Goal: Task Accomplishment & Management: Manage account settings

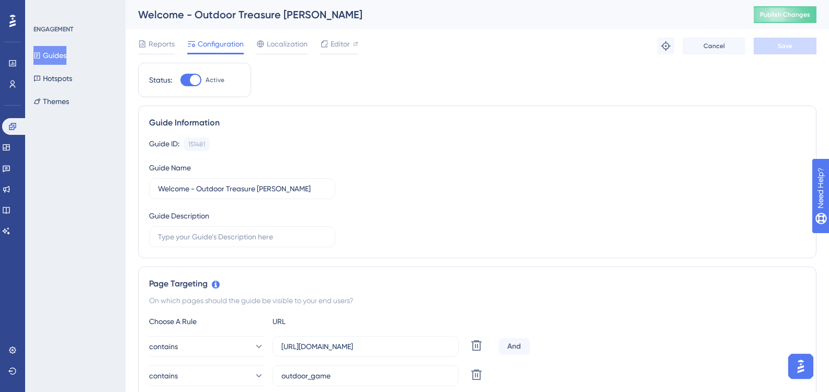
click at [187, 80] on div at bounding box center [190, 80] width 21 height 13
click at [180, 80] on input "Active" at bounding box center [180, 80] width 1 height 1
checkbox input "false"
click at [789, 49] on span "Save" at bounding box center [785, 46] width 15 height 8
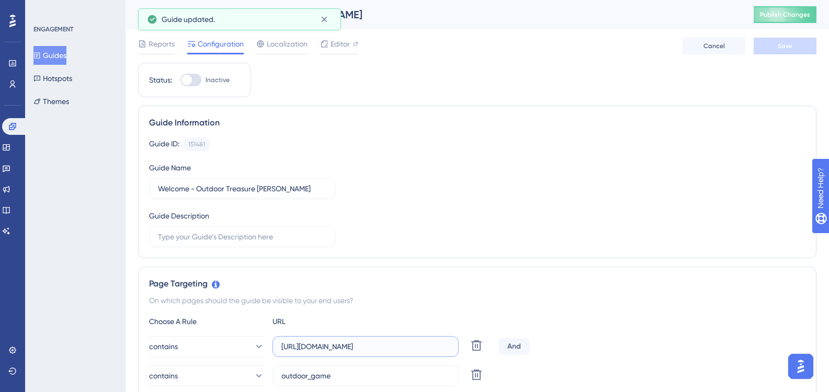
click at [325, 350] on input "https://test-cms.locatify.com/" at bounding box center [365, 347] width 168 height 12
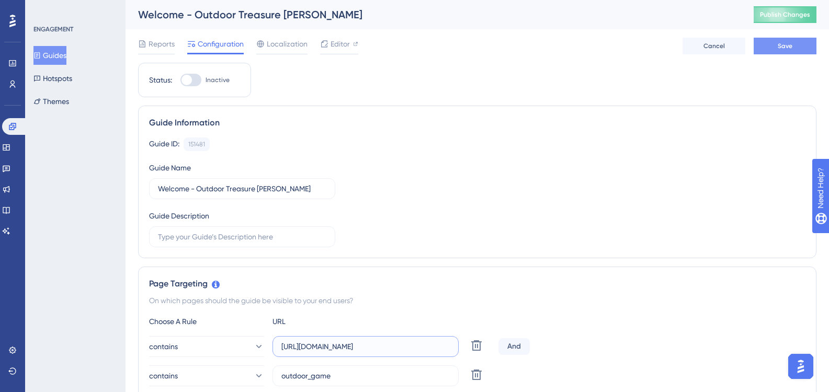
type input "https://cms.locatify.com/"
click at [782, 49] on span "Save" at bounding box center [785, 46] width 15 height 8
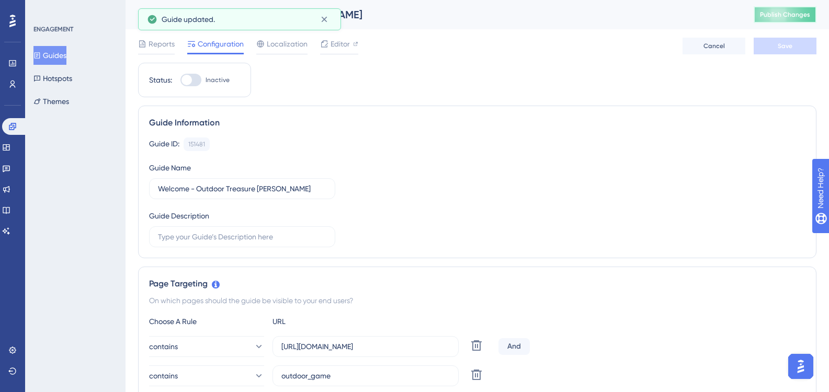
click at [787, 11] on span "Publish Changes" at bounding box center [785, 14] width 50 height 8
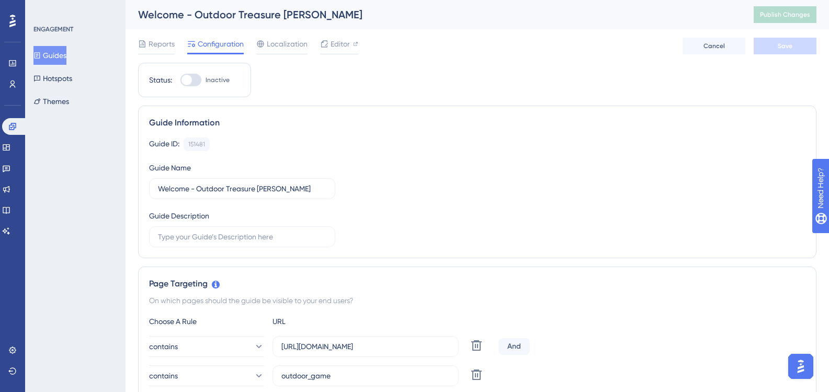
click at [59, 56] on button "Guides" at bounding box center [49, 55] width 33 height 19
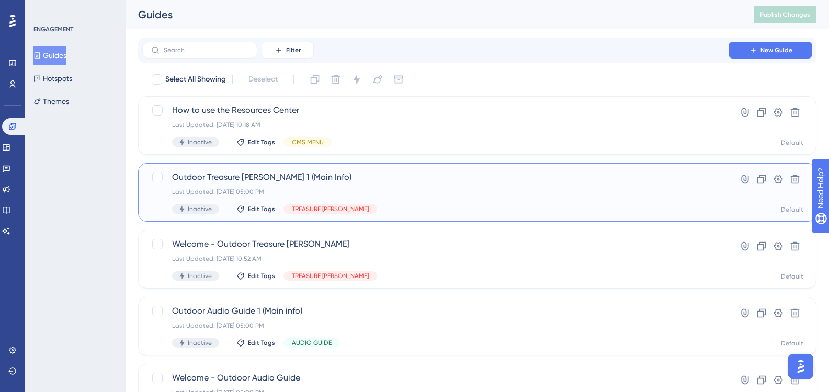
click at [264, 191] on div "Last Updated: 02 oct. 2025 05:00 PM" at bounding box center [435, 192] width 527 height 8
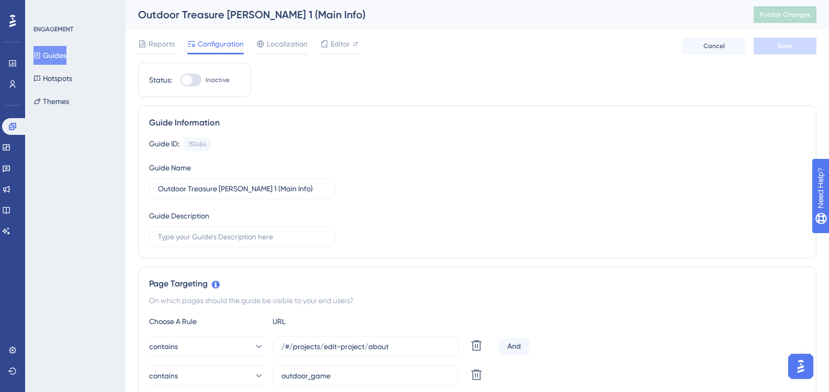
click at [66, 58] on button "Guides" at bounding box center [49, 55] width 33 height 19
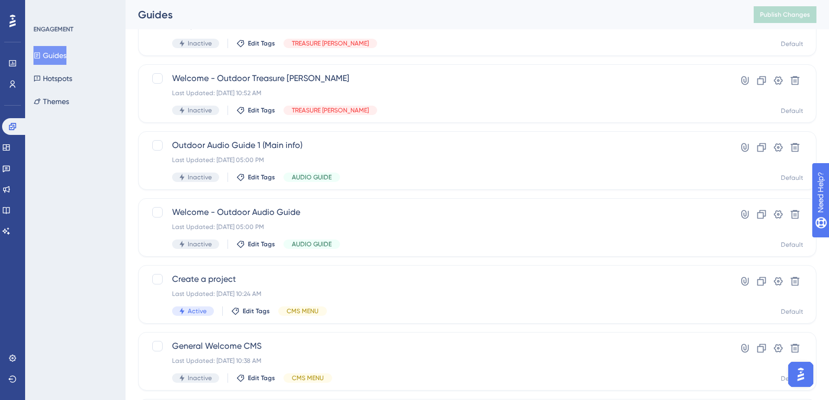
scroll to position [164, 0]
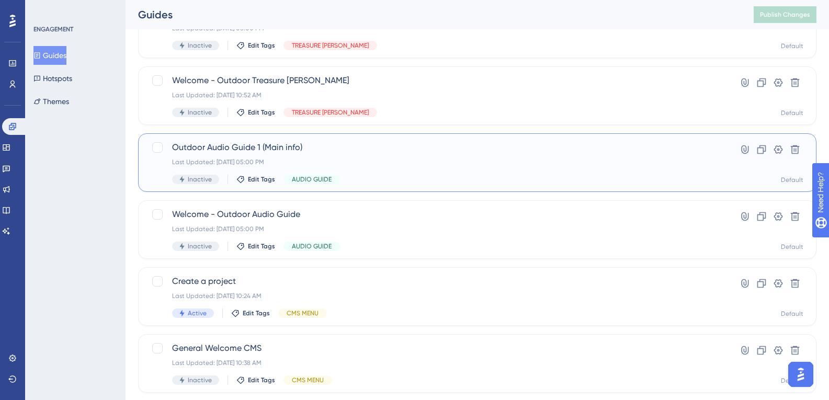
click at [305, 162] on div "Last Updated: 02 oct. 2025 05:00 PM" at bounding box center [435, 162] width 527 height 8
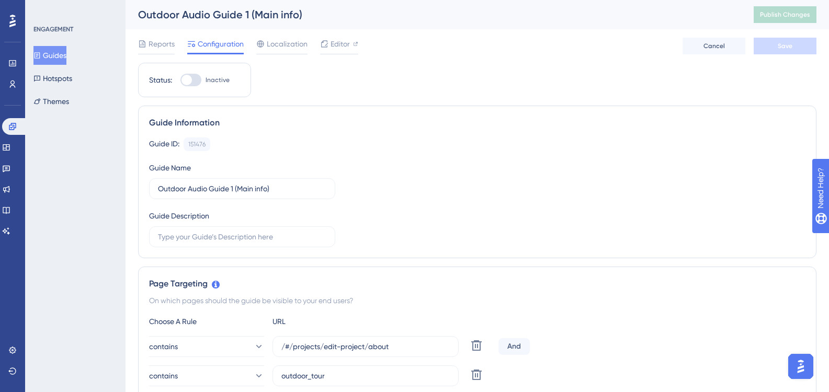
click at [53, 60] on button "Guides" at bounding box center [49, 55] width 33 height 19
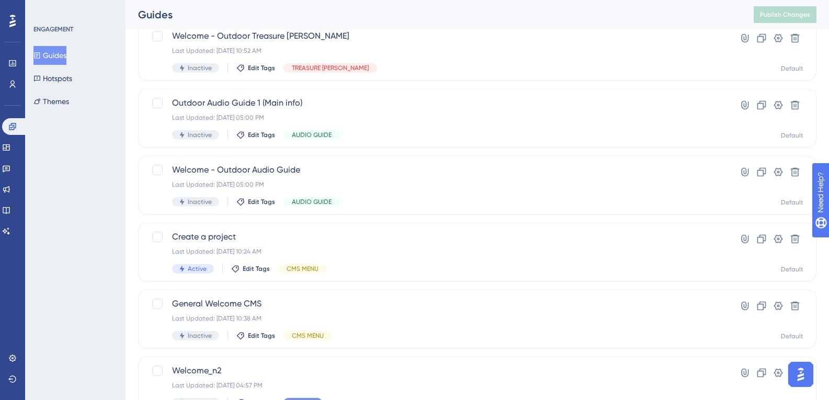
scroll to position [206, 0]
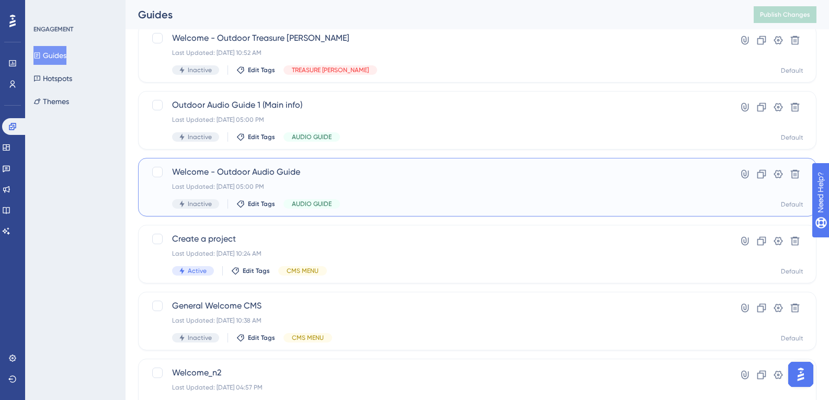
click at [343, 180] on div "Welcome - Outdoor Audio Guide Last Updated: 02 oct. 2025 05:00 PM Inactive Edit…" at bounding box center [435, 187] width 527 height 43
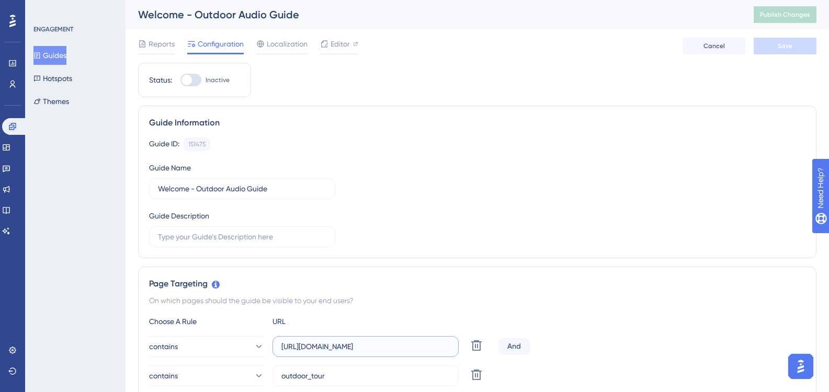
click at [325, 345] on input "https://test-cms.locatify.com/" at bounding box center [365, 347] width 168 height 12
type input "https://cms.locatify.com/"
click at [774, 51] on button "Save" at bounding box center [785, 46] width 63 height 17
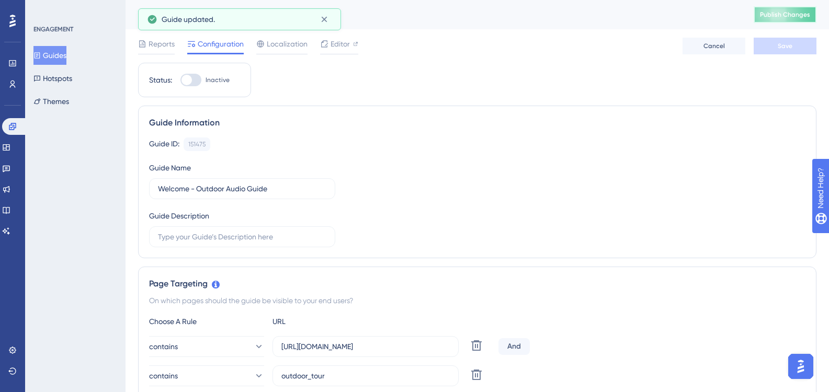
click at [809, 17] on span "Publish Changes" at bounding box center [785, 14] width 50 height 8
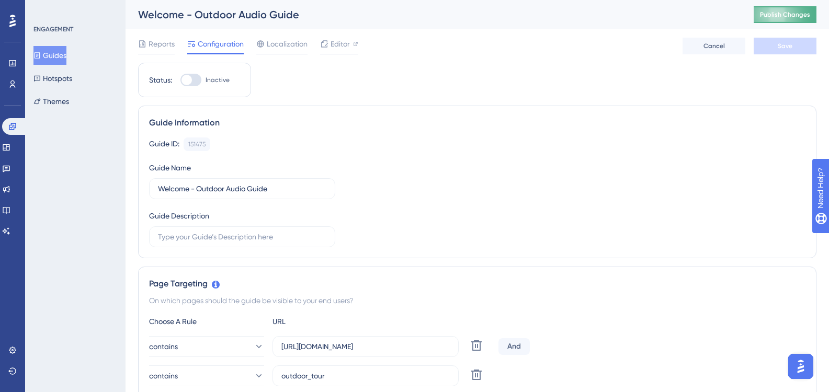
click at [763, 15] on button "Publish Changes" at bounding box center [785, 14] width 63 height 17
click at [793, 15] on span "Publish Changes" at bounding box center [785, 14] width 50 height 8
click at [66, 51] on button "Guides" at bounding box center [49, 55] width 33 height 19
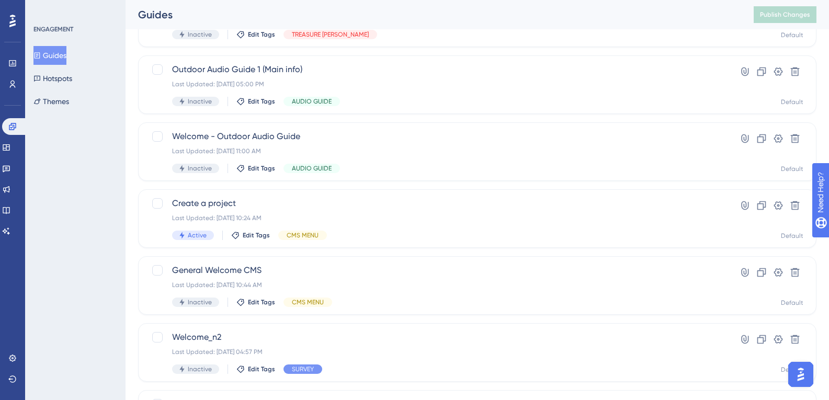
scroll to position [264, 0]
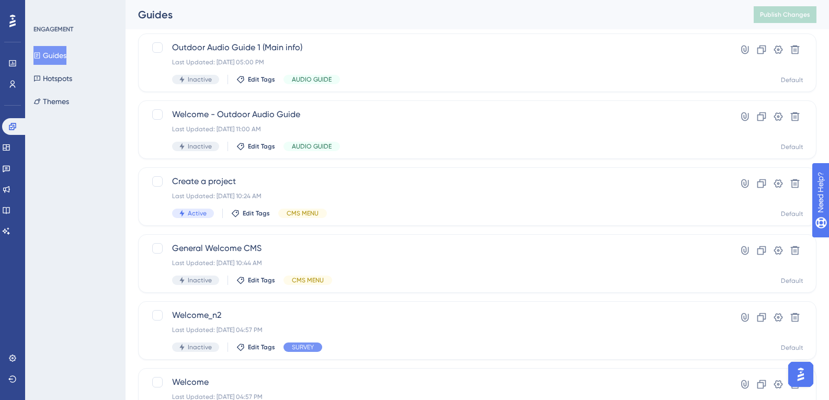
click at [389, 166] on div "Select All Showing Deselect How to use the Resources Center Last Updated: 03 oc…" at bounding box center [477, 150] width 679 height 686
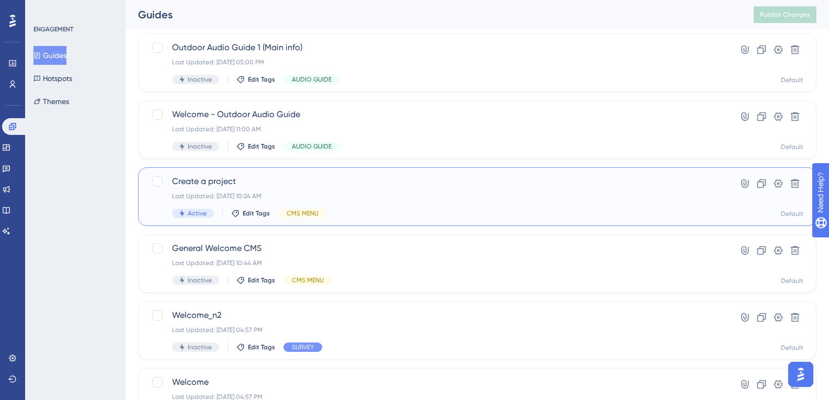
click at [346, 195] on div "Last Updated: 03 oct. 2025 10:24 AM" at bounding box center [435, 196] width 527 height 8
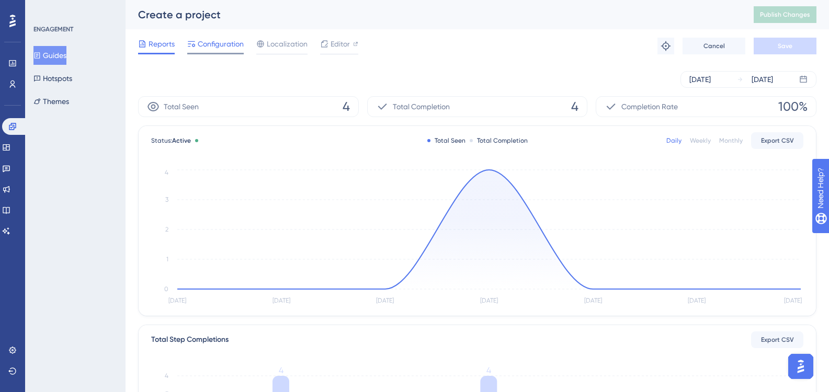
click at [233, 52] on div "Configuration" at bounding box center [215, 46] width 56 height 17
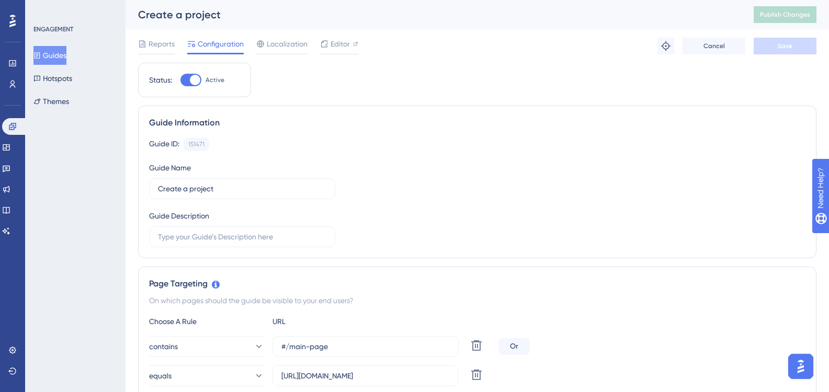
click at [192, 81] on div at bounding box center [195, 80] width 10 height 10
click at [180, 81] on input "Active" at bounding box center [180, 80] width 1 height 1
checkbox input "false"
click at [786, 51] on button "Save" at bounding box center [785, 46] width 63 height 17
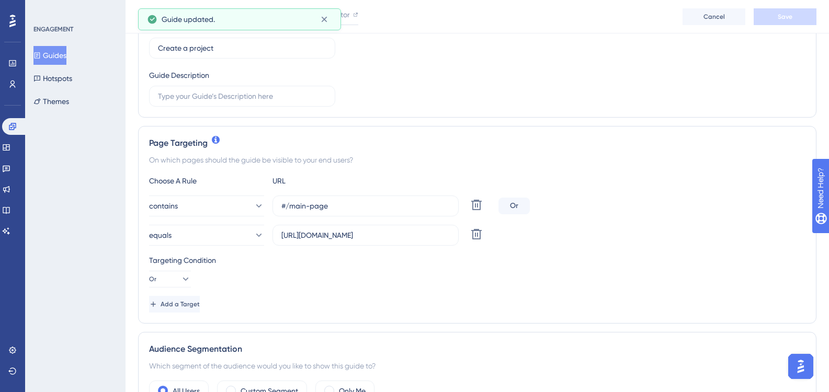
scroll to position [205, 0]
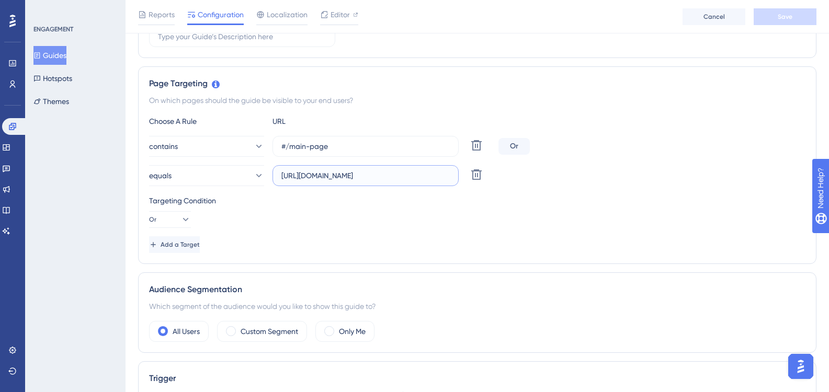
click at [324, 175] on input "https://test-cms.locatify.com/#/main-page" at bounding box center [365, 176] width 168 height 12
type input "[URL][DOMAIN_NAME]"
click at [772, 9] on button "Save" at bounding box center [785, 16] width 63 height 17
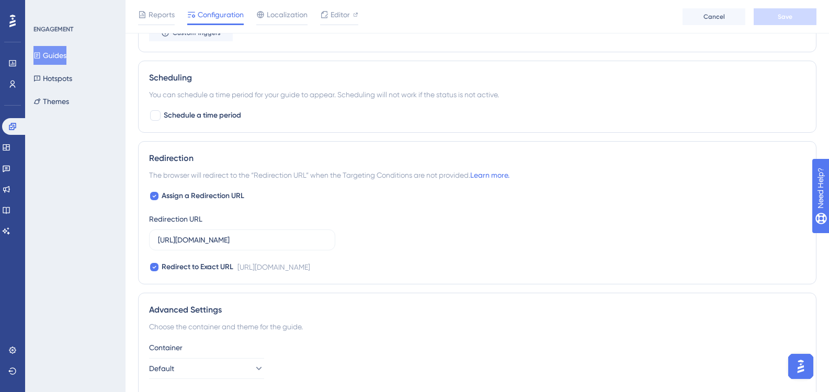
scroll to position [627, 0]
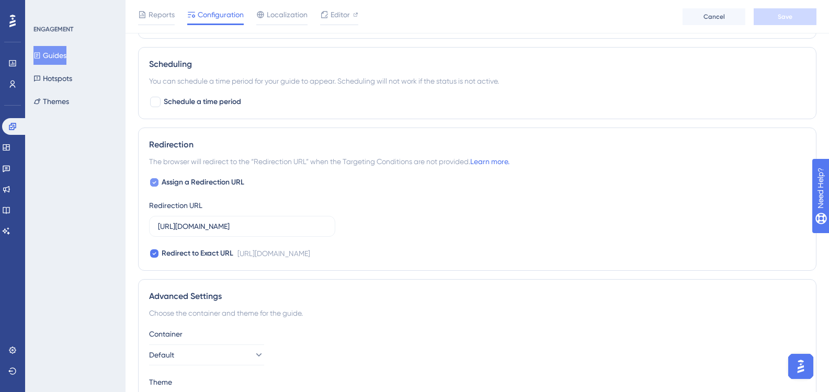
click at [153, 186] on icon at bounding box center [154, 182] width 4 height 8
checkbox input "false"
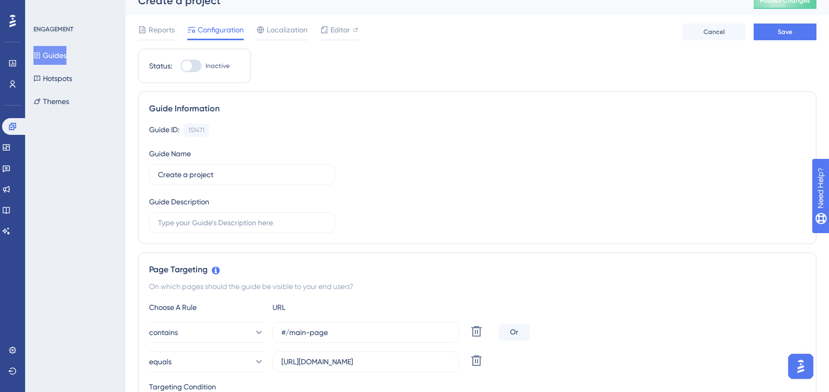
scroll to position [0, 0]
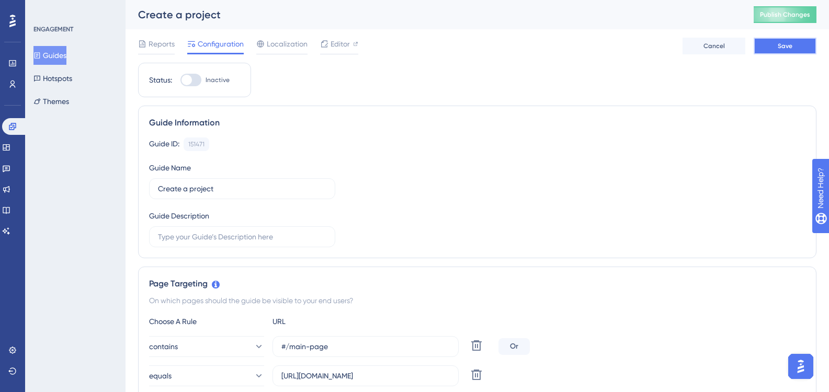
click at [773, 43] on button "Save" at bounding box center [785, 46] width 63 height 17
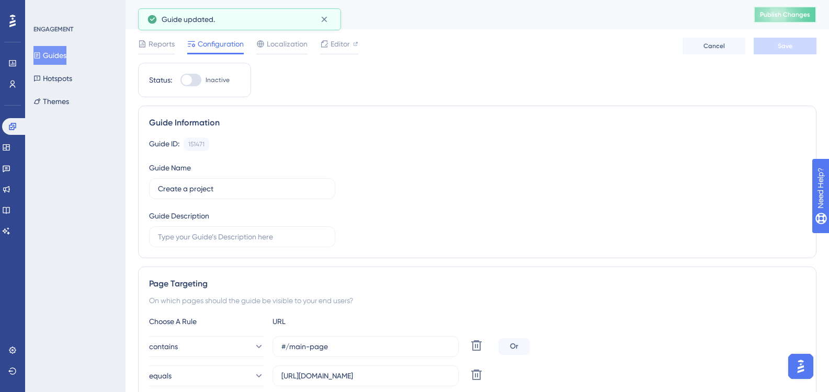
click at [783, 17] on span "Publish Changes" at bounding box center [785, 14] width 50 height 8
click at [63, 55] on button "Guides" at bounding box center [49, 55] width 33 height 19
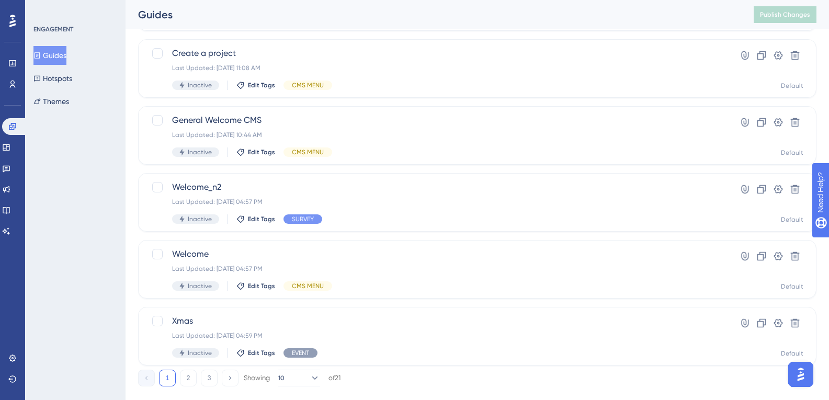
scroll to position [386, 0]
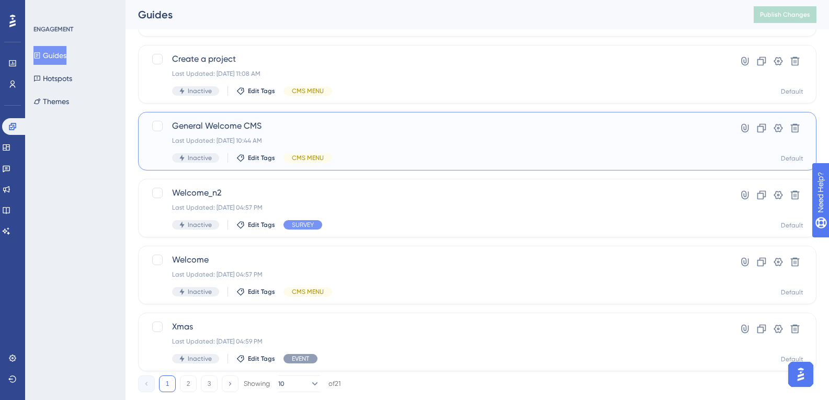
click at [355, 126] on span "General Welcome CMS" at bounding box center [435, 126] width 527 height 13
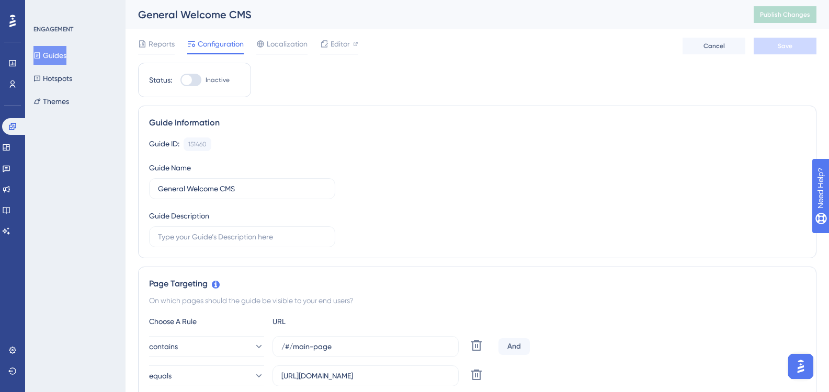
click at [60, 55] on button "Guides" at bounding box center [49, 55] width 33 height 19
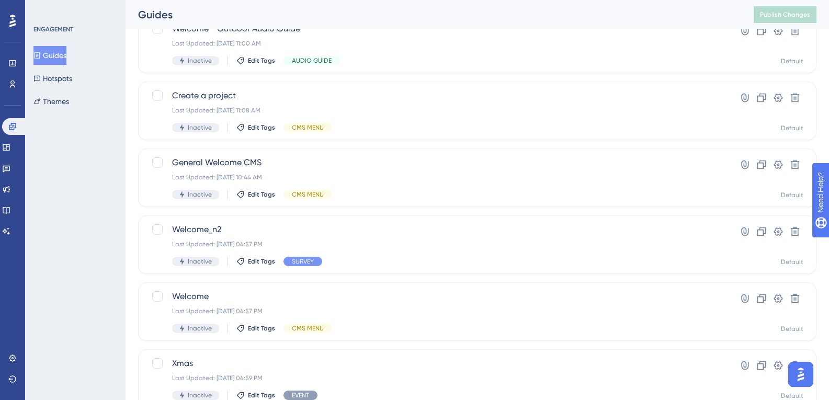
scroll to position [347, 0]
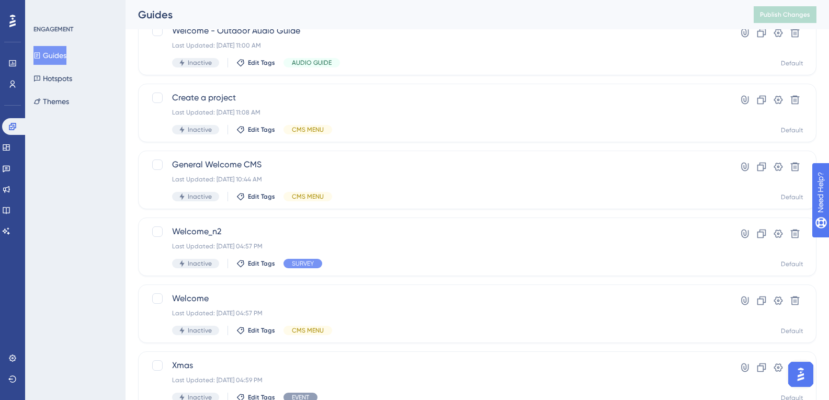
click at [33, 46] on button "Guides" at bounding box center [49, 55] width 33 height 19
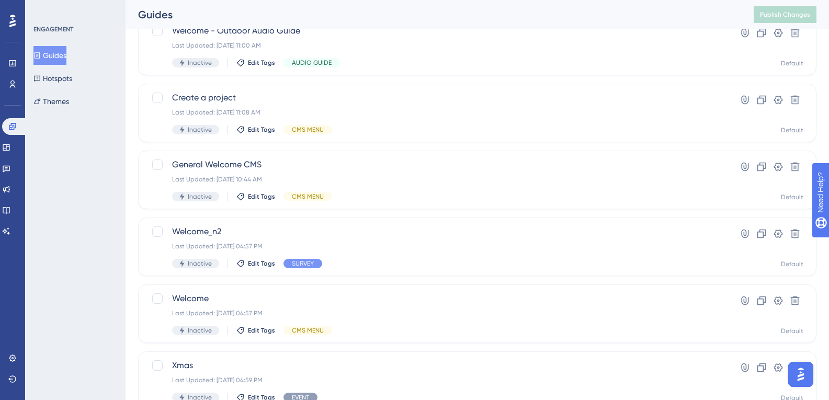
click at [33, 46] on button "Guides" at bounding box center [49, 55] width 33 height 19
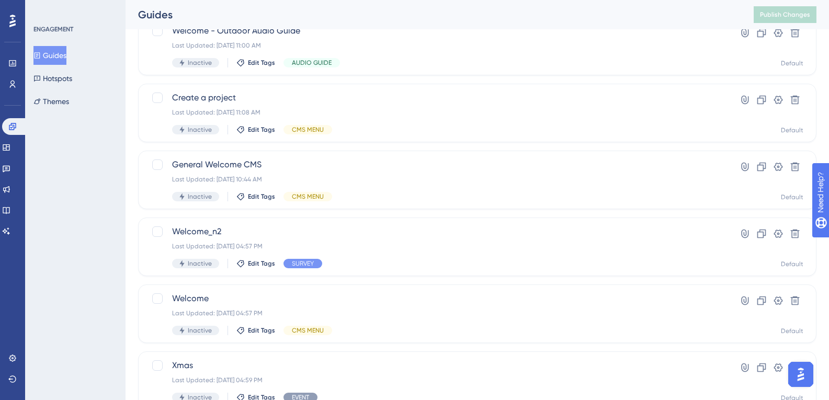
click at [33, 46] on button "Guides" at bounding box center [49, 55] width 33 height 19
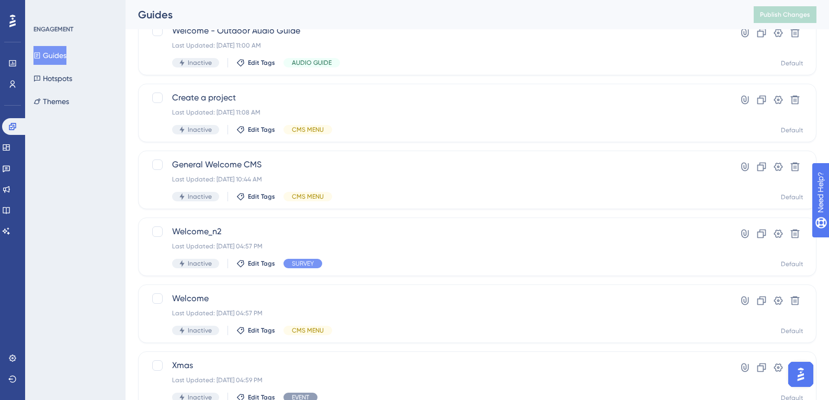
click at [33, 46] on button "Guides" at bounding box center [49, 55] width 33 height 19
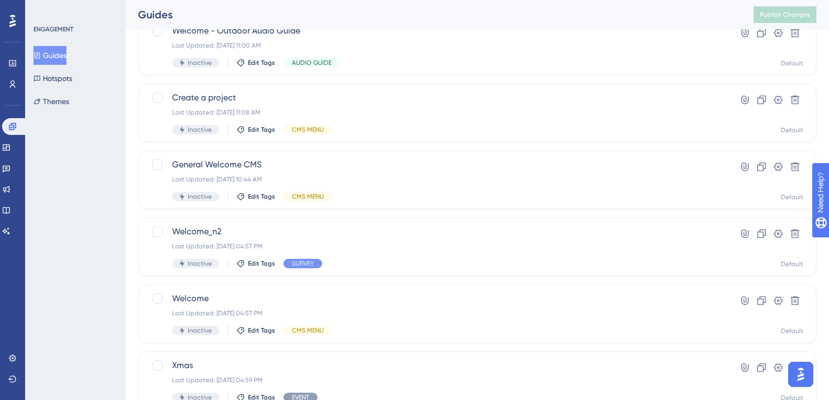
click at [33, 46] on button "Guides" at bounding box center [49, 55] width 33 height 19
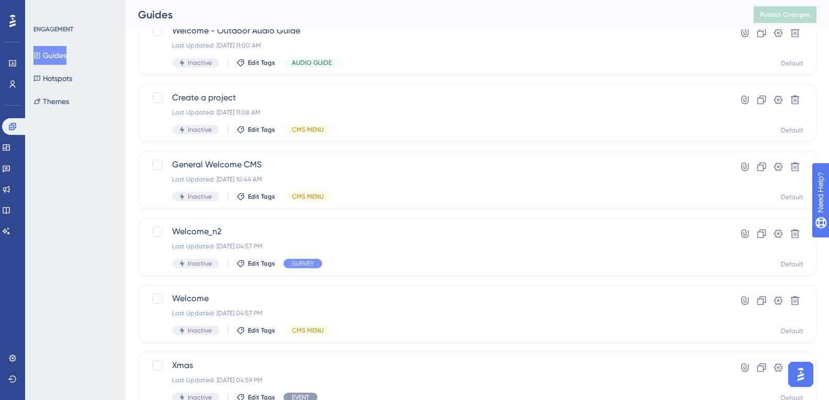
click at [33, 46] on button "Guides" at bounding box center [49, 55] width 33 height 19
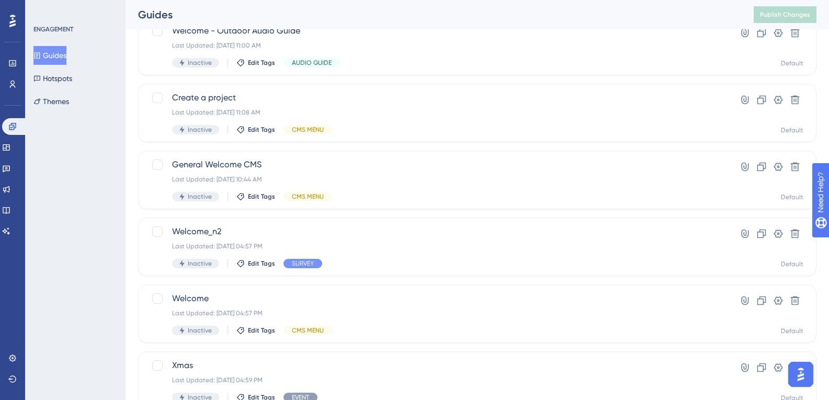
click at [33, 46] on button "Guides" at bounding box center [49, 55] width 33 height 19
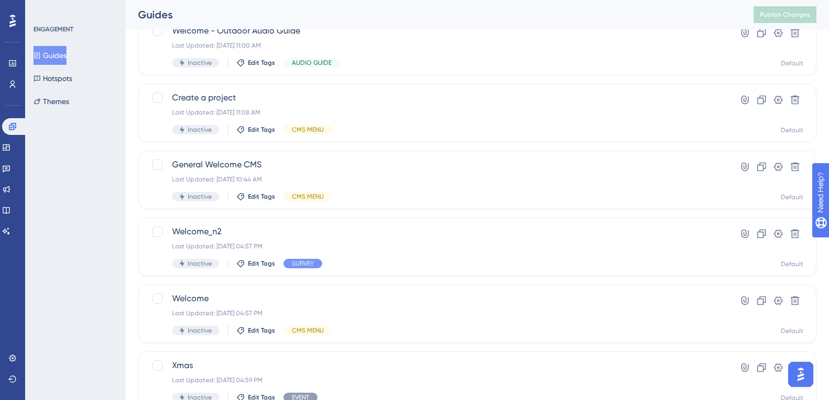
click at [33, 46] on button "Guides" at bounding box center [49, 55] width 33 height 19
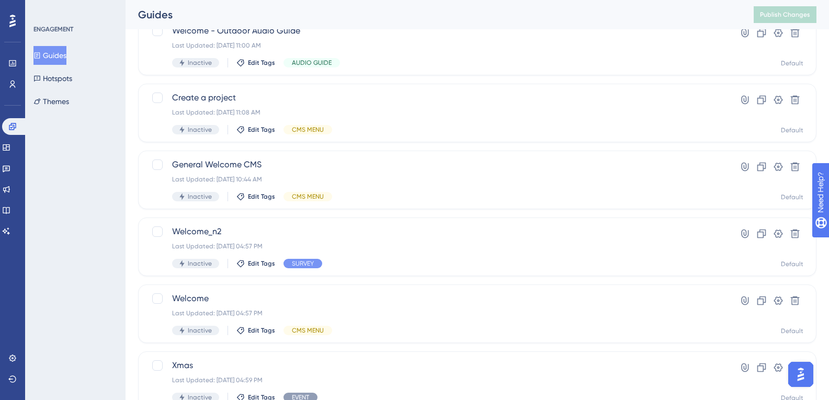
click at [33, 46] on button "Guides" at bounding box center [49, 55] width 33 height 19
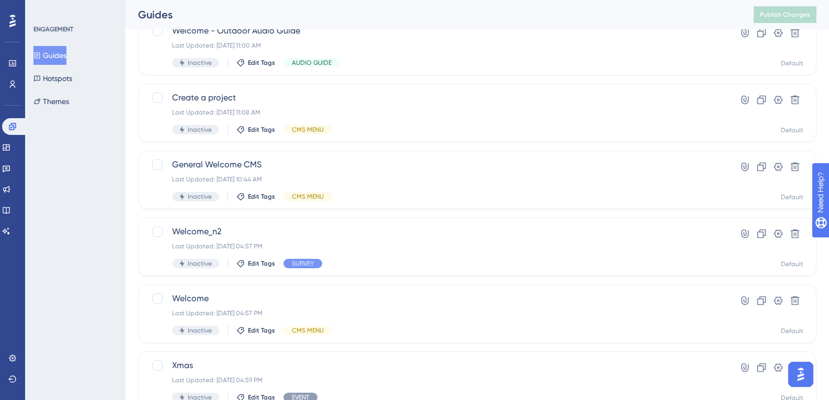
click at [33, 46] on button "Guides" at bounding box center [49, 55] width 33 height 19
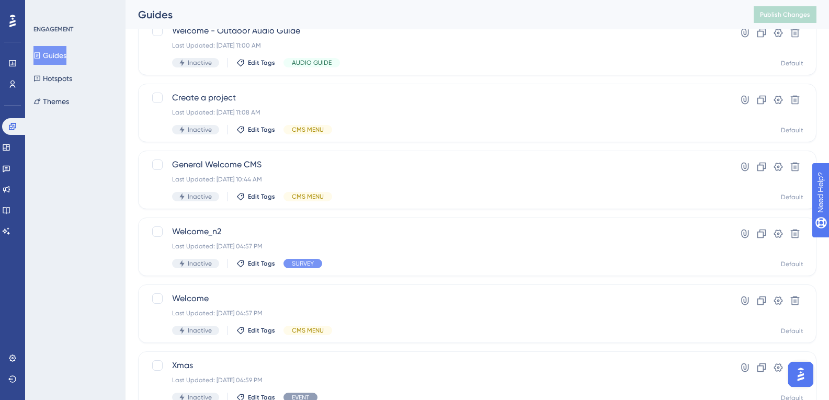
click at [33, 46] on button "Guides" at bounding box center [49, 55] width 33 height 19
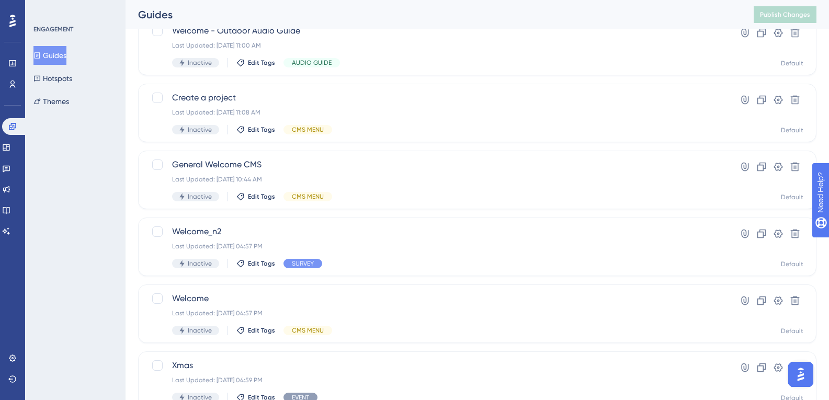
click at [33, 46] on button "Guides" at bounding box center [49, 55] width 33 height 19
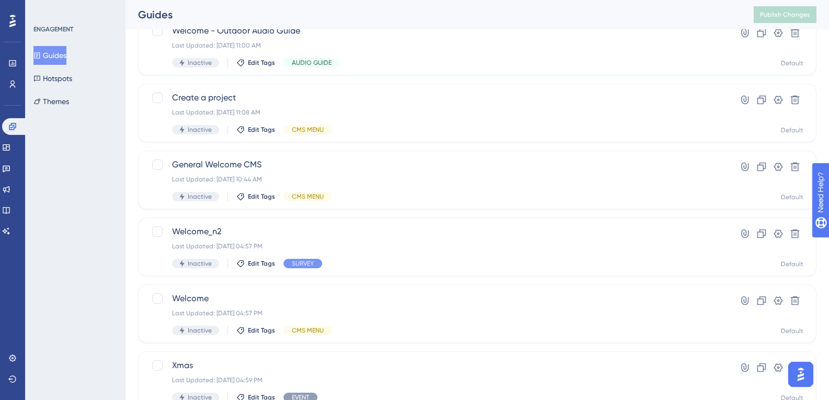
click at [33, 46] on button "Guides" at bounding box center [49, 55] width 33 height 19
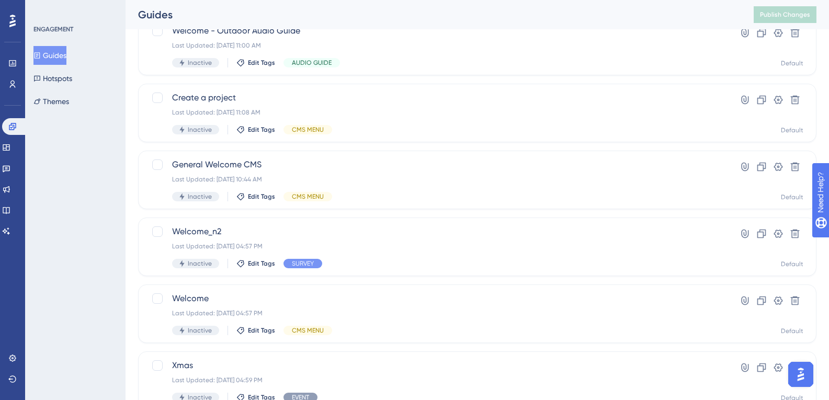
click at [33, 46] on button "Guides" at bounding box center [49, 55] width 33 height 19
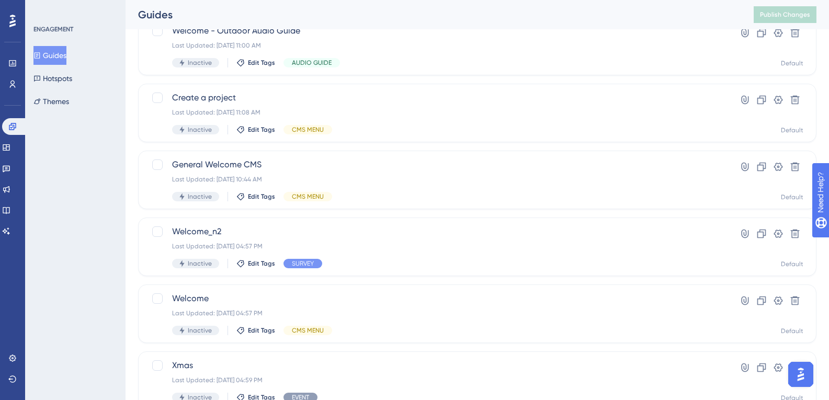
click at [33, 46] on button "Guides" at bounding box center [49, 55] width 33 height 19
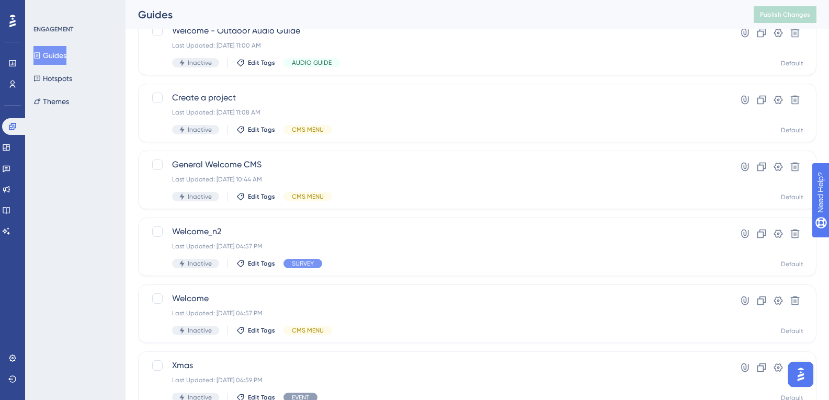
click at [33, 46] on button "Guides" at bounding box center [49, 55] width 33 height 19
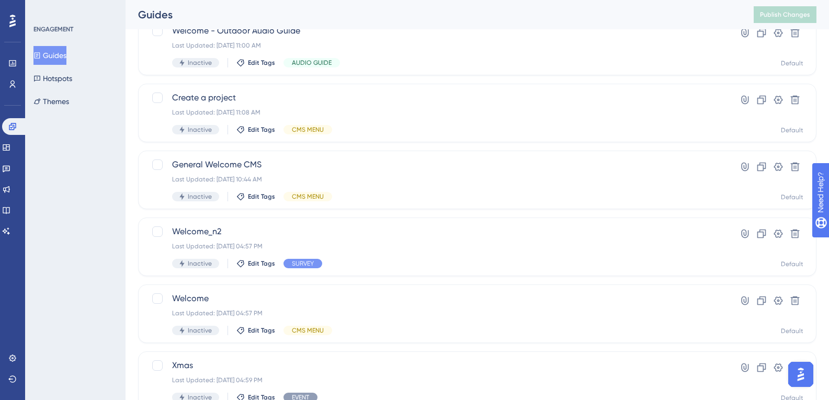
click at [33, 46] on button "Guides" at bounding box center [49, 55] width 33 height 19
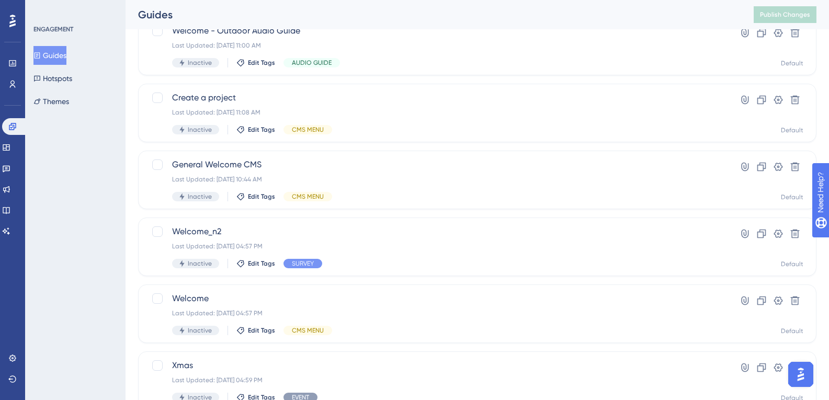
click at [33, 46] on button "Guides" at bounding box center [49, 55] width 33 height 19
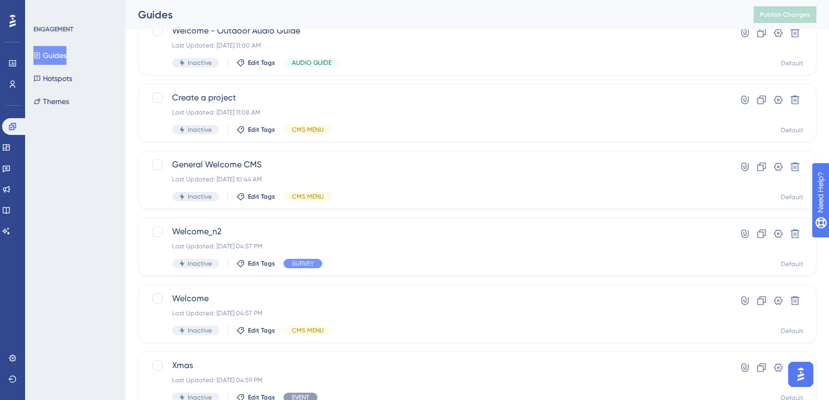
click at [33, 46] on button "Guides" at bounding box center [49, 55] width 33 height 19
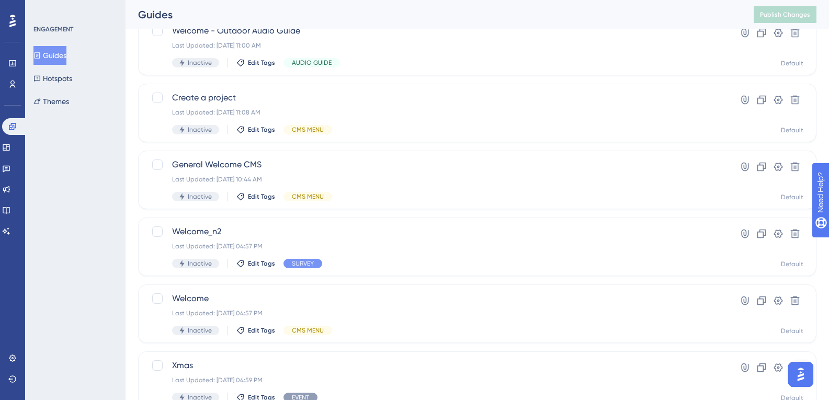
click at [33, 46] on button "Guides" at bounding box center [49, 55] width 33 height 19
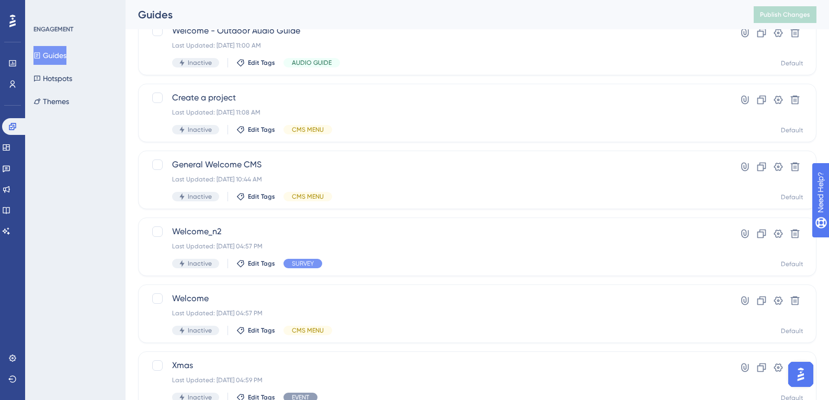
click at [33, 46] on button "Guides" at bounding box center [49, 55] width 33 height 19
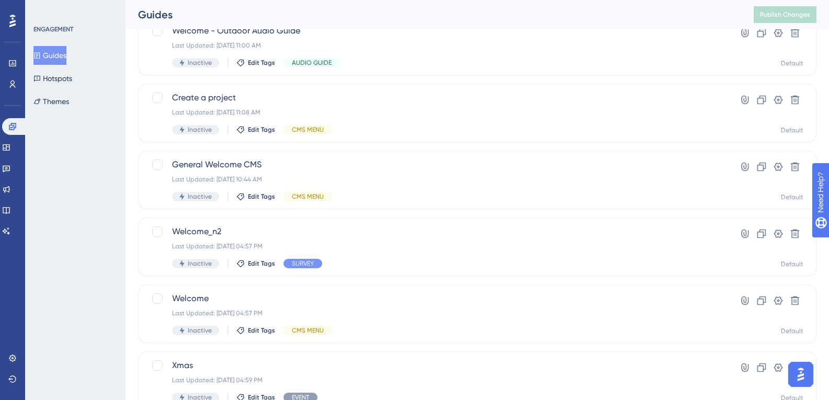
click at [33, 46] on button "Guides" at bounding box center [49, 55] width 33 height 19
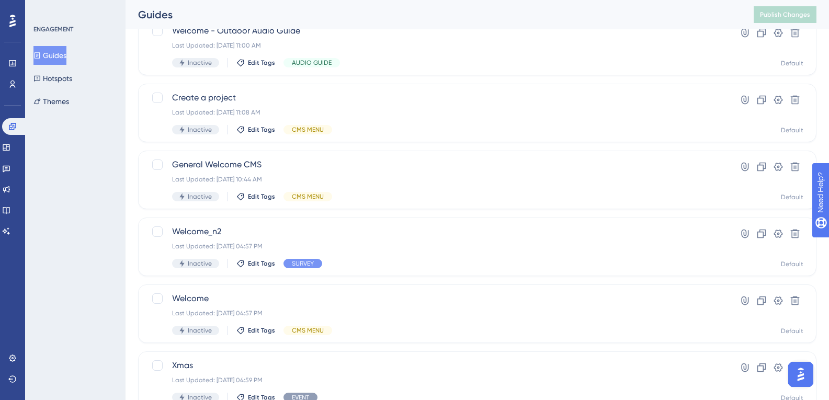
click at [33, 46] on button "Guides" at bounding box center [49, 55] width 33 height 19
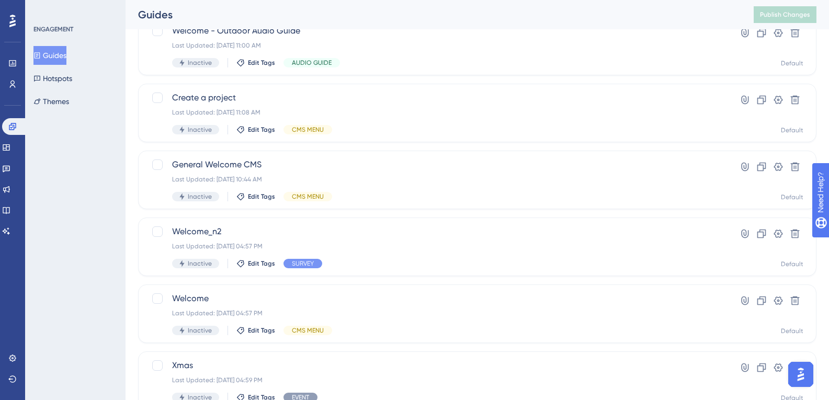
click at [33, 46] on button "Guides" at bounding box center [49, 55] width 33 height 19
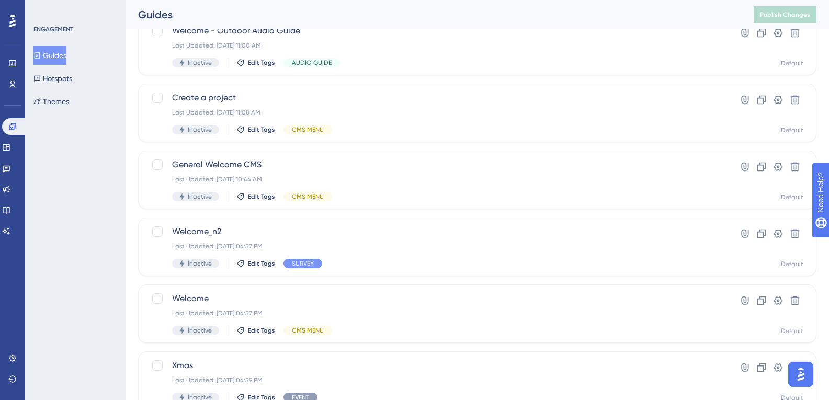
click at [33, 46] on button "Guides" at bounding box center [49, 55] width 33 height 19
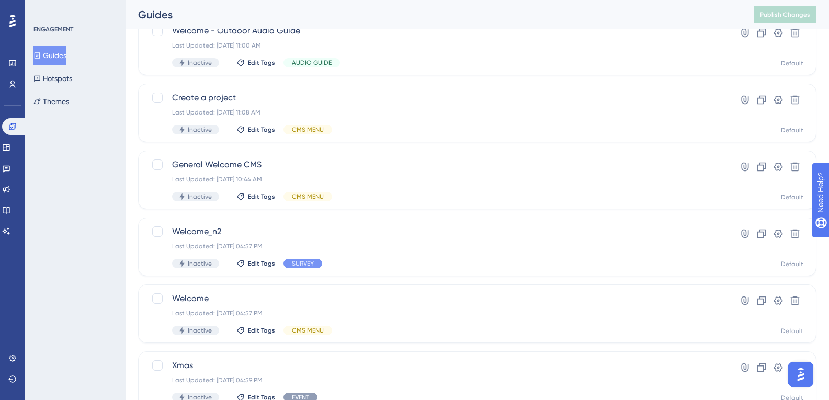
click at [33, 46] on button "Guides" at bounding box center [49, 55] width 33 height 19
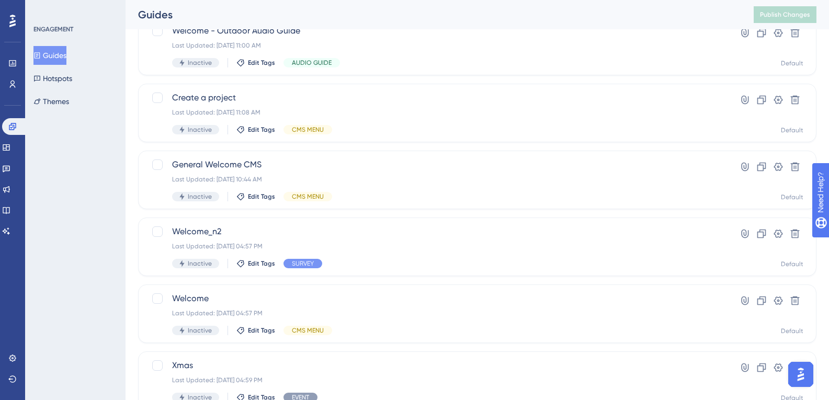
click at [33, 46] on button "Guides" at bounding box center [49, 55] width 33 height 19
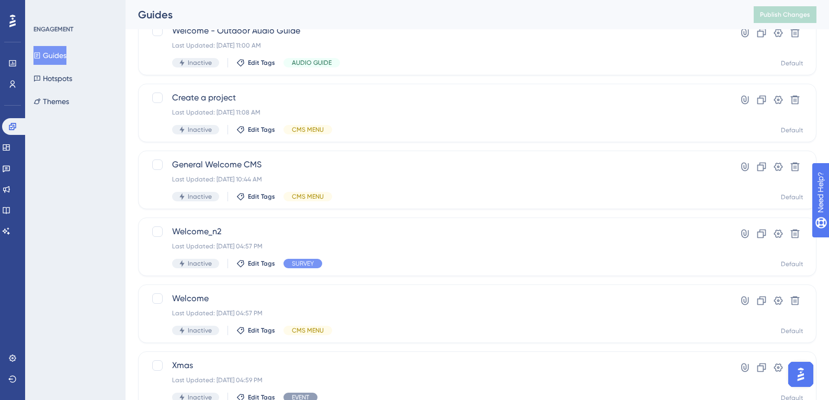
click at [33, 46] on button "Guides" at bounding box center [49, 55] width 33 height 19
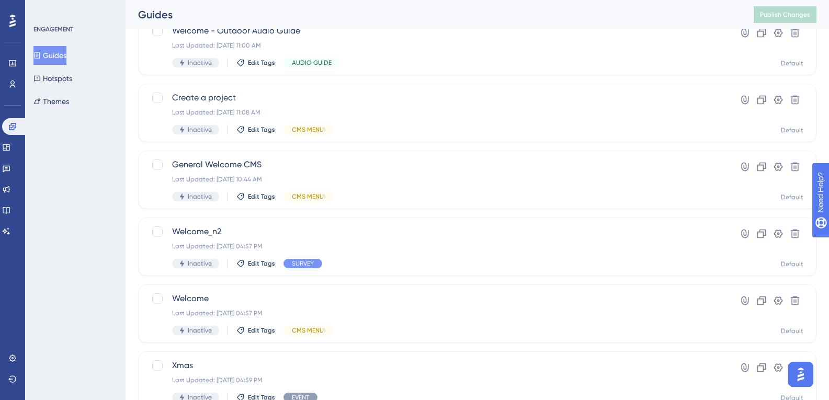
click at [33, 46] on button "Guides" at bounding box center [49, 55] width 33 height 19
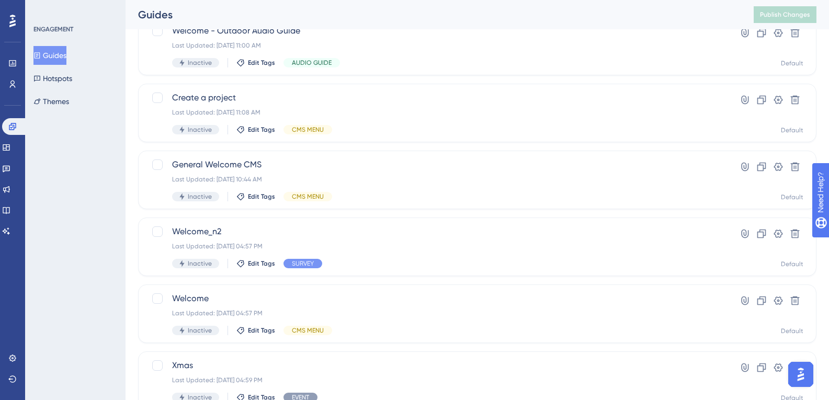
click at [33, 46] on button "Guides" at bounding box center [49, 55] width 33 height 19
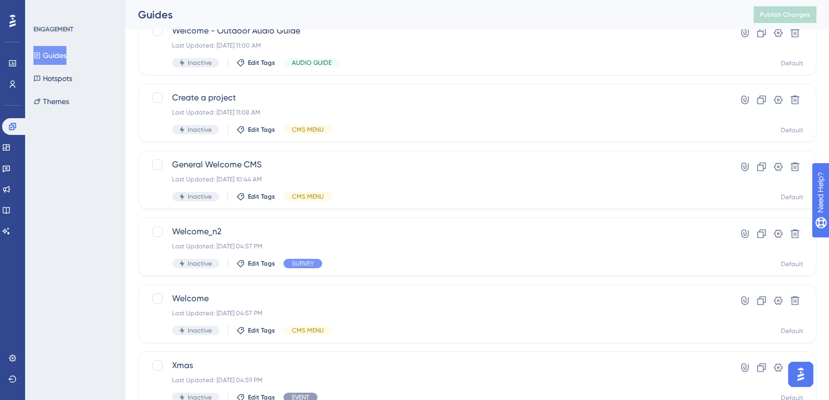
click at [33, 46] on button "Guides" at bounding box center [49, 55] width 33 height 19
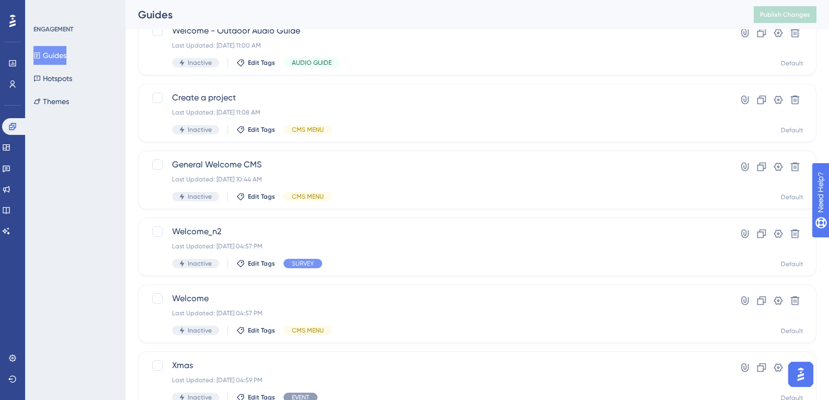
click at [33, 46] on button "Guides" at bounding box center [49, 55] width 33 height 19
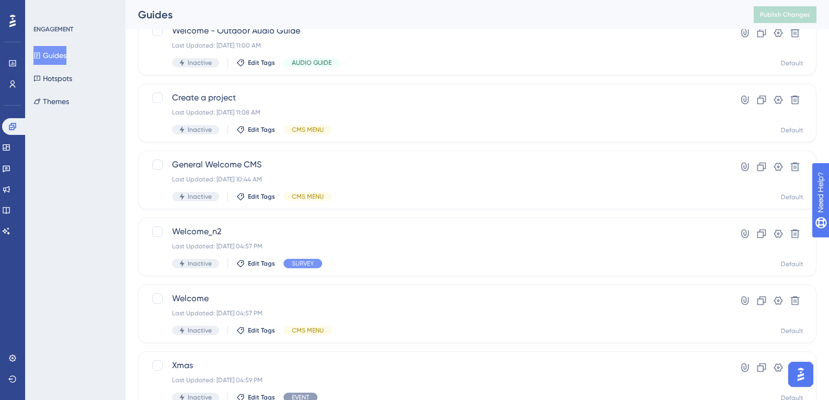
click at [33, 46] on button "Guides" at bounding box center [49, 55] width 33 height 19
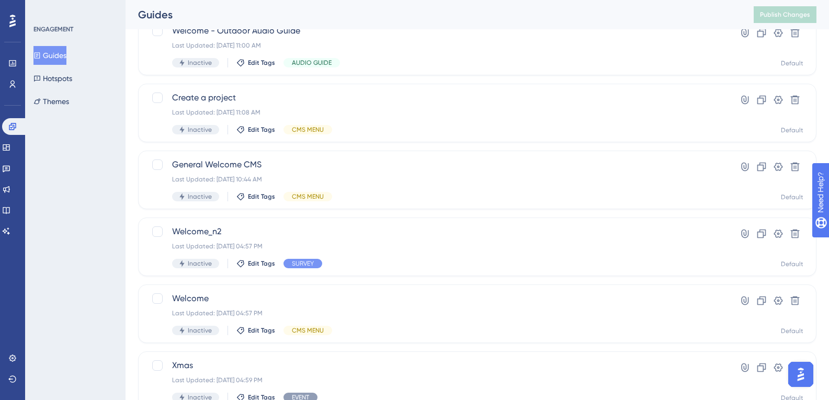
click at [33, 46] on button "Guides" at bounding box center [49, 55] width 33 height 19
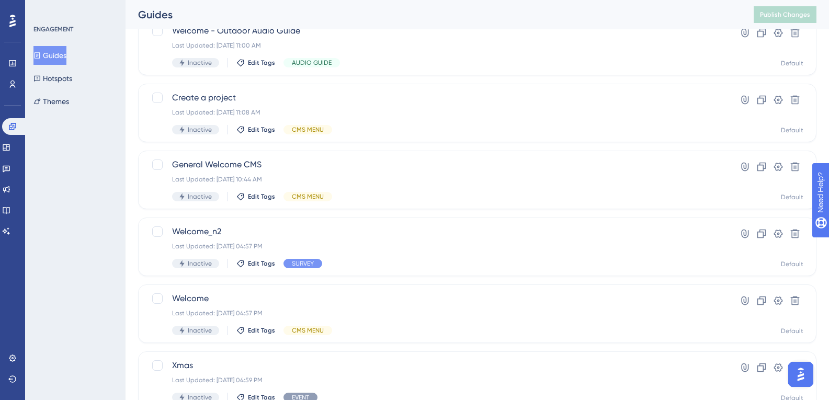
click at [33, 46] on button "Guides" at bounding box center [49, 55] width 33 height 19
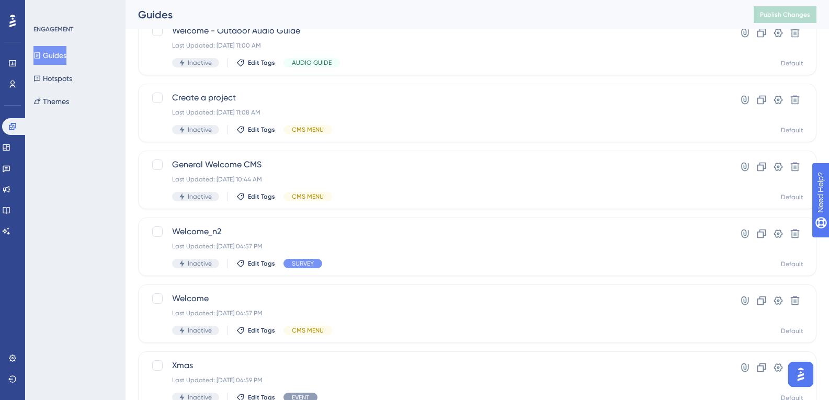
click at [33, 46] on button "Guides" at bounding box center [49, 55] width 33 height 19
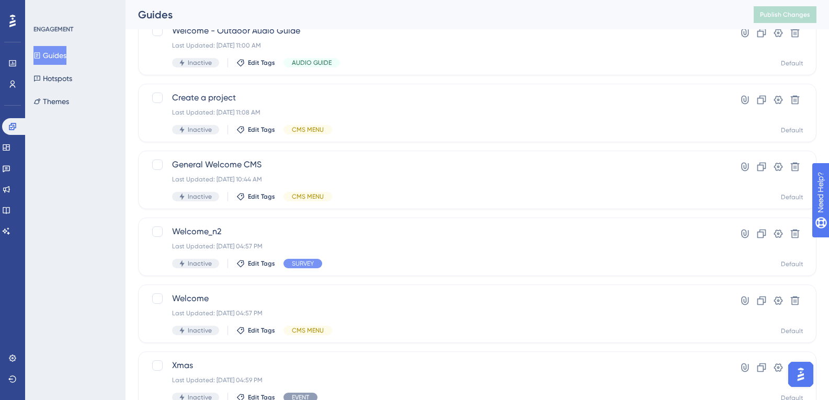
click at [33, 46] on button "Guides" at bounding box center [49, 55] width 33 height 19
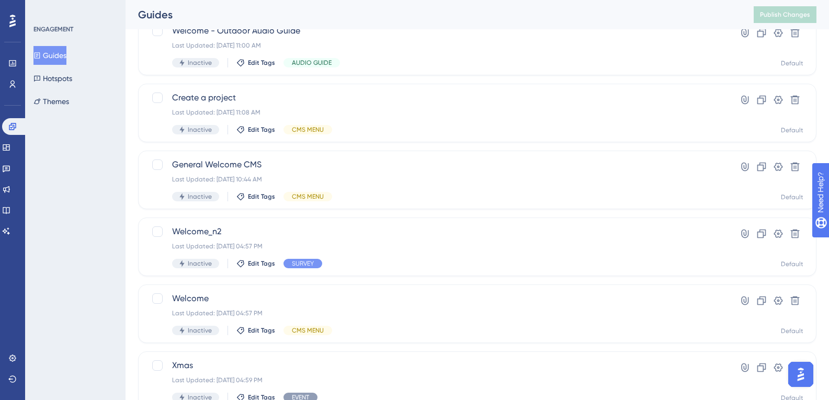
click at [33, 46] on button "Guides" at bounding box center [49, 55] width 33 height 19
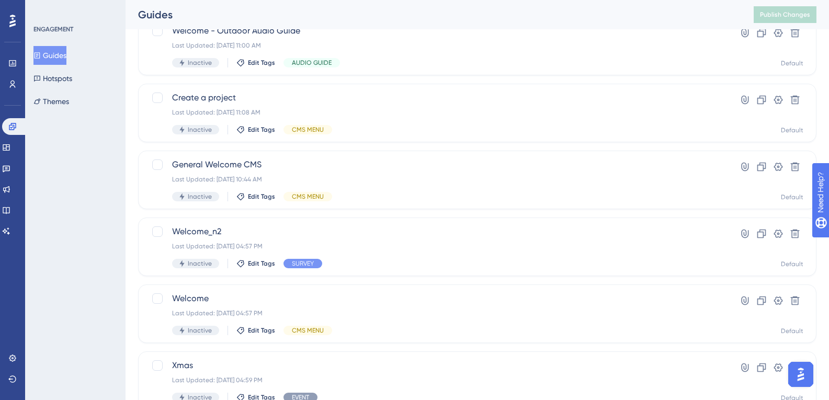
click at [33, 46] on button "Guides" at bounding box center [49, 55] width 33 height 19
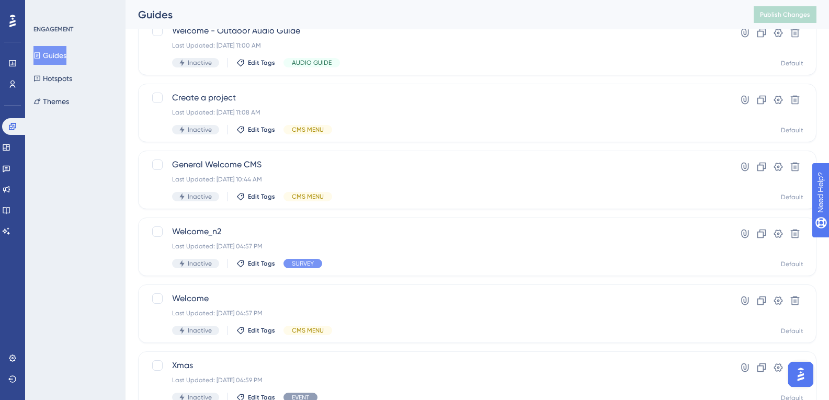
click at [33, 46] on button "Guides" at bounding box center [49, 55] width 33 height 19
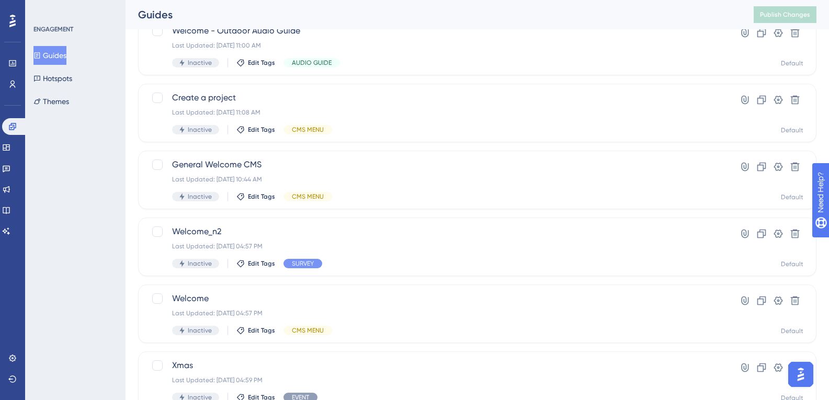
click at [33, 46] on button "Guides" at bounding box center [49, 55] width 33 height 19
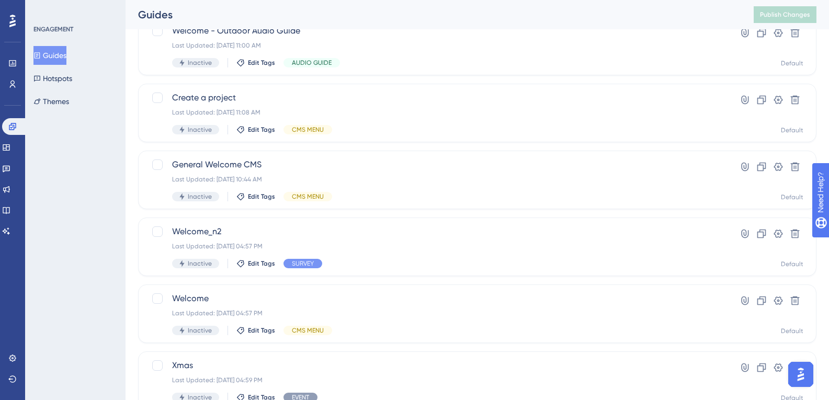
click at [33, 46] on button "Guides" at bounding box center [49, 55] width 33 height 19
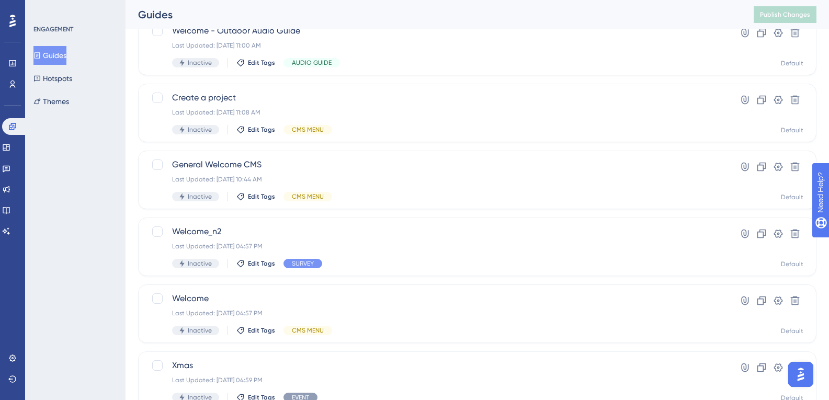
click at [33, 46] on button "Guides" at bounding box center [49, 55] width 33 height 19
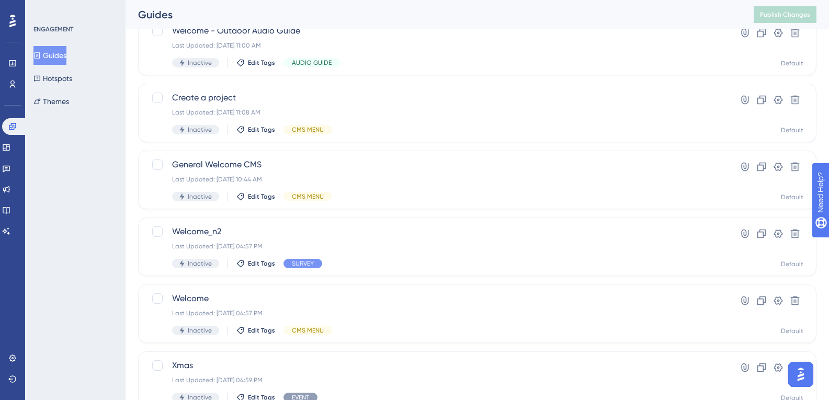
click at [33, 46] on button "Guides" at bounding box center [49, 55] width 33 height 19
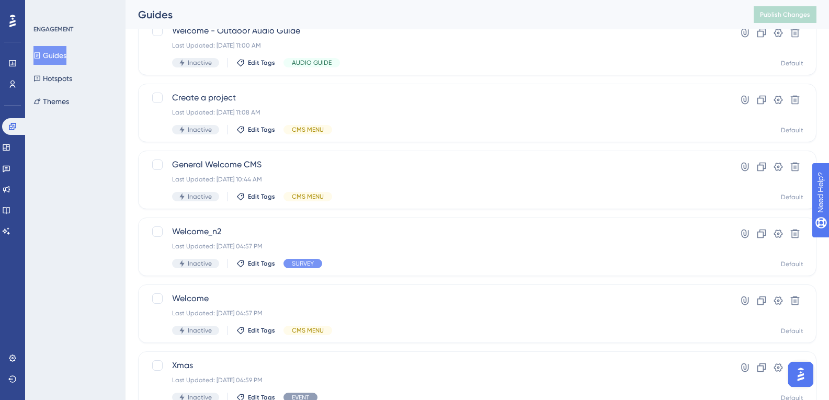
click at [33, 46] on button "Guides" at bounding box center [49, 55] width 33 height 19
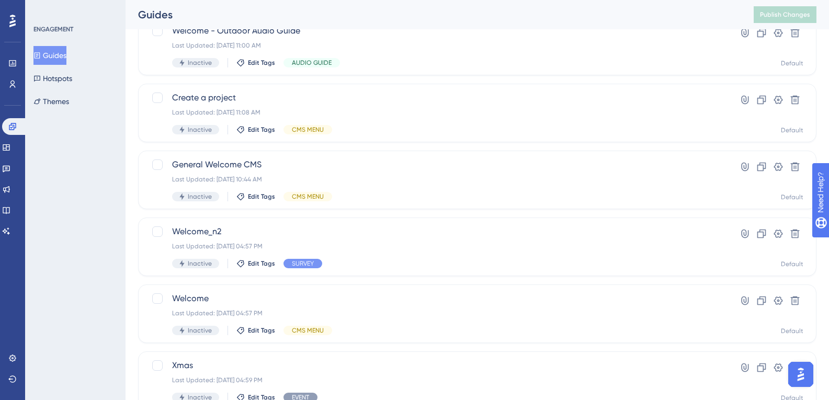
click at [33, 46] on button "Guides" at bounding box center [49, 55] width 33 height 19
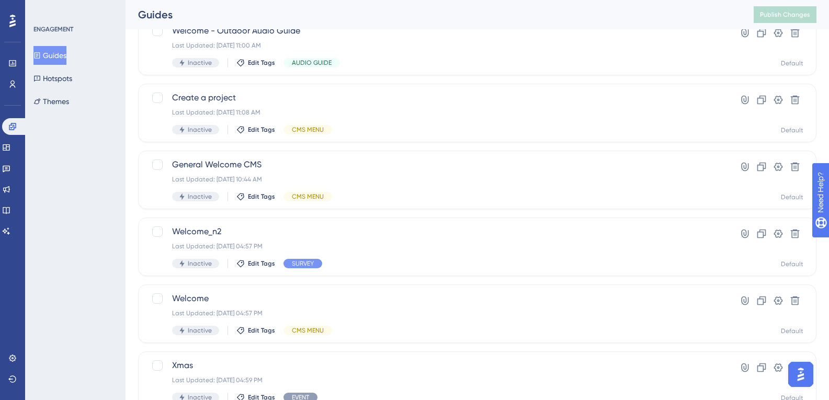
click at [33, 46] on button "Guides" at bounding box center [49, 55] width 33 height 19
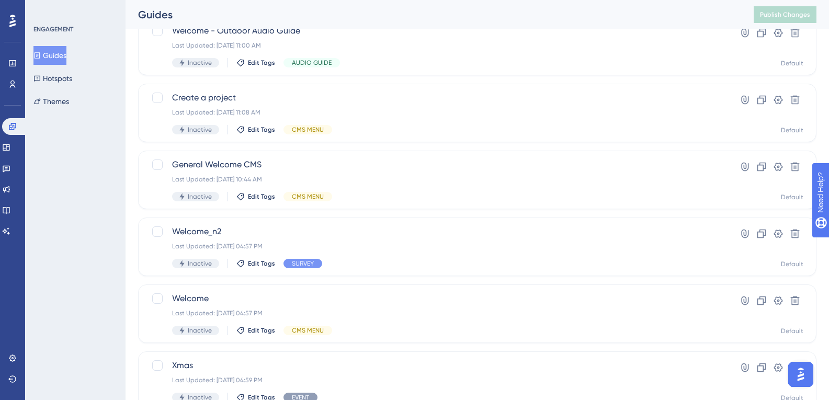
click at [33, 46] on button "Guides" at bounding box center [49, 55] width 33 height 19
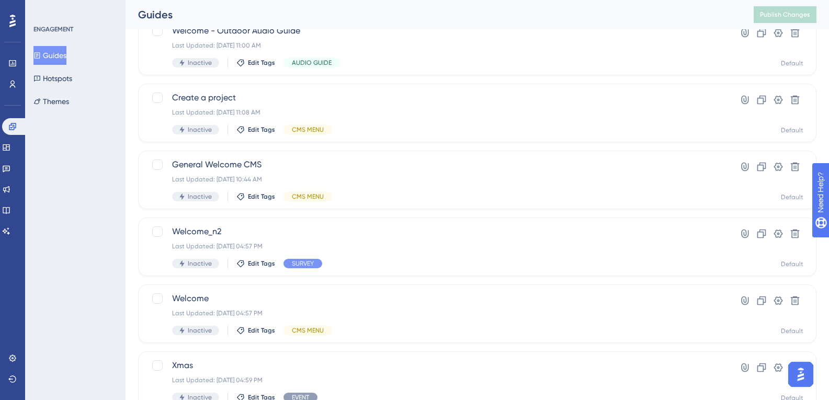
click at [33, 46] on button "Guides" at bounding box center [49, 55] width 33 height 19
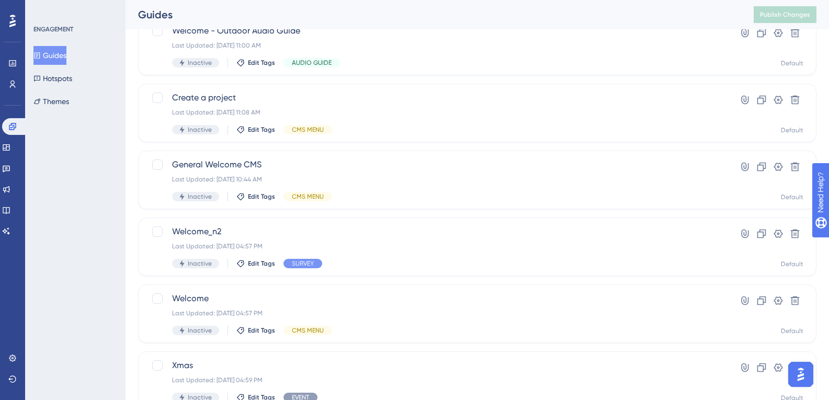
click at [33, 46] on button "Guides" at bounding box center [49, 55] width 33 height 19
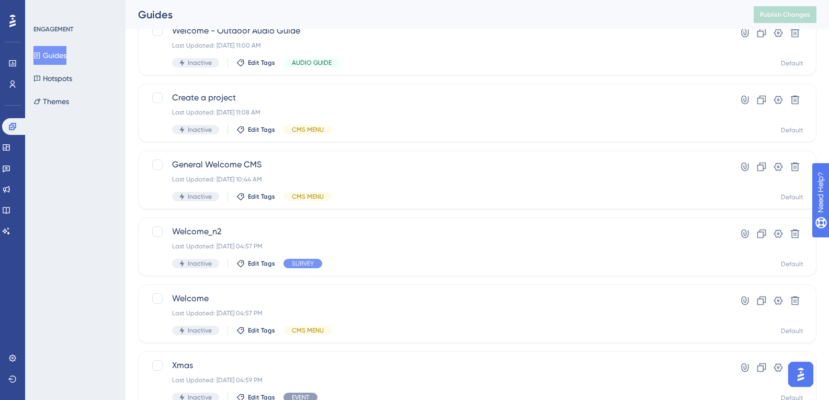
click at [33, 46] on button "Guides" at bounding box center [49, 55] width 33 height 19
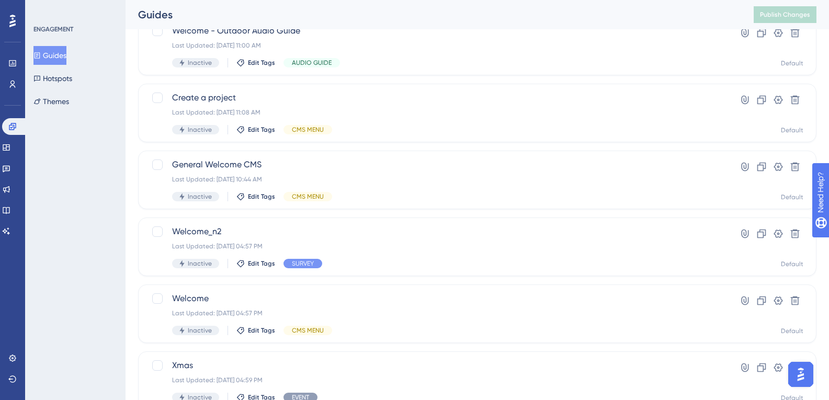
click at [33, 46] on button "Guides" at bounding box center [49, 55] width 33 height 19
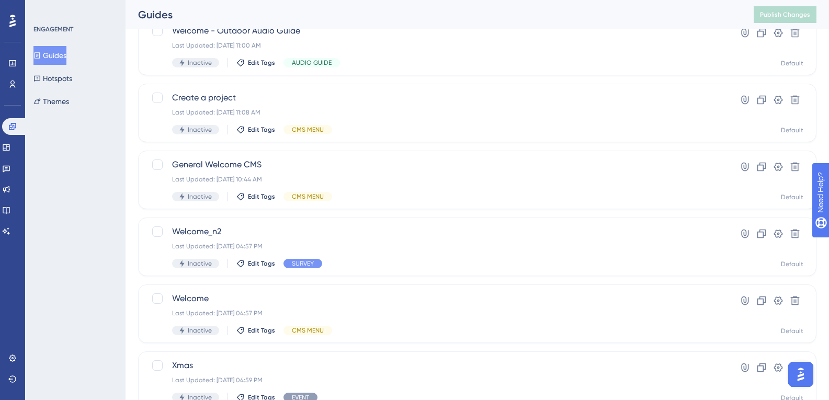
click at [33, 46] on button "Guides" at bounding box center [49, 55] width 33 height 19
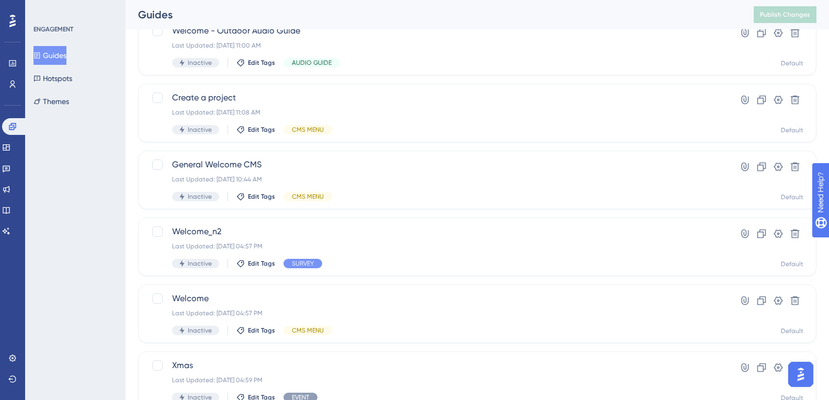
click at [33, 46] on button "Guides" at bounding box center [49, 55] width 33 height 19
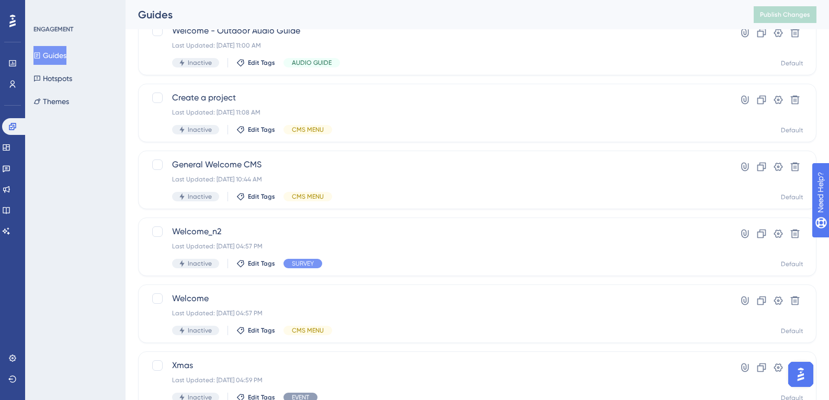
click at [33, 46] on button "Guides" at bounding box center [49, 55] width 33 height 19
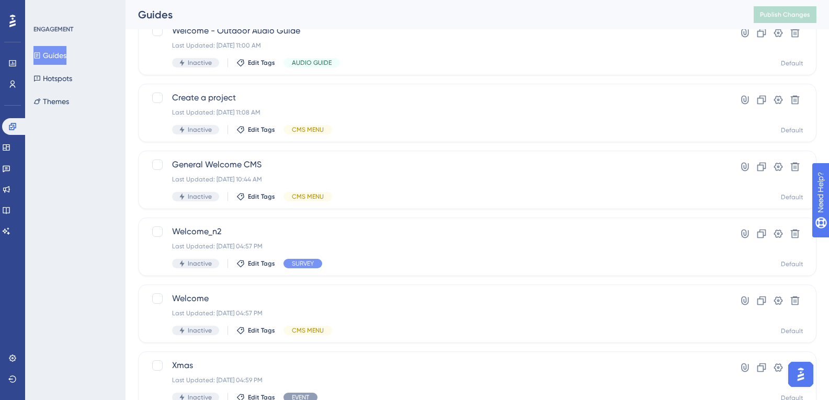
click at [33, 46] on button "Guides" at bounding box center [49, 55] width 33 height 19
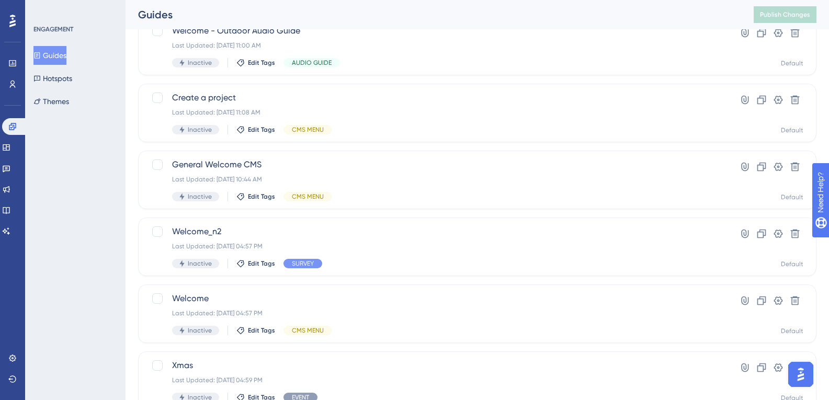
click at [33, 46] on button "Guides" at bounding box center [49, 55] width 33 height 19
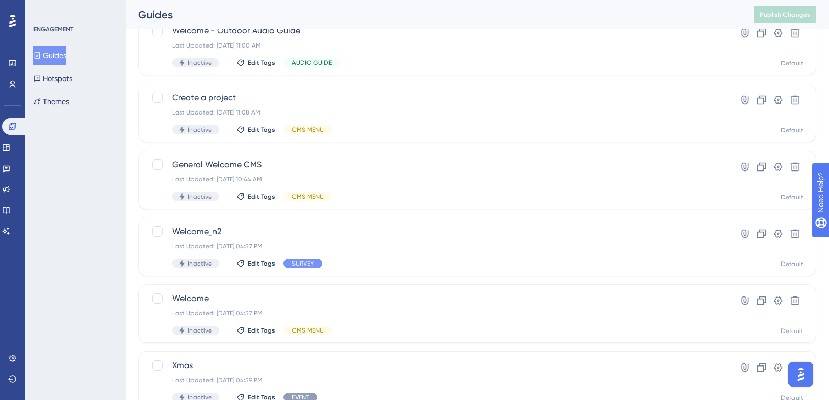
click at [33, 46] on button "Guides" at bounding box center [49, 55] width 33 height 19
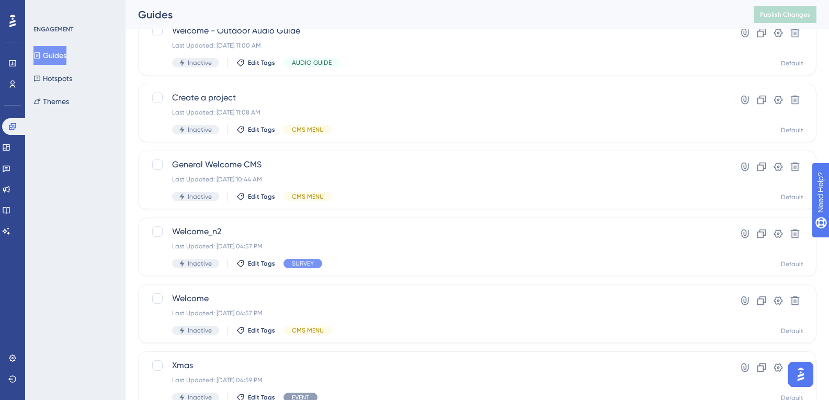
click at [33, 46] on button "Guides" at bounding box center [49, 55] width 33 height 19
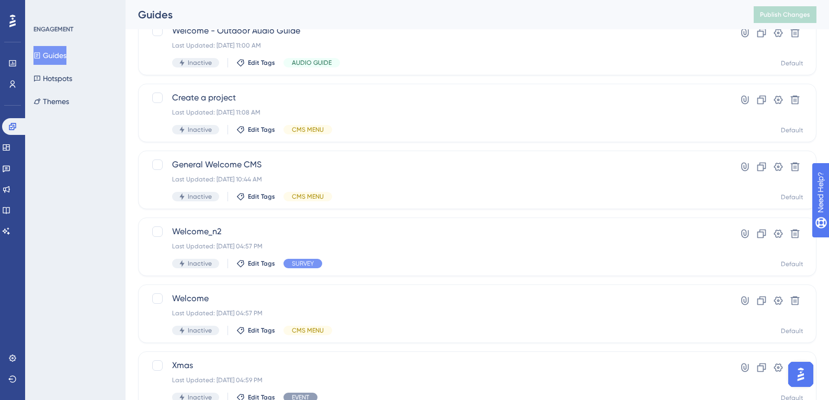
click at [33, 46] on button "Guides" at bounding box center [49, 55] width 33 height 19
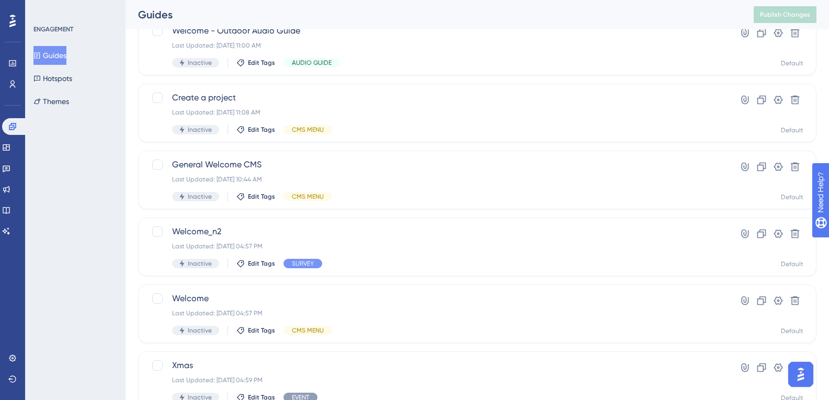
click at [33, 46] on button "Guides" at bounding box center [49, 55] width 33 height 19
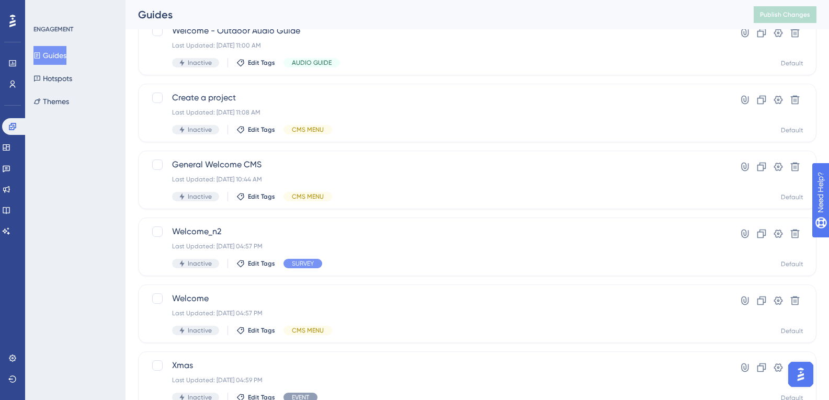
click at [33, 46] on button "Guides" at bounding box center [49, 55] width 33 height 19
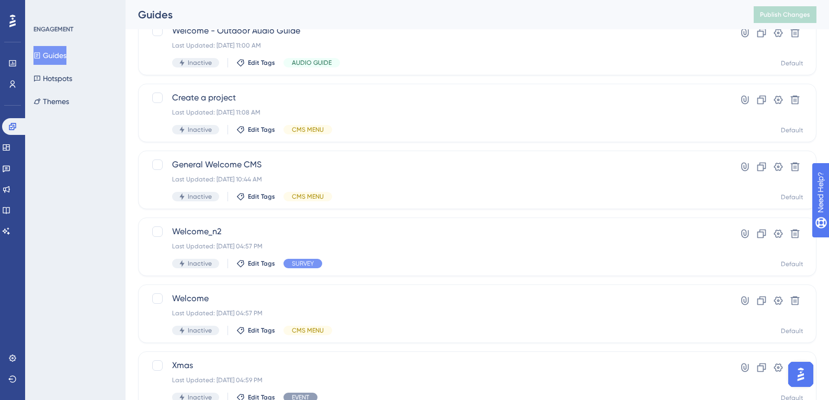
click at [33, 46] on button "Guides" at bounding box center [49, 55] width 33 height 19
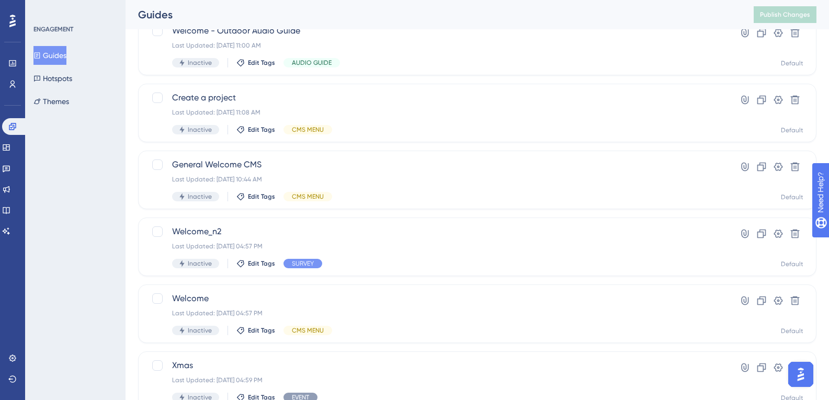
click at [33, 46] on button "Guides" at bounding box center [49, 55] width 33 height 19
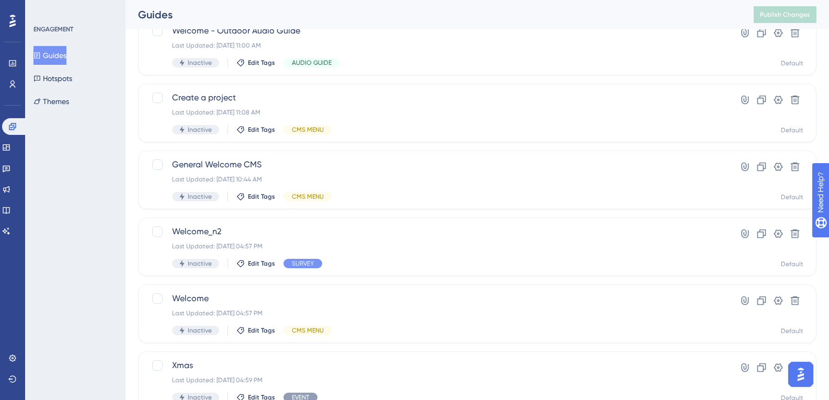
click at [33, 46] on button "Guides" at bounding box center [49, 55] width 33 height 19
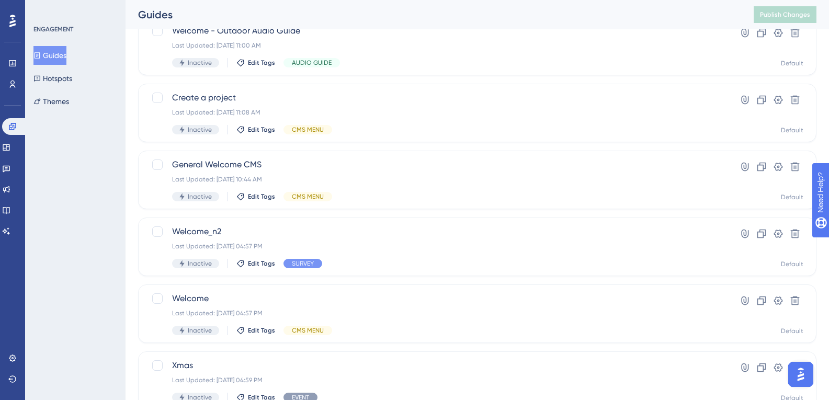
click at [33, 46] on button "Guides" at bounding box center [49, 55] width 33 height 19
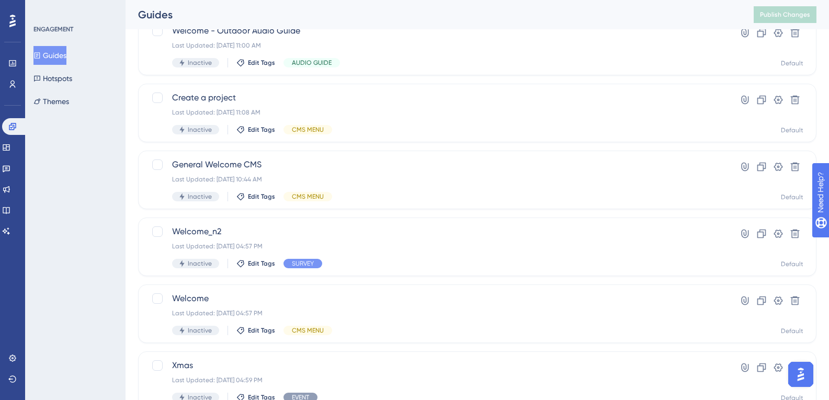
click at [33, 46] on button "Guides" at bounding box center [49, 55] width 33 height 19
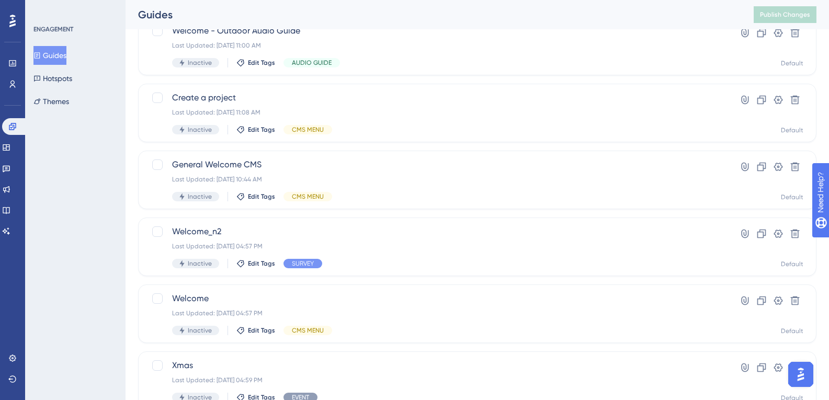
click at [33, 46] on button "Guides" at bounding box center [49, 55] width 33 height 19
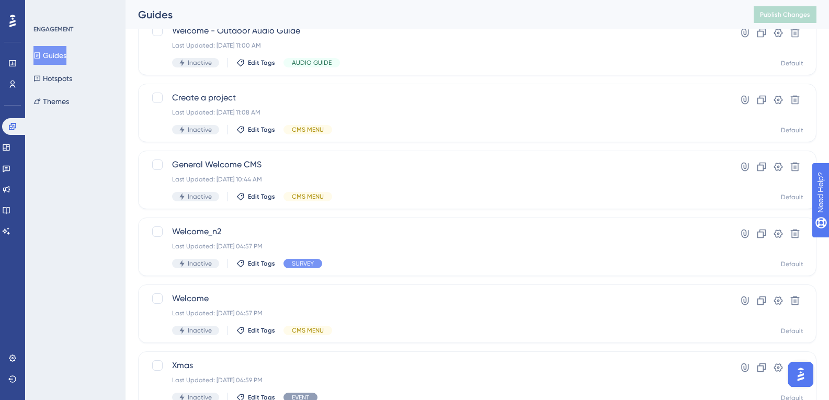
click at [33, 46] on button "Guides" at bounding box center [49, 55] width 33 height 19
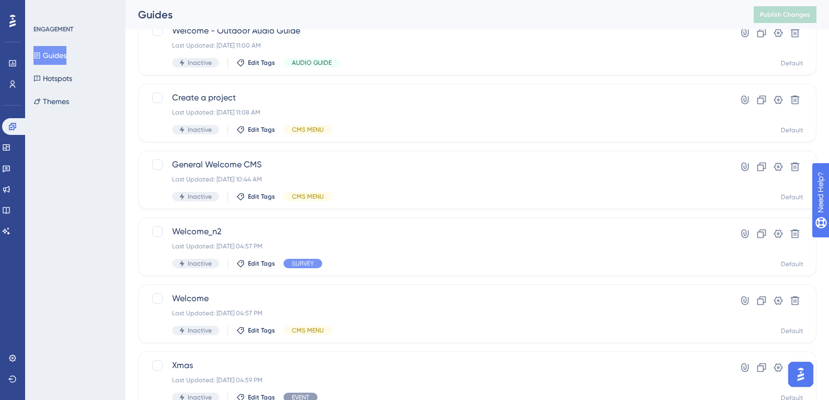
click at [33, 46] on button "Guides" at bounding box center [49, 55] width 33 height 19
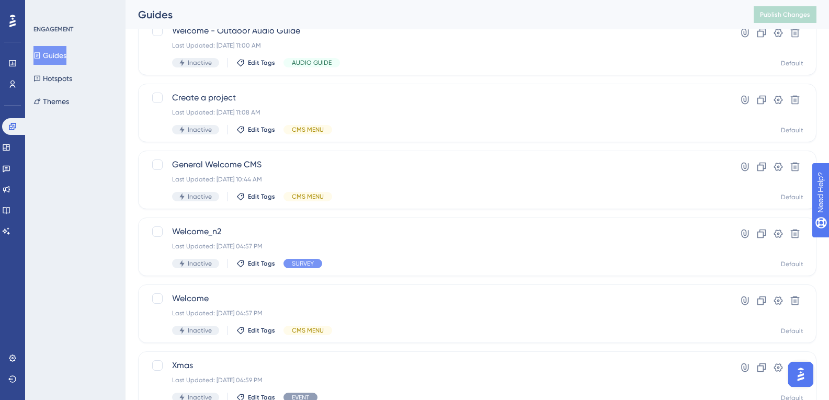
click at [33, 46] on button "Guides" at bounding box center [49, 55] width 33 height 19
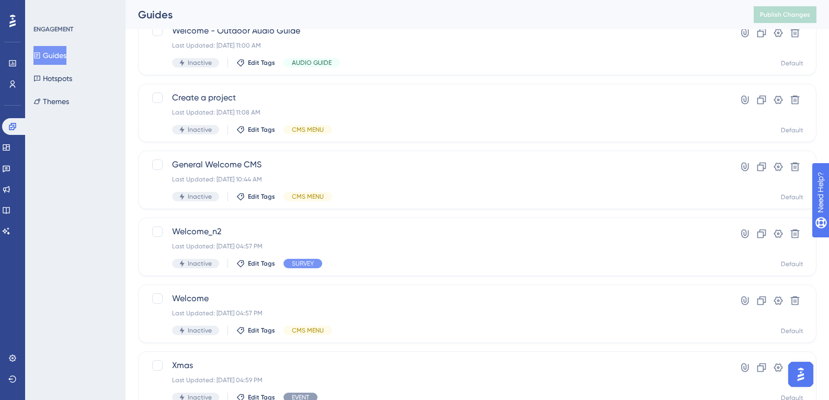
click at [33, 46] on button "Guides" at bounding box center [49, 55] width 33 height 19
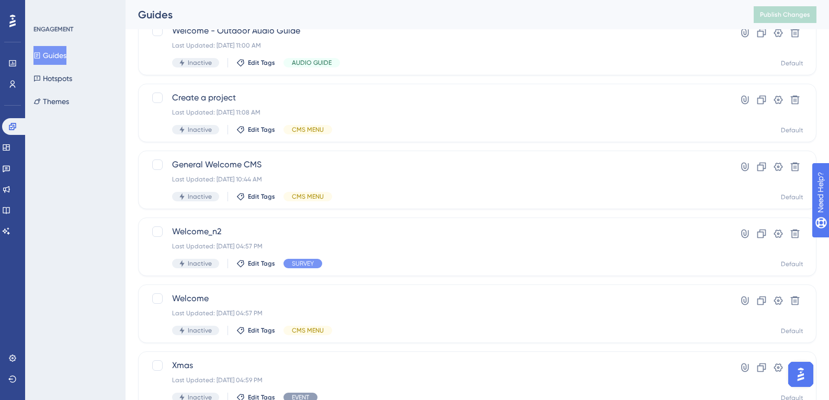
click at [33, 46] on button "Guides" at bounding box center [49, 55] width 33 height 19
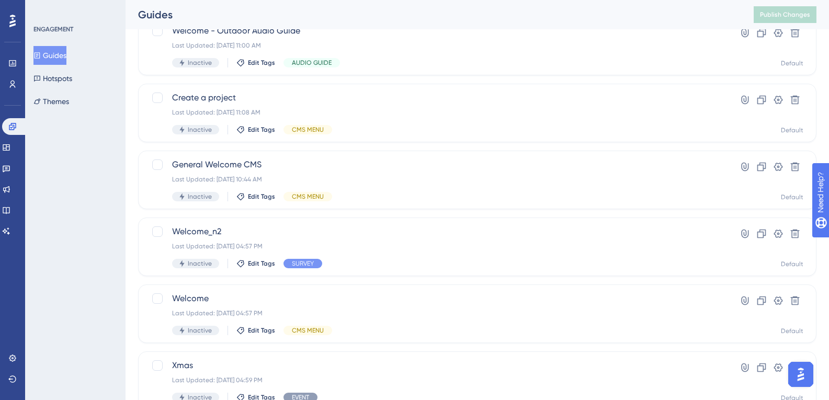
click at [33, 46] on button "Guides" at bounding box center [49, 55] width 33 height 19
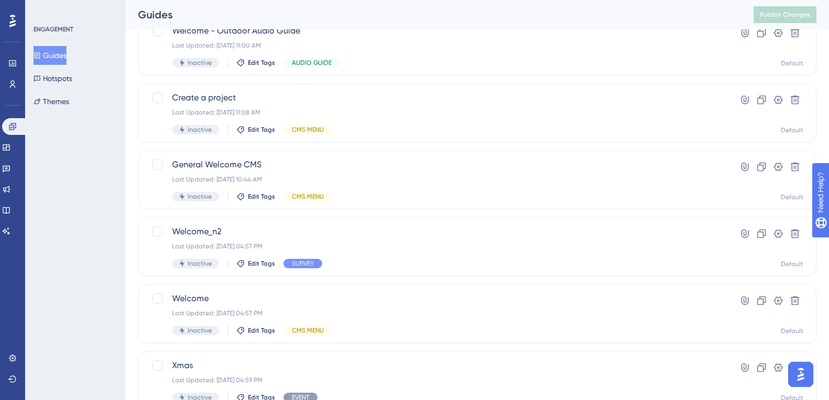
click at [33, 46] on button "Guides" at bounding box center [49, 55] width 33 height 19
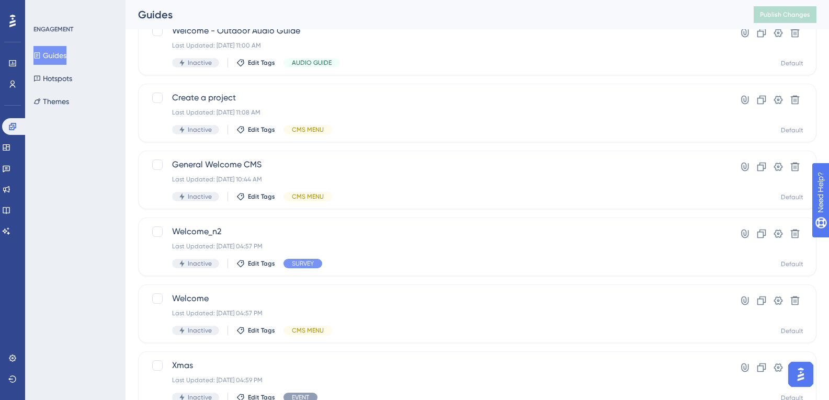
click at [33, 46] on button "Guides" at bounding box center [49, 55] width 33 height 19
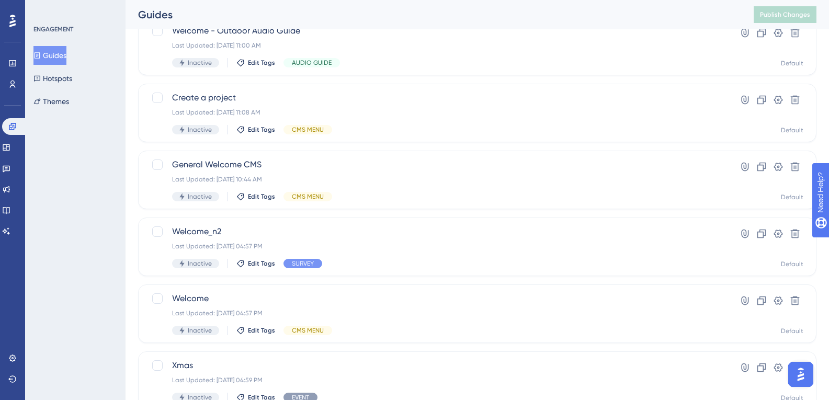
click at [33, 46] on button "Guides" at bounding box center [49, 55] width 33 height 19
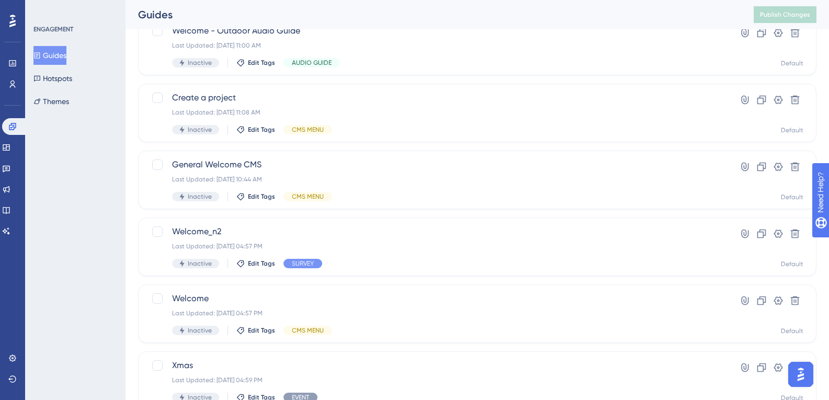
click at [33, 46] on button "Guides" at bounding box center [49, 55] width 33 height 19
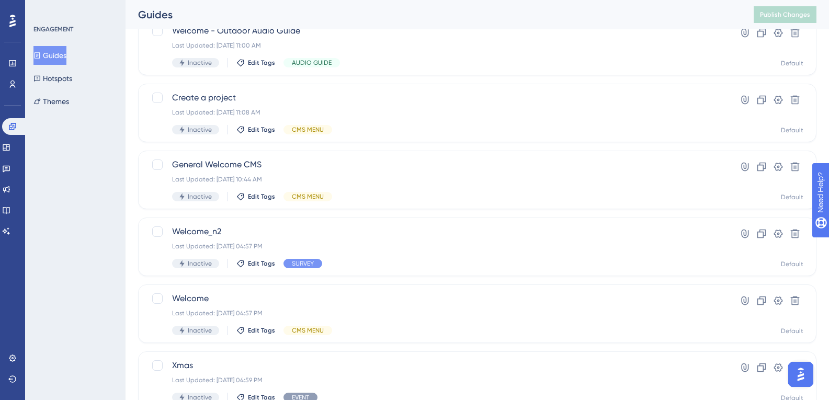
click at [33, 46] on button "Guides" at bounding box center [49, 55] width 33 height 19
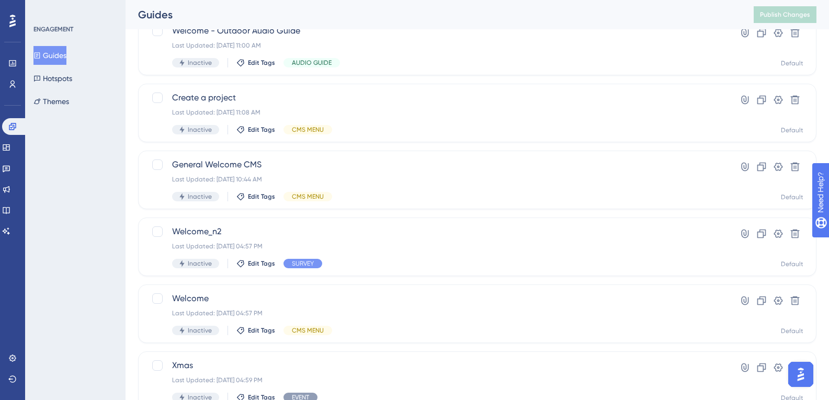
click at [33, 46] on button "Guides" at bounding box center [49, 55] width 33 height 19
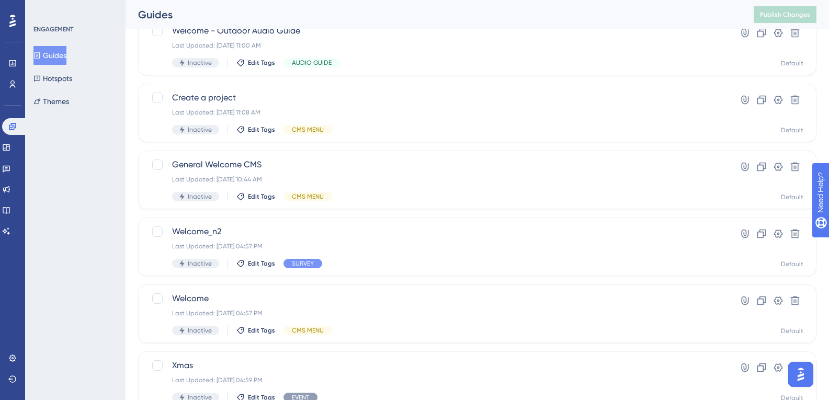
click at [33, 46] on button "Guides" at bounding box center [49, 55] width 33 height 19
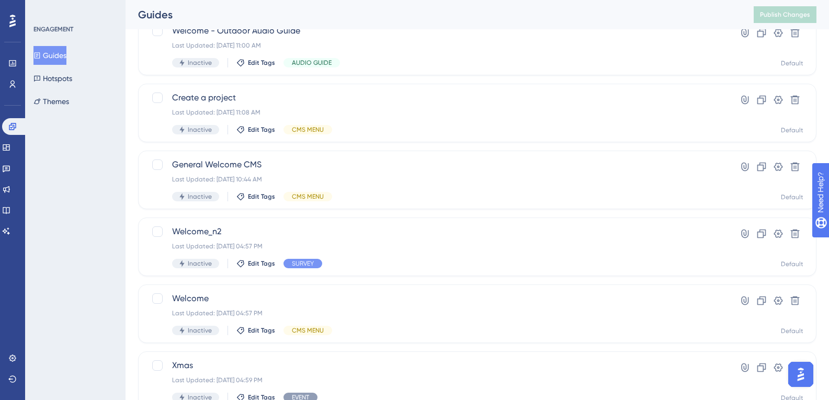
click at [33, 46] on button "Guides" at bounding box center [49, 55] width 33 height 19
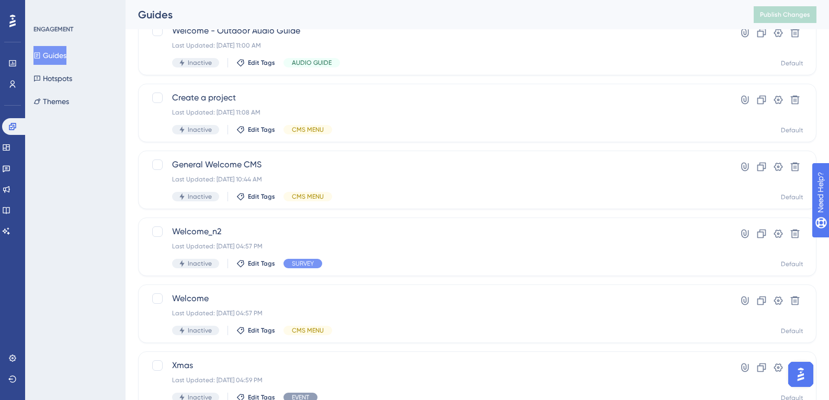
click at [33, 46] on button "Guides" at bounding box center [49, 55] width 33 height 19
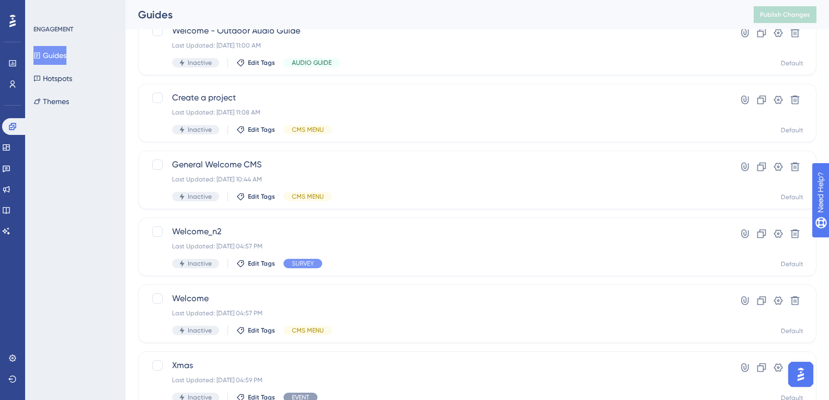
click at [33, 46] on button "Guides" at bounding box center [49, 55] width 33 height 19
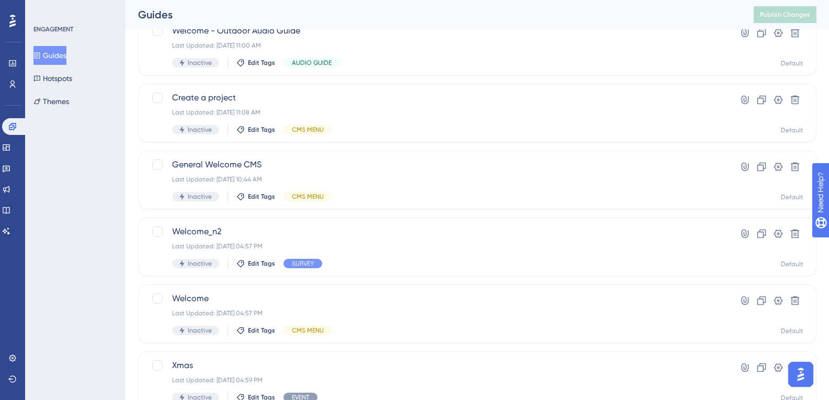
click at [33, 46] on button "Guides" at bounding box center [49, 55] width 33 height 19
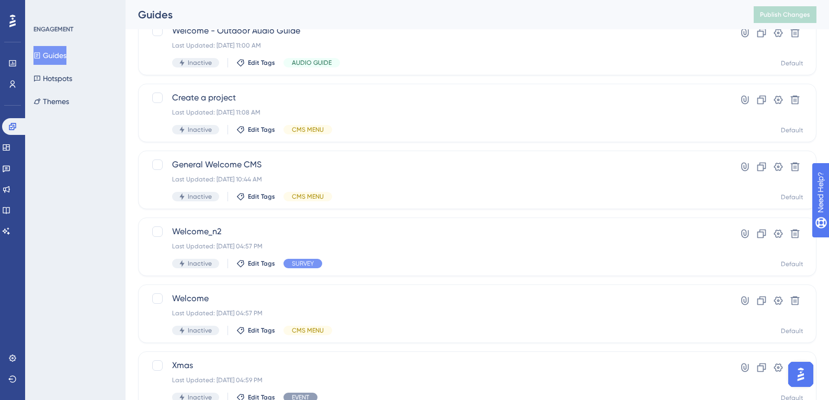
click at [33, 46] on button "Guides" at bounding box center [49, 55] width 33 height 19
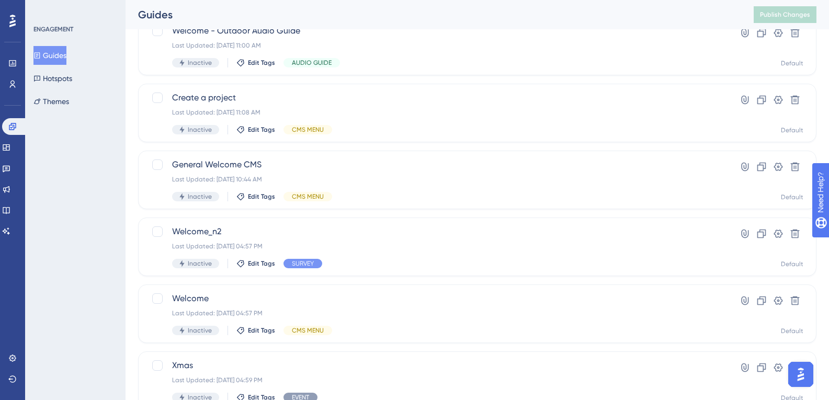
click at [33, 46] on button "Guides" at bounding box center [49, 55] width 33 height 19
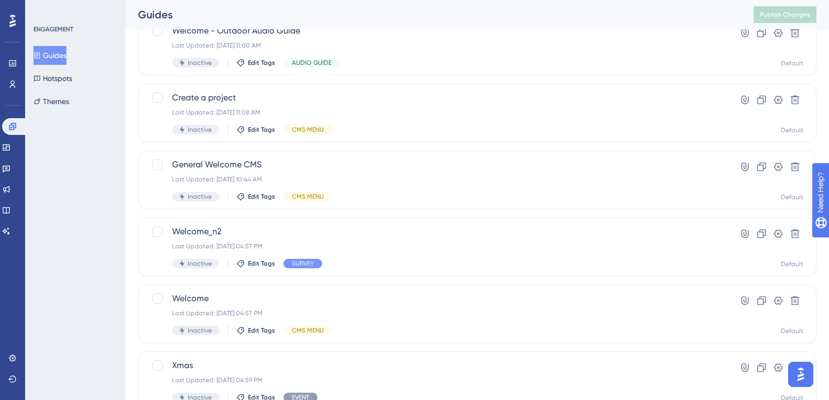
click at [33, 46] on button "Guides" at bounding box center [49, 55] width 33 height 19
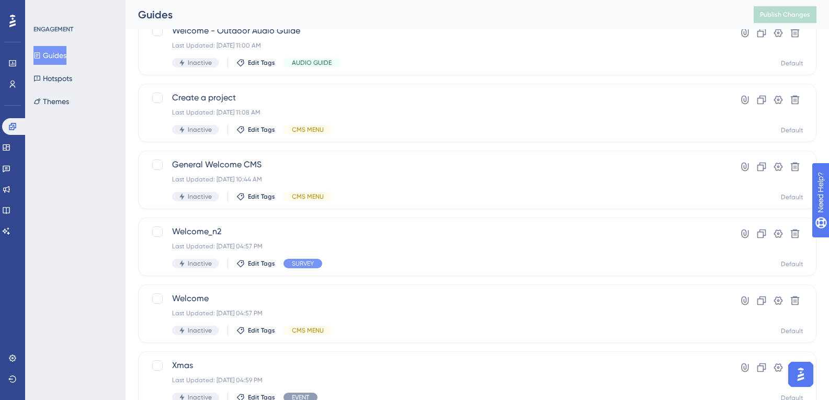
click at [33, 46] on button "Guides" at bounding box center [49, 55] width 33 height 19
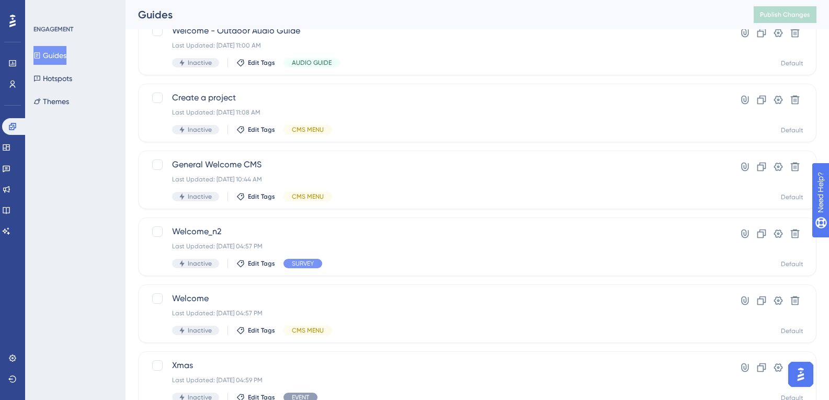
click at [33, 46] on button "Guides" at bounding box center [49, 55] width 33 height 19
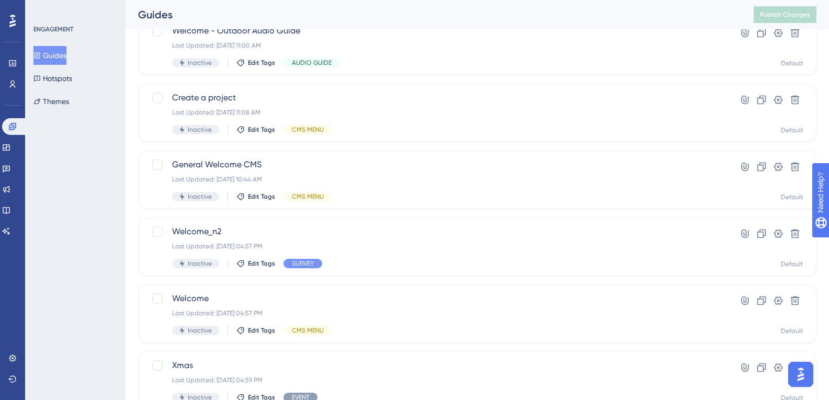
click at [33, 46] on button "Guides" at bounding box center [49, 55] width 33 height 19
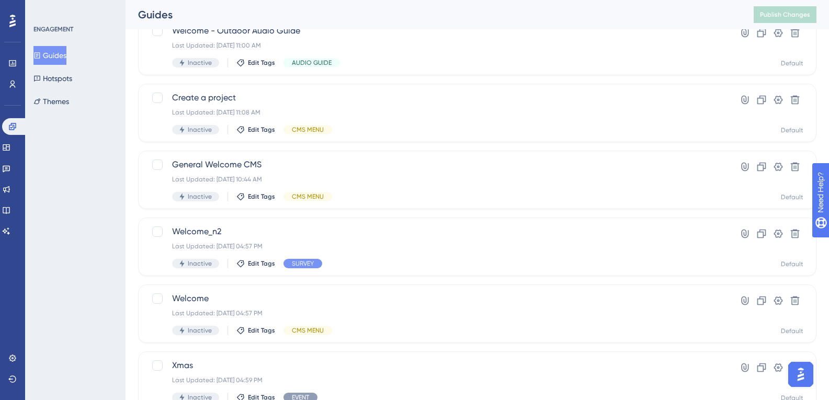
click at [33, 46] on button "Guides" at bounding box center [49, 55] width 33 height 19
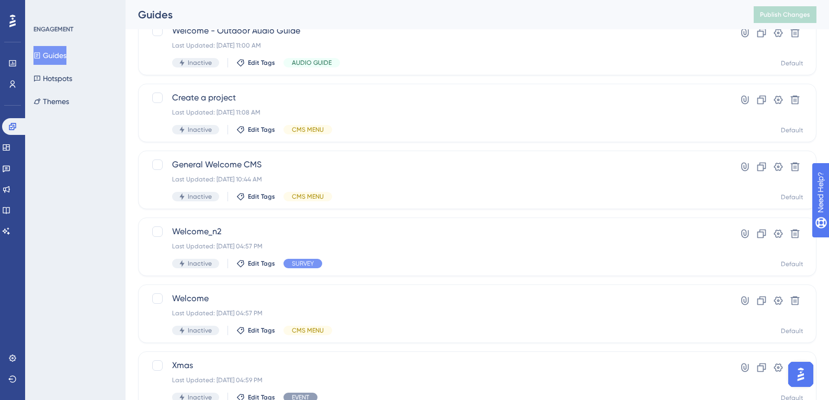
click at [33, 46] on button "Guides" at bounding box center [49, 55] width 33 height 19
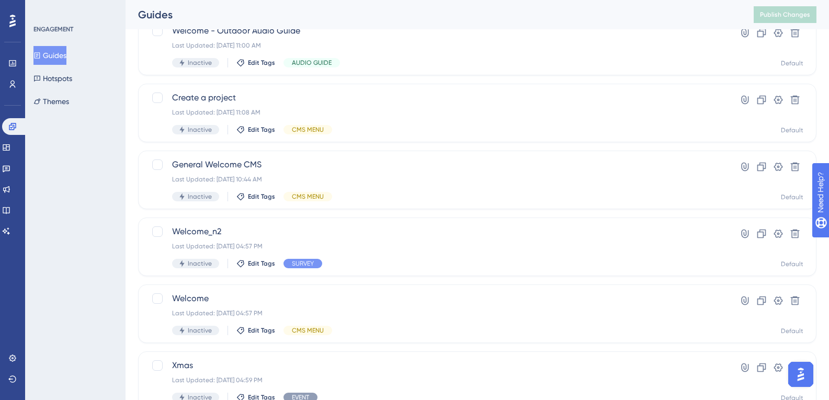
click at [33, 46] on button "Guides" at bounding box center [49, 55] width 33 height 19
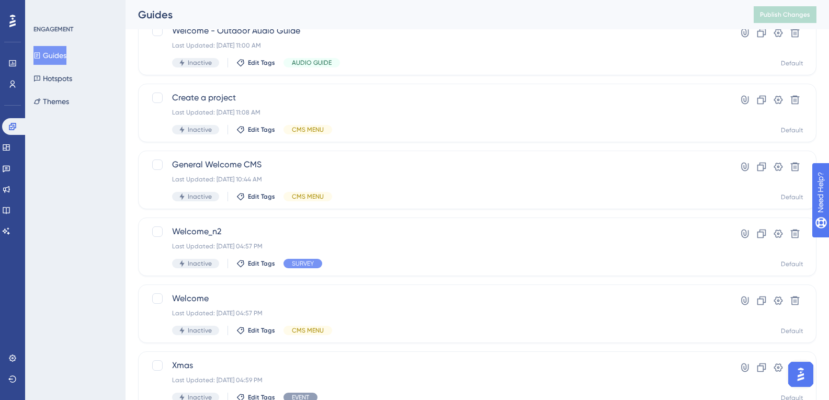
click at [33, 46] on button "Guides" at bounding box center [49, 55] width 33 height 19
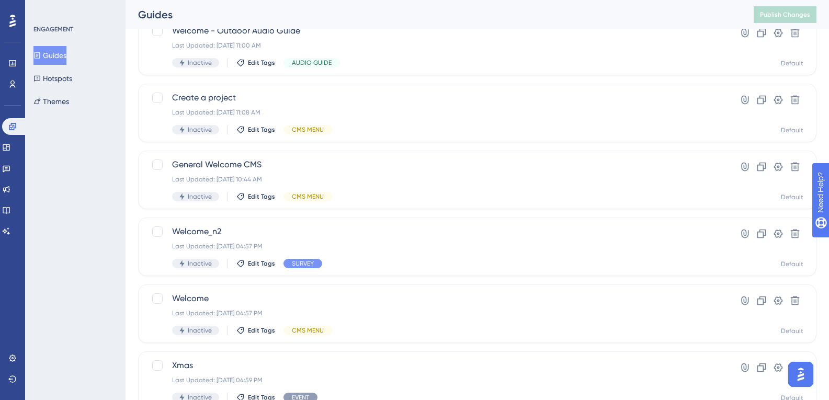
click at [33, 46] on button "Guides" at bounding box center [49, 55] width 33 height 19
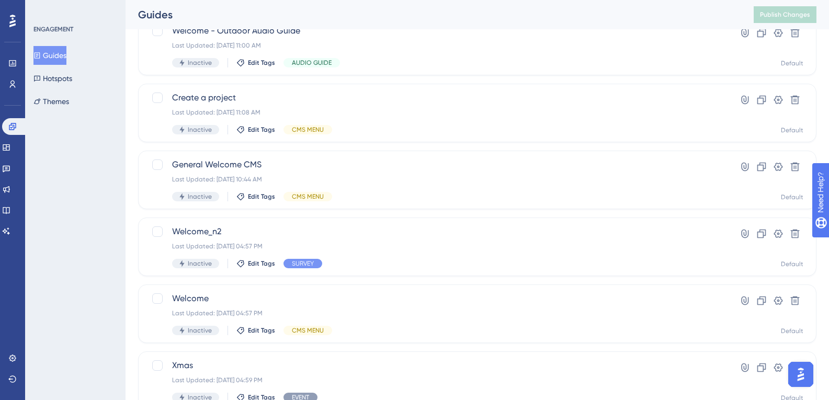
click at [33, 46] on button "Guides" at bounding box center [49, 55] width 33 height 19
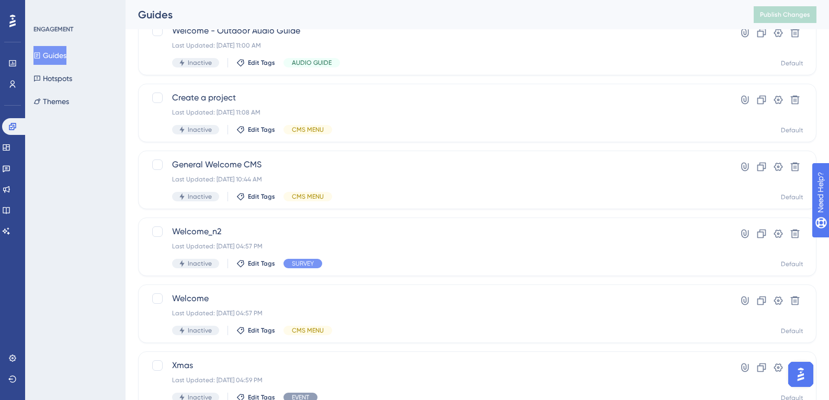
click at [33, 46] on button "Guides" at bounding box center [49, 55] width 33 height 19
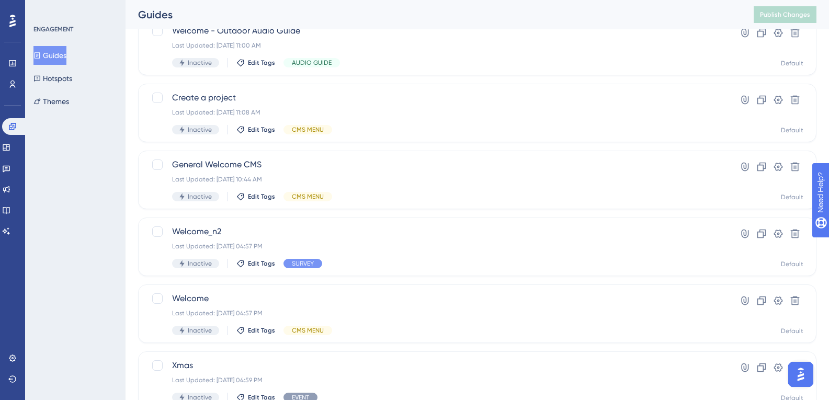
click at [33, 46] on button "Guides" at bounding box center [49, 55] width 33 height 19
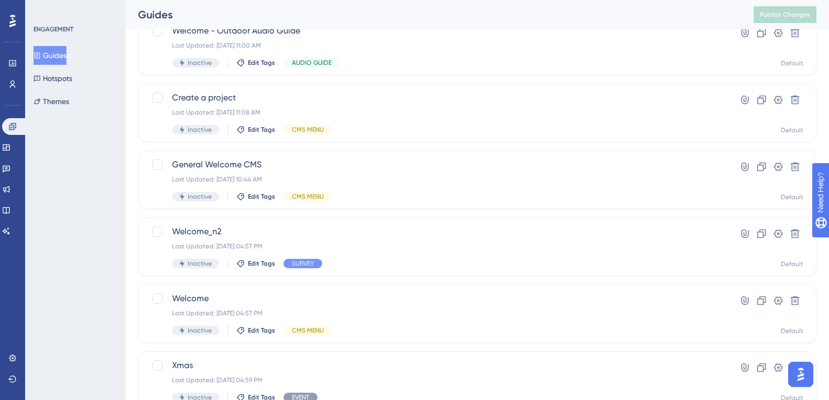
click at [33, 46] on button "Guides" at bounding box center [49, 55] width 33 height 19
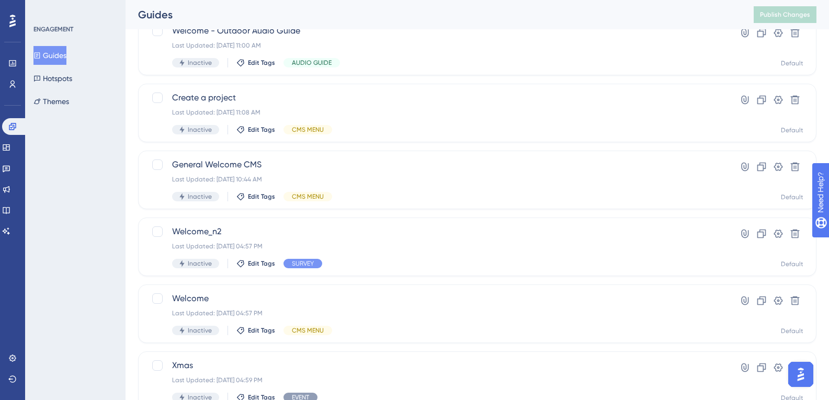
click at [33, 46] on button "Guides" at bounding box center [49, 55] width 33 height 19
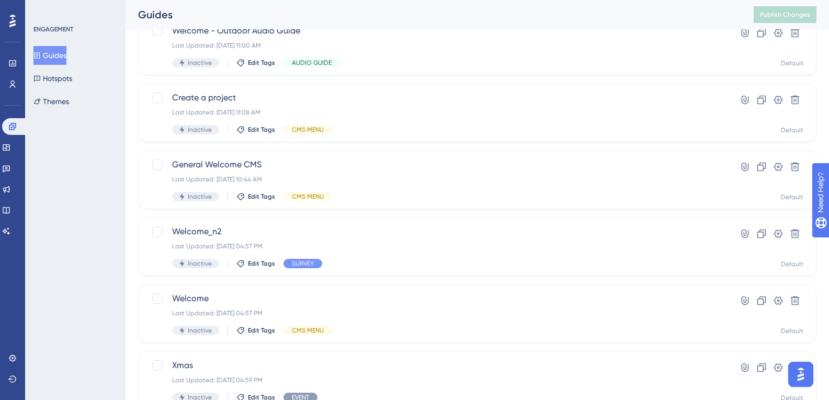
click at [33, 46] on button "Guides" at bounding box center [49, 55] width 33 height 19
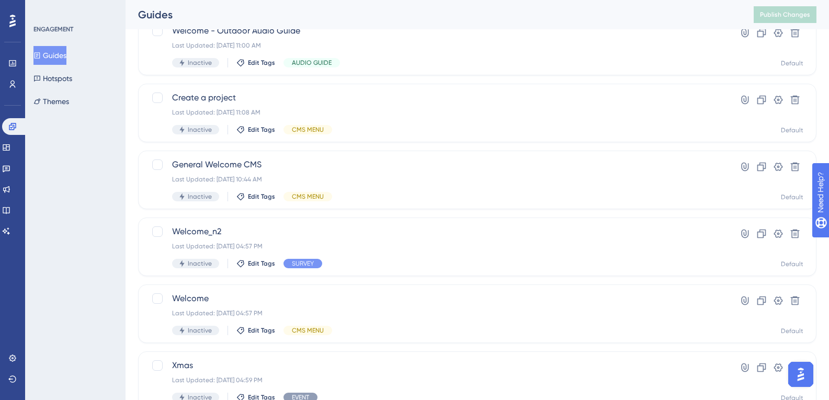
click at [33, 46] on button "Guides" at bounding box center [49, 55] width 33 height 19
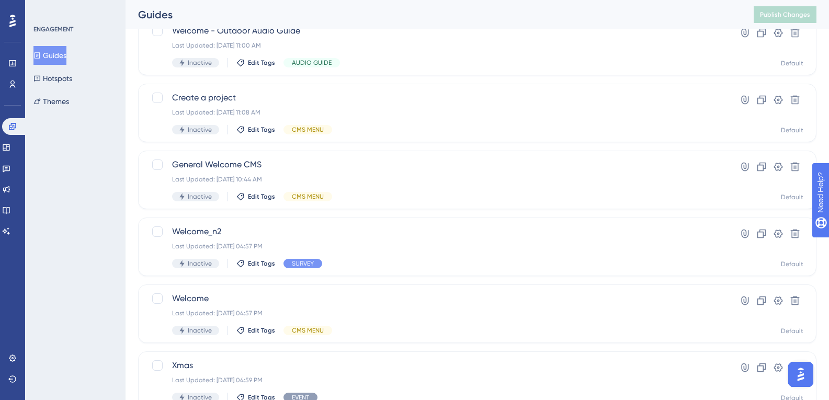
click at [33, 46] on button "Guides" at bounding box center [49, 55] width 33 height 19
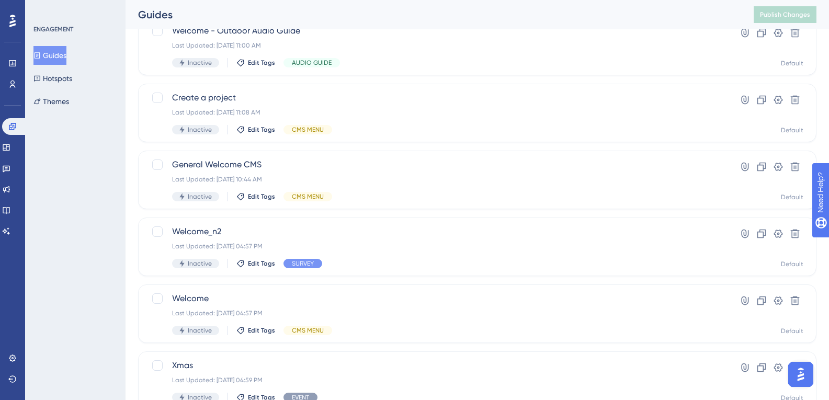
click at [33, 46] on button "Guides" at bounding box center [49, 55] width 33 height 19
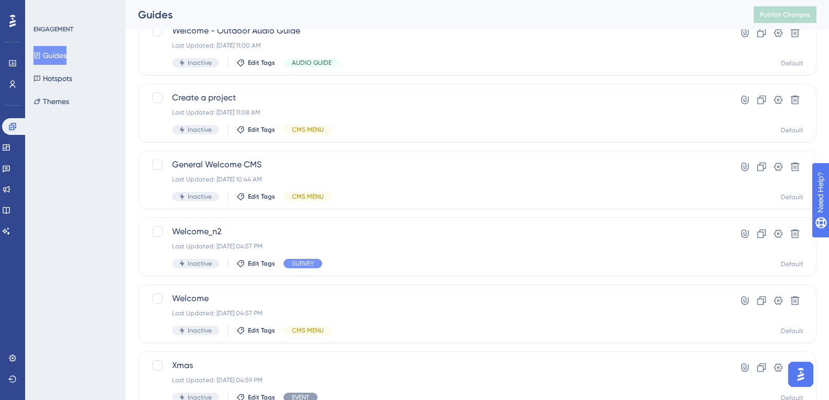
click at [33, 46] on button "Guides" at bounding box center [49, 55] width 33 height 19
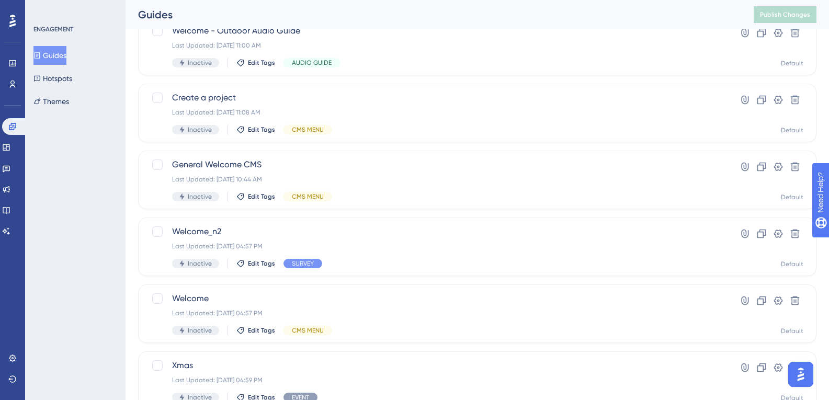
click at [33, 46] on button "Guides" at bounding box center [49, 55] width 33 height 19
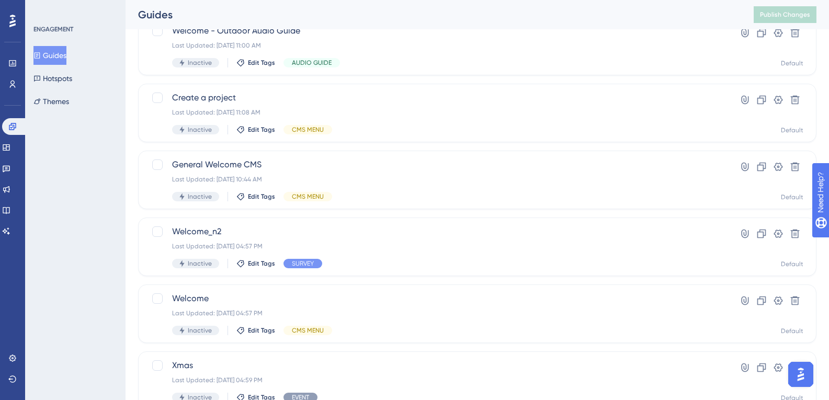
click at [33, 46] on button "Guides" at bounding box center [49, 55] width 33 height 19
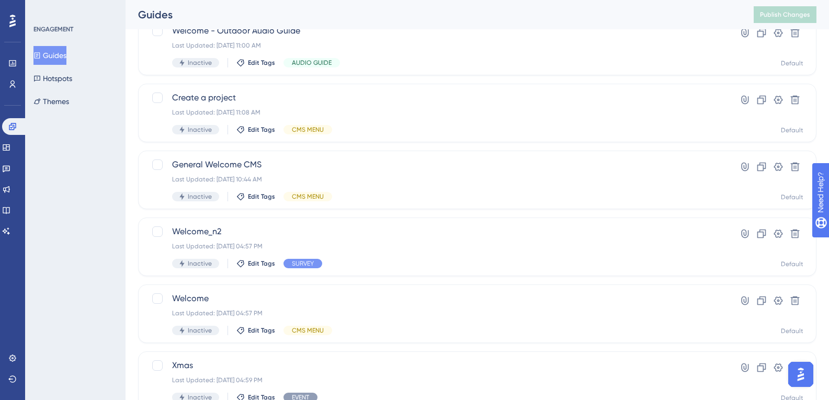
click at [33, 46] on button "Guides" at bounding box center [49, 55] width 33 height 19
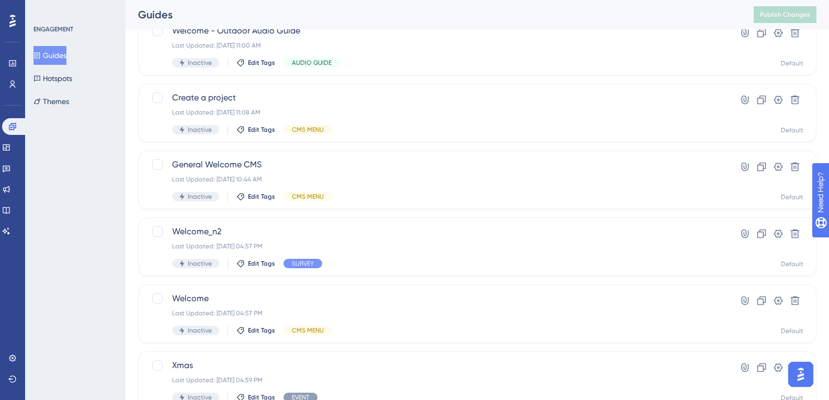
click at [33, 46] on button "Guides" at bounding box center [49, 55] width 33 height 19
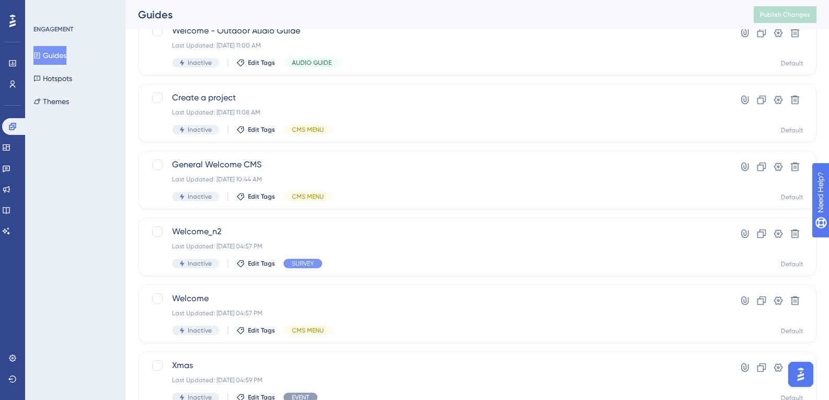
click at [33, 46] on button "Guides" at bounding box center [49, 55] width 33 height 19
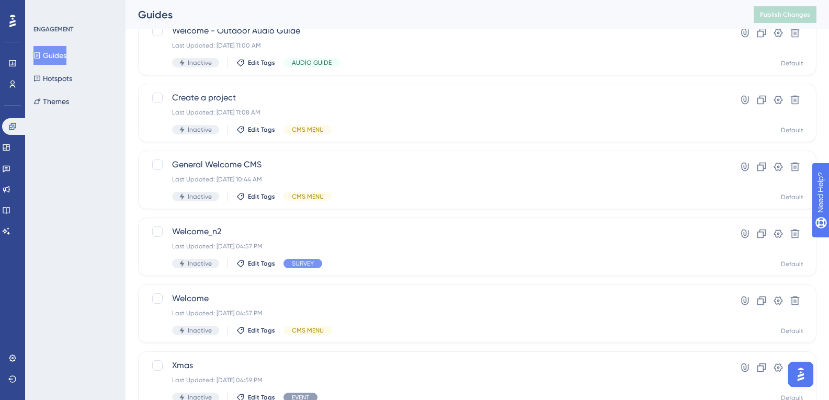
click at [33, 46] on button "Guides" at bounding box center [49, 55] width 33 height 19
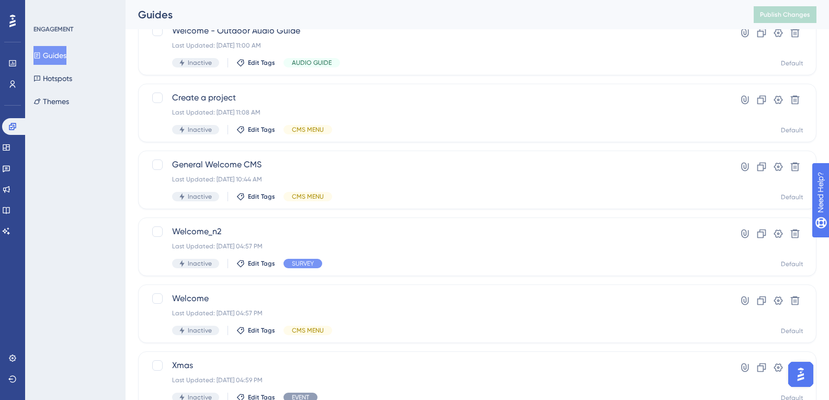
click at [33, 46] on button "Guides" at bounding box center [49, 55] width 33 height 19
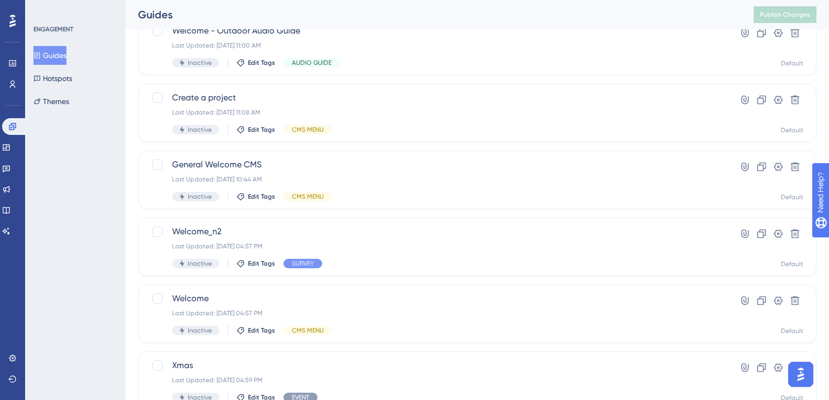
click at [33, 46] on button "Guides" at bounding box center [49, 55] width 33 height 19
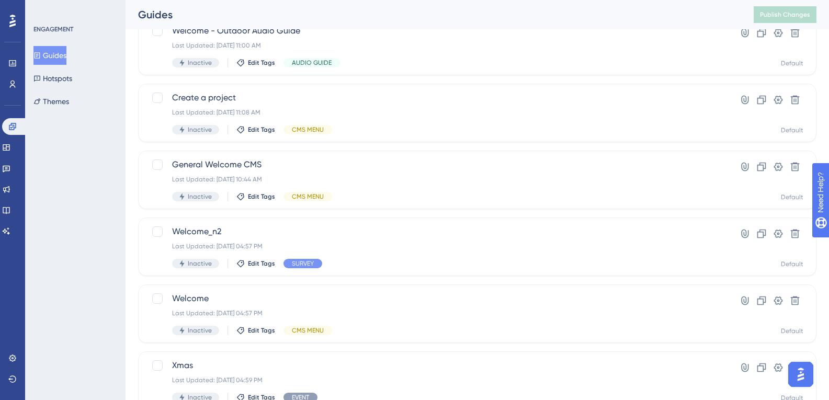
click at [33, 46] on button "Guides" at bounding box center [49, 55] width 33 height 19
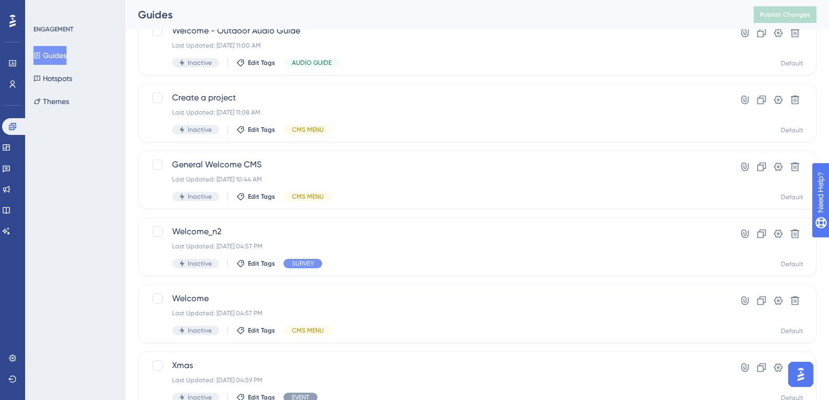
click at [33, 46] on button "Guides" at bounding box center [49, 55] width 33 height 19
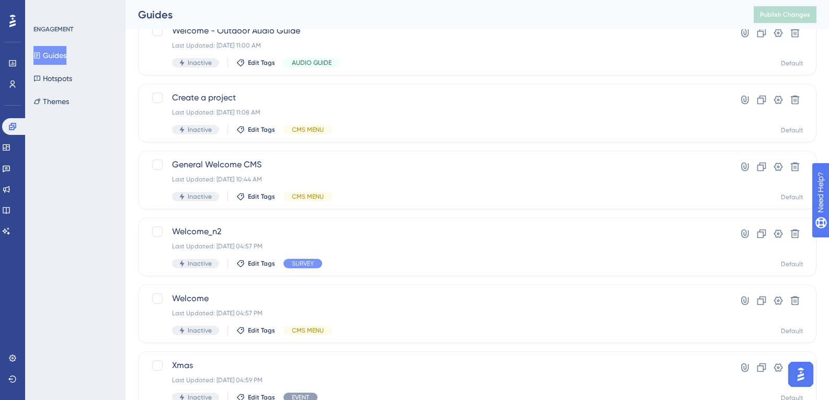
click at [33, 46] on button "Guides" at bounding box center [49, 55] width 33 height 19
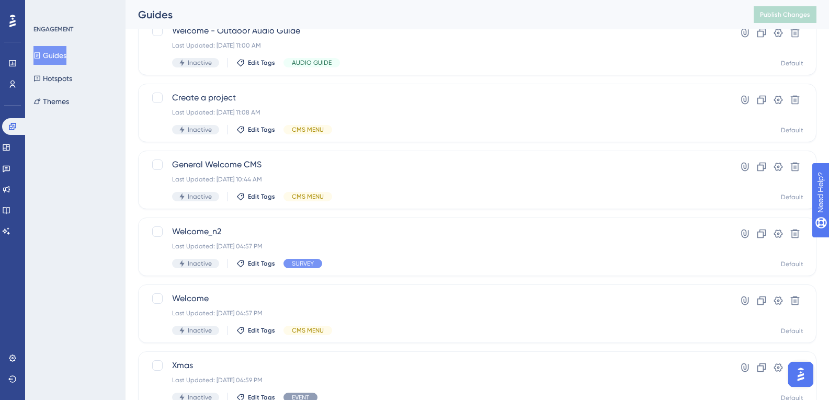
click at [33, 46] on button "Guides" at bounding box center [49, 55] width 33 height 19
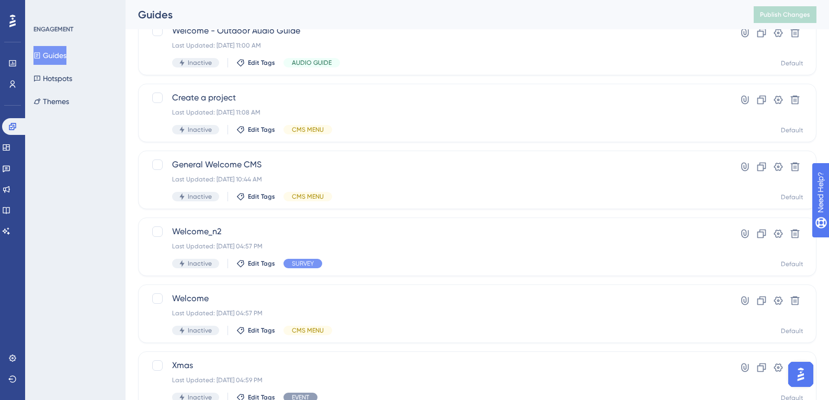
click at [33, 46] on button "Guides" at bounding box center [49, 55] width 33 height 19
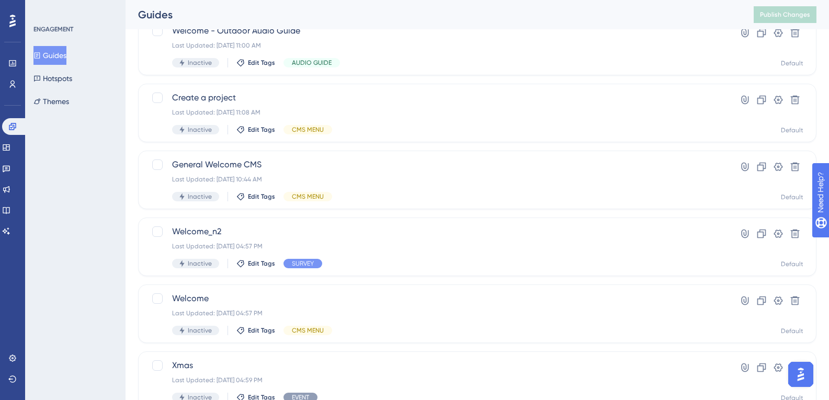
click at [33, 46] on button "Guides" at bounding box center [49, 55] width 33 height 19
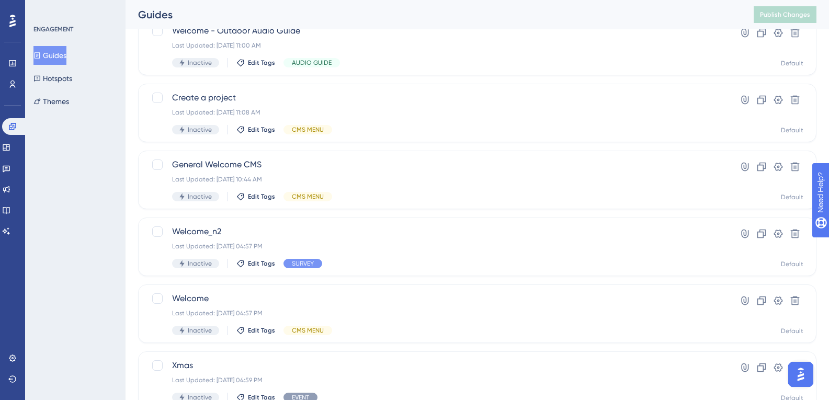
click at [33, 46] on button "Guides" at bounding box center [49, 55] width 33 height 19
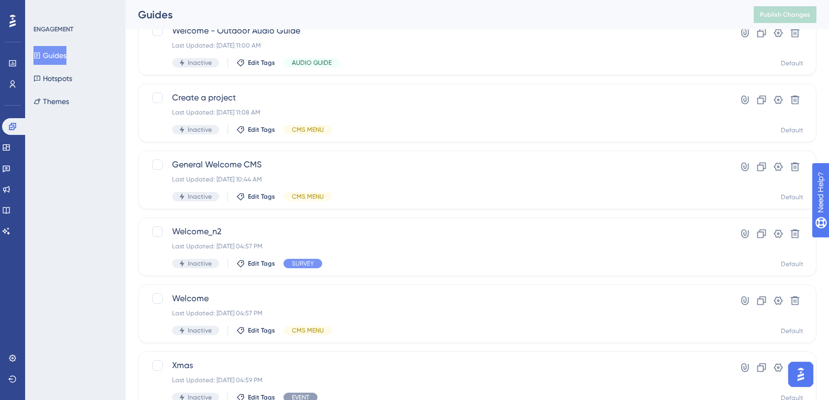
click at [33, 46] on button "Guides" at bounding box center [49, 55] width 33 height 19
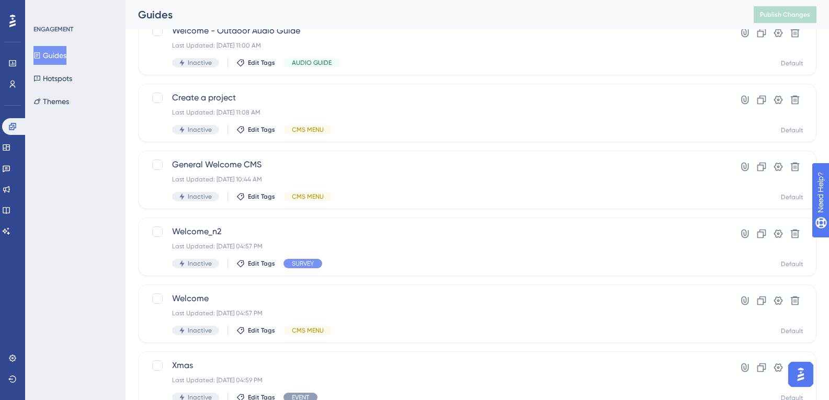
click at [33, 46] on button "Guides" at bounding box center [49, 55] width 33 height 19
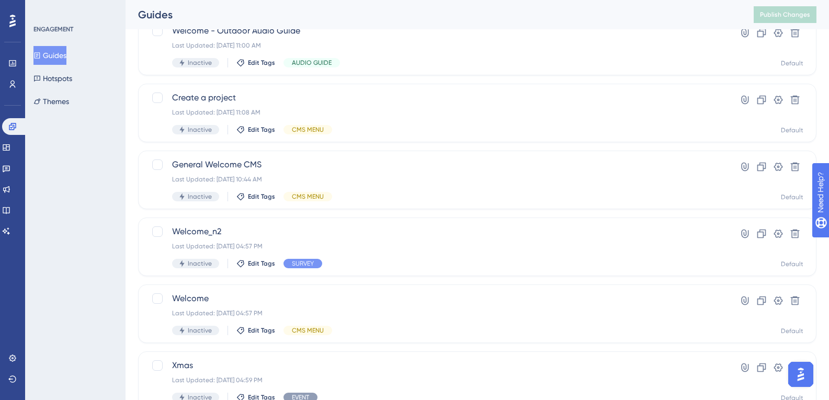
click at [33, 46] on button "Guides" at bounding box center [49, 55] width 33 height 19
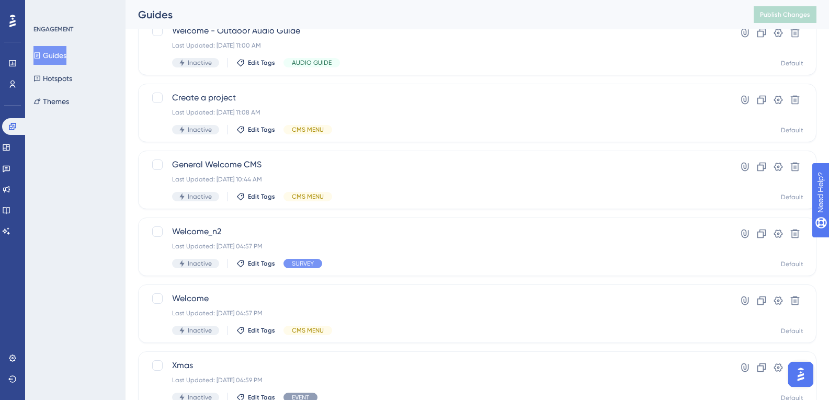
click at [33, 46] on button "Guides" at bounding box center [49, 55] width 33 height 19
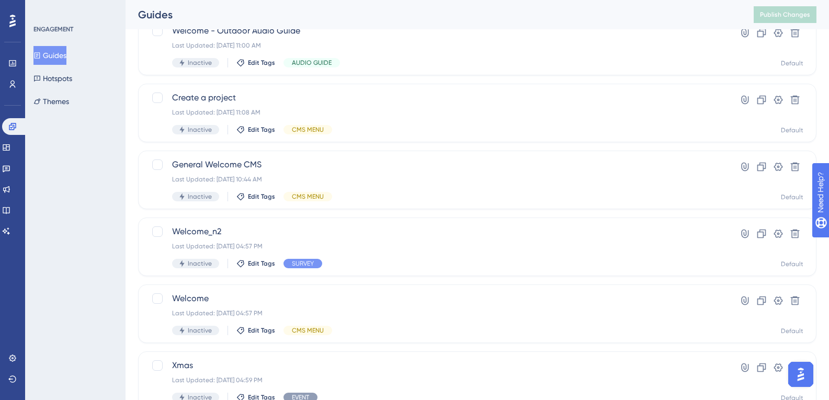
click at [33, 46] on button "Guides" at bounding box center [49, 55] width 33 height 19
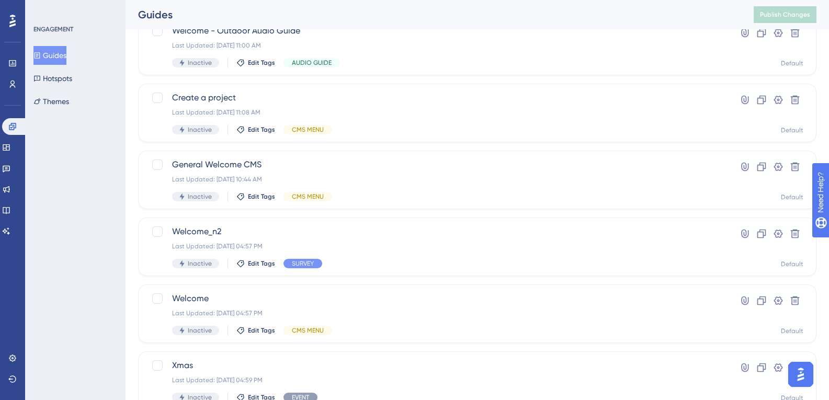
click at [33, 46] on button "Guides" at bounding box center [49, 55] width 33 height 19
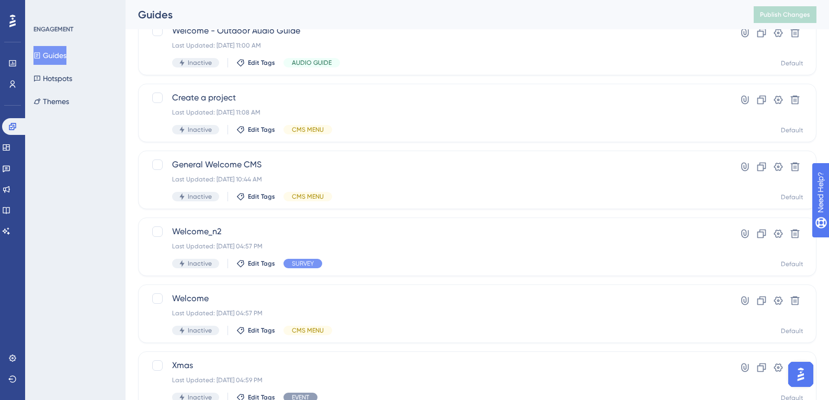
click at [33, 46] on button "Guides" at bounding box center [49, 55] width 33 height 19
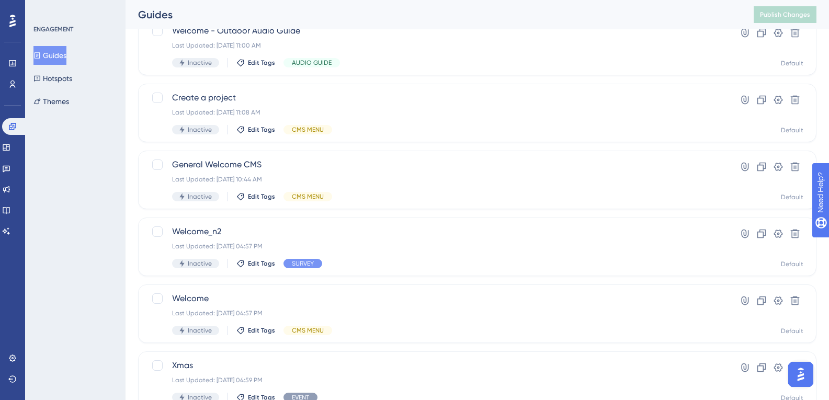
click at [33, 46] on button "Guides" at bounding box center [49, 55] width 33 height 19
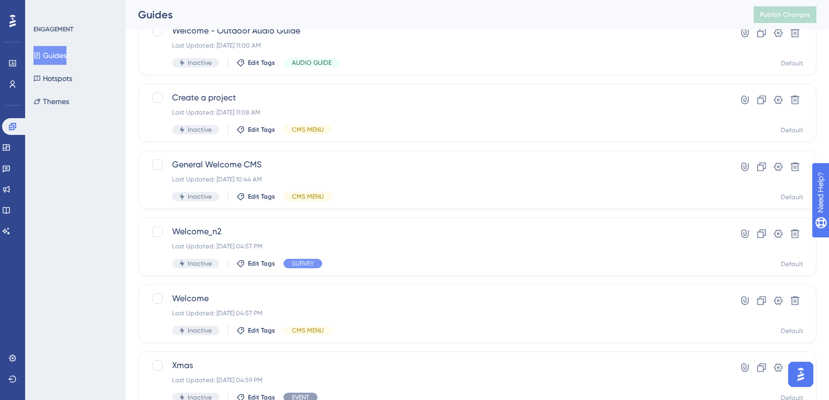
click at [33, 46] on button "Guides" at bounding box center [49, 55] width 33 height 19
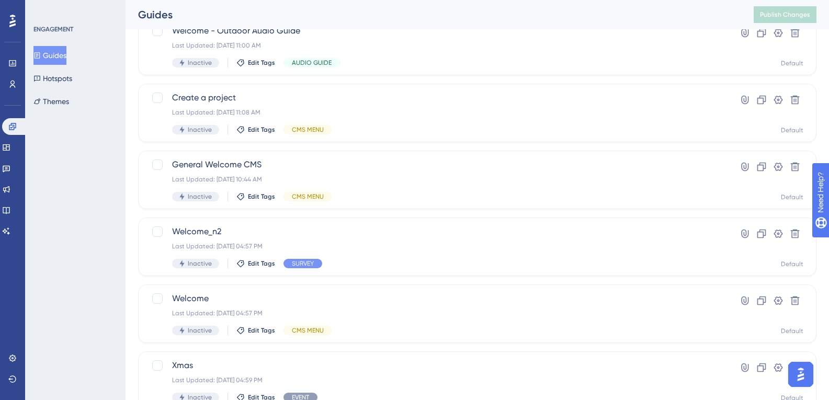
click at [33, 46] on button "Guides" at bounding box center [49, 55] width 33 height 19
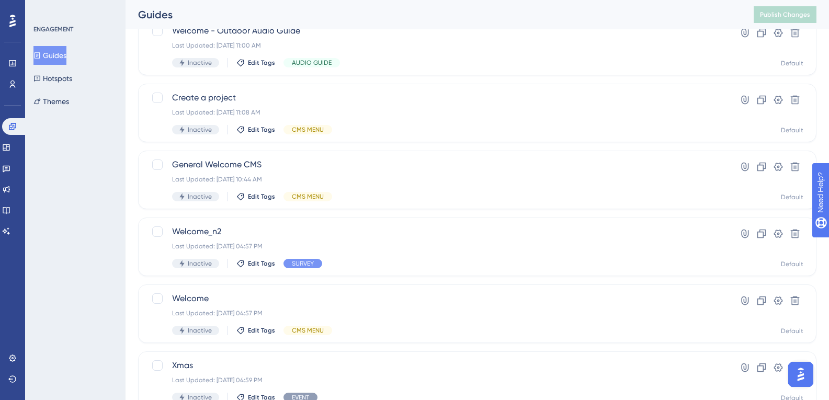
click at [33, 46] on button "Guides" at bounding box center [49, 55] width 33 height 19
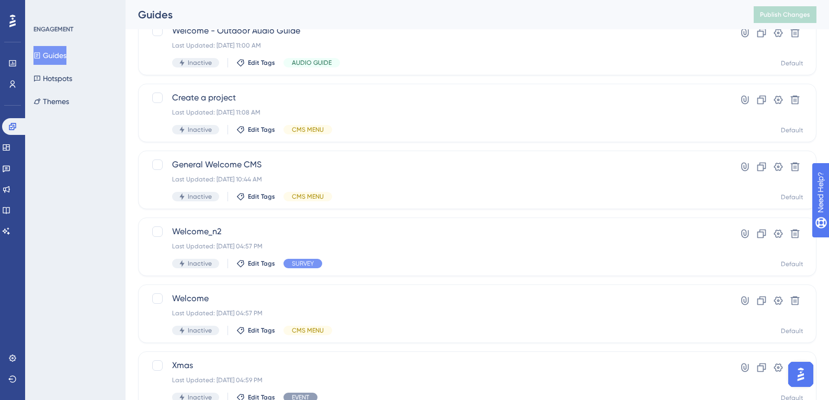
click at [33, 46] on button "Guides" at bounding box center [49, 55] width 33 height 19
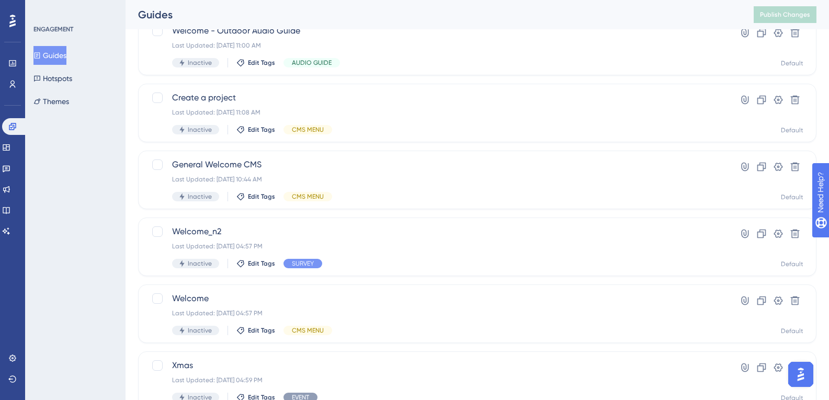
click at [33, 46] on button "Guides" at bounding box center [49, 55] width 33 height 19
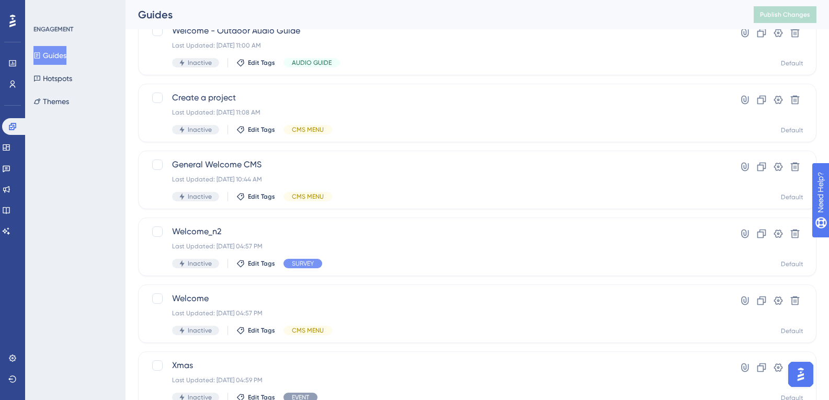
click at [33, 46] on button "Guides" at bounding box center [49, 55] width 33 height 19
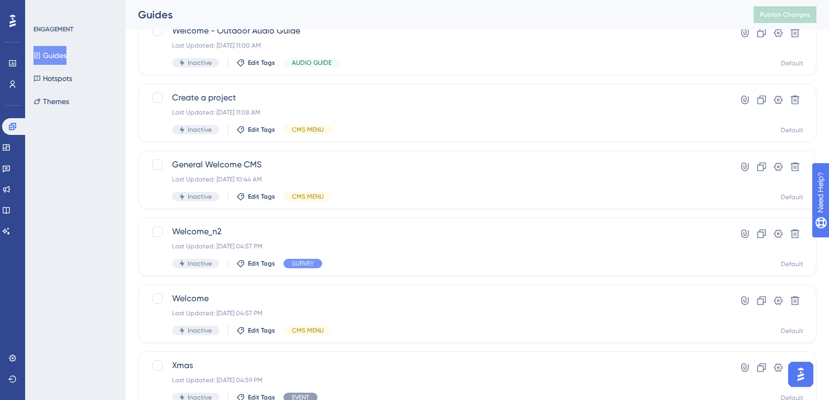
click at [33, 46] on button "Guides" at bounding box center [49, 55] width 33 height 19
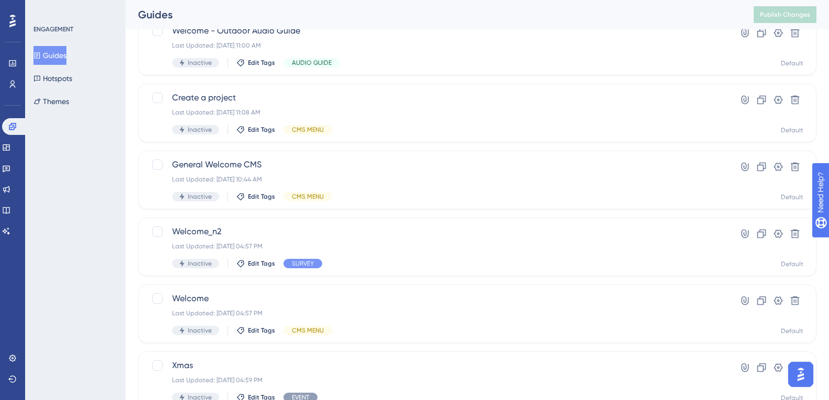
click at [33, 46] on button "Guides" at bounding box center [49, 55] width 33 height 19
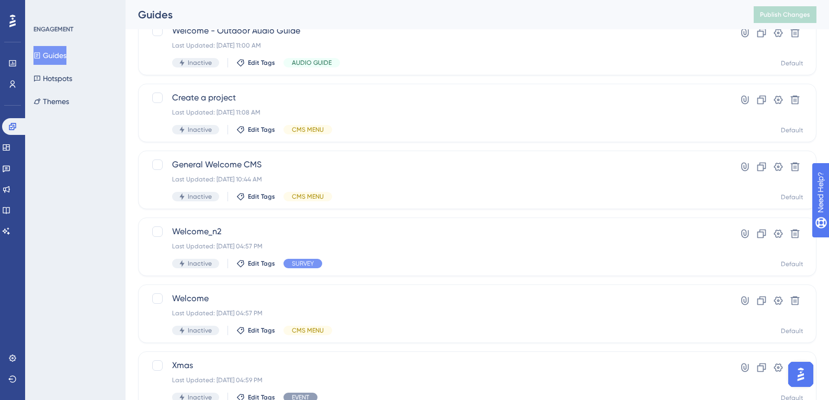
click at [33, 46] on button "Guides" at bounding box center [49, 55] width 33 height 19
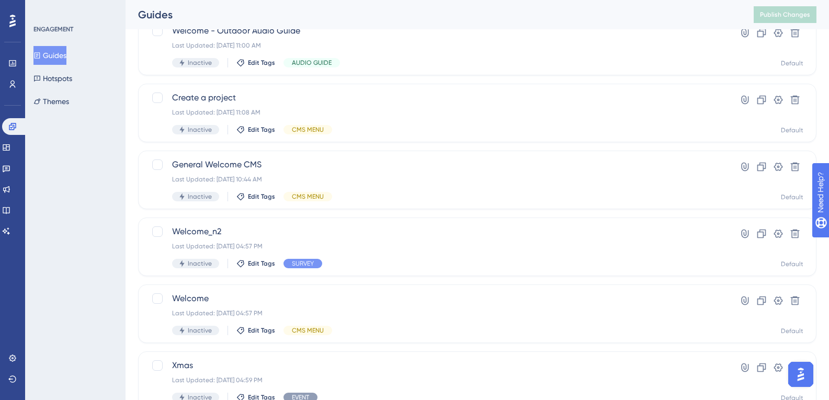
click at [33, 46] on button "Guides" at bounding box center [49, 55] width 33 height 19
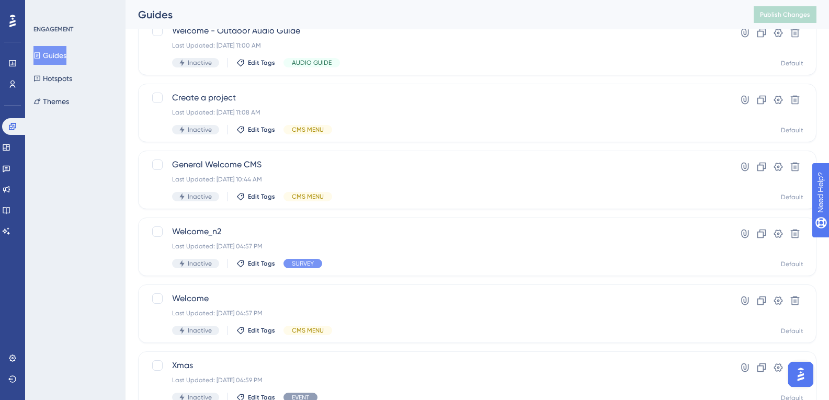
click at [33, 46] on button "Guides" at bounding box center [49, 55] width 33 height 19
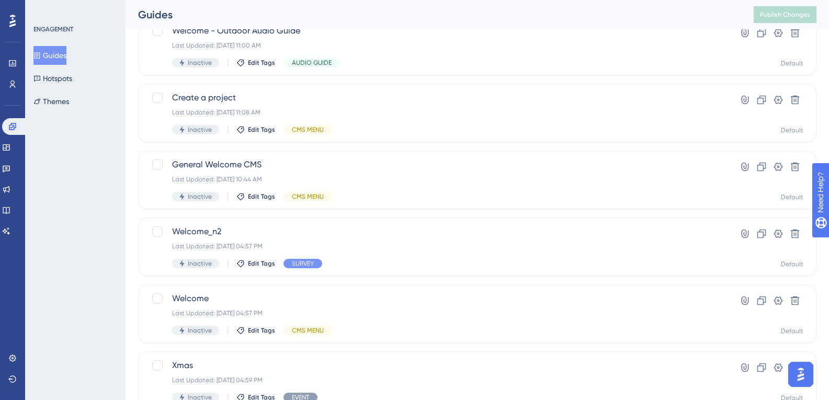
click at [33, 46] on button "Guides" at bounding box center [49, 55] width 33 height 19
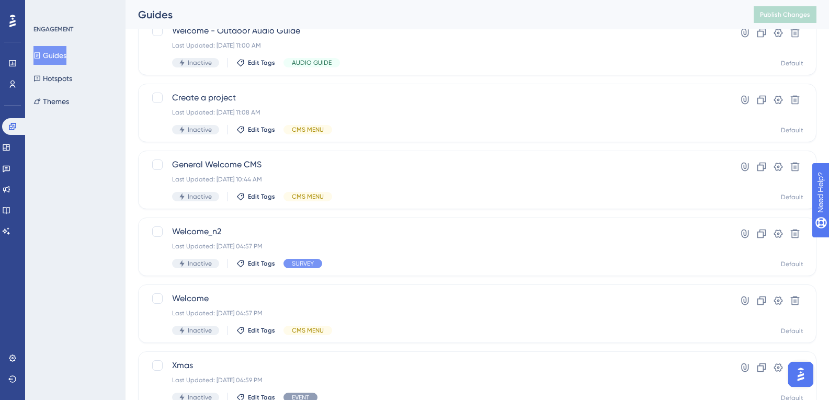
click at [33, 46] on button "Guides" at bounding box center [49, 55] width 33 height 19
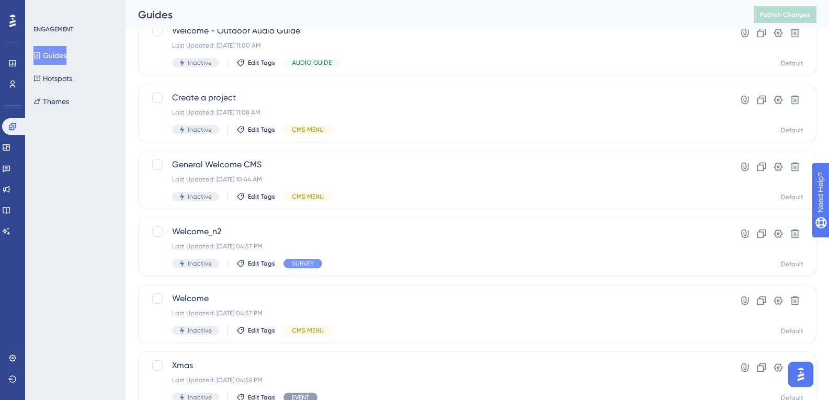
click at [33, 46] on button "Guides" at bounding box center [49, 55] width 33 height 19
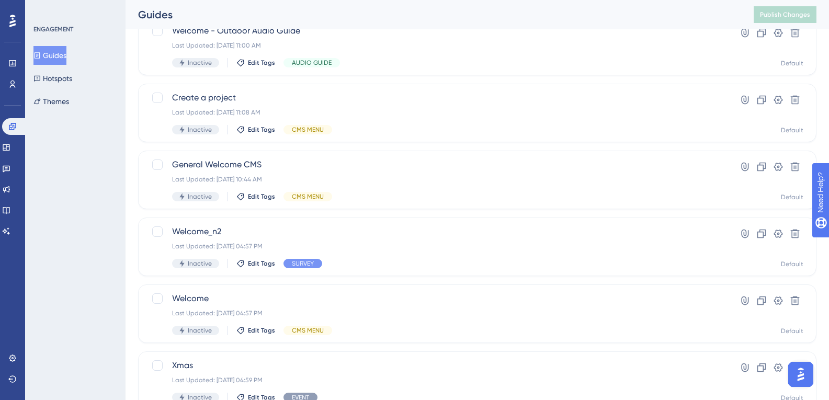
click at [33, 46] on button "Guides" at bounding box center [49, 55] width 33 height 19
click
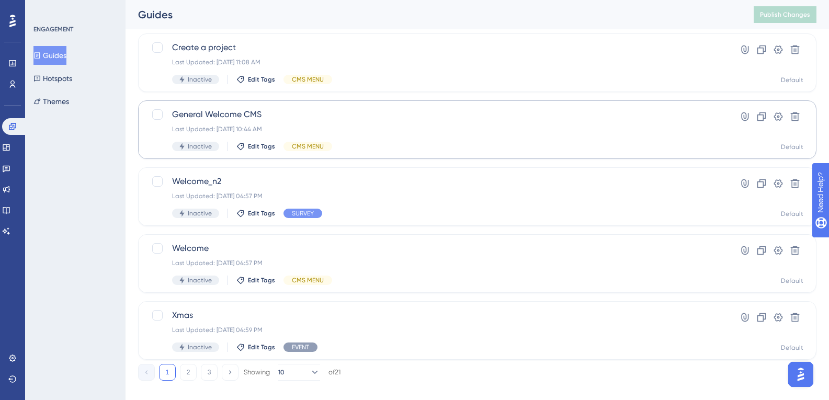
scroll to position [412, 0]
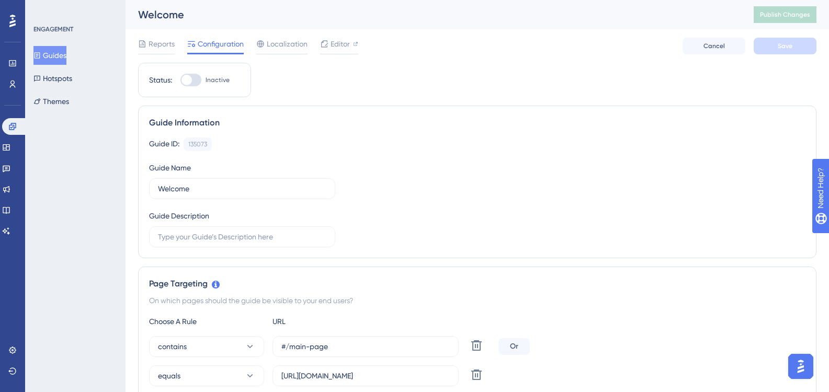
click at [65, 49] on button "Guides" at bounding box center [49, 55] width 33 height 19
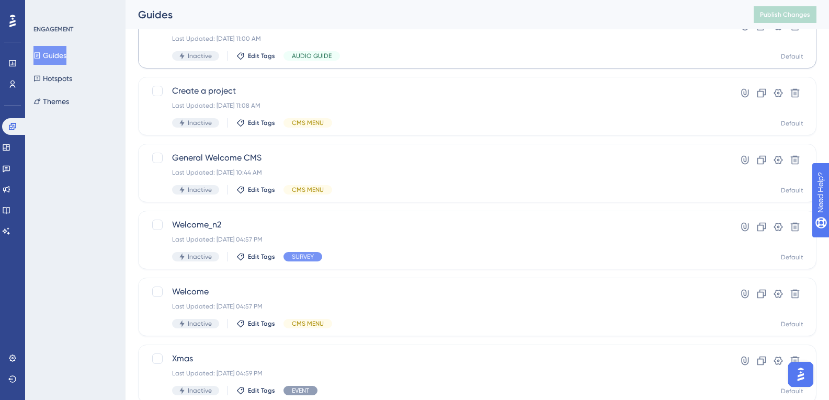
scroll to position [366, 0]
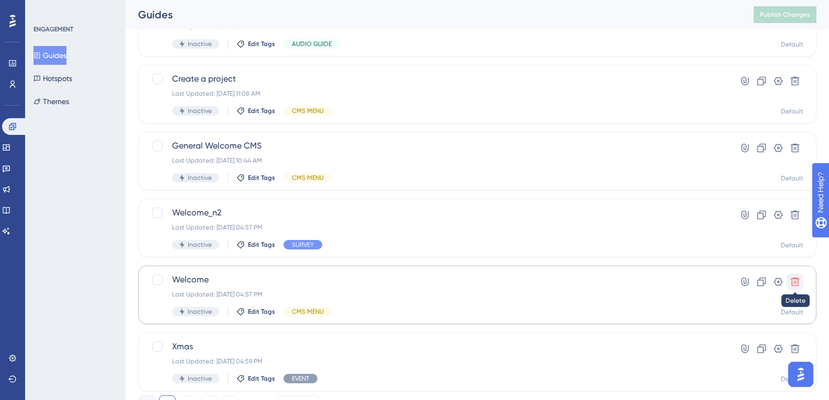
click at [789, 282] on button at bounding box center [795, 282] width 17 height 17
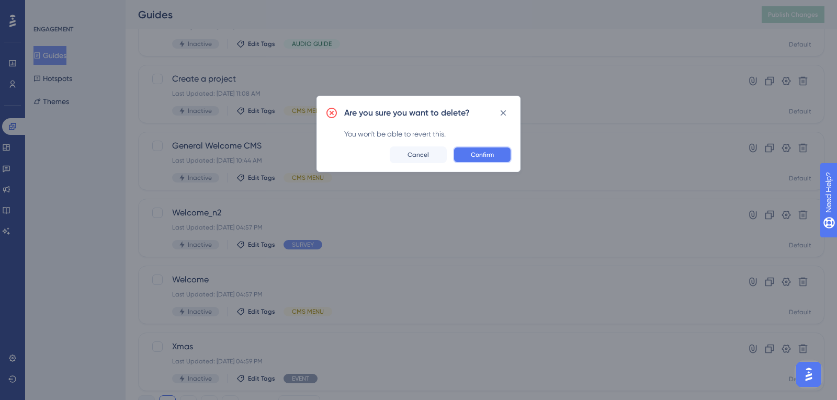
click at [468, 161] on button "Confirm" at bounding box center [482, 154] width 59 height 17
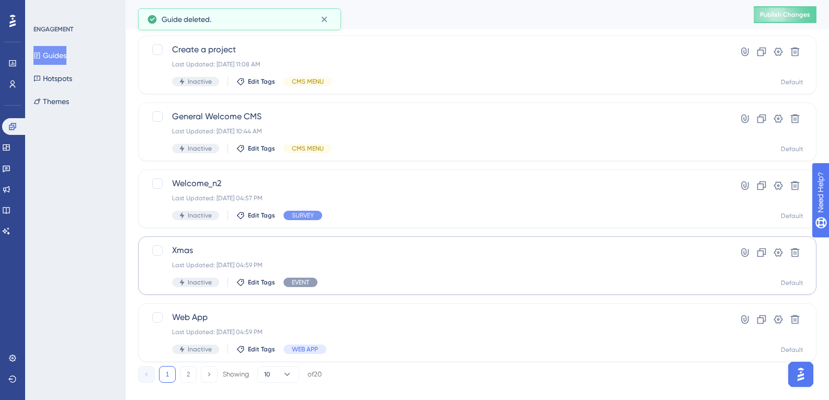
scroll to position [412, 0]
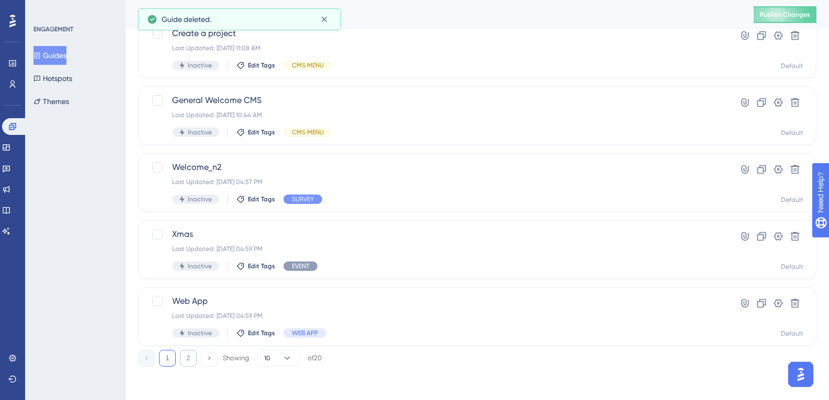
click at [185, 356] on button "2" at bounding box center [188, 358] width 17 height 17
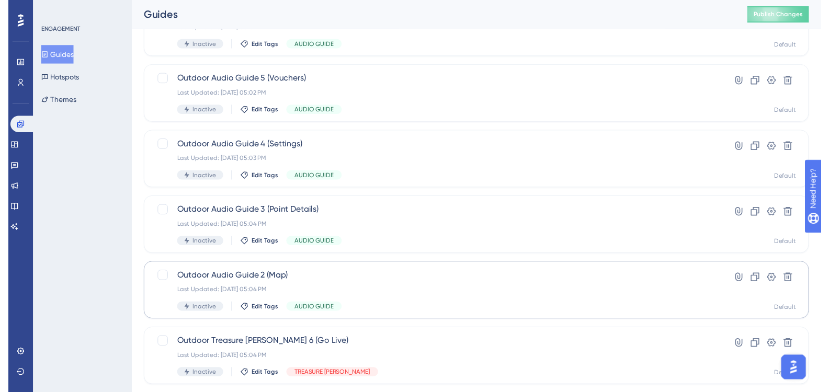
scroll to position [0, 0]
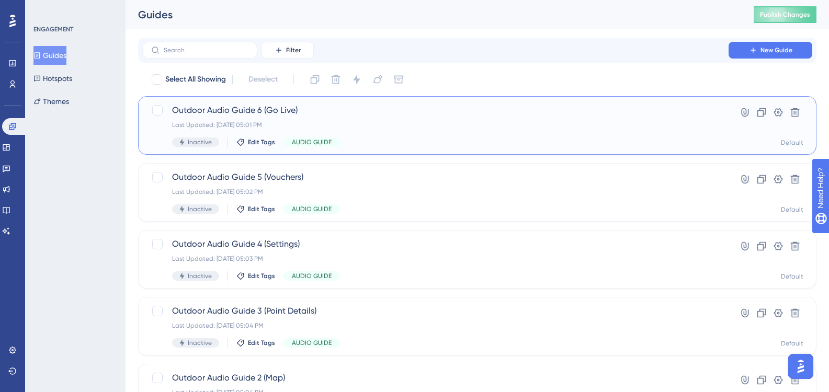
click at [318, 111] on span "Outdoor Audio Guide 6 (Go Live)" at bounding box center [435, 110] width 527 height 13
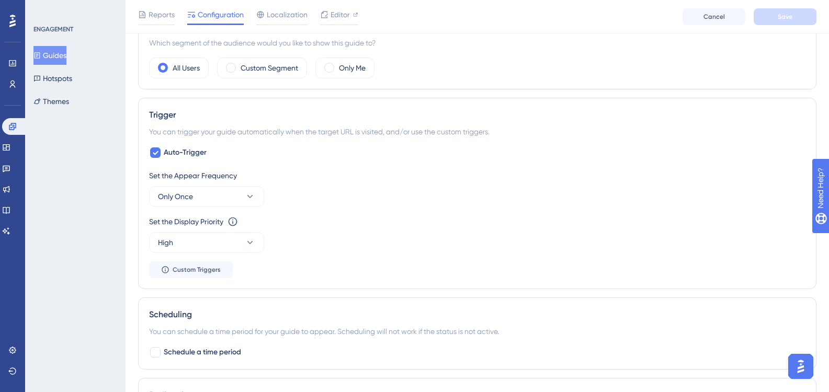
scroll to position [471, 0]
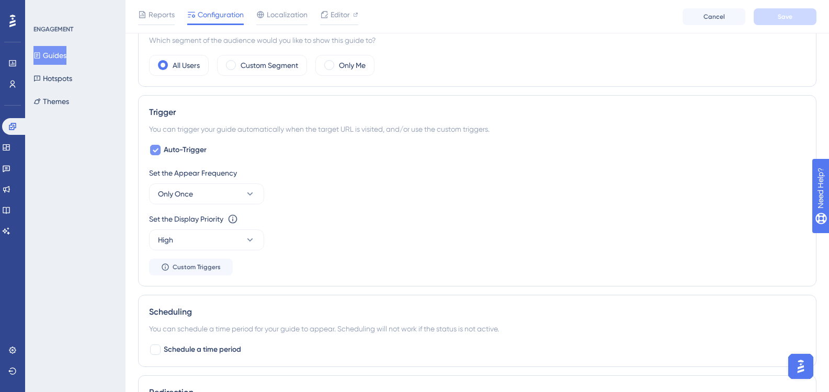
click at [158, 151] on icon at bounding box center [155, 150] width 6 height 8
checkbox input "false"
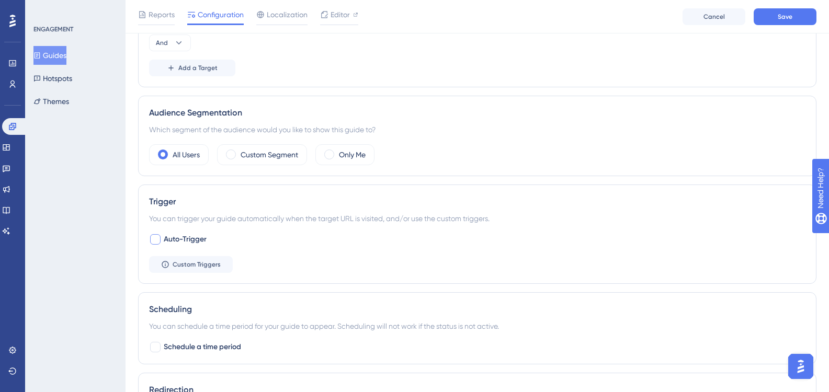
scroll to position [368, 0]
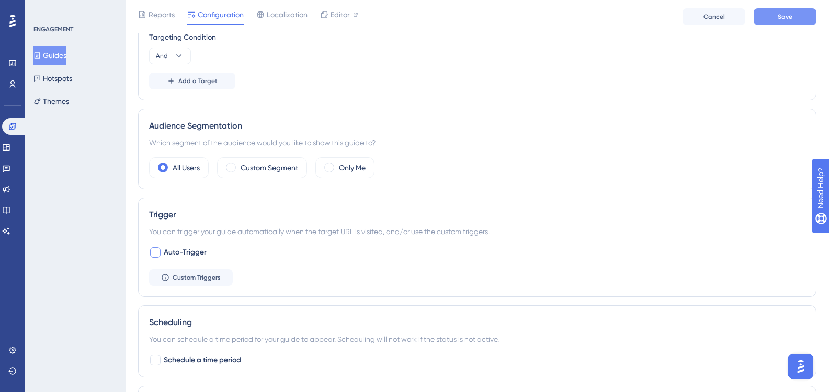
click at [794, 10] on button "Save" at bounding box center [785, 16] width 63 height 17
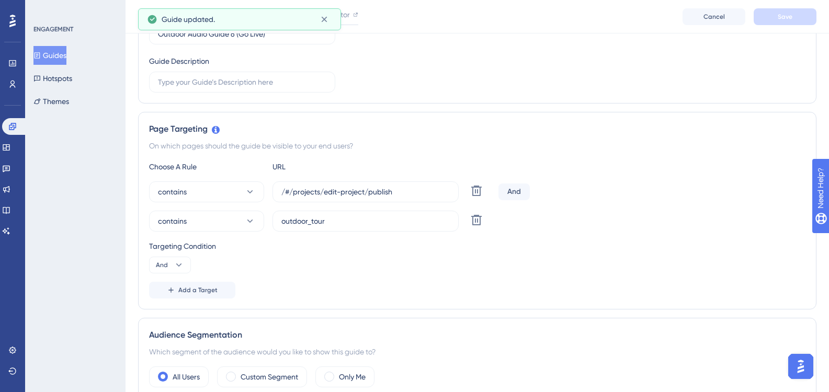
scroll to position [0, 0]
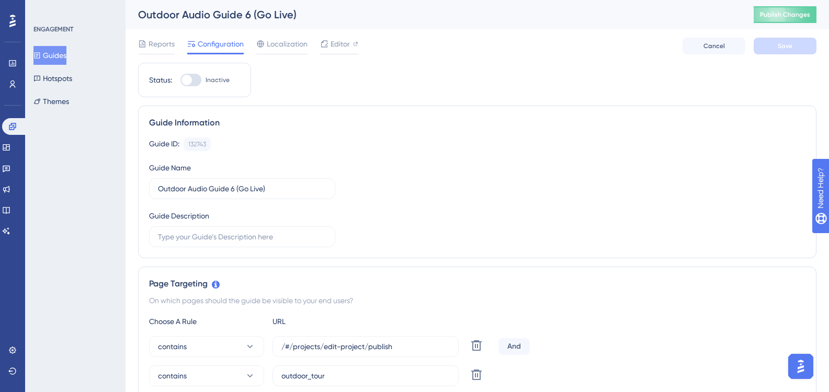
click at [40, 58] on icon at bounding box center [36, 55] width 7 height 7
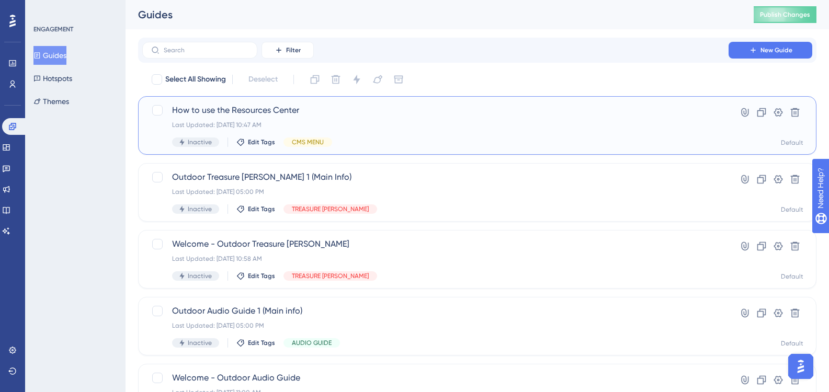
click at [233, 122] on div "Last Updated: 03 oct. 2025 10:47 AM" at bounding box center [435, 125] width 527 height 8
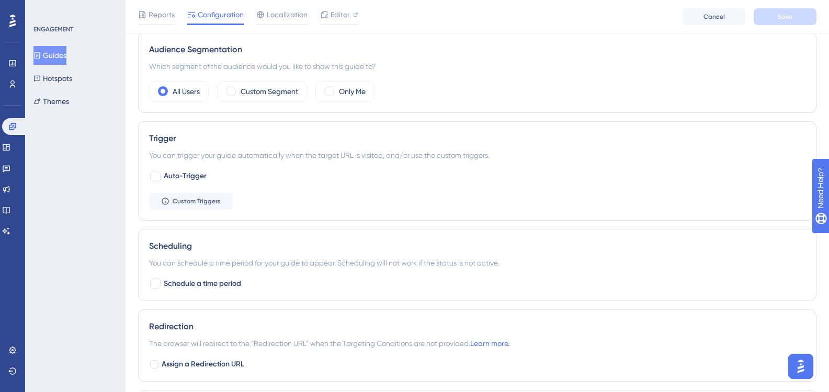
scroll to position [471, 0]
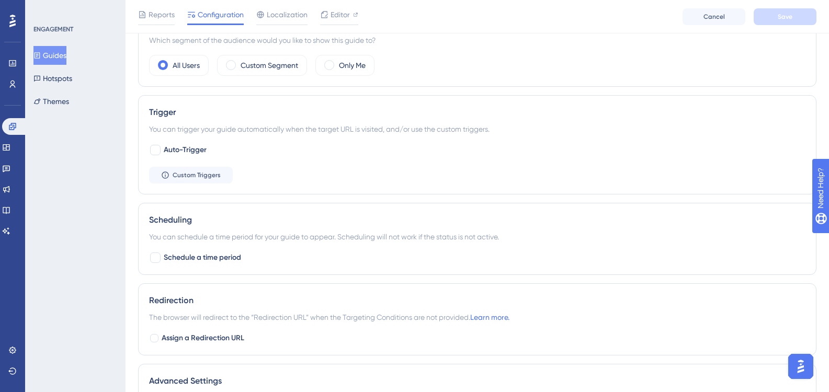
click at [66, 62] on button "Guides" at bounding box center [49, 55] width 33 height 19
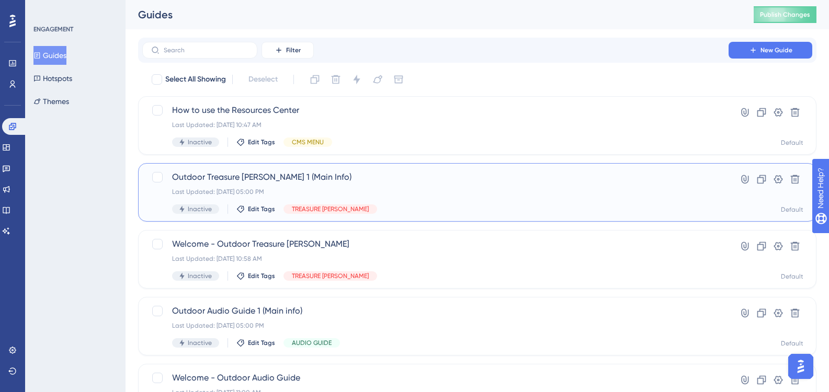
click at [215, 188] on div "Last Updated: 02 oct. 2025 05:00 PM" at bounding box center [435, 192] width 527 height 8
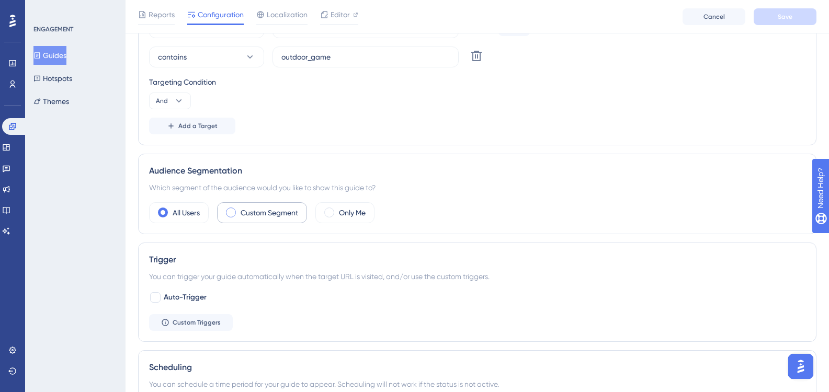
scroll to position [105, 0]
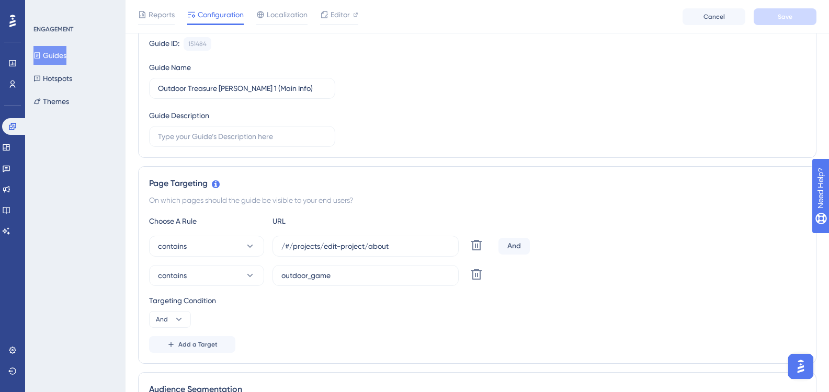
click at [64, 59] on button "Guides" at bounding box center [49, 55] width 33 height 19
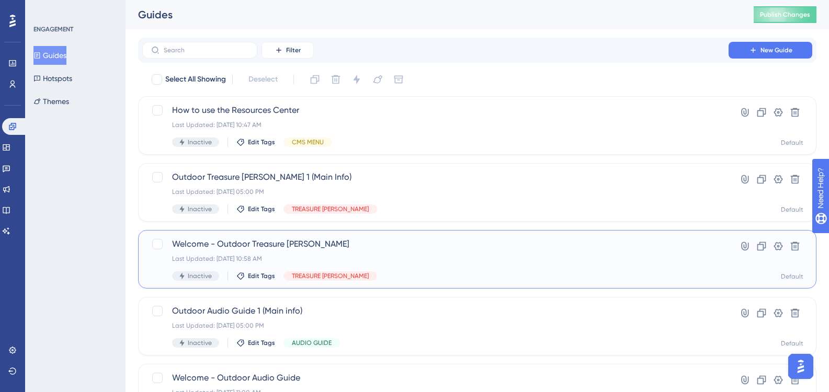
click at [265, 235] on div "Welcome - Outdoor Treasure Hunt Last Updated: 03 oct. 2025 10:58 AM Inactive Ed…" at bounding box center [477, 259] width 679 height 59
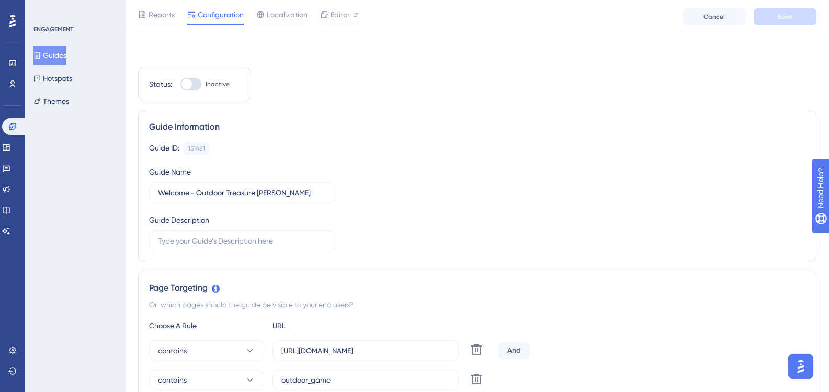
scroll to position [314, 0]
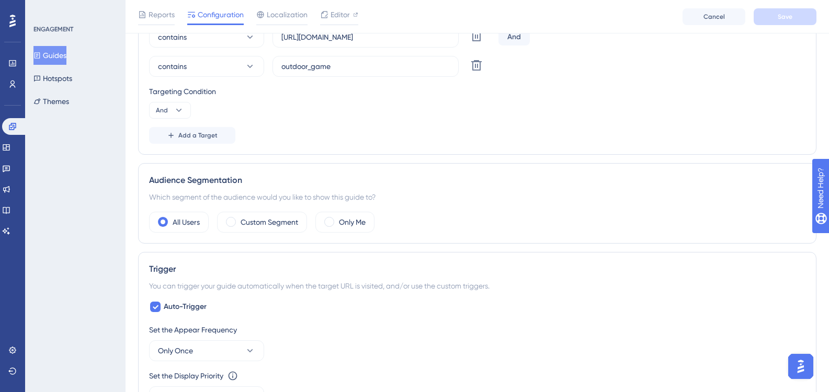
click at [52, 59] on button "Guides" at bounding box center [49, 55] width 33 height 19
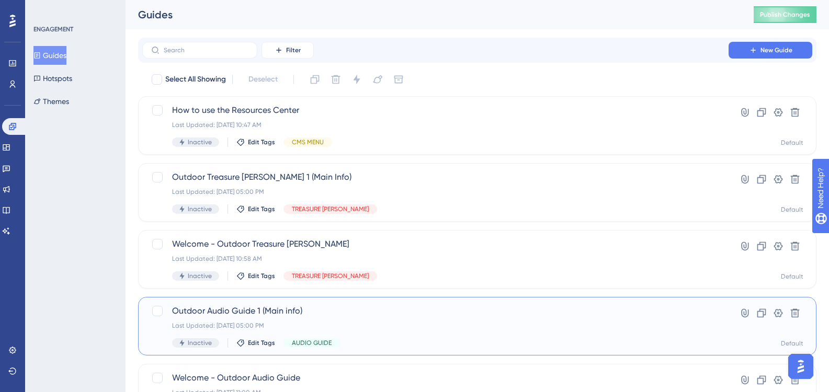
click at [238, 304] on div "Outdoor Audio Guide 1 (Main info) Last Updated: 02 oct. 2025 05:00 PM Inactive …" at bounding box center [477, 326] width 679 height 59
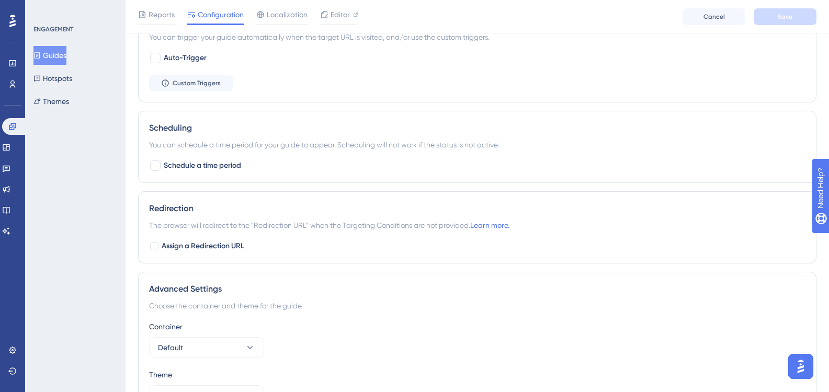
scroll to position [575, 0]
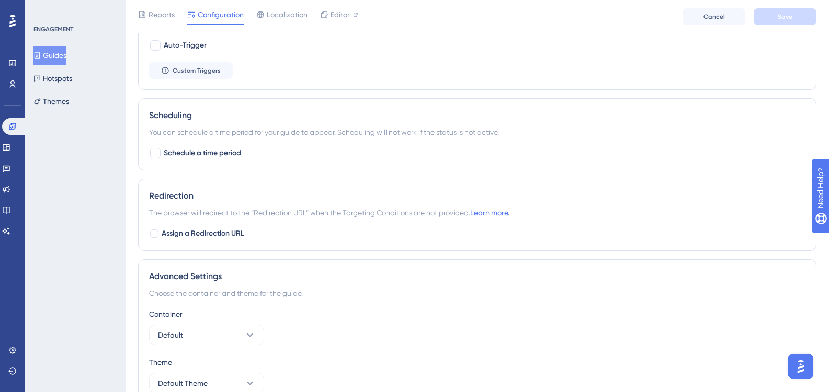
click at [79, 51] on div "Guides Hotspots Themes" at bounding box center [75, 78] width 85 height 65
click at [66, 51] on button "Guides" at bounding box center [49, 55] width 33 height 19
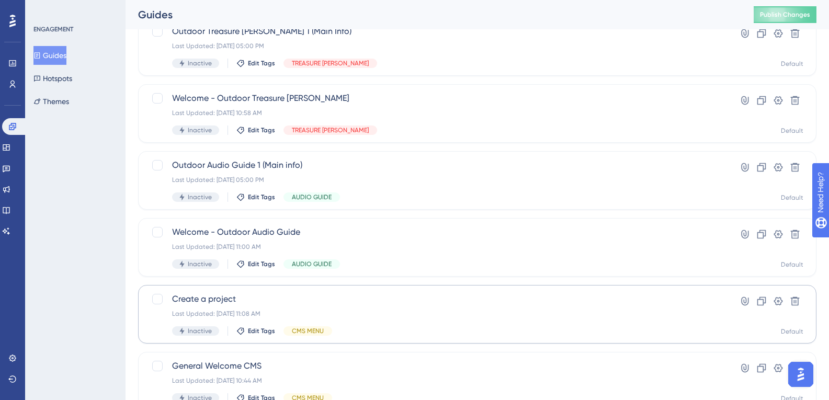
scroll to position [157, 0]
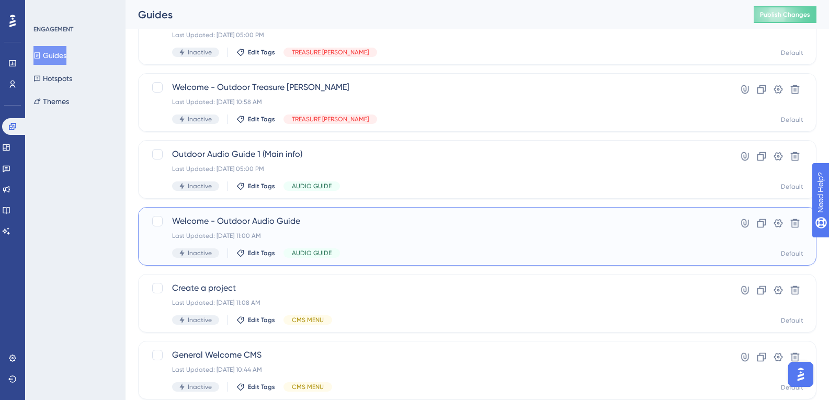
click at [239, 236] on div "Last Updated: 03 oct. 2025 11:00 AM" at bounding box center [435, 236] width 527 height 8
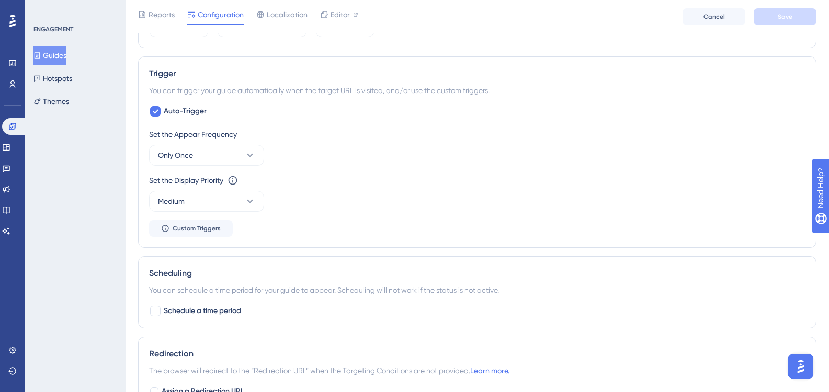
scroll to position [523, 0]
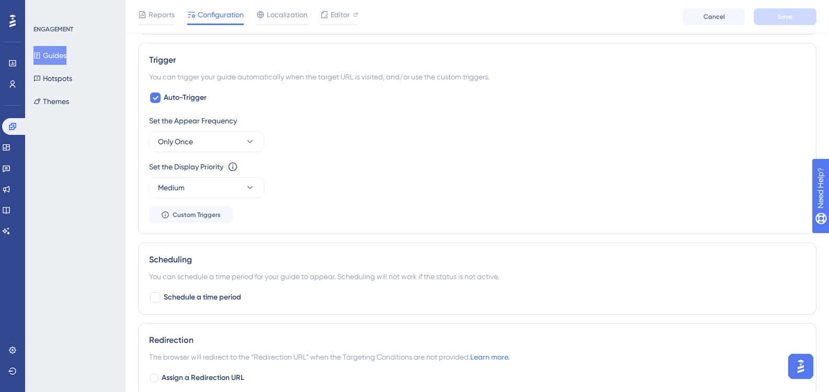
click at [66, 56] on button "Guides" at bounding box center [49, 55] width 33 height 19
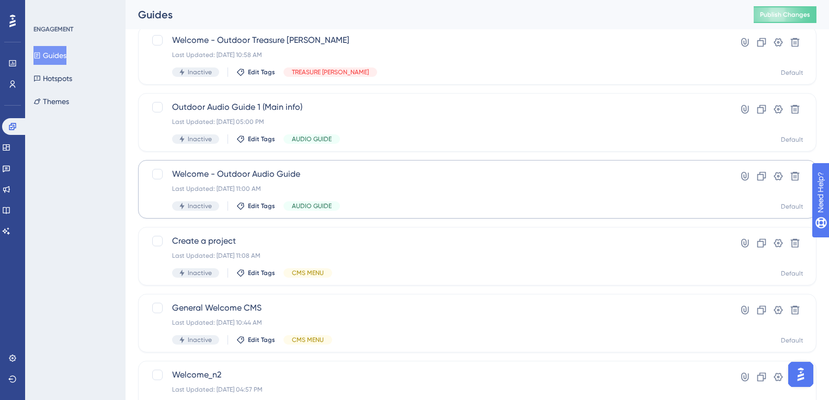
scroll to position [209, 0]
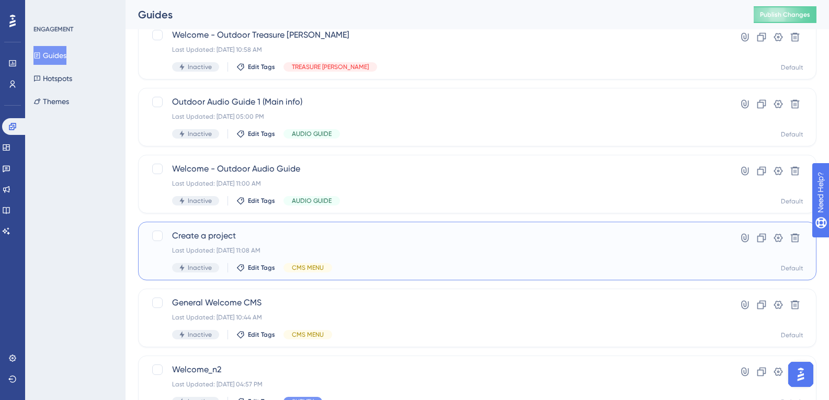
click at [223, 249] on div "Last Updated: 03 oct. 2025 11:08 AM" at bounding box center [435, 250] width 527 height 8
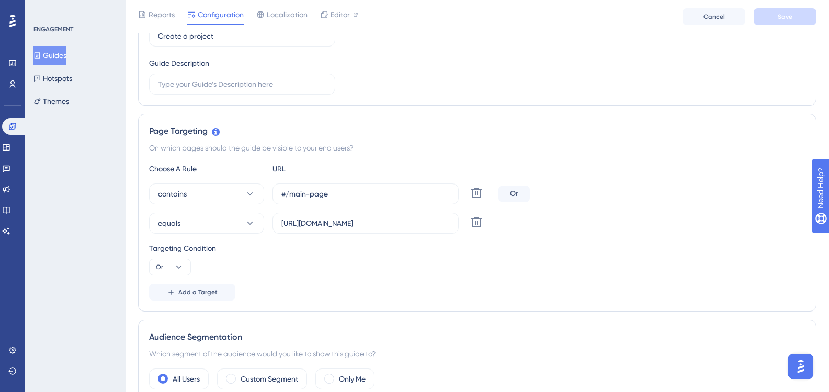
scroll to position [366, 0]
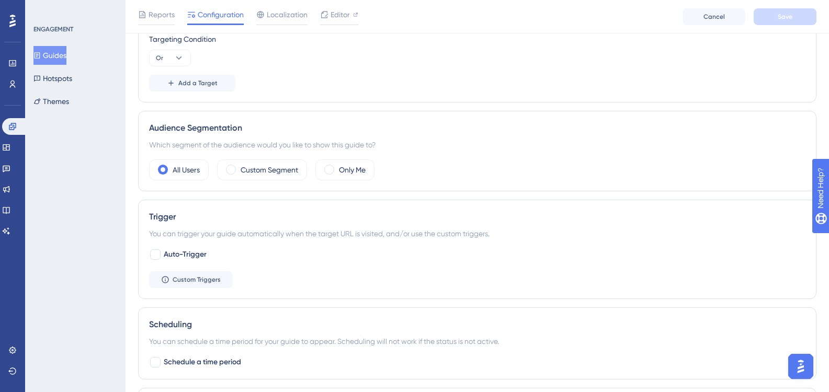
click at [66, 58] on button "Guides" at bounding box center [49, 55] width 33 height 19
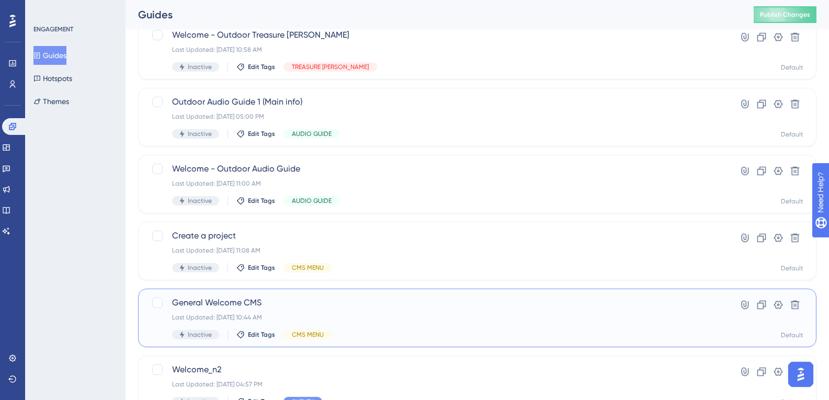
click at [217, 313] on div "General Welcome CMS Last Updated: 03 oct. 2025 10:44 AM Inactive Edit Tags CMS …" at bounding box center [435, 318] width 527 height 43
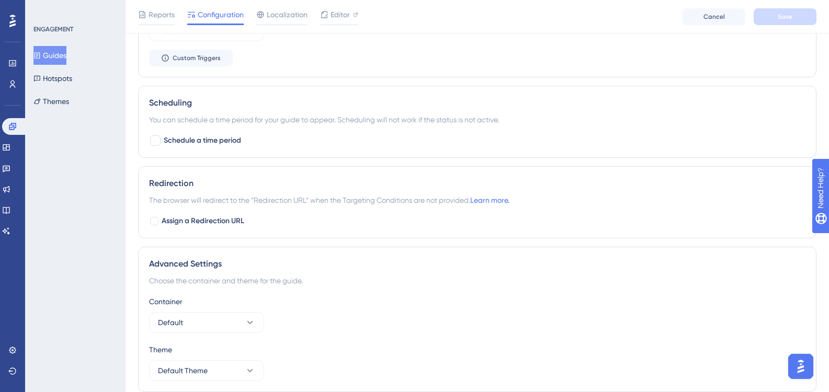
click at [54, 56] on button "Guides" at bounding box center [49, 55] width 33 height 19
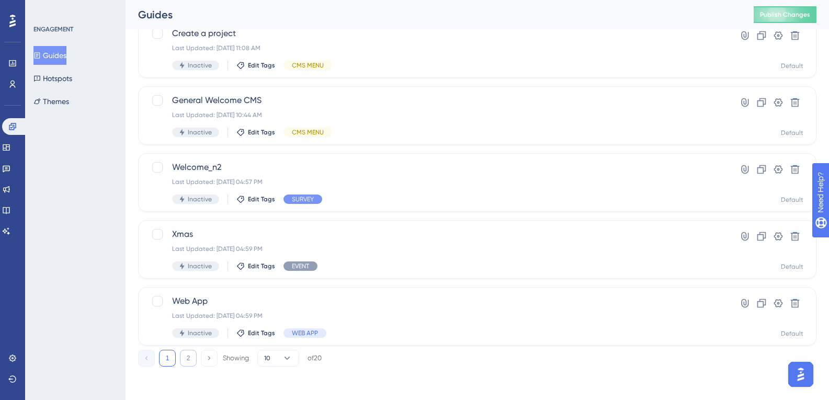
click at [192, 359] on button "2" at bounding box center [188, 358] width 17 height 17
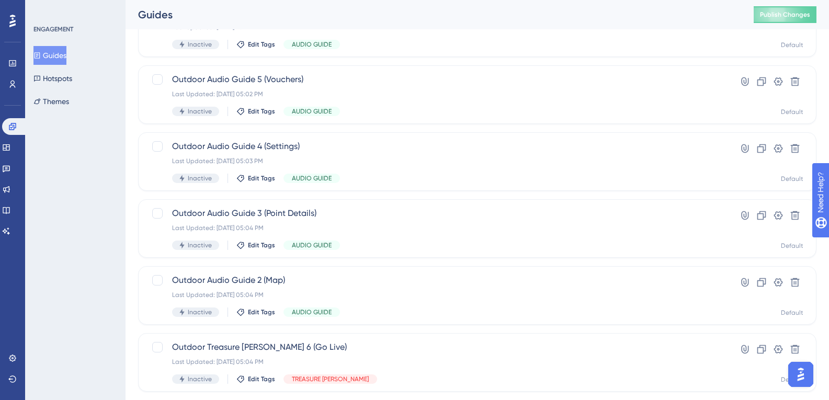
scroll to position [48, 0]
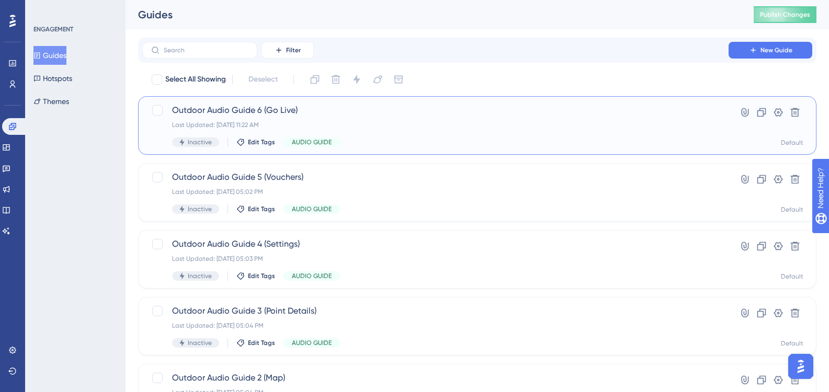
click at [268, 118] on div "Outdoor Audio Guide 6 (Go Live) Last Updated: 03 oct. 2025 11:22 AM Inactive Ed…" at bounding box center [435, 125] width 527 height 43
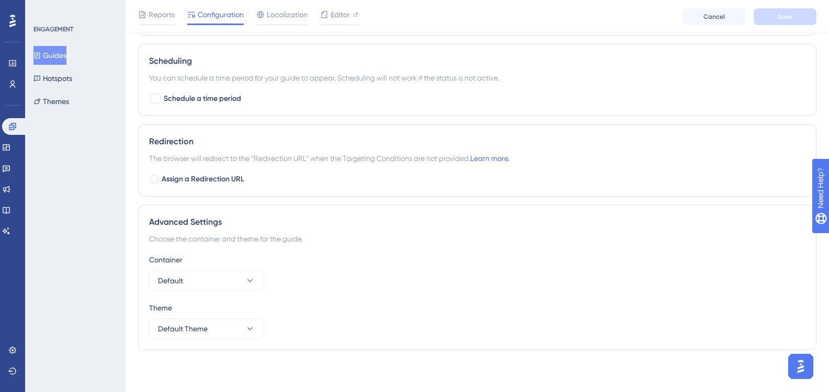
click at [66, 54] on button "Guides" at bounding box center [49, 55] width 33 height 19
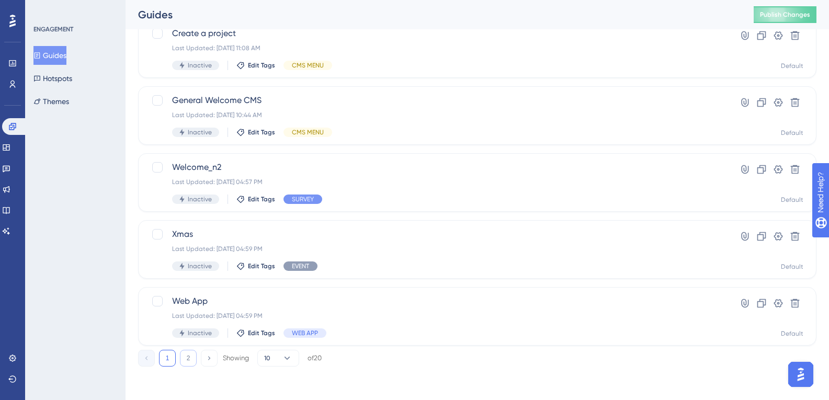
click at [194, 359] on button "2" at bounding box center [188, 358] width 17 height 17
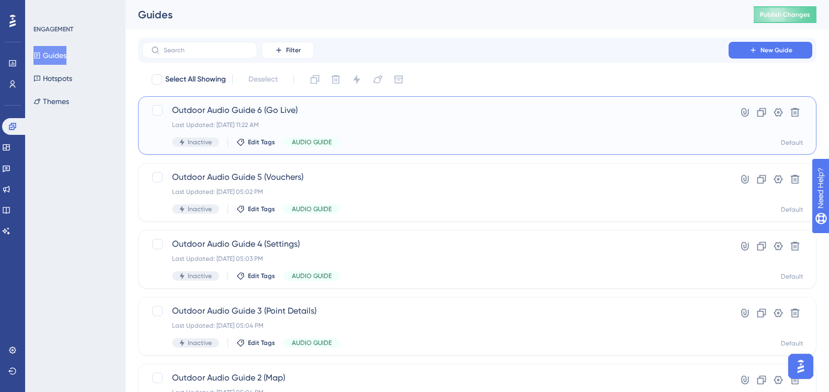
click at [298, 114] on span "Outdoor Audio Guide 6 (Go Live)" at bounding box center [435, 110] width 527 height 13
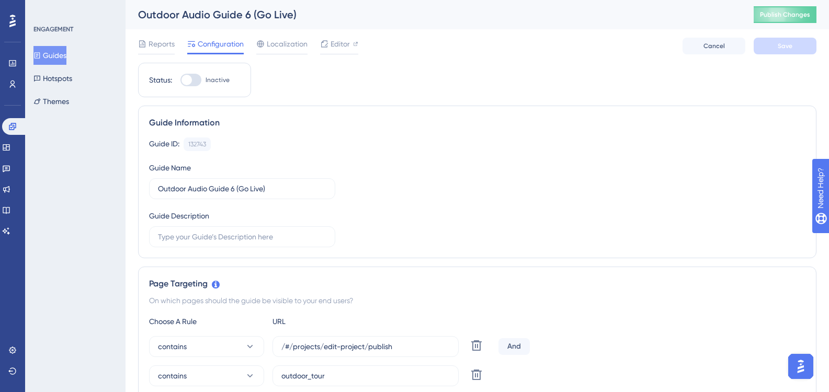
click at [55, 56] on button "Guides" at bounding box center [49, 55] width 33 height 19
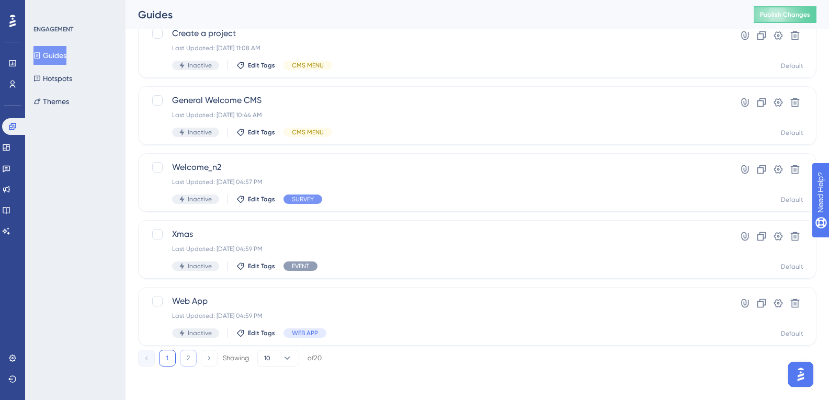
click at [193, 363] on button "2" at bounding box center [188, 358] width 17 height 17
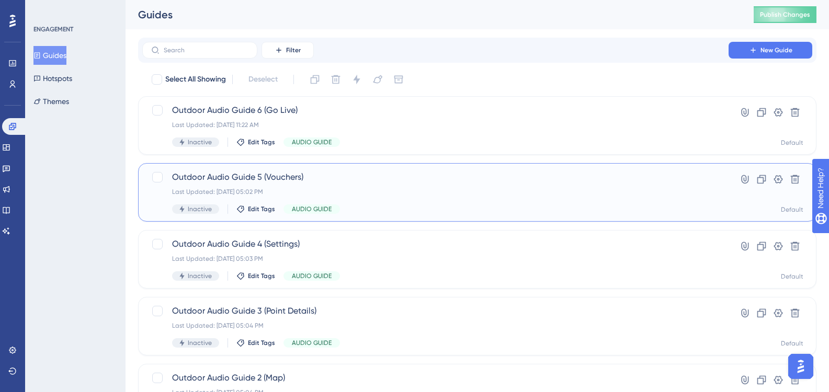
click at [274, 167] on div "Outdoor Audio Guide 5 (Vouchers) Last Updated: 02 oct. 2025 05:02 PM Inactive E…" at bounding box center [477, 192] width 679 height 59
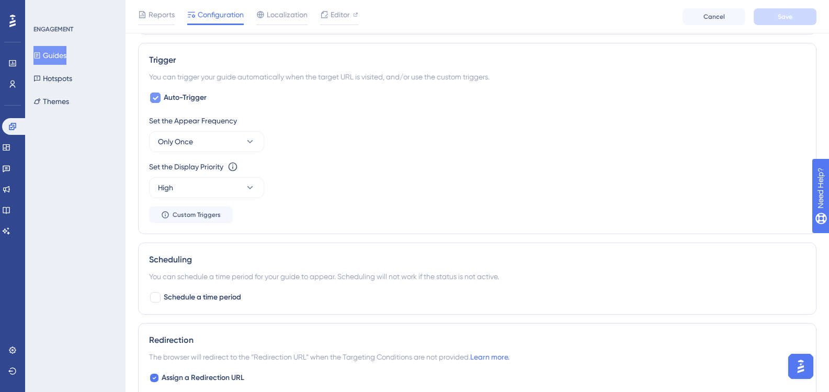
click at [161, 101] on div at bounding box center [155, 98] width 13 height 13
checkbox input "false"
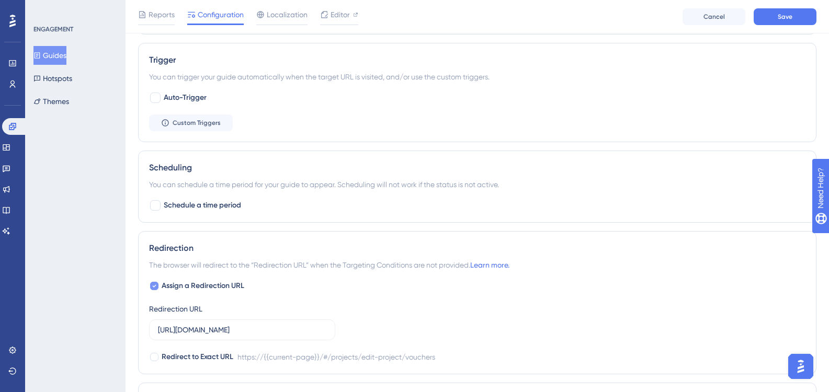
click at [161, 285] on label "Assign a Redirection URL" at bounding box center [196, 286] width 95 height 13
checkbox input "false"
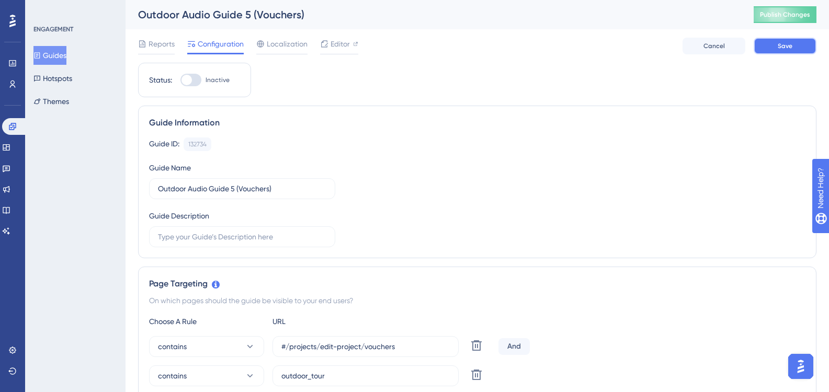
click at [774, 48] on button "Save" at bounding box center [785, 46] width 63 height 17
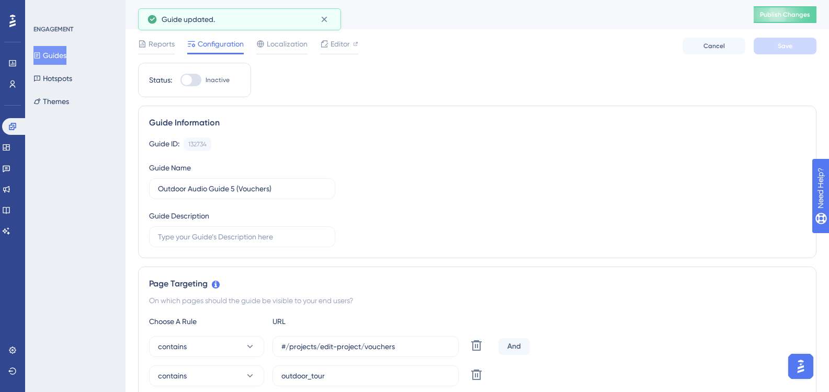
click at [66, 55] on button "Guides" at bounding box center [49, 55] width 33 height 19
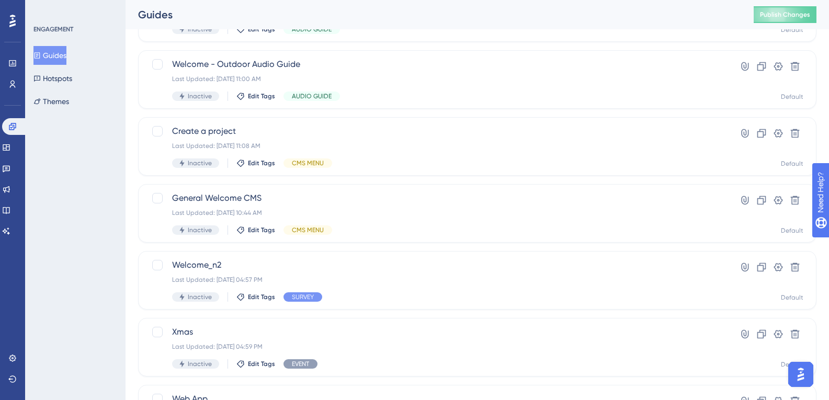
scroll to position [412, 0]
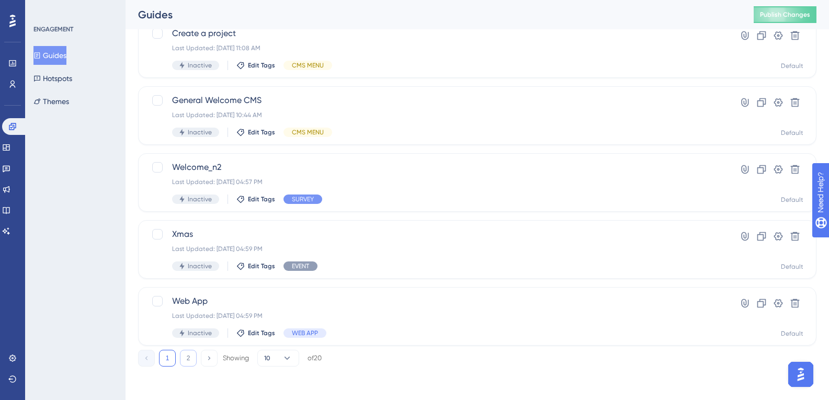
click at [190, 356] on button "2" at bounding box center [188, 358] width 17 height 17
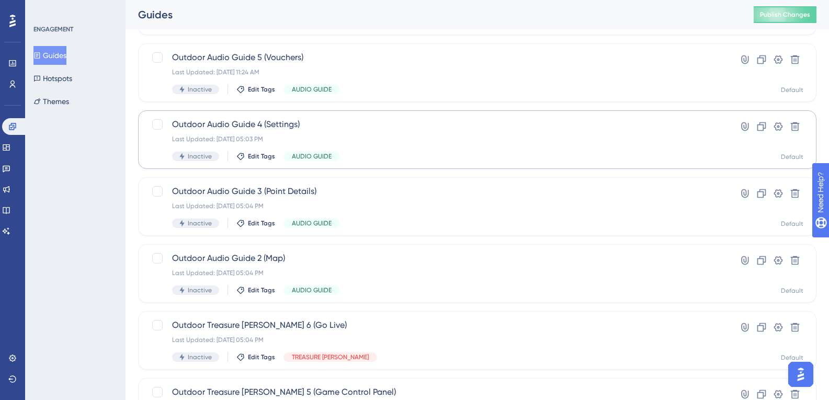
scroll to position [46, 0]
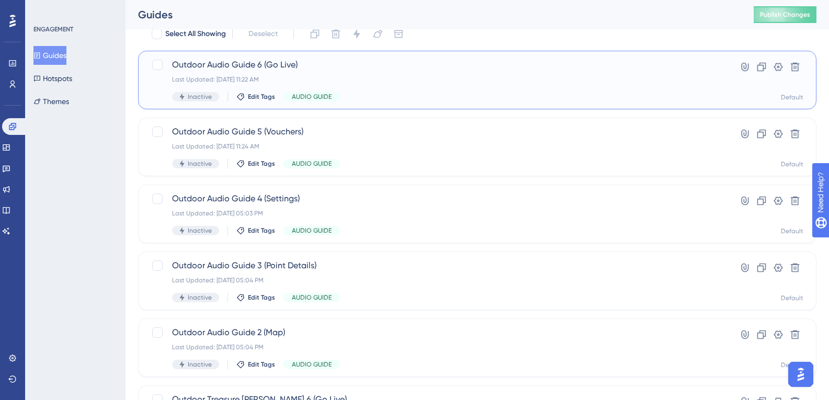
click at [280, 59] on span "Outdoor Audio Guide 6 (Go Live)" at bounding box center [435, 65] width 527 height 13
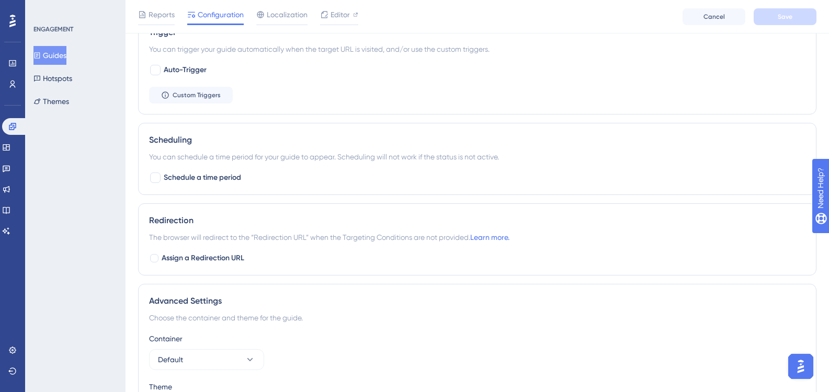
scroll to position [421, 0]
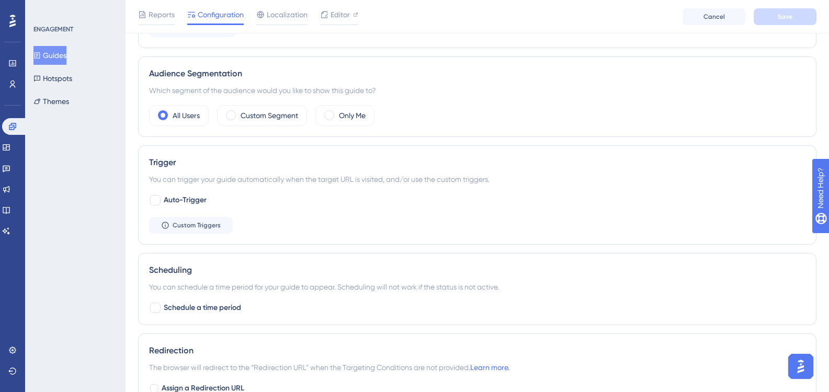
click at [66, 62] on button "Guides" at bounding box center [49, 55] width 33 height 19
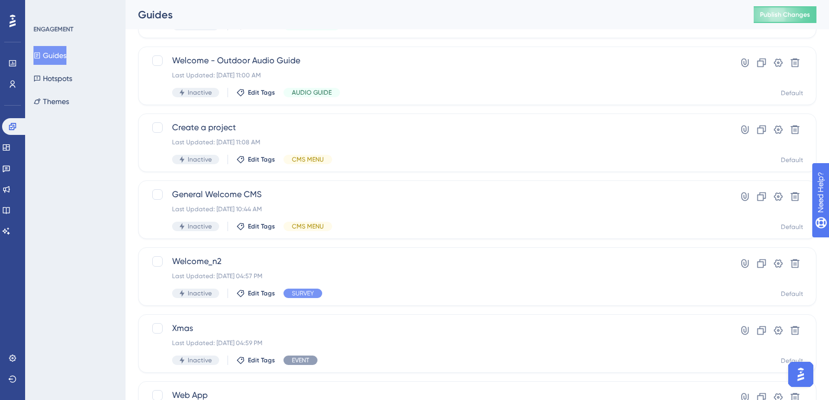
scroll to position [412, 0]
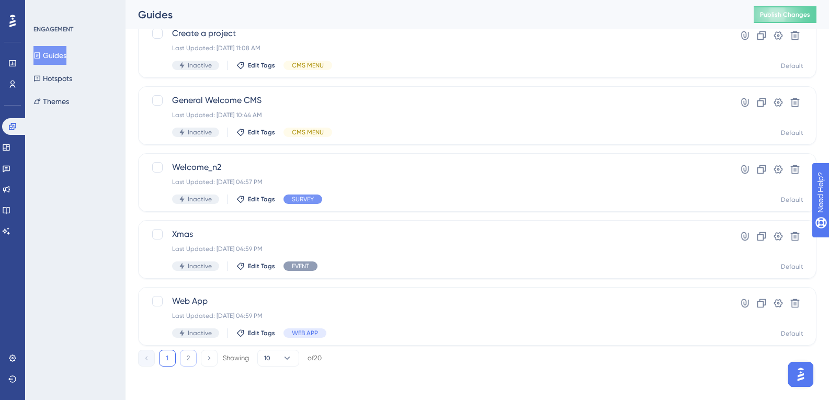
click at [187, 354] on button "2" at bounding box center [188, 358] width 17 height 17
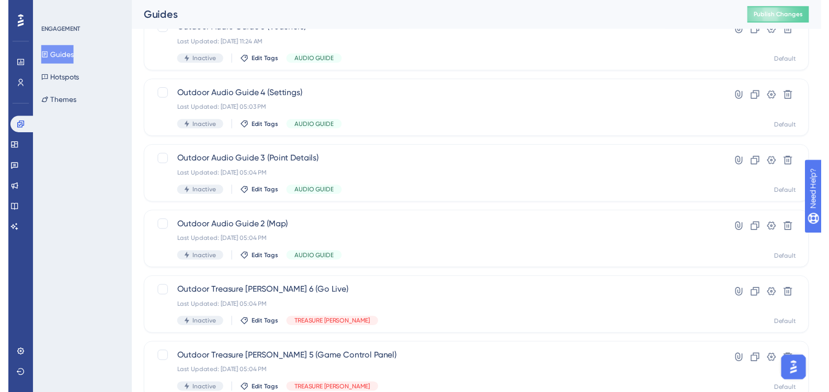
scroll to position [0, 0]
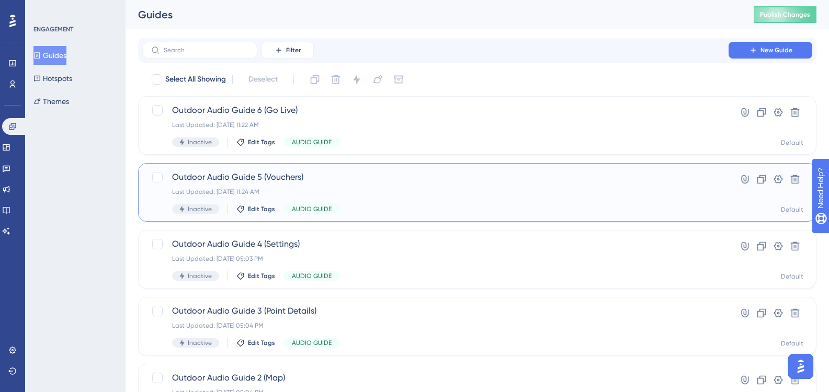
click at [318, 173] on span "Outdoor Audio Guide 5 (Vouchers)" at bounding box center [435, 177] width 527 height 13
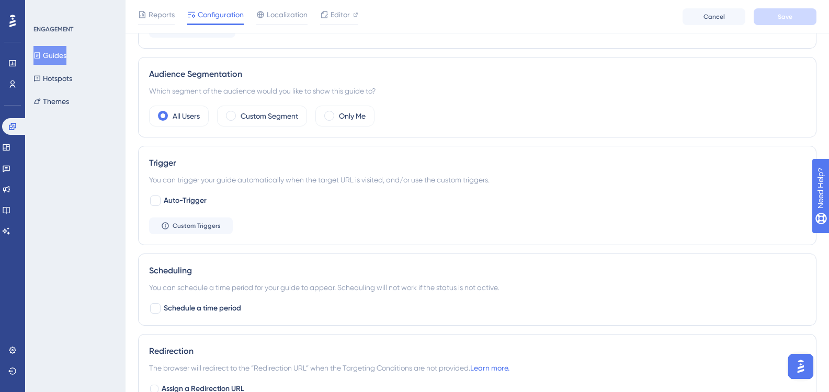
scroll to position [628, 0]
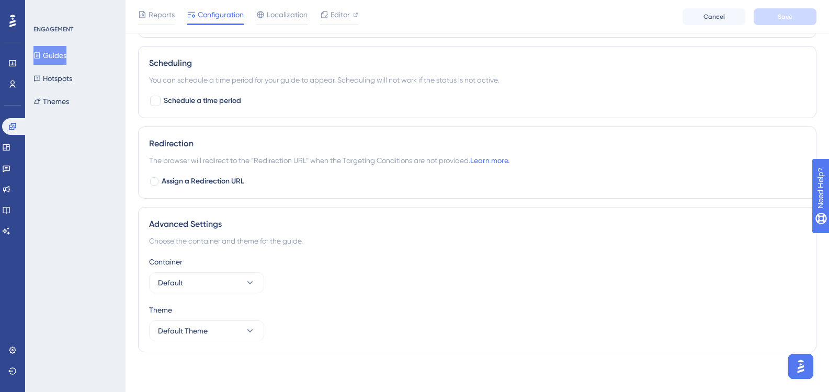
click at [66, 55] on button "Guides" at bounding box center [49, 55] width 33 height 19
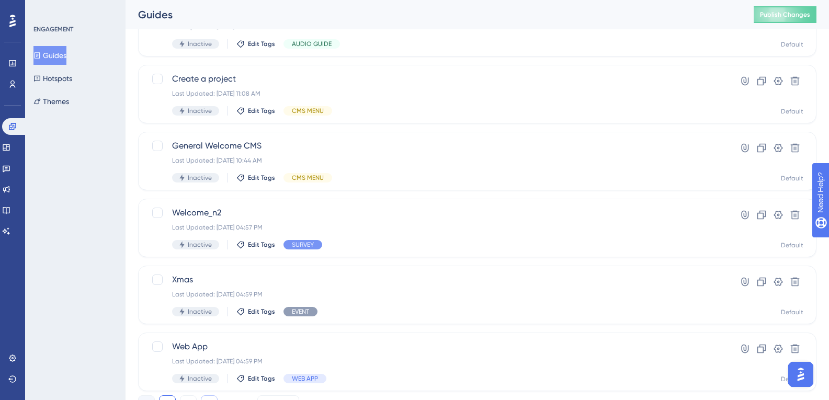
scroll to position [412, 0]
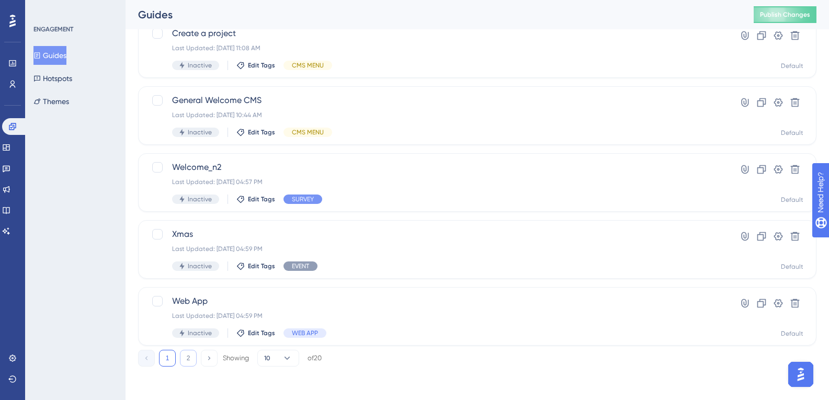
click at [186, 361] on button "2" at bounding box center [188, 358] width 17 height 17
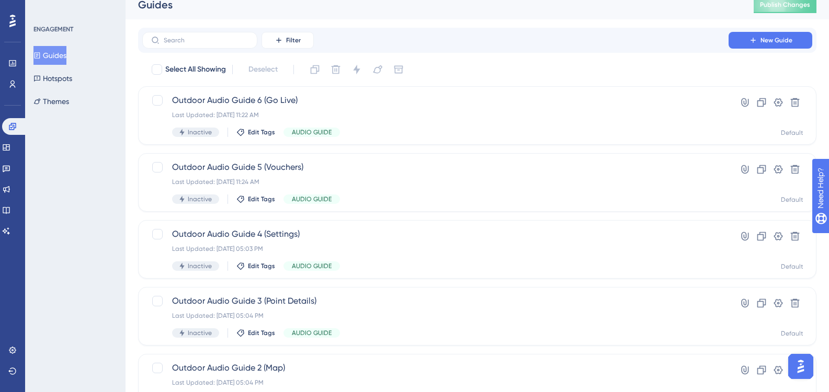
scroll to position [0, 0]
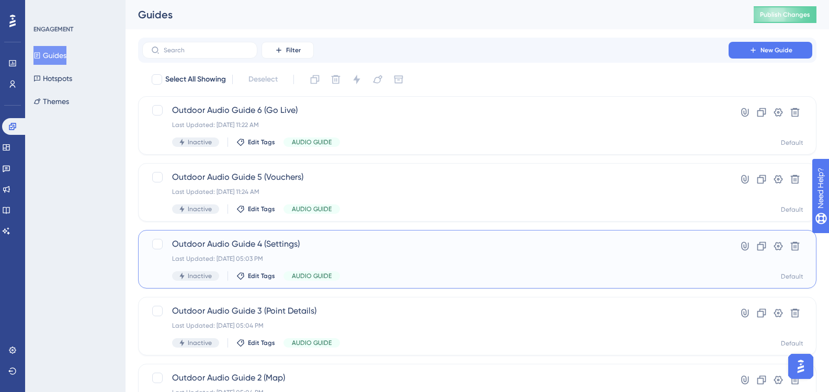
click at [311, 243] on span "Outdoor Audio Guide 4 (Settings)" at bounding box center [435, 244] width 527 height 13
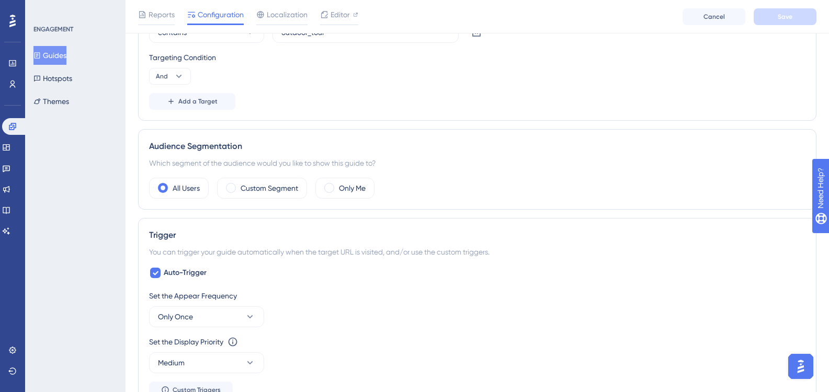
scroll to position [366, 0]
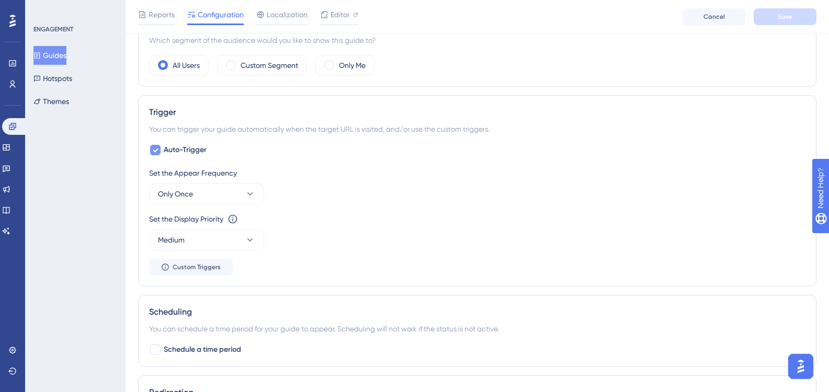
click at [158, 150] on icon at bounding box center [156, 151] width 6 height 4
checkbox input "false"
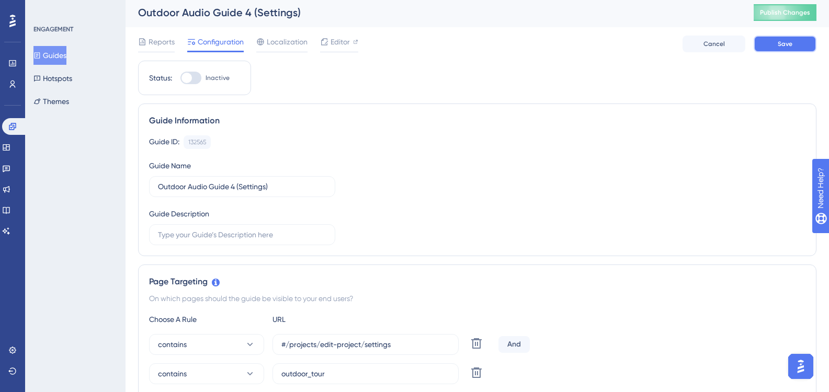
click at [765, 51] on button "Save" at bounding box center [785, 44] width 63 height 17
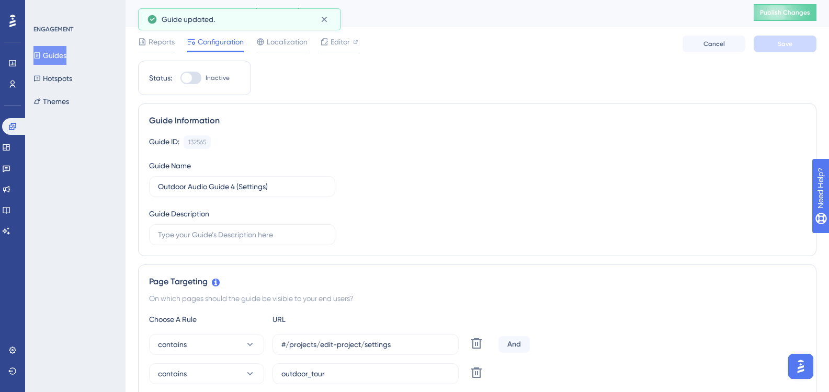
click at [59, 55] on button "Guides" at bounding box center [49, 55] width 33 height 19
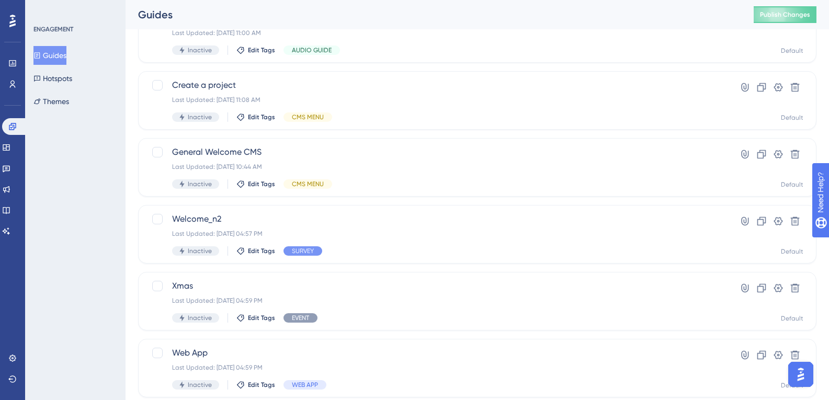
scroll to position [412, 0]
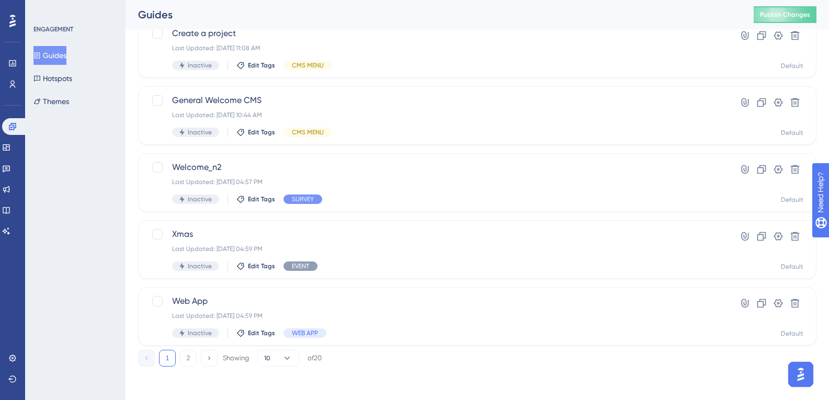
click at [179, 360] on div "1 2 Showing 10 of 20" at bounding box center [230, 358] width 184 height 17
click at [185, 362] on button "2" at bounding box center [188, 358] width 17 height 17
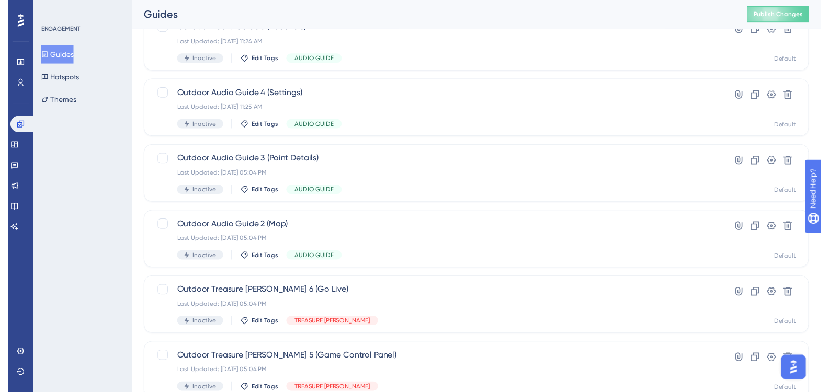
scroll to position [0, 0]
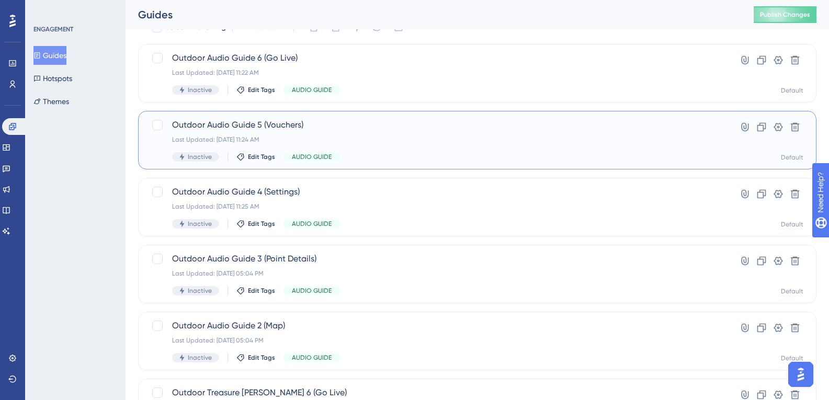
click at [310, 136] on div "Last Updated: 03 oct. 2025 11:24 AM" at bounding box center [435, 139] width 527 height 8
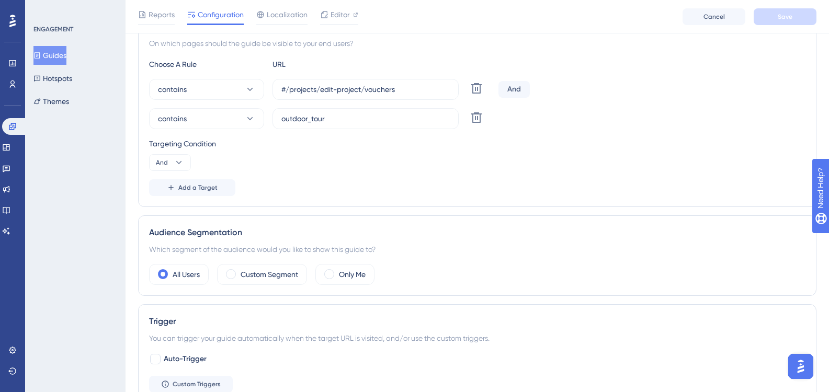
click at [51, 53] on button "Guides" at bounding box center [49, 55] width 33 height 19
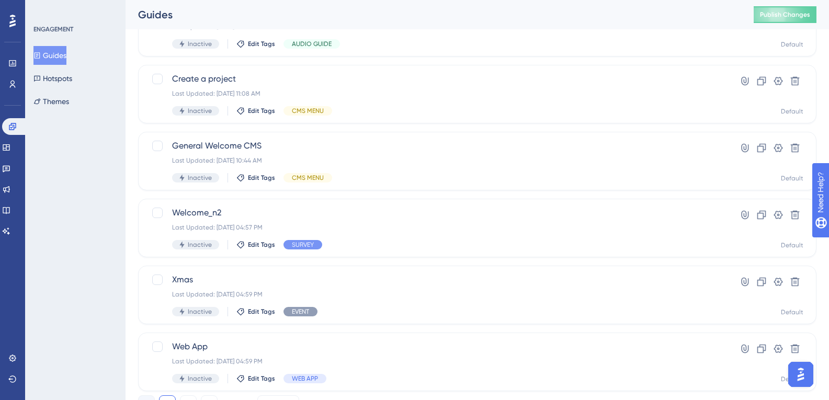
scroll to position [412, 0]
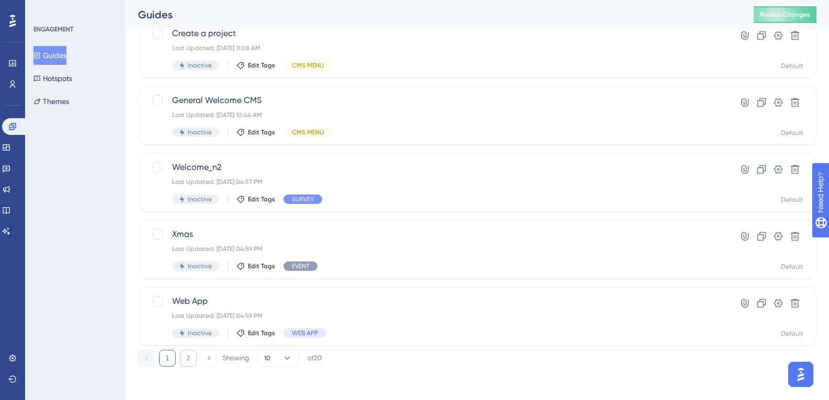
click at [195, 353] on button "2" at bounding box center [188, 358] width 17 height 17
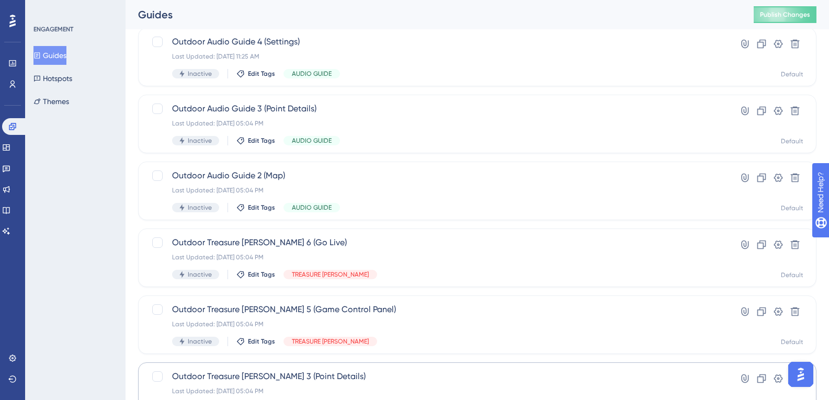
scroll to position [46, 0]
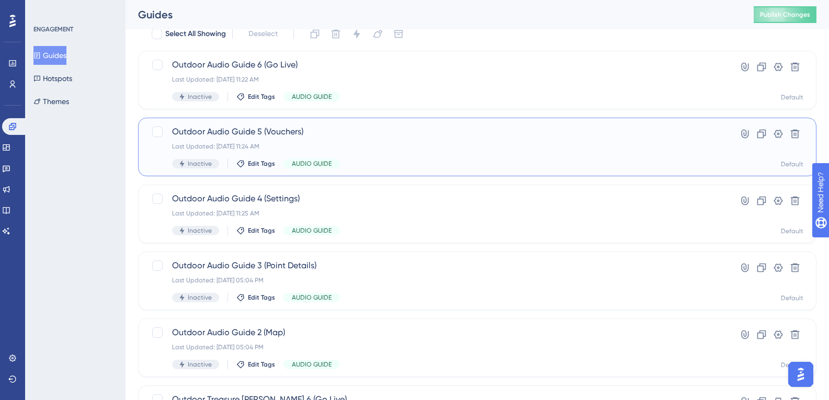
click at [337, 143] on div "Last Updated: 03 oct. 2025 11:24 AM" at bounding box center [435, 146] width 527 height 8
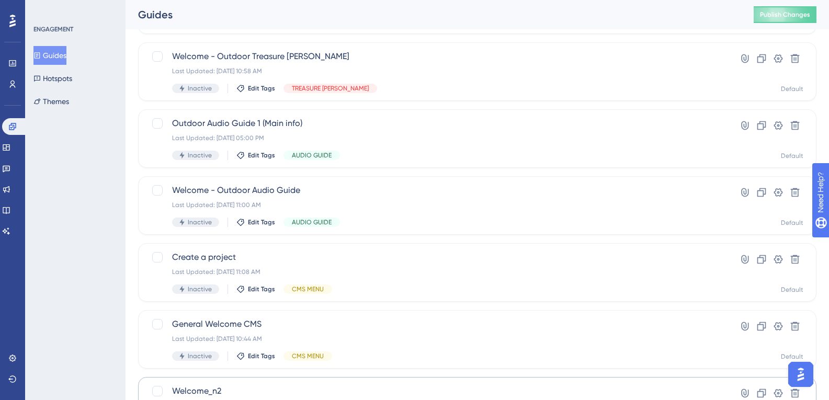
scroll to position [412, 0]
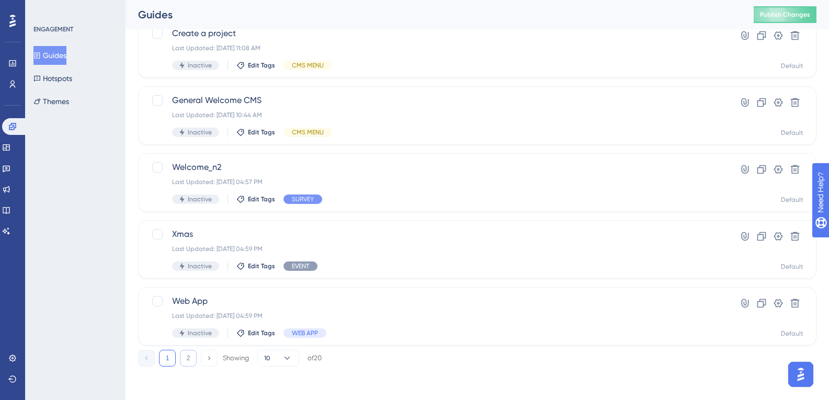
click at [184, 354] on button "2" at bounding box center [188, 358] width 17 height 17
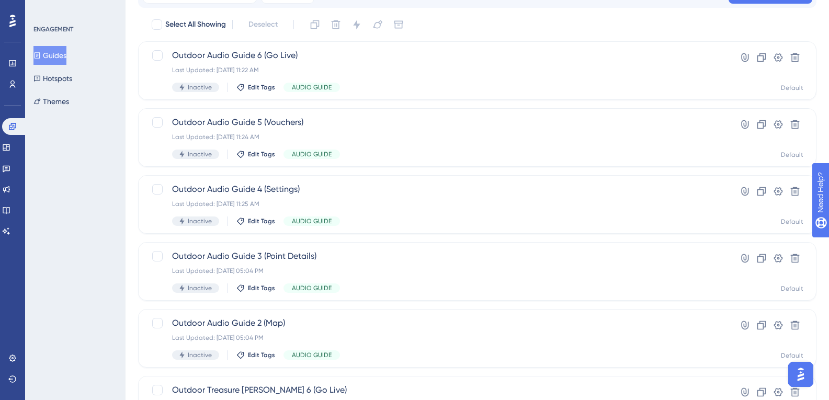
scroll to position [105, 0]
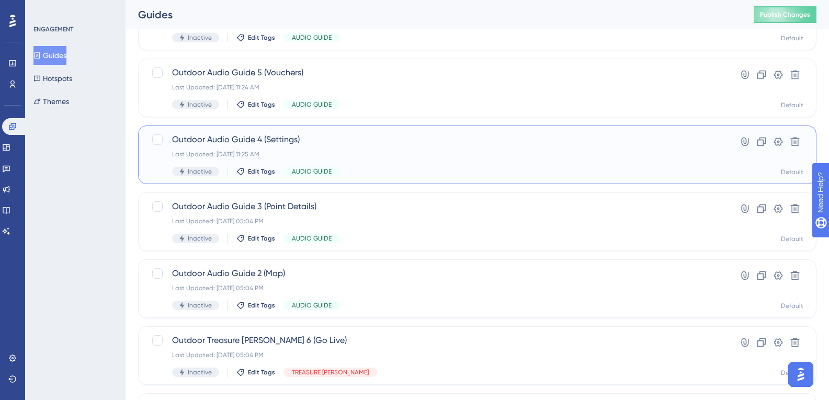
click at [282, 153] on div "Last Updated: 03 oct. 2025 11:25 AM" at bounding box center [435, 154] width 527 height 8
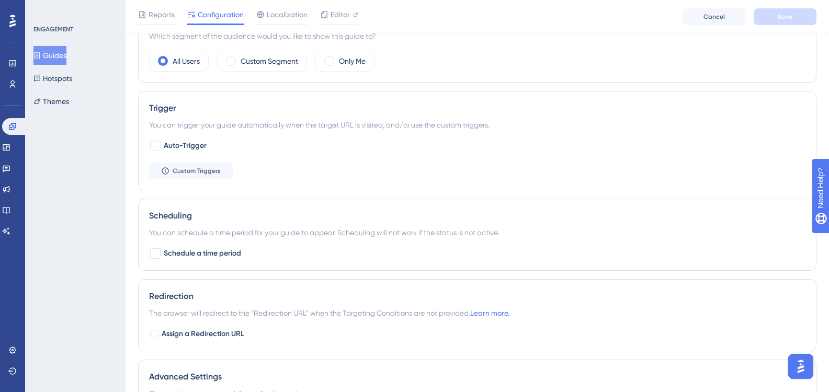
scroll to position [366, 0]
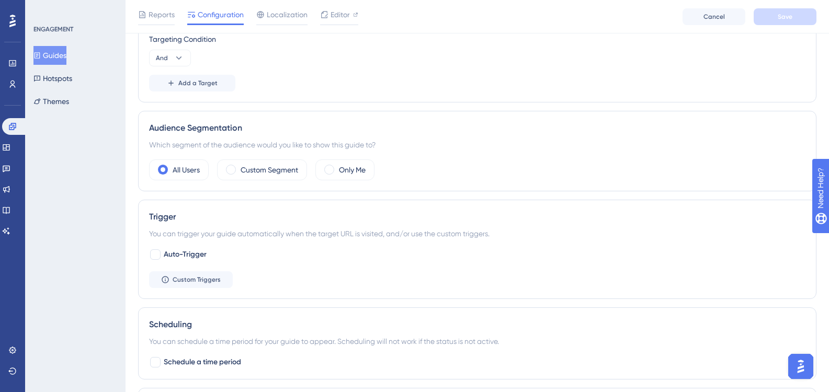
click at [66, 53] on button "Guides" at bounding box center [49, 55] width 33 height 19
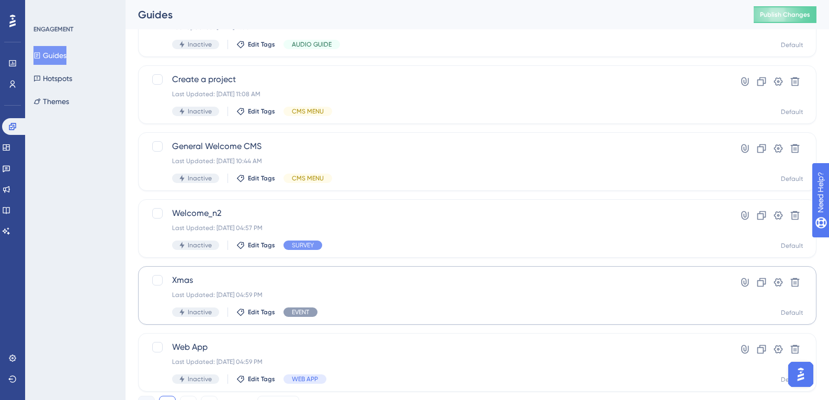
scroll to position [412, 0]
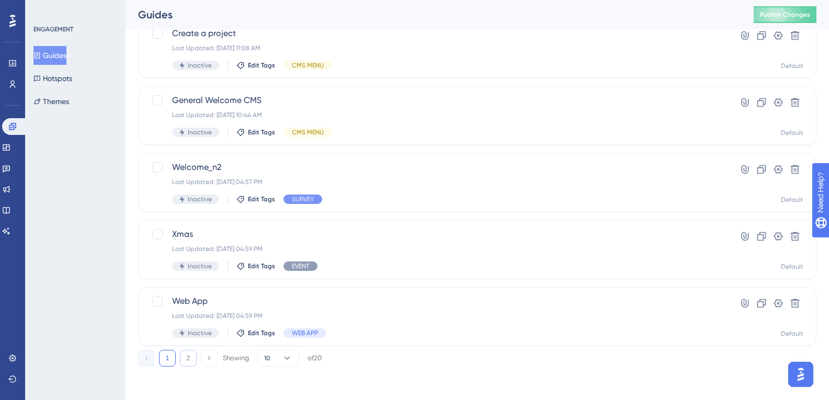
click at [194, 362] on button "2" at bounding box center [188, 358] width 17 height 17
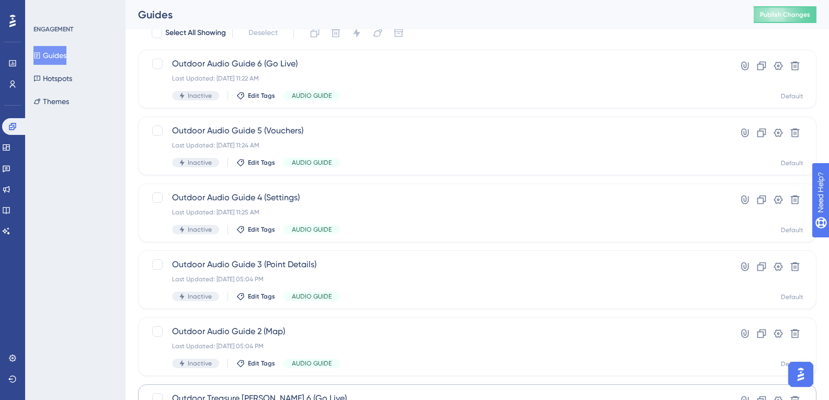
scroll to position [46, 0]
click at [291, 273] on div "Outdoor Audio Guide 3 (Point Details) Last Updated: 02 oct. 2025 05:04 PM Inact…" at bounding box center [435, 280] width 527 height 43
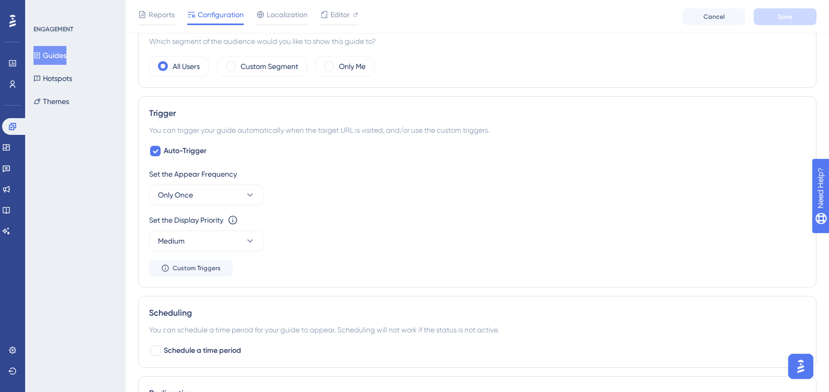
scroll to position [471, 0]
click at [161, 152] on div at bounding box center [155, 150] width 13 height 13
checkbox input "false"
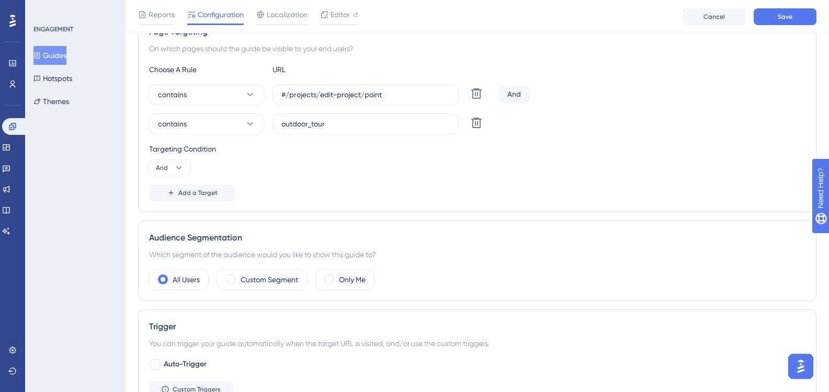
scroll to position [107, 0]
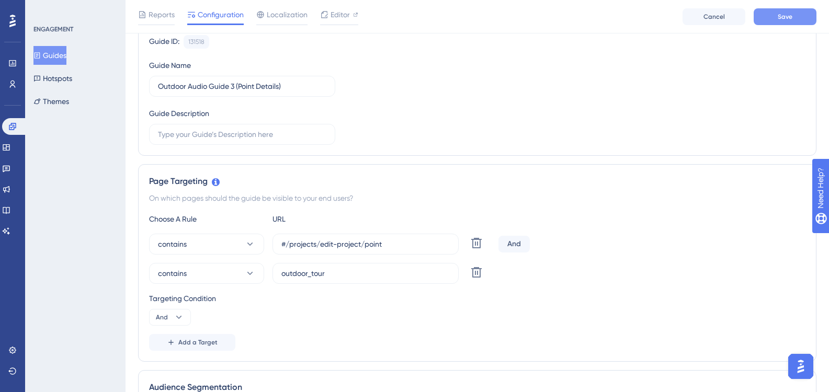
click at [774, 12] on button "Save" at bounding box center [785, 16] width 63 height 17
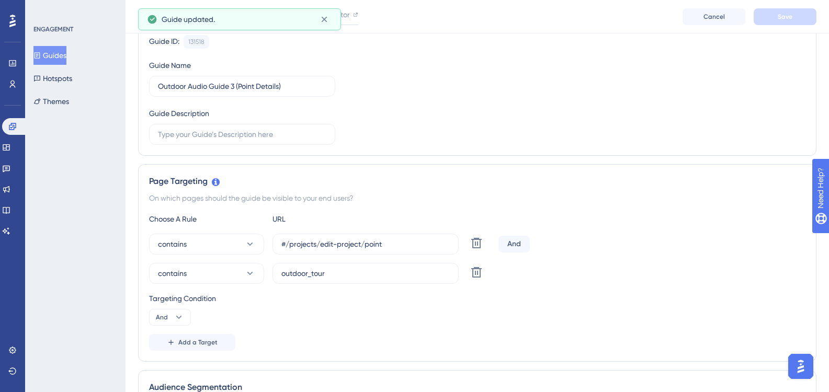
click at [48, 58] on button "Guides" at bounding box center [49, 55] width 33 height 19
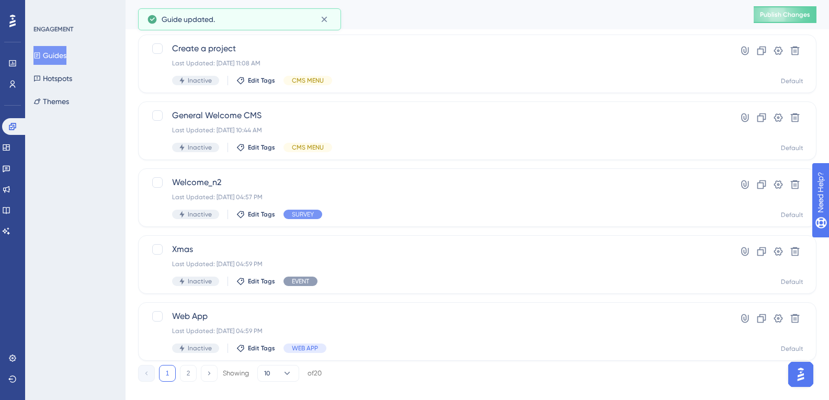
scroll to position [412, 0]
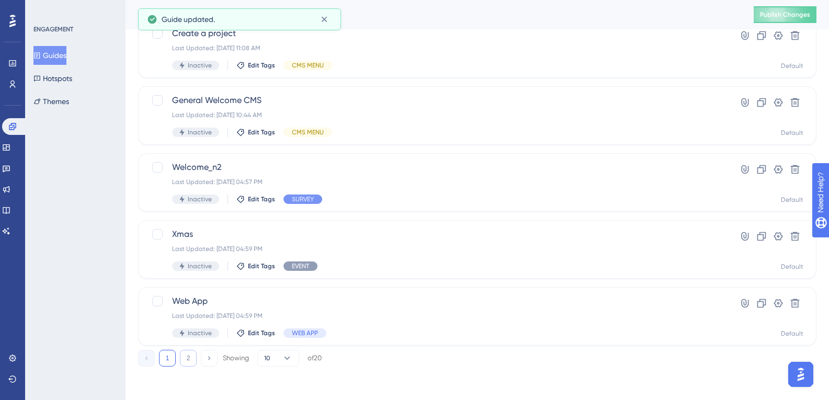
click at [194, 360] on button "2" at bounding box center [188, 358] width 17 height 17
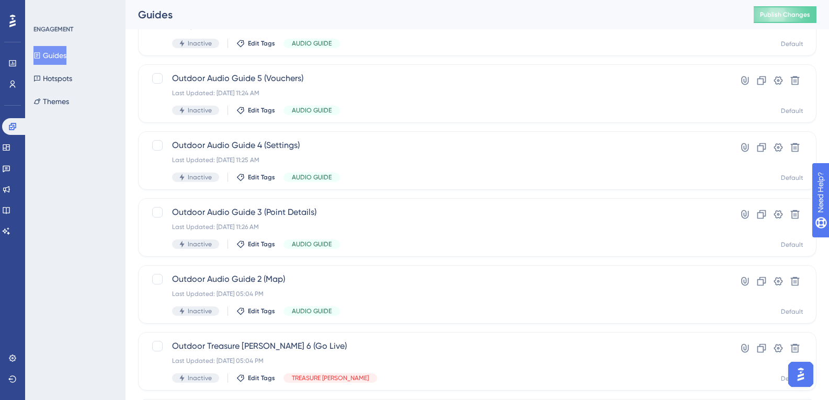
scroll to position [98, 0]
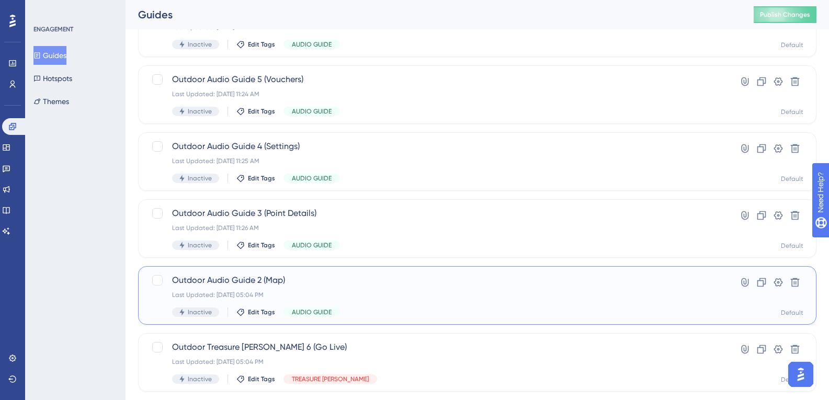
click at [301, 280] on span "Outdoor Audio Guide 2 (Map)" at bounding box center [435, 280] width 527 height 13
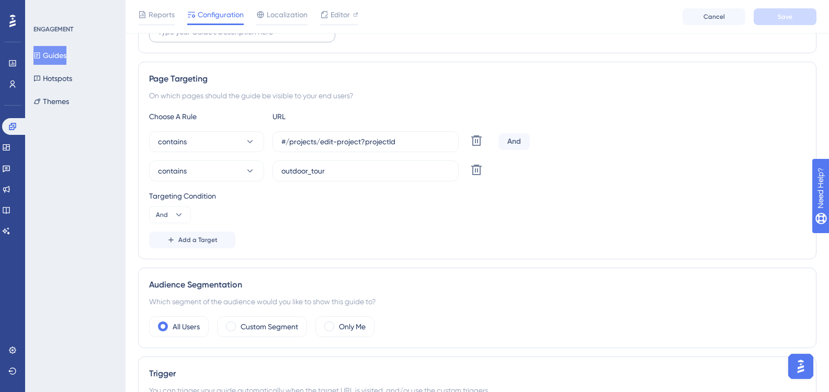
scroll to position [419, 0]
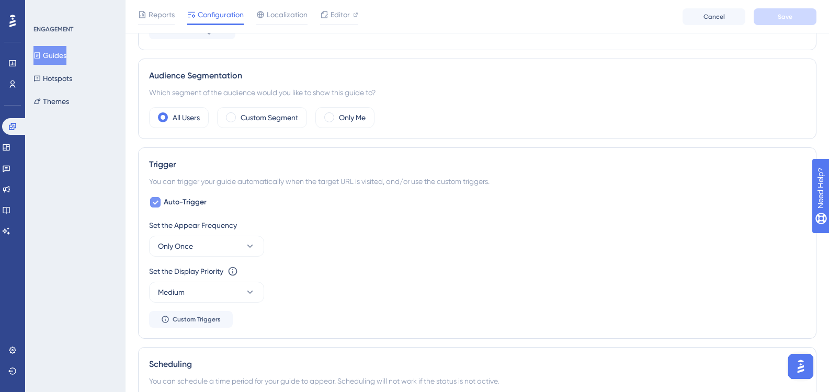
click at [159, 202] on div at bounding box center [155, 202] width 10 height 10
checkbox input "false"
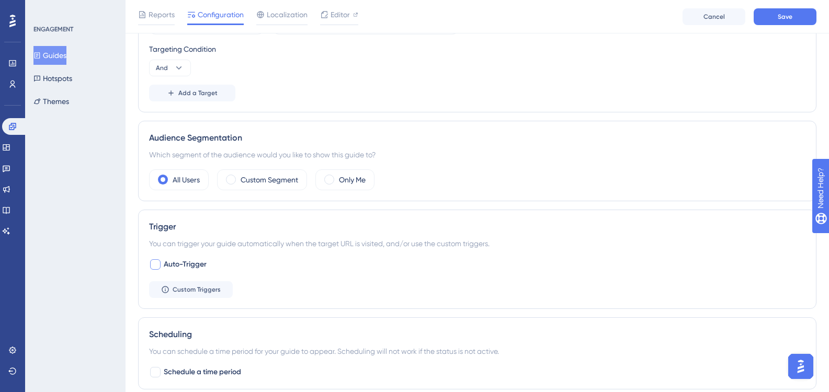
scroll to position [209, 0]
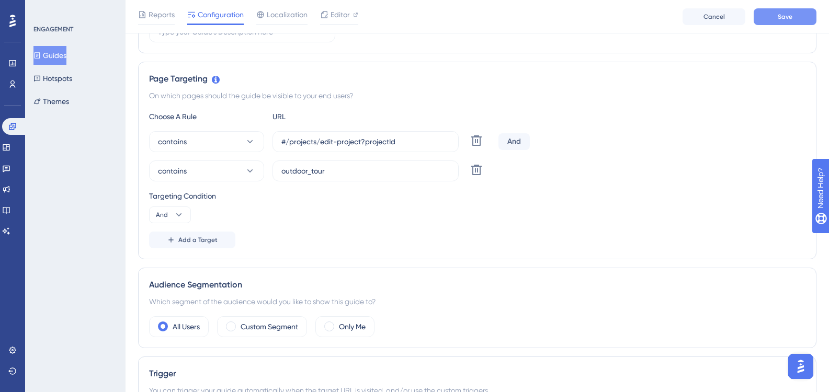
click at [763, 20] on button "Save" at bounding box center [785, 16] width 63 height 17
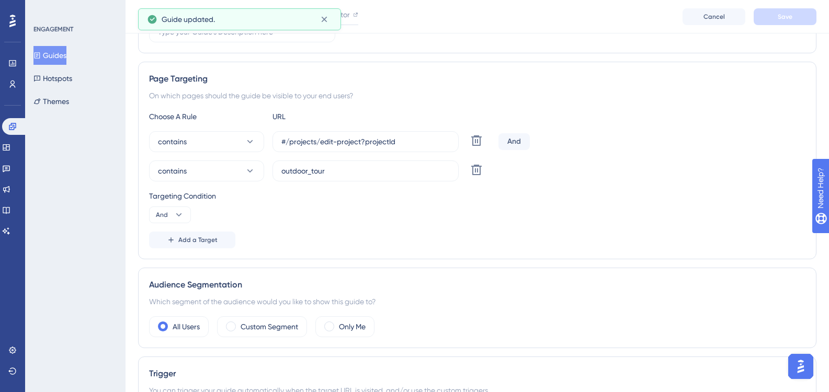
click at [66, 55] on button "Guides" at bounding box center [49, 55] width 33 height 19
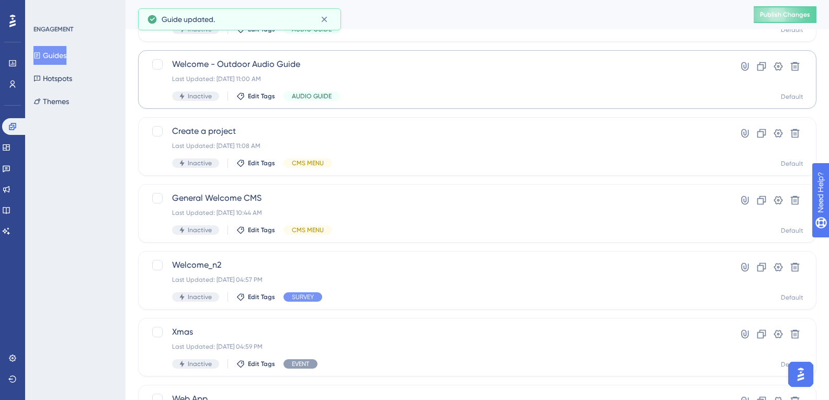
scroll to position [412, 0]
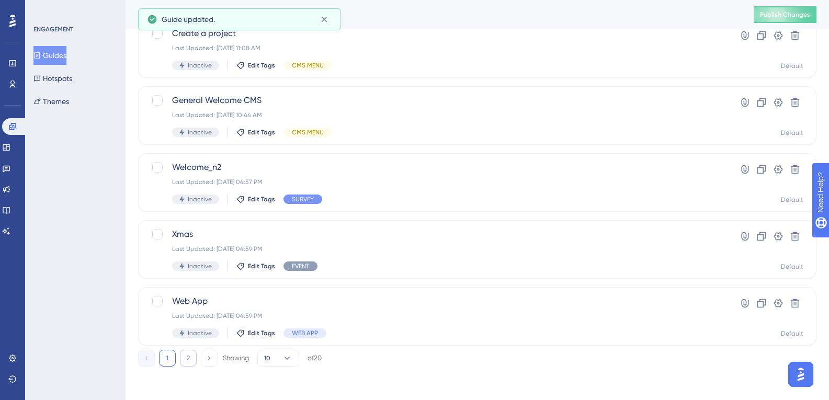
click at [182, 361] on button "2" at bounding box center [188, 358] width 17 height 17
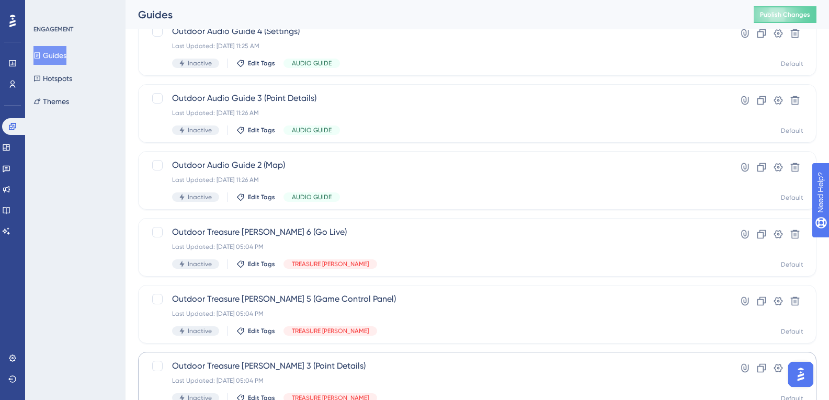
scroll to position [202, 0]
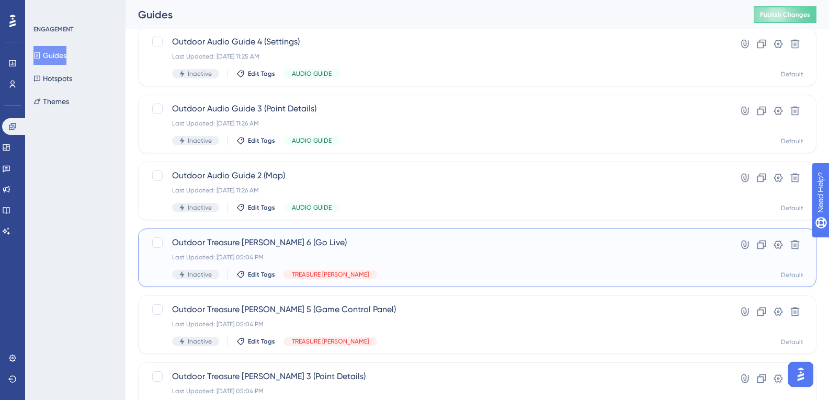
click at [280, 254] on div "Last Updated: 02 oct. 2025 05:04 PM" at bounding box center [435, 257] width 527 height 8
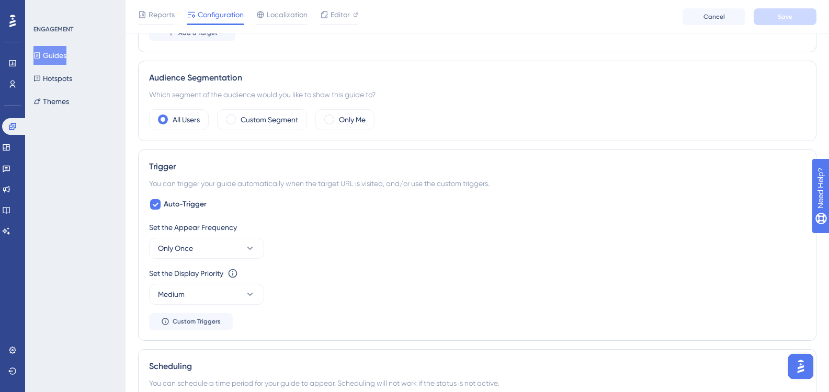
scroll to position [419, 0]
click at [160, 205] on div at bounding box center [155, 202] width 10 height 10
checkbox input "false"
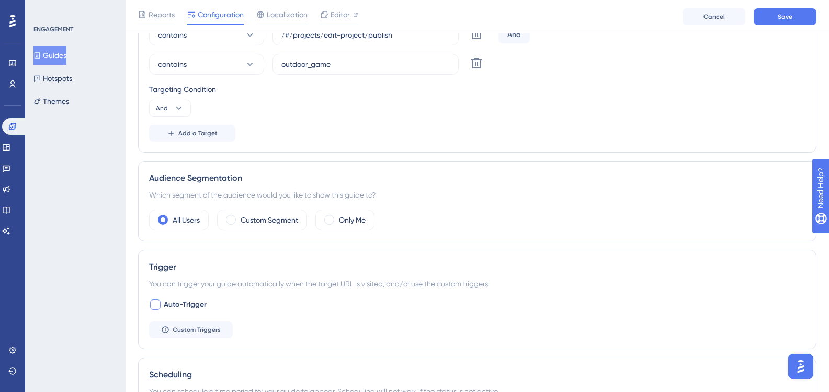
scroll to position [2, 0]
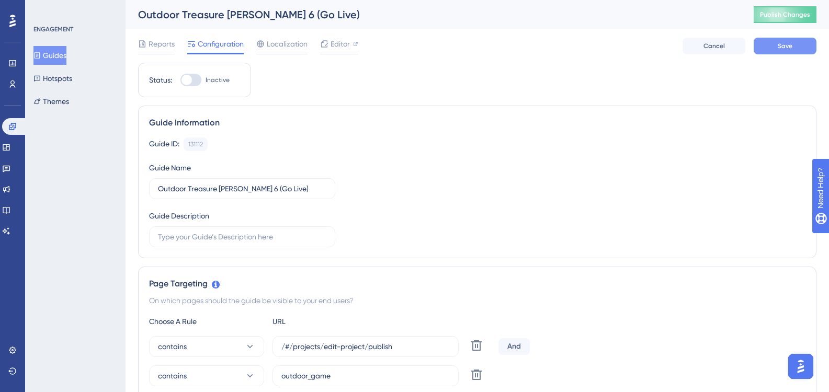
click at [799, 47] on button "Save" at bounding box center [785, 46] width 63 height 17
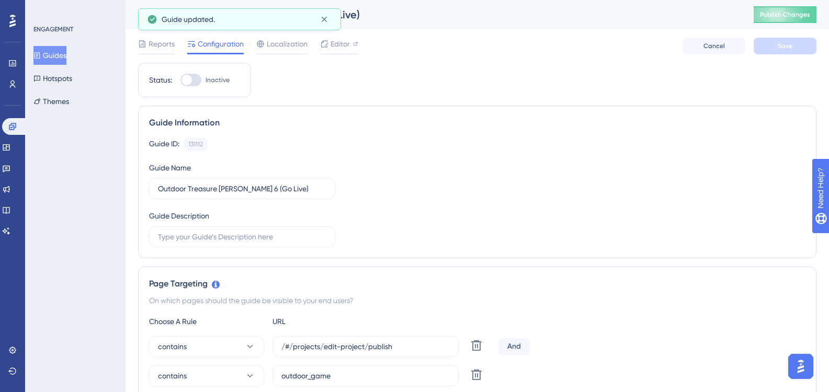
click at [60, 52] on button "Guides" at bounding box center [49, 55] width 33 height 19
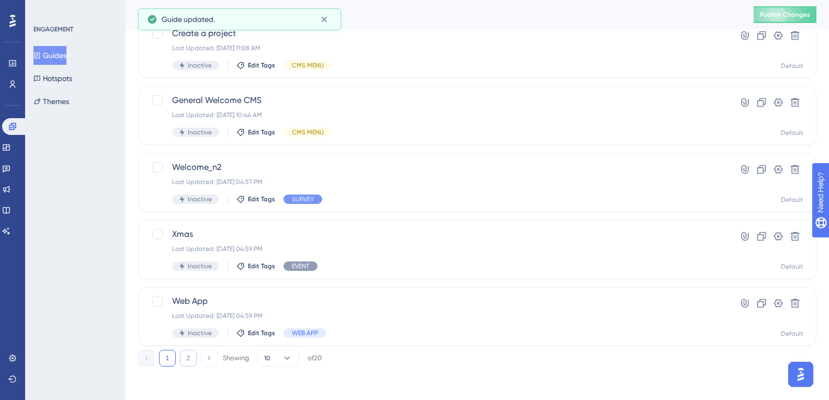
click at [195, 360] on button "2" at bounding box center [188, 358] width 17 height 17
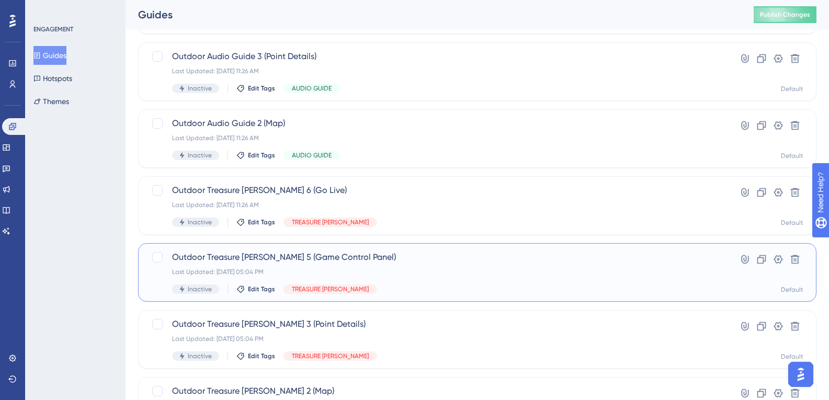
click at [314, 251] on span "Outdoor Treasure Hunt 5 (Game Control Panel)" at bounding box center [435, 257] width 527 height 13
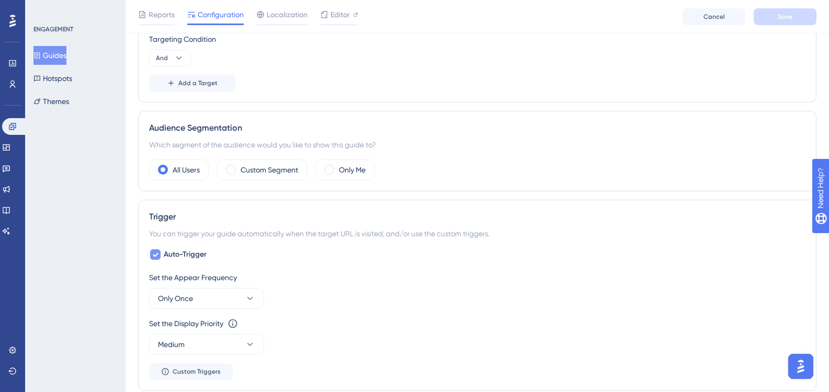
click at [161, 255] on div at bounding box center [155, 254] width 13 height 13
checkbox input "false"
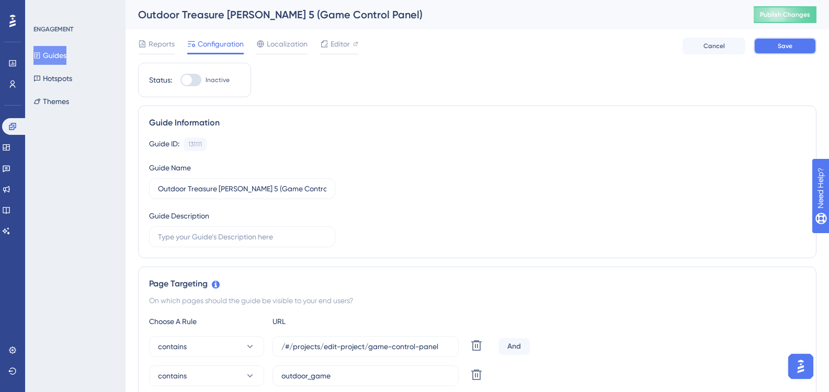
click at [762, 48] on button "Save" at bounding box center [785, 46] width 63 height 17
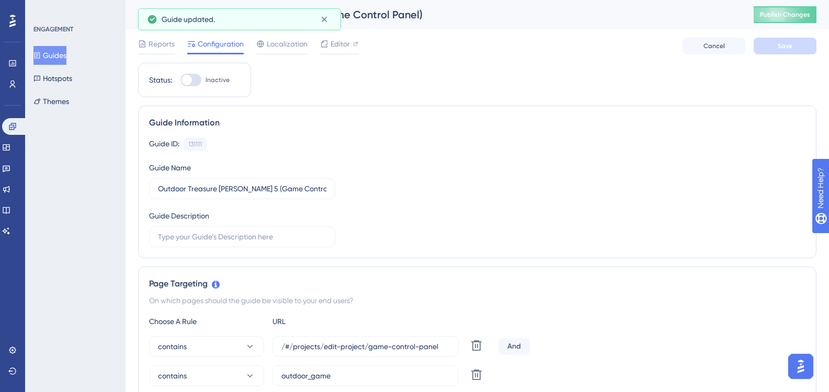
click at [66, 61] on button "Guides" at bounding box center [49, 55] width 33 height 19
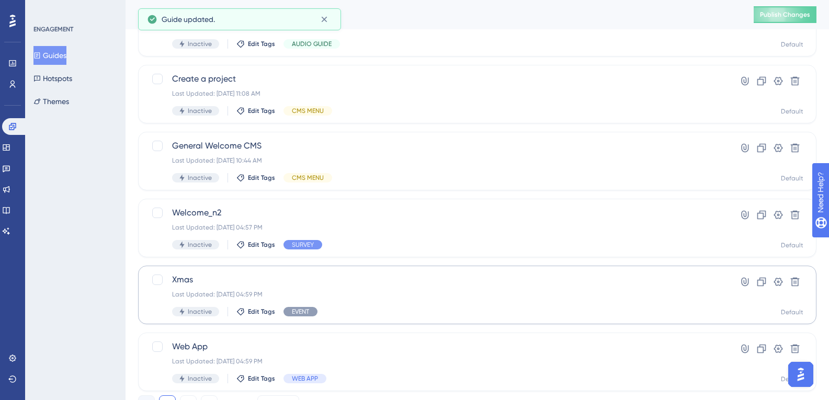
scroll to position [412, 0]
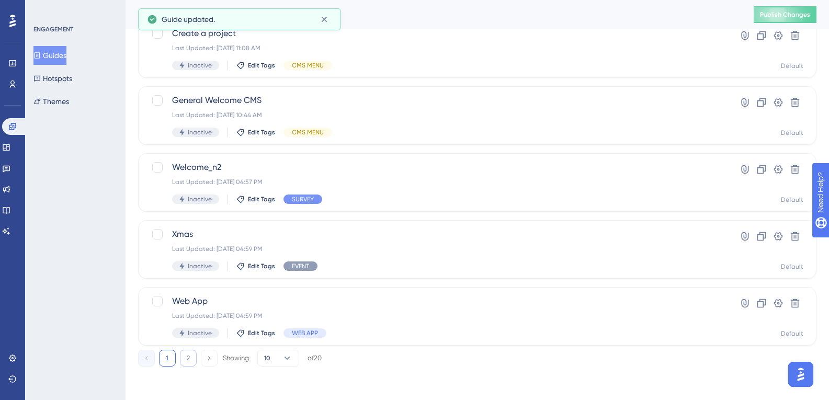
click at [191, 354] on button "2" at bounding box center [188, 358] width 17 height 17
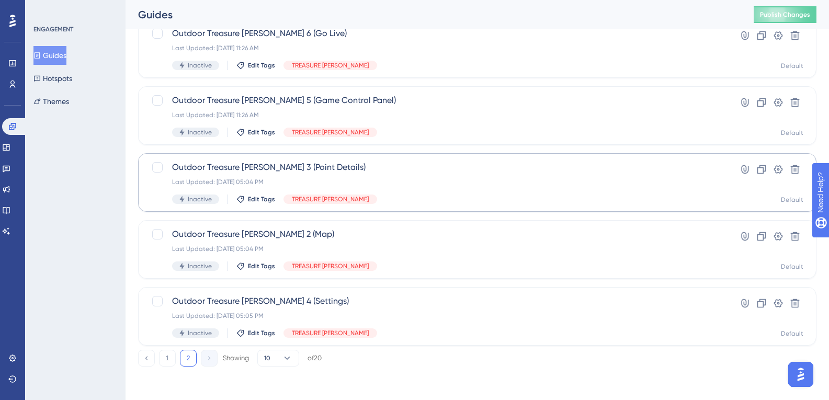
scroll to position [307, 0]
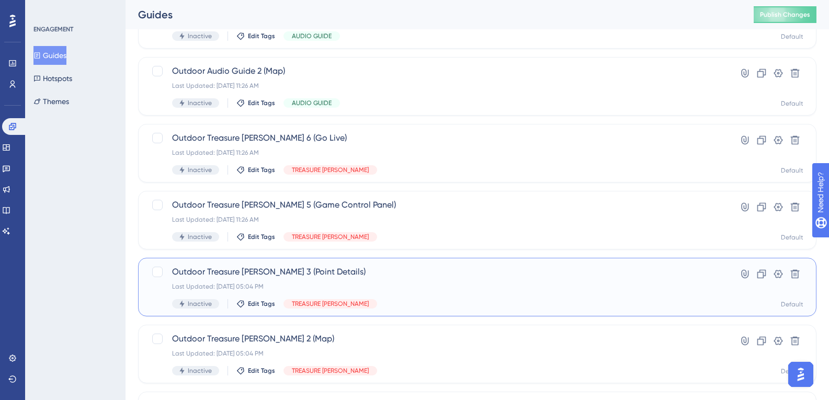
click at [293, 277] on span "Outdoor Treasure Hunt 3 (Point Details)" at bounding box center [435, 272] width 527 height 13
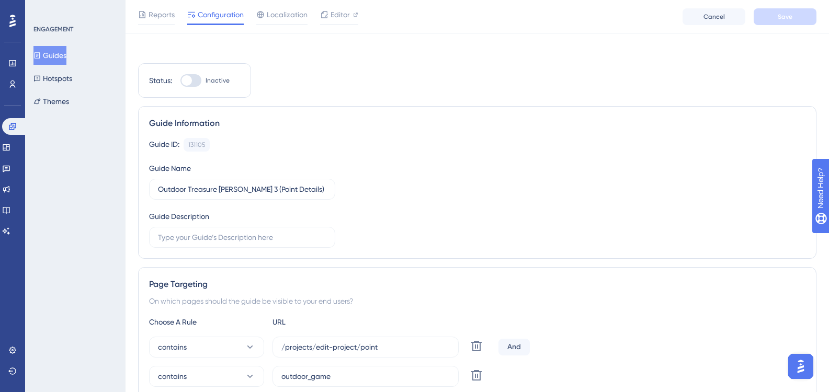
scroll to position [366, 0]
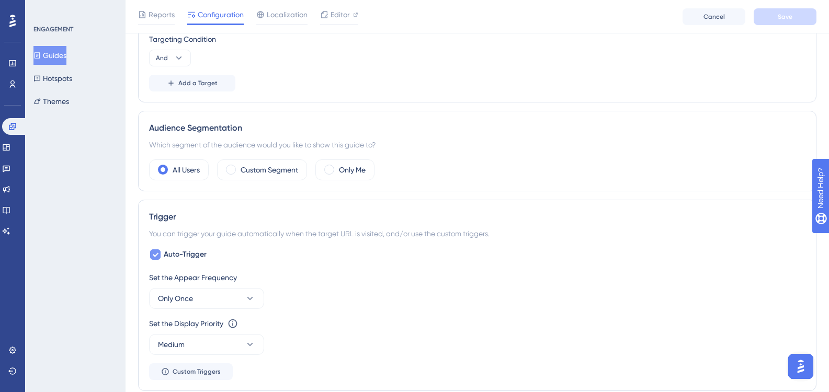
click at [152, 253] on div at bounding box center [155, 255] width 10 height 10
checkbox input "false"
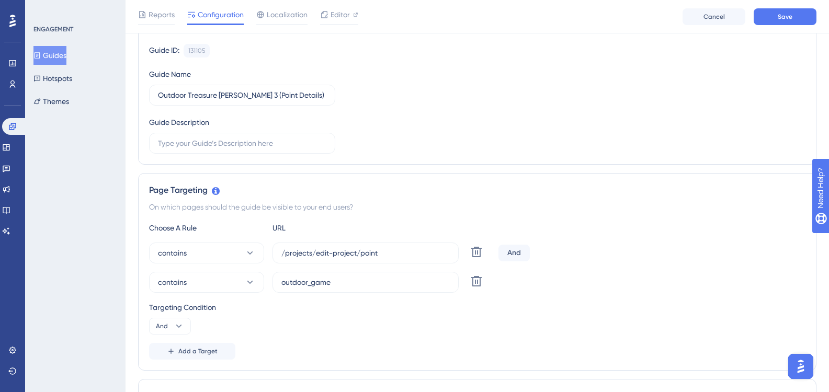
scroll to position [0, 0]
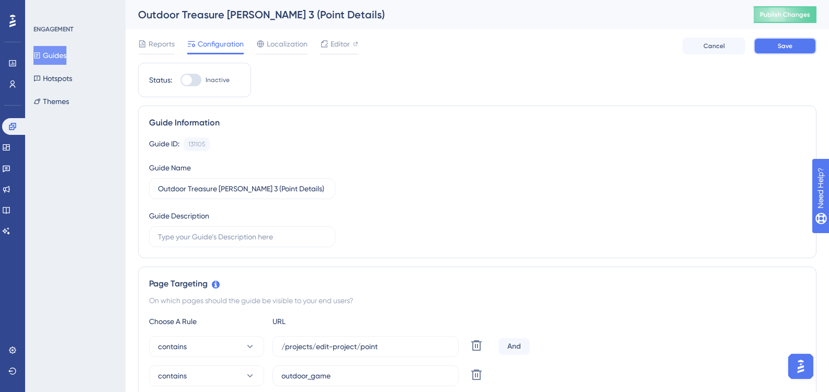
click at [755, 48] on button "Save" at bounding box center [785, 46] width 63 height 17
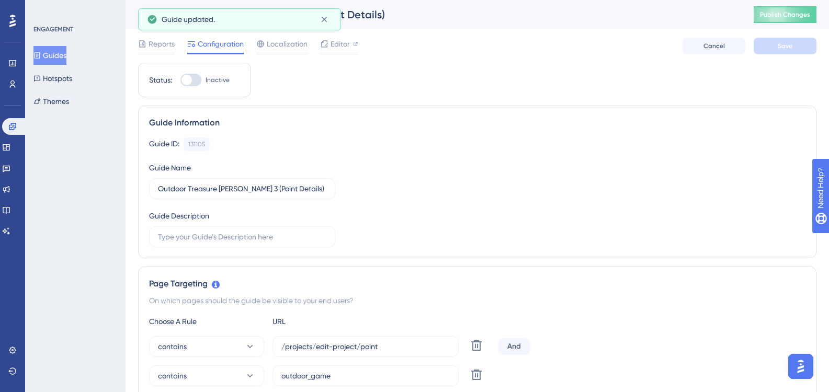
click at [62, 49] on button "Guides" at bounding box center [49, 55] width 33 height 19
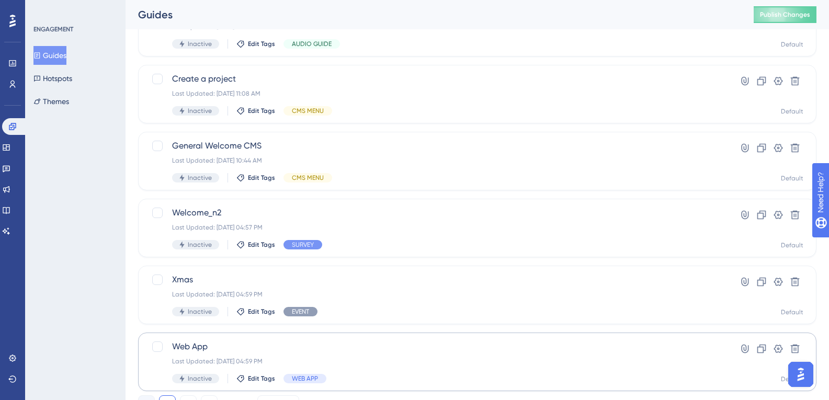
scroll to position [412, 0]
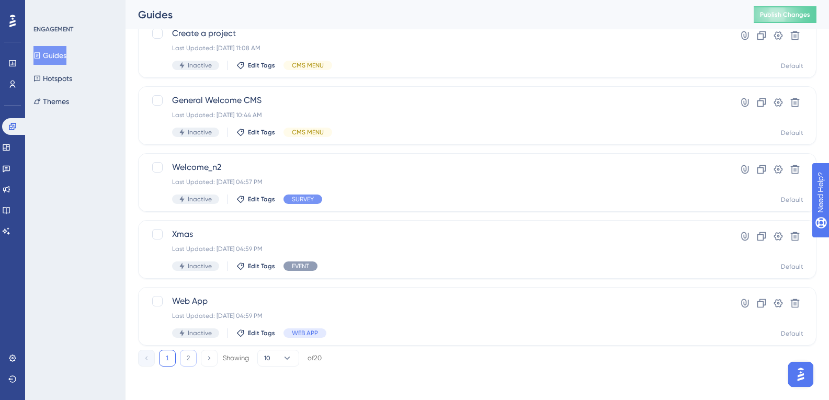
click at [189, 358] on button "2" at bounding box center [188, 358] width 17 height 17
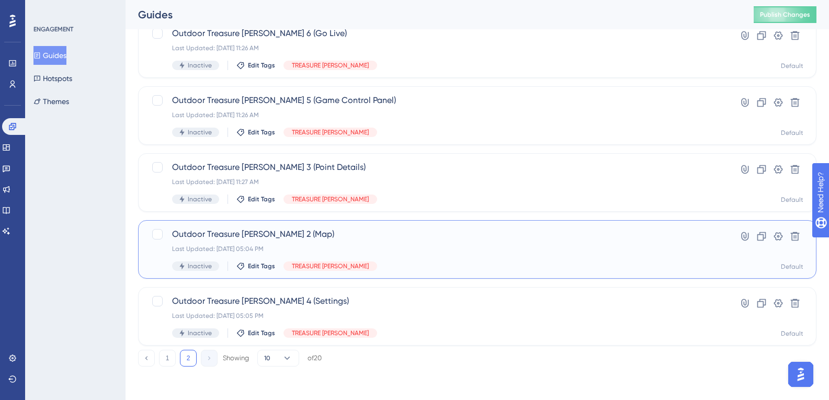
click at [338, 226] on div "Outdoor Treasure Hunt 2 (Map) Last Updated: 02 oct. 2025 05:04 PM Inactive Edit…" at bounding box center [477, 249] width 679 height 59
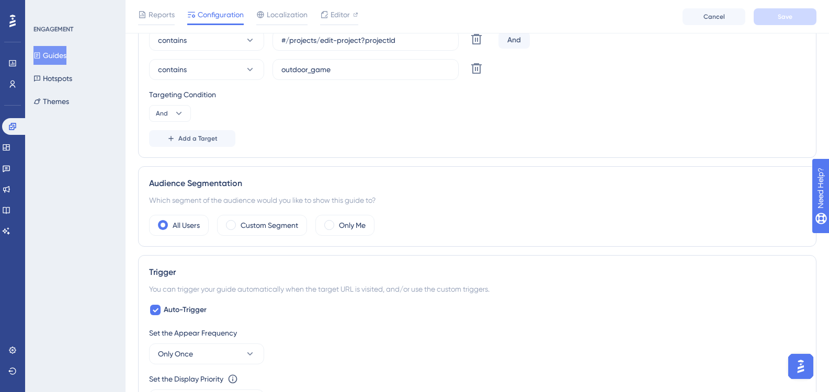
scroll to position [523, 0]
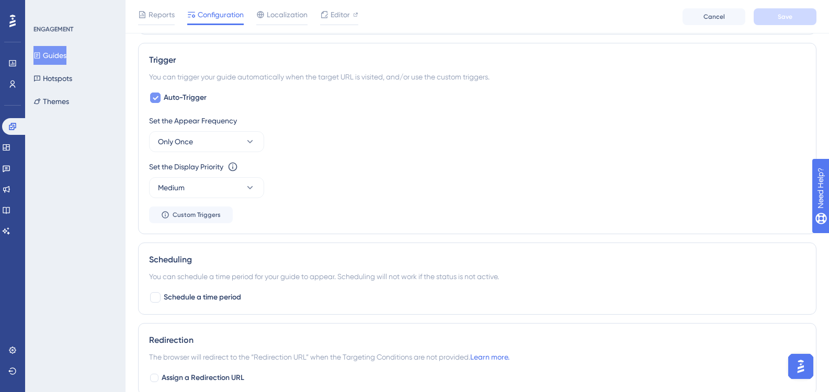
click at [156, 97] on icon at bounding box center [155, 98] width 6 height 8
checkbox input "false"
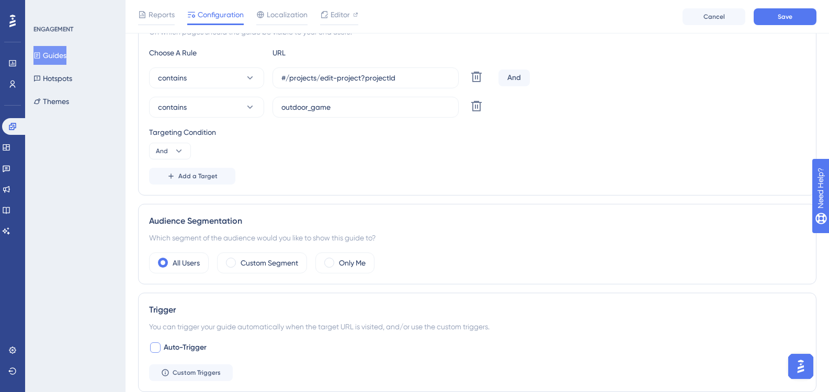
scroll to position [159, 0]
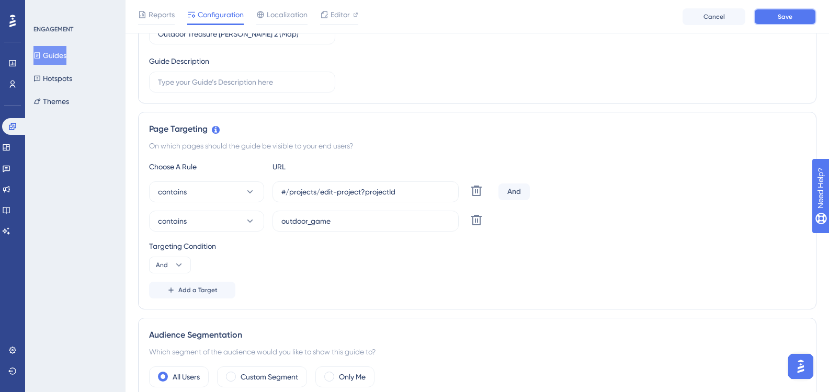
click at [778, 10] on button "Save" at bounding box center [785, 16] width 63 height 17
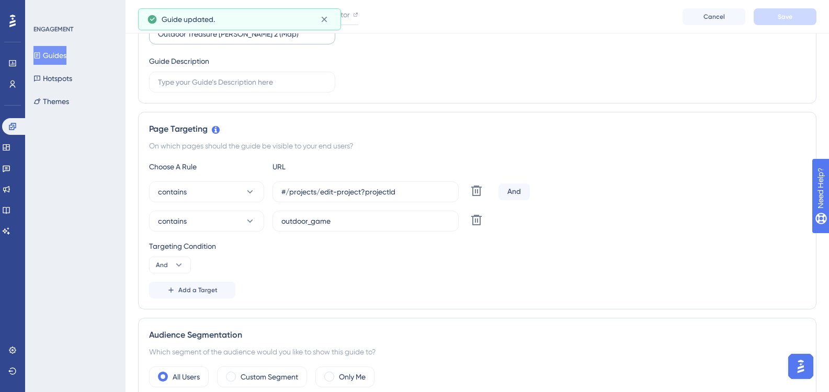
scroll to position [0, 0]
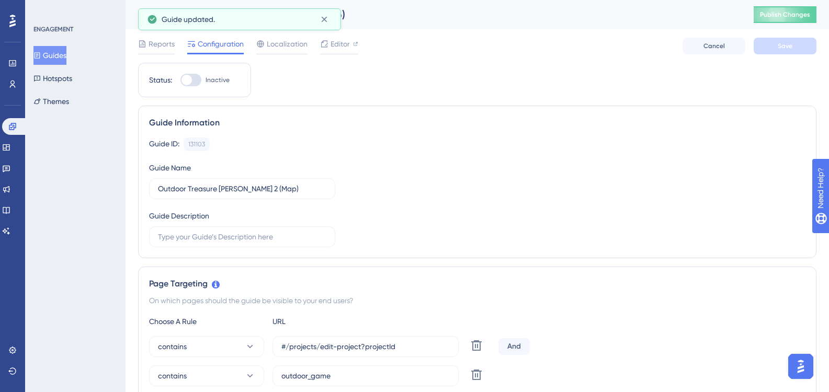
drag, startPoint x: 65, startPoint y: 58, endPoint x: 110, endPoint y: 74, distance: 47.3
click at [65, 57] on button "Guides" at bounding box center [49, 55] width 33 height 19
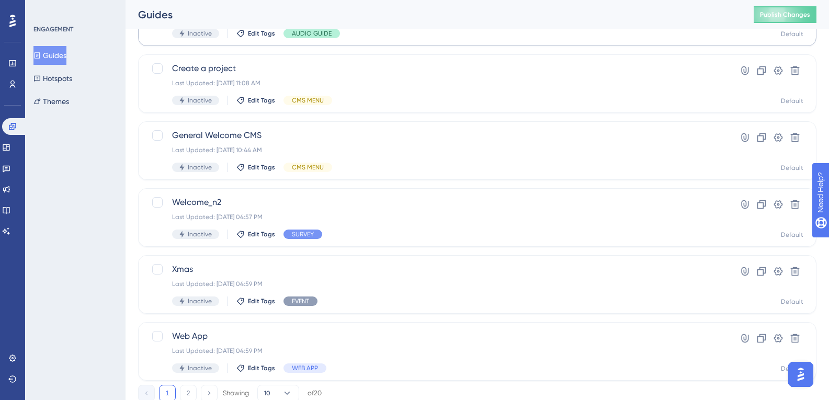
scroll to position [412, 0]
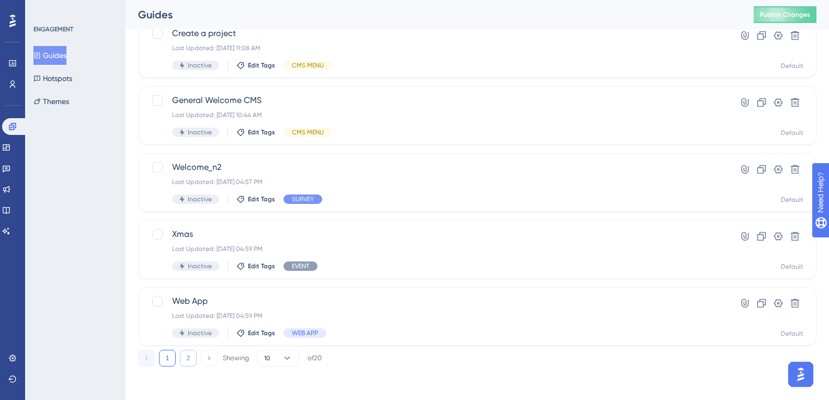
click at [189, 359] on button "2" at bounding box center [188, 358] width 17 height 17
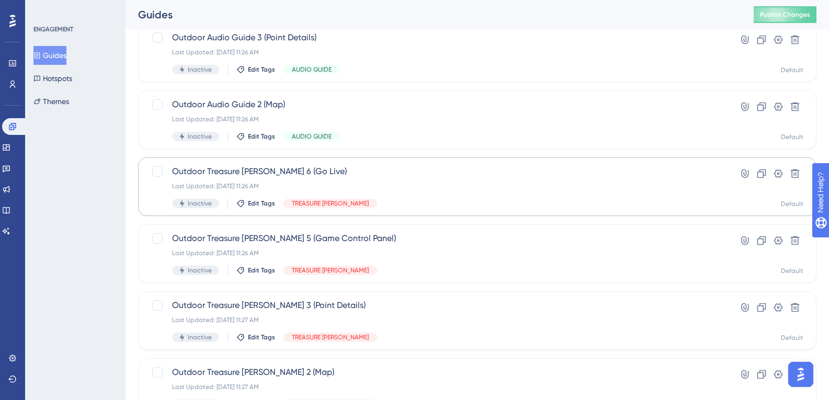
scroll to position [307, 0]
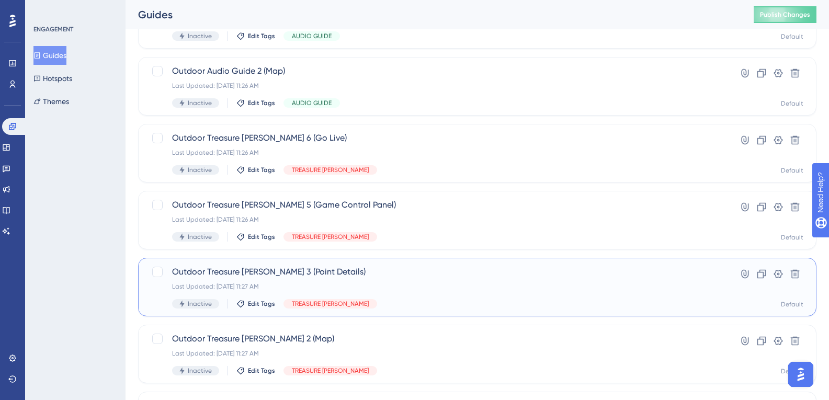
click at [312, 274] on span "Outdoor Treasure Hunt 3 (Point Details)" at bounding box center [435, 272] width 527 height 13
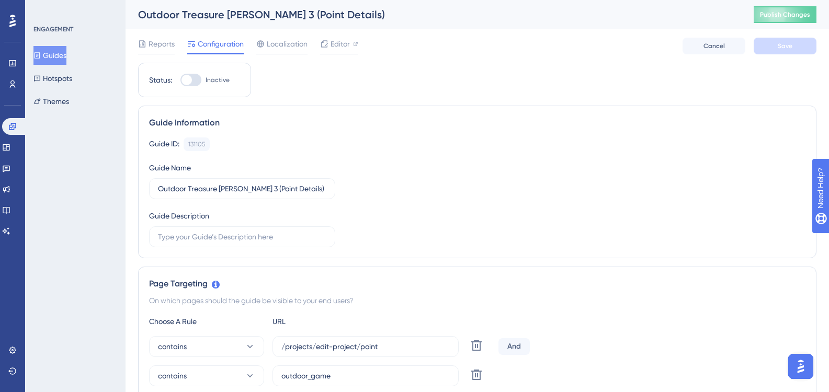
drag, startPoint x: 76, startPoint y: 51, endPoint x: 114, endPoint y: 71, distance: 42.8
click at [66, 51] on button "Guides" at bounding box center [49, 55] width 33 height 19
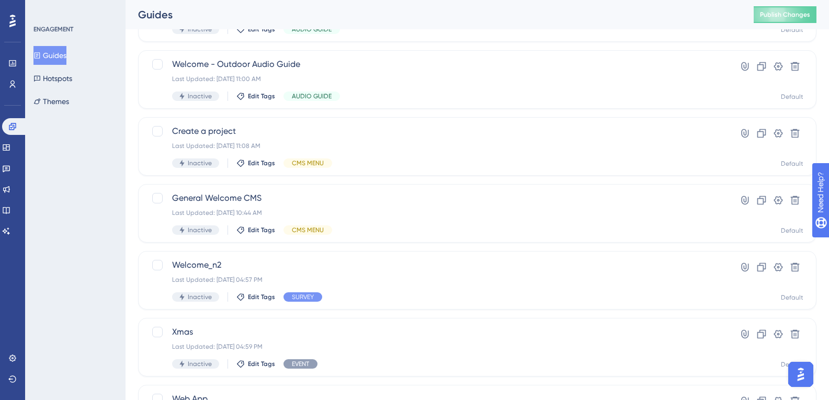
scroll to position [412, 0]
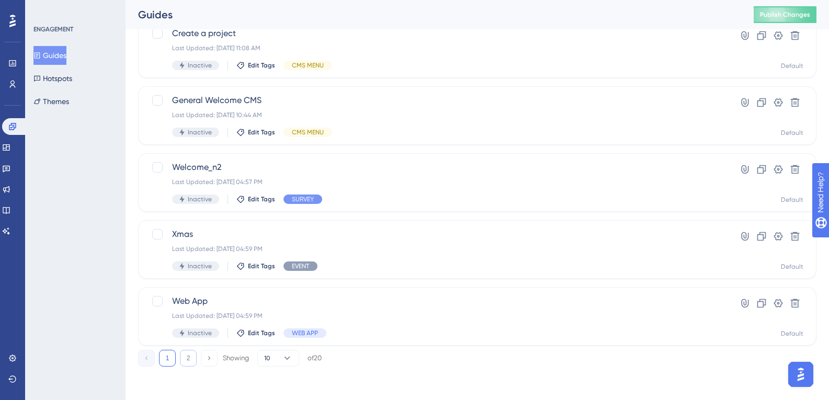
click at [184, 358] on button "2" at bounding box center [188, 358] width 17 height 17
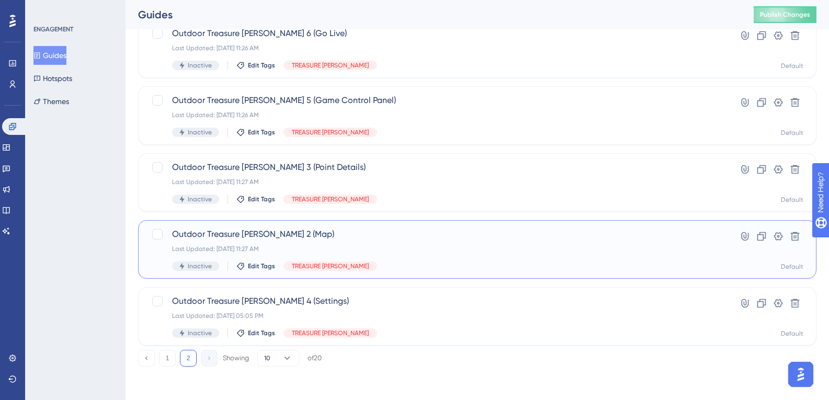
click at [279, 228] on div "Outdoor Treasure Hunt 2 (Map) Last Updated: 03 oct. 2025 11:27 AM Inactive Edit…" at bounding box center [477, 249] width 679 height 59
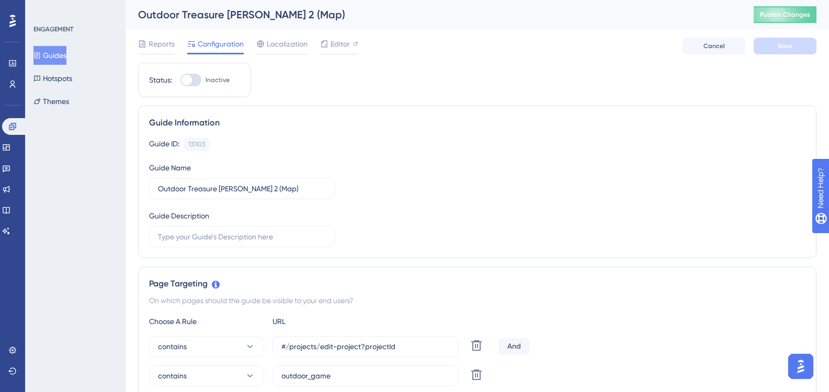
click at [60, 62] on button "Guides" at bounding box center [49, 55] width 33 height 19
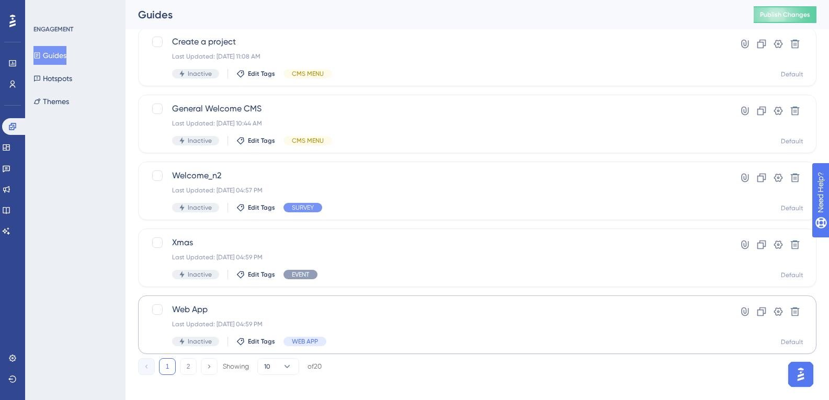
scroll to position [412, 0]
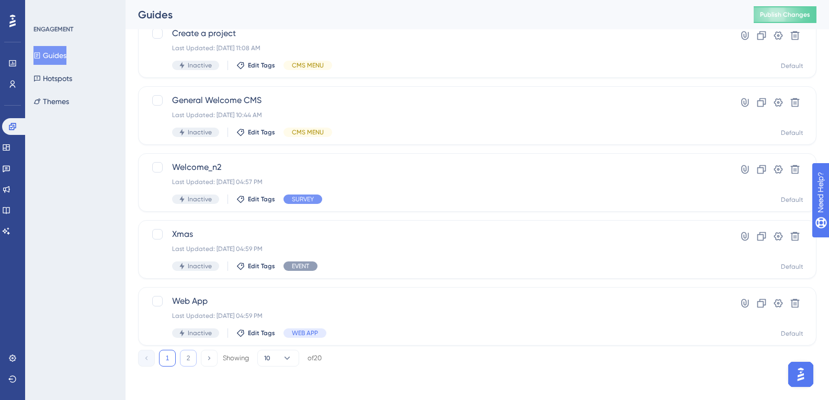
click at [190, 363] on button "2" at bounding box center [188, 358] width 17 height 17
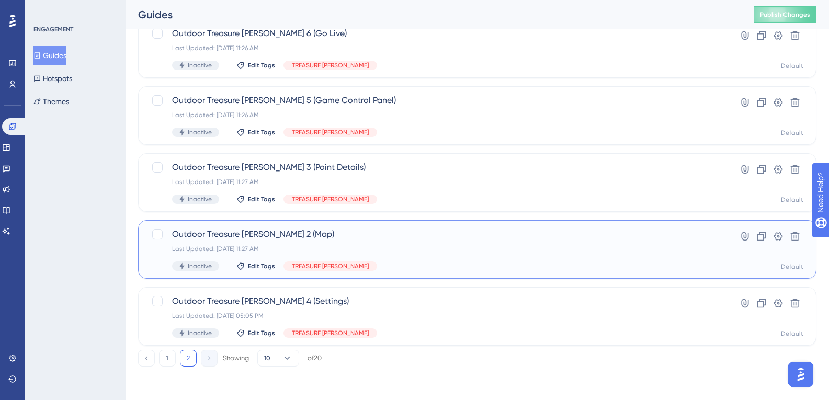
click at [276, 238] on span "Outdoor Treasure Hunt 2 (Map)" at bounding box center [435, 234] width 527 height 13
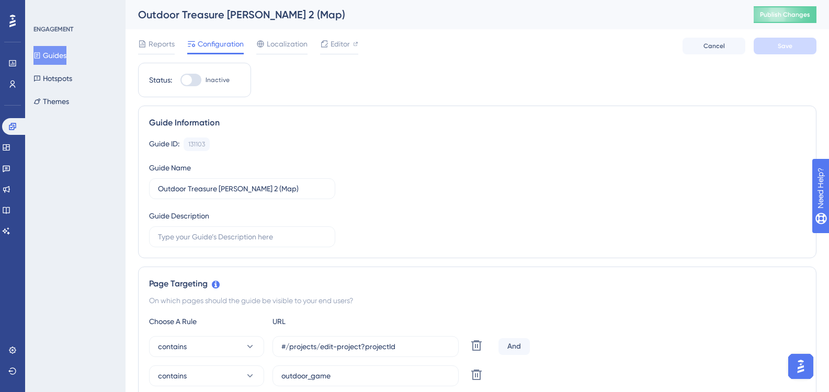
click at [66, 56] on button "Guides" at bounding box center [49, 55] width 33 height 19
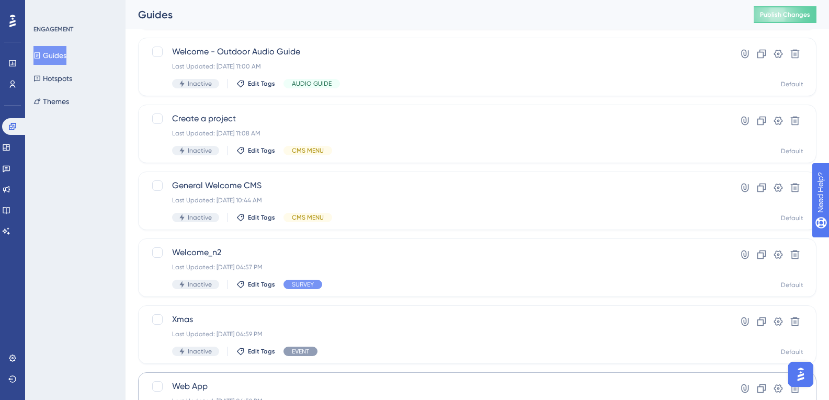
scroll to position [412, 0]
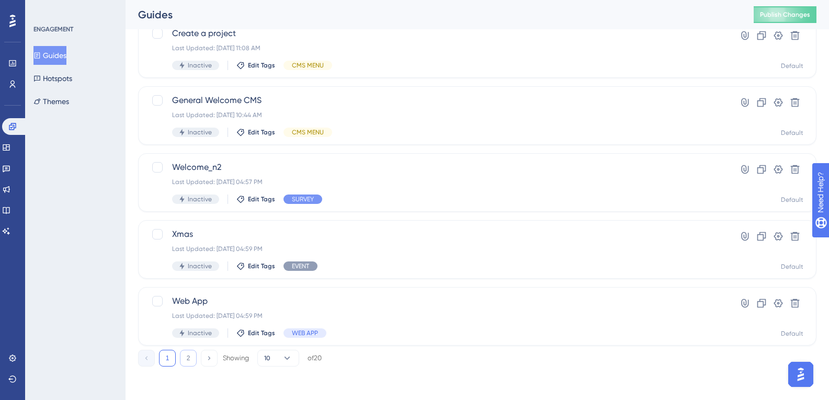
click at [187, 364] on button "2" at bounding box center [188, 358] width 17 height 17
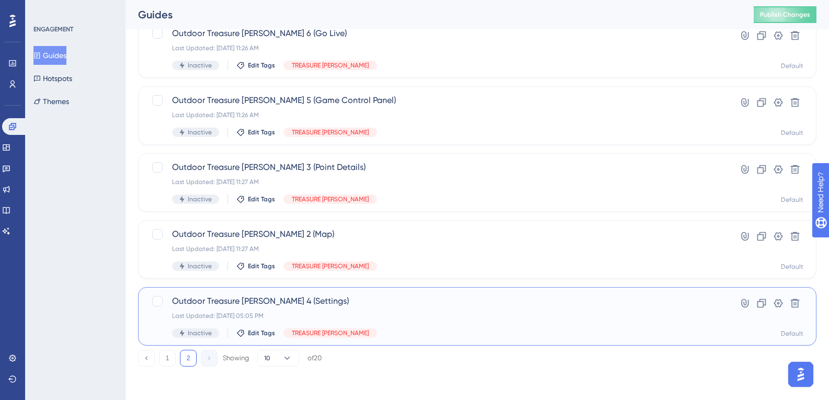
click at [253, 306] on span "Outdoor Treasure Hunt 4 (Settings)" at bounding box center [435, 301] width 527 height 13
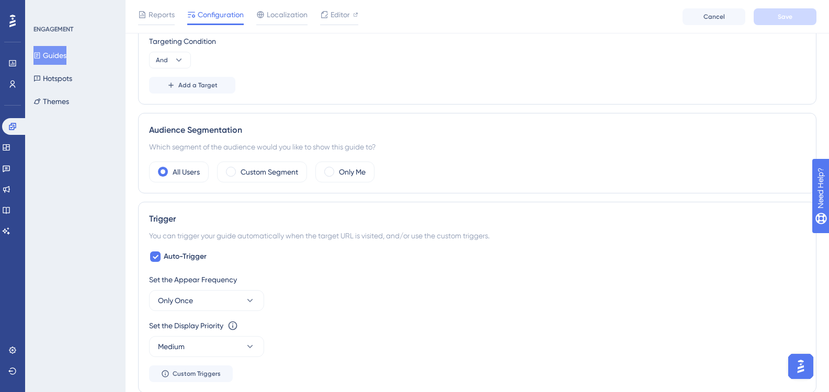
scroll to position [366, 0]
click at [157, 263] on div "Auto-Trigger Set the Appear Frequency Only Once Set the Display Priority This o…" at bounding box center [477, 314] width 657 height 132
click at [157, 255] on icon at bounding box center [155, 255] width 6 height 8
checkbox input "false"
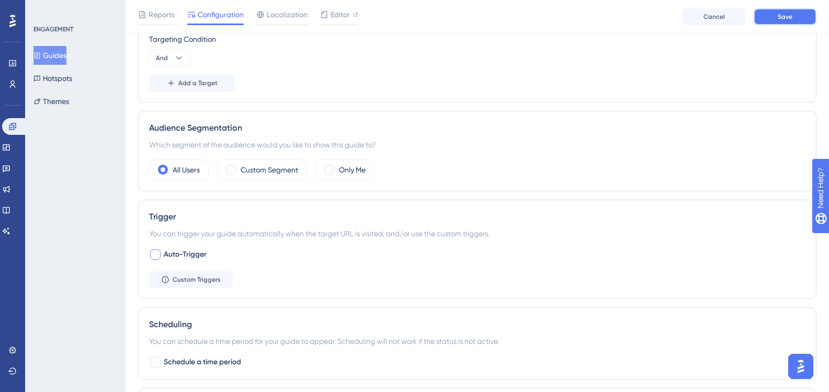
click at [776, 9] on button "Save" at bounding box center [785, 16] width 63 height 17
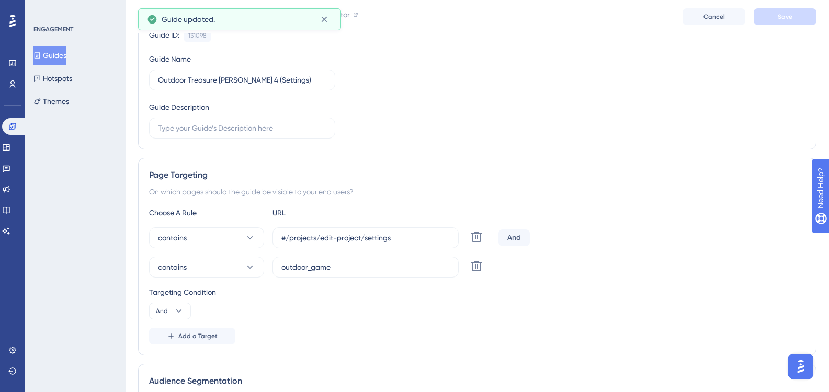
scroll to position [0, 0]
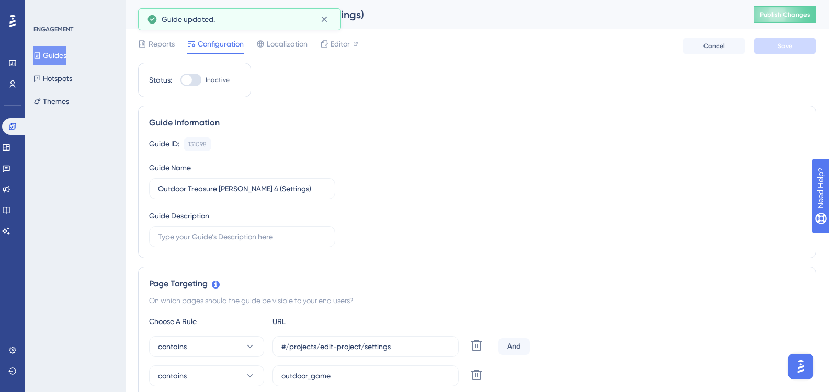
click at [54, 59] on button "Guides" at bounding box center [49, 55] width 33 height 19
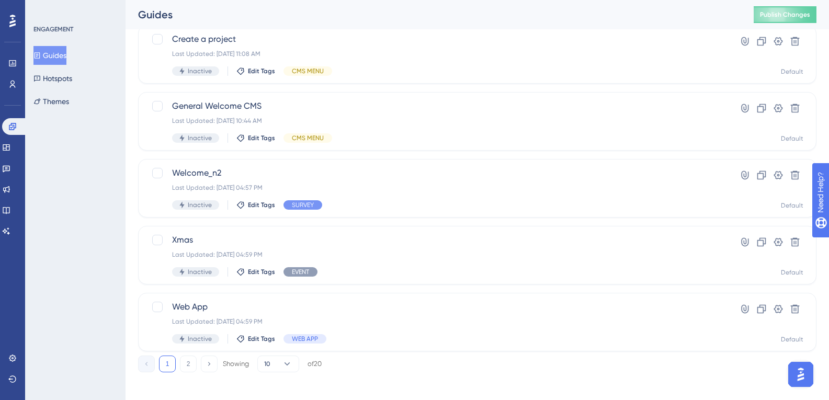
scroll to position [412, 0]
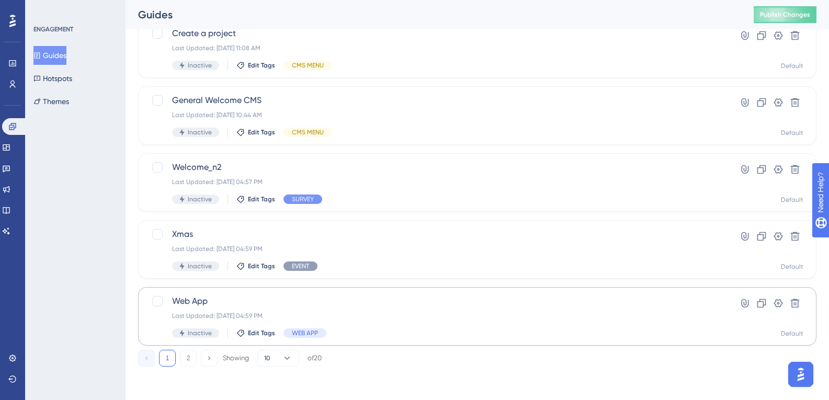
click at [187, 361] on button "2" at bounding box center [188, 358] width 17 height 17
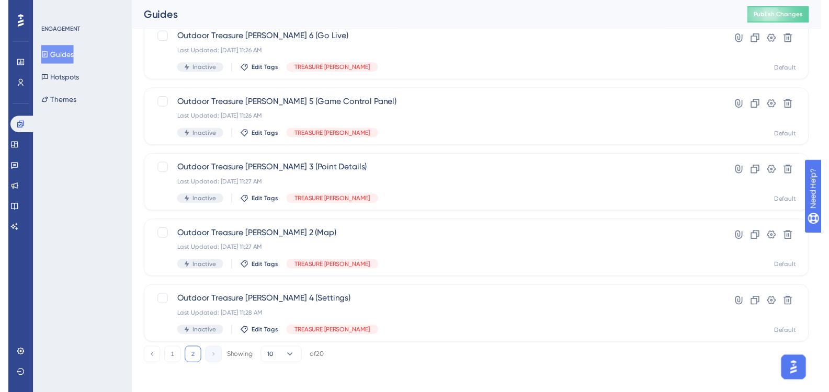
scroll to position [0, 0]
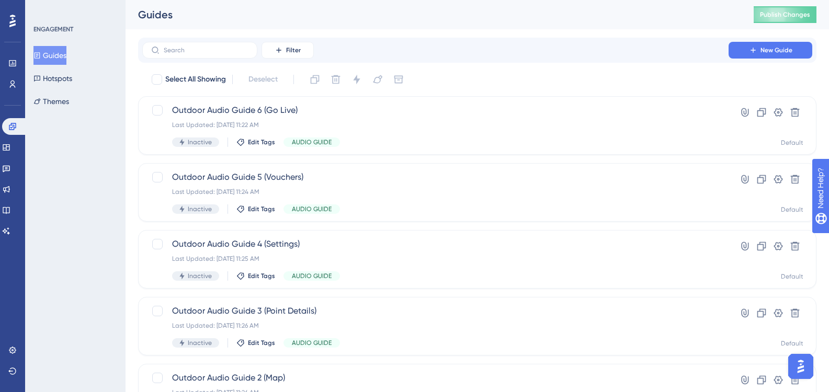
click at [60, 66] on div "Guides Hotspots Themes" at bounding box center [75, 78] width 85 height 65
click at [60, 63] on button "Guides" at bounding box center [49, 55] width 33 height 19
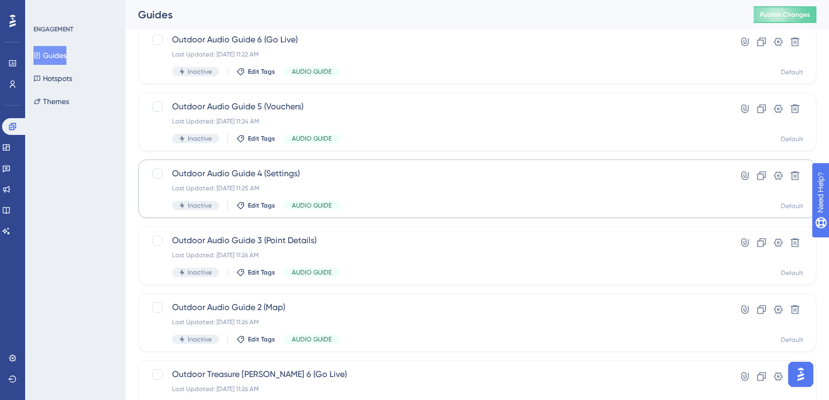
scroll to position [52, 0]
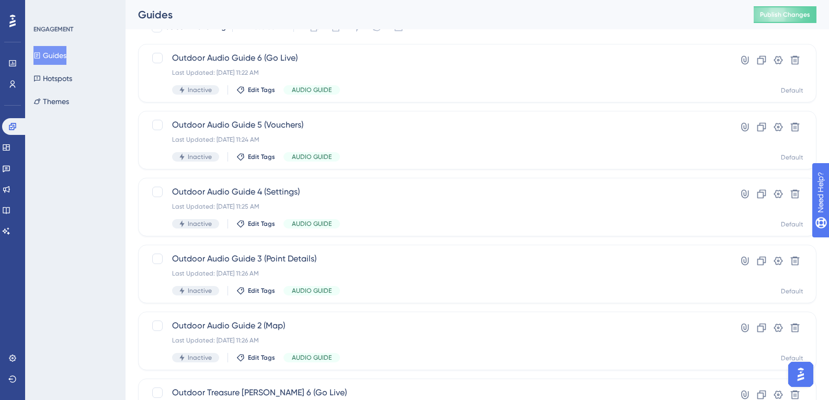
click at [51, 55] on button "Guides" at bounding box center [49, 55] width 33 height 19
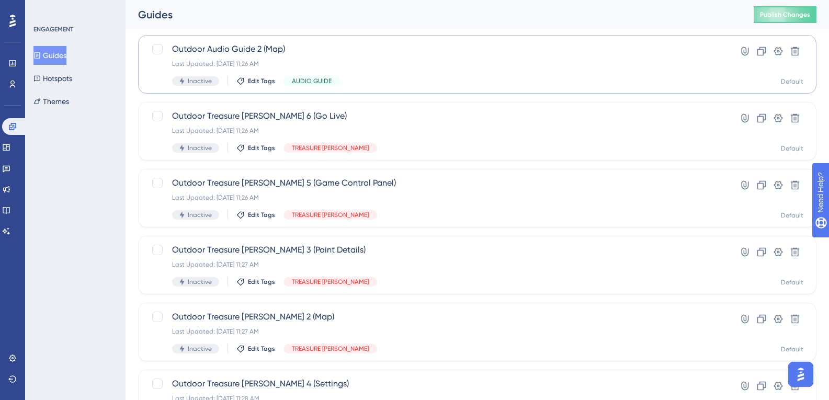
scroll to position [412, 0]
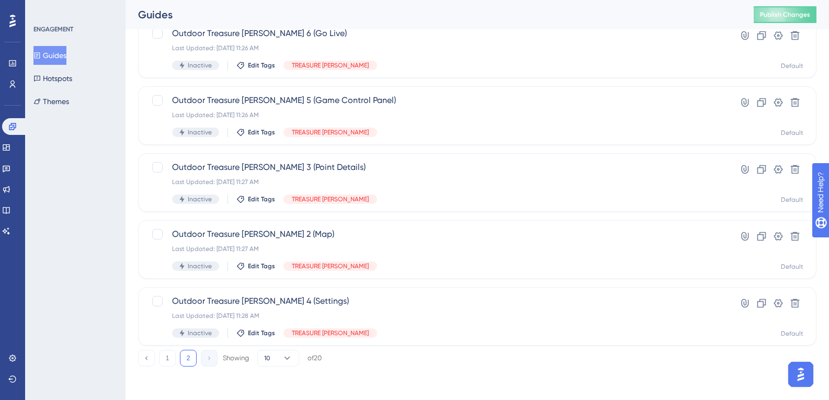
click at [172, 359] on button "1" at bounding box center [167, 358] width 17 height 17
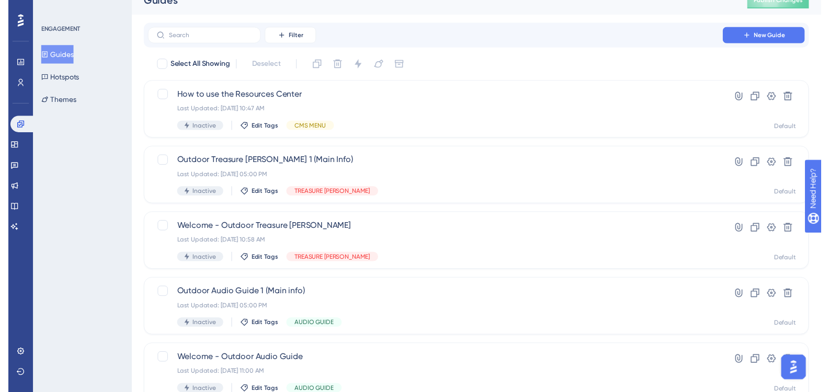
scroll to position [0, 0]
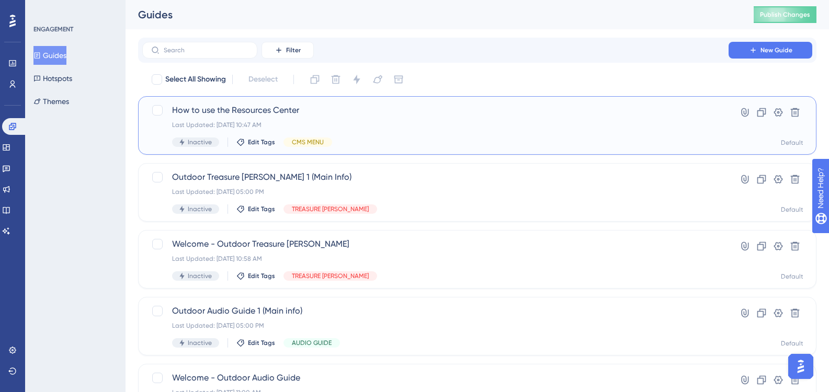
click at [289, 124] on div "Last Updated: 03 oct. 2025 10:47 AM" at bounding box center [435, 125] width 527 height 8
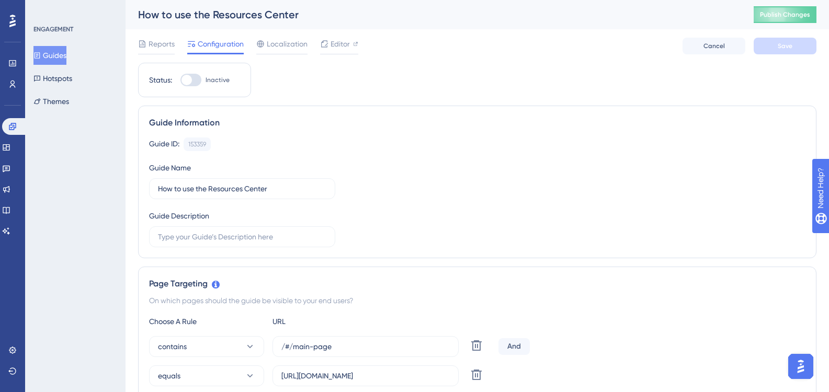
click at [53, 53] on button "Guides" at bounding box center [49, 55] width 33 height 19
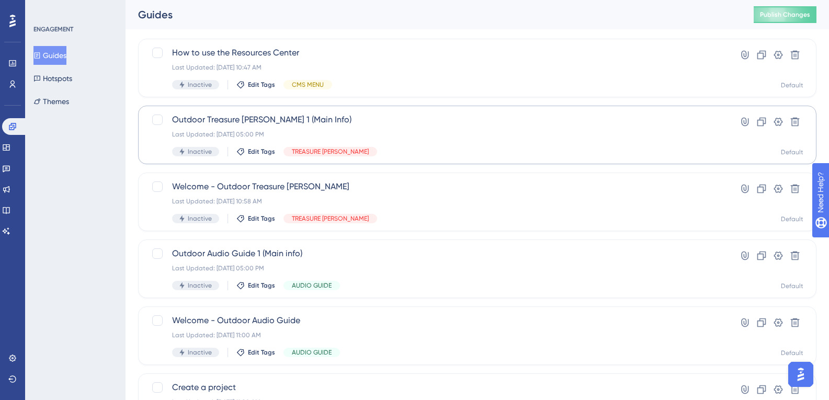
scroll to position [105, 0]
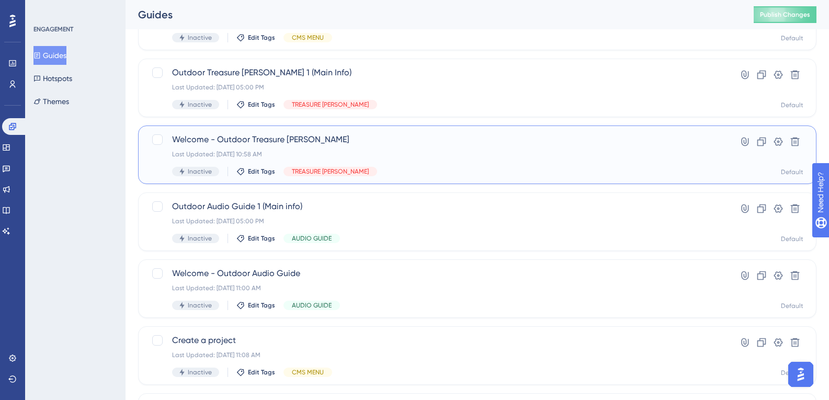
click at [225, 158] on div "Last Updated: 03 oct. 2025 10:58 AM" at bounding box center [435, 154] width 527 height 8
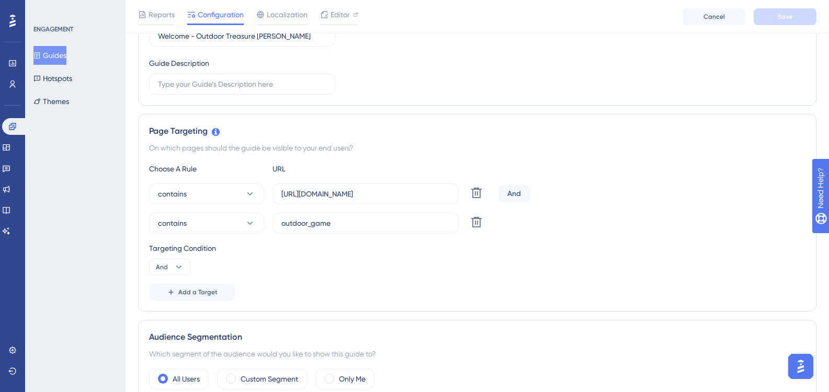
scroll to position [314, 0]
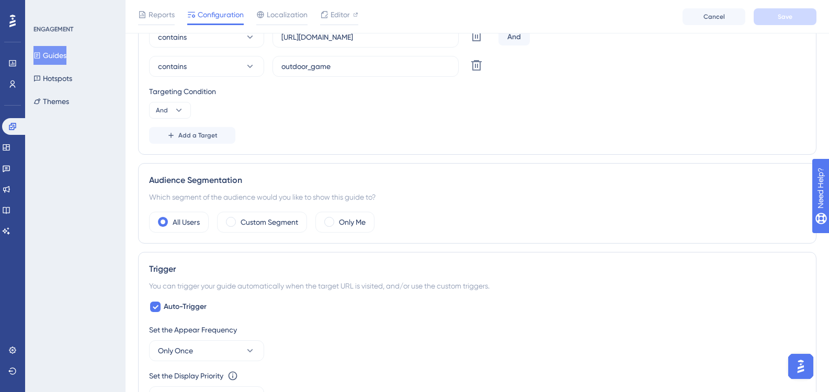
click at [58, 48] on button "Guides" at bounding box center [49, 55] width 33 height 19
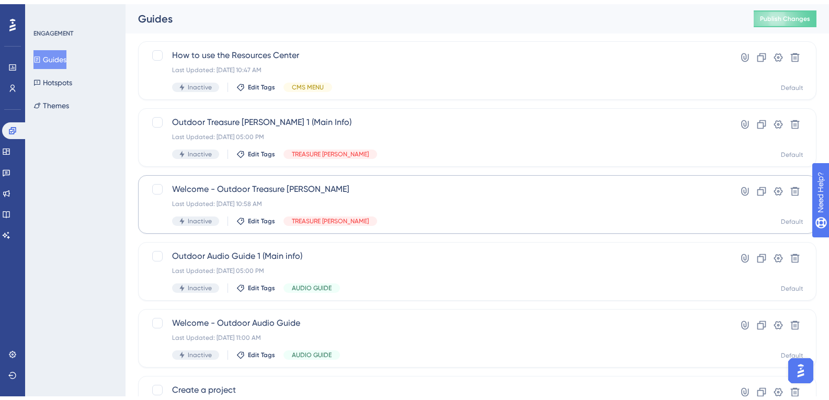
scroll to position [105, 0]
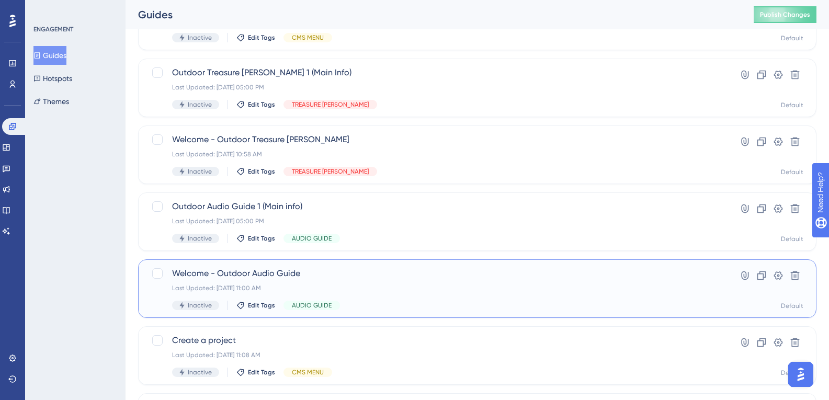
click at [277, 275] on span "Welcome - Outdoor Audio Guide" at bounding box center [435, 273] width 527 height 13
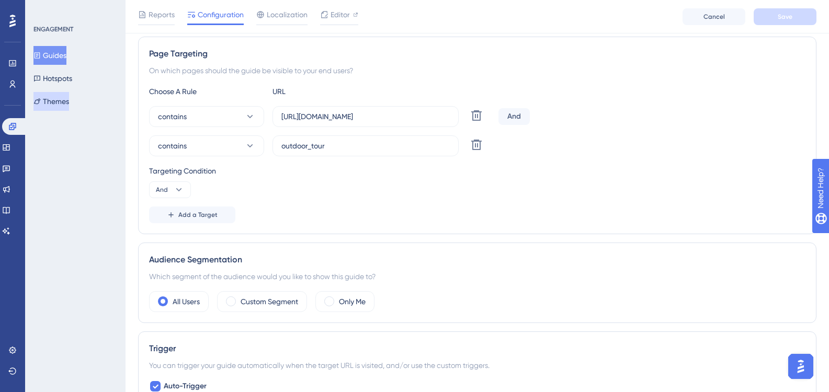
scroll to position [105, 0]
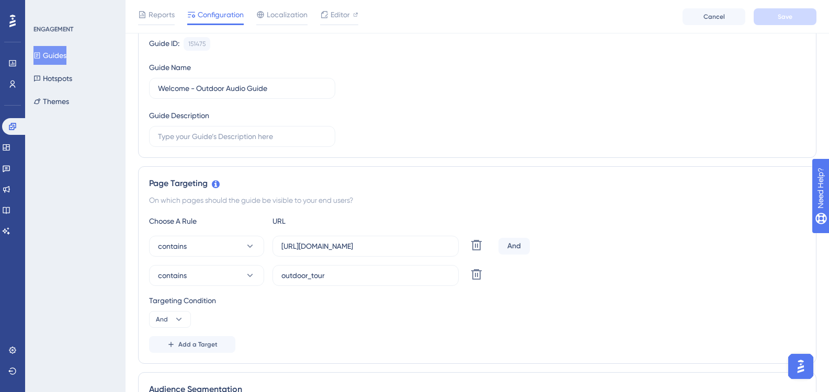
click at [65, 59] on button "Guides" at bounding box center [49, 55] width 33 height 19
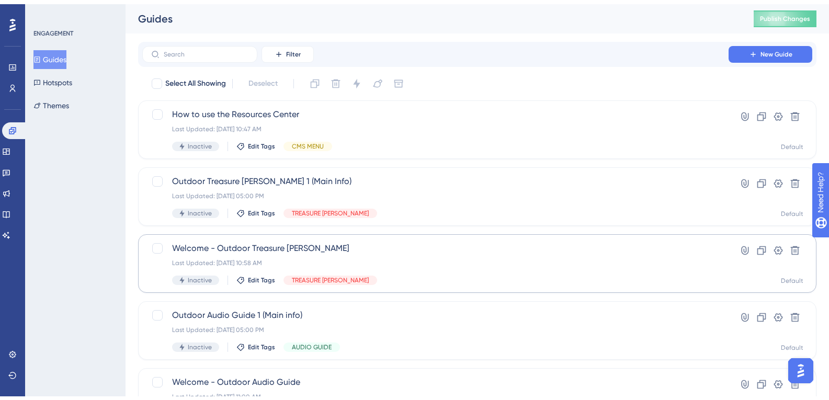
scroll to position [209, 0]
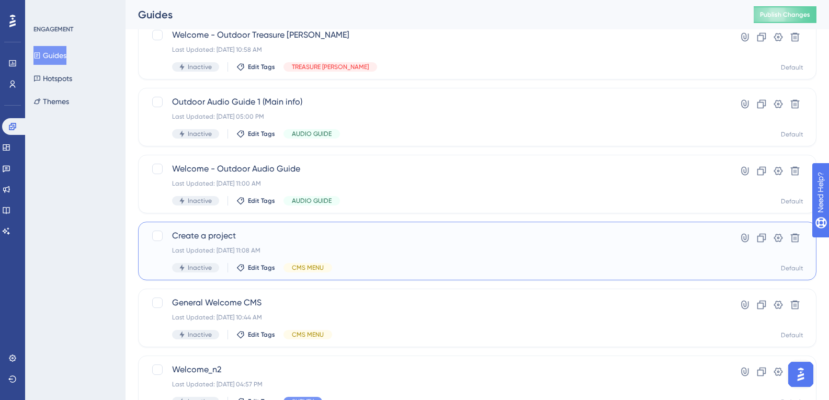
click at [257, 234] on span "Create a project" at bounding box center [435, 236] width 527 height 13
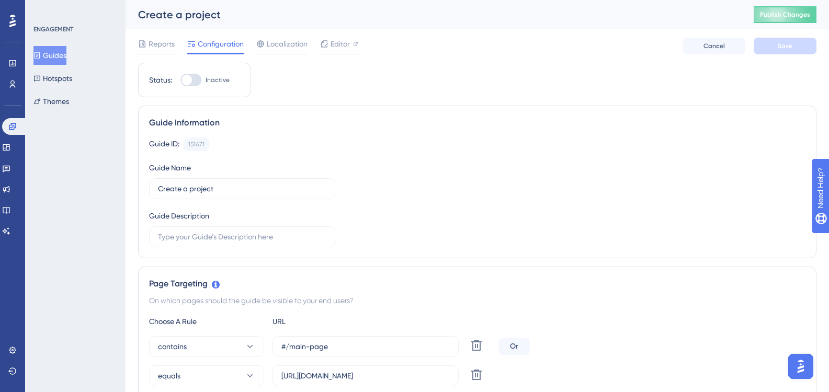
drag, startPoint x: 49, startPoint y: 59, endPoint x: 103, endPoint y: 87, distance: 60.8
click at [49, 58] on button "Guides" at bounding box center [49, 55] width 33 height 19
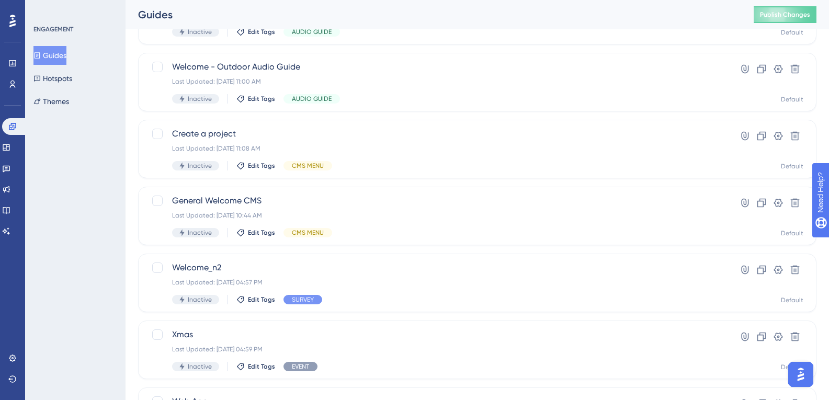
scroll to position [314, 0]
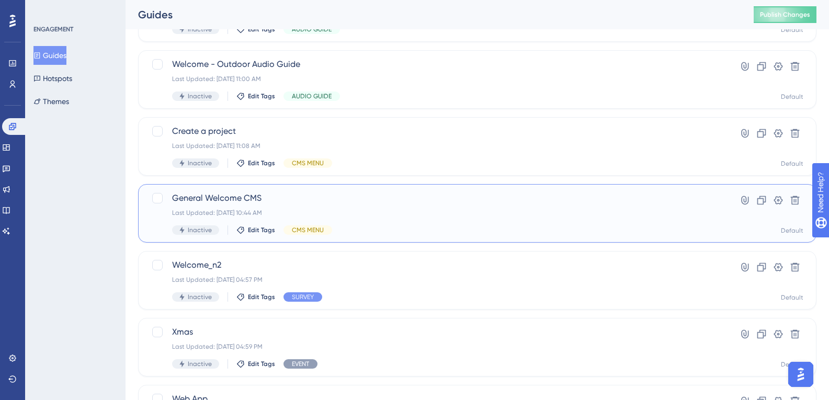
click at [262, 190] on div "General Welcome CMS Last Updated: 03 oct. 2025 10:44 AM Inactive Edit Tags CMS …" at bounding box center [477, 213] width 679 height 59
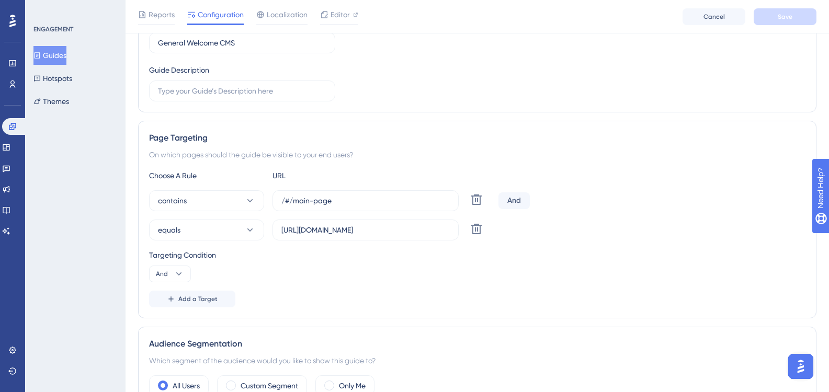
scroll to position [52, 0]
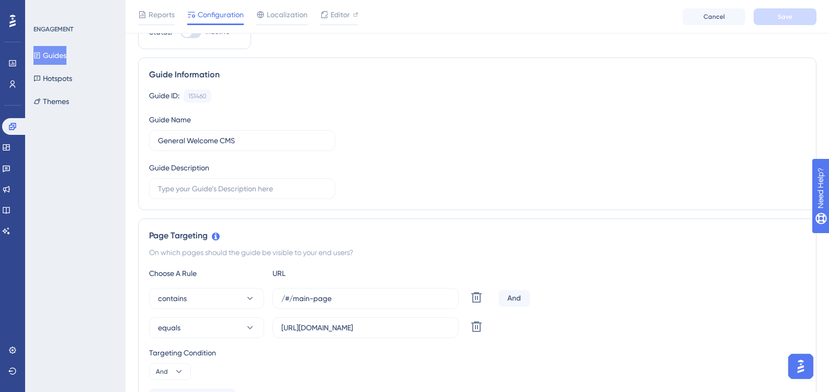
drag, startPoint x: 62, startPoint y: 48, endPoint x: 127, endPoint y: 89, distance: 76.6
click at [62, 48] on button "Guides" at bounding box center [49, 55] width 33 height 19
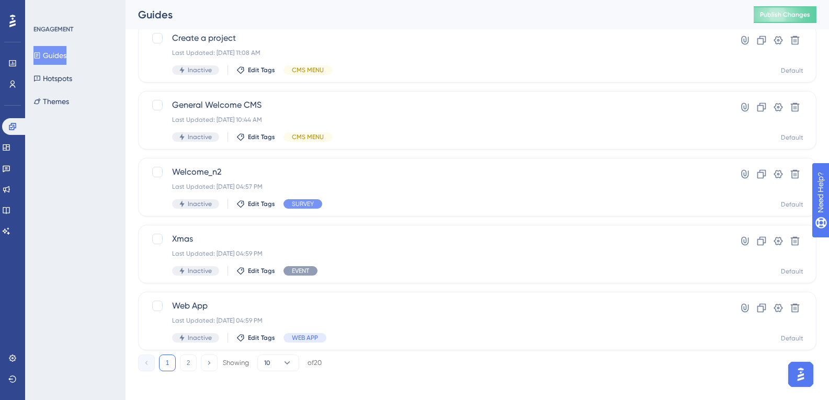
scroll to position [412, 0]
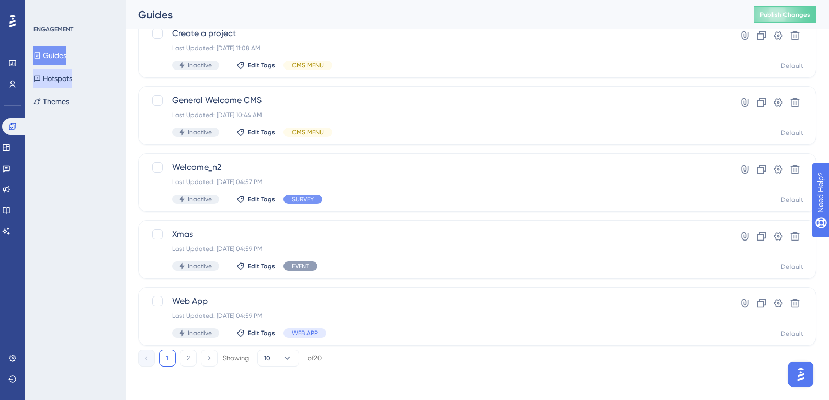
click at [57, 73] on button "Hotspots" at bounding box center [52, 78] width 39 height 19
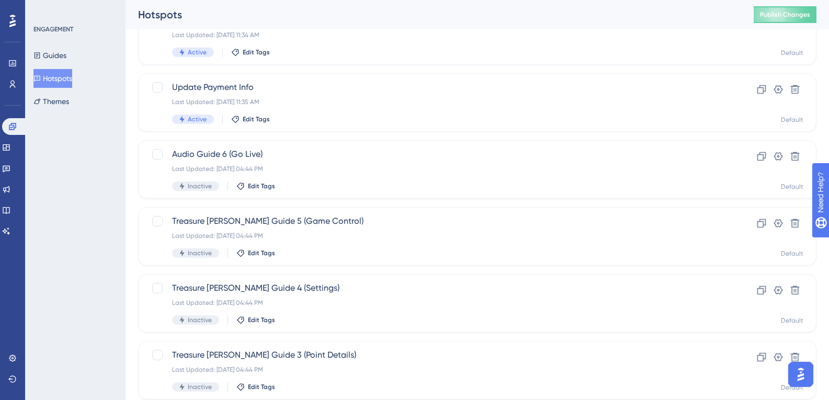
scroll to position [412, 0]
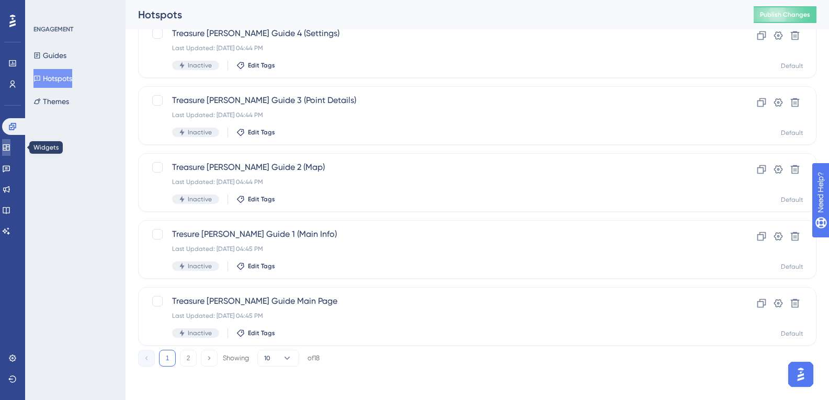
click at [10, 150] on icon at bounding box center [6, 147] width 8 height 8
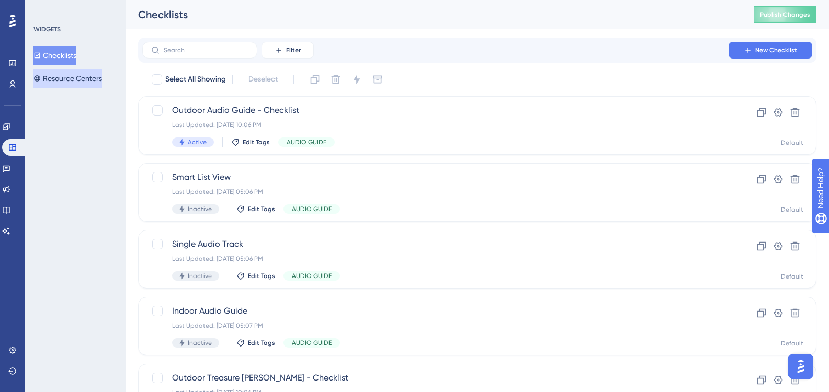
click at [86, 73] on button "Resource Centers" at bounding box center [67, 78] width 69 height 19
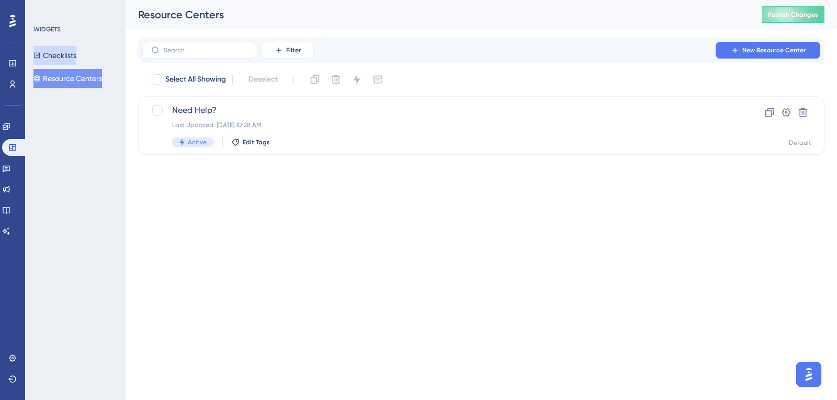
click at [76, 53] on button "Checklists" at bounding box center [54, 55] width 43 height 19
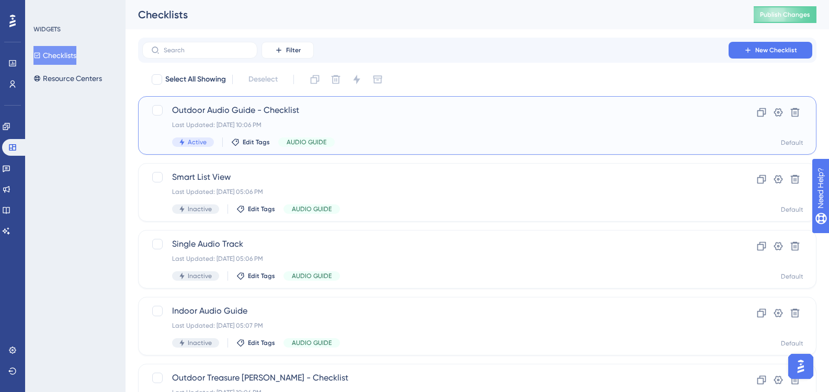
click at [272, 119] on div "Outdoor Audio Guide - Checklist Last Updated: 02 oct. 2025 10:06 PM Active Edit…" at bounding box center [435, 125] width 527 height 43
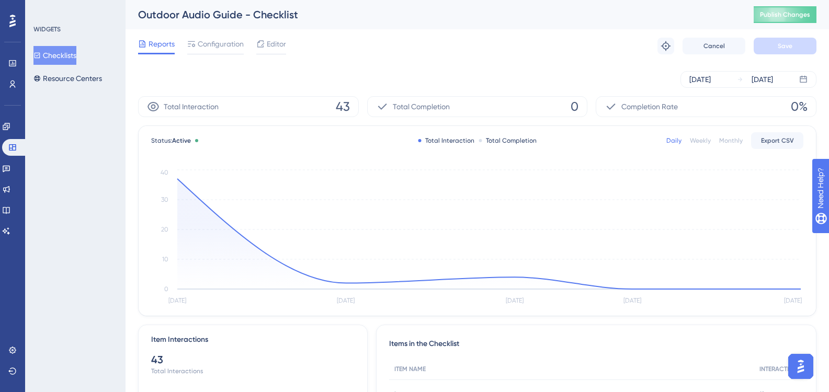
click at [214, 33] on div "Reports Configuration Editor Troubleshoot Cancel Save" at bounding box center [477, 45] width 679 height 33
click at [214, 41] on span "Configuration" at bounding box center [221, 44] width 46 height 13
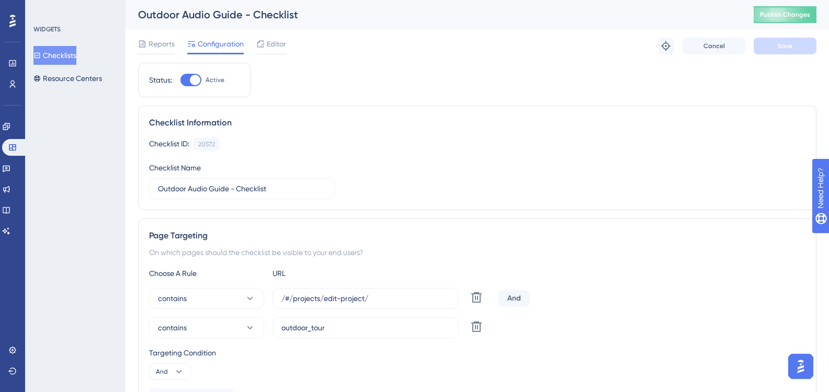
click at [66, 57] on button "Checklists" at bounding box center [54, 55] width 43 height 19
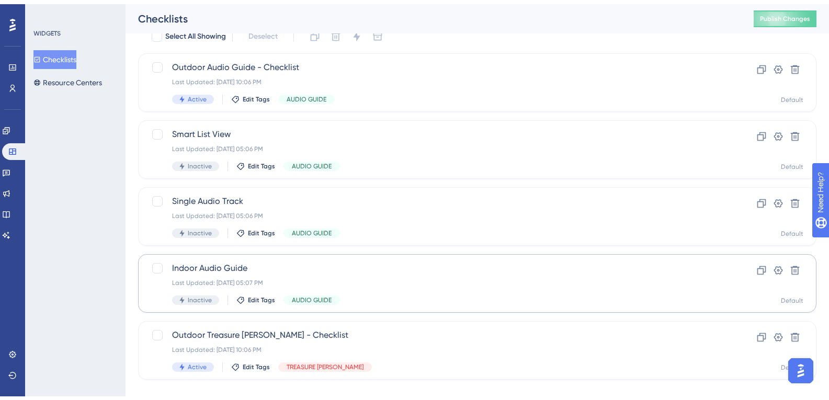
scroll to position [56, 0]
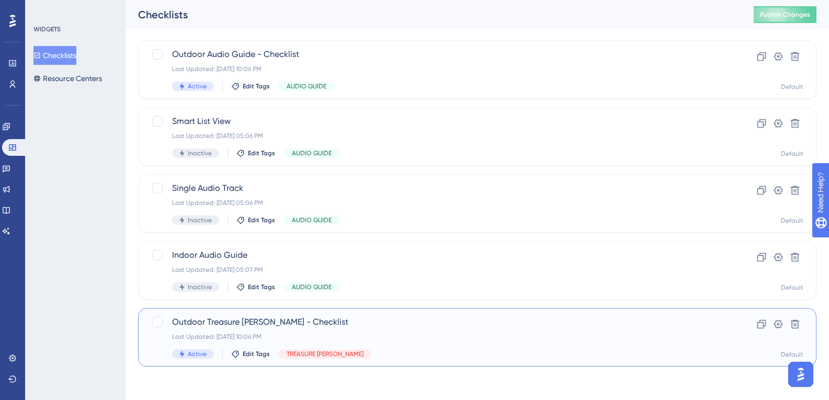
click at [230, 331] on div "Outdoor Treasure Hunt - Checklist Last Updated: 02 oct. 2025 10:06 PM Active Ed…" at bounding box center [435, 337] width 527 height 43
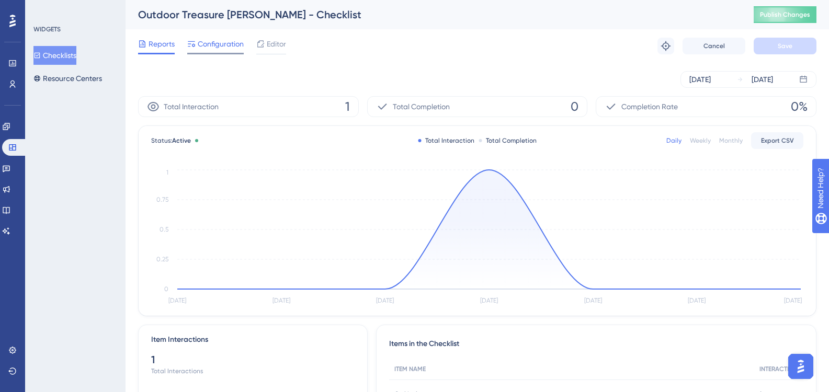
click at [222, 47] on span "Configuration" at bounding box center [221, 44] width 46 height 13
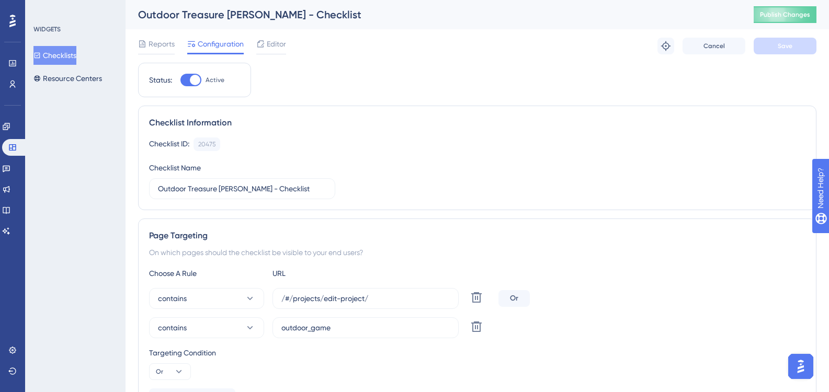
click at [72, 55] on button "Checklists" at bounding box center [54, 55] width 43 height 19
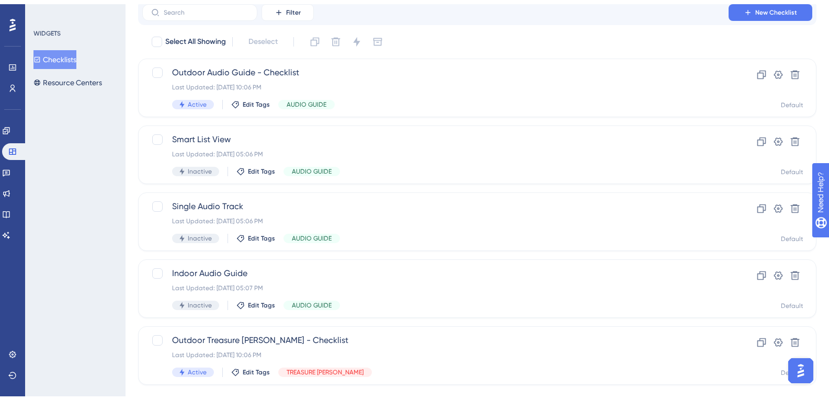
scroll to position [56, 0]
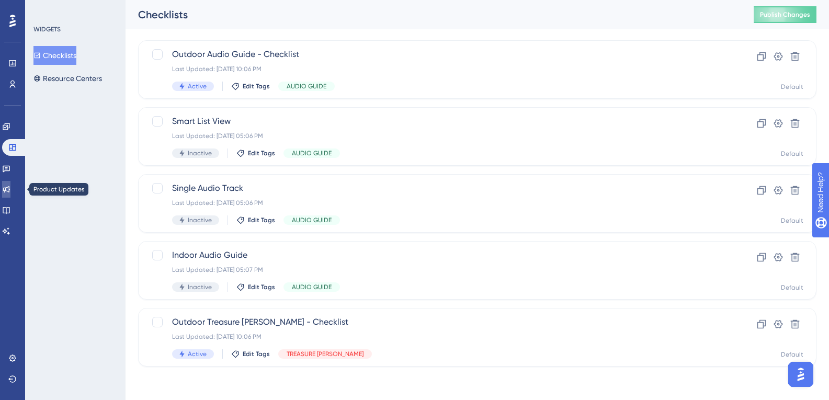
click at [10, 187] on icon at bounding box center [6, 189] width 8 height 8
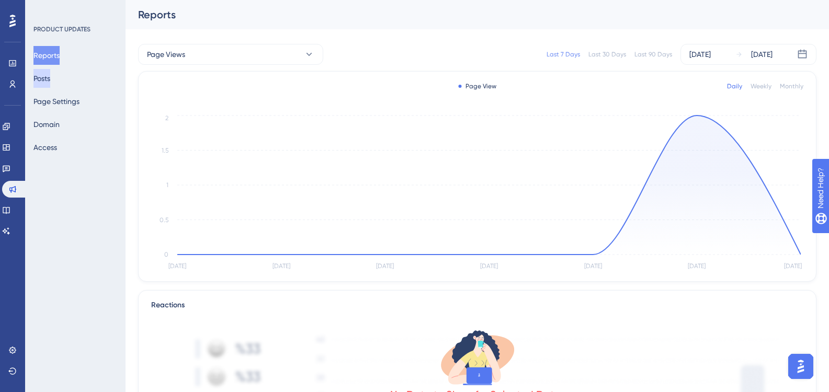
click at [50, 82] on button "Posts" at bounding box center [41, 78] width 17 height 19
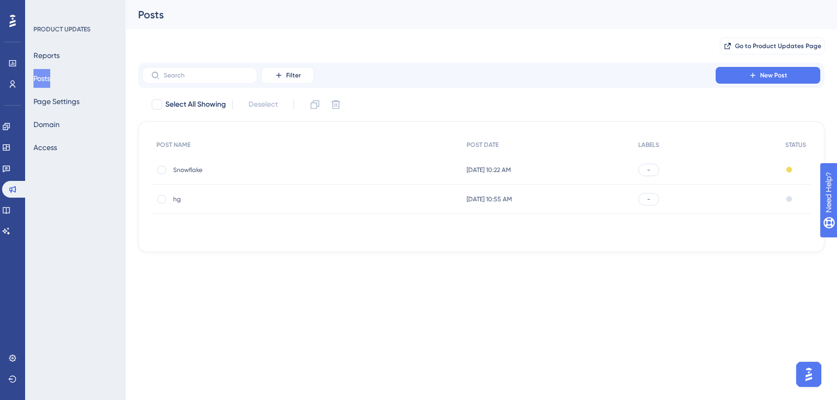
click at [202, 172] on span "Snowflake" at bounding box center [256, 170] width 167 height 8
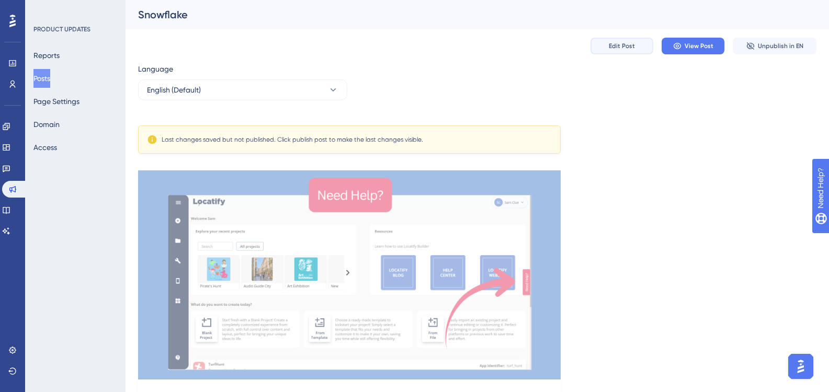
click at [624, 48] on span "Edit Post" at bounding box center [622, 46] width 26 height 8
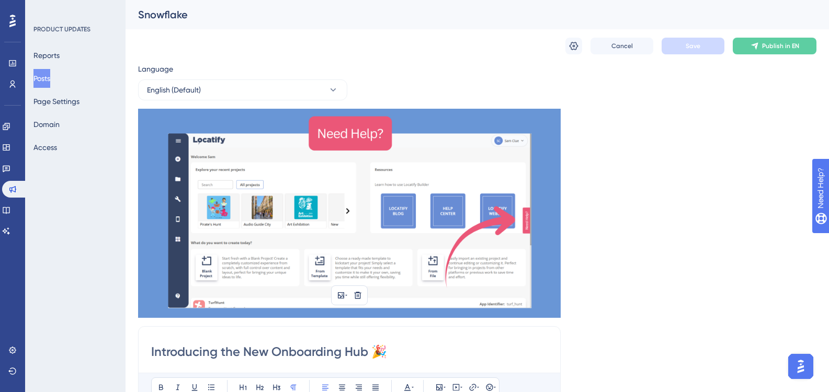
click at [340, 183] on img at bounding box center [349, 213] width 423 height 209
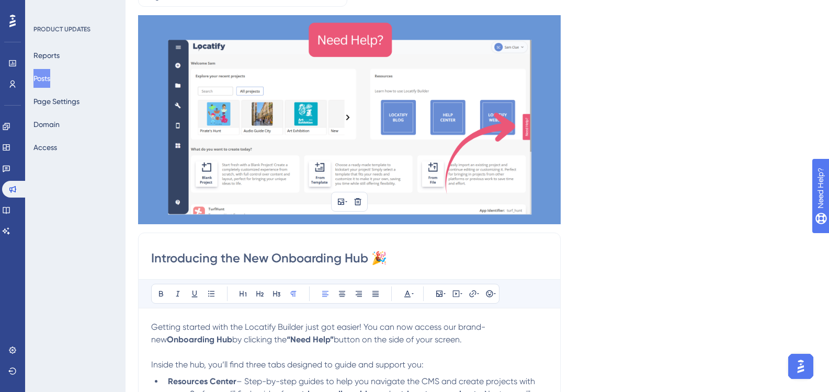
scroll to position [105, 0]
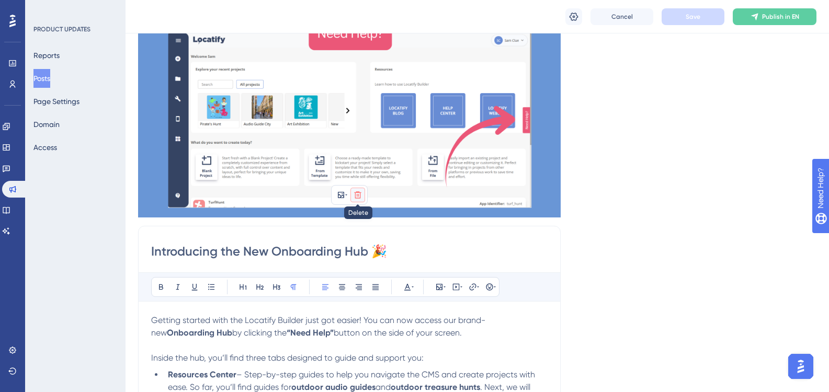
click at [352, 194] on button at bounding box center [357, 195] width 15 height 15
click at [359, 217] on icon at bounding box center [358, 220] width 9 height 9
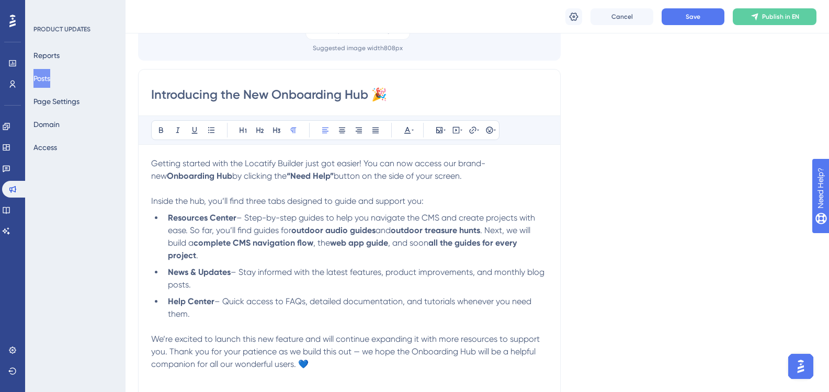
scroll to position [0, 0]
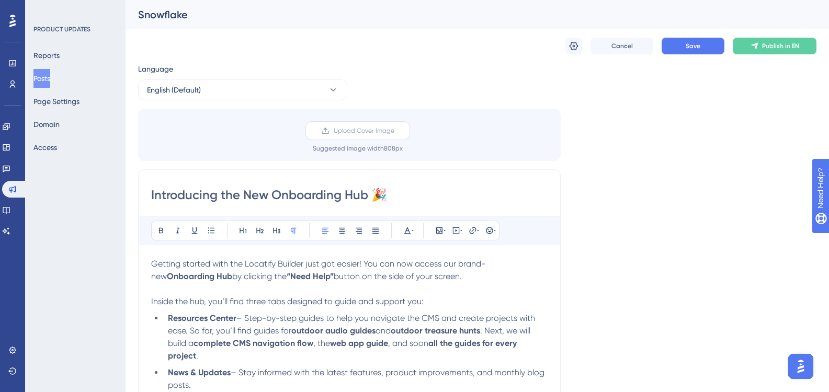
click at [330, 135] on label "Upload Cover Image" at bounding box center [358, 130] width 105 height 19
click at [394, 131] on input "Upload Cover Image" at bounding box center [394, 131] width 0 height 0
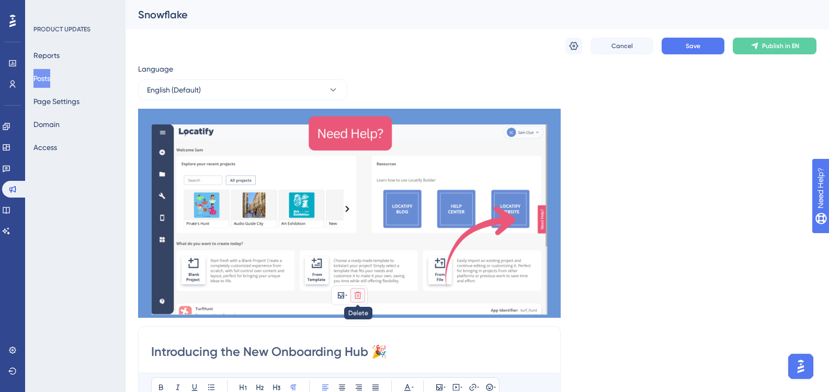
click at [352, 297] on button at bounding box center [357, 295] width 15 height 15
click at [358, 316] on icon at bounding box center [358, 320] width 9 height 9
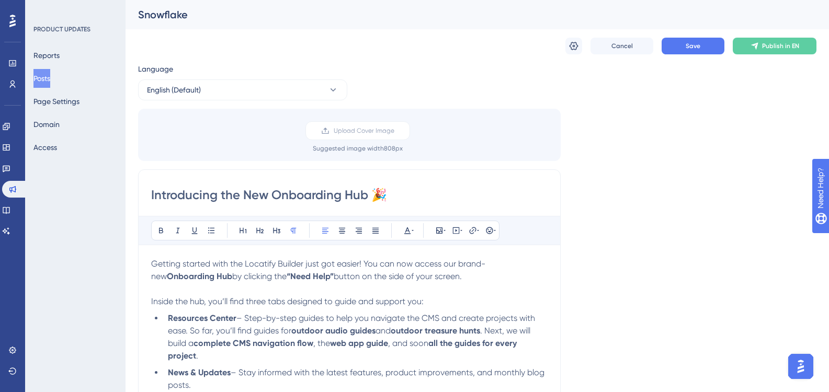
click at [357, 117] on div "Upload Cover Image Suggested image width 808 px" at bounding box center [349, 135] width 423 height 52
click at [357, 123] on label "Upload Cover Image" at bounding box center [358, 130] width 105 height 19
click at [394, 131] on input "Upload Cover Image" at bounding box center [394, 131] width 0 height 0
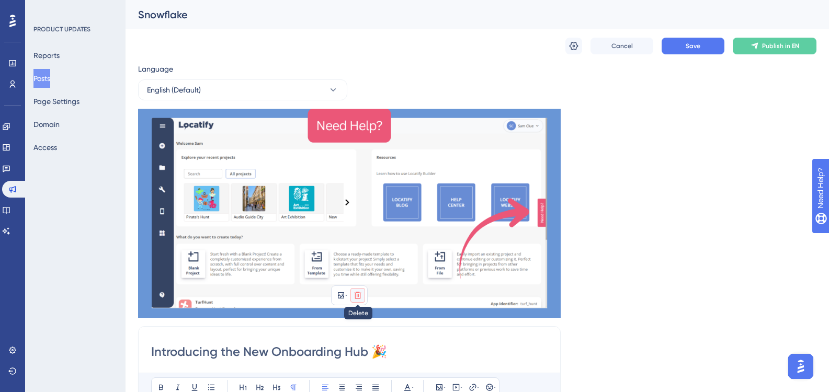
click at [354, 297] on icon at bounding box center [358, 295] width 8 height 8
click at [362, 320] on icon at bounding box center [358, 320] width 10 height 10
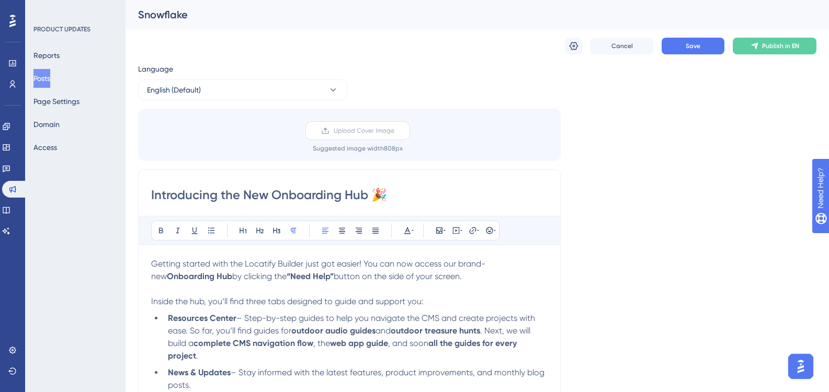
click at [338, 134] on span "Upload Cover Image" at bounding box center [364, 131] width 61 height 8
click at [394, 131] on input "Upload Cover Image" at bounding box center [394, 131] width 0 height 0
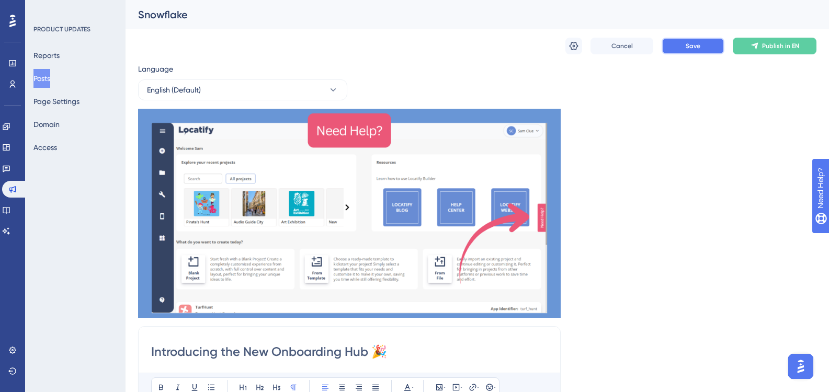
click at [663, 42] on button "Save" at bounding box center [693, 46] width 63 height 17
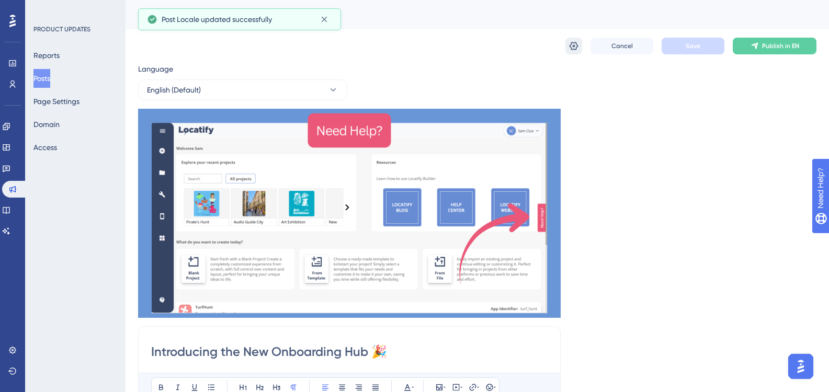
click at [577, 52] on button at bounding box center [574, 46] width 17 height 17
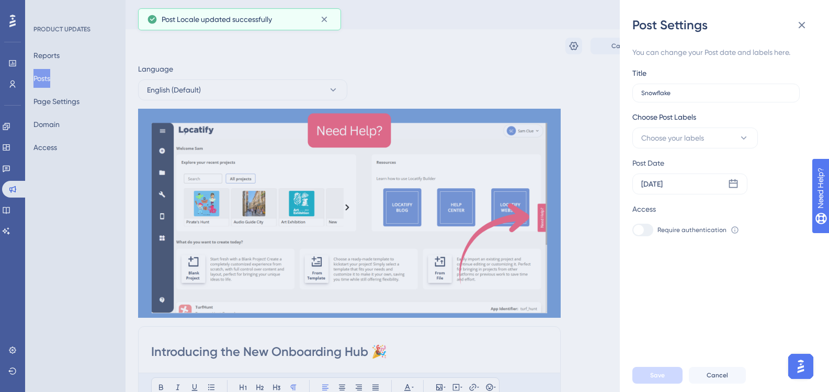
click at [681, 83] on div "Title Snowflake" at bounding box center [715, 85] width 167 height 36
click at [800, 30] on icon at bounding box center [802, 25] width 13 height 13
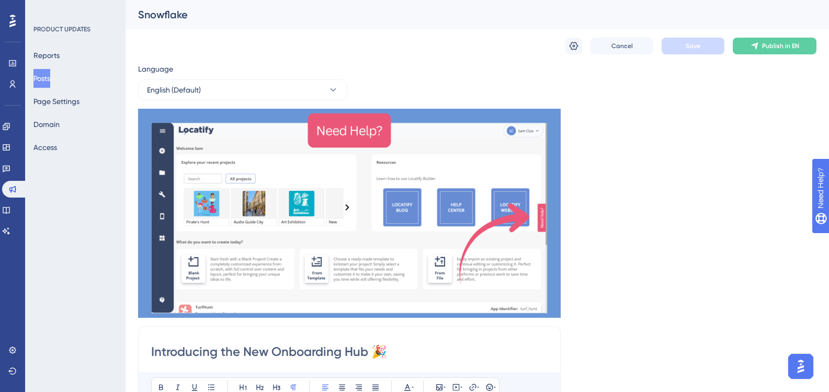
drag, startPoint x: 151, startPoint y: 353, endPoint x: 216, endPoint y: 355, distance: 64.9
drag, startPoint x: 385, startPoint y: 353, endPoint x: 334, endPoint y: 355, distance: 50.8
click at [334, 355] on input "Introducing the New Onboarding Hub 🎉" at bounding box center [349, 352] width 397 height 17
click at [154, 353] on input "Introducing the New Onboarding Hub 🎉" at bounding box center [349, 352] width 397 height 17
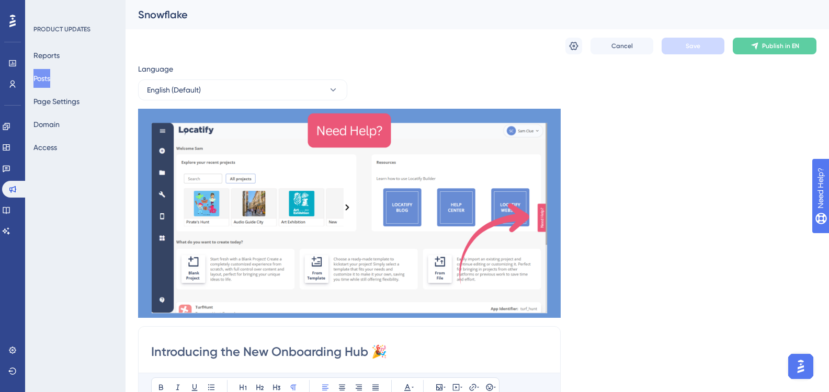
drag, startPoint x: 153, startPoint y: 353, endPoint x: 399, endPoint y: 360, distance: 246.0
click at [399, 360] on input "Introducing the New Onboarding Hub 🎉" at bounding box center [349, 352] width 397 height 17
click at [565, 46] on div "Cancel Save Publish in EN" at bounding box center [477, 45] width 679 height 33
click at [570, 47] on button at bounding box center [574, 46] width 17 height 17
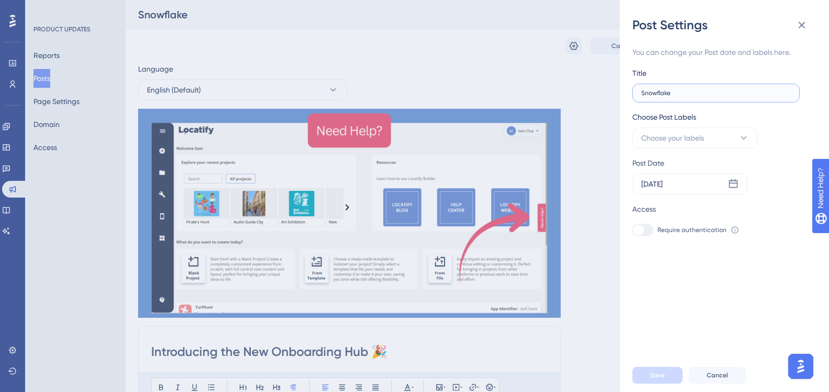
drag, startPoint x: 701, startPoint y: 96, endPoint x: 638, endPoint y: 95, distance: 63.3
click at [638, 95] on label "Snowflake" at bounding box center [715, 93] width 167 height 19
paste input "Introducing the New Onboarding Hub 🎉"
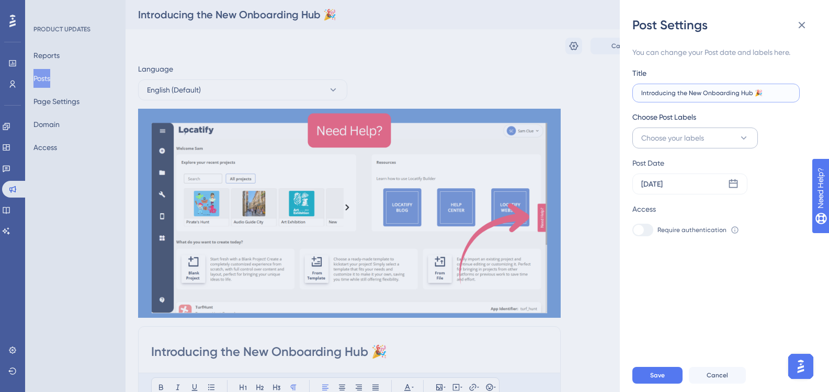
type input "Introducing the New Onboarding Hub 🎉"
click at [681, 145] on button "Choose your labels" at bounding box center [695, 138] width 126 height 21
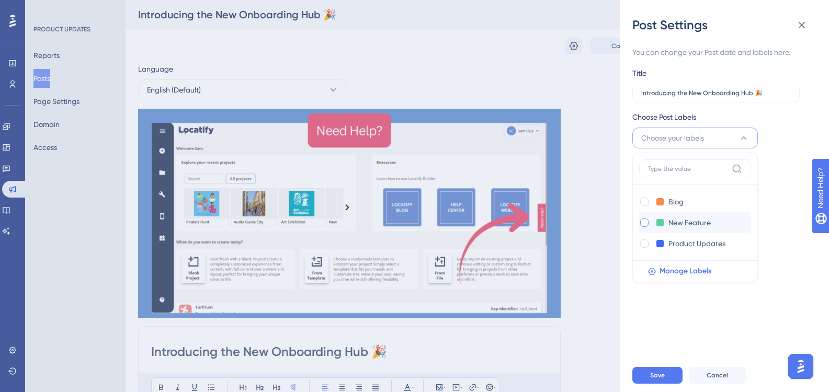
click at [644, 221] on div at bounding box center [644, 223] width 8 height 8
checkbox input "true"
click at [759, 287] on div "You can change your Post date and labels here. Title Introducing the New Onboar…" at bounding box center [728, 195] width 193 height 325
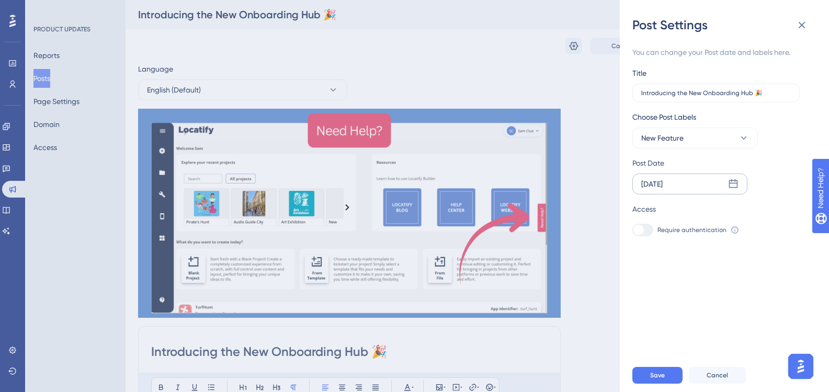
click at [725, 180] on div "Sep 01 2025" at bounding box center [689, 184] width 115 height 21
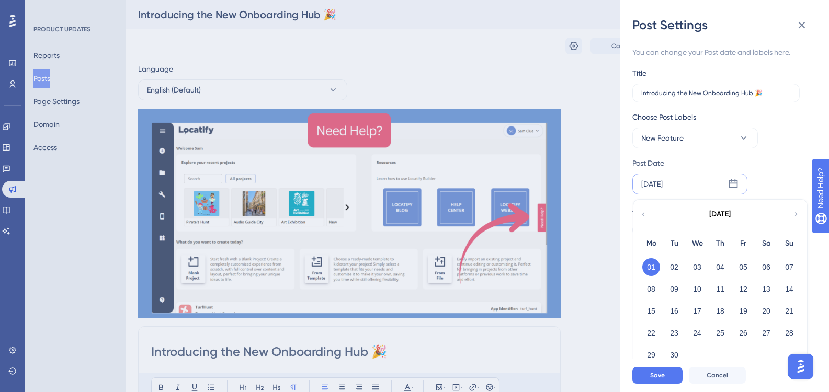
click at [800, 214] on div "September 2025" at bounding box center [720, 214] width 173 height 29
click at [797, 214] on icon at bounding box center [796, 214] width 7 height 9
click at [746, 263] on button "03" at bounding box center [743, 267] width 18 height 18
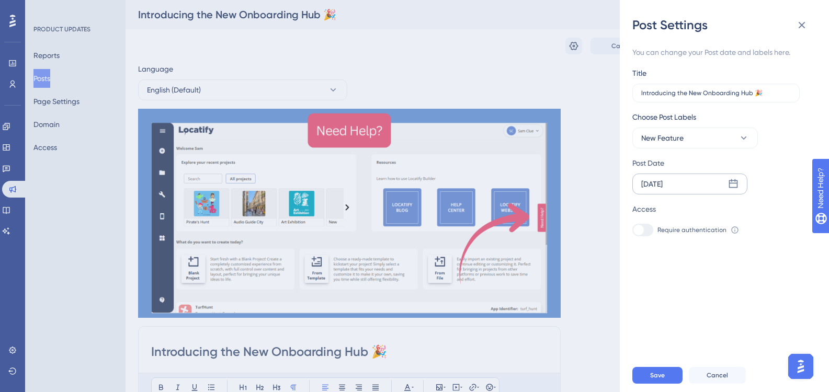
click at [731, 231] on icon at bounding box center [735, 230] width 8 height 8
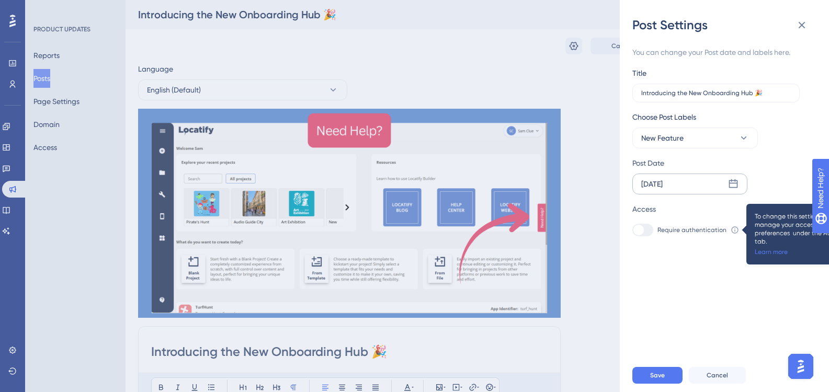
click at [731, 231] on icon at bounding box center [735, 230] width 8 height 8
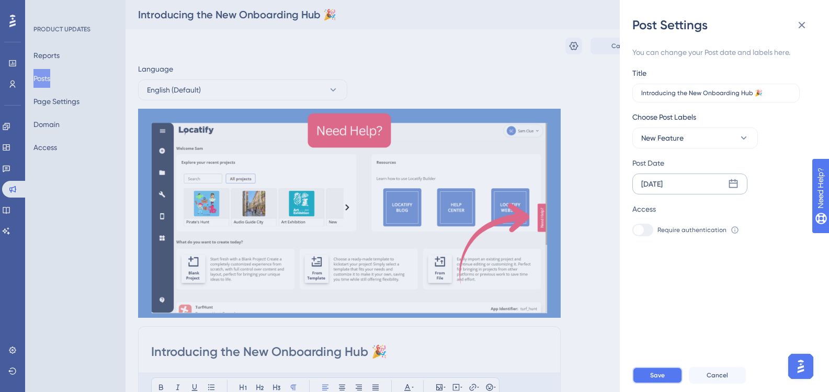
click at [646, 384] on button "Save" at bounding box center [657, 375] width 50 height 17
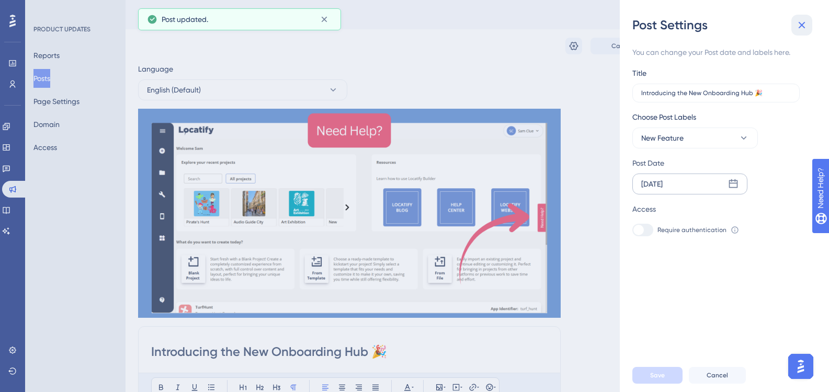
click at [803, 30] on icon at bounding box center [802, 25] width 13 height 13
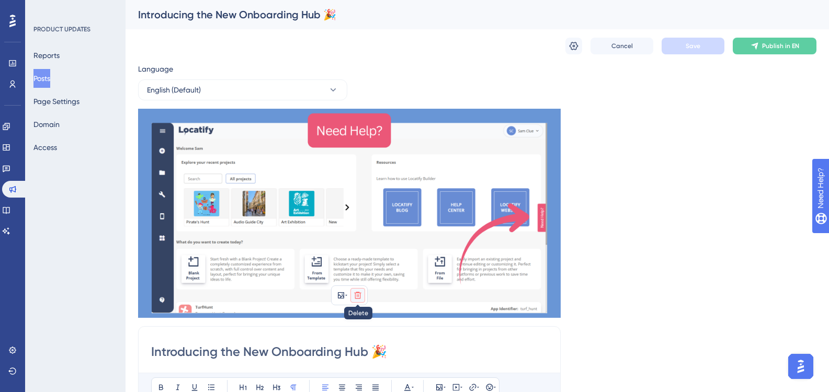
click at [362, 297] on button at bounding box center [357, 295] width 15 height 15
click at [357, 321] on icon at bounding box center [358, 320] width 9 height 9
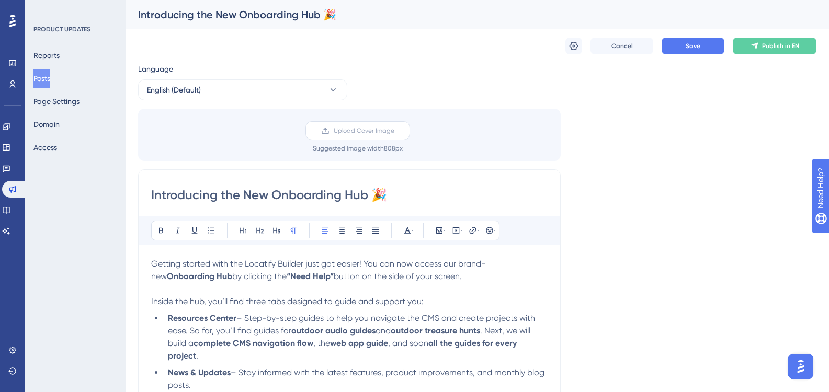
click at [342, 125] on label "Upload Cover Image" at bounding box center [358, 130] width 105 height 19
click at [394, 131] on input "Upload Cover Image" at bounding box center [394, 131] width 0 height 0
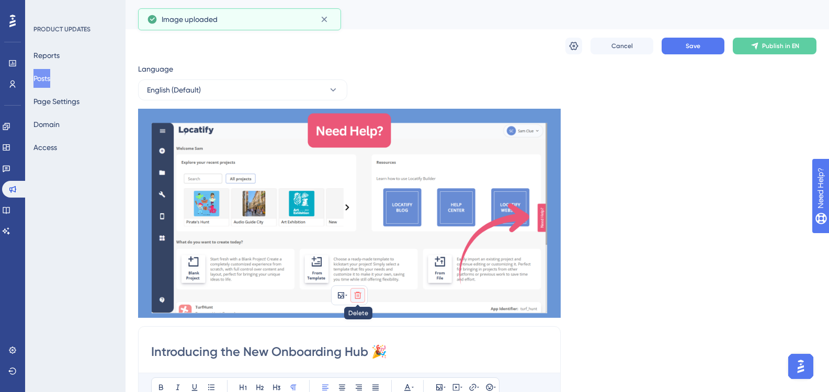
click at [359, 296] on icon at bounding box center [358, 295] width 8 height 8
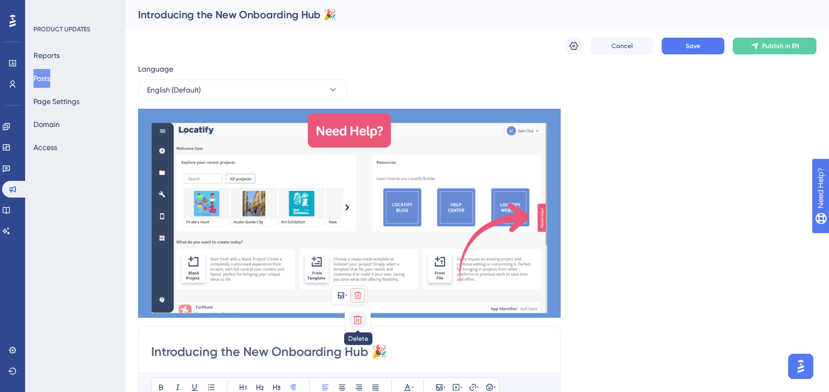
click at [362, 315] on icon at bounding box center [358, 320] width 10 height 10
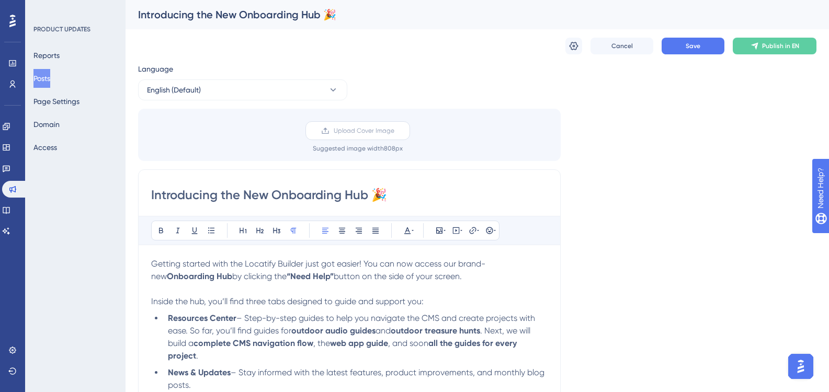
click at [372, 125] on label "Upload Cover Image" at bounding box center [358, 130] width 105 height 19
click at [394, 131] on input "Upload Cover Image" at bounding box center [394, 131] width 0 height 0
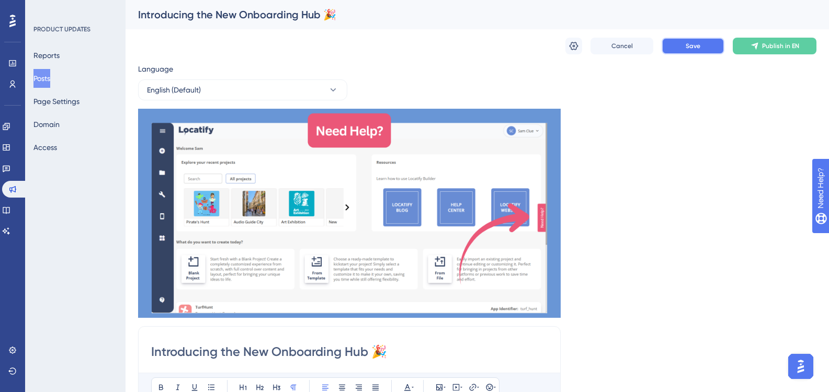
click at [694, 48] on span "Save" at bounding box center [693, 46] width 15 height 8
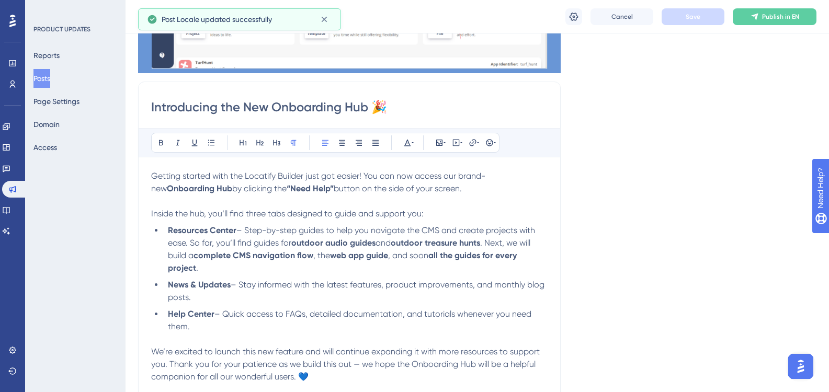
scroll to position [314, 0]
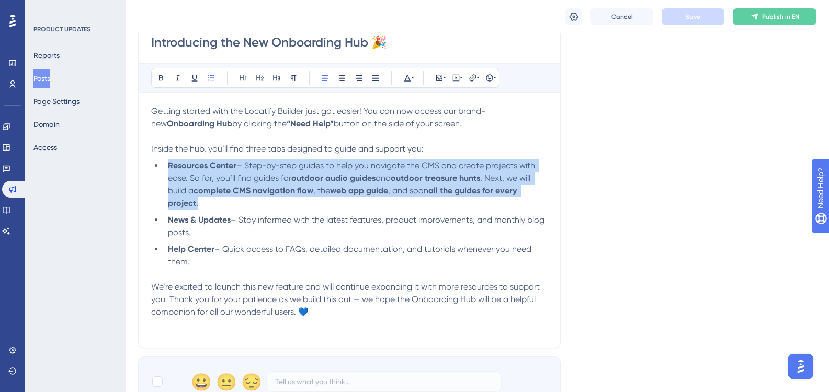
drag, startPoint x: 208, startPoint y: 198, endPoint x: 167, endPoint y: 167, distance: 51.2
click at [167, 167] on li "Resources Center – Step-by-step guides to help you navigate the CMS and create …" at bounding box center [356, 185] width 384 height 50
copy li "Resources Center – Step-by-step guides to help you navigate the CMS and create …"
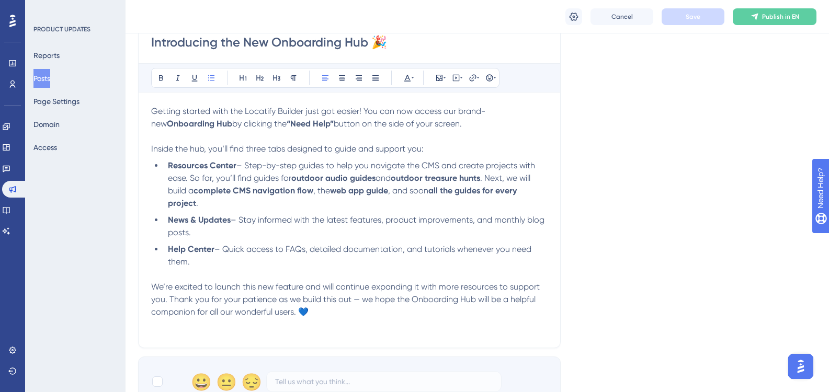
click at [243, 214] on li "News & Updates – Stay informed with the latest features, product improvements, …" at bounding box center [356, 226] width 384 height 25
click at [226, 207] on li "Resources Center – Step-by-step guides to help you navigate the CMS and create …" at bounding box center [356, 185] width 384 height 50
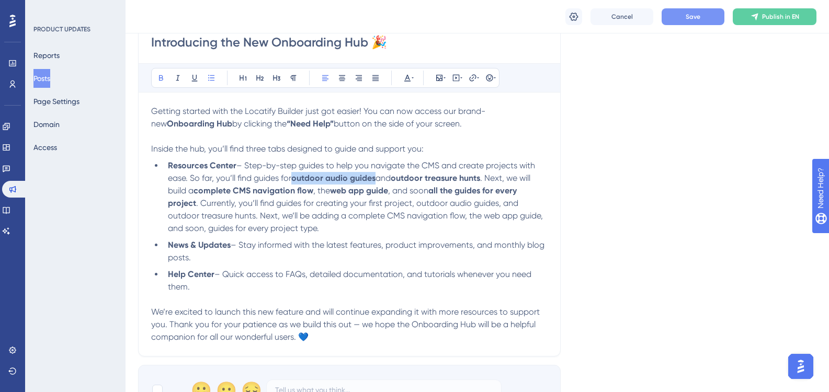
drag, startPoint x: 295, startPoint y: 179, endPoint x: 378, endPoint y: 176, distance: 82.7
click at [378, 176] on li "Resources Center – Step-by-step guides to help you navigate the CMS and create …" at bounding box center [356, 197] width 384 height 75
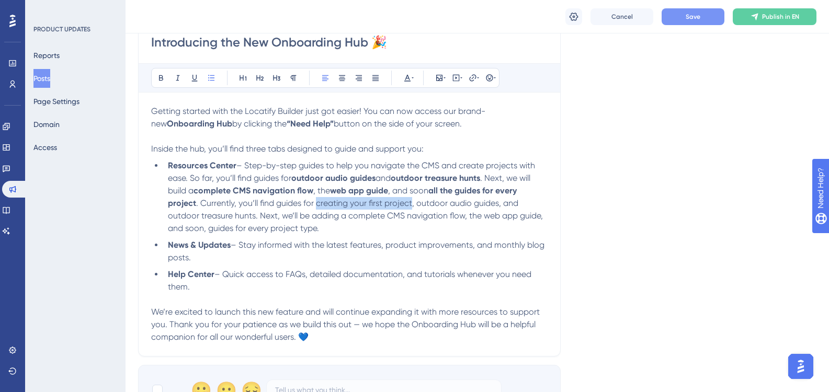
drag, startPoint x: 315, startPoint y: 205, endPoint x: 410, endPoint y: 203, distance: 95.2
click at [410, 203] on span ". Currently, you’ll find guides for creating your first project, outdoor audio …" at bounding box center [356, 215] width 377 height 35
click at [163, 73] on button at bounding box center [161, 78] width 15 height 15
drag, startPoint x: 419, startPoint y: 202, endPoint x: 499, endPoint y: 206, distance: 80.6
click at [499, 206] on span ", outdoor audio guides, and outdoor treasure hunts. Next, we’ll be adding a com…" at bounding box center [356, 215] width 377 height 35
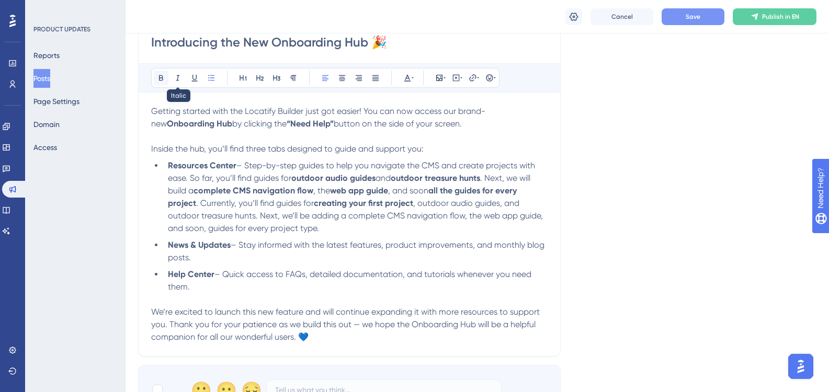
click at [163, 76] on icon at bounding box center [161, 78] width 8 height 8
drag, startPoint x: 169, startPoint y: 216, endPoint x: 256, endPoint y: 213, distance: 86.4
click at [256, 213] on span ", and outdoor treasure hunts. Next, we’ll be adding a complete CMS navigation f…" at bounding box center [356, 215] width 377 height 35
click at [157, 77] on icon at bounding box center [161, 78] width 8 height 8
drag, startPoint x: 367, startPoint y: 205, endPoint x: 315, endPoint y: 205, distance: 51.8
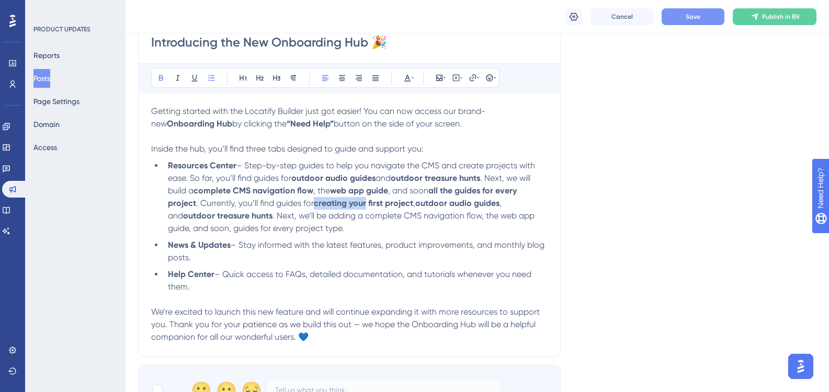
click at [315, 205] on strong "creating your first project" at bounding box center [363, 203] width 99 height 10
click at [315, 220] on span ". Next, we’ll be adding a complete CMS navigation flow, the web app guide, and …" at bounding box center [352, 222] width 369 height 22
click at [316, 206] on strong "creating your first project" at bounding box center [363, 203] width 99 height 10
drag, startPoint x: 352, startPoint y: 203, endPoint x: 385, endPoint y: 204, distance: 33.0
click at [385, 204] on strong "creating your first project" at bounding box center [363, 203] width 99 height 10
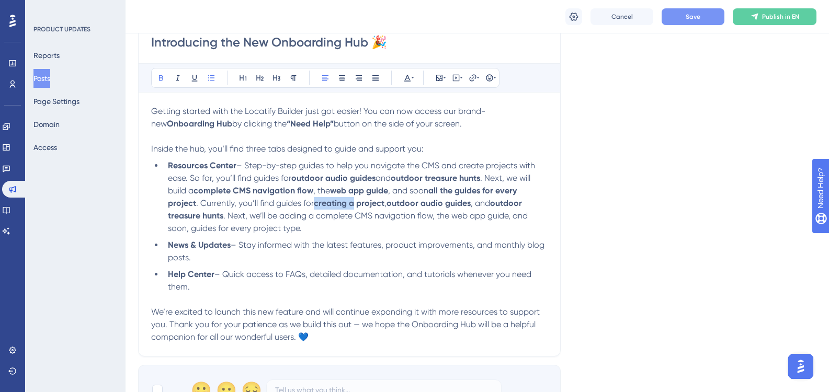
drag, startPoint x: 315, startPoint y: 203, endPoint x: 354, endPoint y: 203, distance: 39.2
click at [354, 203] on strong "creating a project" at bounding box center [349, 203] width 71 height 10
click at [363, 219] on span ". Next, we’ll be adding a complete CMS navigation flow, the web app guide, and …" at bounding box center [349, 222] width 362 height 22
drag, startPoint x: 318, startPoint y: 217, endPoint x: 433, endPoint y: 211, distance: 115.2
click at [433, 211] on span ". Next, we’ll be adding a complete CMS navigation flow, the web app guide, and …" at bounding box center [349, 222] width 362 height 22
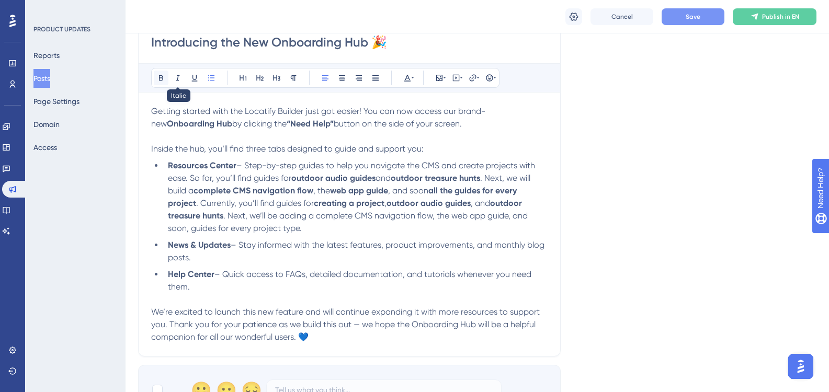
click at [161, 78] on icon at bounding box center [161, 78] width 4 height 6
drag, startPoint x: 453, startPoint y: 218, endPoint x: 461, endPoint y: 219, distance: 7.9
click at [461, 219] on span ", the web app guide, and soon, guides for every project type." at bounding box center [349, 222] width 363 height 22
click at [457, 219] on span ", the web app guide, and soon, guides for every project type." at bounding box center [349, 222] width 363 height 22
click at [456, 217] on span ", the web app guide, and soon, guides for every project type." at bounding box center [349, 222] width 363 height 22
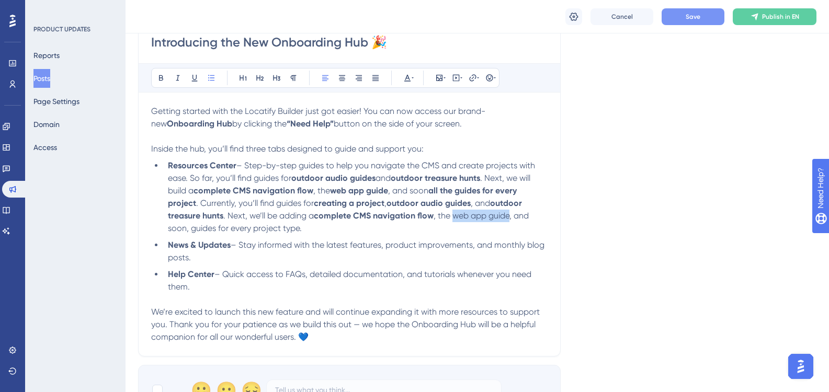
drag, startPoint x: 456, startPoint y: 217, endPoint x: 512, endPoint y: 219, distance: 55.5
click at [512, 219] on span ", the web app guide, and soon, guides for every project type." at bounding box center [349, 222] width 363 height 22
click at [156, 78] on button at bounding box center [161, 78] width 15 height 15
click at [408, 237] on ul "Resources Center – Step-by-step guides to help you navigate the CMS and create …" at bounding box center [349, 227] width 397 height 134
drag, startPoint x: 189, startPoint y: 229, endPoint x: 298, endPoint y: 229, distance: 108.3
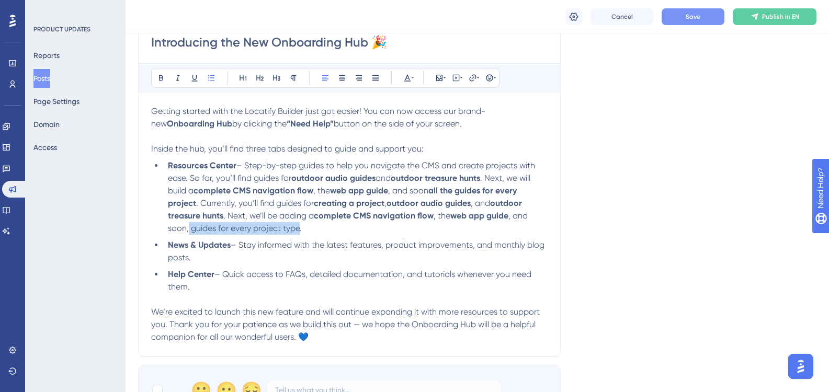
click at [298, 229] on span ", and soon, guides for every project type." at bounding box center [349, 222] width 362 height 22
click at [160, 80] on icon at bounding box center [161, 78] width 8 height 8
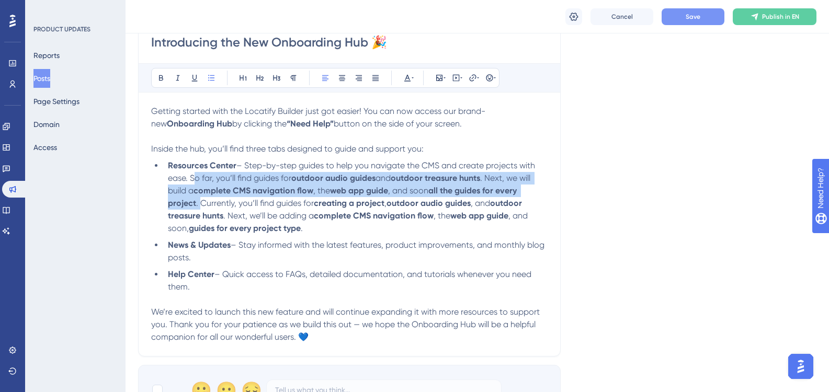
drag, startPoint x: 200, startPoint y: 208, endPoint x: 190, endPoint y: 179, distance: 29.9
click at [190, 179] on li "Resources Center – Step-by-step guides to help you navigate the CMS and create …" at bounding box center [356, 197] width 384 height 75
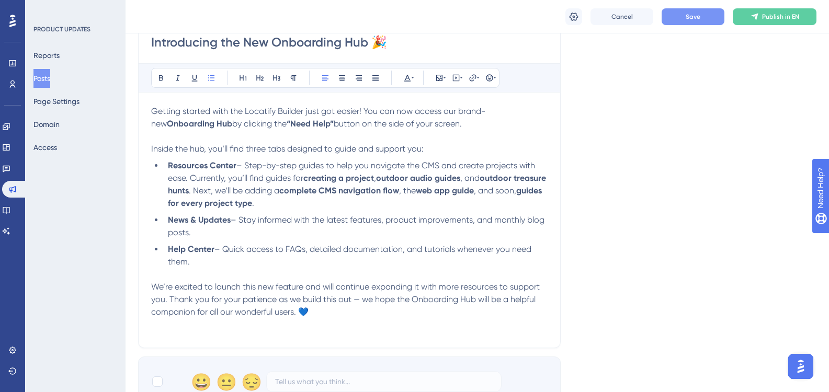
click at [263, 196] on li "Resources Center – Step-by-step guides to help you navigate the CMS and create …" at bounding box center [356, 185] width 384 height 50
click at [334, 203] on li "Resources Center – Step-by-step guides to help you navigate the CMS and create …" at bounding box center [356, 185] width 384 height 50
click at [378, 181] on li "Resources Center – Step-by-step guides to help you navigate the CMS and create …" at bounding box center [356, 185] width 384 height 50
click at [156, 83] on button at bounding box center [161, 78] width 15 height 15
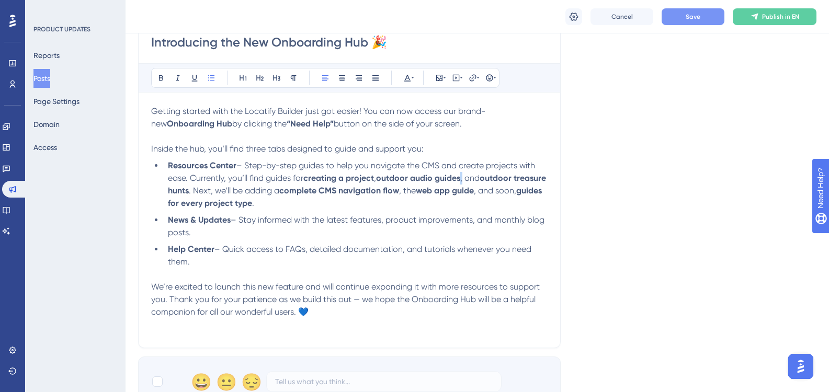
click at [464, 182] on span ", and" at bounding box center [469, 178] width 19 height 10
click at [458, 202] on li "Resources Center – Step-by-step guides to help you navigate the CMS and create …" at bounding box center [356, 185] width 384 height 50
click at [341, 277] on p at bounding box center [349, 274] width 397 height 13
click at [342, 302] on span "We’re excited to launch this new feature and will continue expanding it with mo…" at bounding box center [346, 299] width 391 height 35
click at [344, 311] on p "We’re excited to launch this new feature and will continue expanding it with mo…" at bounding box center [349, 300] width 397 height 38
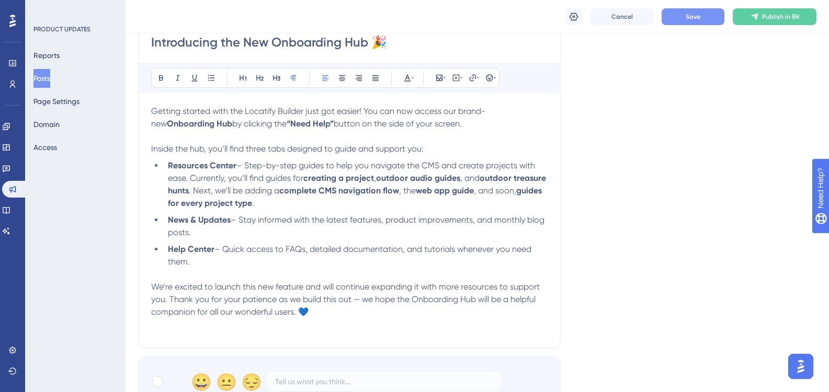
click at [687, 22] on button "Save" at bounding box center [693, 16] width 63 height 17
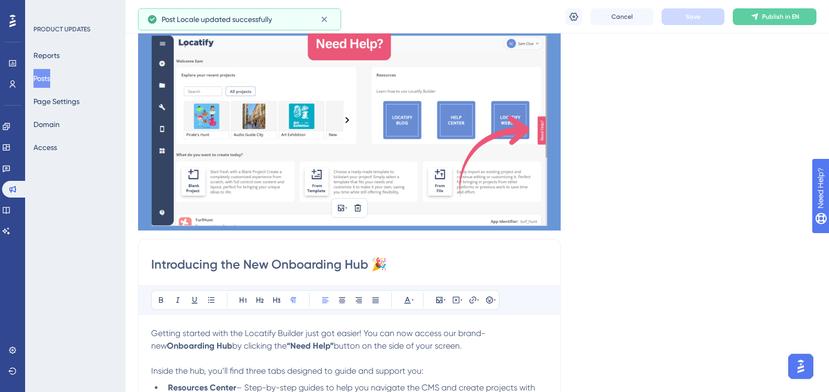
scroll to position [0, 0]
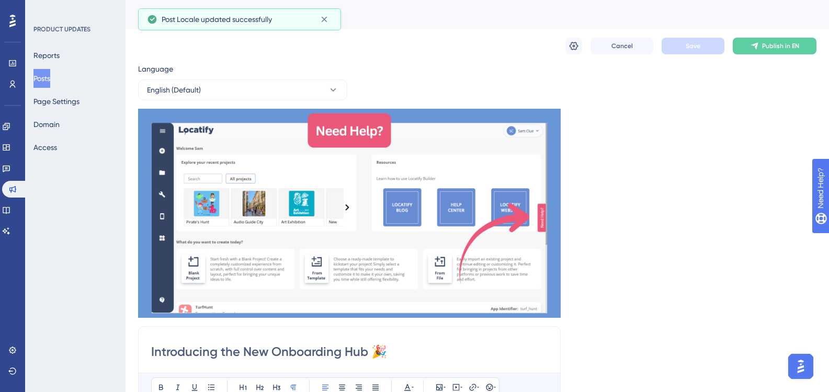
click at [50, 77] on button "Posts" at bounding box center [41, 78] width 17 height 19
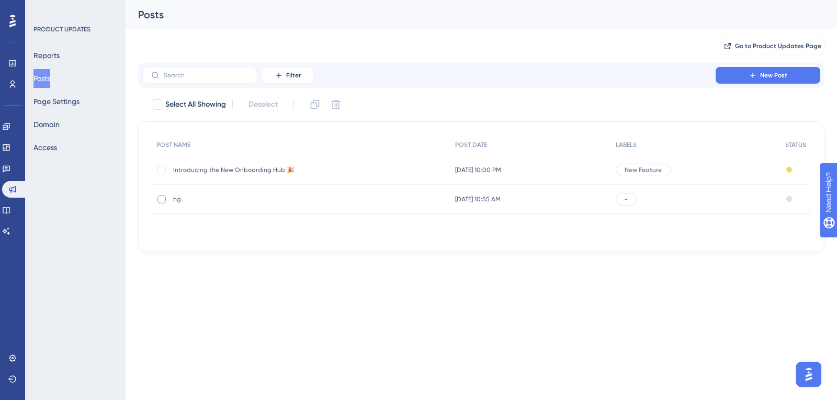
click at [166, 200] on div at bounding box center [161, 199] width 10 height 10
checkbox input "true"
click at [213, 201] on span "hg" at bounding box center [256, 199] width 167 height 8
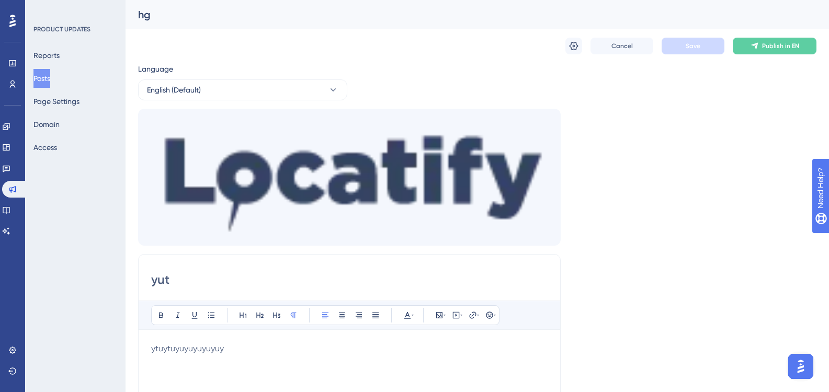
click at [50, 77] on button "Posts" at bounding box center [41, 78] width 17 height 19
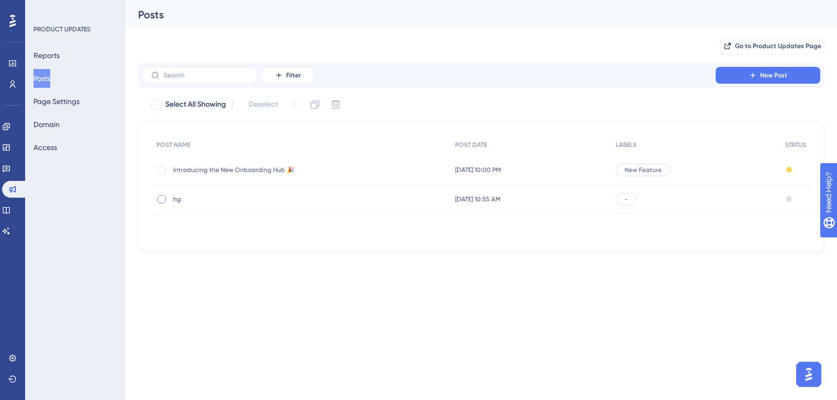
click at [165, 201] on div at bounding box center [161, 199] width 8 height 8
checkbox input "true"
click at [344, 105] on button at bounding box center [335, 104] width 17 height 17
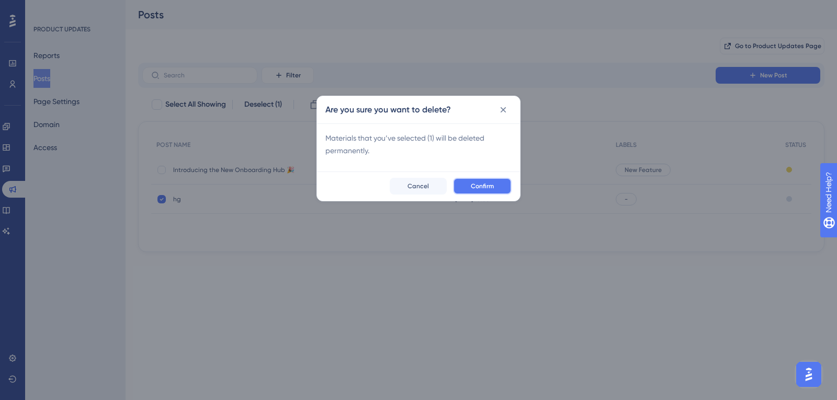
click at [463, 185] on button "Confirm" at bounding box center [482, 186] width 59 height 17
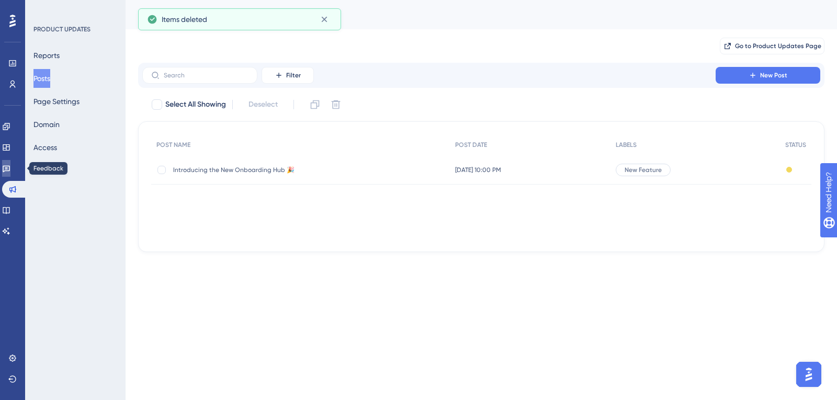
click at [7, 163] on link at bounding box center [6, 168] width 8 height 17
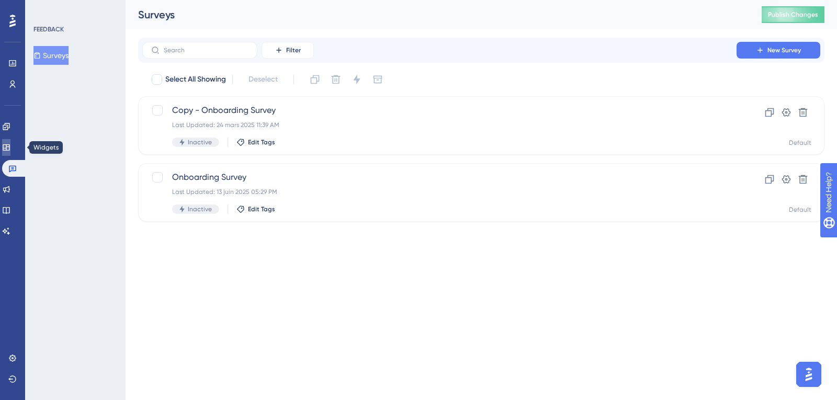
click at [10, 145] on icon at bounding box center [6, 147] width 8 height 8
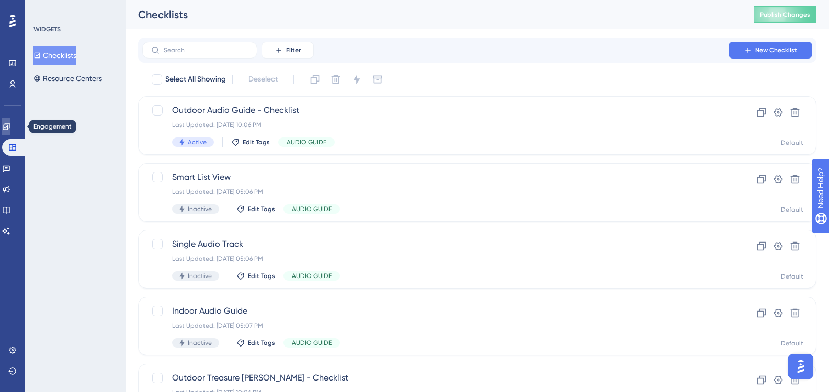
click at [10, 120] on link at bounding box center [6, 126] width 8 height 17
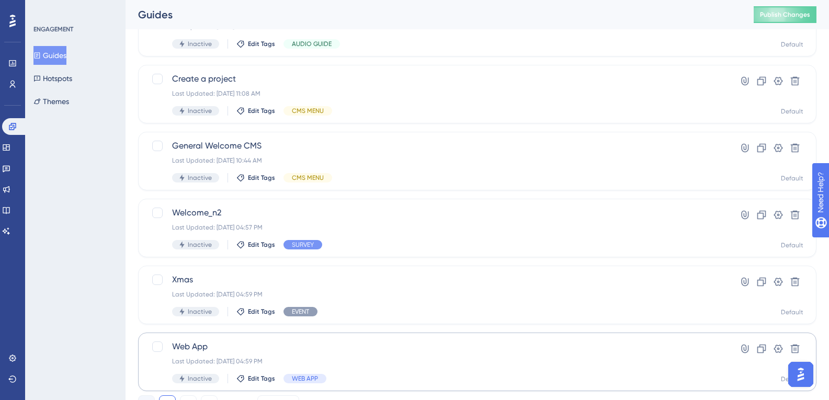
scroll to position [412, 0]
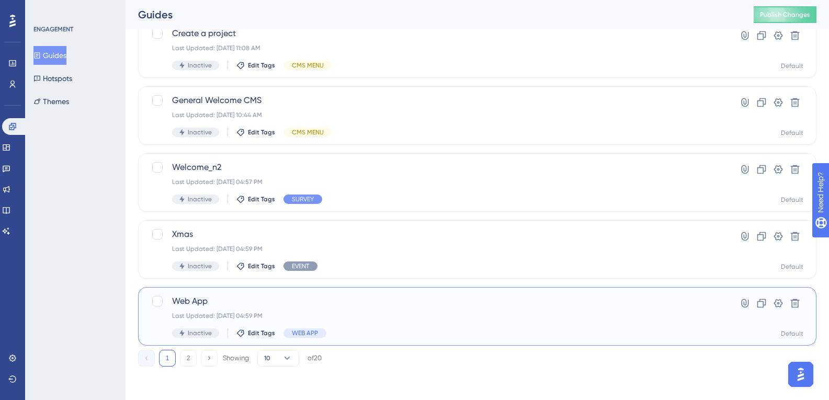
click at [256, 291] on div "Web App Last Updated: 02 oct. 2025 04:59 PM Inactive Edit Tags WEB APP Hyperlin…" at bounding box center [477, 316] width 679 height 59
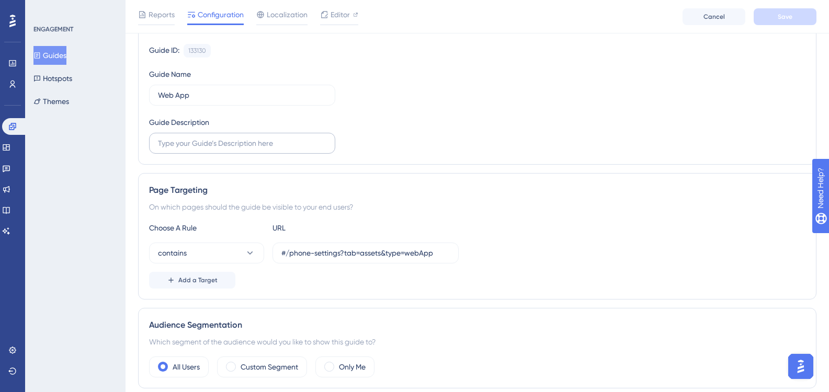
scroll to position [52, 0]
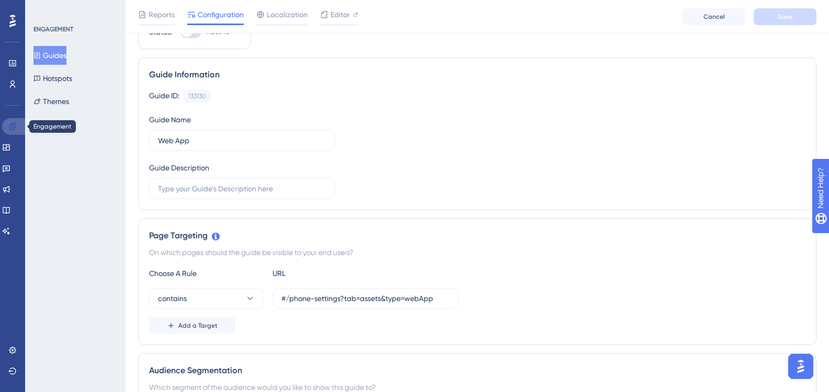
click at [26, 129] on link at bounding box center [14, 126] width 25 height 17
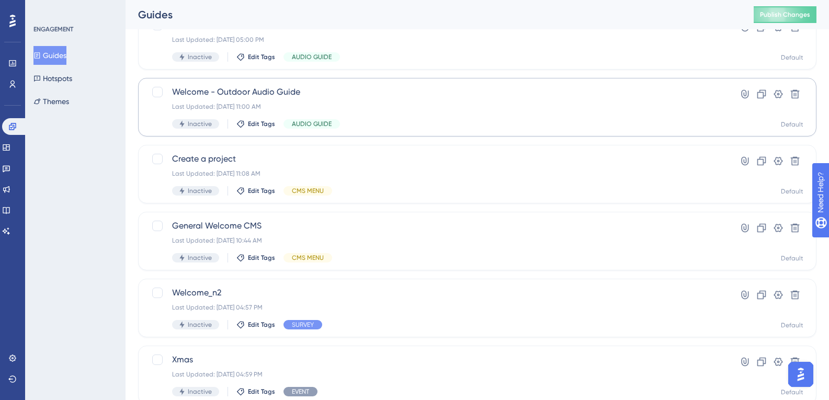
scroll to position [412, 0]
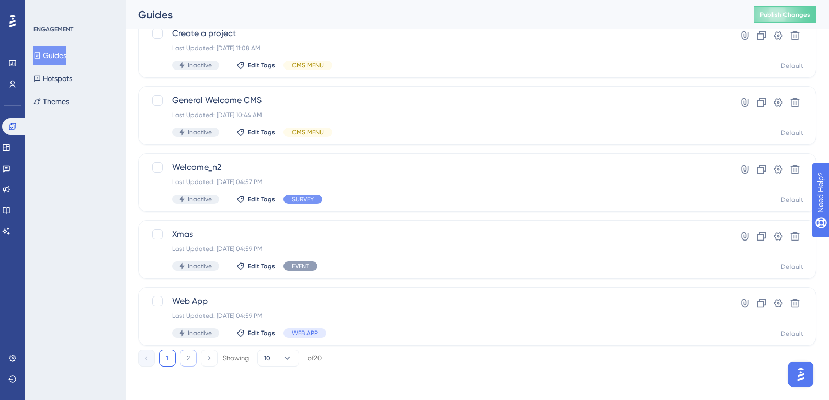
click at [192, 363] on button "2" at bounding box center [188, 358] width 17 height 17
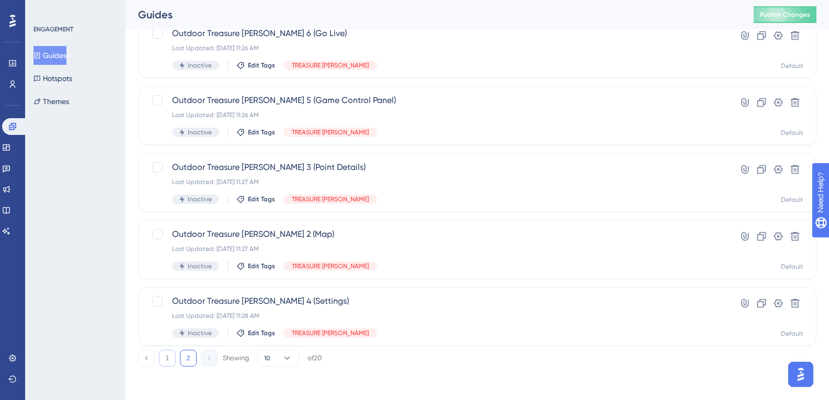
click at [163, 358] on button "1" at bounding box center [167, 358] width 17 height 17
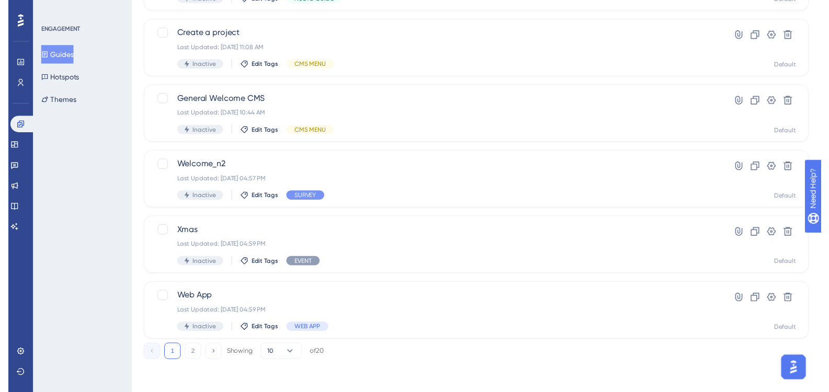
scroll to position [0, 0]
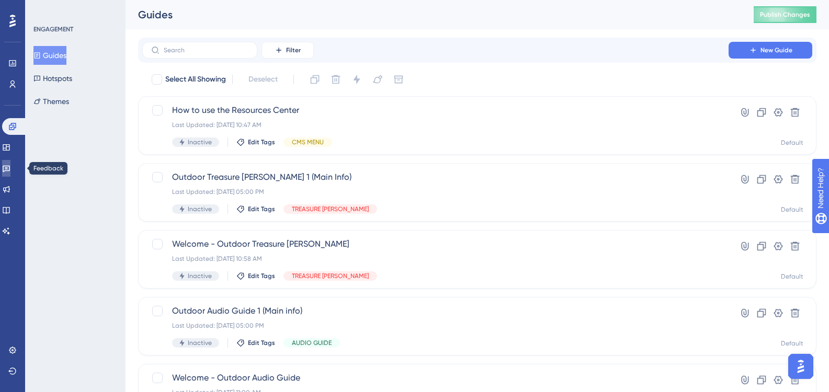
click at [10, 169] on icon at bounding box center [6, 169] width 7 height 7
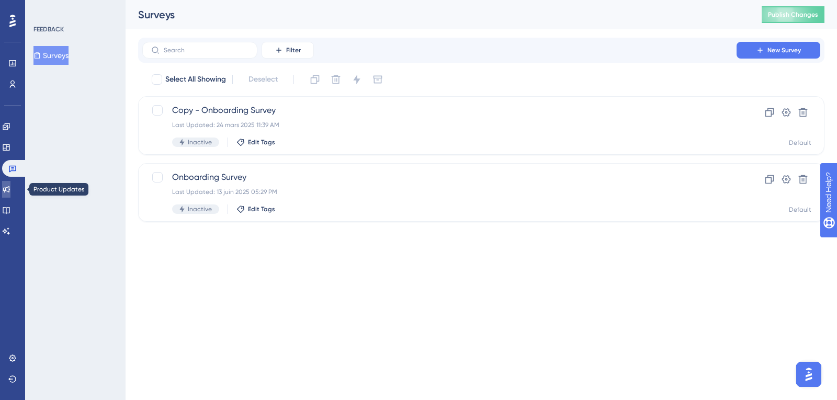
click at [10, 186] on icon at bounding box center [6, 189] width 8 height 8
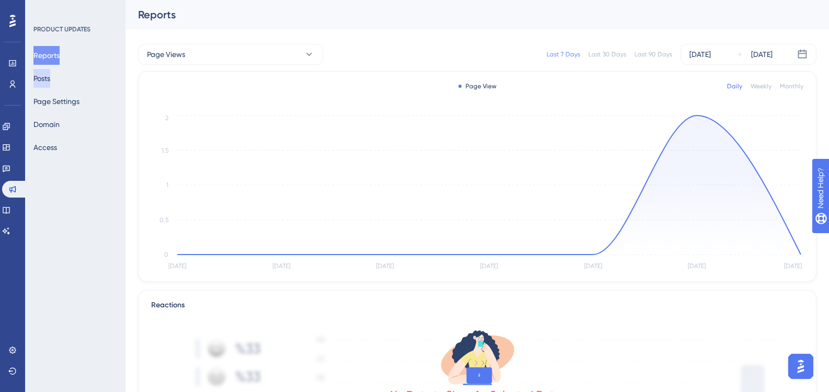
click at [50, 76] on button "Posts" at bounding box center [41, 78] width 17 height 19
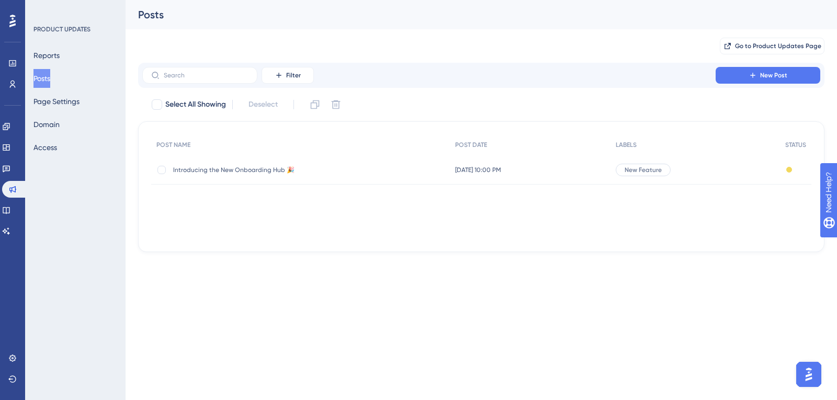
click at [261, 171] on span "Introducing the New Onboarding Hub 🎉" at bounding box center [256, 170] width 167 height 8
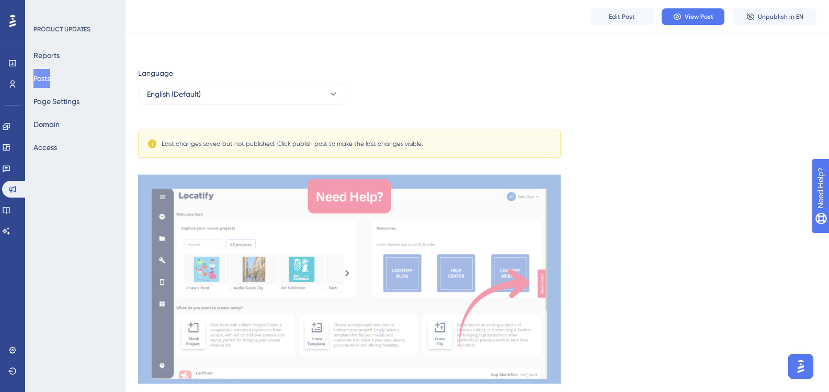
scroll to position [262, 0]
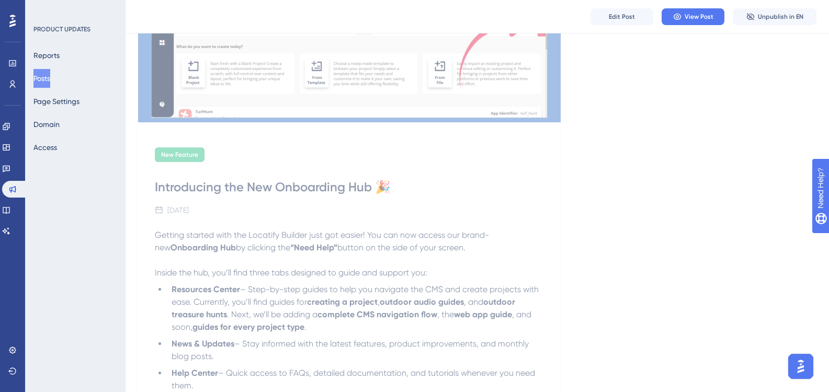
click at [277, 235] on span "Getting started with the Locatify Builder just got easier! You can now access o…" at bounding box center [322, 241] width 334 height 22
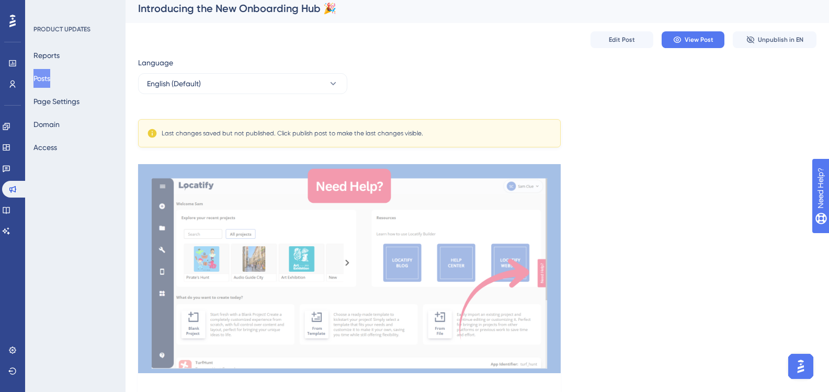
scroll to position [0, 0]
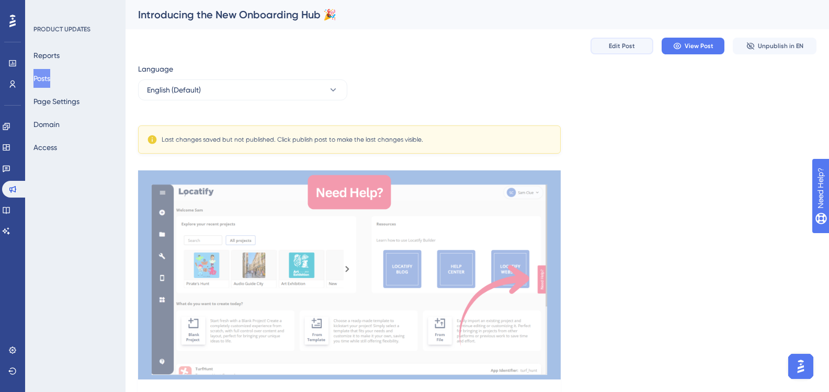
click at [612, 45] on span "Edit Post" at bounding box center [622, 46] width 26 height 8
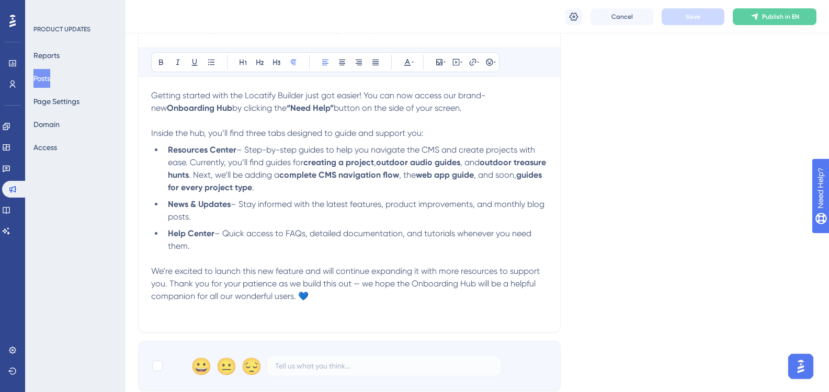
scroll to position [279, 0]
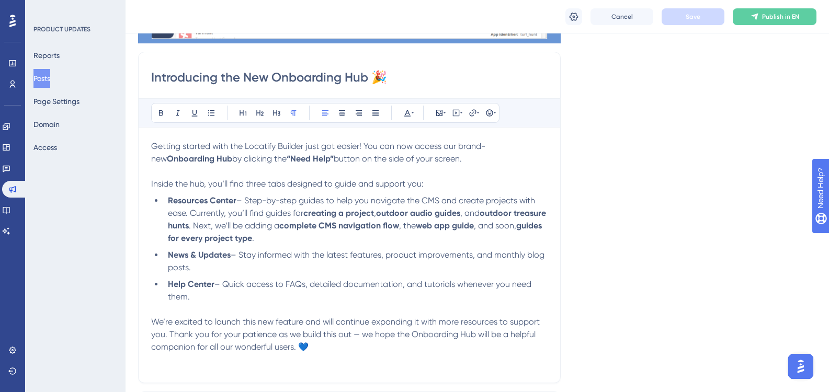
click at [281, 240] on strong "guides for every project type" at bounding box center [356, 232] width 376 height 22
click at [373, 240] on li "Resources Center – Step-by-step guides to help you navigate the CMS and create …" at bounding box center [356, 220] width 384 height 50
click at [514, 231] on li "Resources Center – Step-by-step guides to help you navigate the CMS and create …" at bounding box center [356, 220] width 384 height 50
click at [474, 229] on strong "web app guide" at bounding box center [445, 226] width 58 height 10
click at [232, 241] on span ", and soon," at bounding box center [211, 238] width 42 height 10
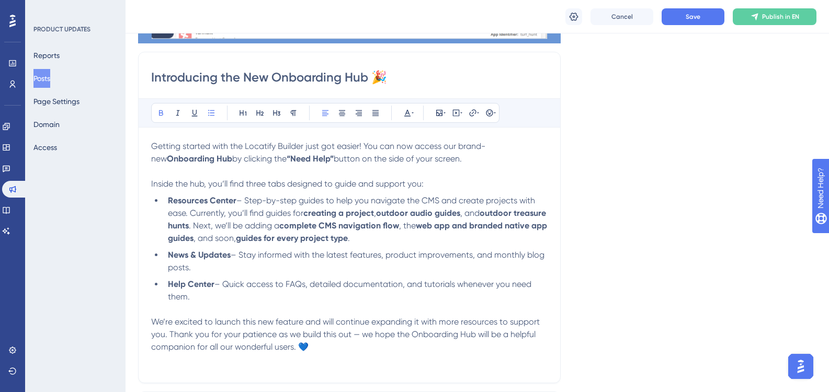
click at [302, 240] on strong "guides for every project type" at bounding box center [292, 238] width 112 height 10
click at [410, 240] on li "Resources Center – Step-by-step guides to help you navigate the CMS and create …" at bounding box center [356, 220] width 384 height 50
click at [382, 212] on strong "outdoor audio guides" at bounding box center [418, 213] width 84 height 10
click at [380, 212] on strong "outdoor audio guides" at bounding box center [418, 213] width 84 height 10
click at [369, 233] on li "Resources Center – Step-by-step guides to help you navigate the CMS and create …" at bounding box center [356, 220] width 384 height 50
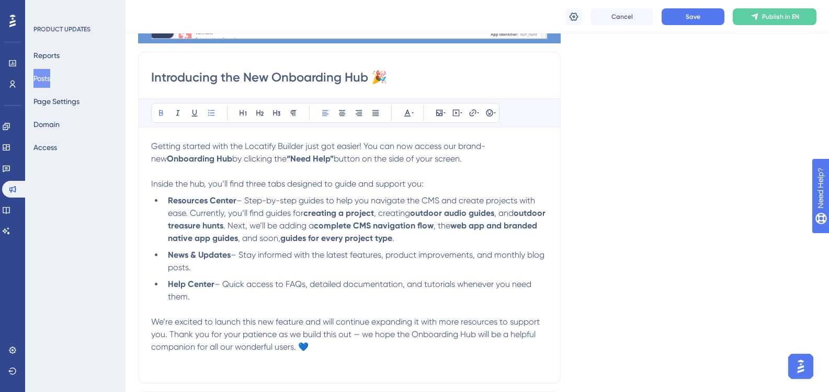
click at [408, 233] on li "Resources Center – Step-by-step guides to help you navigate the CMS and create …" at bounding box center [356, 220] width 384 height 50
click at [434, 248] on ul "Resources Center – Step-by-step guides to help you navigate the CMS and create …" at bounding box center [349, 249] width 397 height 109
click at [223, 244] on li "Resources Center – Step-by-step guides to help you navigate the CMS and create …" at bounding box center [356, 220] width 384 height 50
click at [535, 247] on ul "Resources Center – Step-by-step guides to help you navigate the CMS and create …" at bounding box center [349, 249] width 397 height 109
click at [474, 238] on li "Resources Center – Step-by-step guides to help you navigate the CMS and create …" at bounding box center [356, 220] width 384 height 50
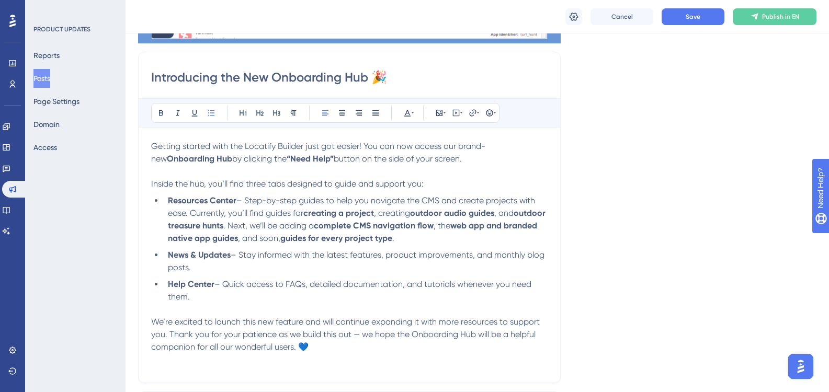
click at [259, 248] on ul "Resources Center – Step-by-step guides to help you navigate the CMS and create …" at bounding box center [349, 249] width 397 height 109
click at [262, 255] on span "– Stay informed with the latest features, product improvements, and monthly blo…" at bounding box center [357, 261] width 379 height 22
click at [310, 250] on li "News & Updates – Stay informed with the latest features, product improvements, …" at bounding box center [356, 261] width 384 height 25
click at [317, 245] on ul "Resources Center – Step-by-step guides to help you navigate the CMS and create …" at bounding box center [349, 249] width 397 height 109
click at [323, 258] on span "– Stay informed with the latest features, product improvements, and monthly blo…" at bounding box center [357, 261] width 379 height 22
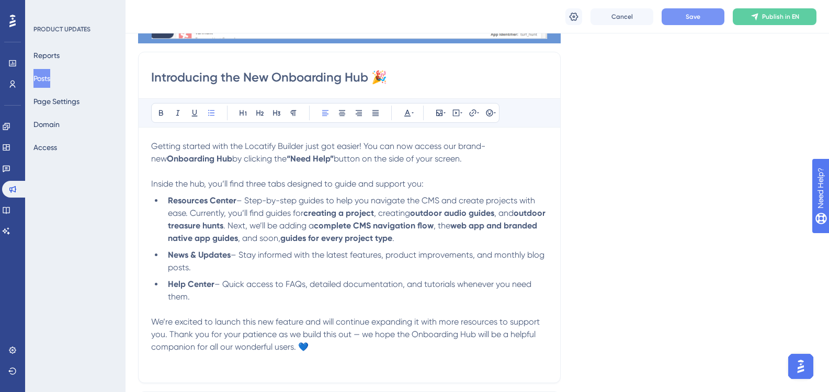
click at [715, 10] on button "Save" at bounding box center [693, 16] width 63 height 17
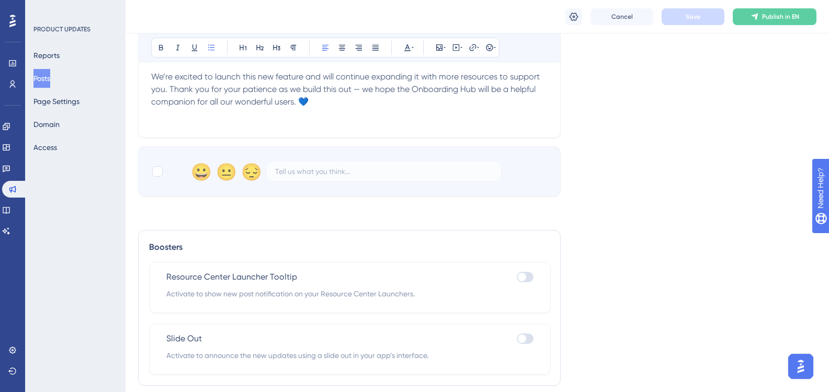
scroll to position [560, 0]
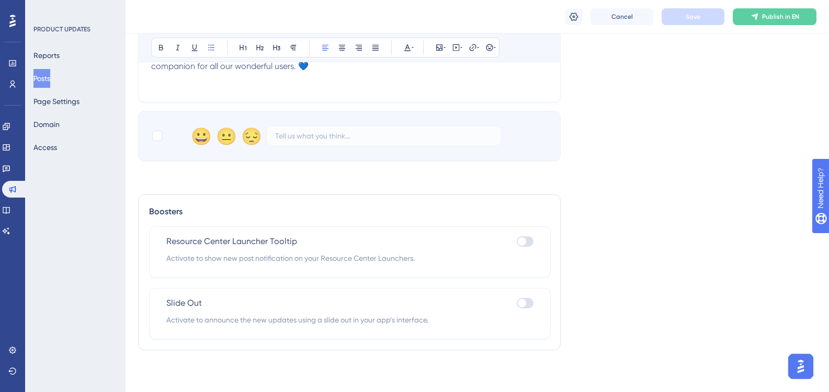
click at [323, 258] on span "Activate to show new post notification on your Resource Center Launchers." at bounding box center [349, 258] width 367 height 13
click at [517, 245] on div at bounding box center [525, 241] width 17 height 10
click at [517, 242] on input "checkbox" at bounding box center [516, 242] width 1 height 1
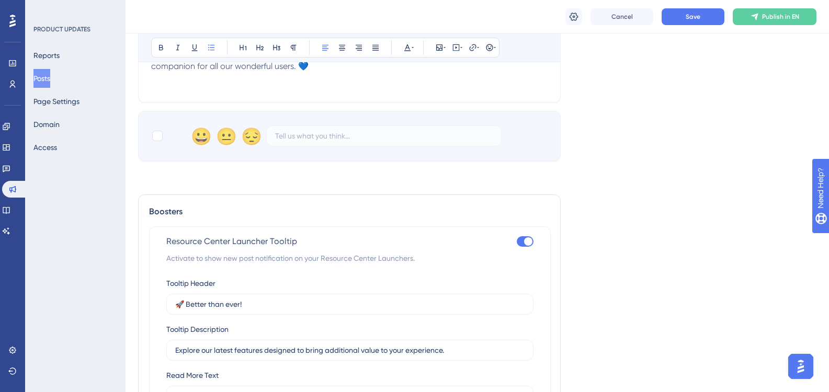
scroll to position [717, 0]
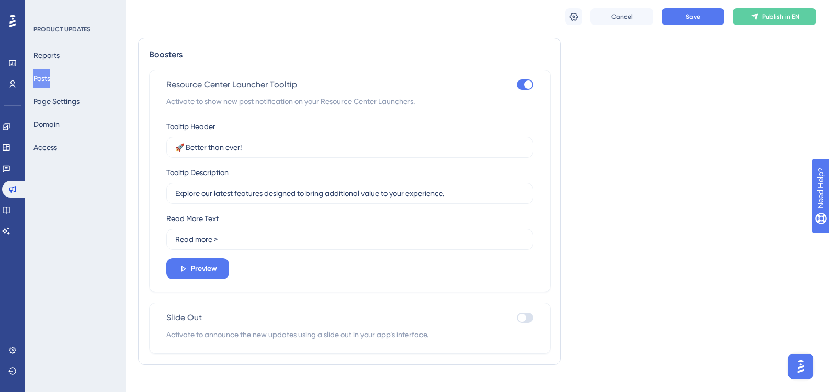
click at [523, 91] on div "Resource Center Launcher Tooltip Activate to show new post notification on your…" at bounding box center [349, 92] width 367 height 29
click at [526, 87] on div at bounding box center [528, 85] width 8 height 8
click at [517, 85] on input "checkbox" at bounding box center [516, 85] width 1 height 1
checkbox input "false"
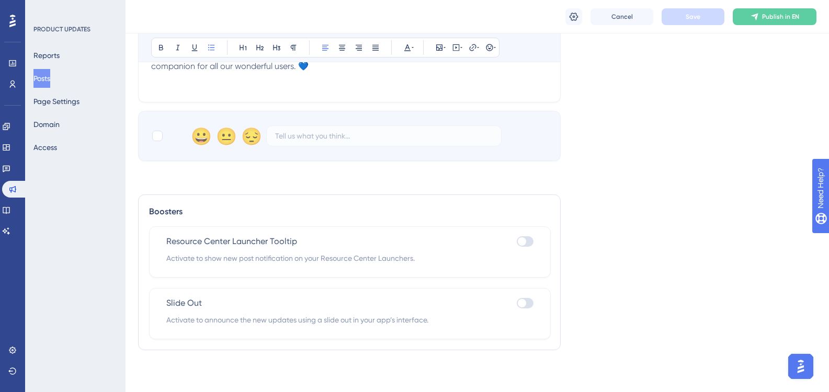
scroll to position [560, 0]
click at [439, 307] on div "Slide Out" at bounding box center [349, 303] width 367 height 13
click at [523, 302] on div at bounding box center [522, 303] width 8 height 8
click at [517, 303] on input "checkbox" at bounding box center [516, 303] width 1 height 1
checkbox input "true"
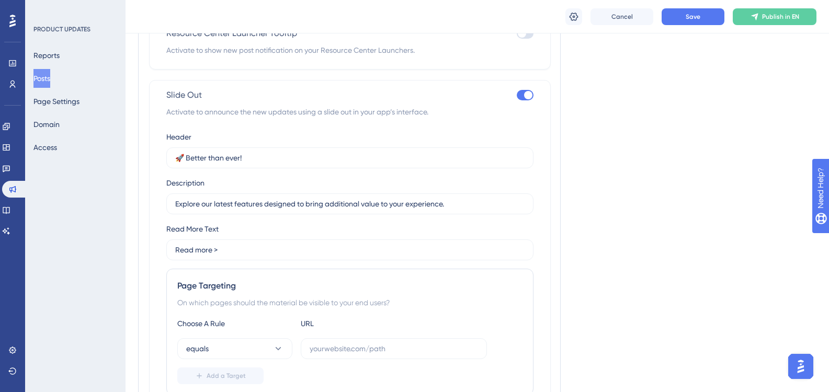
scroll to position [769, 0]
click at [326, 350] on input "text" at bounding box center [394, 348] width 168 height 12
paste input "[URL][DOMAIN_NAME]"
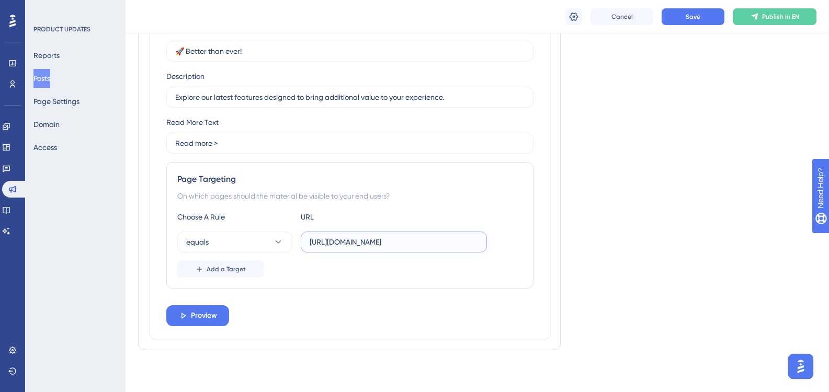
type input "[URL][DOMAIN_NAME]"
click at [685, 6] on div "Cancel Save Publish in EN" at bounding box center [478, 16] width 704 height 33
click at [685, 12] on button "Save" at bounding box center [693, 16] width 63 height 17
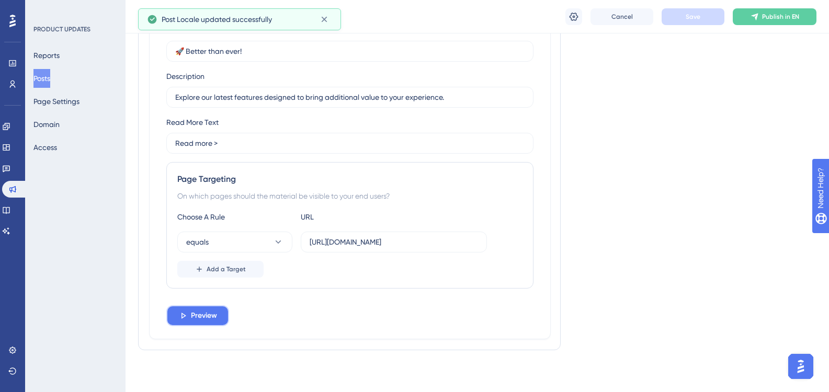
click at [178, 317] on button "Preview" at bounding box center [197, 316] width 63 height 21
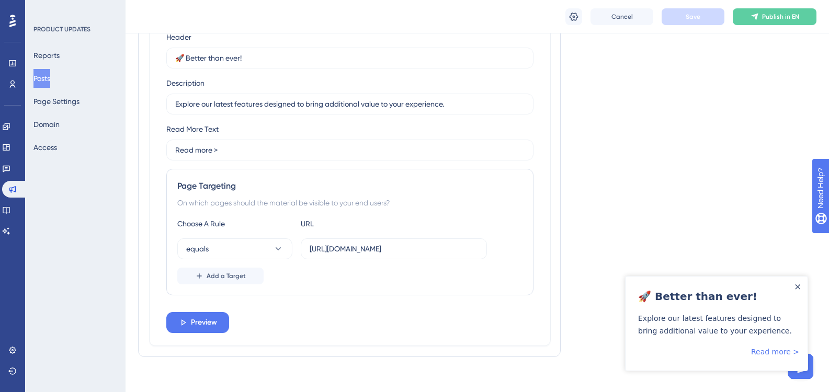
scroll to position [770, 0]
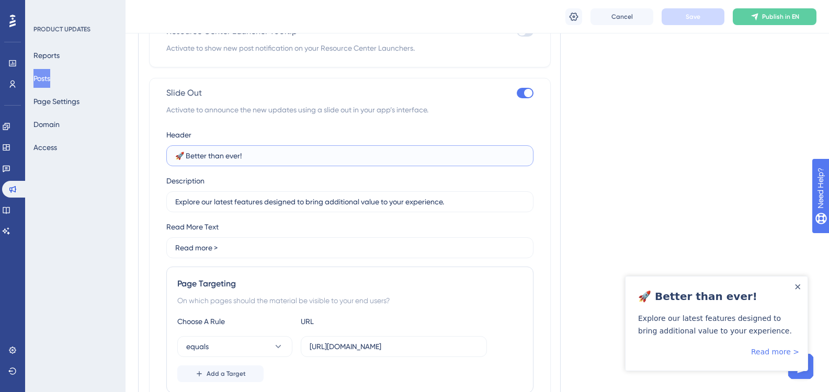
click at [275, 161] on input "🚀 Better than ever!" at bounding box center [349, 156] width 349 height 12
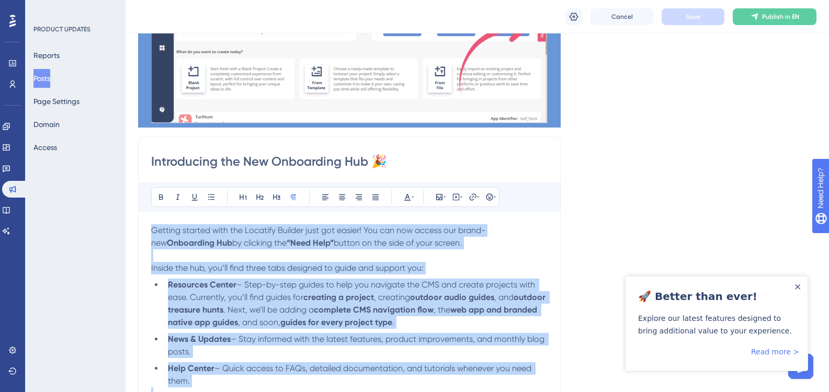
scroll to position [352, 0]
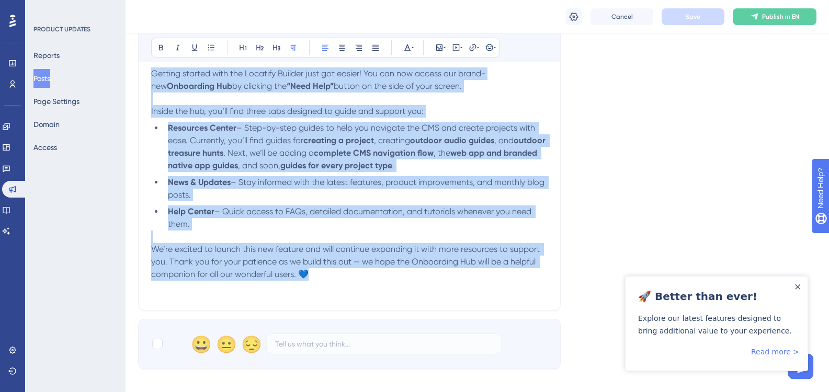
drag, startPoint x: 152, startPoint y: 231, endPoint x: 324, endPoint y: 275, distance: 177.1
click at [324, 275] on div "Getting started with the Locatify Builder just got easier! You can now access o…" at bounding box center [349, 182] width 397 height 230
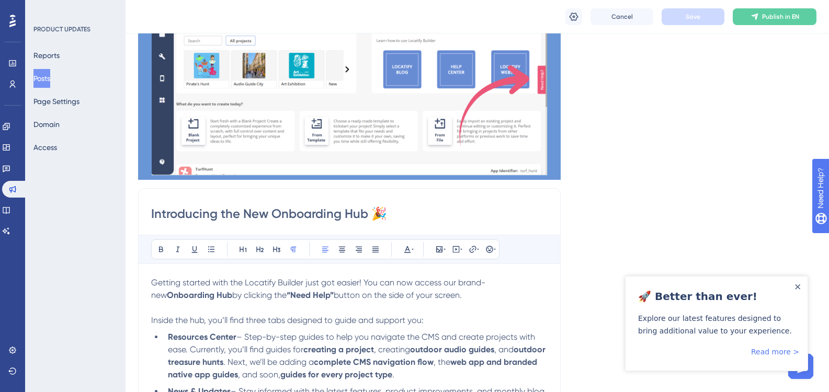
drag, startPoint x: 152, startPoint y: 213, endPoint x: 387, endPoint y: 216, distance: 235.4
click at [387, 216] on input "Introducing the New Onboarding Hub 🎉" at bounding box center [349, 214] width 397 height 17
click at [799, 288] on icon "Close Announcement" at bounding box center [798, 287] width 5 height 5
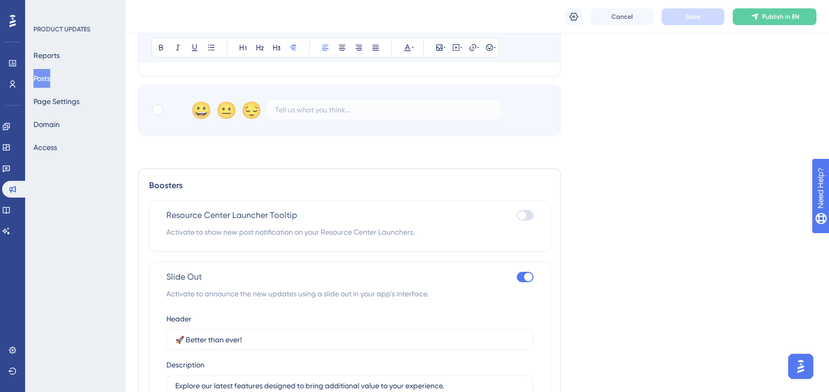
scroll to position [665, 0]
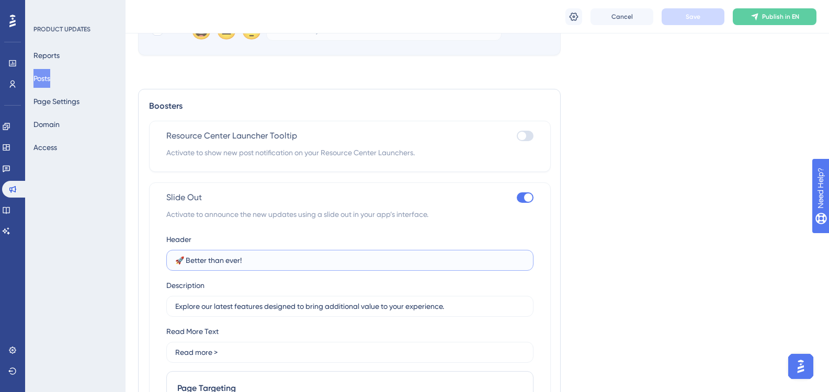
drag, startPoint x: 246, startPoint y: 264, endPoint x: 186, endPoint y: 264, distance: 60.2
click at [186, 264] on input "🚀 Better than ever!" at bounding box center [349, 261] width 349 height 12
paste input "Introducing the New Onboarding Hub 🎉"
click at [189, 261] on input "🚀 Introducing the New Onboarding Hub 🎉" at bounding box center [349, 261] width 349 height 12
click at [187, 261] on input "🚀 Introducing the New Onboarding Hub 🎉" at bounding box center [349, 261] width 349 height 12
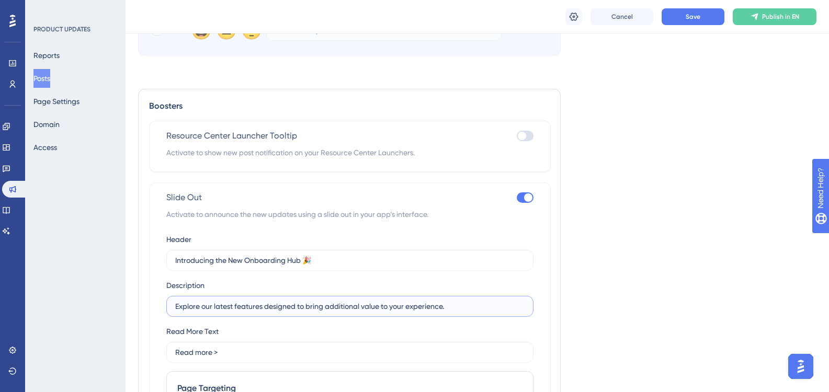
click at [266, 312] on input "Explore our latest features designed to bring additional value to your experien…" at bounding box center [349, 307] width 349 height 12
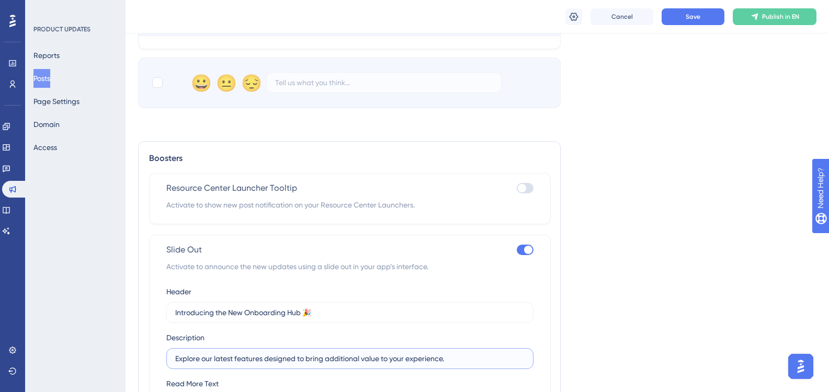
scroll to position [770, 0]
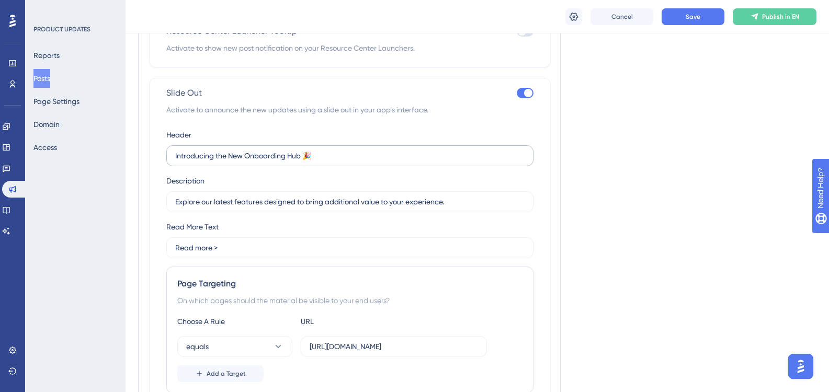
drag, startPoint x: 174, startPoint y: 160, endPoint x: 355, endPoint y: 158, distance: 180.5
click at [355, 158] on label "Introducing the New Onboarding Hub 🎉" at bounding box center [349, 155] width 367 height 21
click at [355, 158] on input "Introducing the New Onboarding Hub 🎉" at bounding box center [349, 156] width 349 height 12
drag, startPoint x: 347, startPoint y: 157, endPoint x: 133, endPoint y: 151, distance: 214.6
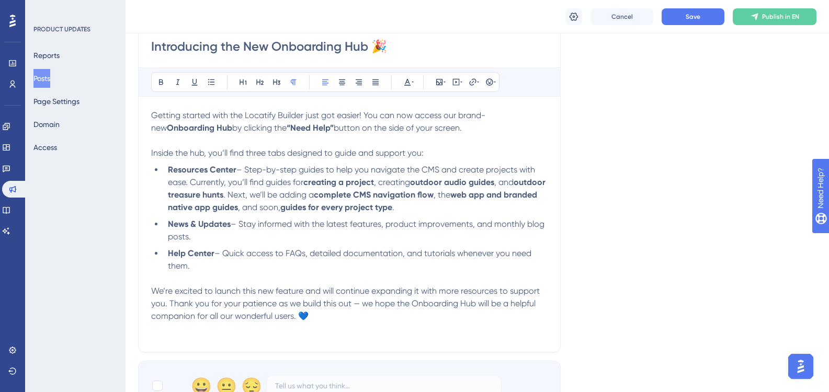
scroll to position [299, 0]
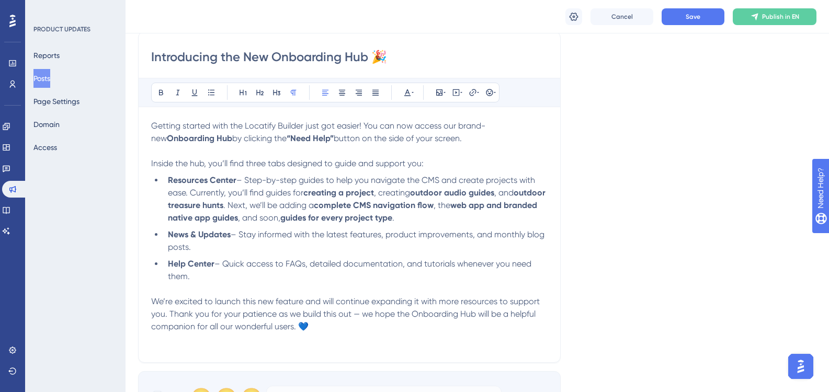
click at [151, 128] on div "Introducing the New Onboarding Hub 🎉 Bold Italic Underline Bullet Point Heading…" at bounding box center [349, 197] width 423 height 332
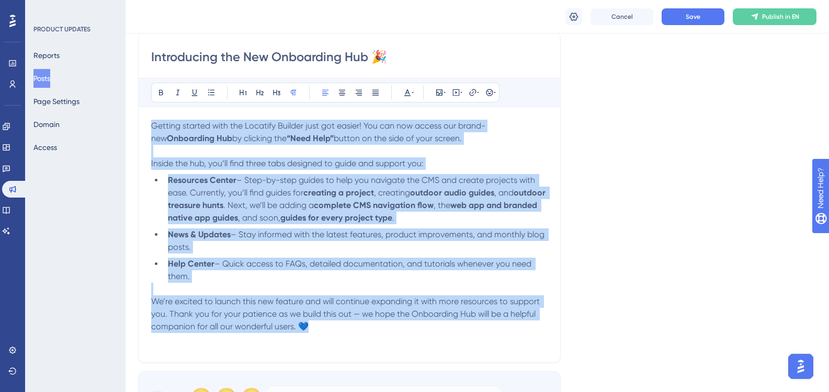
drag, startPoint x: 152, startPoint y: 126, endPoint x: 341, endPoint y: 323, distance: 273.4
click at [341, 323] on div "Getting started with the Locatify Builder just got easier! You can now access o…" at bounding box center [349, 235] width 397 height 230
copy div "Getting started with the Locatify Builder just got easier! You can now access o…"
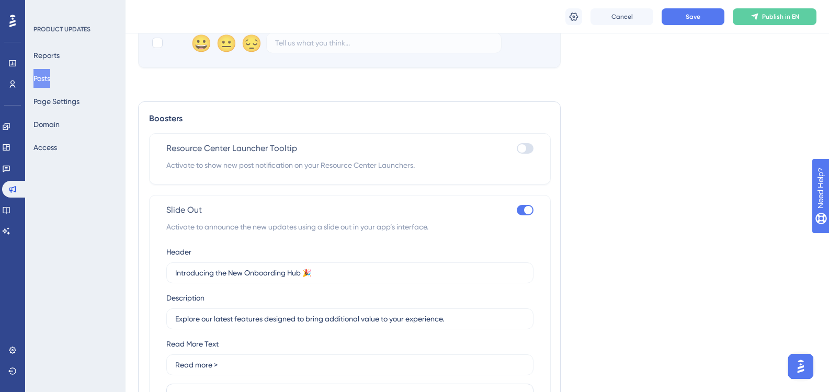
scroll to position [718, 0]
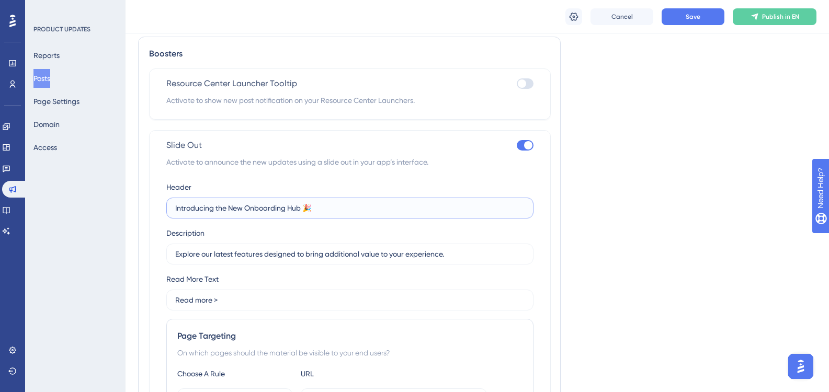
drag, startPoint x: 327, startPoint y: 212, endPoint x: 134, endPoint y: 216, distance: 192.6
paste input "Meet the New Onboarding Hub!”"
click at [287, 209] on input "Meet the New Onboarding Hub!” 🎉" at bounding box center [349, 208] width 349 height 12
click at [285, 208] on input "Meet the New Onboarding Hub!” 🎉" at bounding box center [349, 208] width 349 height 12
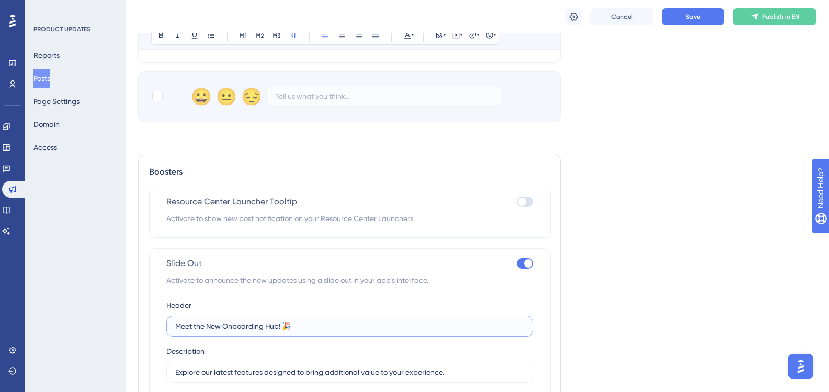
scroll to position [665, 0]
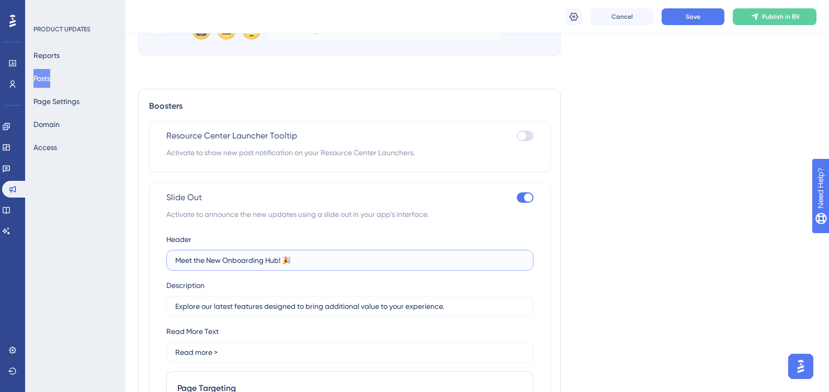
click at [286, 265] on input "Meet the New Onboarding Hub! 🎉" at bounding box center [349, 261] width 349 height 12
type input "Meet the New Onboarding Hub 🎉"
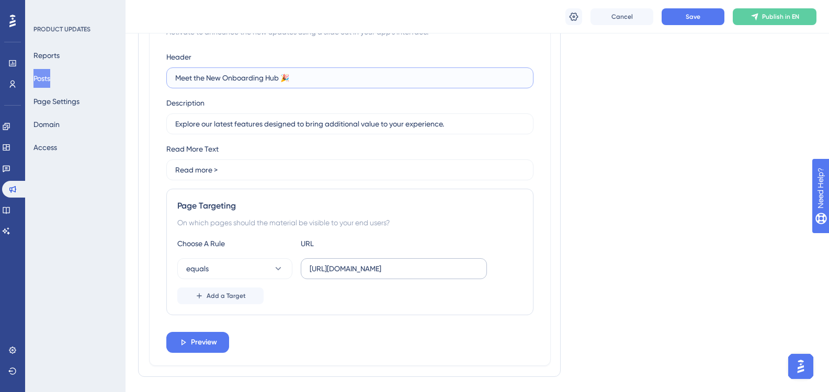
scroll to position [822, 0]
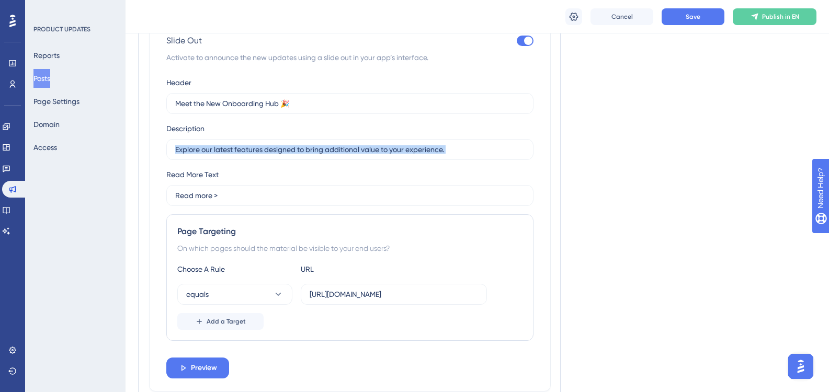
drag, startPoint x: 454, startPoint y: 156, endPoint x: 147, endPoint y: 156, distance: 306.6
click at [147, 156] on div "Boosters Resource Center Launcher Tooltip Activate to show new post notificatio…" at bounding box center [349, 167] width 423 height 471
click at [330, 162] on div "Header Meet the New Onboarding Hub 🎉 Description Explore our latest features de…" at bounding box center [349, 227] width 367 height 302
drag, startPoint x: 452, startPoint y: 144, endPoint x: 153, endPoint y: 149, distance: 298.7
click at [153, 149] on div "Slide Out Activate to announce the new updates using a slide out in your app’s …" at bounding box center [350, 209] width 402 height 366
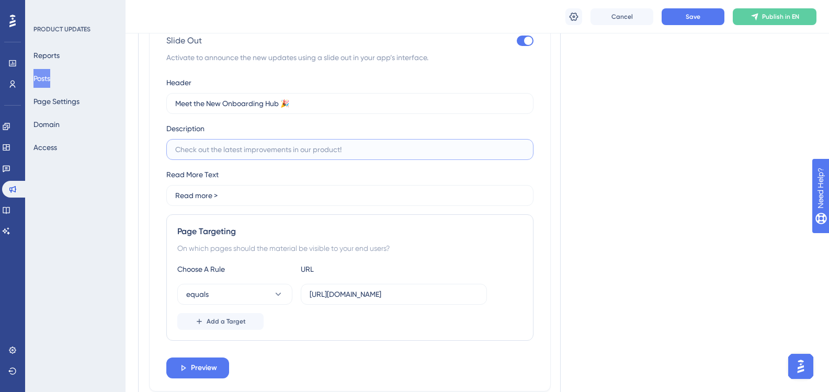
paste input "Everything you need to navigate the CMS, find guides, and stay up to date — all…"
type input "Everything you need to navigate the CMS, find guides, and stay up to date — all…"
click at [687, 10] on button "Save" at bounding box center [693, 16] width 63 height 17
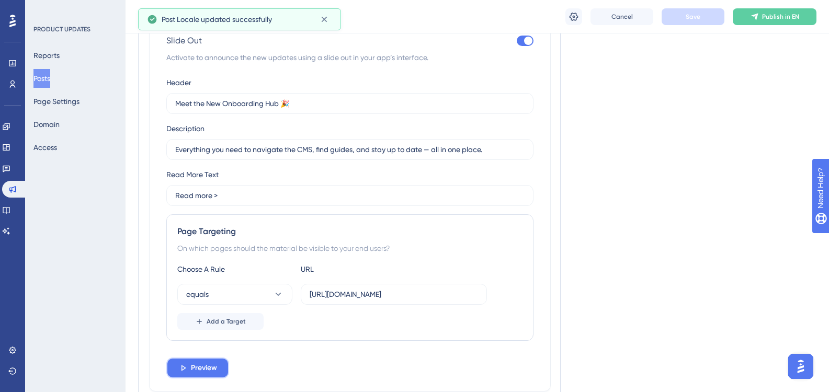
click at [210, 359] on button "Preview" at bounding box center [197, 368] width 63 height 21
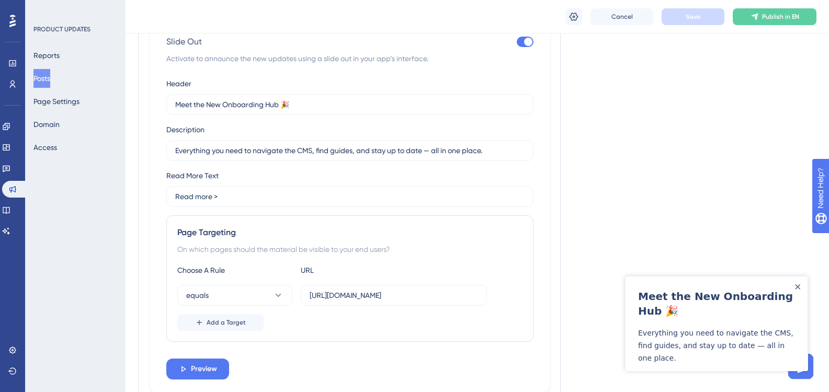
scroll to position [718, 0]
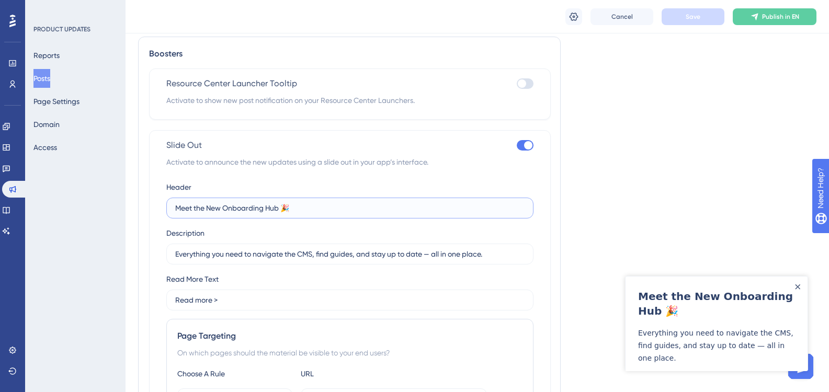
click at [282, 208] on input "Meet the New Onboarding Hub 🎉" at bounding box center [349, 208] width 349 height 12
click at [694, 18] on span "Save" at bounding box center [693, 17] width 15 height 8
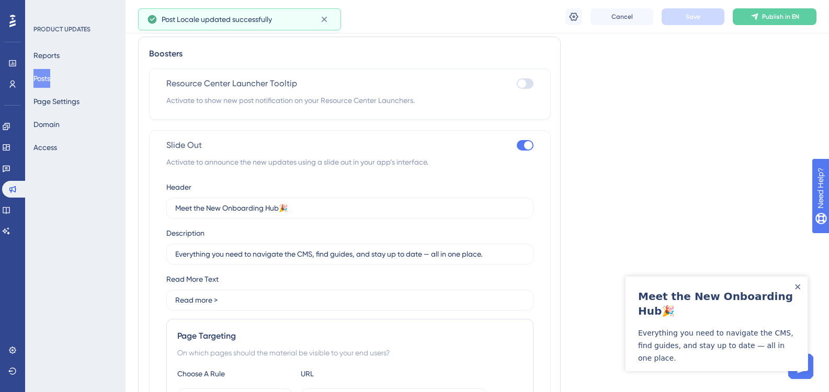
click at [802, 286] on div "Meet the New Onboarding Hub🎉 Everything you need to navigate the CMS, find guid…" at bounding box center [717, 325] width 182 height 96
click at [799, 288] on icon "Close Announcement" at bounding box center [797, 287] width 5 height 5
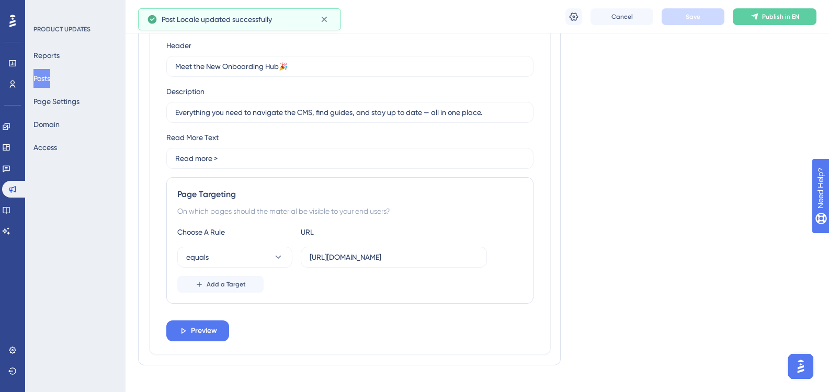
scroll to position [875, 0]
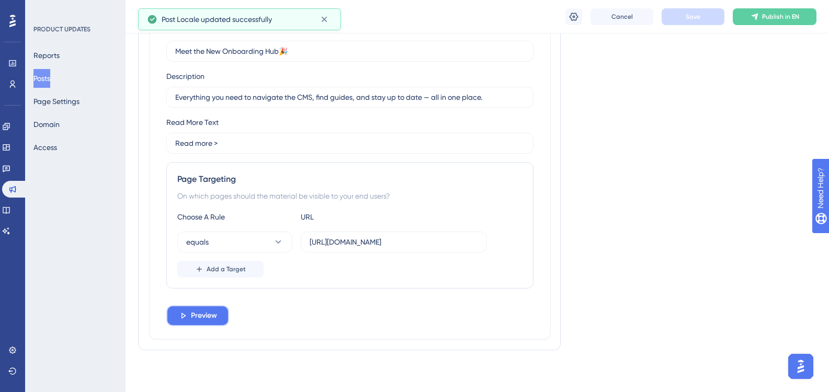
click at [203, 322] on button "Preview" at bounding box center [197, 316] width 63 height 21
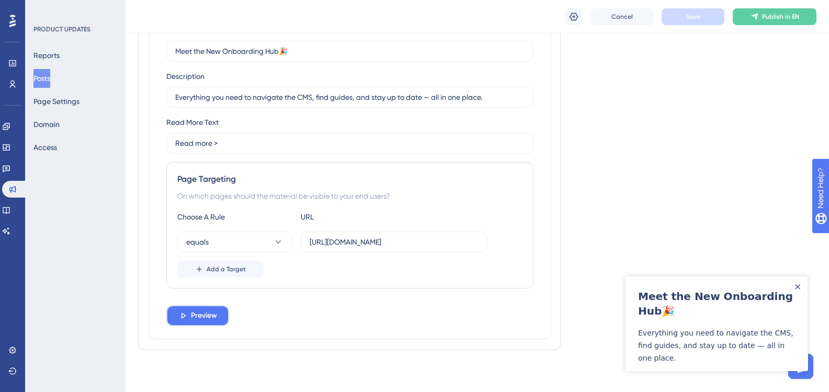
click at [205, 316] on span "Preview" at bounding box center [204, 316] width 26 height 13
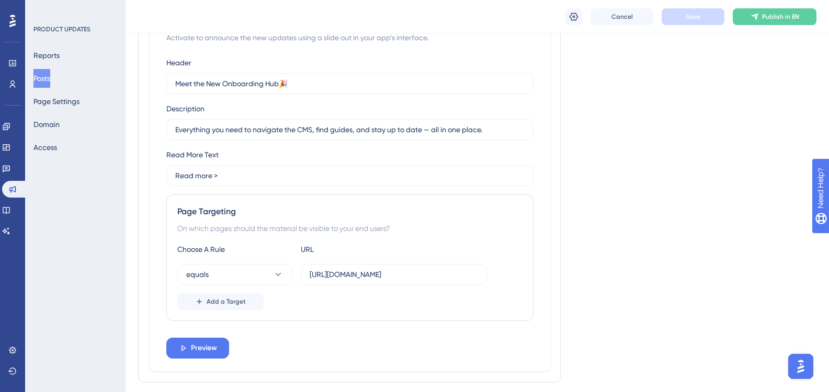
scroll to position [770, 0]
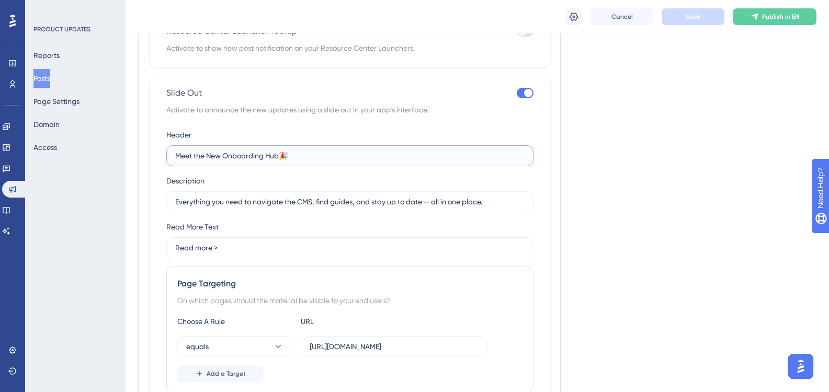
drag, startPoint x: 281, startPoint y: 155, endPoint x: 142, endPoint y: 162, distance: 138.8
click at [142, 162] on div "Boosters Resource Center Launcher Tooltip Activate to show new post notificatio…" at bounding box center [349, 219] width 423 height 471
paste input "Onboarding Hub!"
click at [266, 155] on input "Meet the Onboarding Hub🎉" at bounding box center [349, 156] width 349 height 12
click at [265, 155] on input "Meet the Onboarding Hub🎉" at bounding box center [349, 156] width 349 height 12
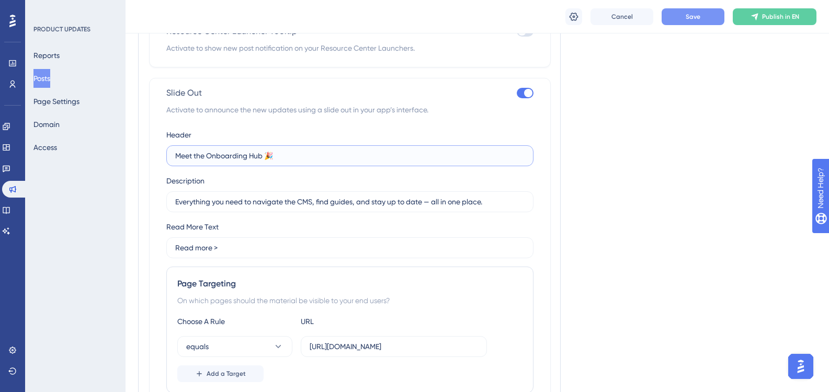
type input "Meet the Onboarding Hub 🎉"
click at [142, 213] on div "Boosters Resource Center Launcher Tooltip Activate to show new post notificatio…" at bounding box center [349, 219] width 423 height 471
click at [670, 13] on button "Save" at bounding box center [693, 16] width 63 height 17
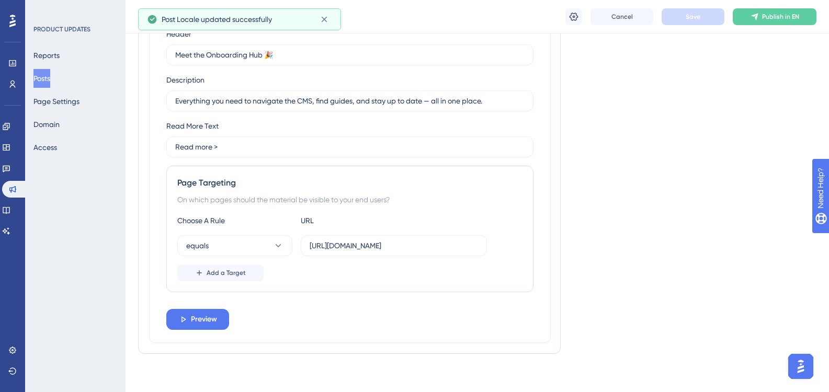
scroll to position [875, 0]
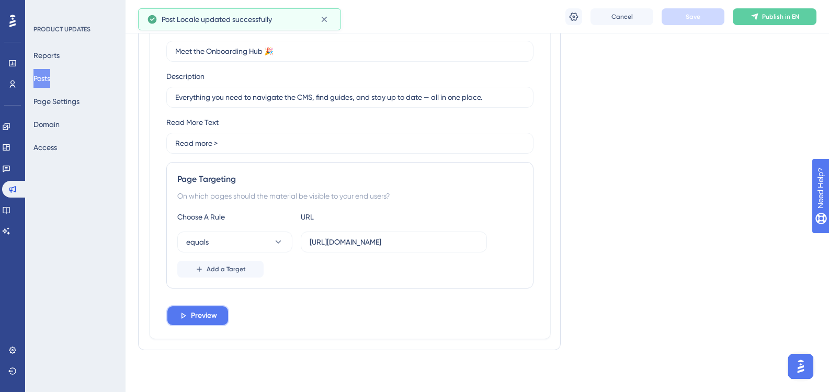
click at [217, 316] on span "Preview" at bounding box center [204, 316] width 26 height 13
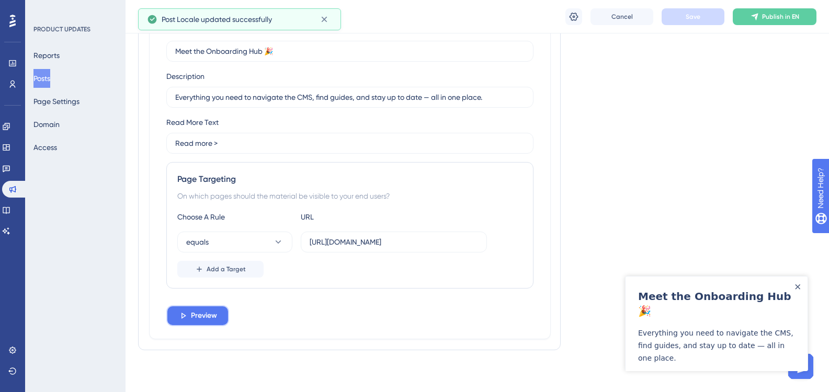
click at [216, 316] on span "Preview" at bounding box center [204, 316] width 26 height 13
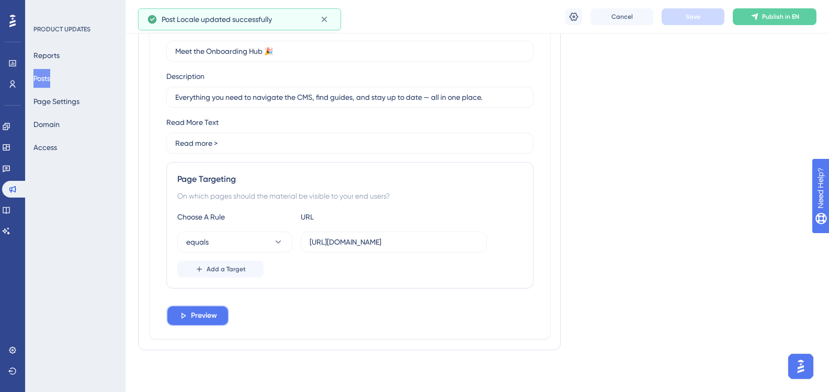
click at [216, 316] on span "Preview" at bounding box center [204, 316] width 26 height 13
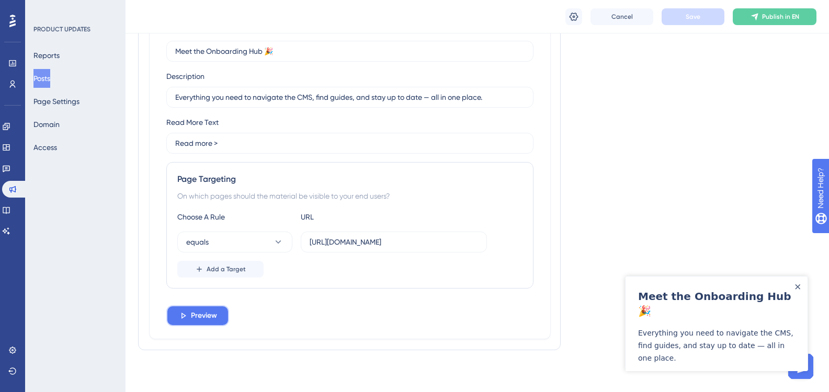
click at [216, 316] on span "Preview" at bounding box center [204, 316] width 26 height 13
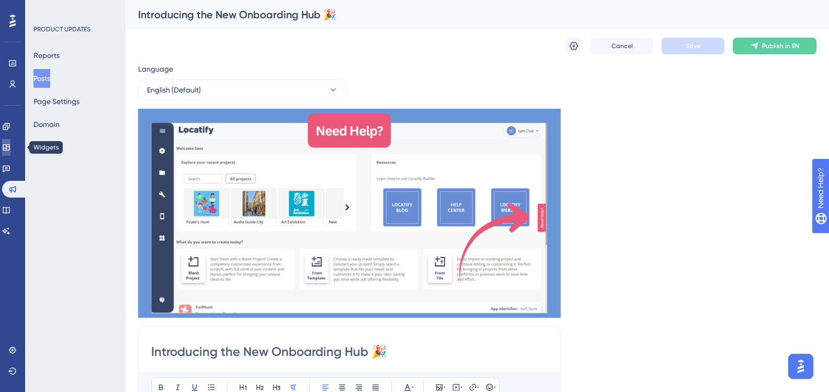
click at [9, 147] on icon at bounding box center [6, 147] width 7 height 6
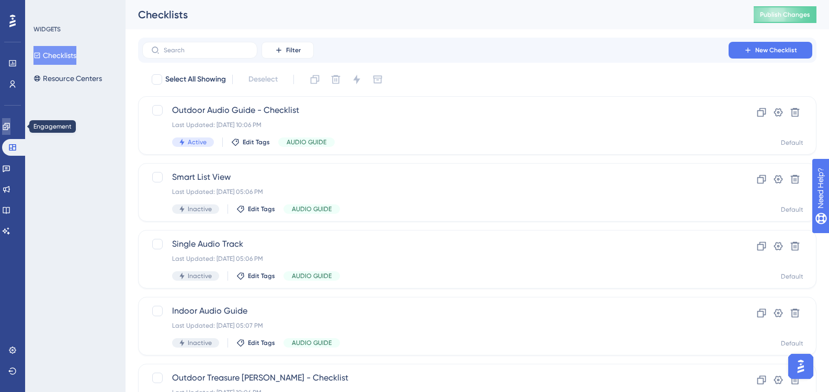
click at [10, 123] on link at bounding box center [6, 126] width 8 height 17
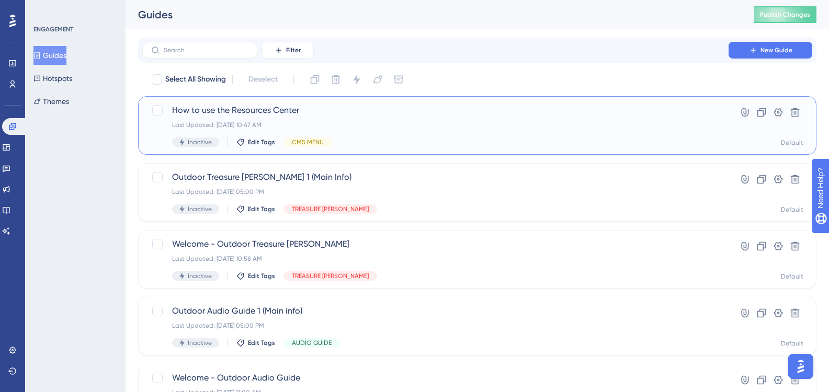
click at [330, 109] on span "How to use the Resources Center" at bounding box center [435, 110] width 527 height 13
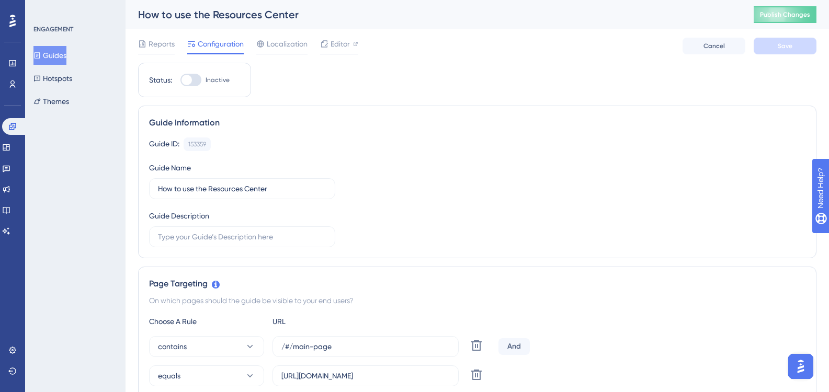
click at [198, 79] on div at bounding box center [190, 80] width 21 height 13
click at [180, 80] on input "Inactive" at bounding box center [180, 80] width 1 height 1
checkbox input "true"
click at [787, 47] on span "Save" at bounding box center [785, 46] width 15 height 8
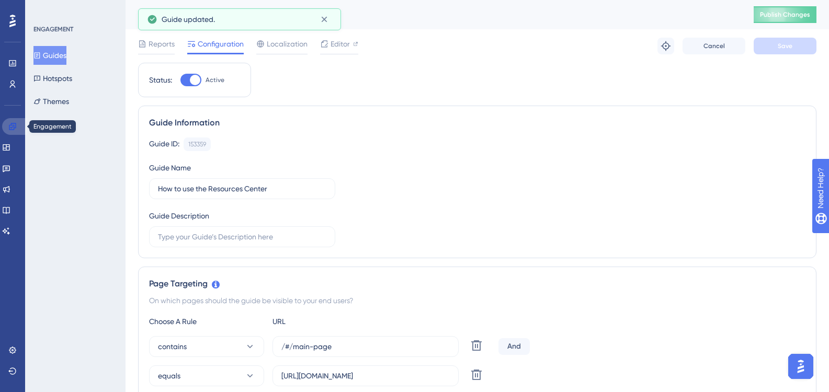
click at [14, 122] on link at bounding box center [14, 126] width 25 height 17
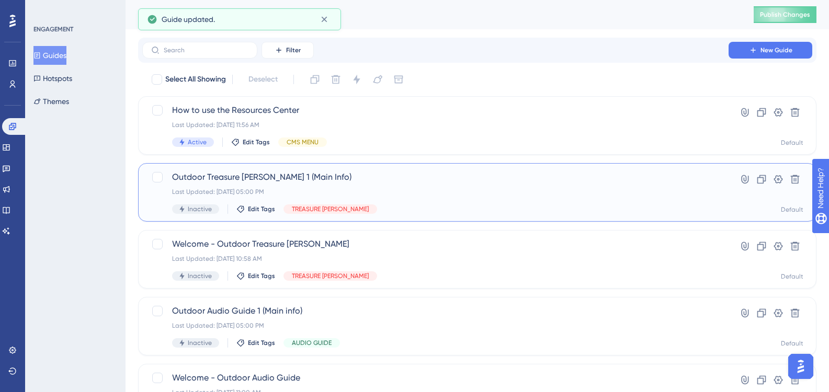
click at [216, 168] on div "Outdoor Treasure Hunt 1 (Main Info) Last Updated: 02 oct. 2025 05:00 PM Inactiv…" at bounding box center [477, 192] width 679 height 59
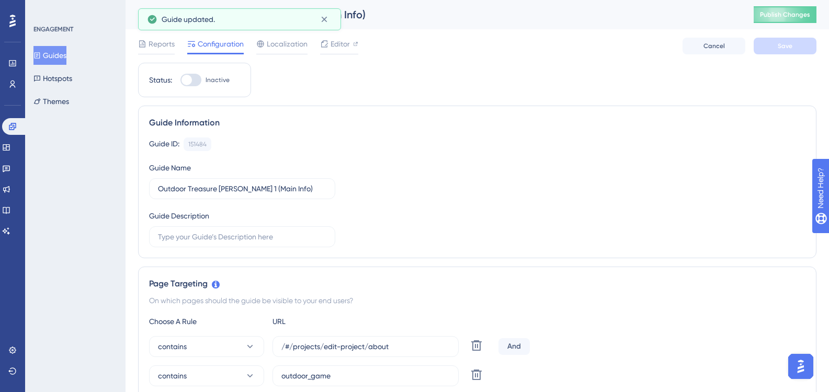
click at [191, 82] on div at bounding box center [187, 80] width 10 height 10
click at [180, 81] on input "Inactive" at bounding box center [180, 80] width 1 height 1
checkbox input "true"
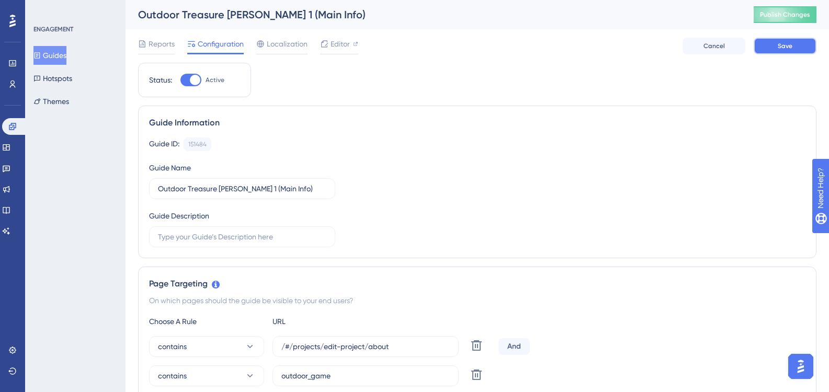
click at [772, 41] on button "Save" at bounding box center [785, 46] width 63 height 17
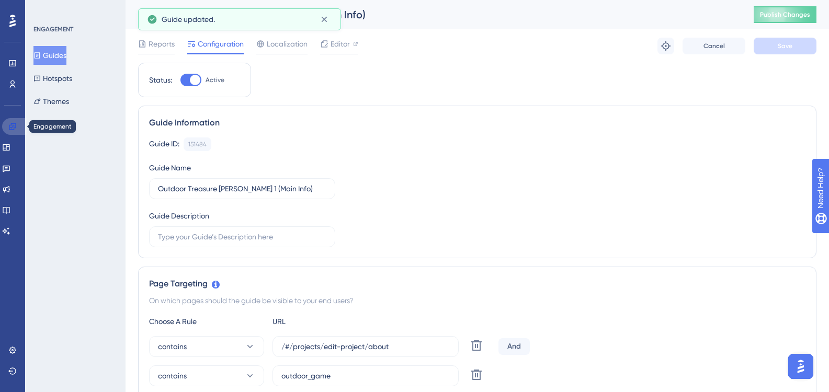
click at [17, 124] on link at bounding box center [14, 126] width 25 height 17
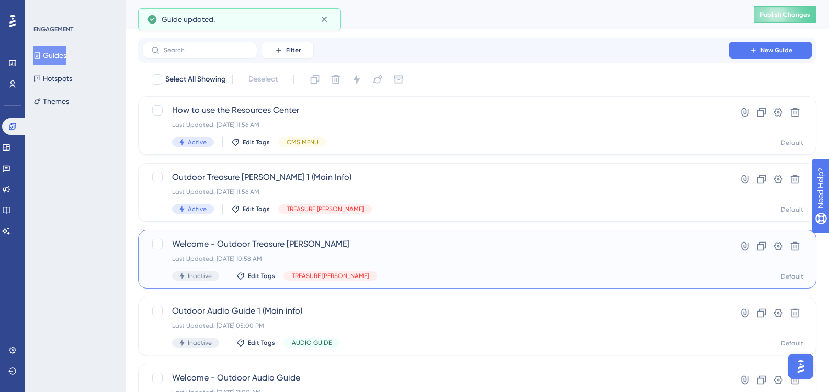
click at [219, 245] on span "Welcome - Outdoor Treasure [PERSON_NAME]" at bounding box center [435, 244] width 527 height 13
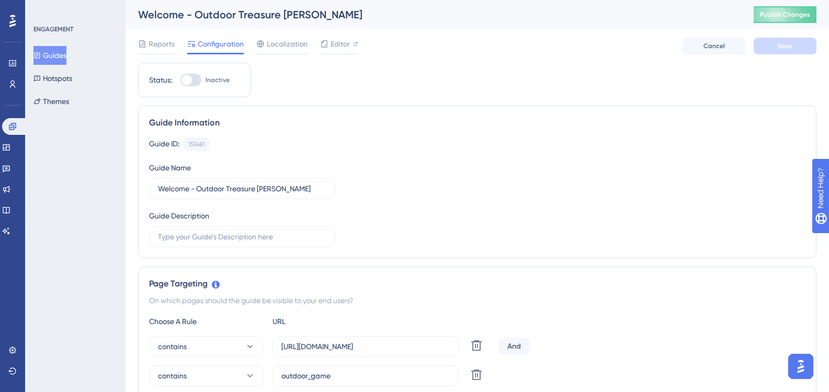
click at [190, 87] on div "Status: Inactive" at bounding box center [194, 80] width 113 height 35
click at [190, 86] on div "Status: Inactive" at bounding box center [194, 80] width 113 height 35
click at [191, 85] on div at bounding box center [190, 80] width 21 height 13
click at [180, 81] on input "Inactive" at bounding box center [180, 80] width 1 height 1
checkbox input "true"
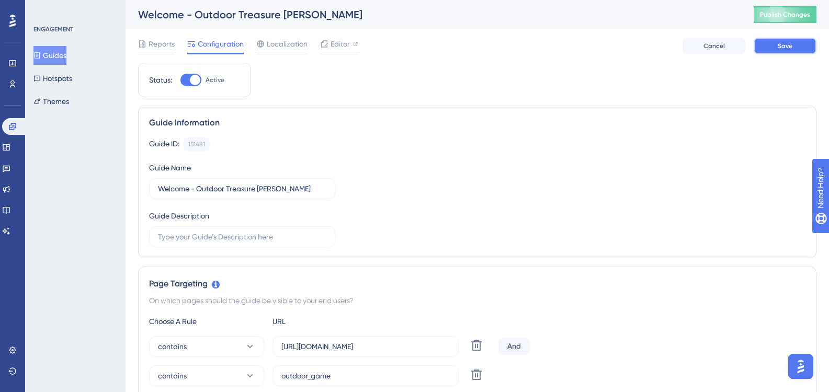
click at [776, 48] on button "Save" at bounding box center [785, 46] width 63 height 17
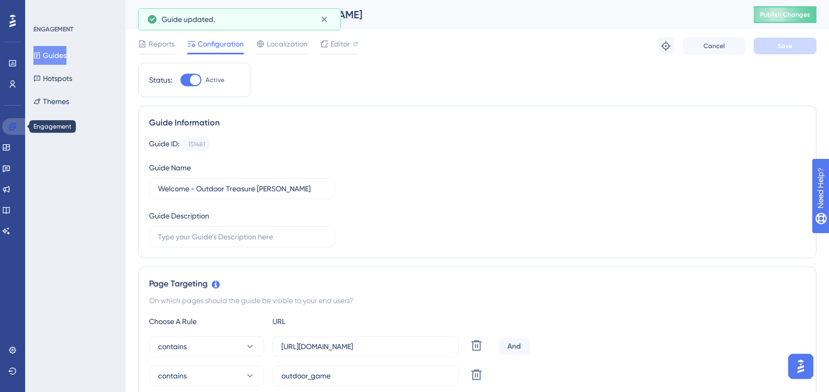
click at [15, 129] on icon at bounding box center [12, 126] width 8 height 8
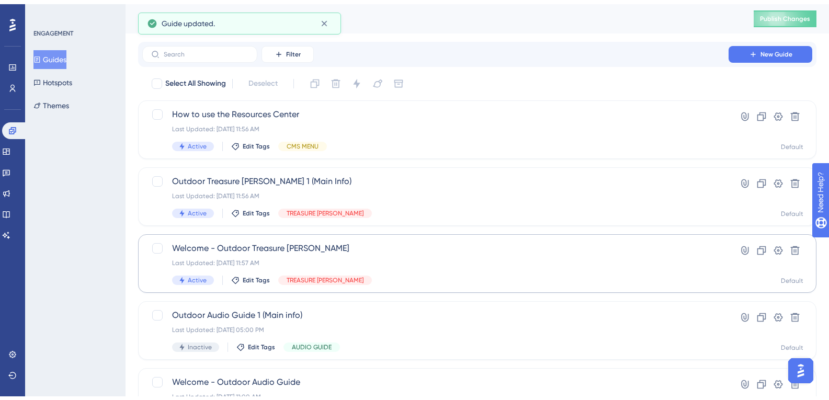
scroll to position [52, 0]
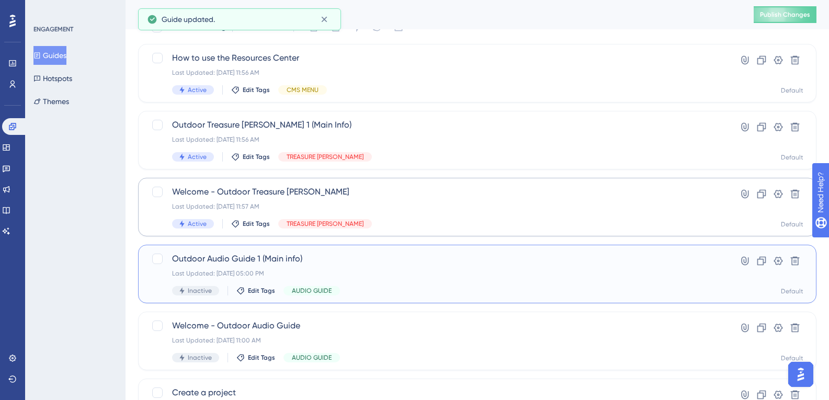
click at [235, 247] on div "Outdoor Audio Guide 1 (Main info) Last Updated: 02 oct. 2025 05:00 PM Inactive …" at bounding box center [477, 274] width 679 height 59
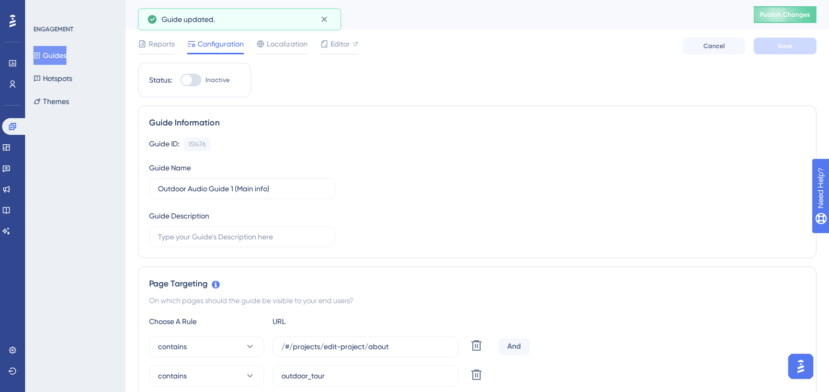
click at [196, 85] on div at bounding box center [190, 80] width 21 height 13
click at [180, 81] on input "Inactive" at bounding box center [180, 80] width 1 height 1
checkbox input "true"
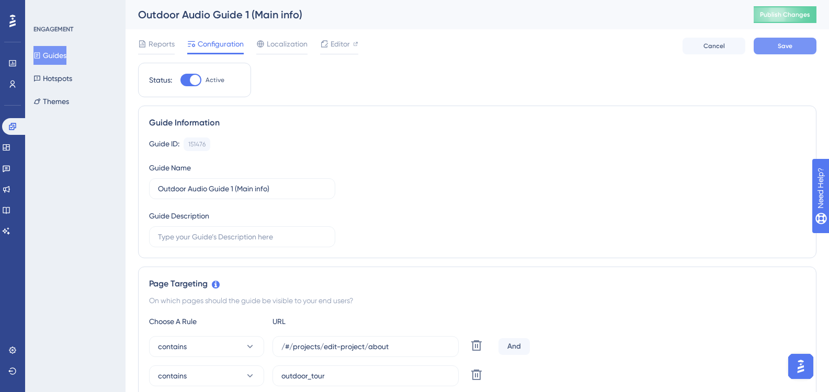
click at [757, 50] on button "Save" at bounding box center [785, 46] width 63 height 17
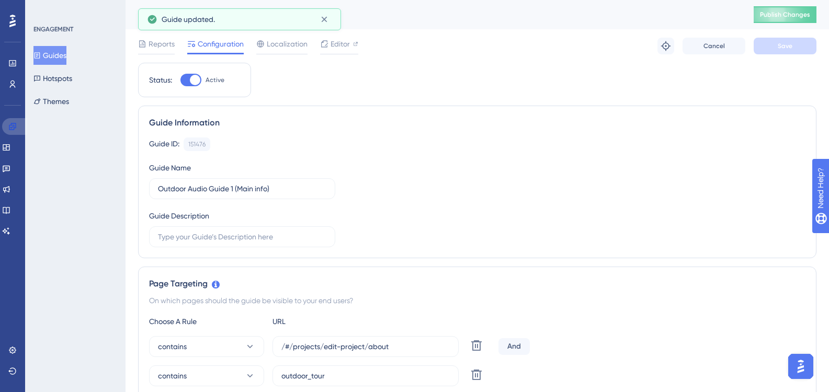
click at [15, 126] on icon at bounding box center [12, 126] width 8 height 8
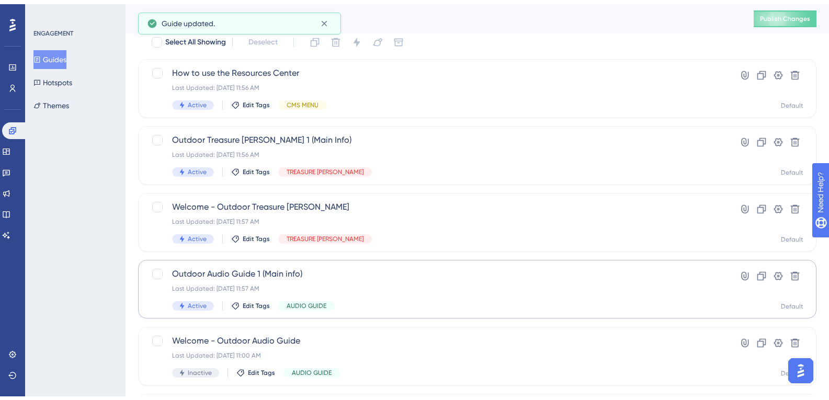
scroll to position [105, 0]
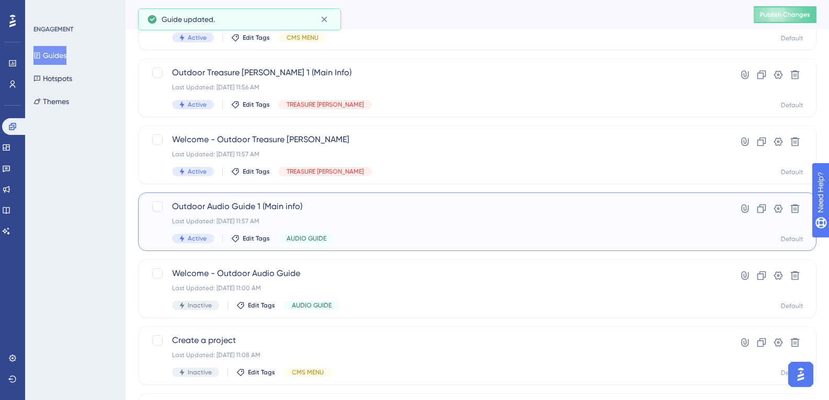
click at [266, 197] on div "Outdoor Audio Guide 1 (Main info) Last Updated: 03 oct. 2025 11:57 AM Active Ed…" at bounding box center [477, 222] width 679 height 59
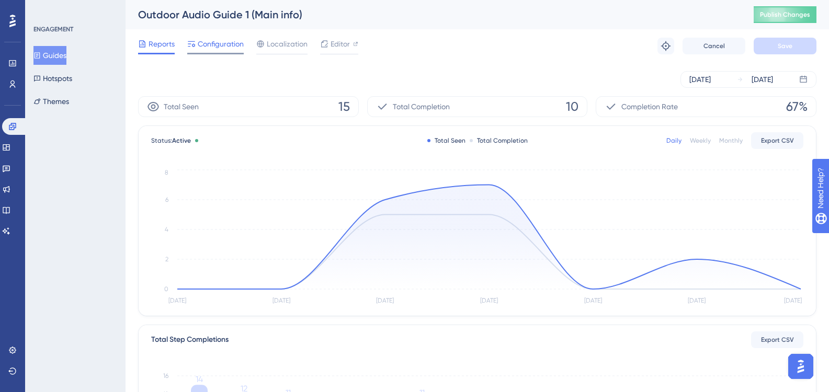
click at [200, 40] on span "Configuration" at bounding box center [221, 44] width 46 height 13
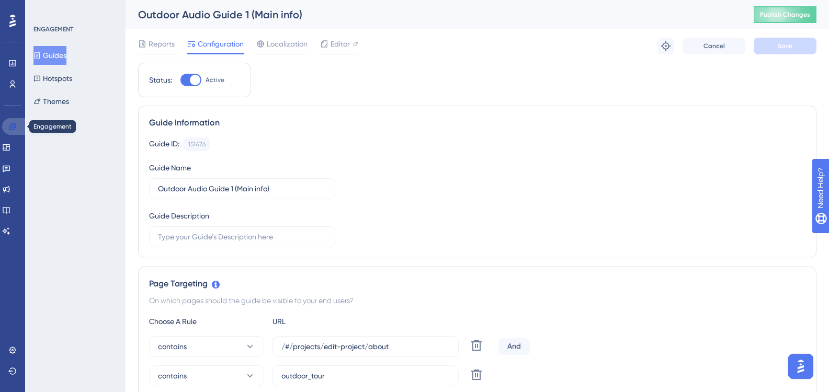
click at [19, 123] on link at bounding box center [14, 126] width 25 height 17
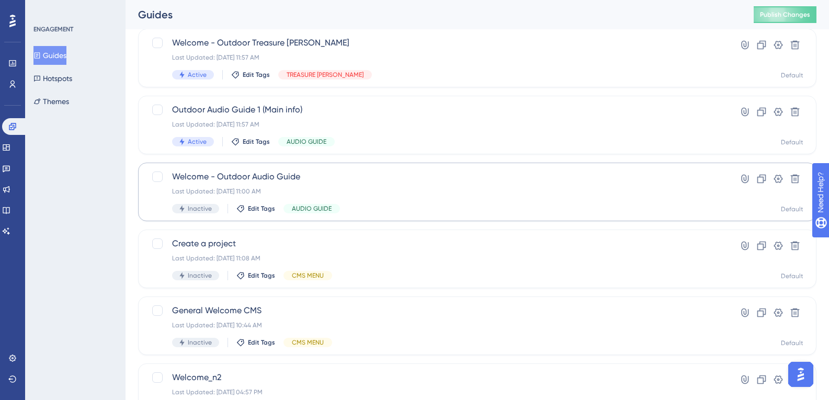
scroll to position [262, 0]
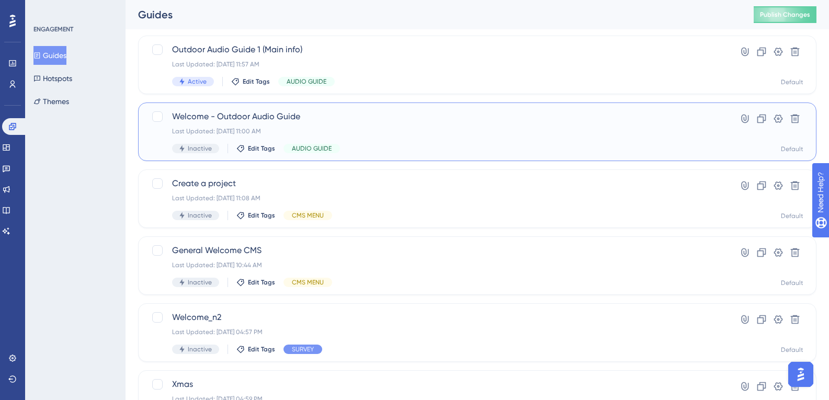
click at [272, 123] on div "Welcome - Outdoor Audio Guide Last Updated: 03 oct. 2025 11:00 AM Inactive Edit…" at bounding box center [435, 131] width 527 height 43
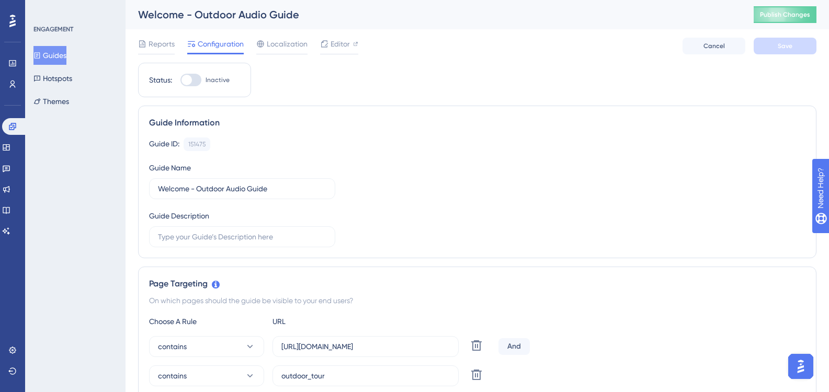
click at [192, 80] on div at bounding box center [187, 80] width 10 height 10
click at [180, 80] on input "Inactive" at bounding box center [180, 80] width 1 height 1
checkbox input "true"
click at [764, 49] on button "Save" at bounding box center [785, 46] width 63 height 17
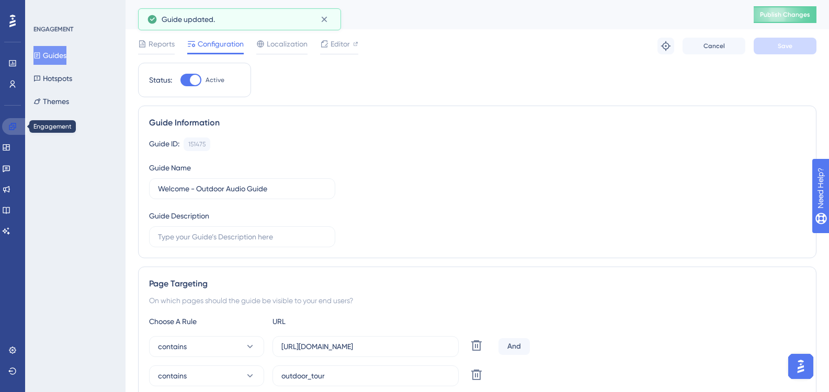
click at [10, 130] on icon at bounding box center [12, 126] width 8 height 8
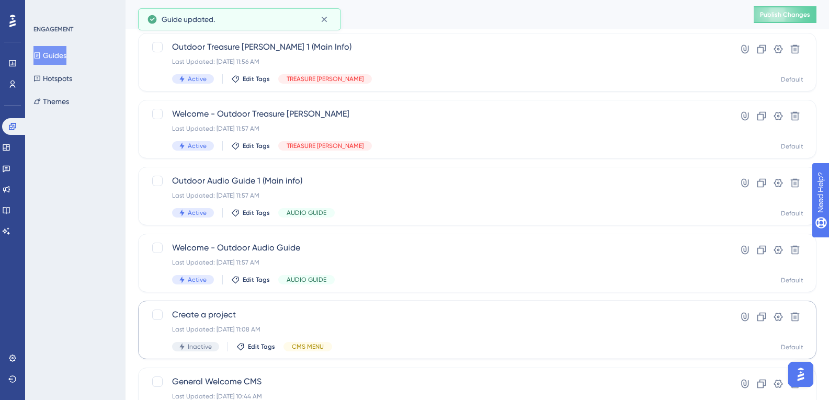
scroll to position [262, 0]
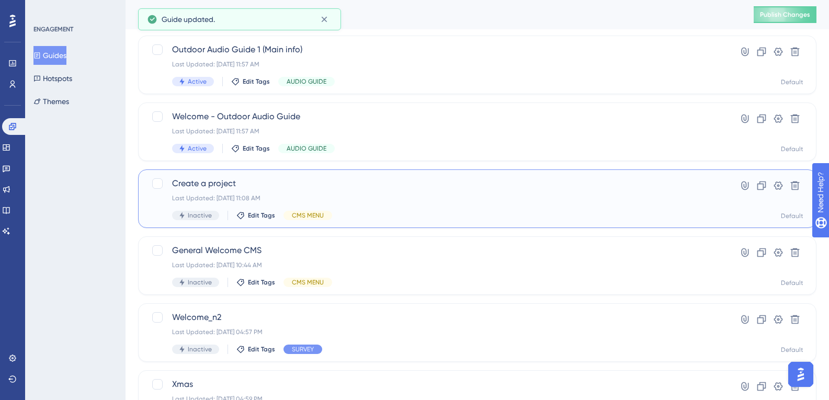
click at [234, 188] on span "Create a project" at bounding box center [435, 183] width 527 height 13
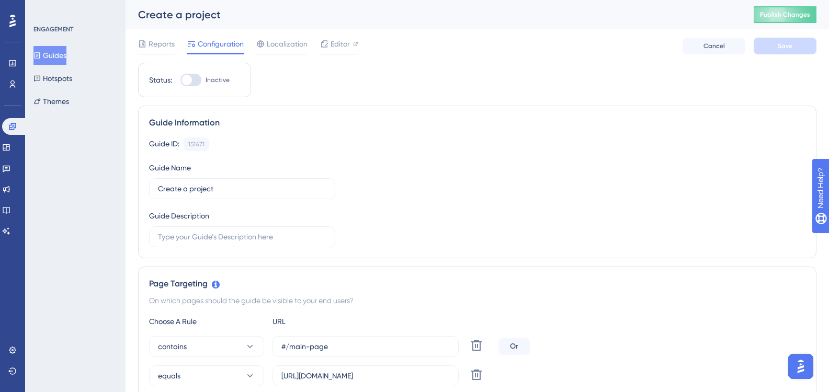
click at [183, 84] on div at bounding box center [187, 80] width 10 height 10
click at [180, 81] on input "Inactive" at bounding box center [180, 80] width 1 height 1
checkbox input "true"
click at [783, 40] on button "Save" at bounding box center [785, 46] width 63 height 17
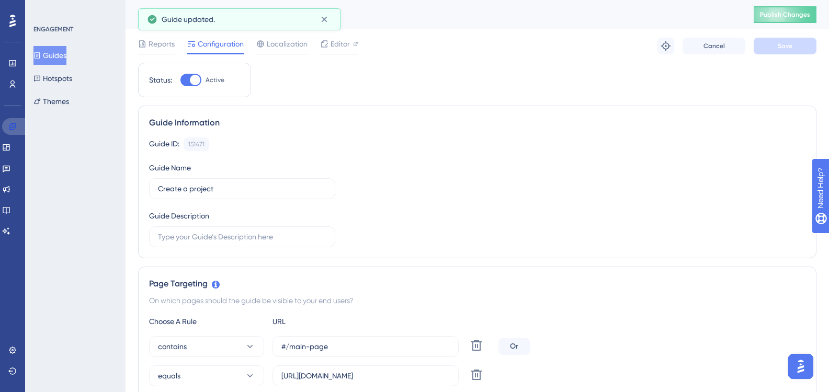
click at [18, 127] on link at bounding box center [14, 126] width 25 height 17
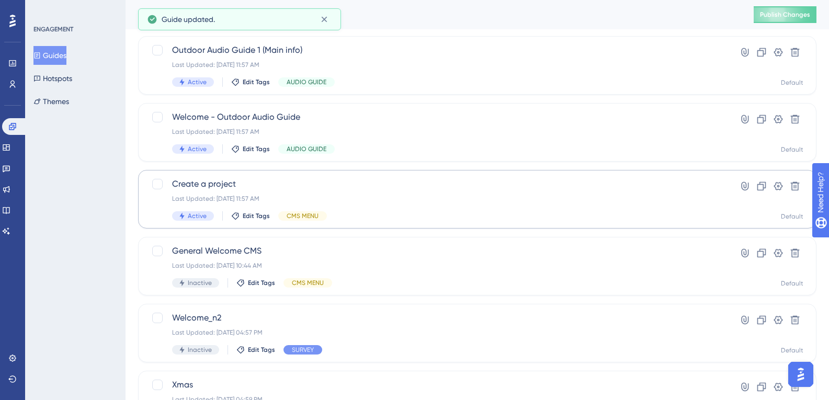
scroll to position [262, 0]
click at [194, 199] on div "Last Updated: [DATE] 11:57 AM" at bounding box center [435, 198] width 527 height 8
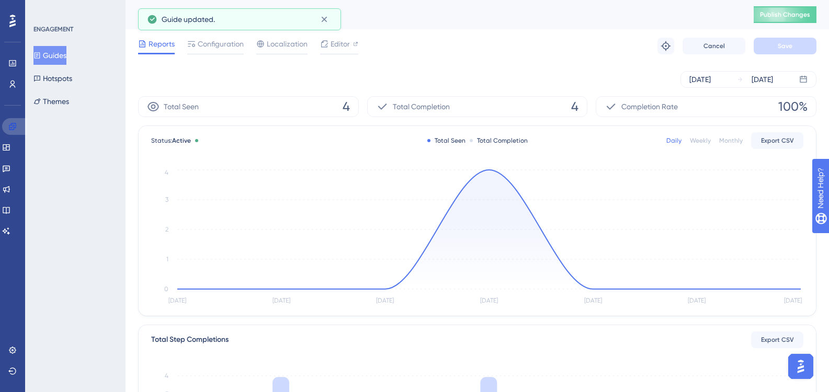
click at [10, 128] on icon at bounding box center [12, 126] width 8 height 8
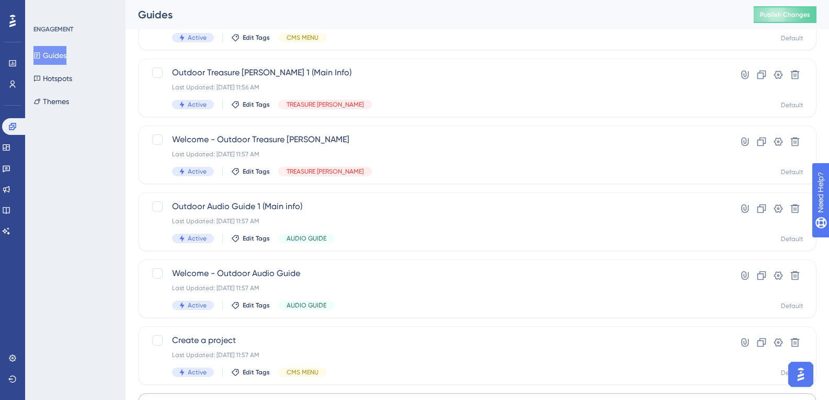
scroll to position [262, 0]
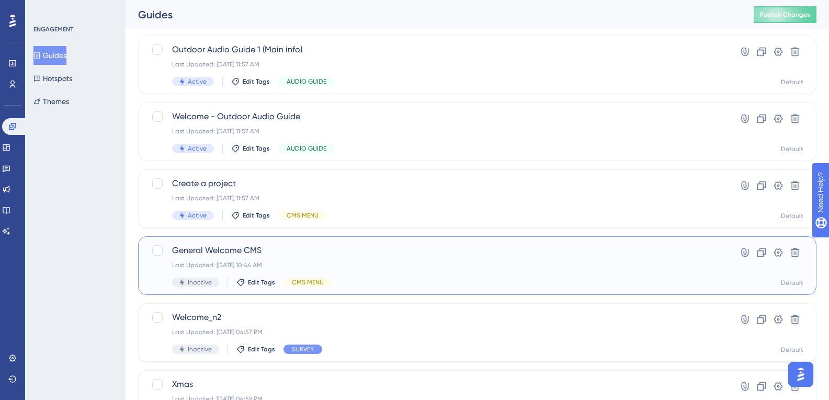
click at [207, 243] on div "General Welcome CMS Last Updated: 03 oct. 2025 10:44 AM Inactive Edit Tags CMS …" at bounding box center [477, 265] width 679 height 59
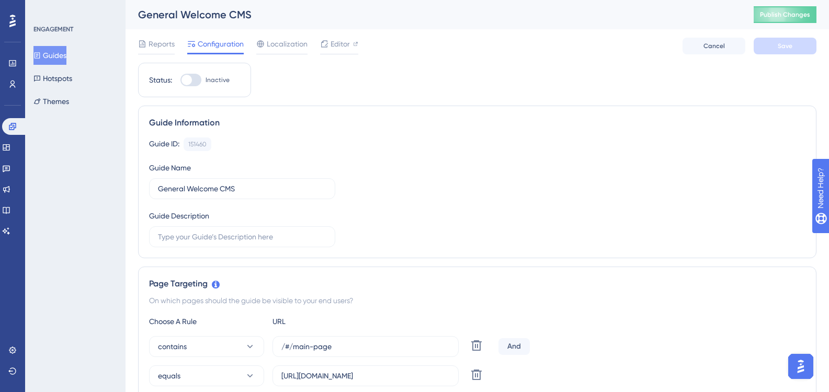
click at [193, 77] on div at bounding box center [190, 80] width 21 height 13
click at [180, 80] on input "Inactive" at bounding box center [180, 80] width 1 height 1
checkbox input "true"
click at [742, 51] on button "Cancel" at bounding box center [714, 46] width 63 height 17
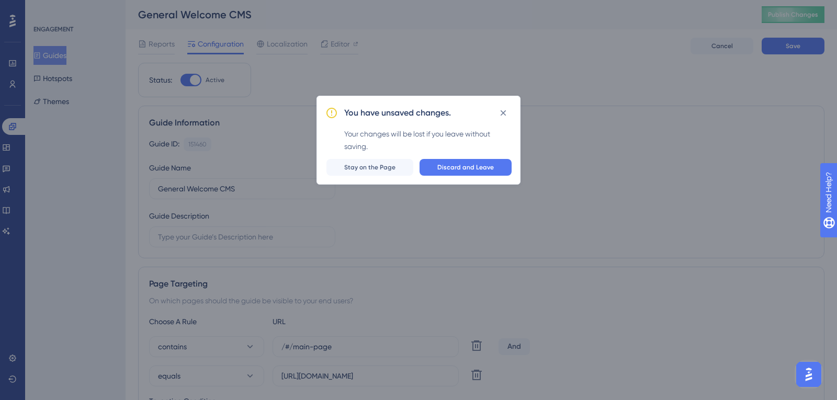
click at [506, 111] on icon at bounding box center [503, 113] width 10 height 10
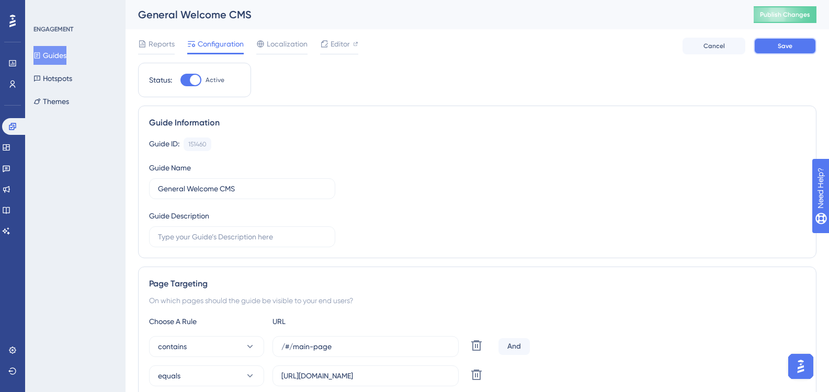
click at [765, 51] on button "Save" at bounding box center [785, 46] width 63 height 17
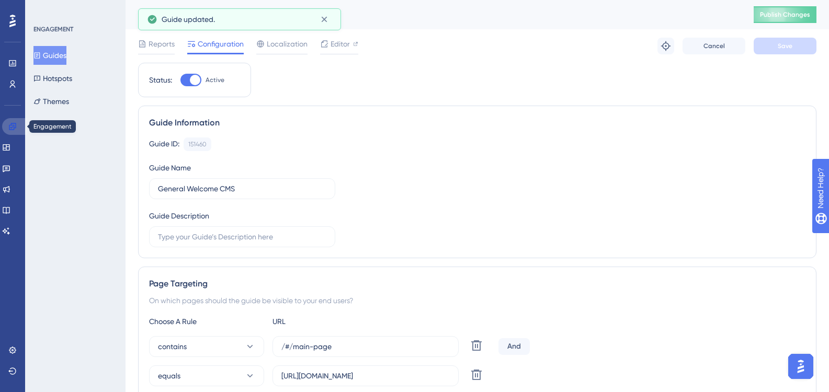
click at [10, 128] on icon at bounding box center [12, 126] width 8 height 8
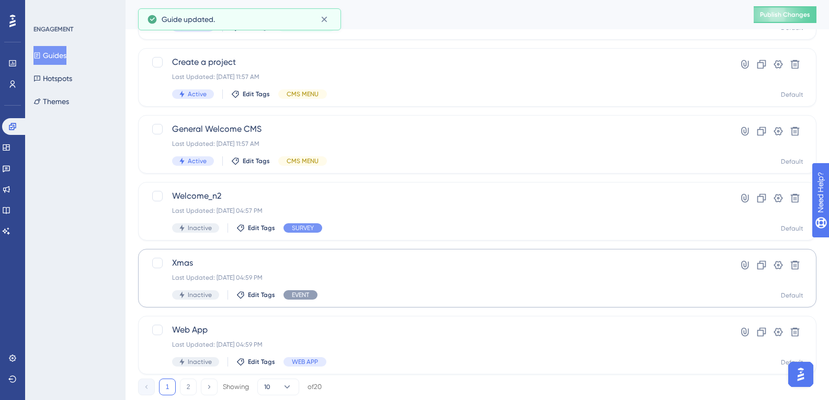
scroll to position [412, 0]
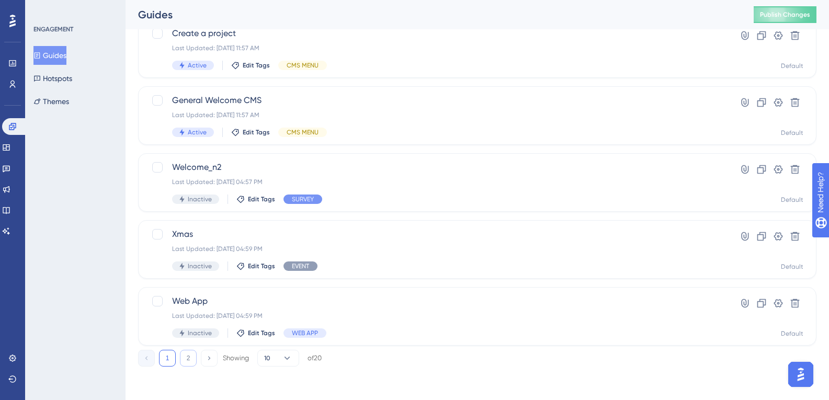
click at [183, 354] on button "2" at bounding box center [188, 358] width 17 height 17
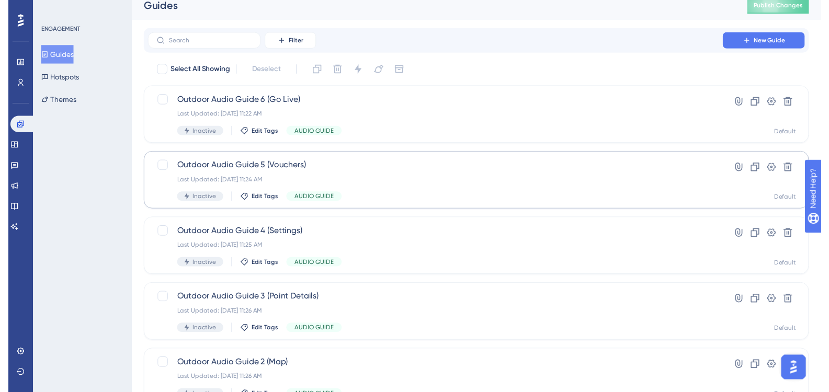
scroll to position [0, 0]
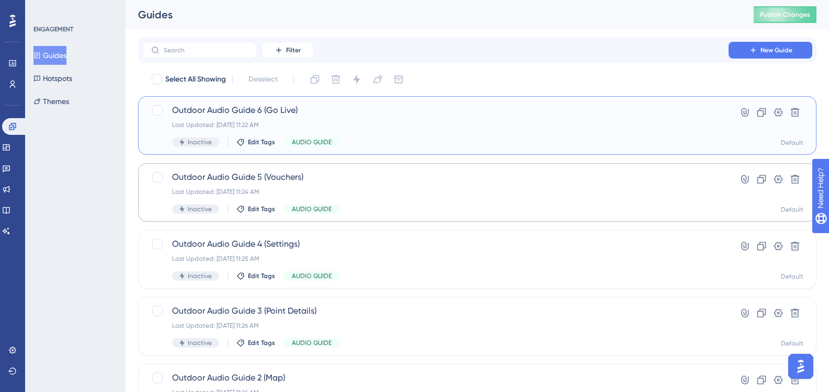
click at [242, 122] on div "Last Updated: 03 oct. 2025 11:22 AM" at bounding box center [435, 125] width 527 height 8
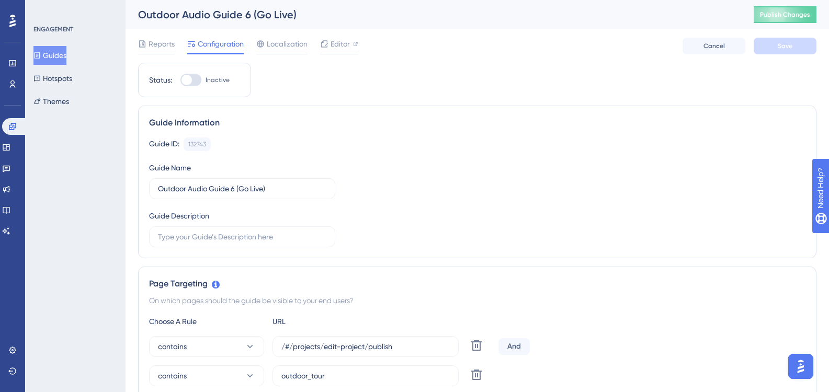
click at [192, 83] on div at bounding box center [190, 80] width 21 height 13
click at [180, 81] on input "Inactive" at bounding box center [180, 80] width 1 height 1
checkbox input "true"
click at [764, 47] on button "Save" at bounding box center [785, 46] width 63 height 17
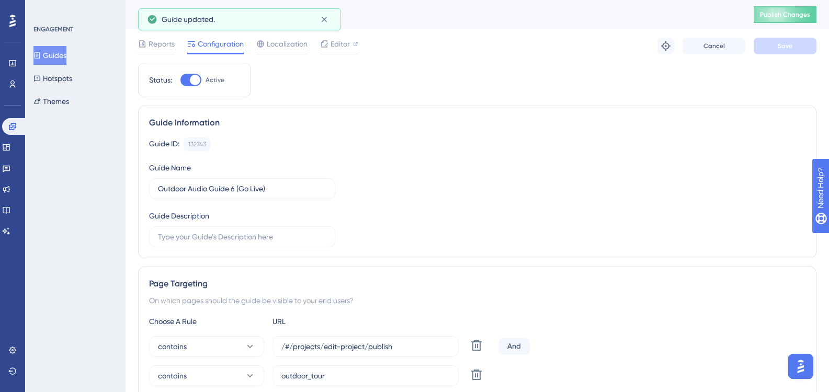
click at [56, 52] on button "Guides" at bounding box center [49, 55] width 33 height 19
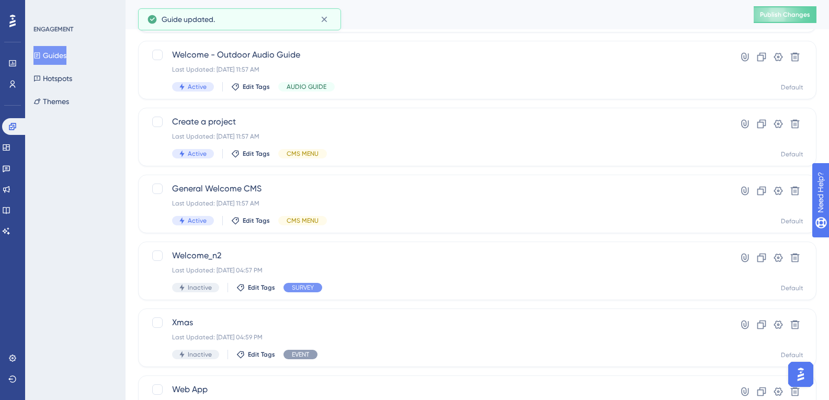
scroll to position [412, 0]
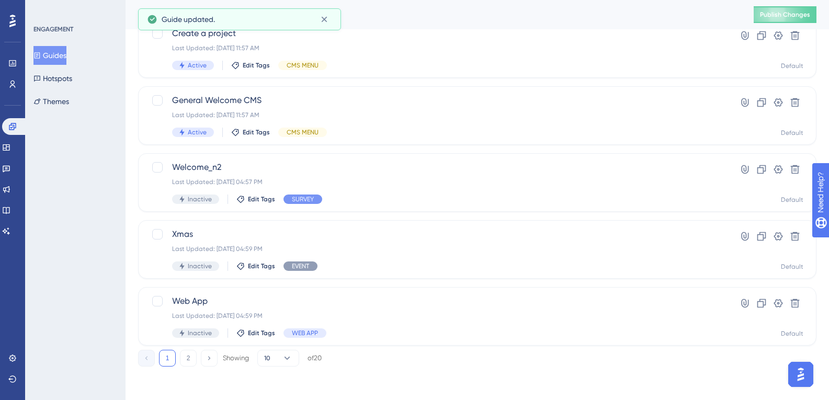
click at [186, 358] on button "2" at bounding box center [188, 358] width 17 height 17
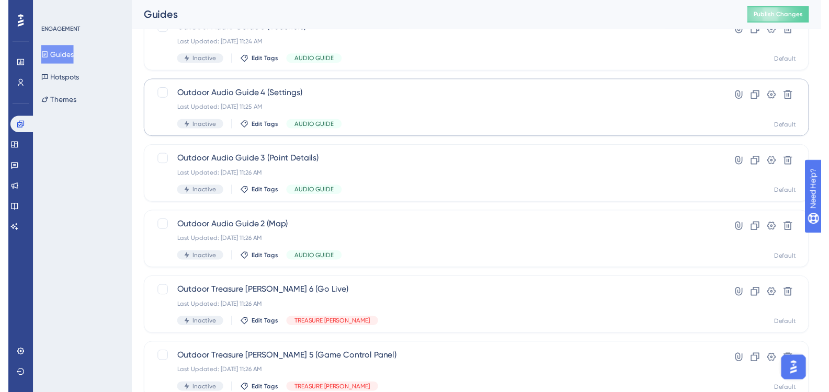
scroll to position [0, 0]
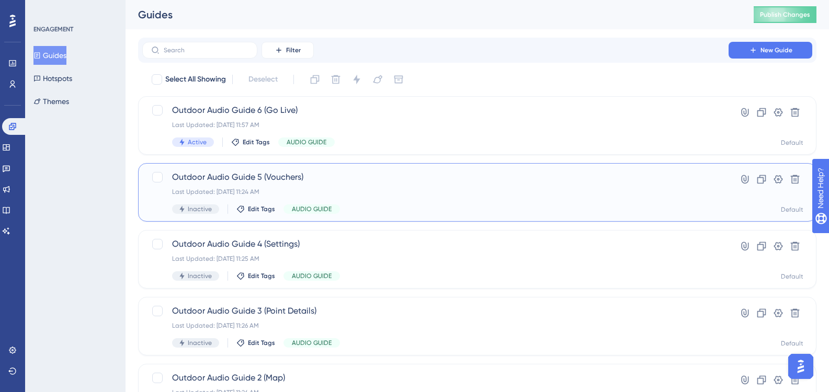
click at [241, 184] on div "Outdoor Audio Guide 5 (Vouchers) Last Updated: 03 oct. 2025 11:24 AM Inactive E…" at bounding box center [435, 192] width 527 height 43
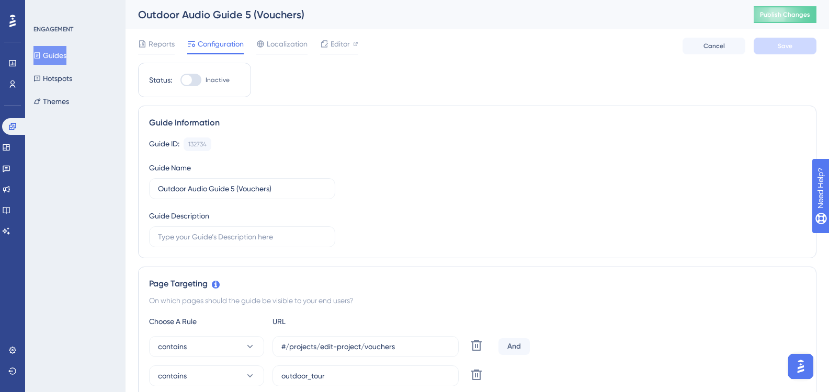
click at [194, 81] on div at bounding box center [190, 80] width 21 height 13
click at [180, 81] on input "Inactive" at bounding box center [180, 80] width 1 height 1
checkbox input "true"
click at [805, 35] on div "Reports Configuration Localization Editor Cancel Save" at bounding box center [477, 45] width 679 height 33
click at [800, 37] on div "Reports Configuration Localization Editor Cancel Save" at bounding box center [477, 45] width 679 height 33
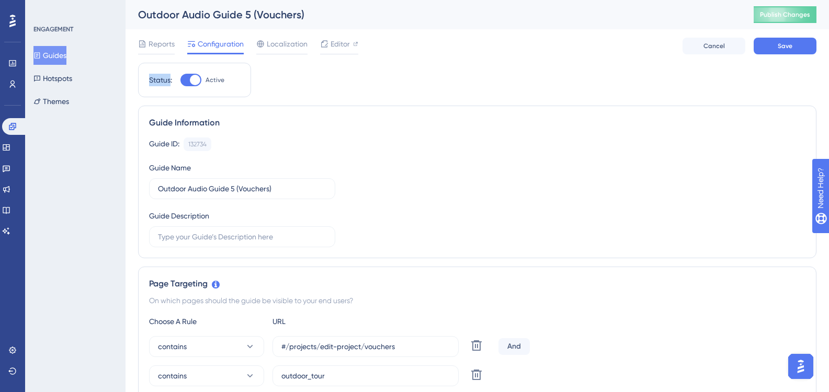
click at [800, 37] on div "Reports Configuration Localization Editor Cancel Save" at bounding box center [477, 45] width 679 height 33
click at [796, 45] on button "Save" at bounding box center [785, 46] width 63 height 17
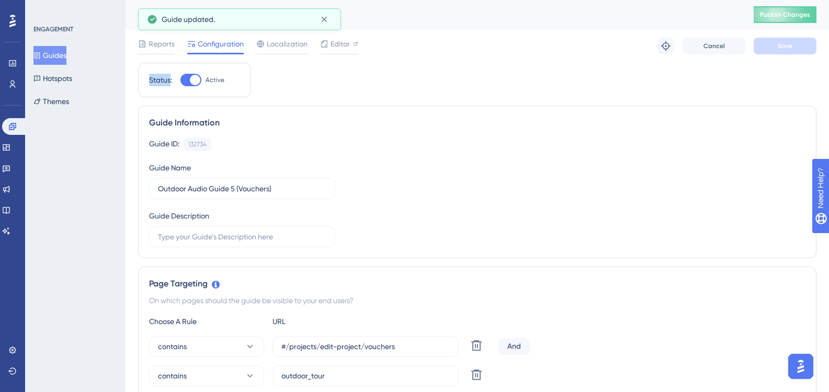
click at [47, 61] on button "Guides" at bounding box center [49, 55] width 33 height 19
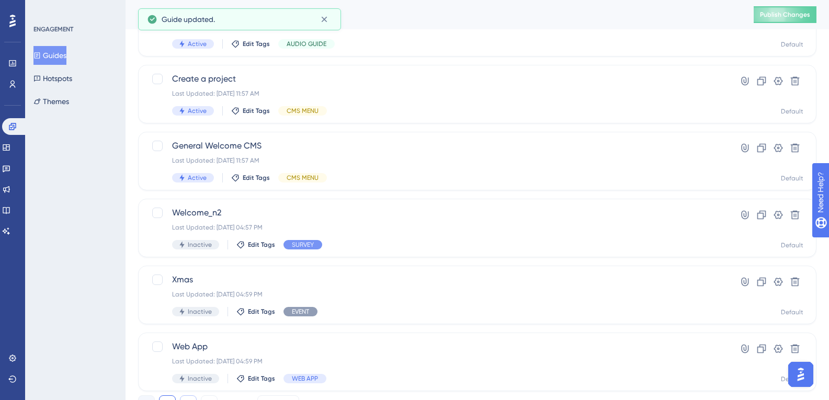
scroll to position [412, 0]
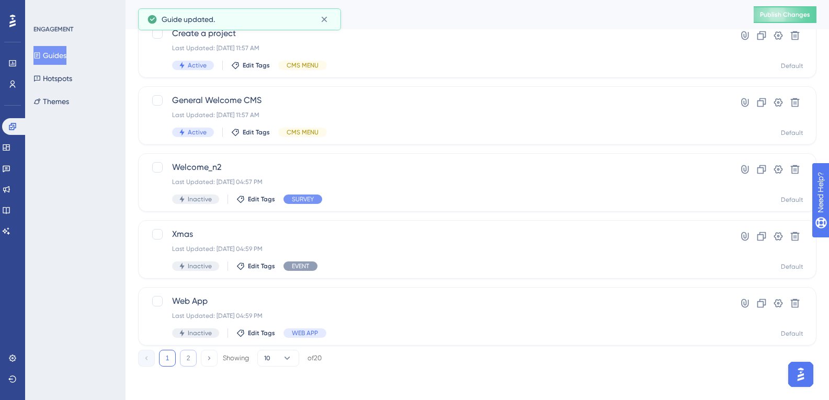
click at [184, 350] on button "2" at bounding box center [188, 358] width 17 height 17
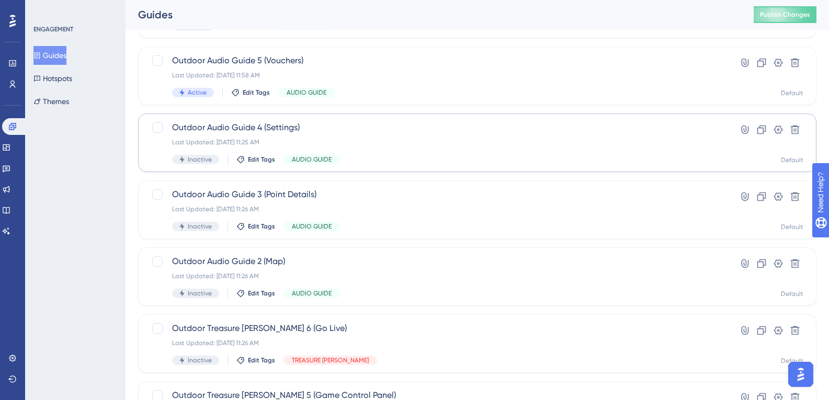
scroll to position [98, 0]
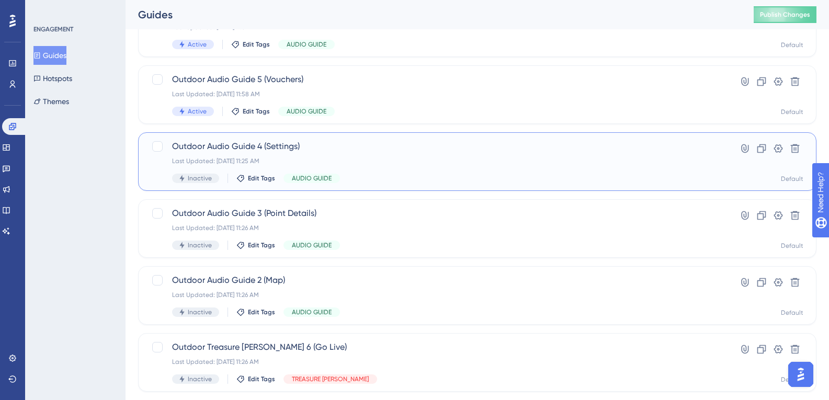
click at [258, 165] on div "Outdoor Audio Guide 4 (Settings) Last Updated: 03 oct. 2025 11:25 AM Inactive E…" at bounding box center [435, 161] width 527 height 43
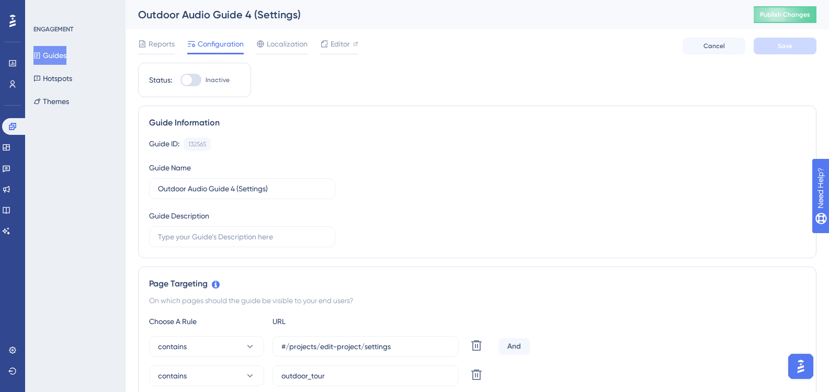
click at [196, 76] on div at bounding box center [190, 80] width 21 height 13
click at [180, 80] on input "Inactive" at bounding box center [180, 80] width 1 height 1
checkbox input "true"
click at [790, 36] on div "Reports Configuration Localization Editor Cancel Save" at bounding box center [477, 45] width 679 height 33
click at [788, 40] on button "Save" at bounding box center [785, 46] width 63 height 17
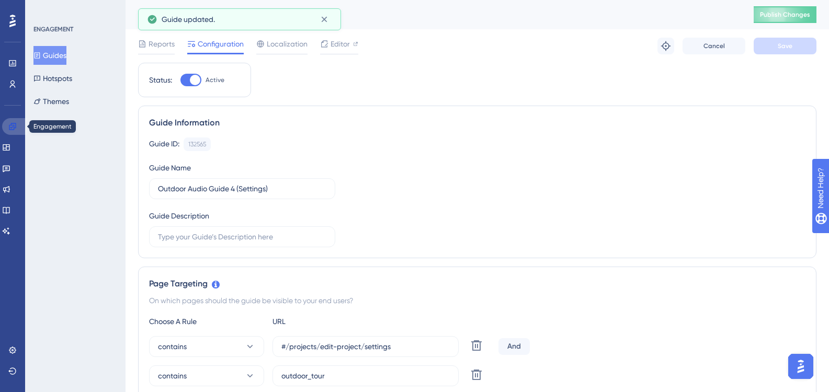
click at [17, 133] on link at bounding box center [14, 126] width 25 height 17
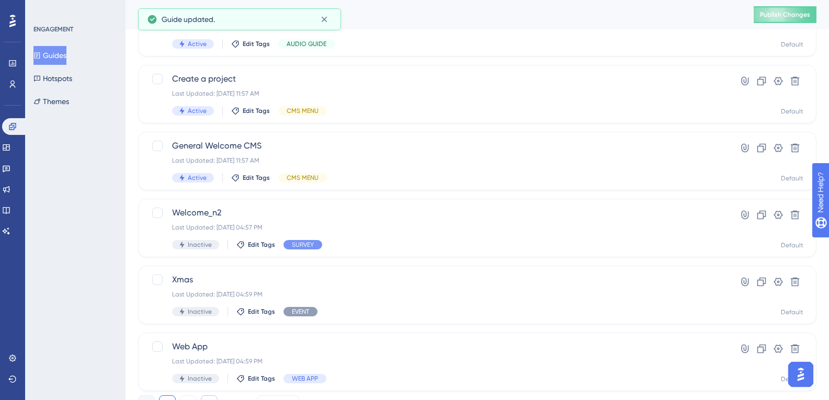
scroll to position [412, 0]
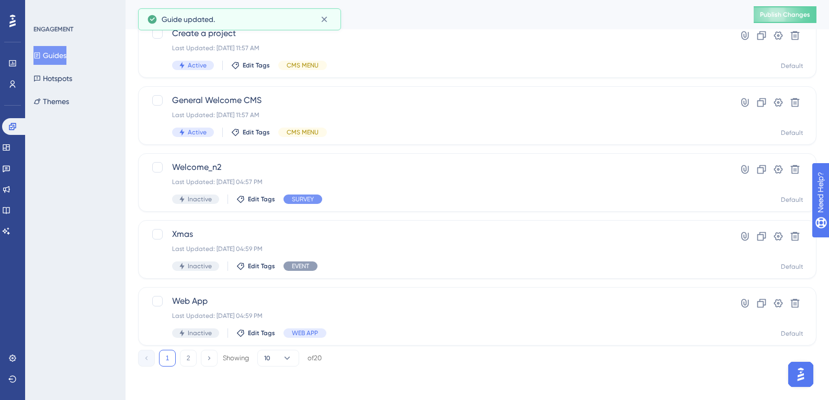
click at [197, 351] on div "1 2 Showing 10 of 20" at bounding box center [230, 358] width 184 height 17
click at [195, 353] on button "2" at bounding box center [188, 358] width 17 height 17
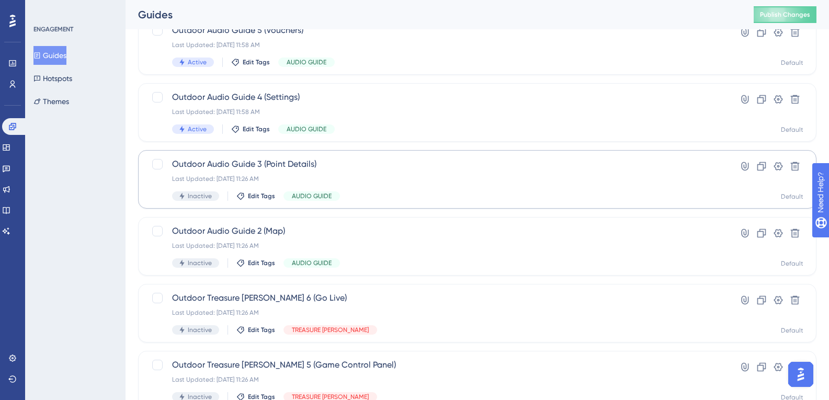
scroll to position [46, 0]
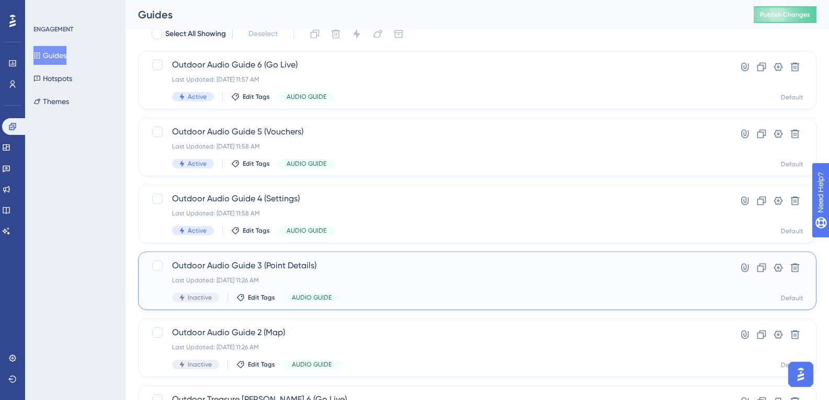
click at [260, 277] on div "Last Updated: 03 oct. 2025 11:26 AM" at bounding box center [435, 280] width 527 height 8
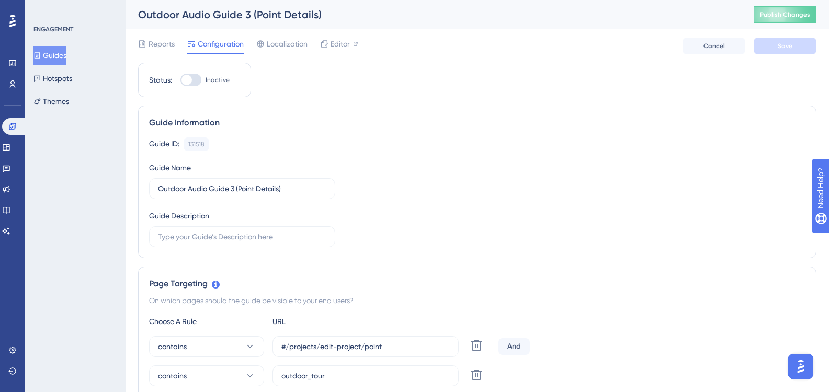
click at [197, 82] on div at bounding box center [190, 80] width 21 height 13
click at [180, 81] on input "Inactive" at bounding box center [180, 80] width 1 height 1
checkbox input "true"
click at [765, 46] on button "Save" at bounding box center [785, 46] width 63 height 17
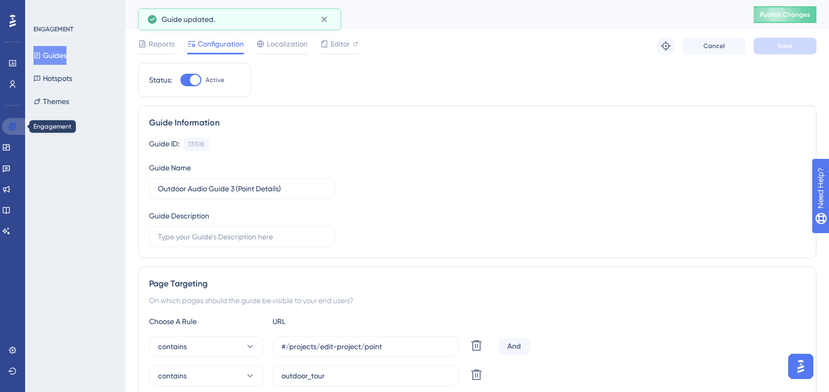
click at [17, 128] on link at bounding box center [14, 126] width 25 height 17
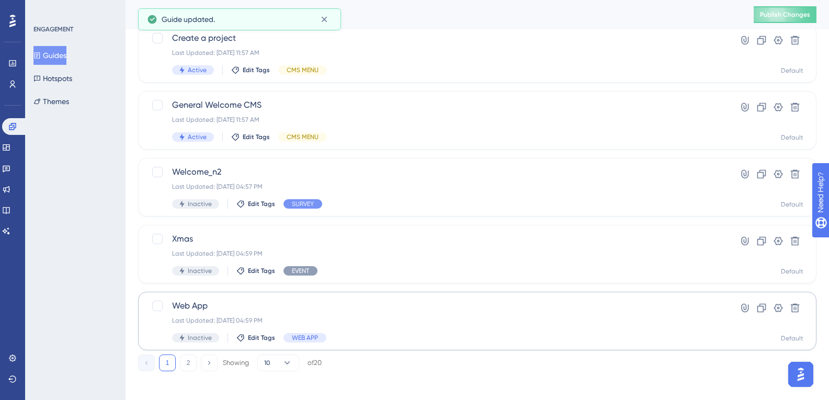
scroll to position [412, 0]
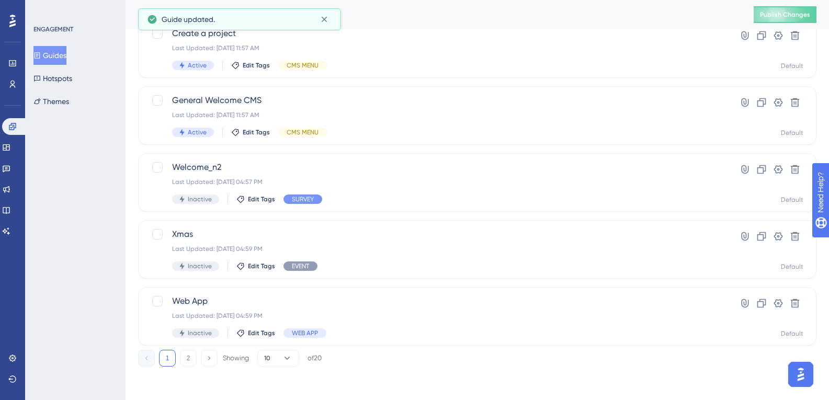
click at [189, 349] on div "1 2 Showing 10 of 20" at bounding box center [477, 356] width 679 height 21
click at [189, 356] on button "2" at bounding box center [188, 358] width 17 height 17
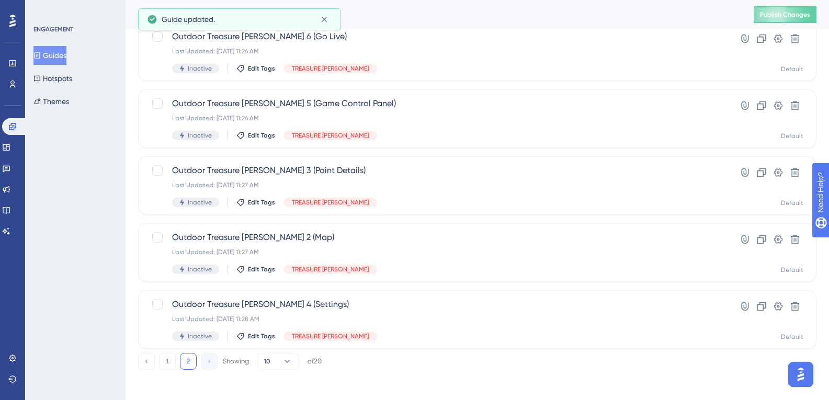
scroll to position [255, 0]
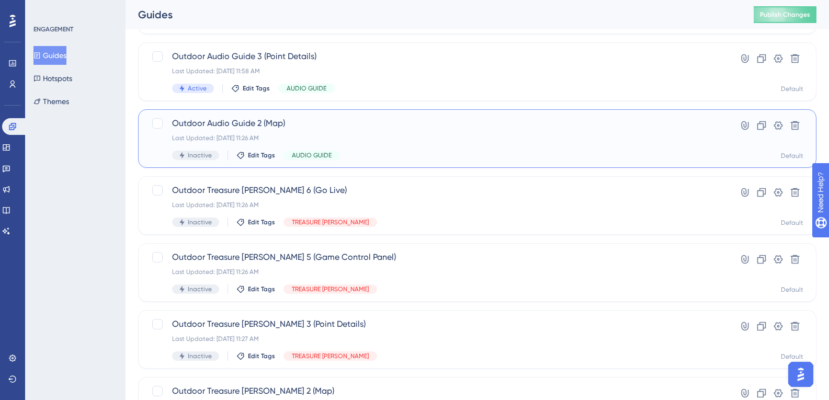
click at [253, 142] on div "Last Updated: 03 oct. 2025 11:26 AM" at bounding box center [435, 138] width 527 height 8
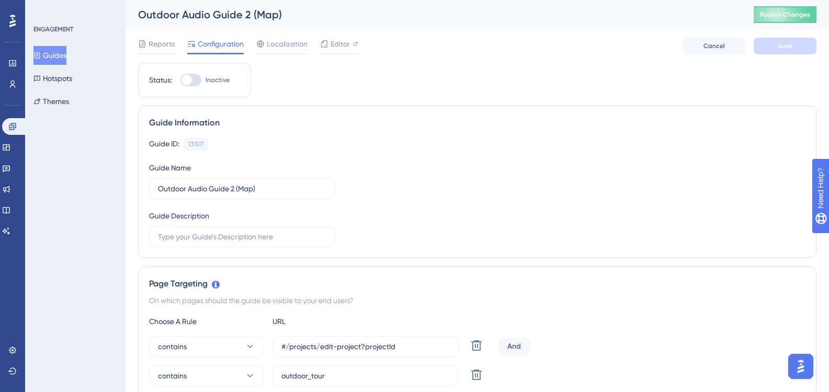
click at [202, 85] on label "Inactive" at bounding box center [204, 80] width 49 height 13
click at [180, 81] on input "Inactive" at bounding box center [180, 80] width 1 height 1
checkbox input "true"
click at [773, 50] on button "Save" at bounding box center [785, 46] width 63 height 17
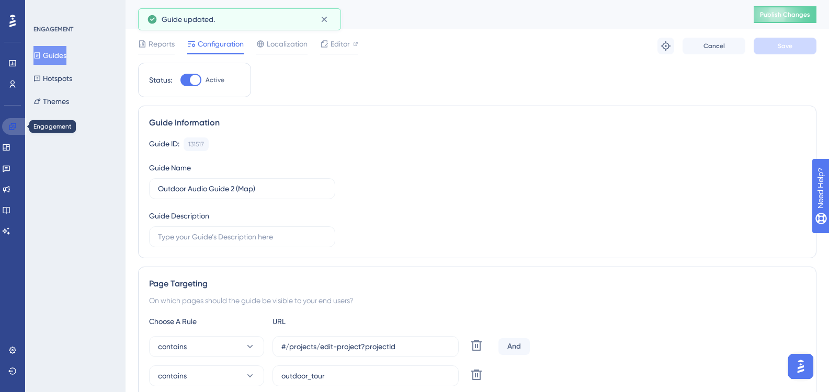
click at [14, 128] on icon at bounding box center [12, 126] width 7 height 7
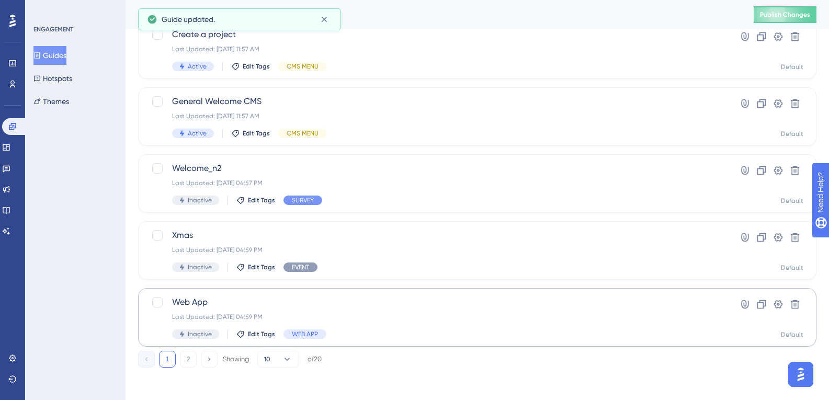
scroll to position [412, 0]
click at [187, 357] on button "2" at bounding box center [188, 358] width 17 height 17
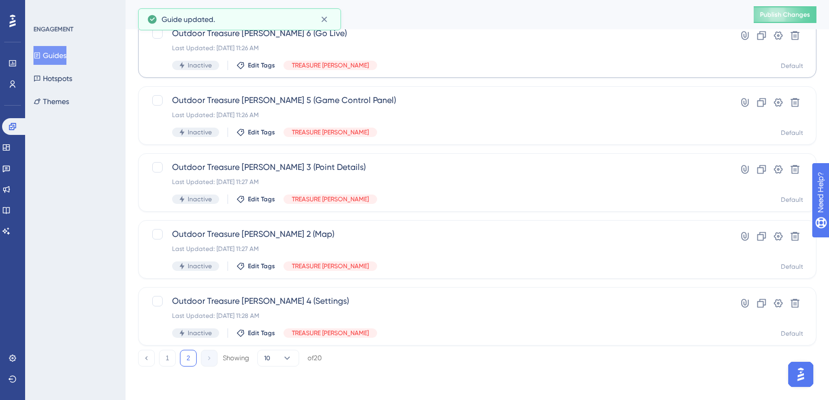
scroll to position [202, 0]
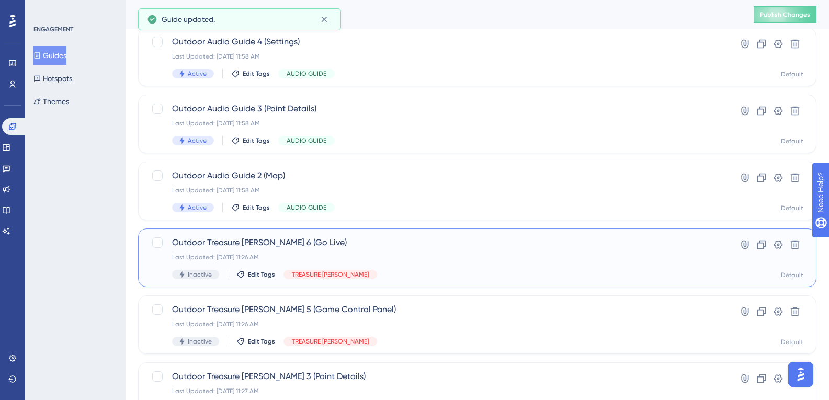
click at [249, 253] on div "Outdoor Treasure Hunt 6 (Go Live) Last Updated: 03 oct. 2025 11:26 AM Inactive …" at bounding box center [435, 257] width 527 height 43
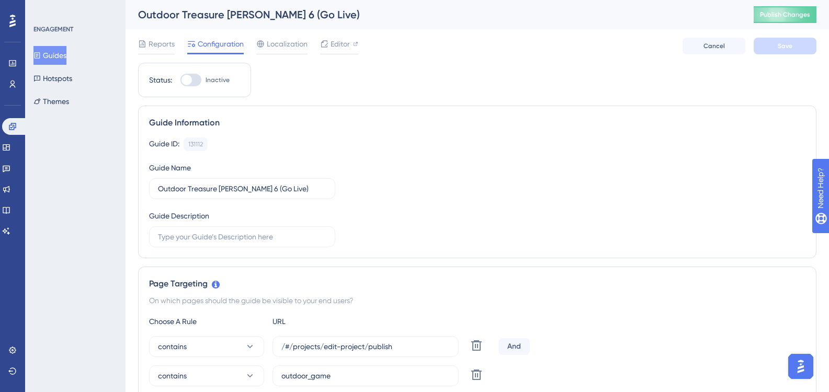
click at [206, 84] on label "Inactive" at bounding box center [204, 80] width 49 height 13
click at [180, 81] on input "Inactive" at bounding box center [180, 80] width 1 height 1
checkbox input "true"
click at [795, 44] on button "Save" at bounding box center [785, 46] width 63 height 17
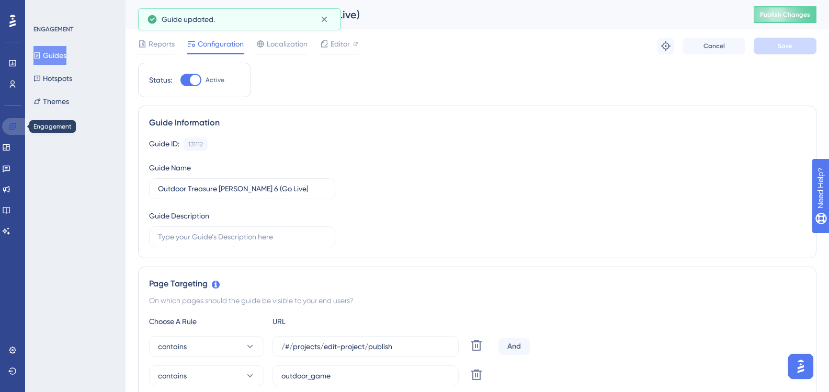
click at [18, 126] on link at bounding box center [14, 126] width 25 height 17
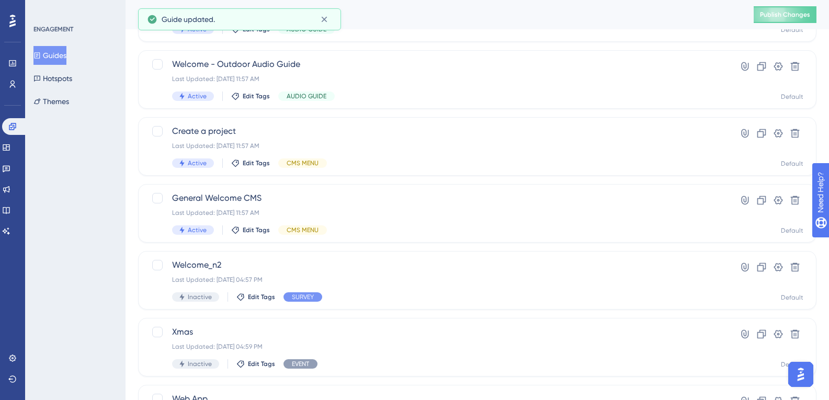
scroll to position [412, 0]
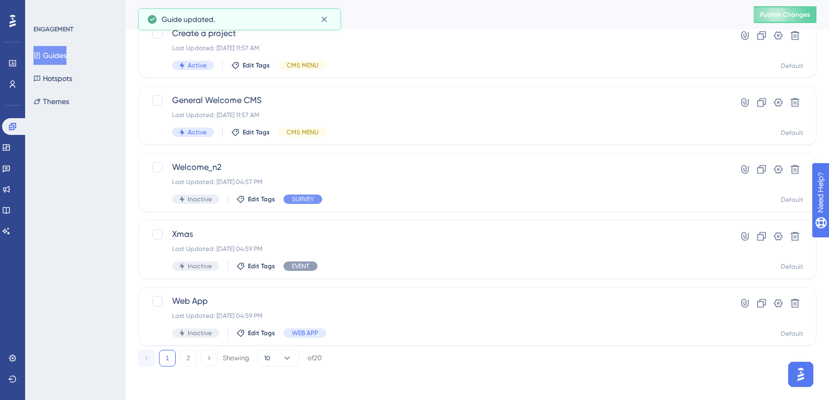
click at [197, 354] on div "1 2 Showing 10 of 20" at bounding box center [230, 358] width 184 height 17
click at [196, 355] on button "2" at bounding box center [188, 358] width 17 height 17
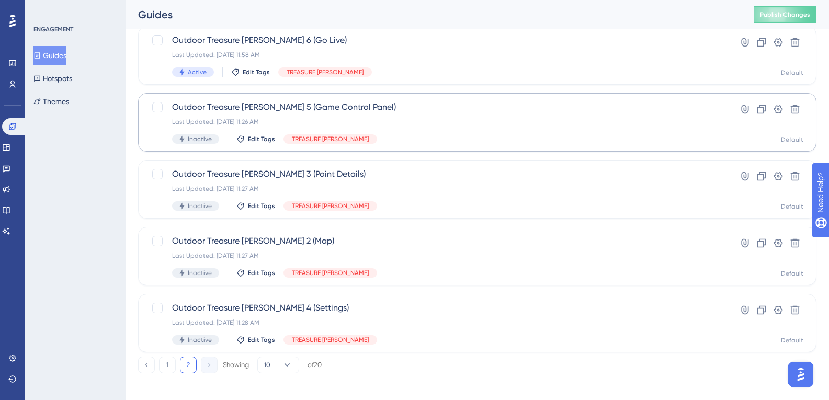
scroll to position [255, 0]
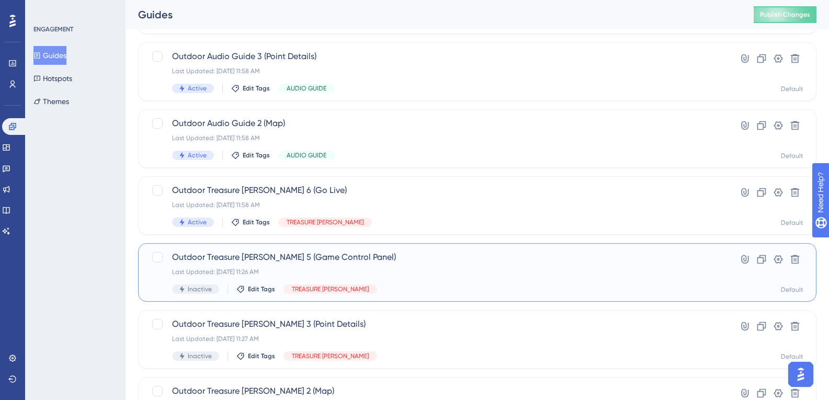
click at [265, 266] on div "Outdoor Treasure Hunt 5 (Game Control Panel) Last Updated: 03 oct. 2025 11:26 A…" at bounding box center [435, 272] width 527 height 43
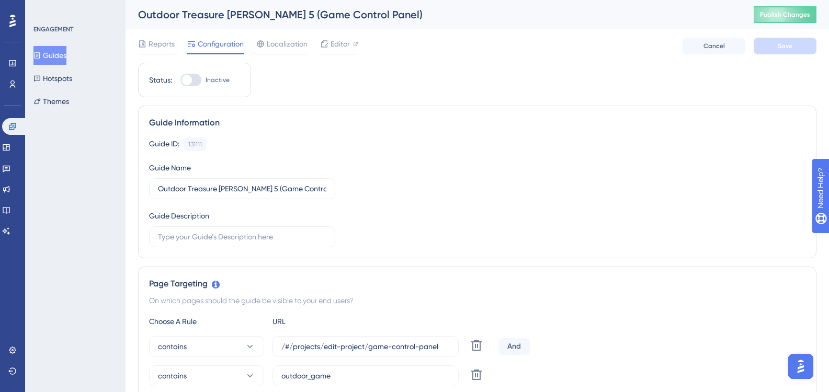
click at [187, 90] on div "Status: Inactive" at bounding box center [194, 80] width 113 height 35
click at [188, 88] on div "Status: Inactive" at bounding box center [194, 80] width 113 height 35
click at [191, 84] on div at bounding box center [190, 80] width 21 height 13
click at [180, 81] on input "Inactive" at bounding box center [180, 80] width 1 height 1
checkbox input "true"
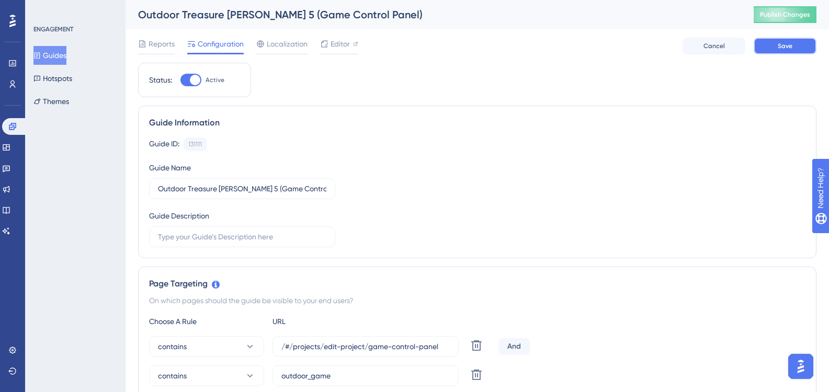
click at [801, 45] on button "Save" at bounding box center [785, 46] width 63 height 17
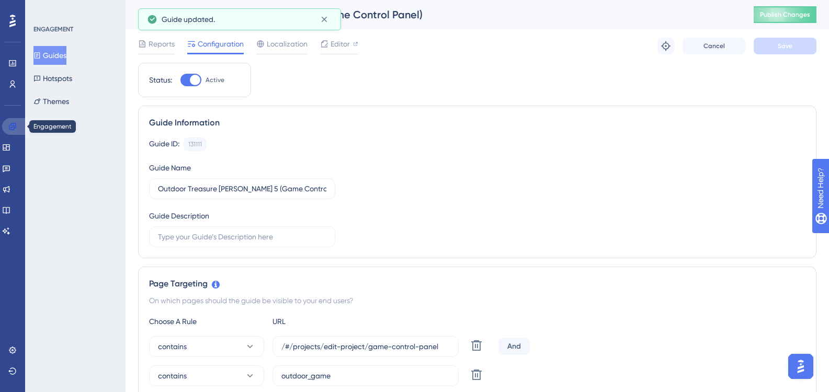
click at [15, 129] on icon at bounding box center [12, 126] width 8 height 8
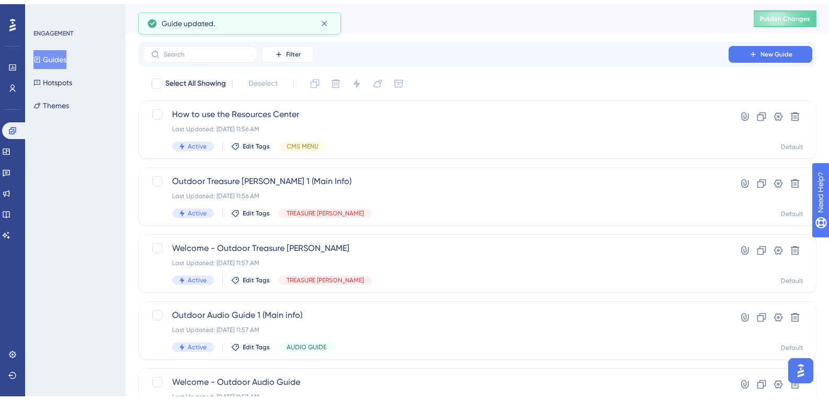
scroll to position [314, 0]
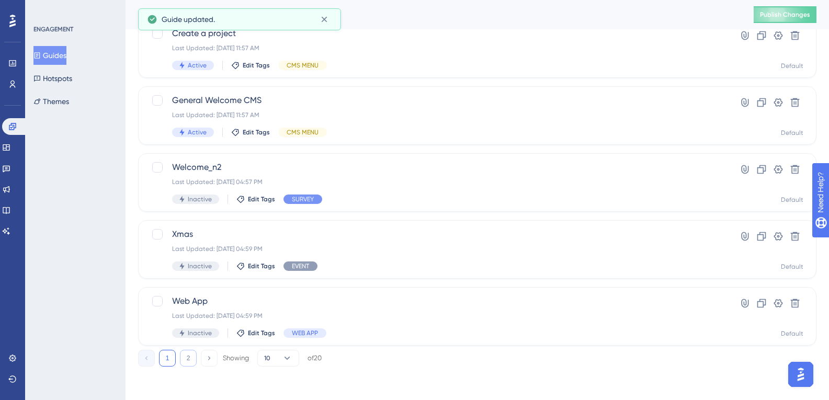
click at [190, 359] on button "2" at bounding box center [188, 358] width 17 height 17
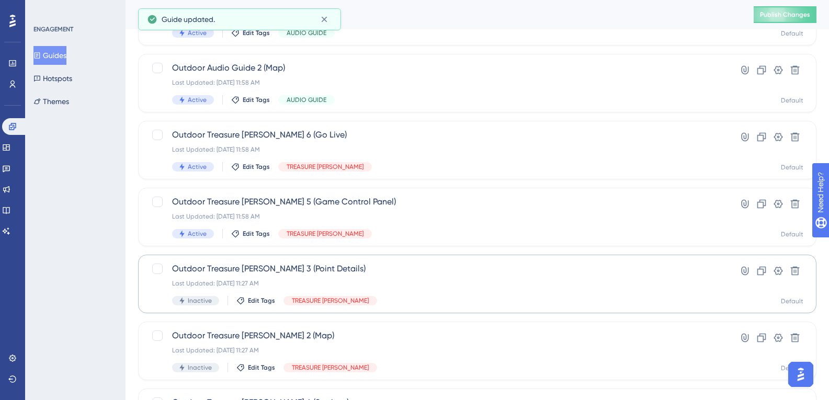
scroll to position [307, 0]
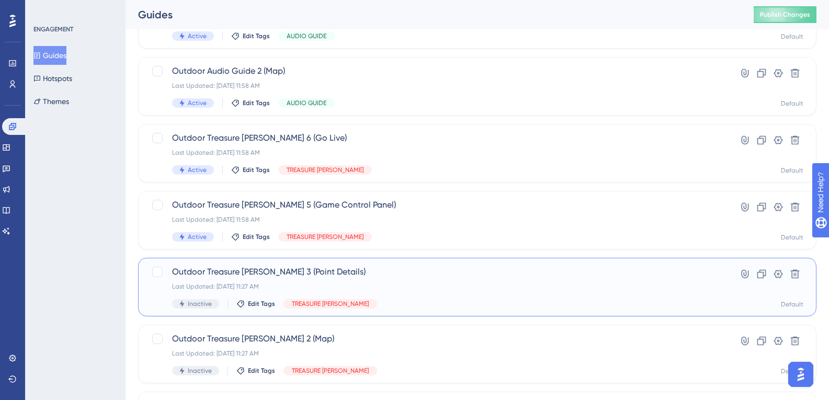
click at [258, 282] on div "Outdoor Treasure Hunt 3 (Point Details) Last Updated: 03 oct. 2025 11:27 AM Ina…" at bounding box center [435, 287] width 527 height 43
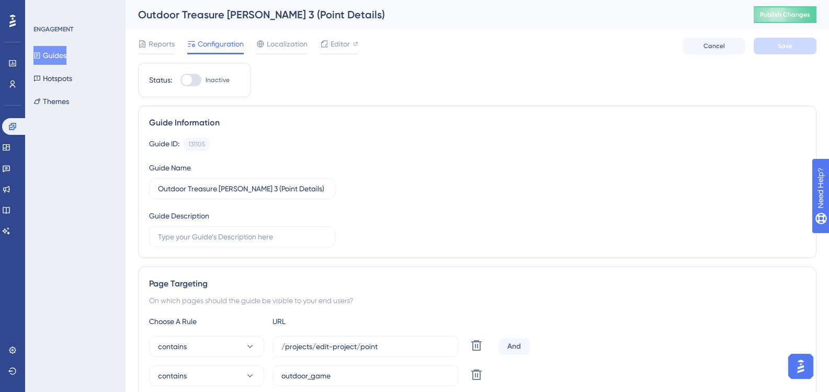
click at [200, 90] on div "Status: Inactive" at bounding box center [194, 80] width 113 height 35
click at [199, 88] on div "Status: Inactive" at bounding box center [194, 80] width 113 height 35
click at [198, 84] on div at bounding box center [190, 80] width 21 height 13
click at [180, 81] on input "Inactive" at bounding box center [180, 80] width 1 height 1
checkbox input "true"
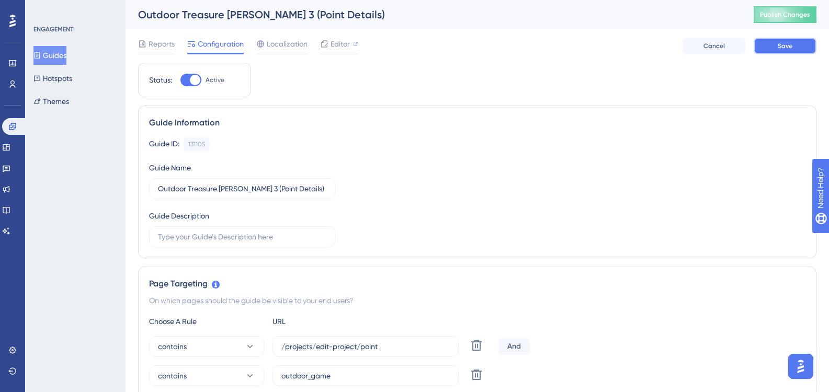
click at [760, 48] on button "Save" at bounding box center [785, 46] width 63 height 17
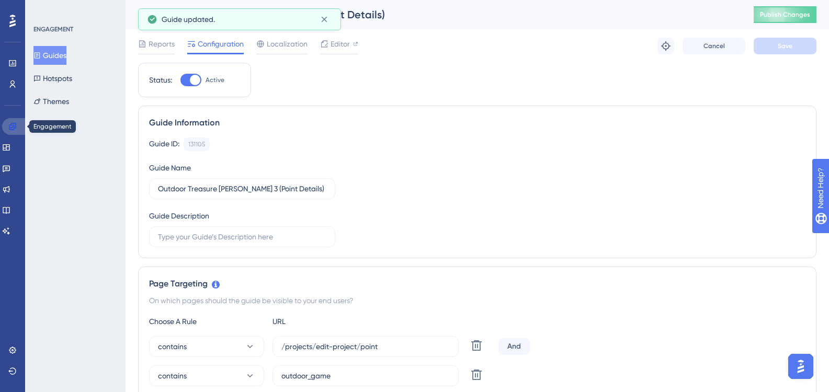
click at [12, 127] on icon at bounding box center [12, 126] width 7 height 7
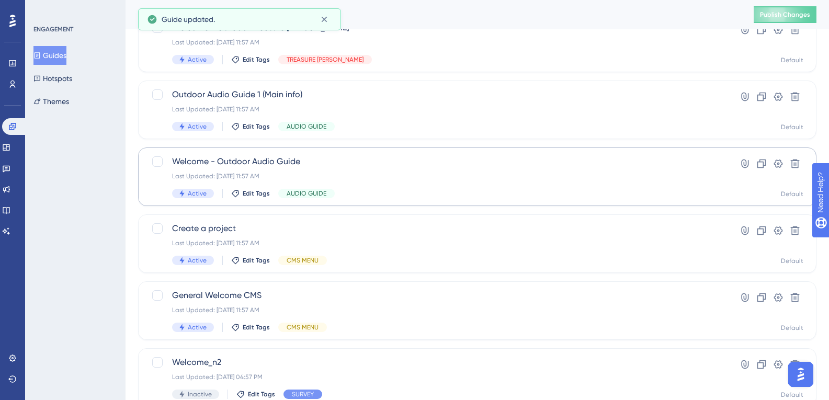
scroll to position [412, 0]
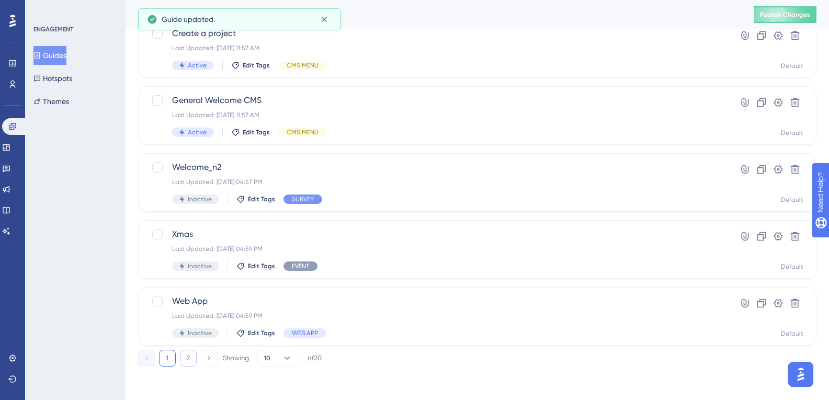
click at [193, 355] on button "2" at bounding box center [188, 358] width 17 height 17
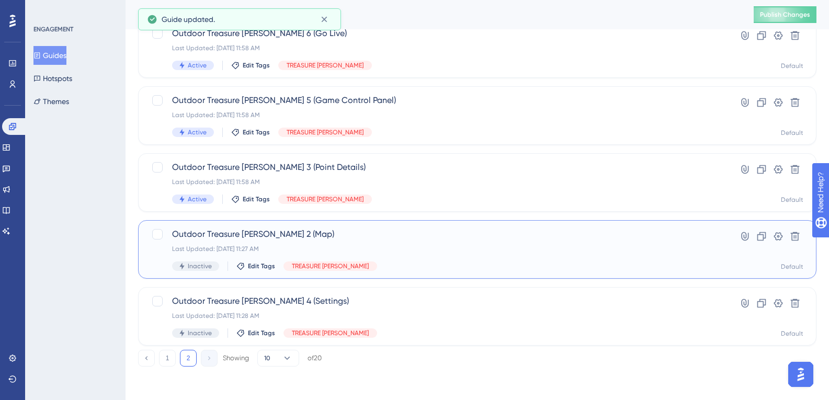
click at [240, 256] on div "Outdoor Treasure Hunt 2 (Map) Last Updated: 03 oct. 2025 11:27 AM Inactive Edit…" at bounding box center [435, 249] width 527 height 43
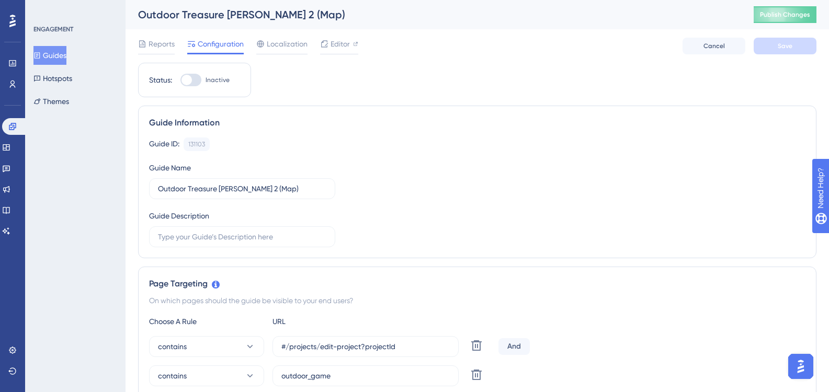
click at [196, 74] on div at bounding box center [190, 80] width 21 height 13
click at [180, 80] on input "Inactive" at bounding box center [180, 80] width 1 height 1
checkbox input "true"
click at [796, 47] on button "Save" at bounding box center [785, 46] width 63 height 17
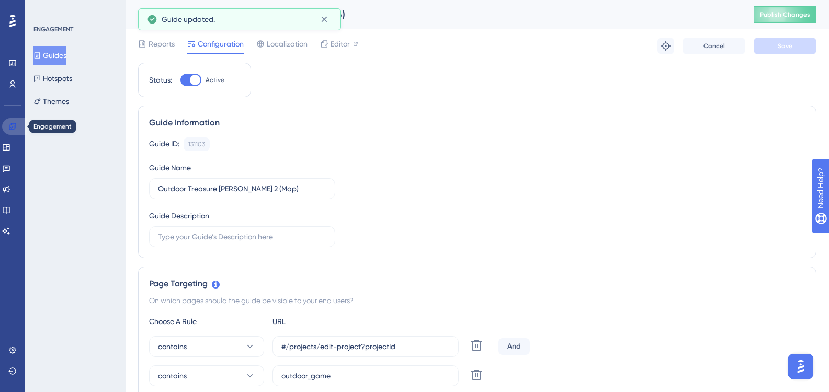
click at [5, 122] on link at bounding box center [14, 126] width 25 height 17
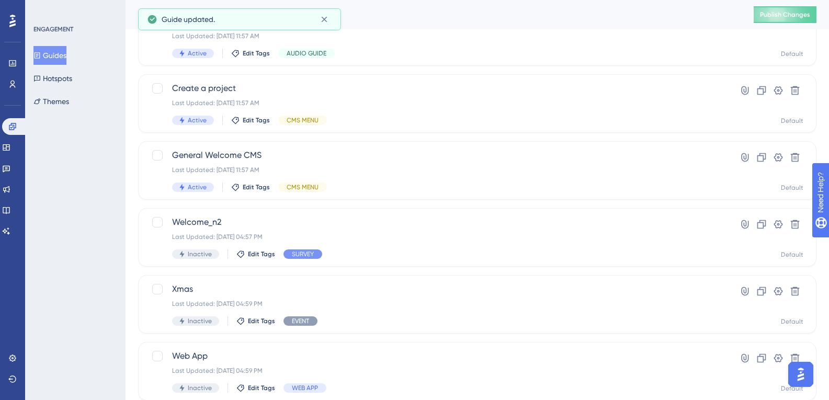
scroll to position [412, 0]
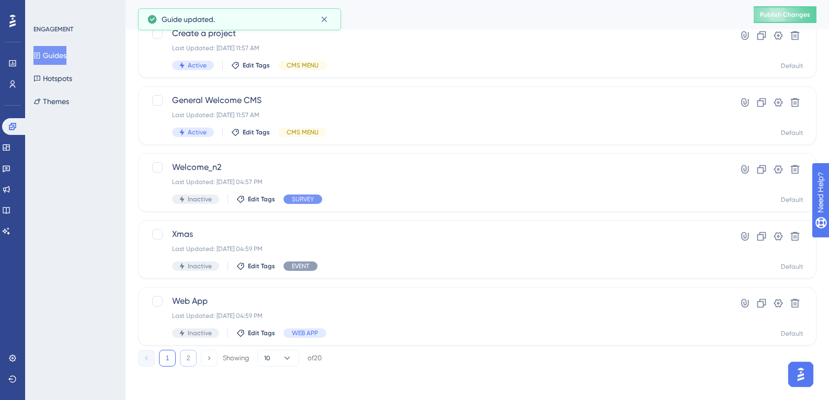
drag, startPoint x: 183, startPoint y: 355, endPoint x: 192, endPoint y: 356, distance: 9.0
click at [184, 355] on button "2" at bounding box center [188, 358] width 17 height 17
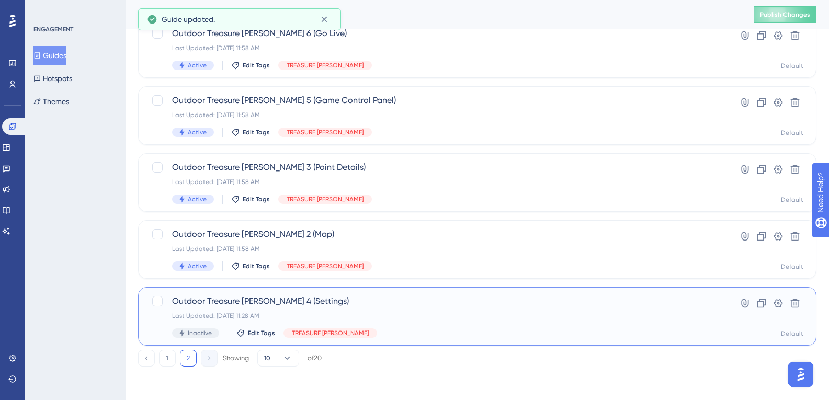
click at [223, 298] on span "Outdoor Treasure Hunt 4 (Settings)" at bounding box center [435, 301] width 527 height 13
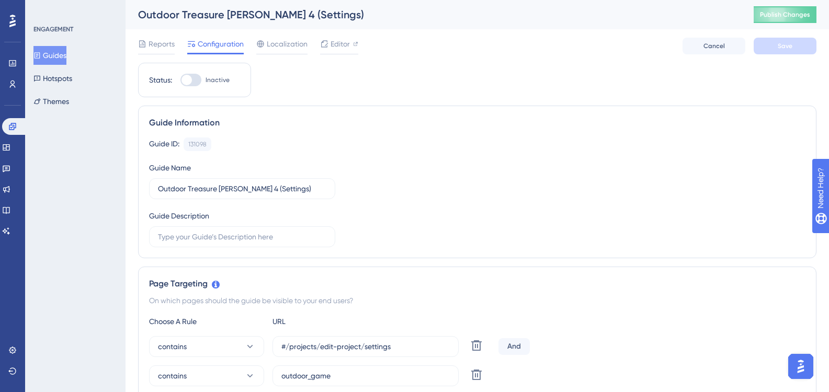
click at [197, 82] on div at bounding box center [190, 80] width 21 height 13
click at [180, 81] on input "Inactive" at bounding box center [180, 80] width 1 height 1
checkbox input "true"
click at [768, 50] on button "Save" at bounding box center [785, 46] width 63 height 17
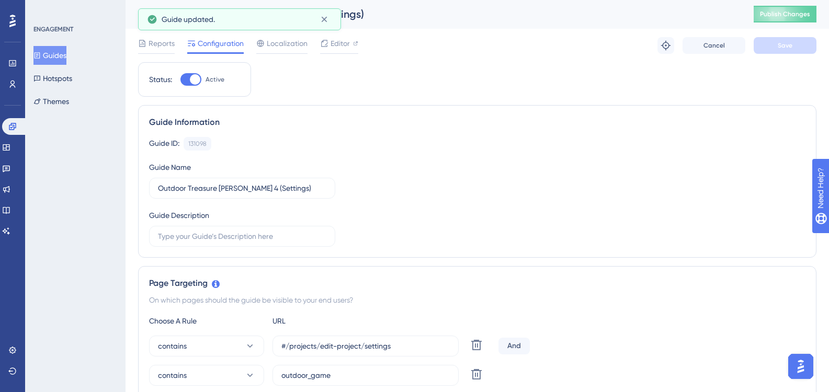
scroll to position [209, 0]
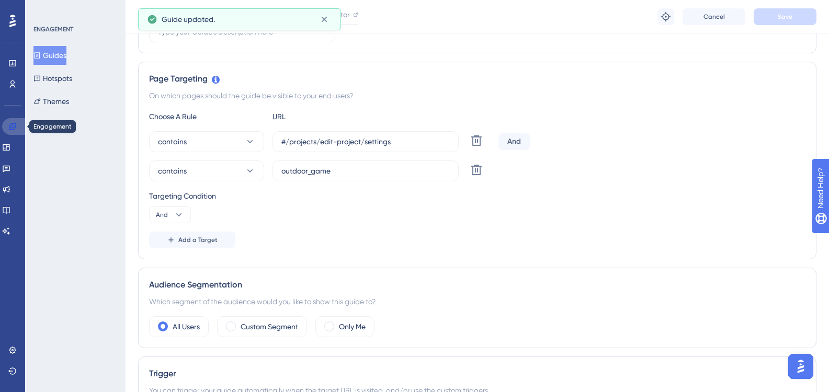
click at [14, 131] on link at bounding box center [14, 126] width 25 height 17
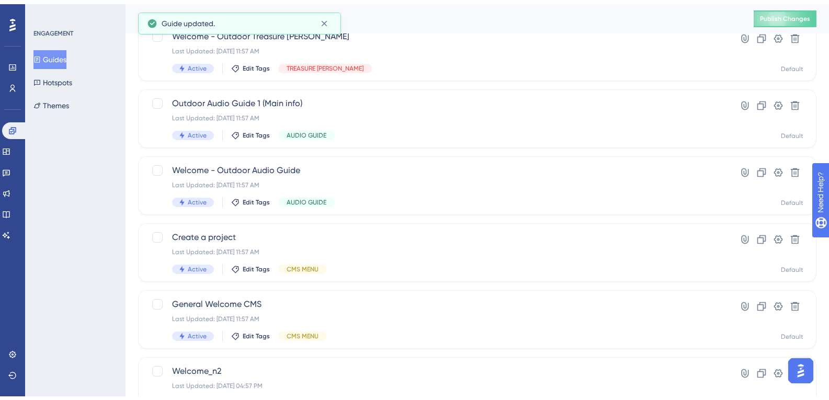
scroll to position [412, 0]
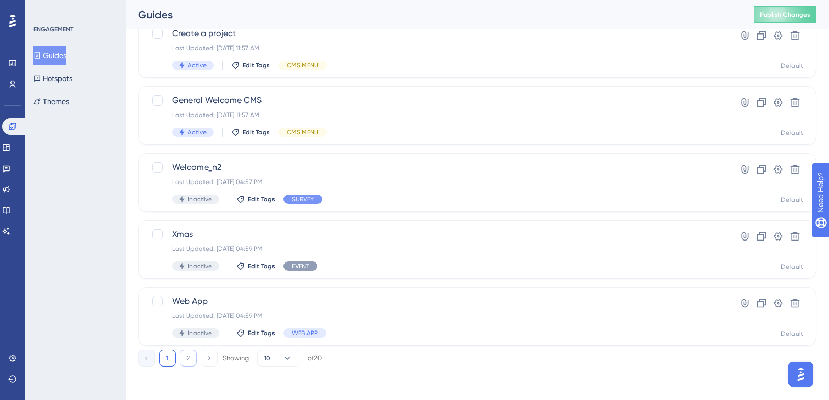
click at [190, 353] on button "2" at bounding box center [188, 358] width 17 height 17
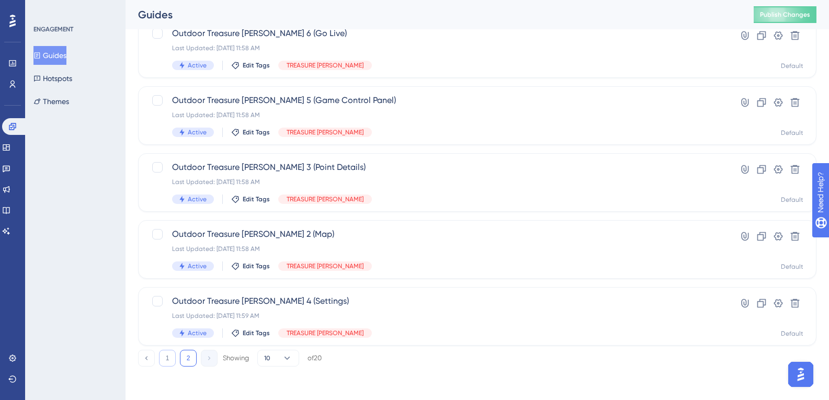
click at [173, 359] on button "1" at bounding box center [167, 358] width 17 height 17
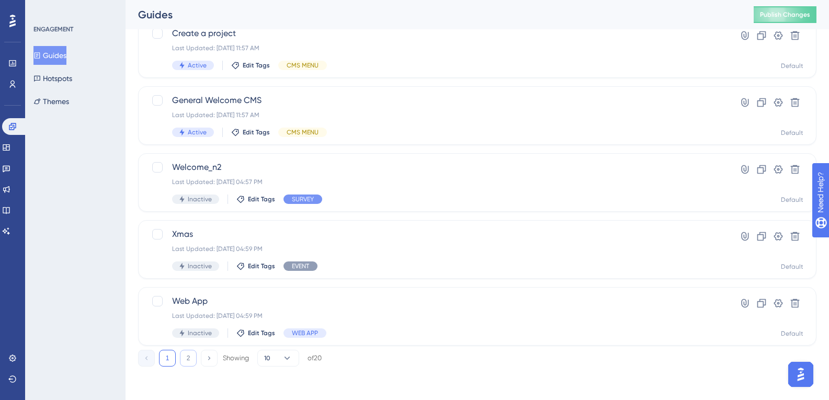
click at [194, 357] on button "2" at bounding box center [188, 358] width 17 height 17
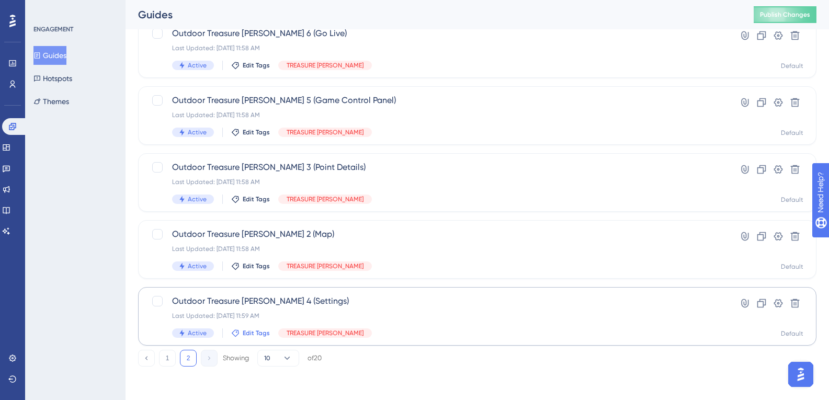
click at [167, 361] on button "1" at bounding box center [167, 358] width 17 height 17
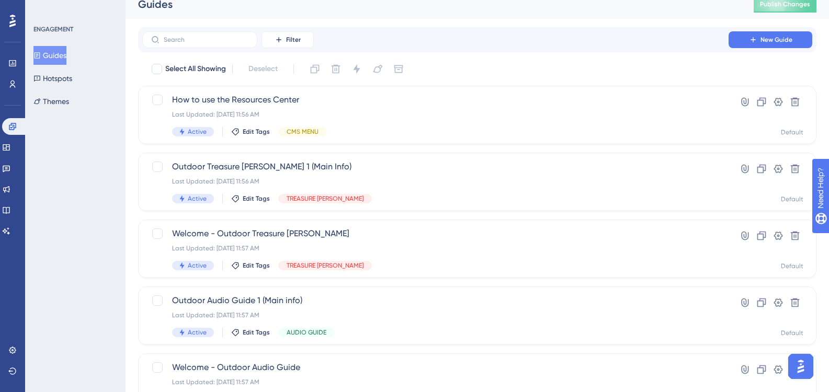
scroll to position [0, 0]
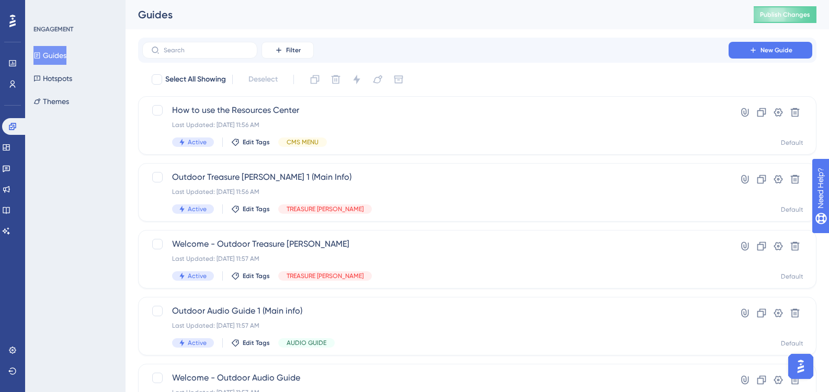
click at [804, 5] on div "Guides Publish Changes" at bounding box center [478, 14] width 704 height 29
click at [804, 11] on span "Publish Changes" at bounding box center [785, 14] width 50 height 8
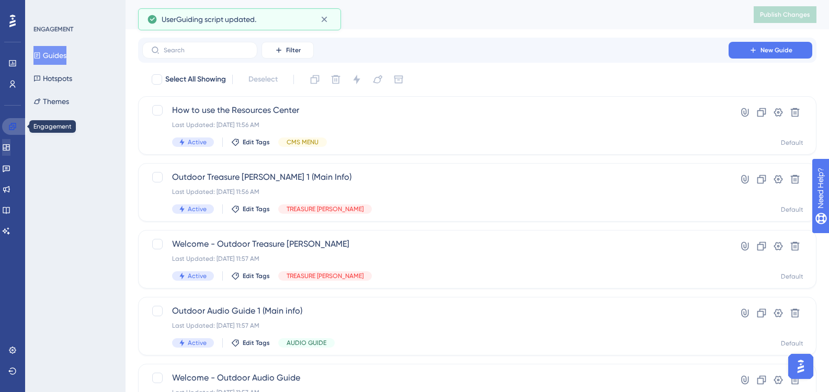
drag, startPoint x: 17, startPoint y: 130, endPoint x: 17, endPoint y: 143, distance: 13.1
click at [17, 130] on link at bounding box center [14, 126] width 25 height 17
click at [10, 143] on link at bounding box center [6, 147] width 8 height 17
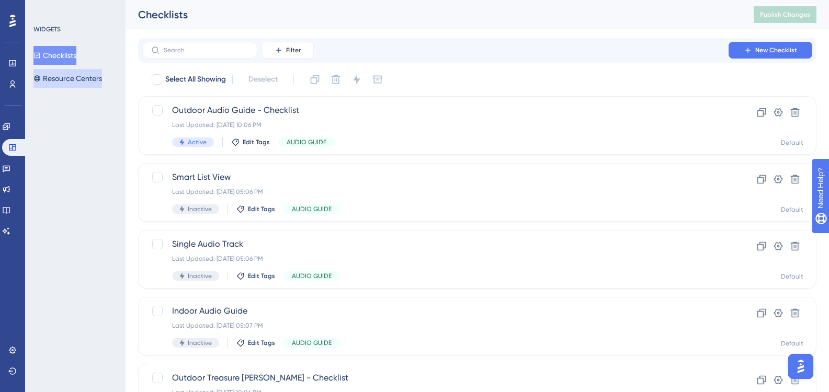
click at [91, 82] on button "Resource Centers" at bounding box center [67, 78] width 69 height 19
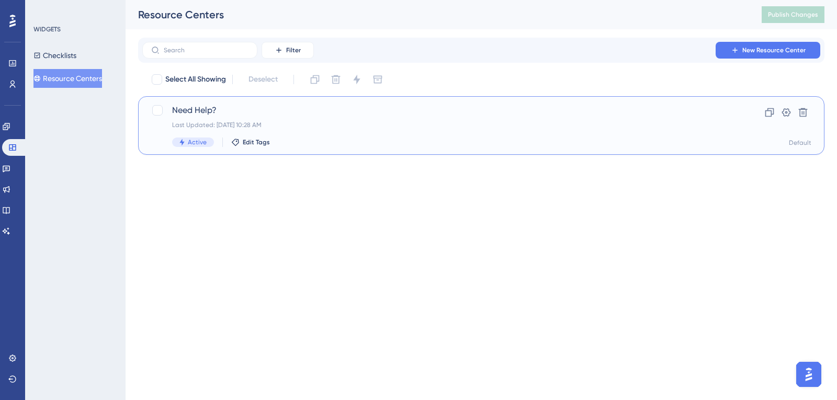
click at [515, 116] on span "Need Help?" at bounding box center [439, 110] width 535 height 13
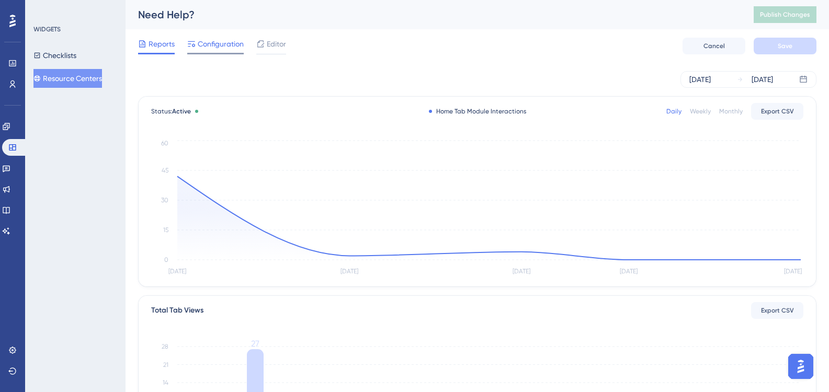
click at [212, 49] on span "Configuration" at bounding box center [221, 44] width 46 height 13
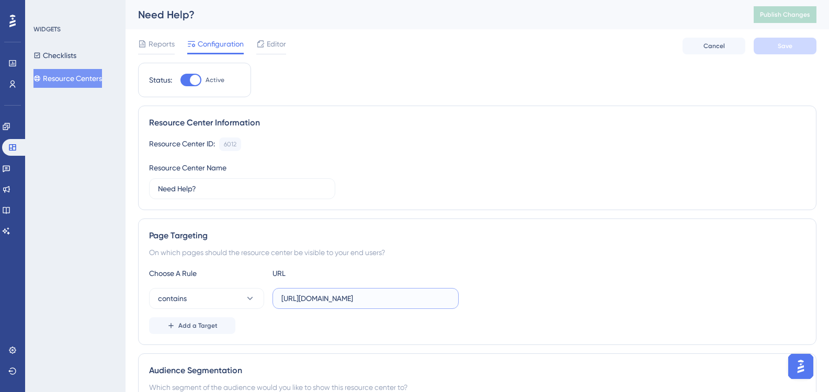
click at [327, 301] on input "https://test-cms.locatify.com/#/" at bounding box center [365, 299] width 168 height 12
click at [325, 301] on input "https://test-cms.locatify.com/#/" at bounding box center [365, 299] width 168 height 12
type input "https://cms.locatify.com/#/"
click at [772, 43] on button "Save" at bounding box center [785, 46] width 63 height 17
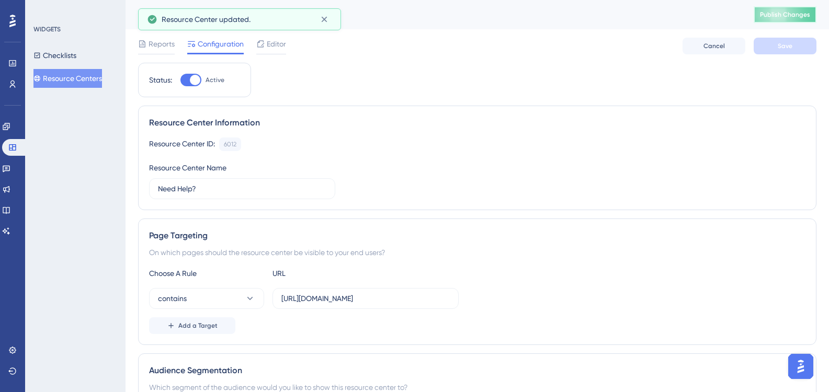
click at [788, 20] on button "Publish Changes" at bounding box center [785, 14] width 63 height 17
click at [273, 48] on span "Editor" at bounding box center [276, 44] width 19 height 13
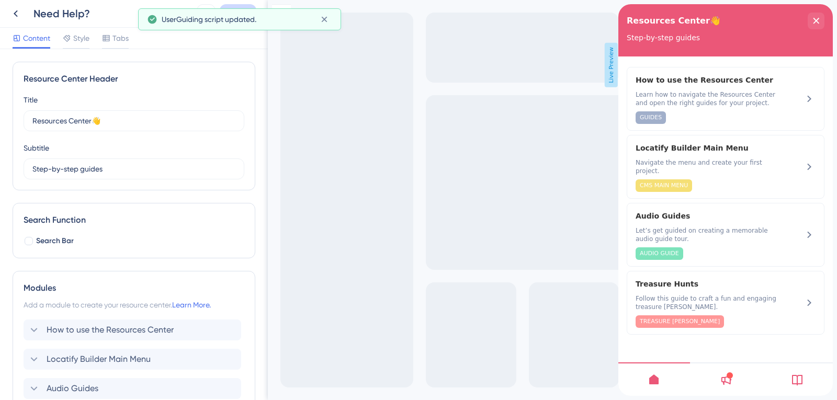
scroll to position [123, 0]
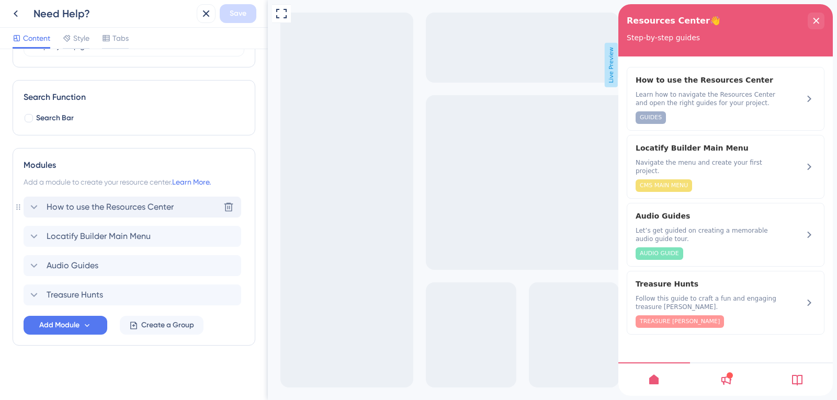
click at [84, 204] on span "How to use the Resources Center" at bounding box center [110, 207] width 127 height 13
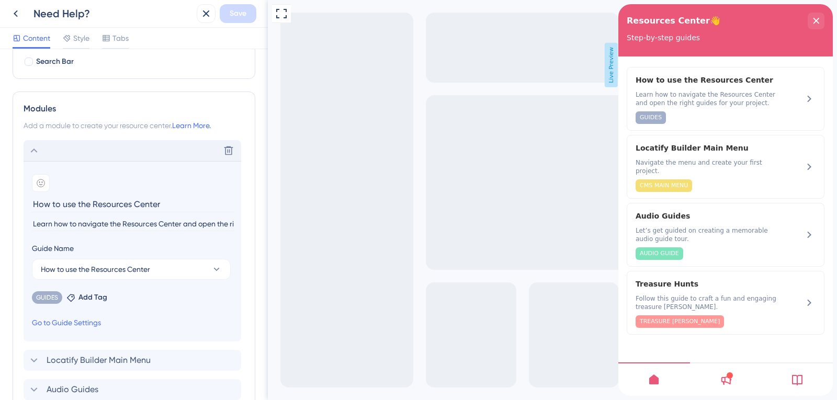
scroll to position [280, 0]
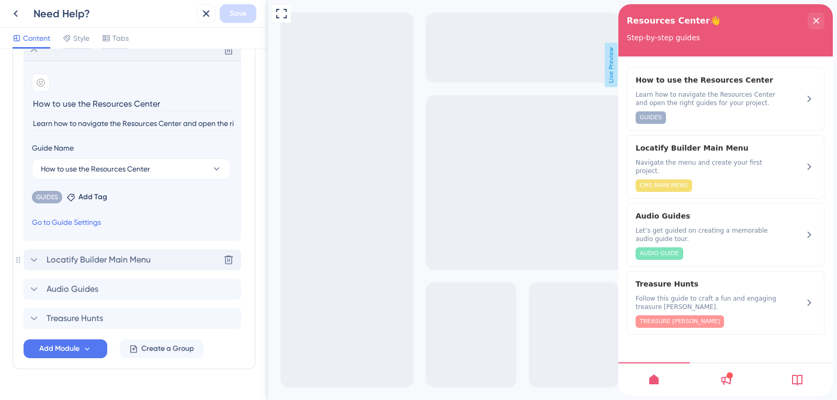
click at [117, 267] on div "Locatify Builder Main Menu Delete" at bounding box center [133, 260] width 218 height 21
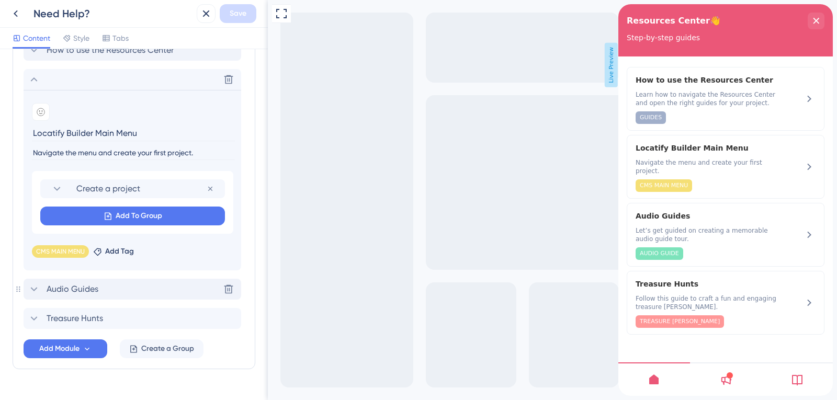
click at [117, 296] on div "Audio Guides Delete" at bounding box center [133, 289] width 218 height 21
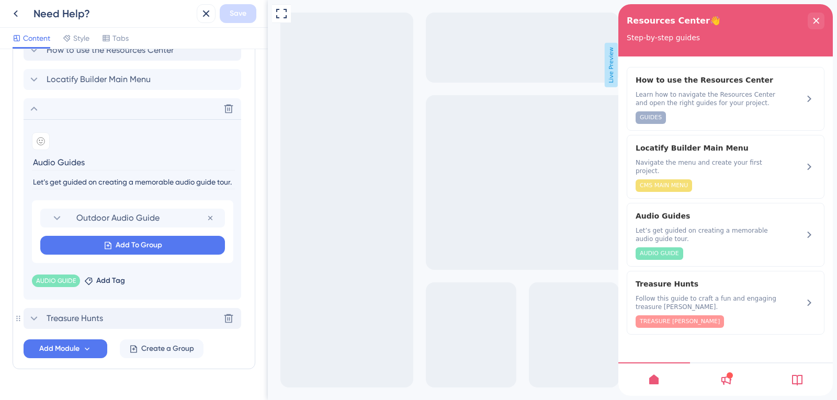
click at [121, 316] on div "Treasure Hunts Delete" at bounding box center [133, 318] width 218 height 21
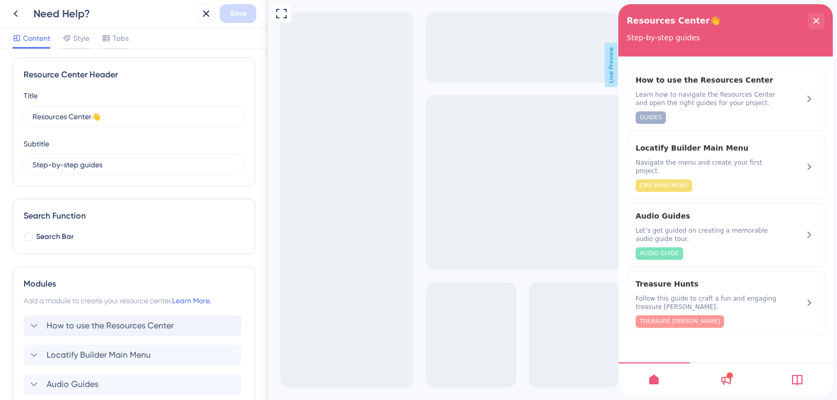
scroll to position [0, 0]
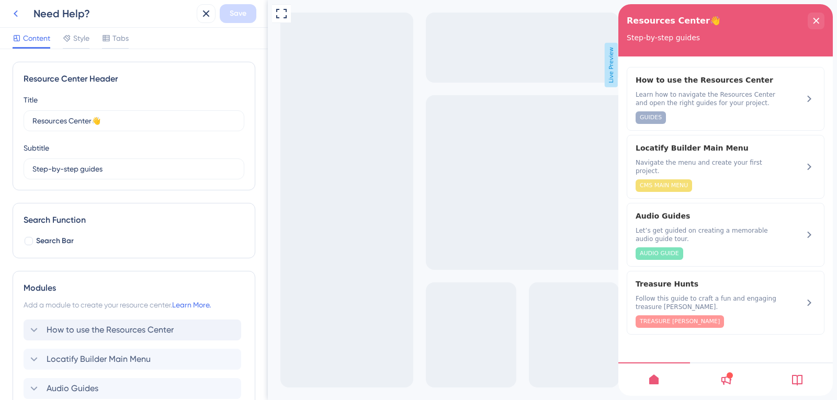
click at [15, 11] on icon at bounding box center [15, 13] width 13 height 13
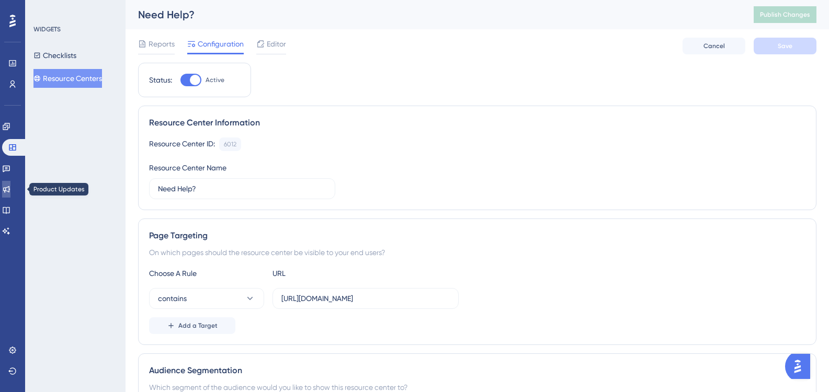
click at [10, 195] on link at bounding box center [6, 189] width 8 height 17
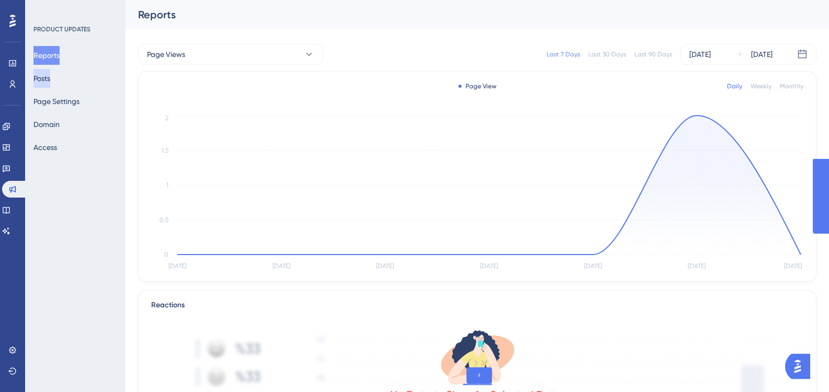
click at [50, 77] on button "Posts" at bounding box center [41, 78] width 17 height 19
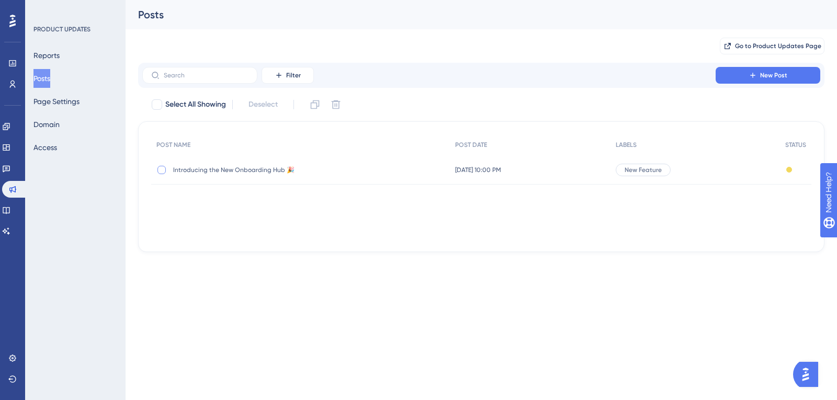
click at [157, 174] on div at bounding box center [161, 170] width 10 height 10
checkbox input "true"
click at [157, 174] on div at bounding box center [161, 170] width 10 height 10
checkbox input "false"
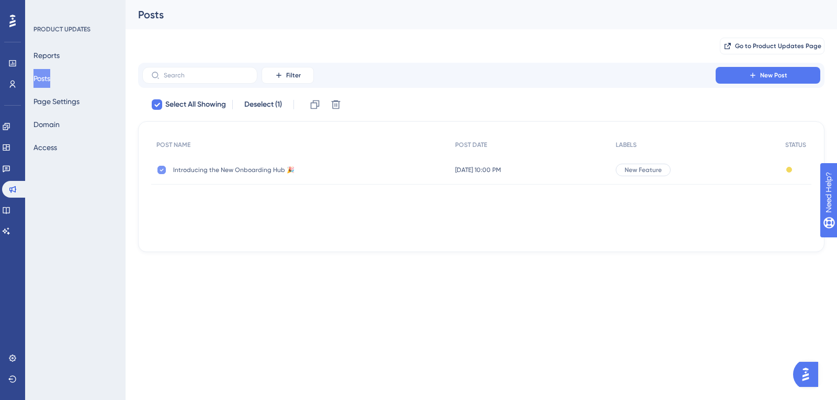
checkbox input "false"
click at [437, 177] on div "Introducing the New Onboarding Hub 🎉 Introducing the New Onboarding Hub 🎉" at bounding box center [300, 169] width 299 height 29
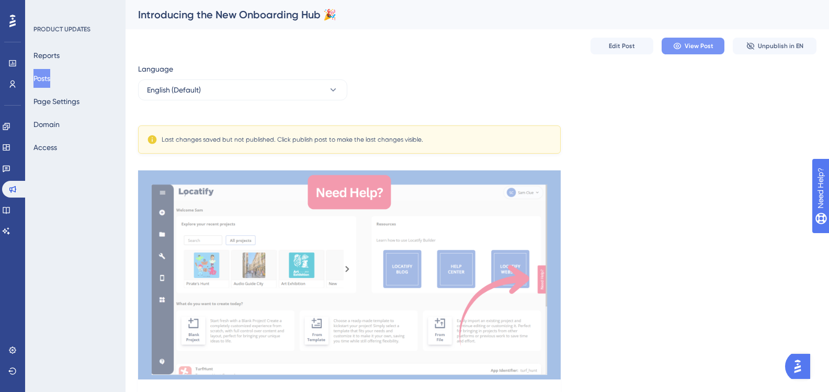
click at [708, 52] on button "View Post" at bounding box center [693, 46] width 63 height 17
click at [643, 46] on button "Edit Post" at bounding box center [622, 46] width 63 height 17
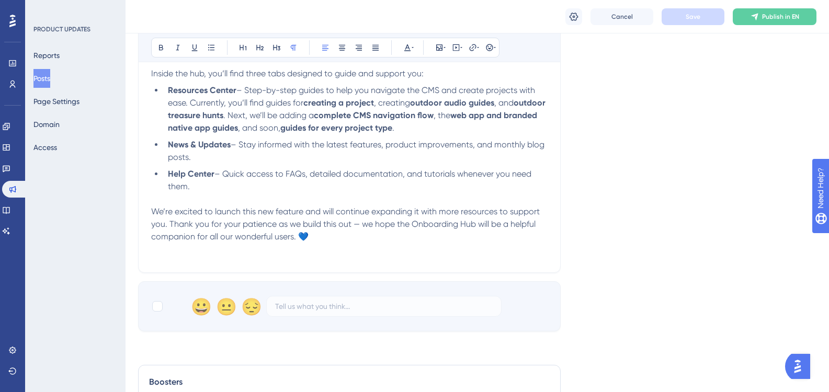
scroll to position [383, 0]
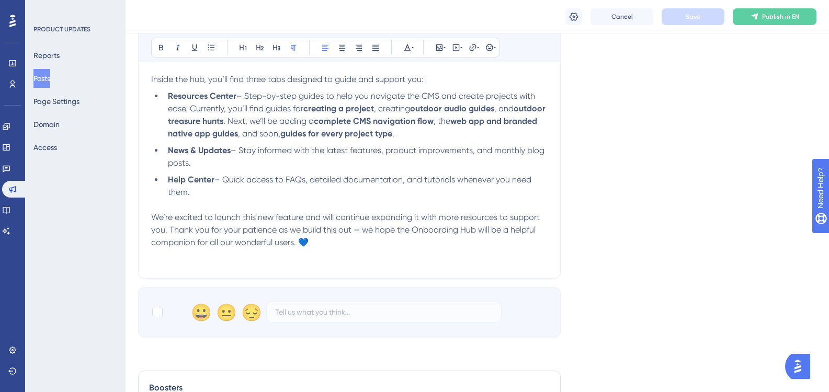
click at [756, 27] on div "Cancel Save Publish in EN" at bounding box center [478, 16] width 704 height 33
click at [760, 19] on button "Publish in EN" at bounding box center [775, 16] width 84 height 17
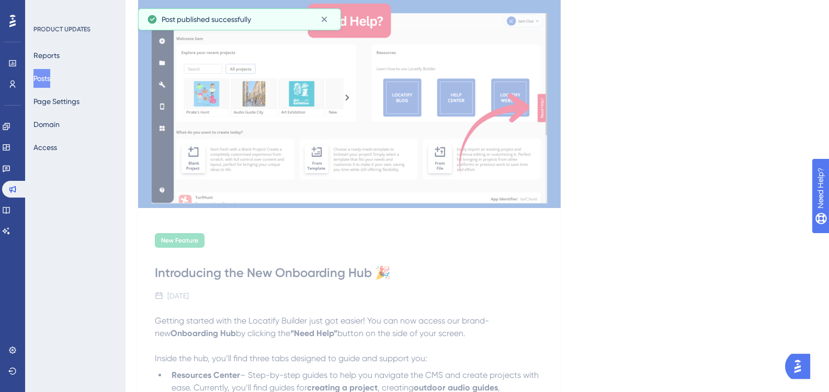
scroll to position [0, 0]
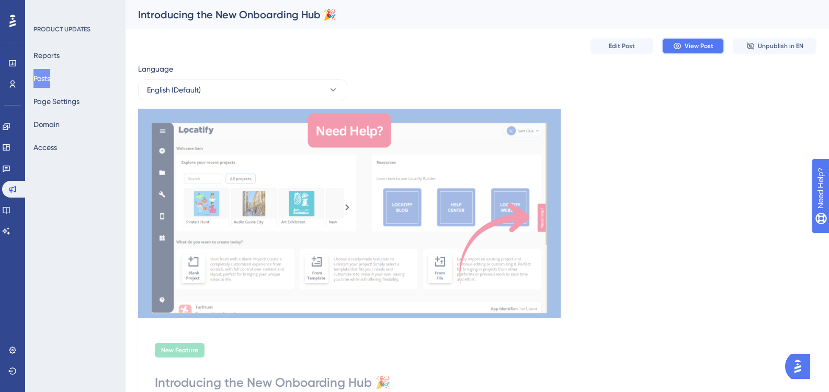
click at [685, 50] on button "View Post" at bounding box center [693, 46] width 63 height 17
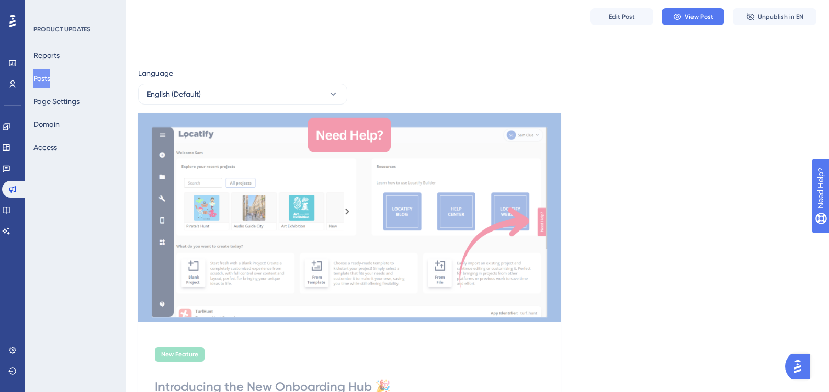
scroll to position [314, 0]
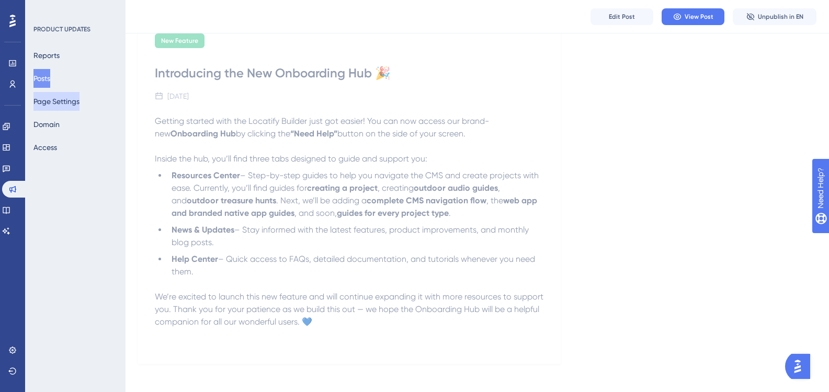
click at [43, 100] on button "Page Settings" at bounding box center [56, 101] width 46 height 19
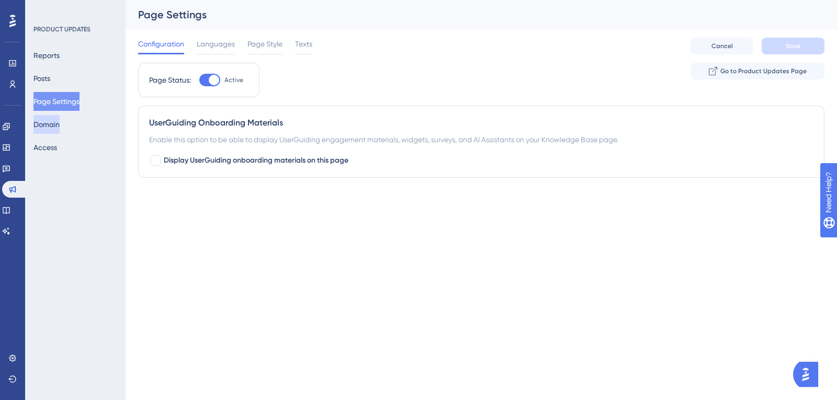
click at [60, 125] on button "Domain" at bounding box center [46, 124] width 26 height 19
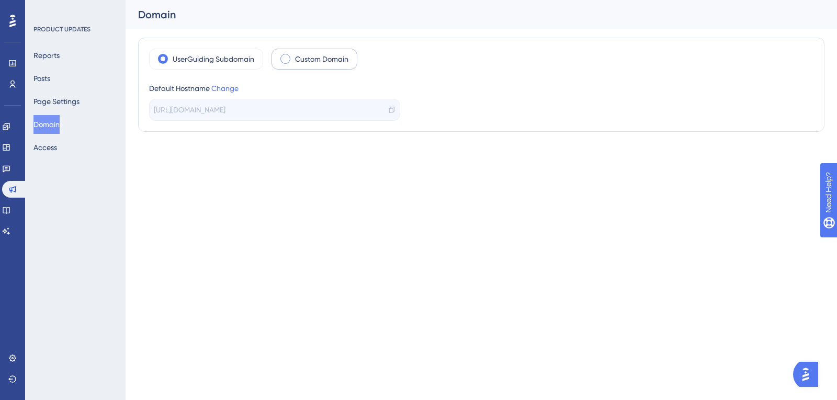
click at [284, 60] on span at bounding box center [285, 59] width 10 height 10
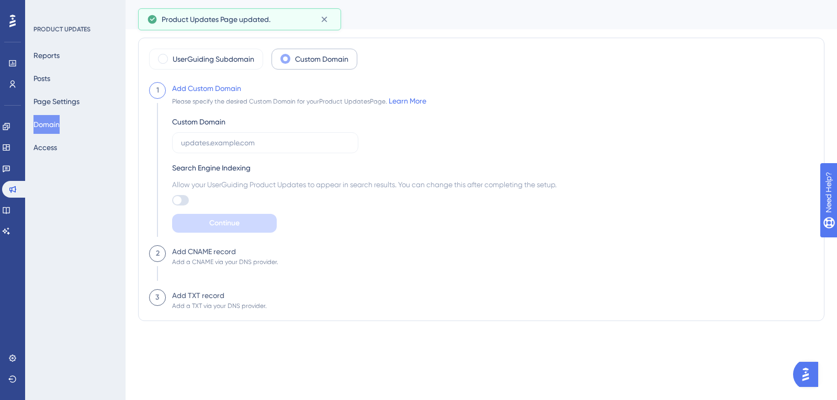
click at [160, 91] on div "1" at bounding box center [157, 90] width 17 height 17
click at [214, 50] on div "UserGuiding Subdomain" at bounding box center [206, 59] width 114 height 21
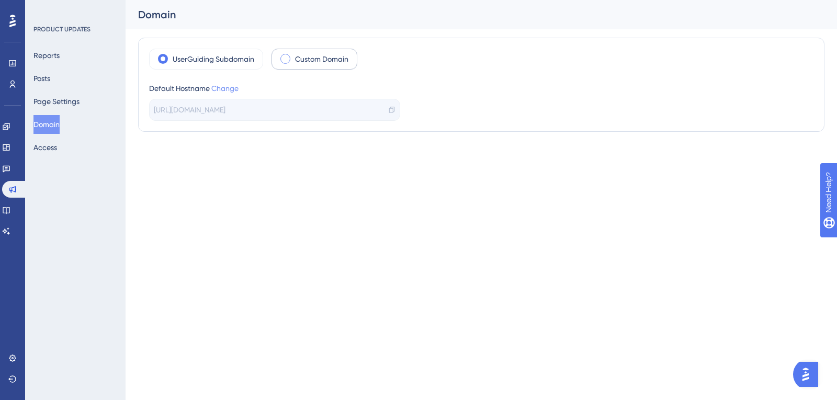
click at [231, 90] on link "Change" at bounding box center [224, 88] width 27 height 8
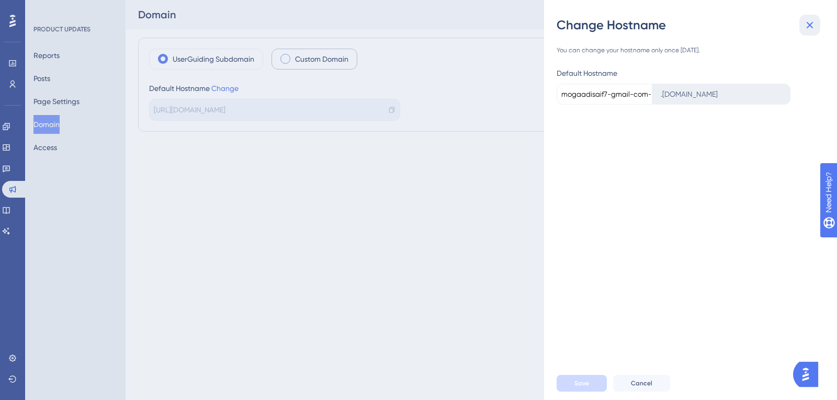
click at [810, 24] on icon at bounding box center [810, 25] width 13 height 13
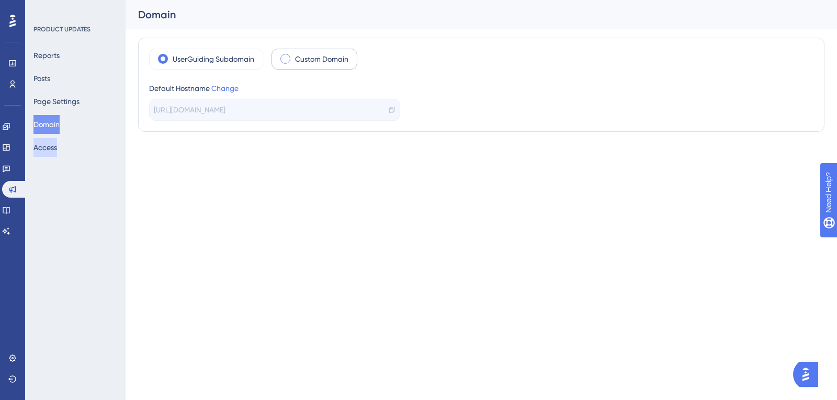
click at [57, 149] on button "Access" at bounding box center [45, 147] width 24 height 19
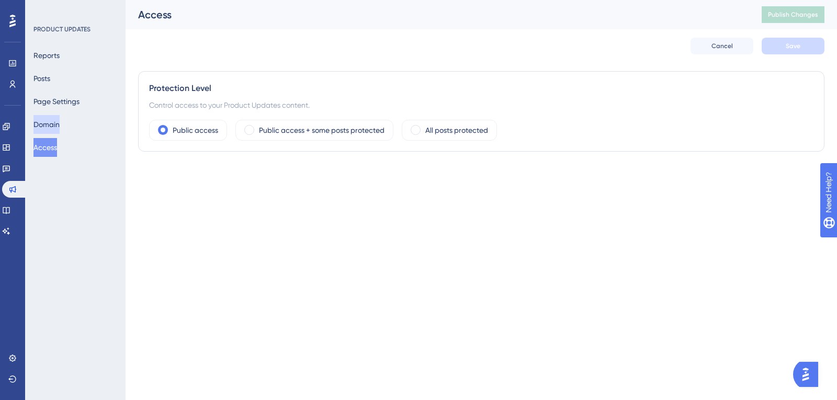
click at [46, 123] on button "Domain" at bounding box center [46, 124] width 26 height 19
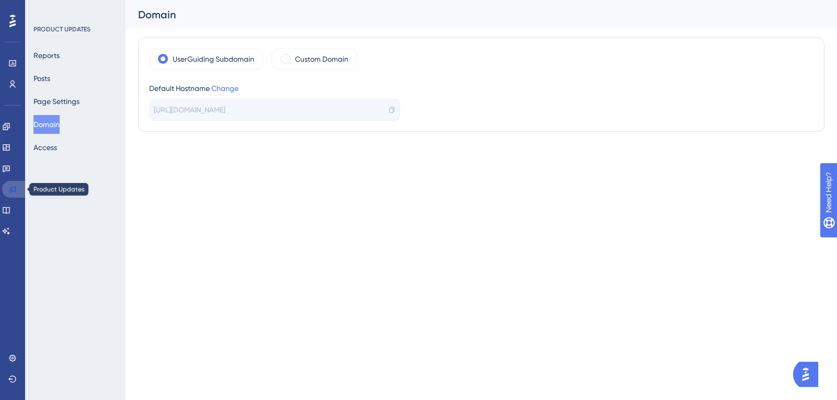
click at [24, 185] on link at bounding box center [14, 189] width 25 height 17
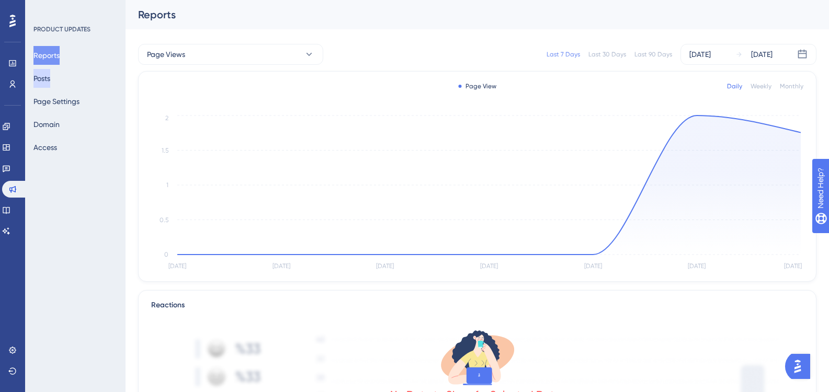
click at [50, 85] on button "Posts" at bounding box center [41, 78] width 17 height 19
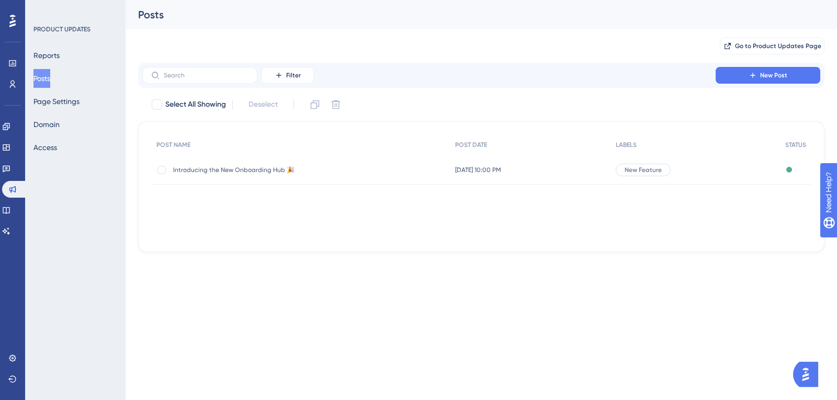
click at [203, 176] on div "Introducing the New Onboarding Hub 🎉 Introducing the New Onboarding Hub 🎉" at bounding box center [256, 169] width 167 height 29
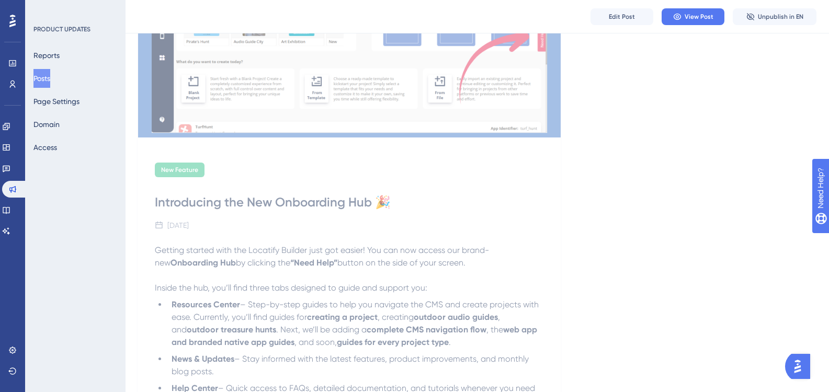
scroll to position [110, 0]
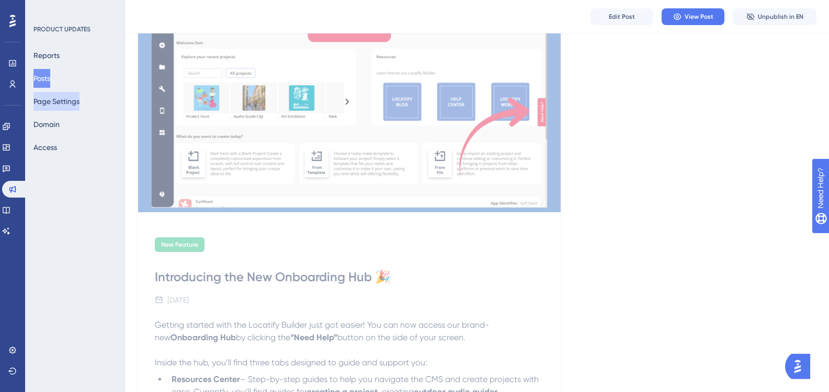
click at [66, 105] on button "Page Settings" at bounding box center [56, 101] width 46 height 19
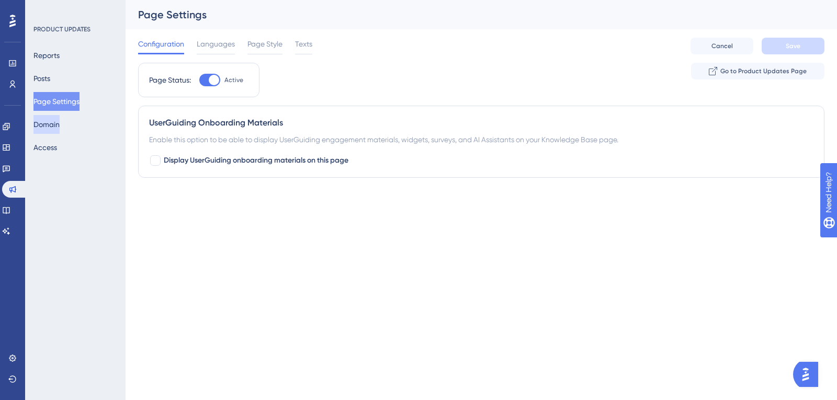
click at [41, 128] on button "Domain" at bounding box center [46, 124] width 26 height 19
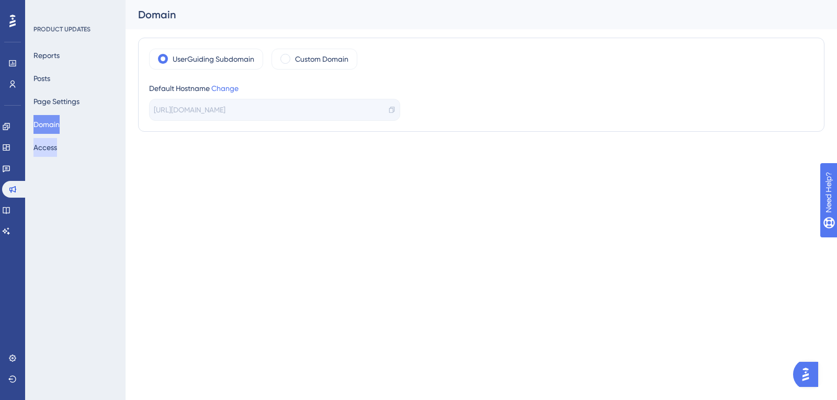
click at [48, 154] on button "Access" at bounding box center [45, 147] width 24 height 19
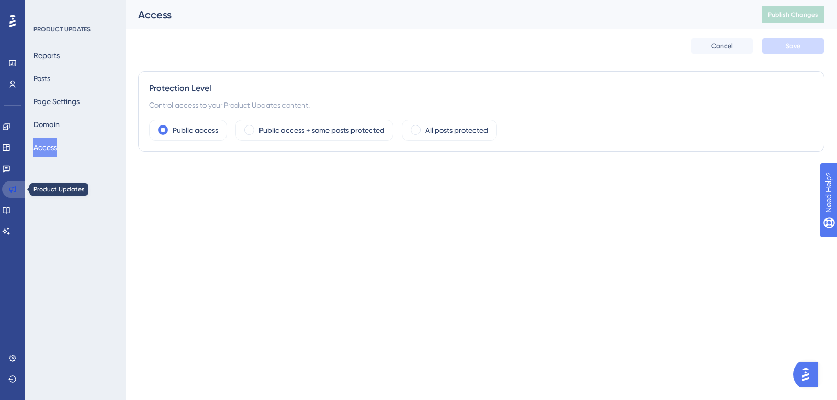
click at [15, 192] on icon at bounding box center [12, 189] width 7 height 7
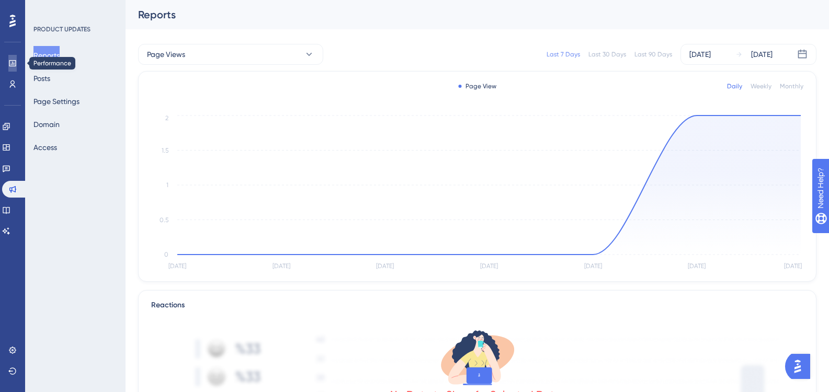
click at [8, 66] on link at bounding box center [12, 63] width 8 height 17
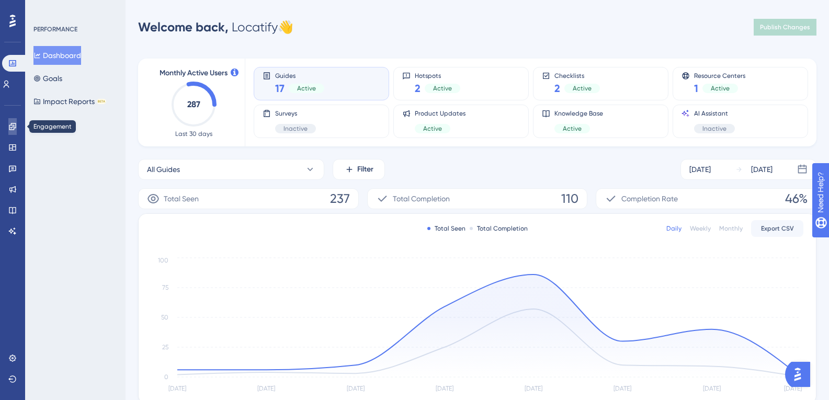
click at [13, 126] on icon at bounding box center [12, 126] width 8 height 8
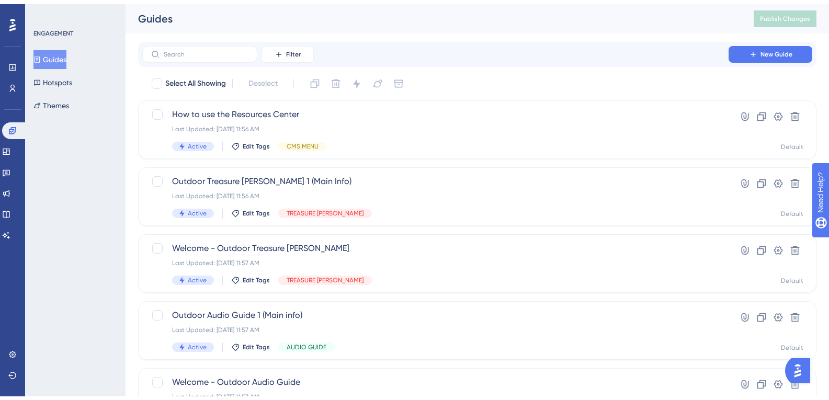
scroll to position [209, 0]
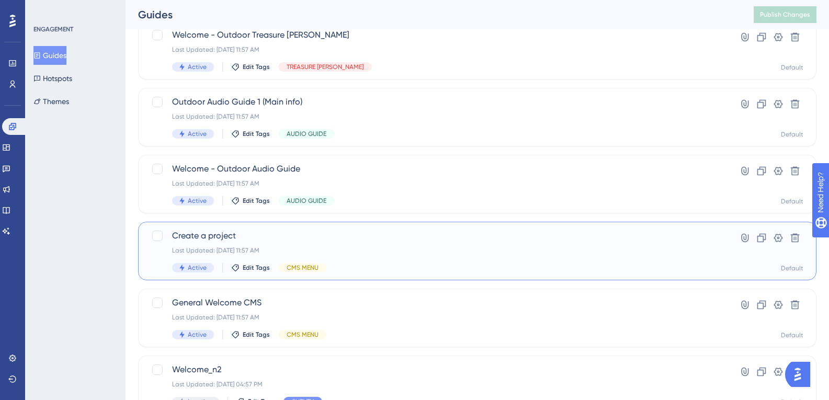
click at [228, 242] on div "Create a project Last Updated: 03 oct. 2025 11:57 AM Active Edit Tags CMS MENU" at bounding box center [435, 251] width 527 height 43
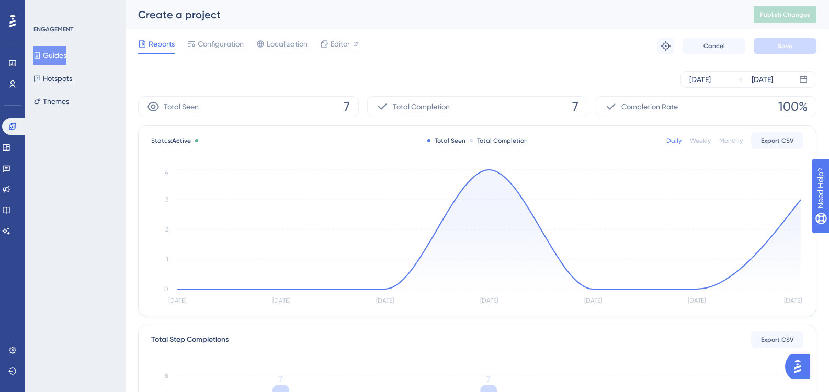
click at [215, 35] on div "Reports Configuration Localization Editor Troubleshoot Cancel Save" at bounding box center [477, 45] width 679 height 33
click at [216, 44] on span "Configuration" at bounding box center [221, 44] width 46 height 13
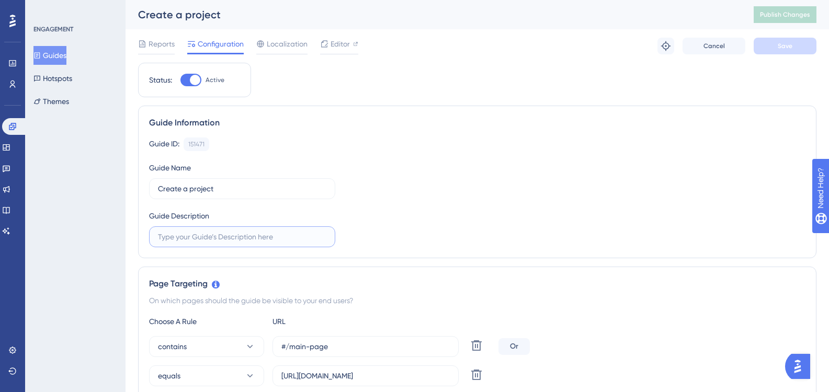
click at [226, 237] on input "text" at bounding box center [242, 237] width 168 height 12
paste input "Quickly start a new project from scratch or use a template to get inspired."
type input "Quickly start a new project from scratch or use a template to get inspired."
click at [792, 41] on button "Save" at bounding box center [785, 46] width 63 height 17
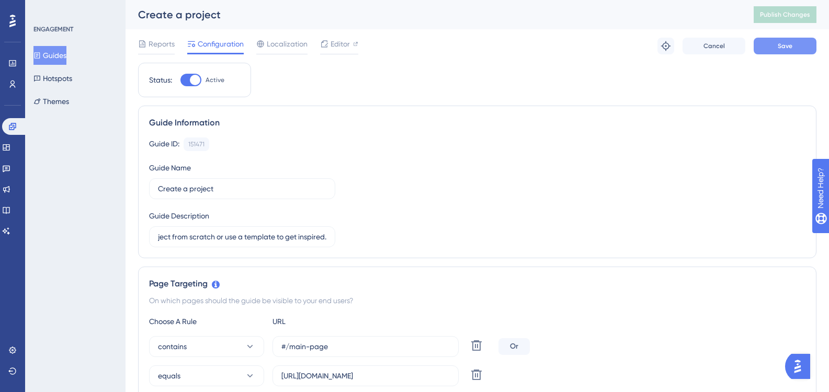
scroll to position [0, 0]
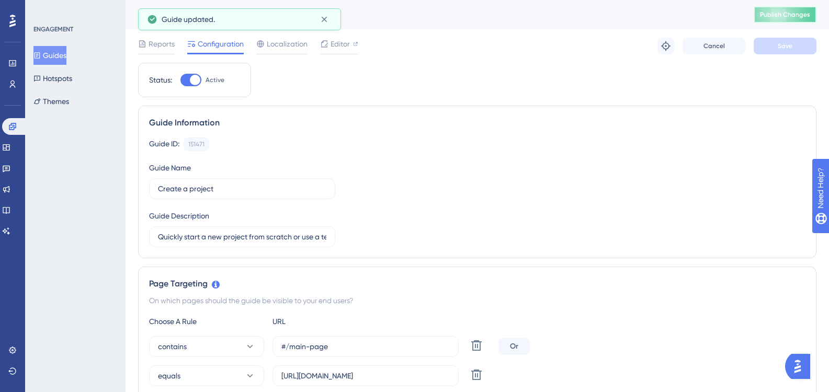
click at [792, 17] on span "Publish Changes" at bounding box center [785, 14] width 50 height 8
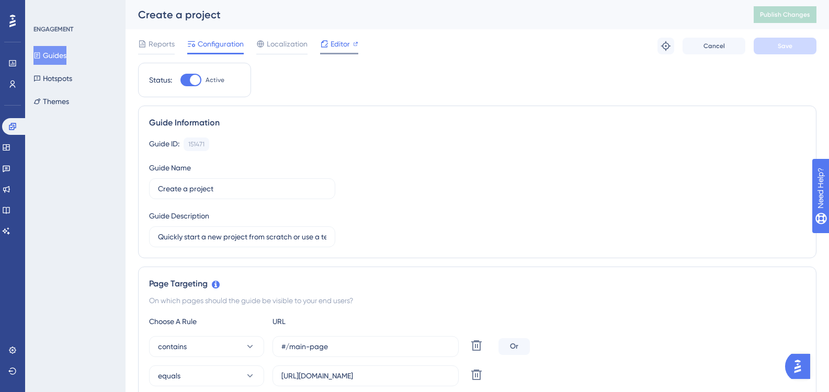
click at [335, 41] on span "Editor" at bounding box center [340, 44] width 19 height 13
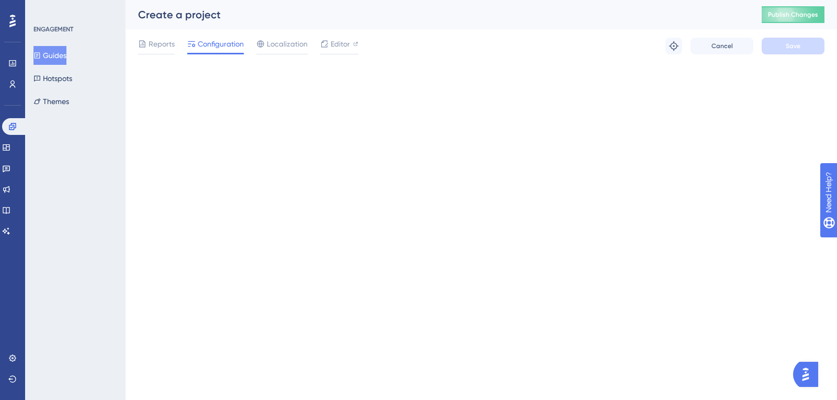
click at [772, 6] on div "Create a project Publish Changes" at bounding box center [481, 14] width 711 height 29
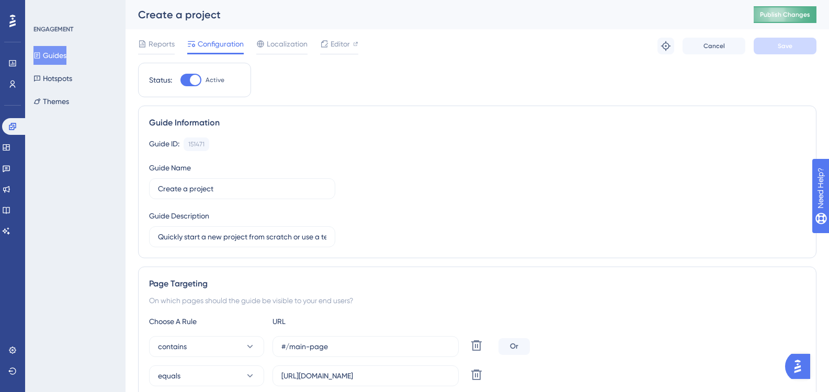
click at [772, 9] on button "Publish Changes" at bounding box center [785, 14] width 63 height 17
click at [55, 63] on button "Guides" at bounding box center [49, 55] width 33 height 19
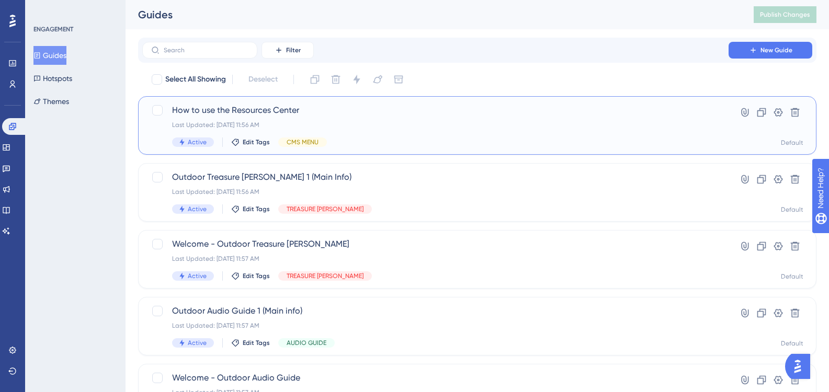
click at [266, 109] on span "How to use the Resources Center" at bounding box center [435, 110] width 527 height 13
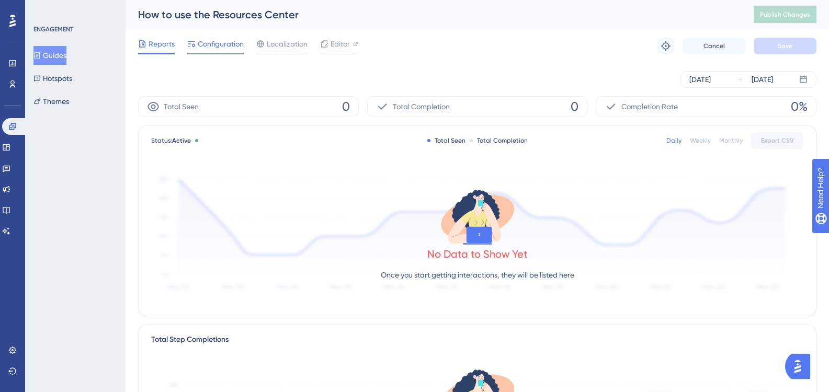
click at [198, 46] on span "Configuration" at bounding box center [221, 44] width 46 height 13
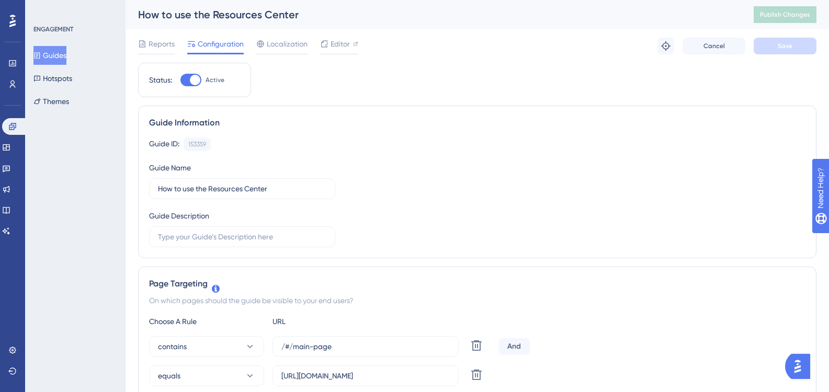
click at [48, 55] on button "Guides" at bounding box center [49, 55] width 33 height 19
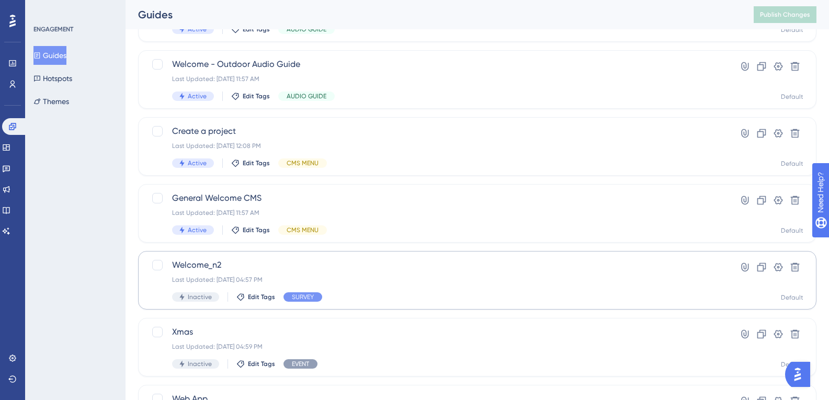
scroll to position [412, 0]
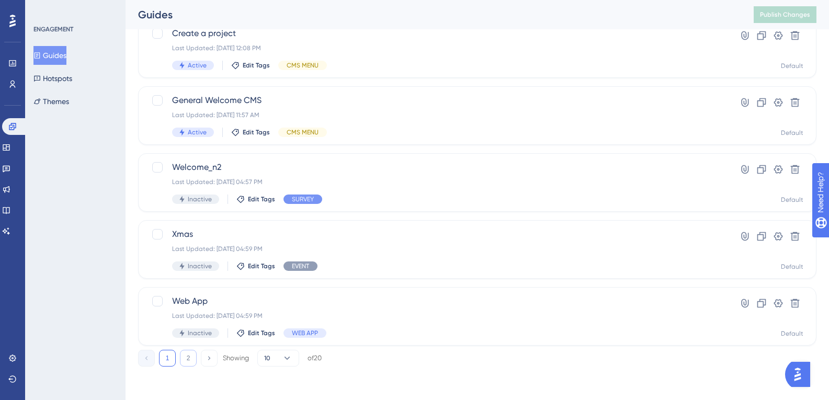
click at [187, 359] on button "2" at bounding box center [188, 358] width 17 height 17
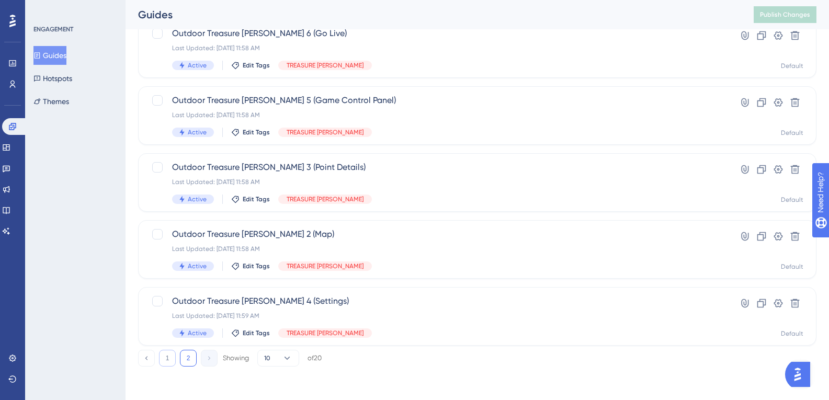
click at [175, 354] on button "1" at bounding box center [167, 358] width 17 height 17
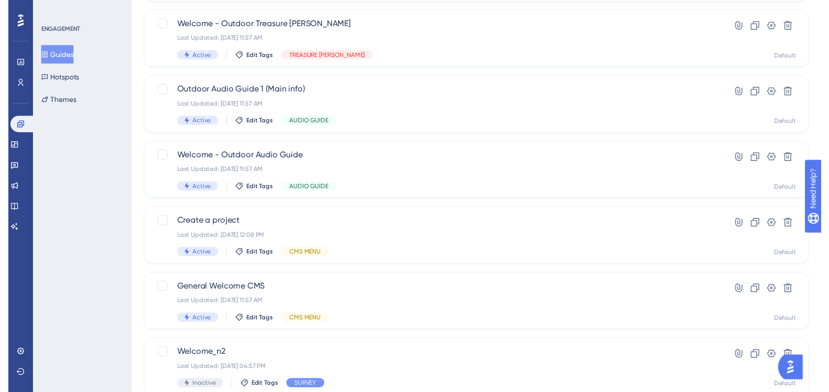
scroll to position [0, 0]
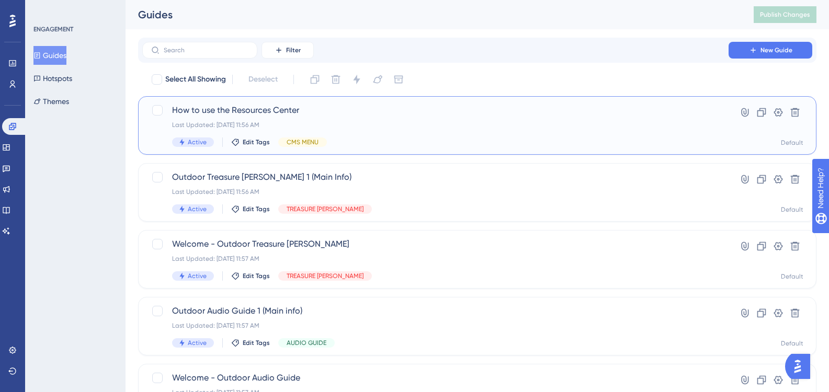
click at [347, 106] on span "How to use the Resources Center" at bounding box center [435, 110] width 527 height 13
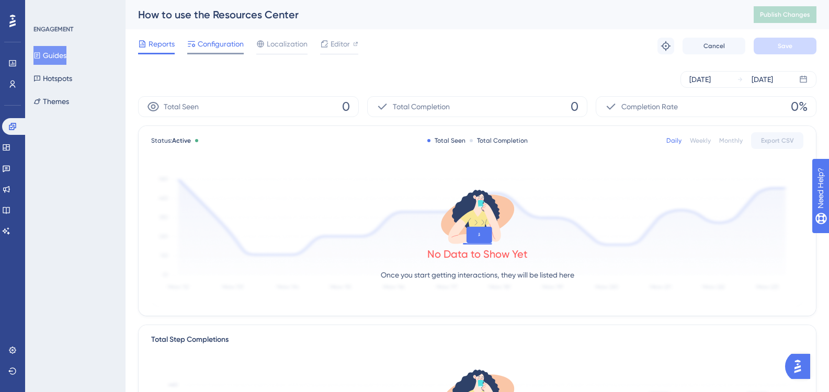
click at [216, 47] on span "Configuration" at bounding box center [221, 44] width 46 height 13
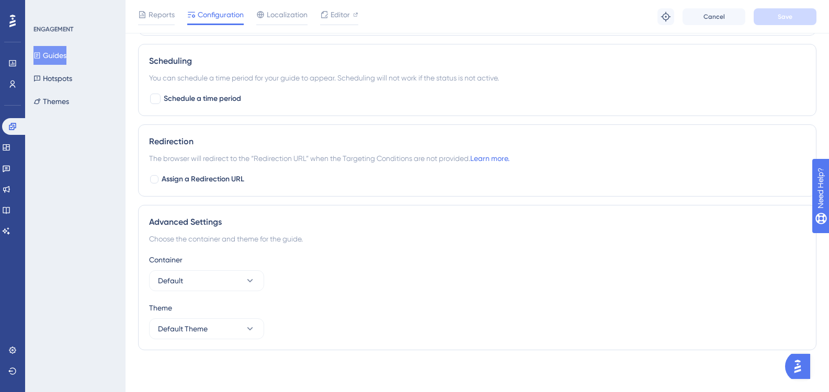
scroll to position [421, 0]
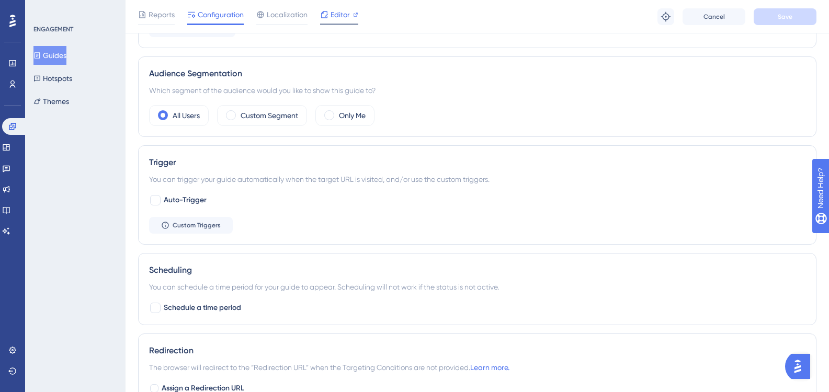
click at [329, 14] on div "Editor" at bounding box center [339, 14] width 38 height 13
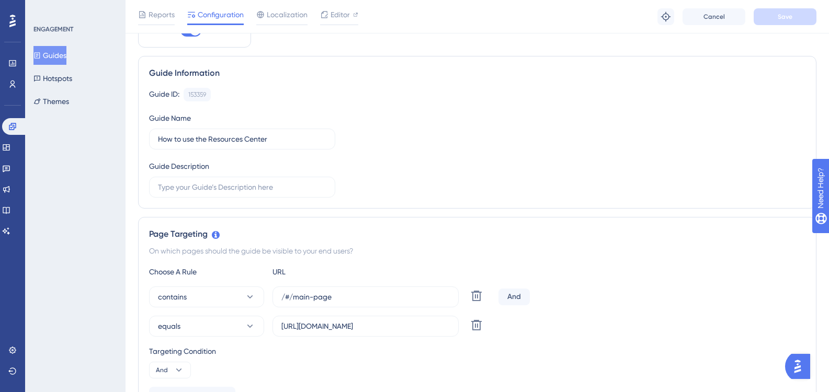
scroll to position [0, 0]
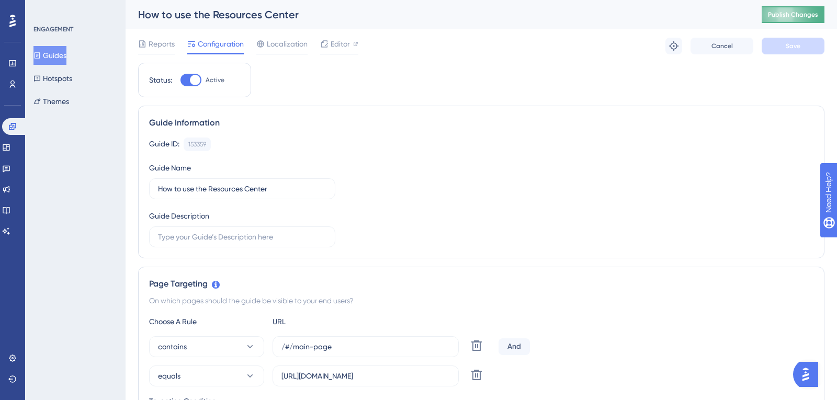
click at [792, 16] on span "Publish Changes" at bounding box center [793, 14] width 50 height 8
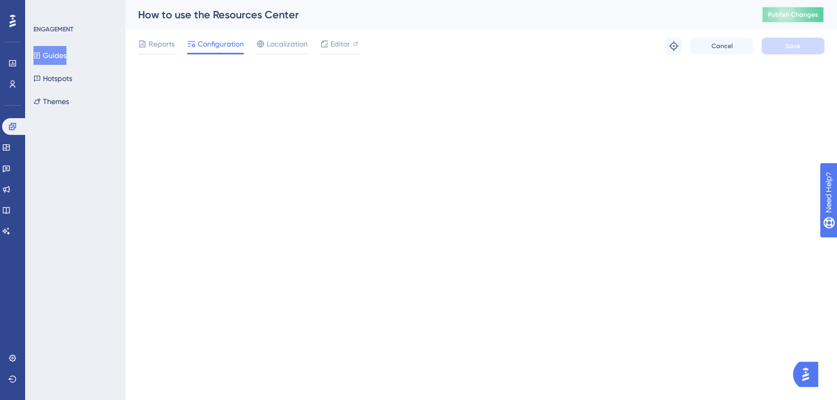
click at [793, 13] on span "Publish Changes" at bounding box center [793, 14] width 50 height 8
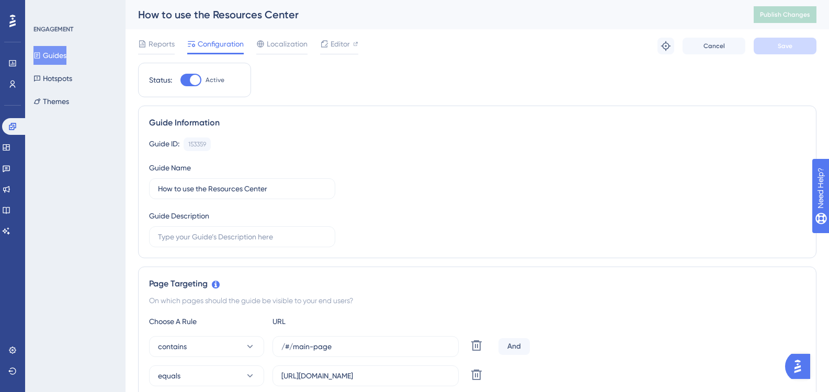
drag, startPoint x: 63, startPoint y: 58, endPoint x: 109, endPoint y: 63, distance: 46.3
click at [63, 57] on button "Guides" at bounding box center [49, 55] width 33 height 19
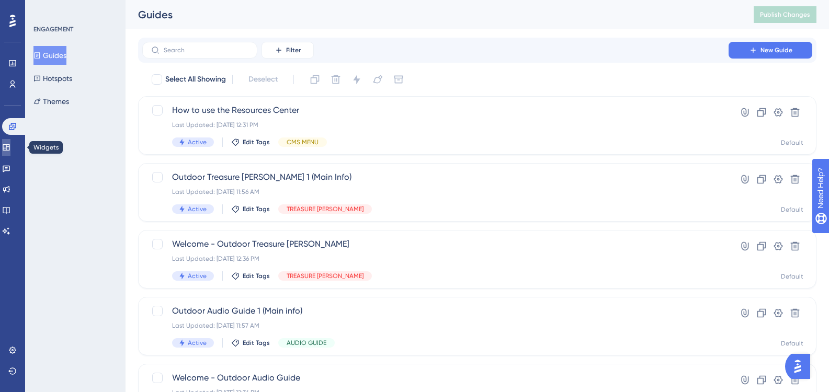
click at [10, 143] on link at bounding box center [6, 147] width 8 height 17
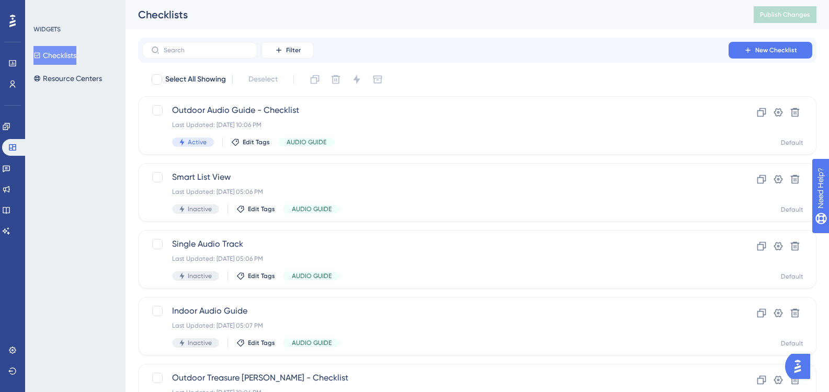
click at [53, 53] on button "Checklists" at bounding box center [54, 55] width 43 height 19
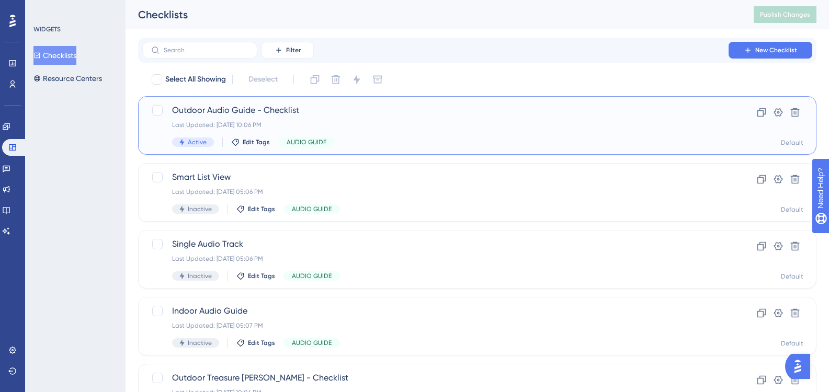
click at [246, 124] on div "Last Updated: 02 oct. 2025 10:06 PM" at bounding box center [435, 125] width 527 height 8
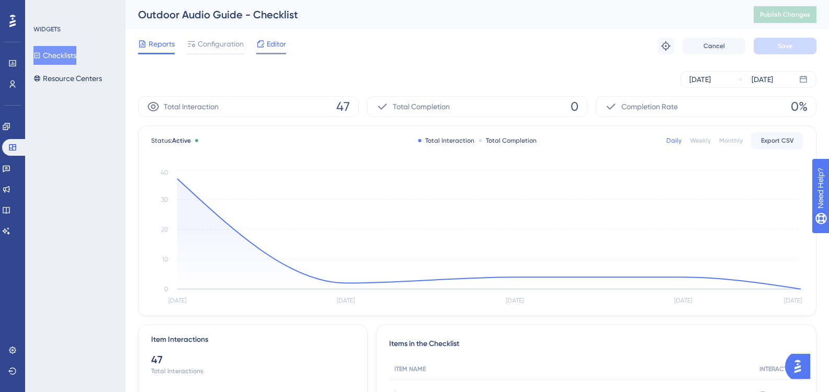
click at [278, 47] on span "Editor" at bounding box center [276, 44] width 19 height 13
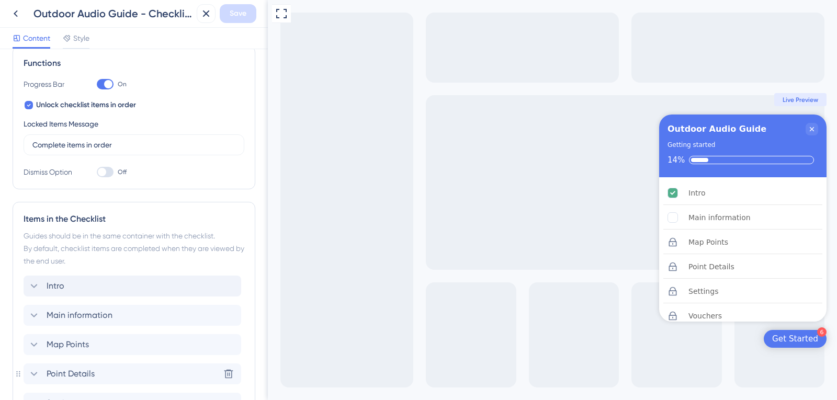
scroll to position [314, 0]
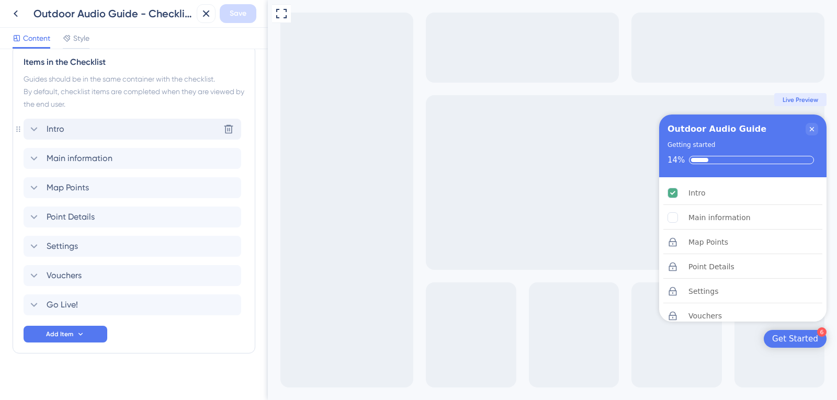
click at [73, 132] on div "Intro Delete" at bounding box center [133, 129] width 218 height 21
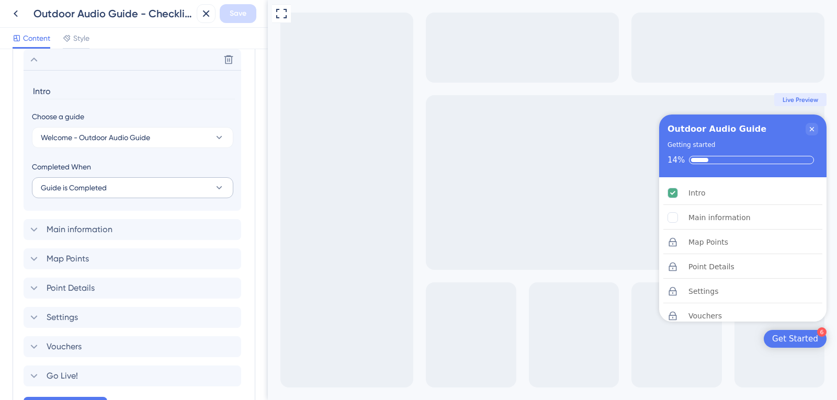
scroll to position [0, 0]
click at [47, 61] on div "Delete" at bounding box center [133, 59] width 218 height 21
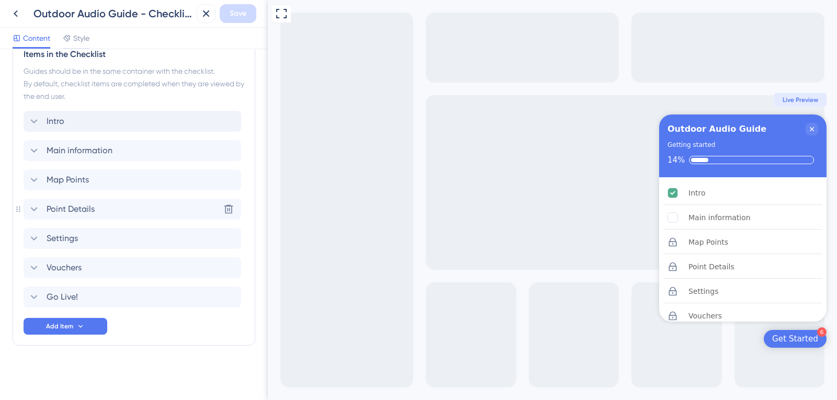
click at [148, 120] on div "Intro" at bounding box center [133, 121] width 218 height 21
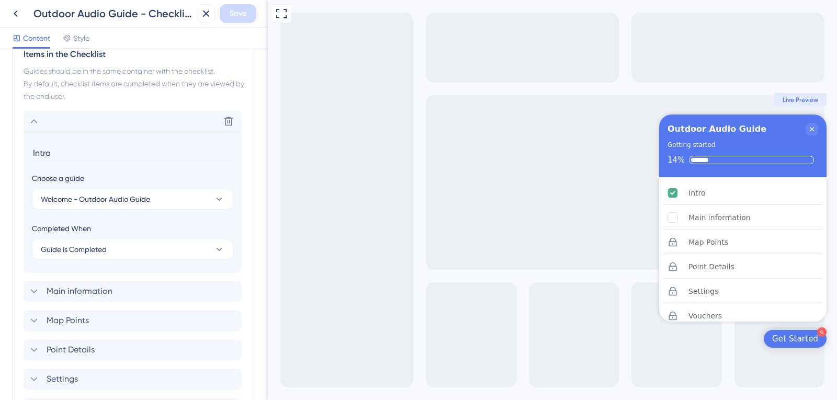
scroll to position [383, 0]
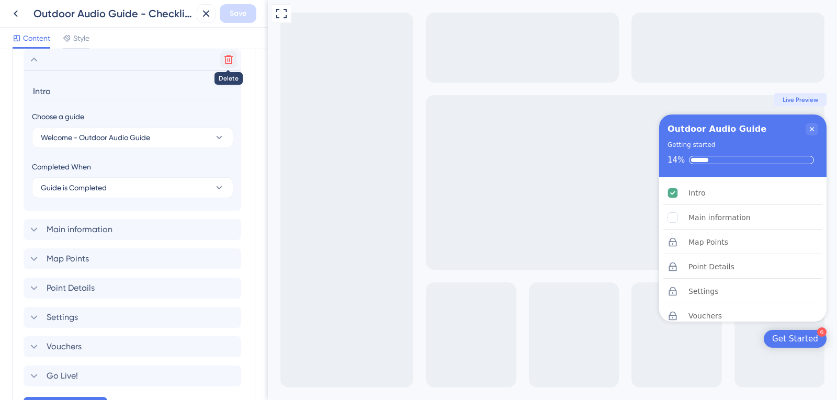
drag, startPoint x: 236, startPoint y: 59, endPoint x: 225, endPoint y: 57, distance: 10.7
click at [225, 57] on icon at bounding box center [228, 59] width 9 height 9
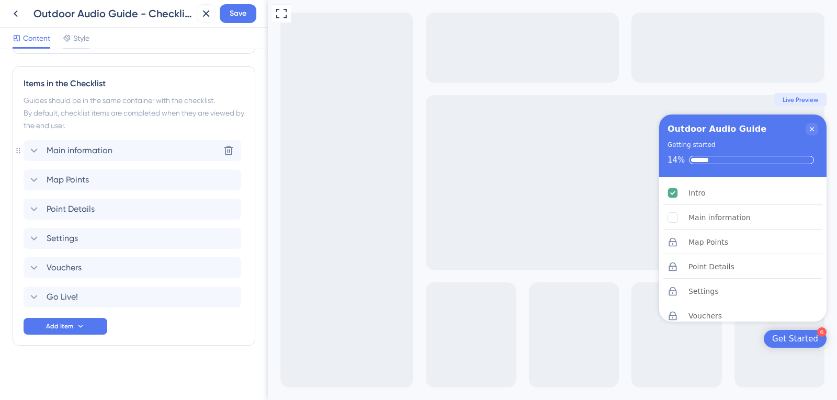
scroll to position [292, 0]
click at [231, 21] on button "Save" at bounding box center [238, 13] width 37 height 19
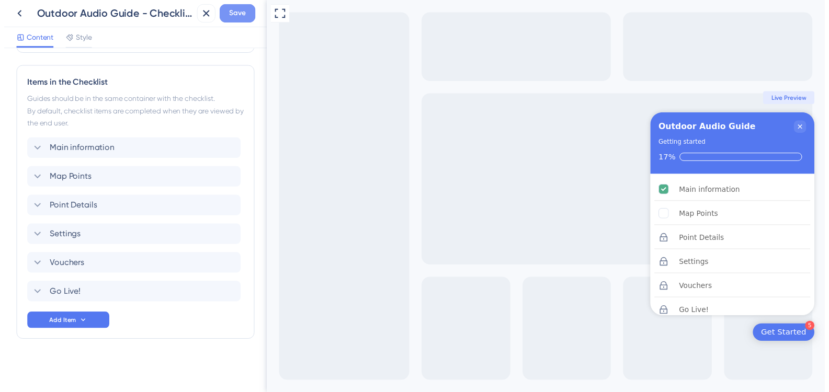
scroll to position [83, 0]
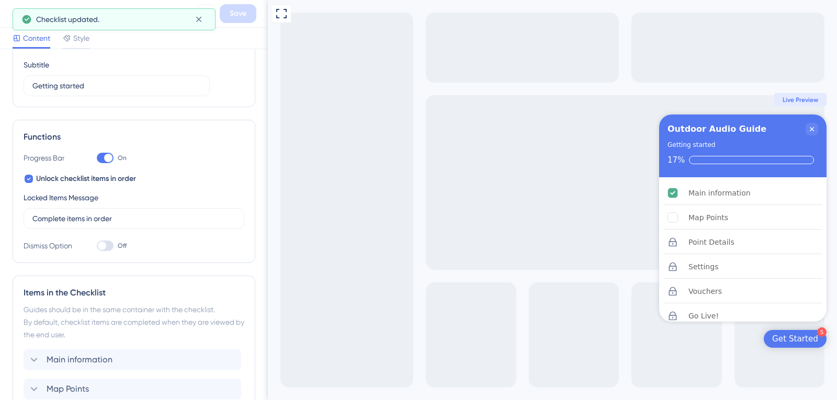
click at [15, 12] on div "Checklist updated." at bounding box center [114, 19] width 203 height 22
click at [10, 12] on icon at bounding box center [15, 13] width 13 height 13
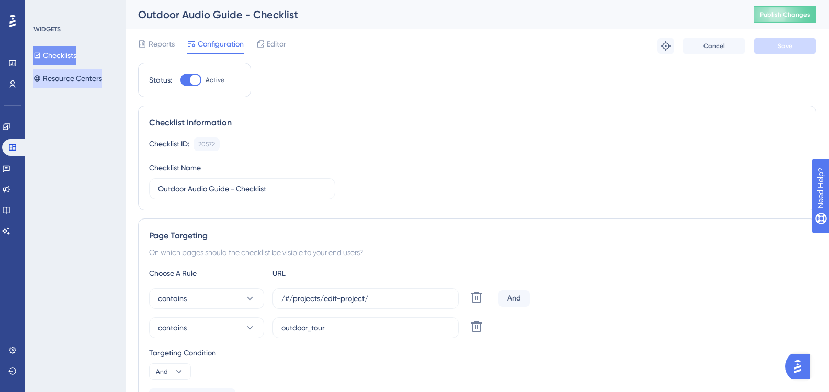
click at [69, 76] on button "Resource Centers" at bounding box center [67, 78] width 69 height 19
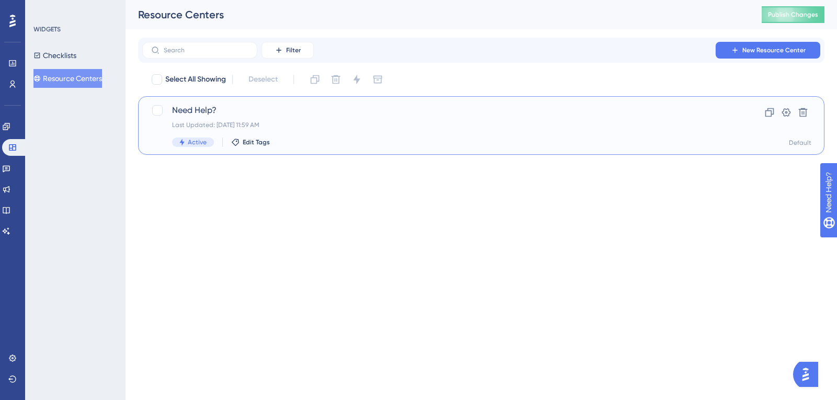
click at [200, 105] on span "Need Help?" at bounding box center [439, 110] width 535 height 13
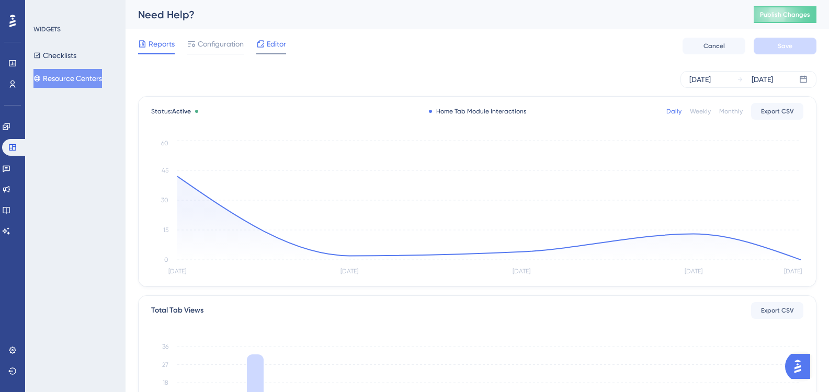
click at [257, 41] on icon at bounding box center [260, 44] width 8 height 8
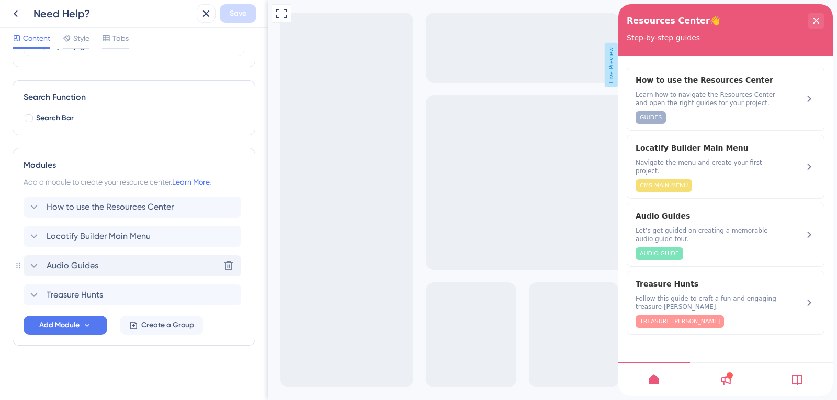
click at [103, 262] on div "Audio Guides Delete" at bounding box center [133, 265] width 218 height 21
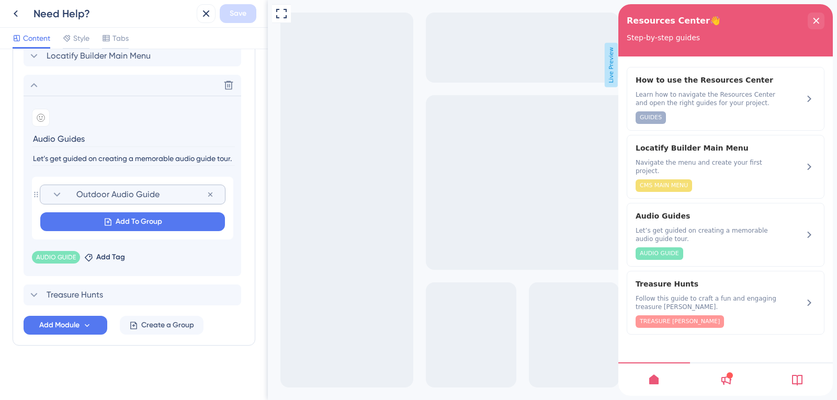
click at [127, 196] on span "Outdoor Audio Guide" at bounding box center [141, 194] width 130 height 13
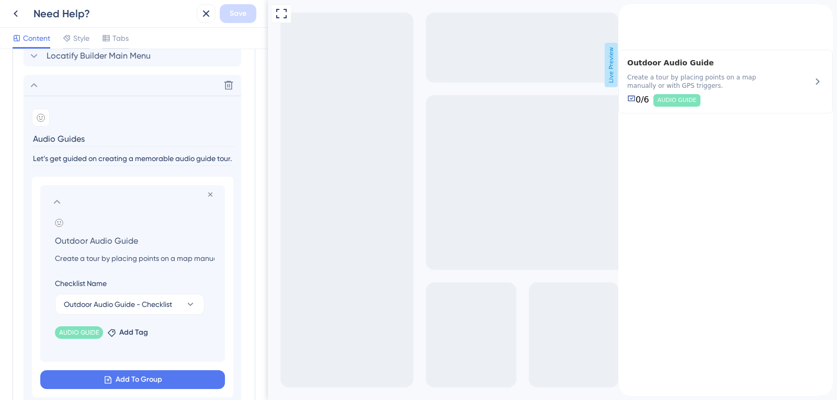
scroll to position [408, 0]
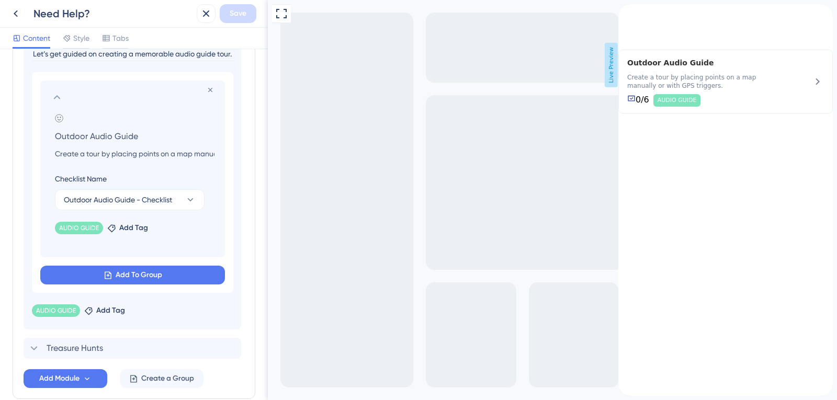
click at [61, 92] on icon at bounding box center [57, 97] width 13 height 13
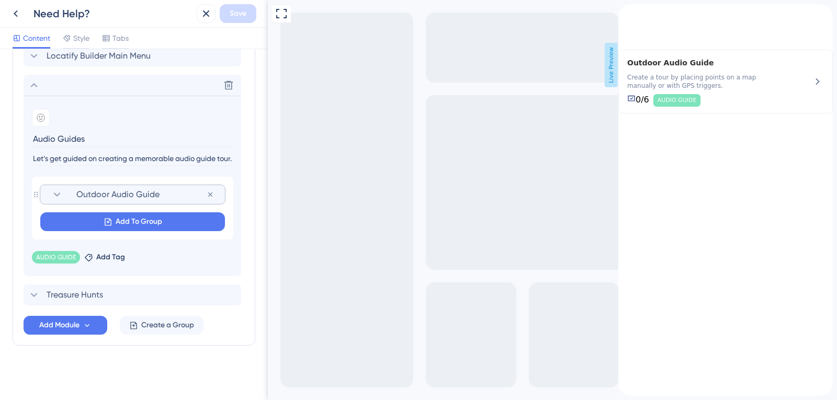
scroll to position [303, 0]
click at [78, 326] on span "Add Module" at bounding box center [59, 325] width 40 height 13
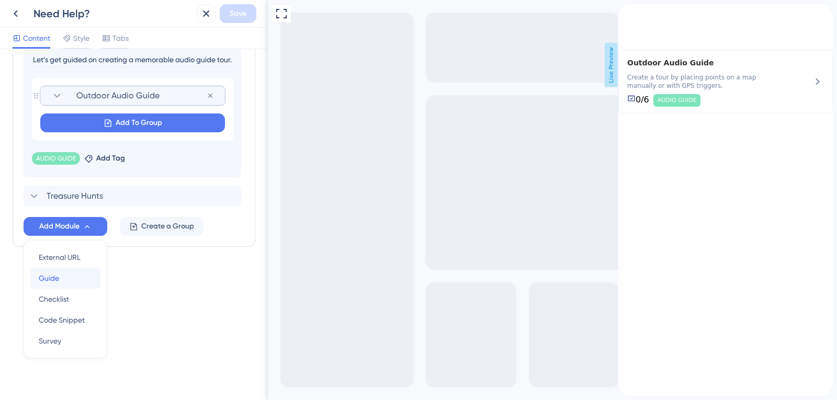
click at [58, 280] on span "Guide" at bounding box center [49, 278] width 20 height 13
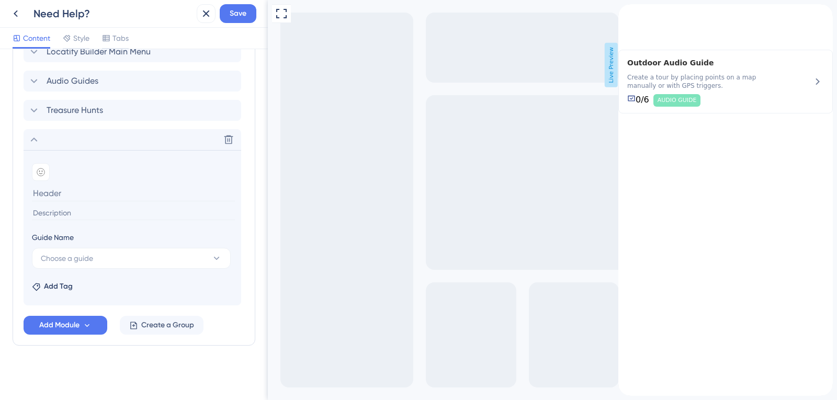
scroll to position [308, 0]
type input "Intro Outdoor Audio Guide"
click at [111, 212] on input at bounding box center [133, 213] width 203 height 14
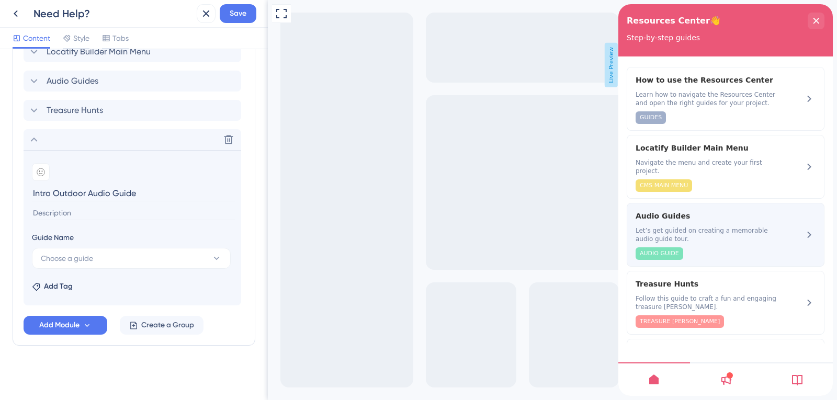
click at [728, 233] on span "Let’s get guided on creating a memorable audio guide tour." at bounding box center [708, 235] width 144 height 17
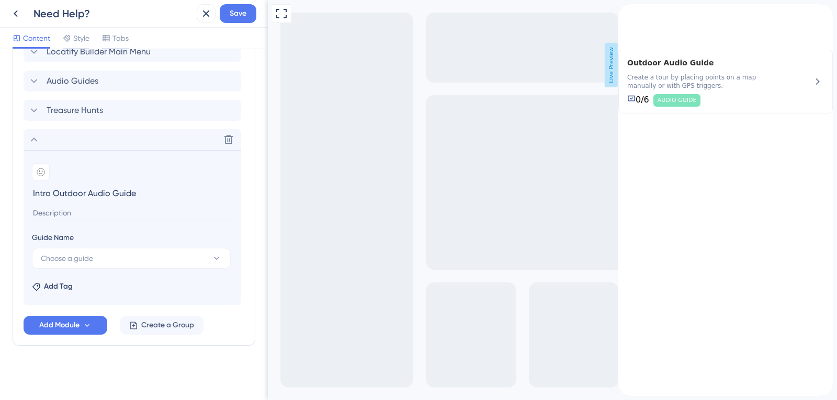
drag, startPoint x: 137, startPoint y: 193, endPoint x: 28, endPoint y: 188, distance: 109.4
click at [28, 188] on section "Add emoji Intro Outdoor Audio Guide Guide Name Choose a guide Add Tag" at bounding box center [133, 227] width 218 height 155
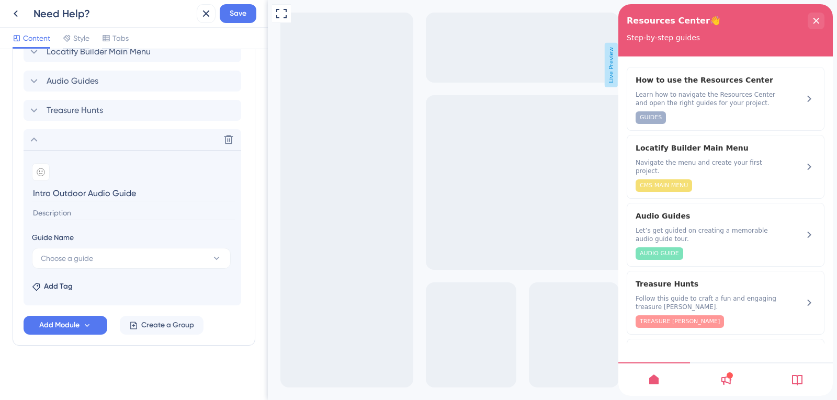
click at [100, 218] on input at bounding box center [133, 213] width 203 height 14
paste input "Learn how to set up and enrich your outdoor audio guide."
type input "Learn how to set up and enrich your outdoor audio guide."
click at [115, 260] on button "Choose a guide" at bounding box center [131, 258] width 199 height 21
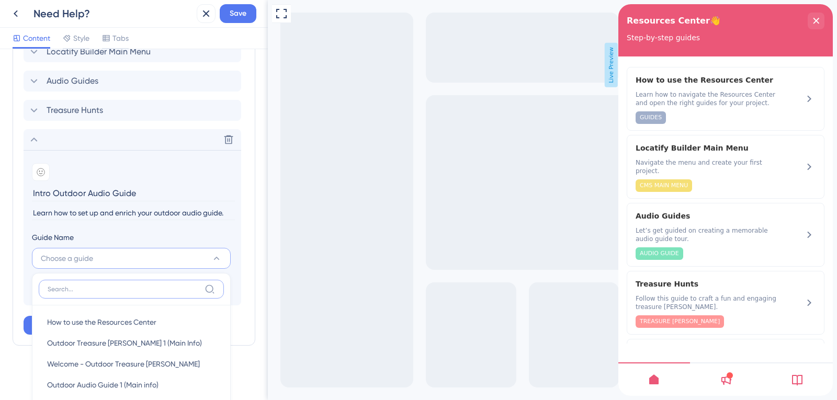
scroll to position [459, 0]
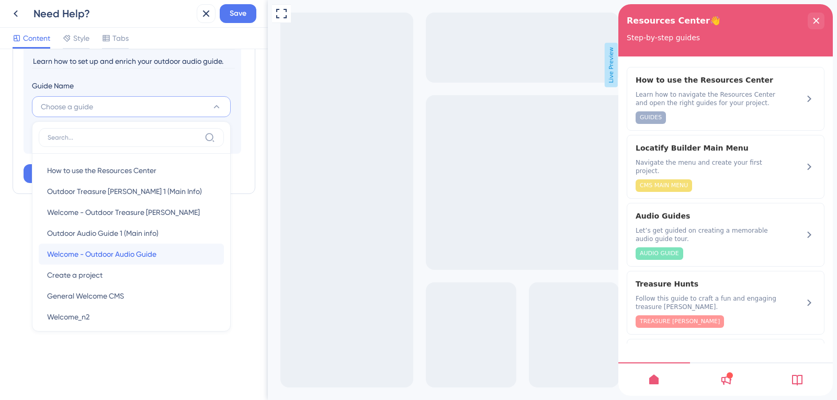
click at [142, 257] on span "Welcome - Outdoor Audio Guide" at bounding box center [101, 254] width 109 height 13
type input "Welcome - Outdoor Audio Guide"
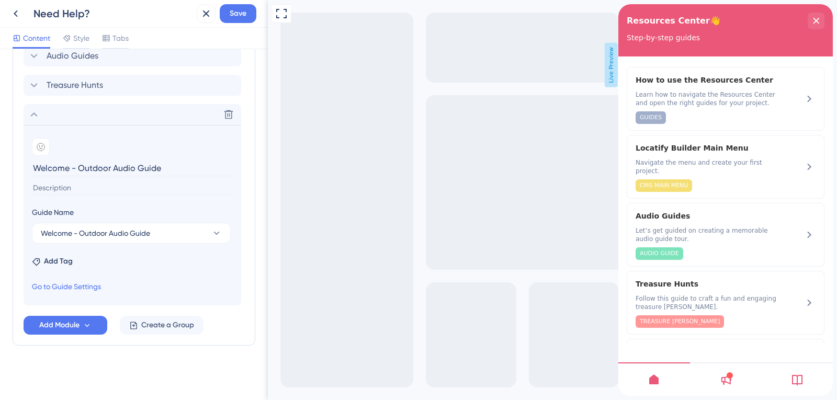
scroll to position [333, 0]
click at [67, 261] on span "Add Tag" at bounding box center [58, 261] width 29 height 13
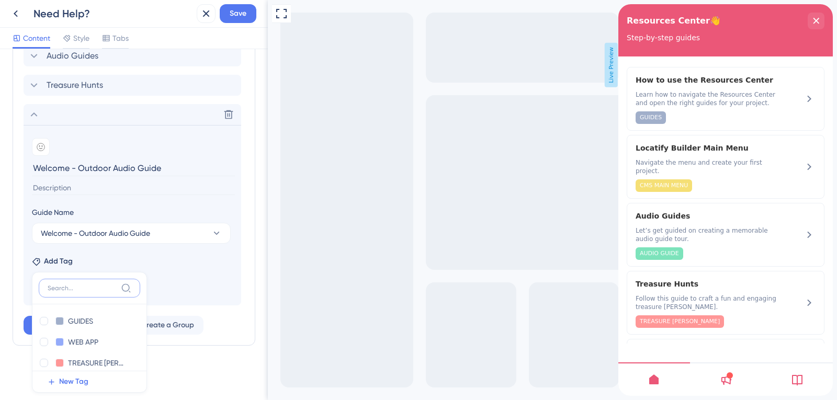
scroll to position [51, 0]
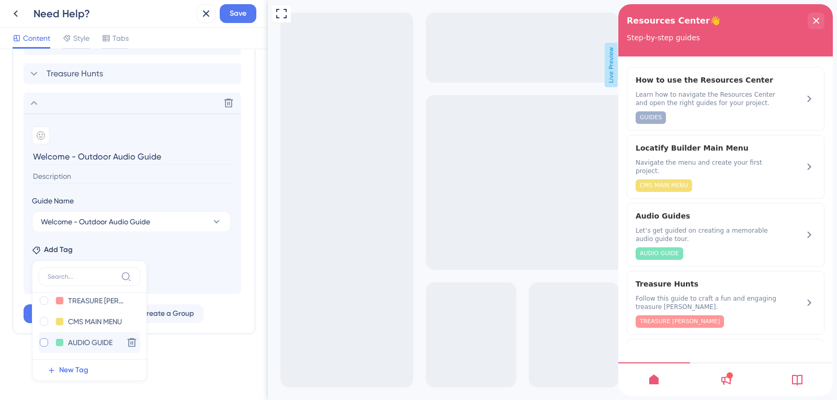
click at [44, 342] on div at bounding box center [44, 342] width 8 height 8
checkbox input "true"
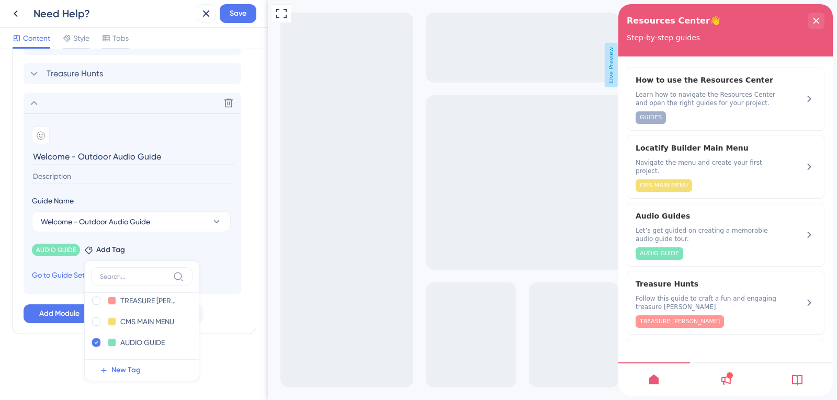
click at [44, 343] on div "Resource Center Header Title Resources Center👋 10 Resources Center👋 Subtitle St…" at bounding box center [134, 47] width 243 height 659
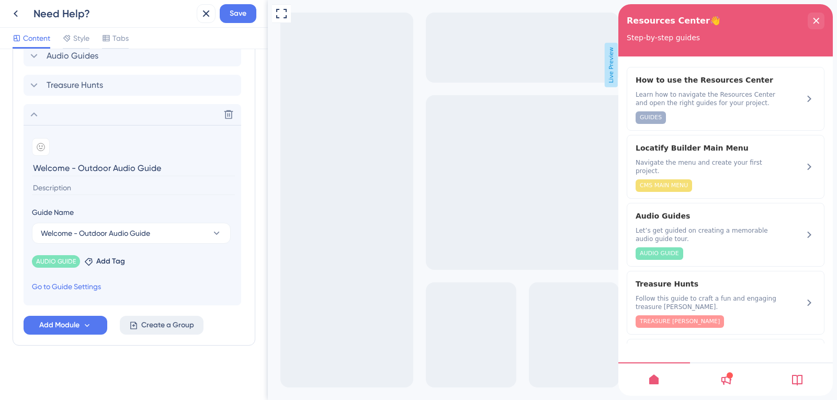
scroll to position [333, 0]
click at [101, 191] on input at bounding box center [133, 188] width 203 height 14
paste input "Learn how to set up and enrich your outdoor audio guide."
type input "Learn how to set up and enrich your outdoor audio guide."
click at [241, 16] on span "Save" at bounding box center [238, 13] width 17 height 13
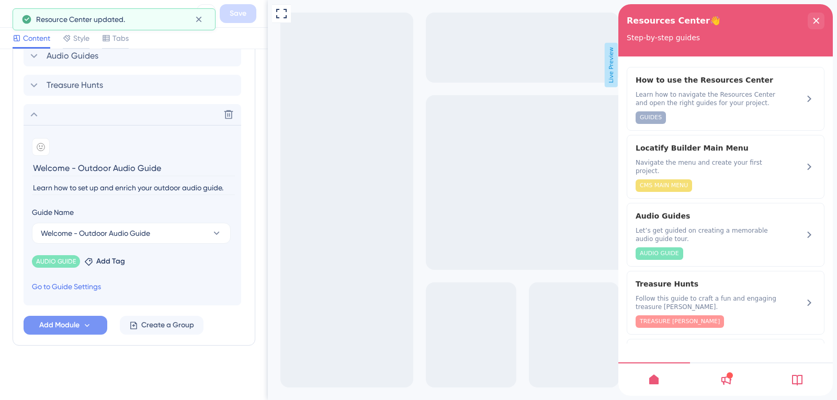
click at [74, 331] on span "Add Module" at bounding box center [59, 325] width 40 height 13
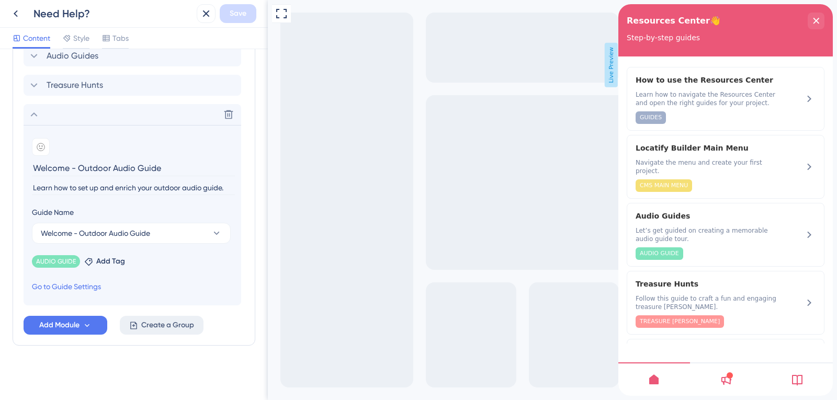
scroll to position [333, 0]
click at [150, 324] on span "Create a Group" at bounding box center [167, 325] width 53 height 13
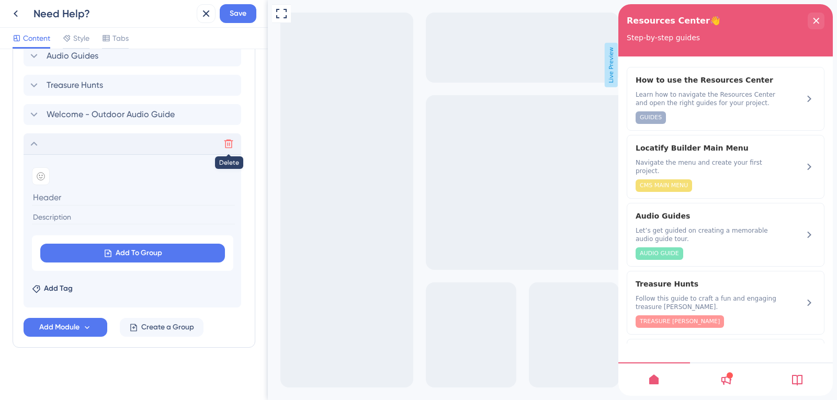
click at [228, 143] on icon at bounding box center [228, 144] width 9 height 9
click at [126, 33] on span "Locatify Builder Main Menu" at bounding box center [99, 26] width 104 height 13
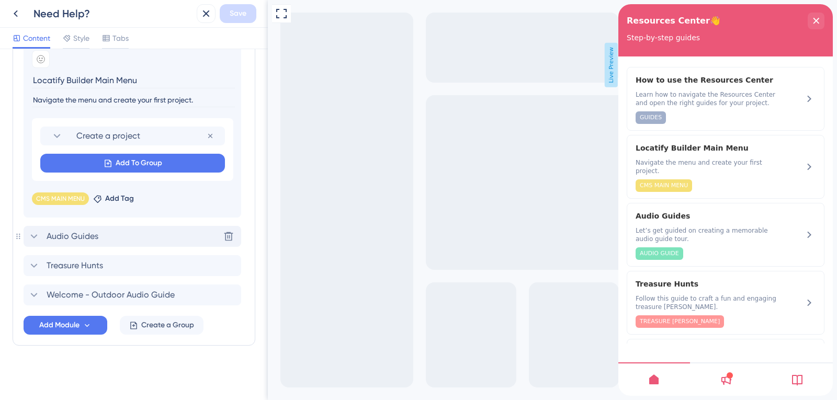
click at [101, 232] on div "Audio Guides Delete" at bounding box center [133, 236] width 218 height 21
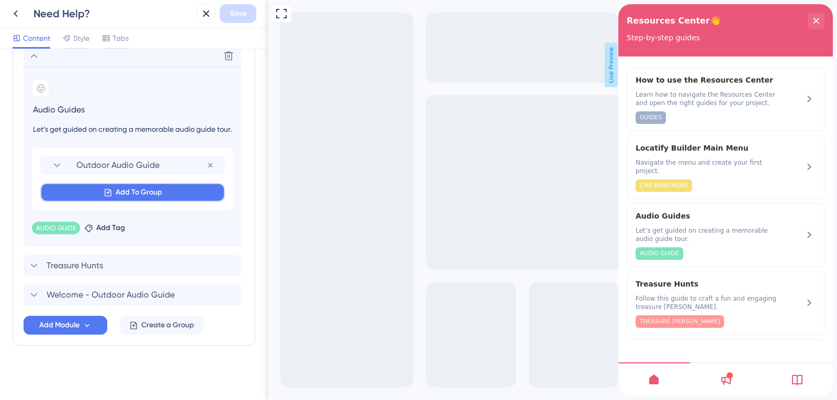
click at [134, 201] on button "Add To Group" at bounding box center [132, 192] width 185 height 19
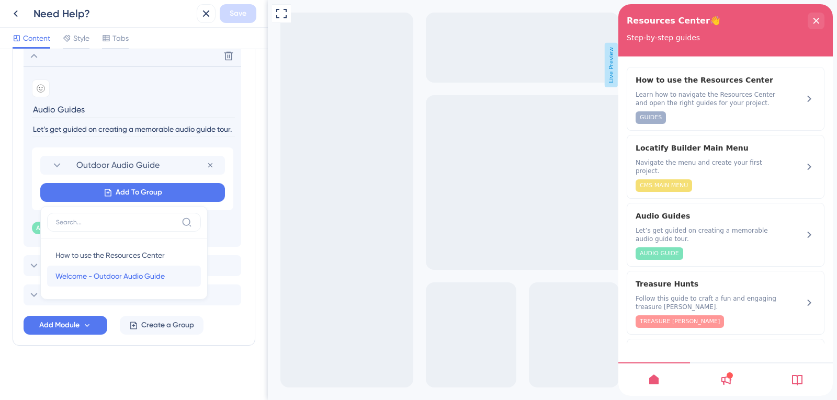
click at [129, 277] on span "Welcome - Outdoor Audio Guide" at bounding box center [109, 276] width 109 height 13
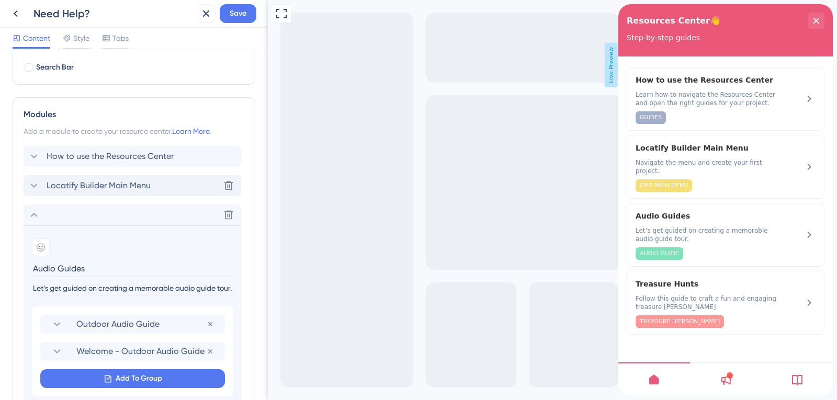
scroll to position [331, 0]
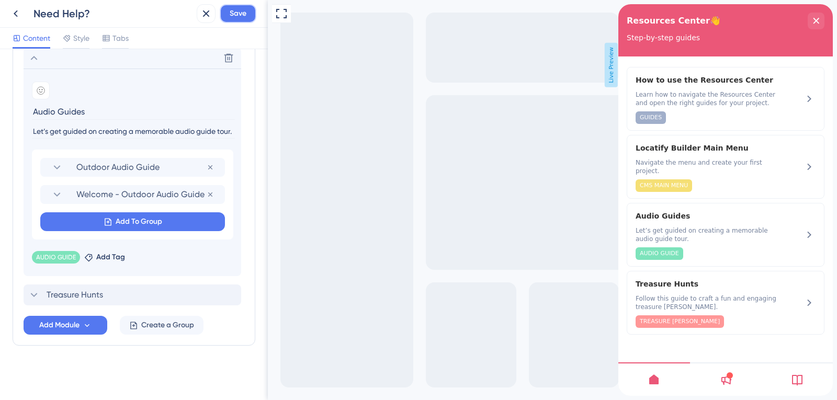
click at [236, 21] on button "Save" at bounding box center [238, 13] width 37 height 19
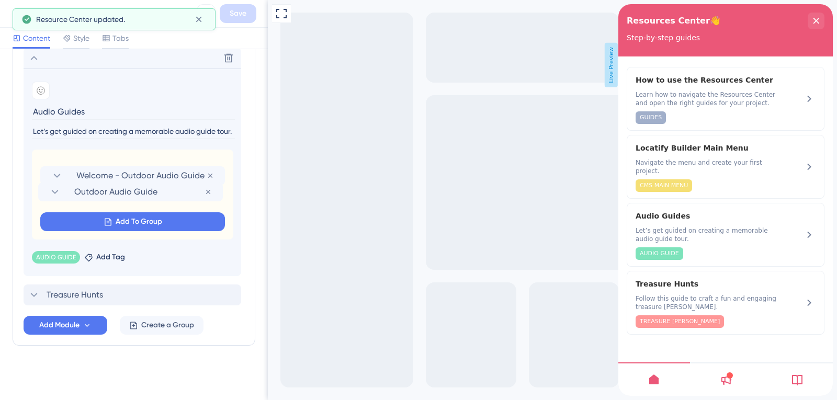
drag, startPoint x: 35, startPoint y: 168, endPoint x: 33, endPoint y: 197, distance: 28.8
click at [33, 197] on div "Outdoor Audio Guide Remove from group Welcome - Outdoor Audio Guide Remove from…" at bounding box center [132, 195] width 201 height 90
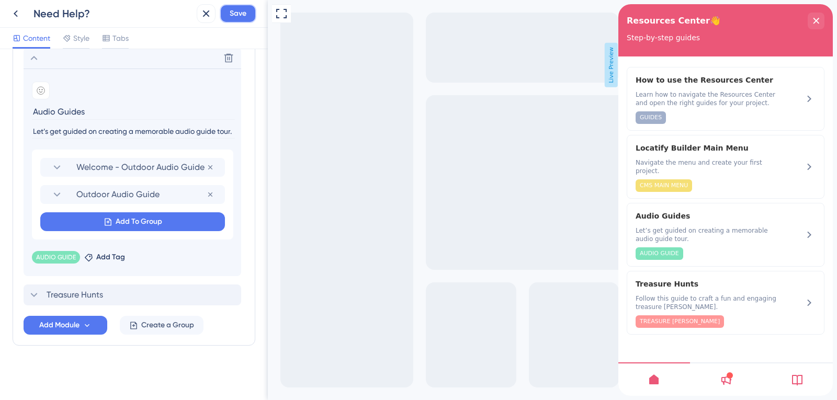
click at [240, 21] on button "Save" at bounding box center [238, 13] width 37 height 19
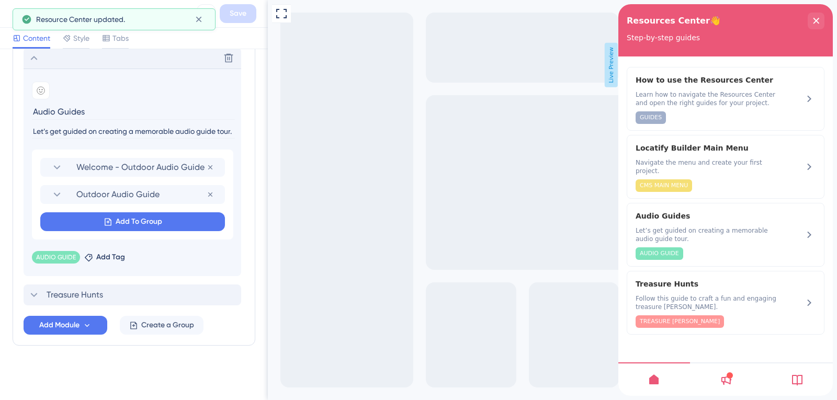
scroll to position [174, 0]
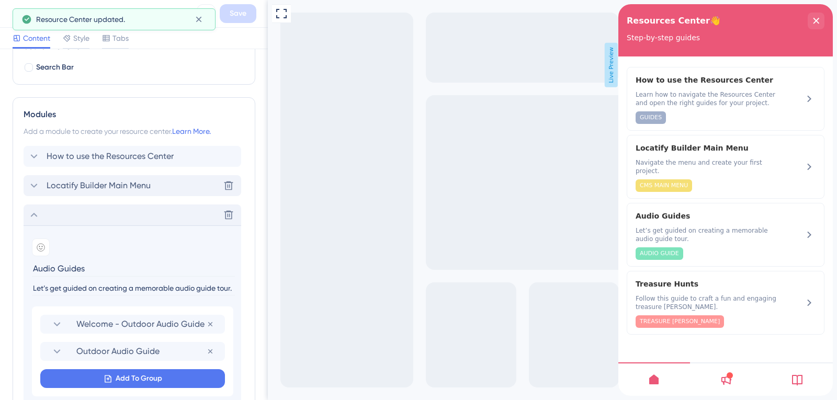
click at [42, 215] on div "Delete" at bounding box center [133, 215] width 218 height 21
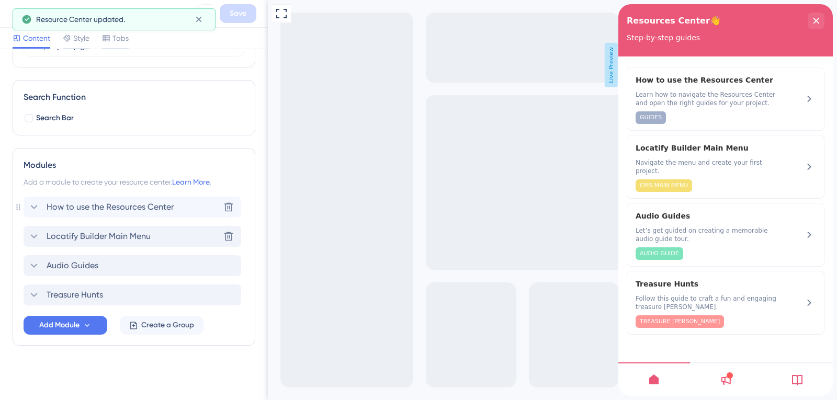
scroll to position [123, 0]
click at [125, 258] on div "Audio Guides Delete" at bounding box center [133, 265] width 218 height 21
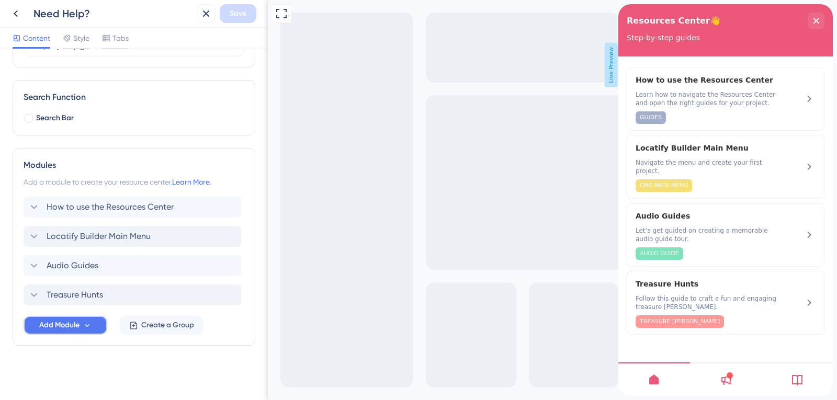
click at [80, 324] on span "Add Module" at bounding box center [59, 325] width 40 height 13
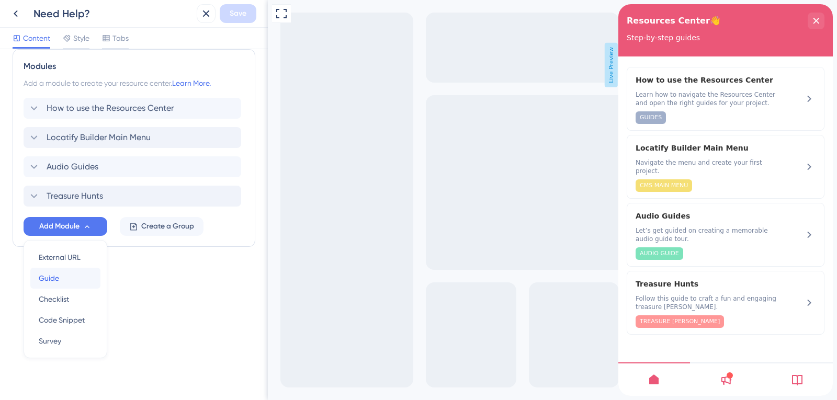
click at [62, 277] on div "Guide Guide" at bounding box center [65, 278] width 53 height 21
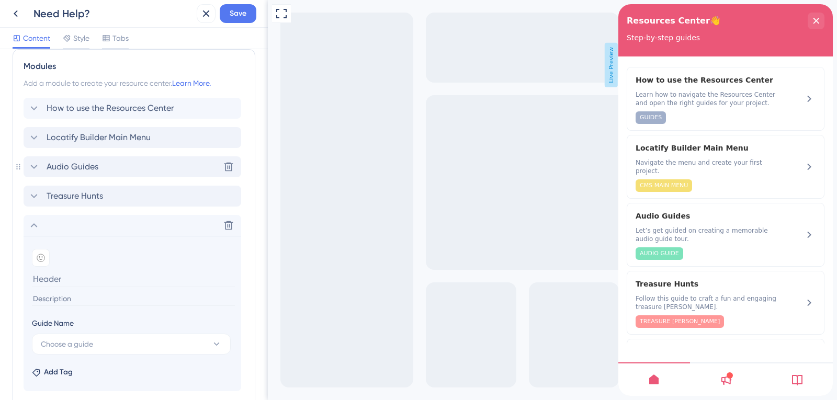
click at [108, 172] on div "Audio Guides Delete" at bounding box center [133, 166] width 218 height 21
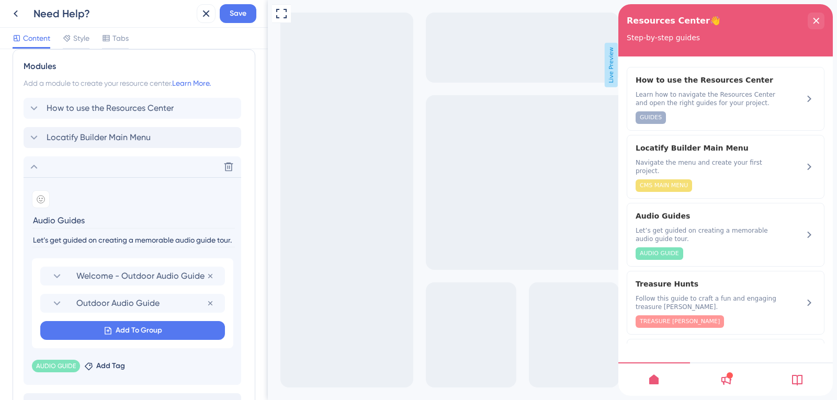
drag, startPoint x: 32, startPoint y: 241, endPoint x: 236, endPoint y: 245, distance: 204.1
click at [195, 242] on input "Let’s get guided on creating a memorable audio guide tour." at bounding box center [133, 240] width 203 height 14
drag, startPoint x: 233, startPoint y: 240, endPoint x: 31, endPoint y: 242, distance: 202.5
click at [31, 242] on section "Add emoji Audio Guides Let’s get guided on creating a memorable audio guide tou…" at bounding box center [133, 281] width 218 height 208
click at [36, 172] on icon at bounding box center [34, 167] width 13 height 13
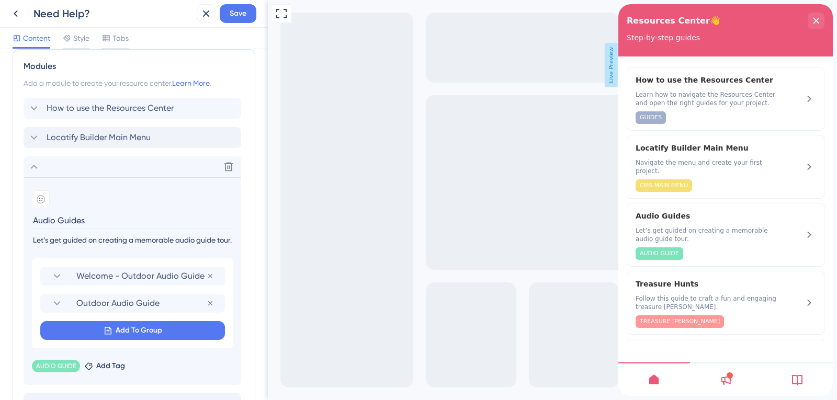
scroll to position [152, 0]
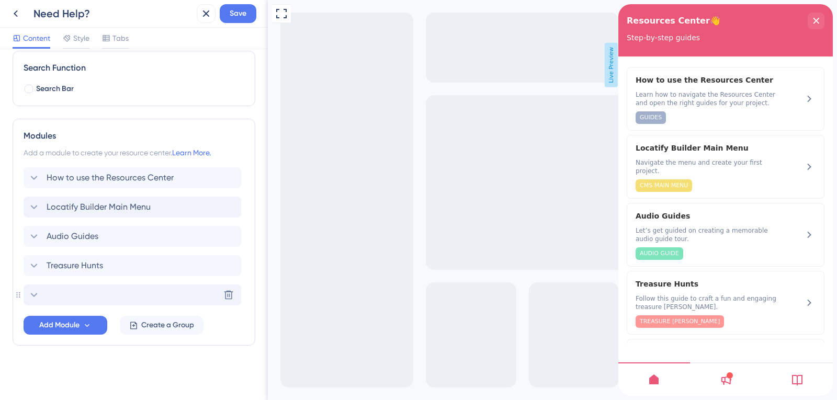
click at [84, 290] on div "Delete" at bounding box center [133, 295] width 218 height 21
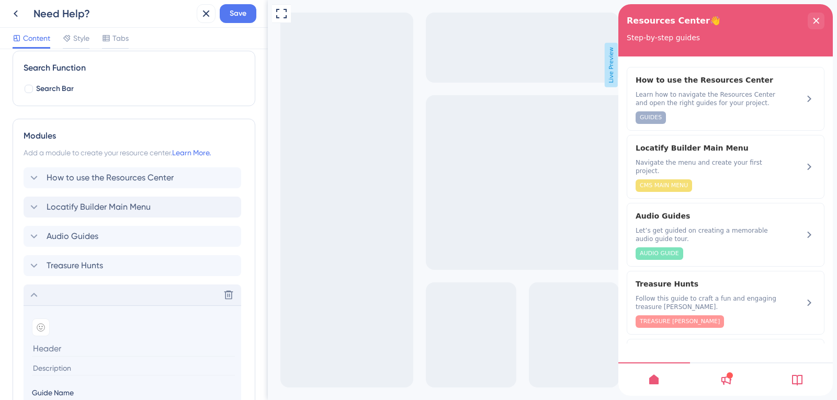
scroll to position [222, 0]
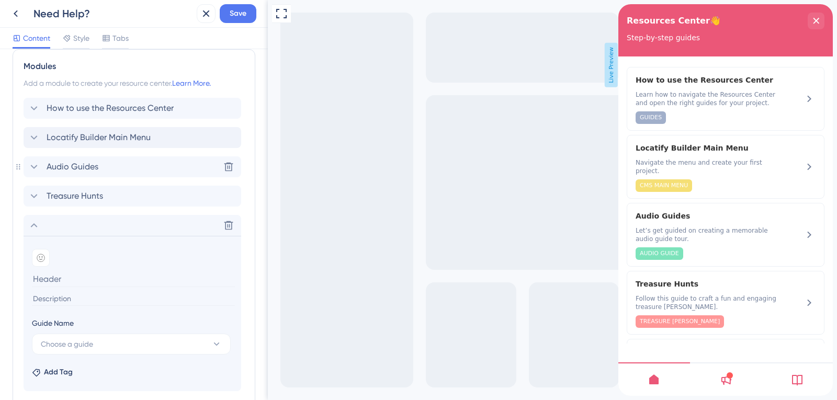
click at [691, 227] on span "Let’s get guided on creating a memorable audio guide tour." at bounding box center [708, 235] width 144 height 17
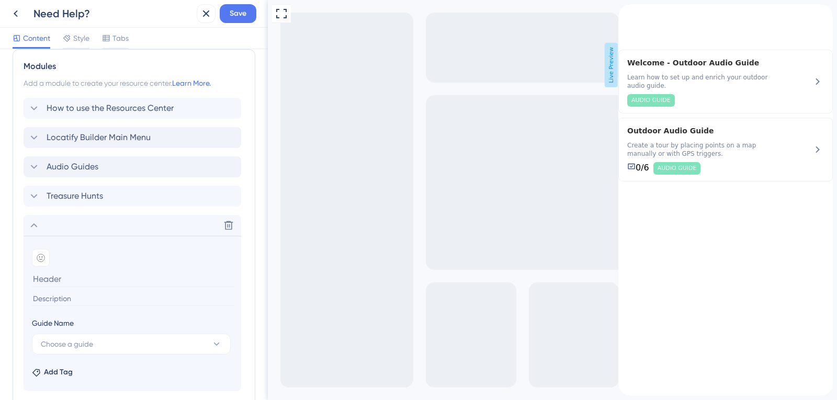
click at [108, 169] on div "Audio Guides" at bounding box center [133, 166] width 218 height 21
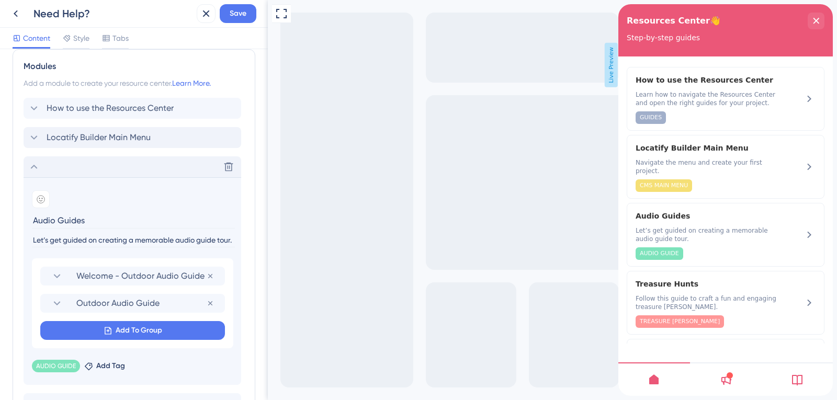
click at [108, 169] on div "Delete" at bounding box center [133, 166] width 218 height 21
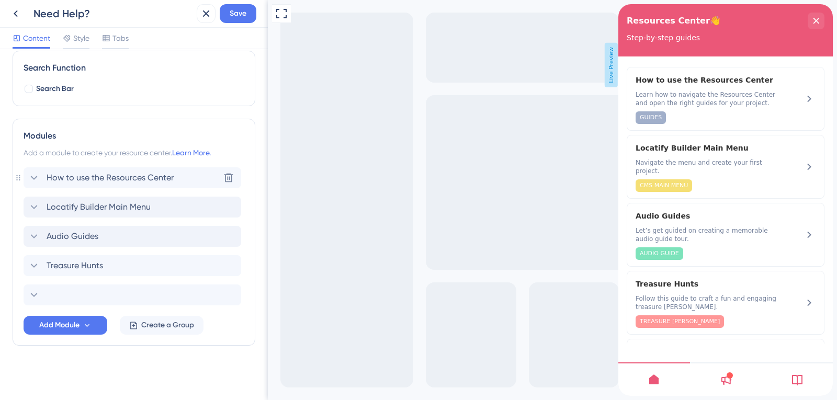
scroll to position [152, 0]
click at [105, 234] on div "Audio Guides Delete" at bounding box center [133, 236] width 218 height 21
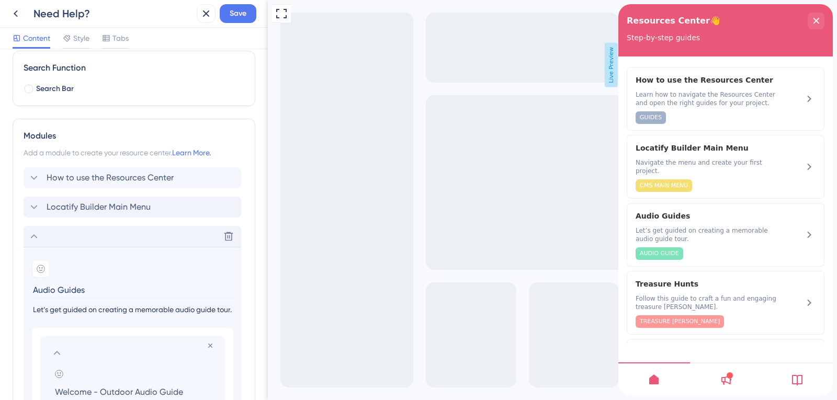
scroll to position [222, 0]
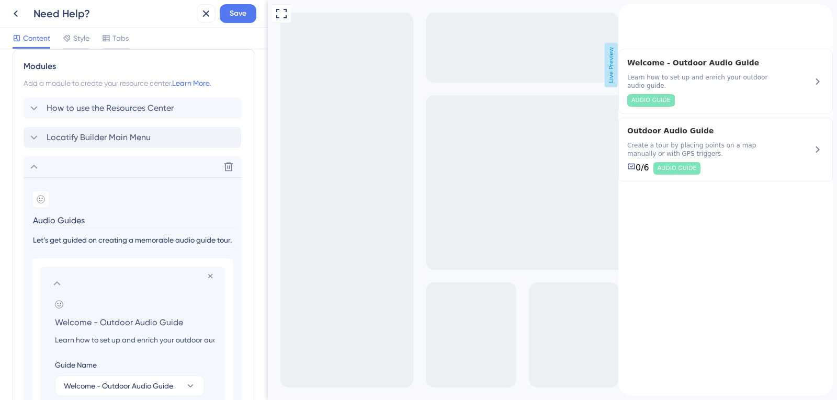
drag, startPoint x: 99, startPoint y: 323, endPoint x: 72, endPoint y: 321, distance: 27.3
click at [72, 321] on input "Welcome - Outdoor Audio Guide" at bounding box center [135, 322] width 176 height 15
click at [95, 323] on input "Welcome - Outdoor Audio Guide" at bounding box center [135, 322] width 176 height 15
click at [99, 324] on input "Welcome - Outdoor Audio Guide" at bounding box center [135, 322] width 176 height 15
click at [76, 322] on input "Welcome - Outdoor Audio Guide" at bounding box center [135, 322] width 176 height 15
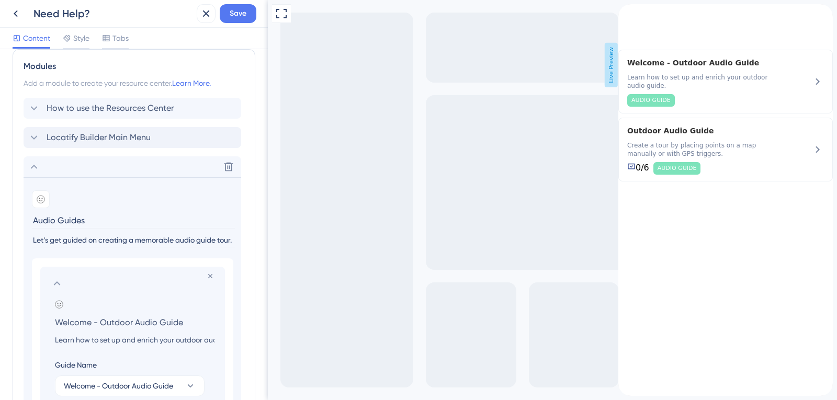
click at [91, 321] on input "Welcome - Outdoor Audio Guide" at bounding box center [135, 322] width 176 height 15
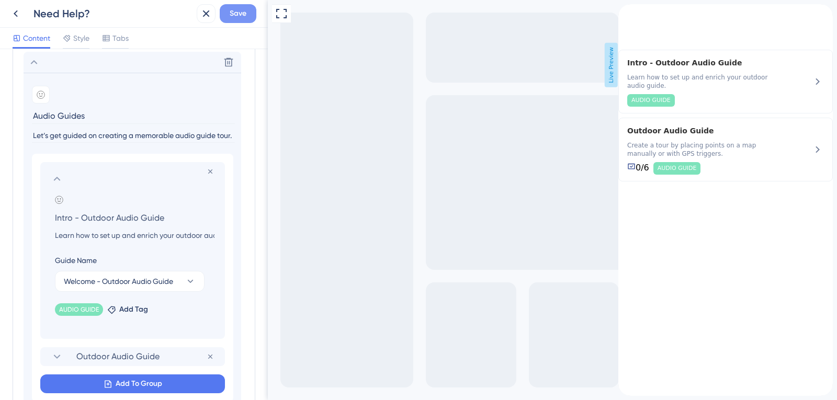
type input "Intro - Outdoor Audio Guide"
click at [234, 14] on span "Save" at bounding box center [238, 13] width 17 height 13
click at [60, 180] on icon at bounding box center [57, 179] width 7 height 4
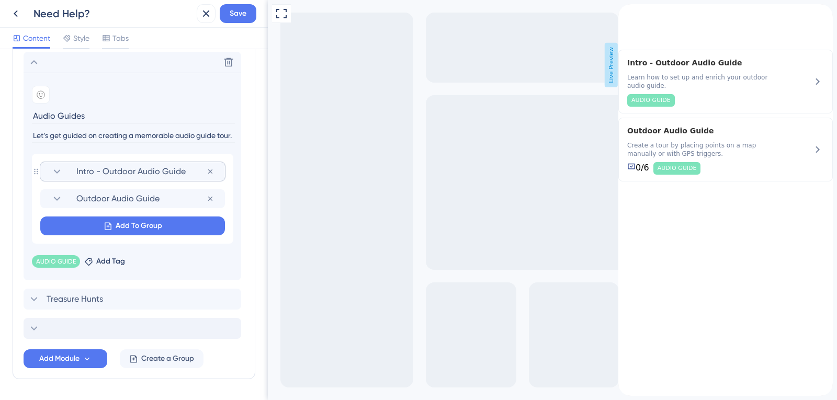
click at [82, 299] on span "Treasure Hunts" at bounding box center [75, 299] width 56 height 13
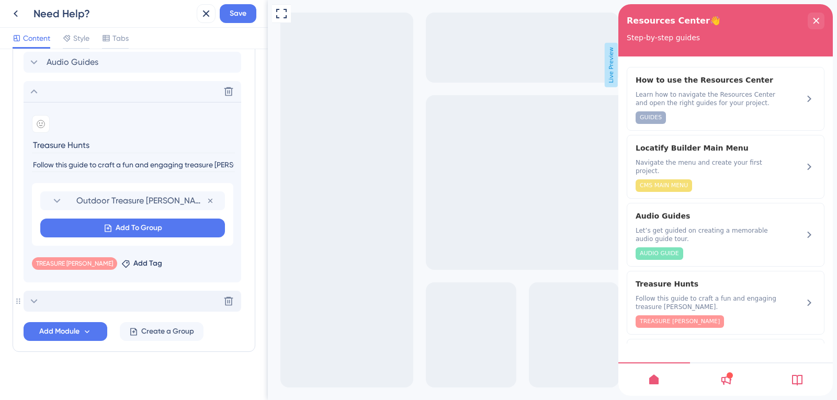
click at [88, 305] on div "Delete" at bounding box center [133, 301] width 218 height 21
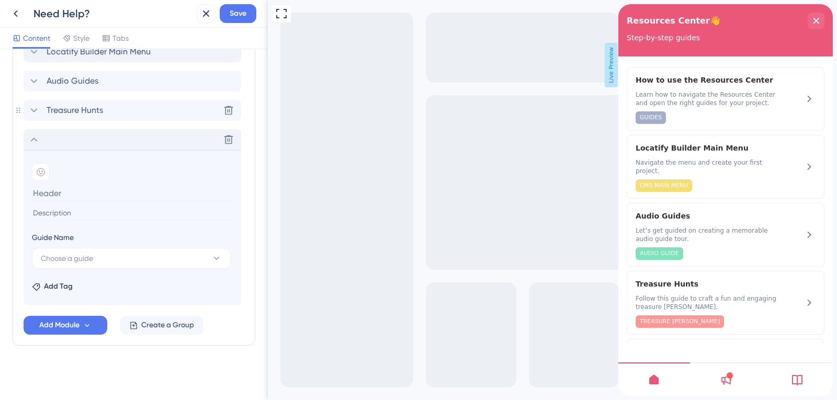
scroll to position [308, 0]
click at [224, 141] on icon at bounding box center [228, 139] width 10 height 10
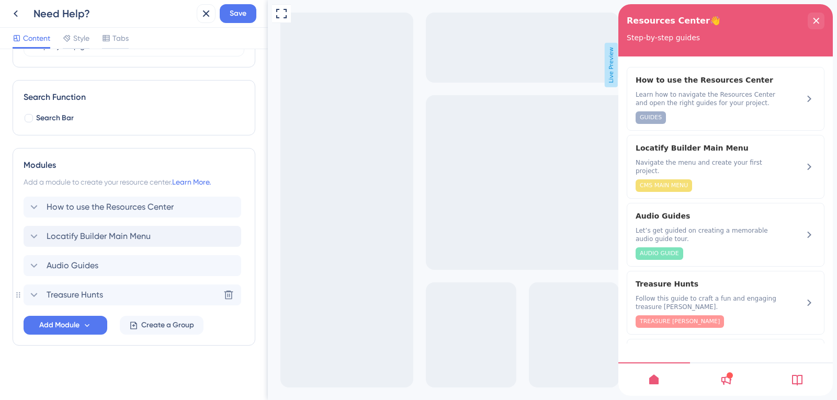
scroll to position [123, 0]
click at [93, 297] on span "Treasure Hunts" at bounding box center [75, 295] width 56 height 13
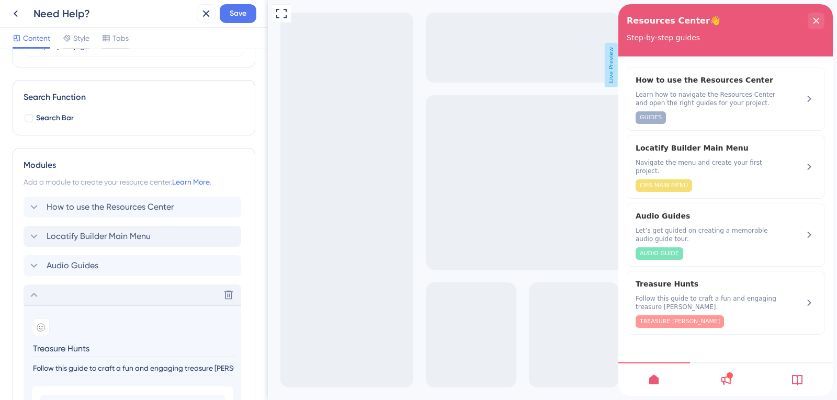
scroll to position [303, 0]
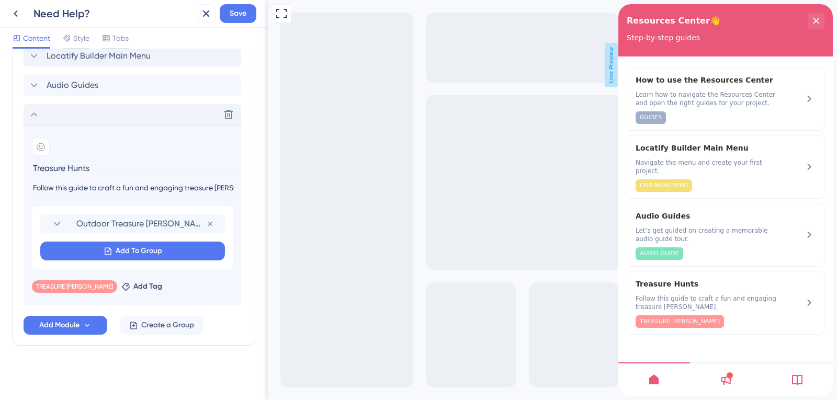
click at [35, 112] on icon at bounding box center [34, 114] width 13 height 13
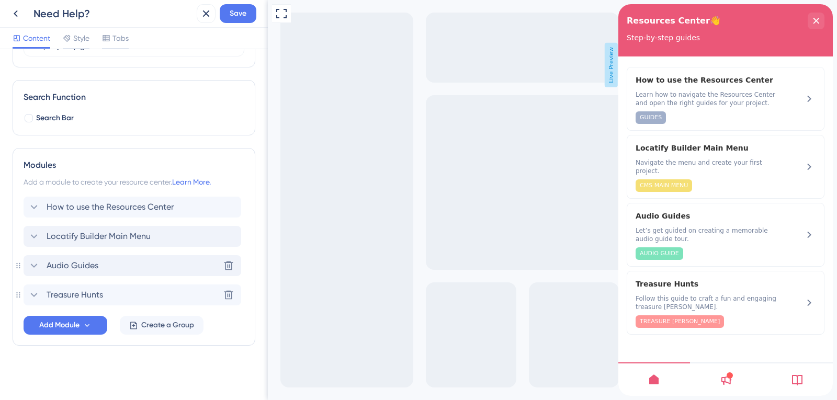
click at [95, 259] on span "Audio Guides" at bounding box center [73, 265] width 52 height 13
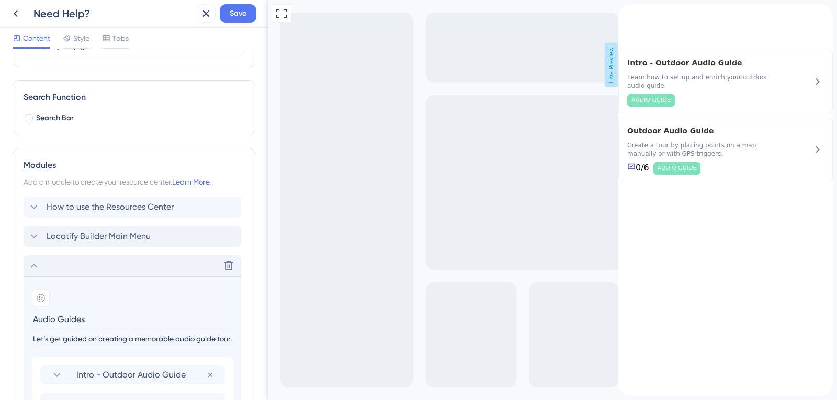
scroll to position [303, 0]
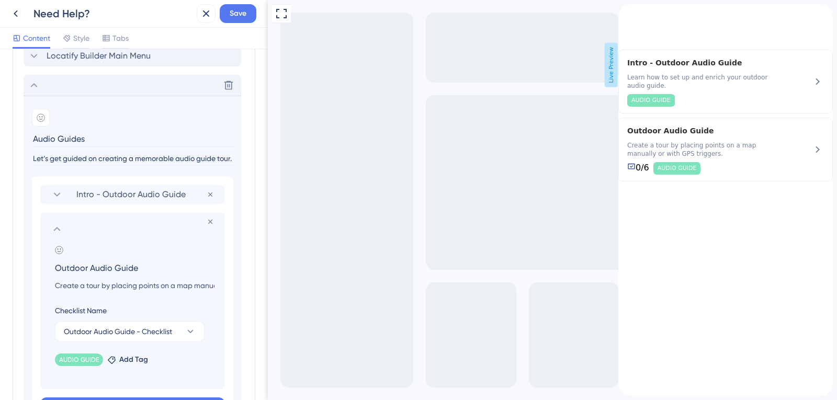
click at [58, 269] on input "Outdoor Audio Guide" at bounding box center [135, 268] width 176 height 15
type input "Guides - Outdoor Audio Guide"
click at [233, 7] on button "Save" at bounding box center [238, 13] width 37 height 19
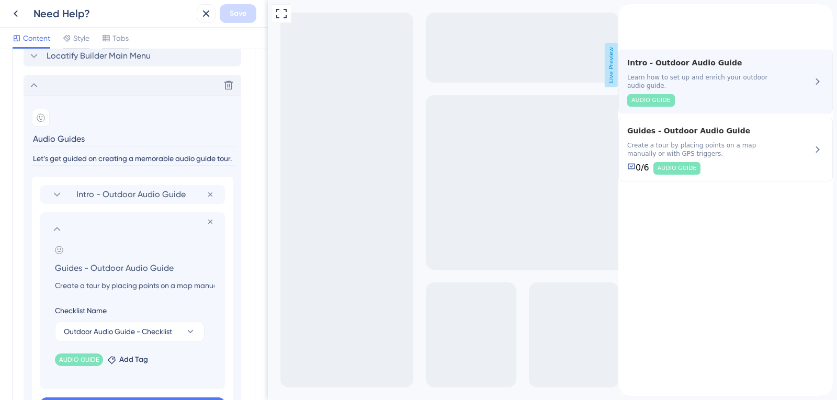
drag, startPoint x: 798, startPoint y: 108, endPoint x: 890, endPoint y: 91, distance: 93.3
click at [798, 108] on div "Intro - Outdoor Audio Guide Learn how to set up and enrich your outdoor audio g…" at bounding box center [725, 82] width 214 height 64
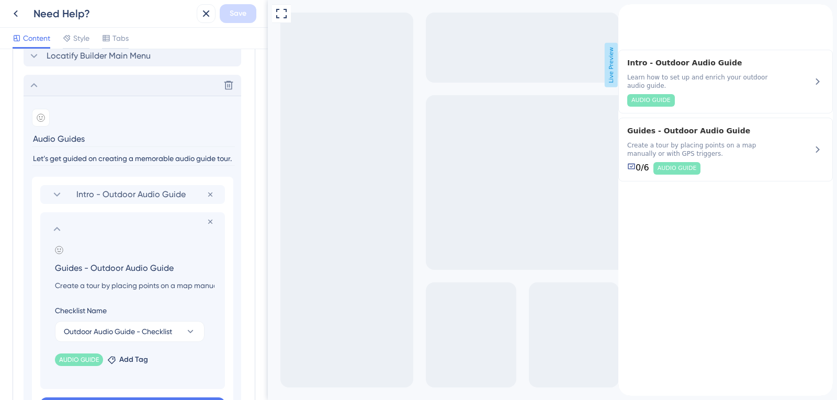
click at [92, 263] on input "Guides - Outdoor Audio Guide" at bounding box center [135, 268] width 176 height 15
click at [55, 230] on icon at bounding box center [57, 229] width 7 height 4
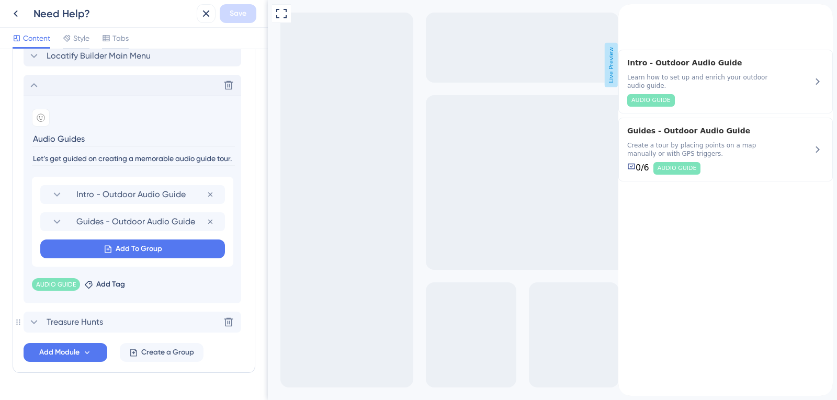
click at [30, 86] on icon at bounding box center [34, 85] width 13 height 13
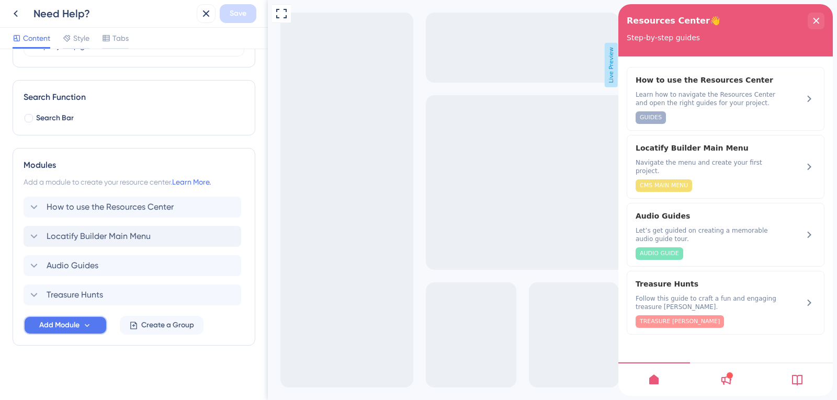
click at [76, 326] on span "Add Module" at bounding box center [59, 325] width 40 height 13
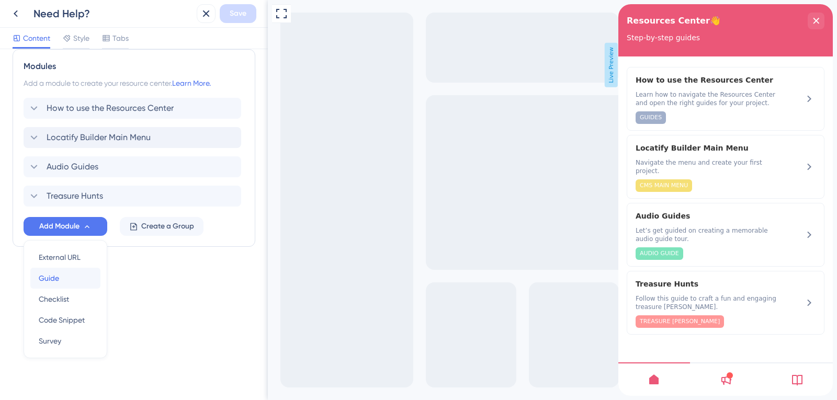
click at [59, 276] on span "Guide" at bounding box center [49, 278] width 20 height 13
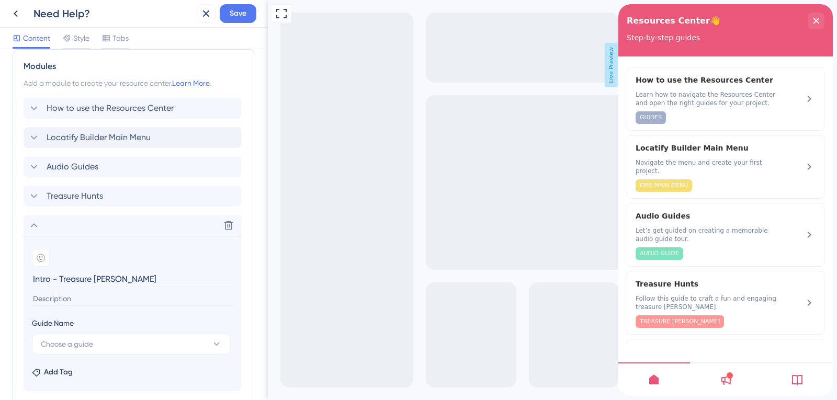
type input "Intro - Treasure Hunt"
click at [85, 303] on input at bounding box center [133, 299] width 203 height 14
paste input "Let’s get guided on creating a memorable audio guide tour."
click at [85, 298] on input "Let’s get guided on creating a memorable audio guide tour." at bounding box center [133, 299] width 203 height 14
click at [101, 299] on input "Let’s get guided on creating a memorable audio guide tour." at bounding box center [133, 299] width 203 height 14
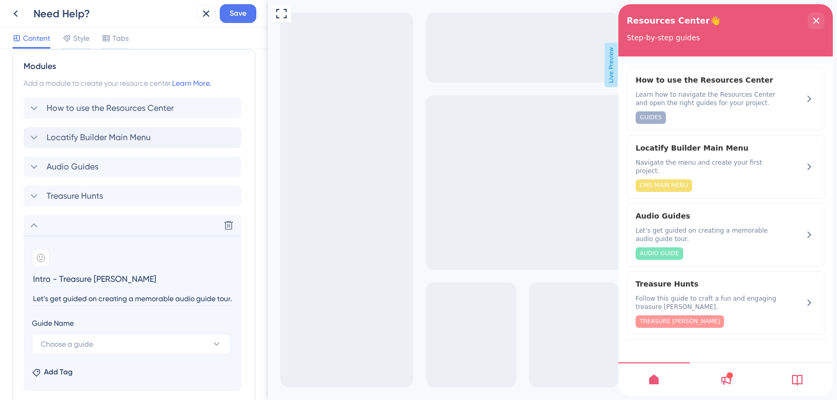
click at [119, 299] on input "Let’s get guided on creating a memorable audio guide tour." at bounding box center [133, 299] width 203 height 14
drag, startPoint x: 128, startPoint y: 299, endPoint x: 152, endPoint y: 299, distance: 24.1
click at [129, 299] on input "Let’s get guided on creating a memorable audio guide tour." at bounding box center [133, 299] width 203 height 14
click at [152, 299] on input "Let’s get guided on creating a memorable audio guide tour." at bounding box center [133, 299] width 203 height 14
click at [172, 299] on input "Let’s get guided on creating a memorable audio guide tour." at bounding box center [133, 299] width 203 height 14
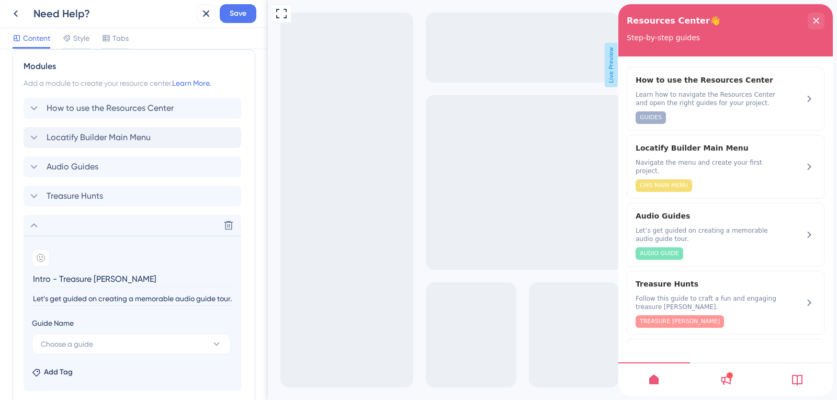
click at [178, 300] on input "Let’s get guided on creating a memorable audio guide tour." at bounding box center [133, 299] width 203 height 14
drag, startPoint x: 174, startPoint y: 300, endPoint x: 138, endPoint y: 298, distance: 36.7
click at [145, 300] on input "Let’s get guided on creating a memorable audio guide tour." at bounding box center [133, 299] width 203 height 14
click at [137, 298] on input "Let’s get guided on creating a memorable audio guide tour." at bounding box center [133, 299] width 203 height 14
drag, startPoint x: 134, startPoint y: 299, endPoint x: 261, endPoint y: 306, distance: 126.8
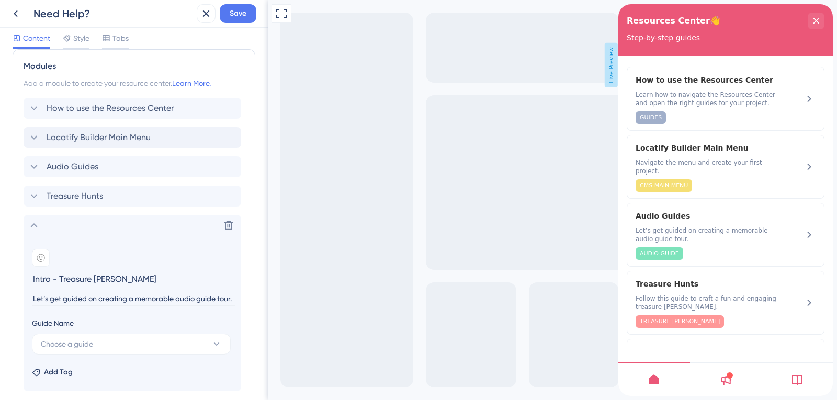
click at [261, 306] on div "Resource Center Header Title Resources Center👋 10 Resources Center👋 Subtitle St…" at bounding box center [134, 224] width 268 height 351
type input "Let’s get guided on creating an engaging treasure hunt game."
click at [76, 341] on span "Choose a guide" at bounding box center [67, 344] width 52 height 13
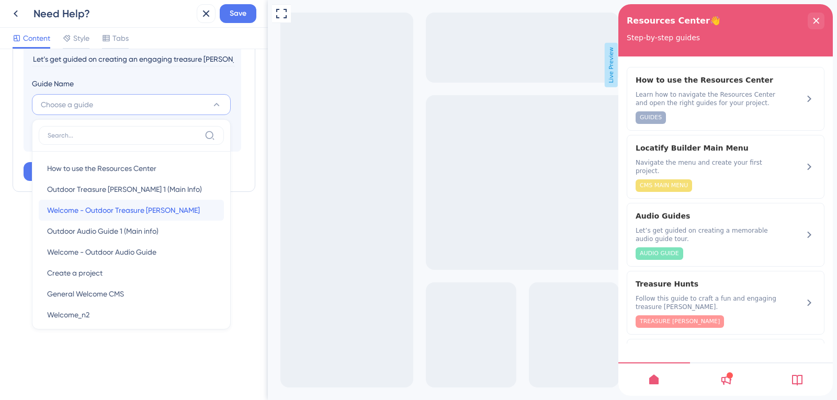
click at [128, 207] on span "Welcome - Outdoor Treasure [PERSON_NAME]" at bounding box center [123, 210] width 153 height 13
type input "Welcome - Outdoor Treasure [PERSON_NAME]"
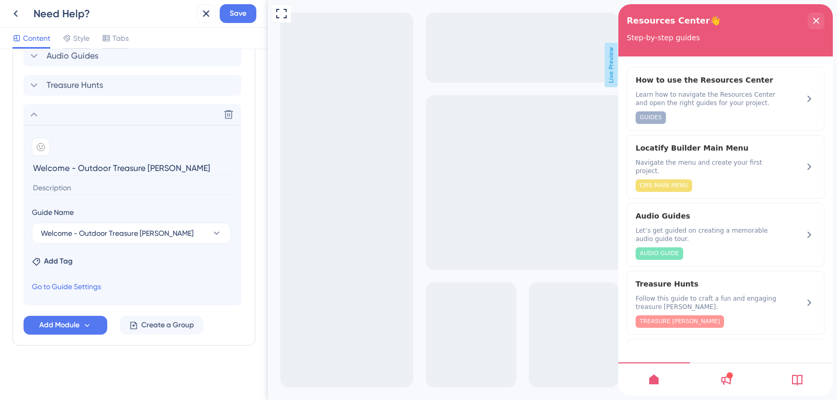
scroll to position [333, 0]
click at [61, 262] on span "Add Tag" at bounding box center [58, 261] width 29 height 13
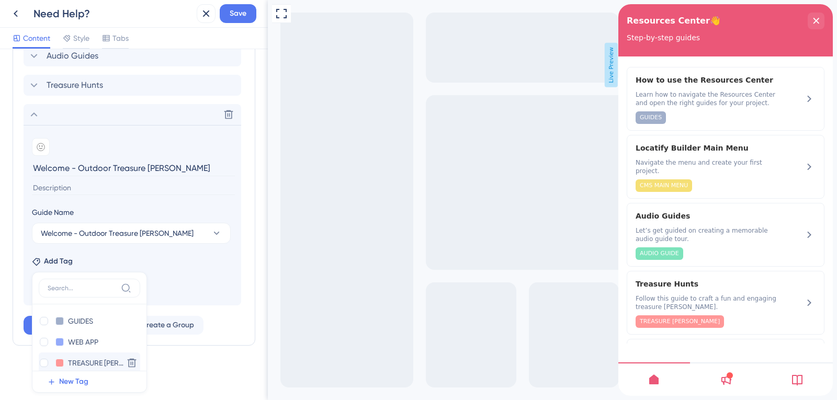
scroll to position [344, 0]
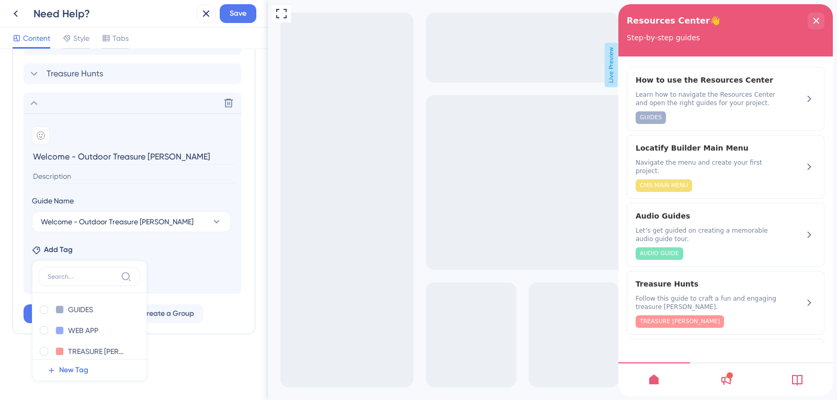
click at [46, 349] on div at bounding box center [44, 351] width 8 height 8
checkbox input "true"
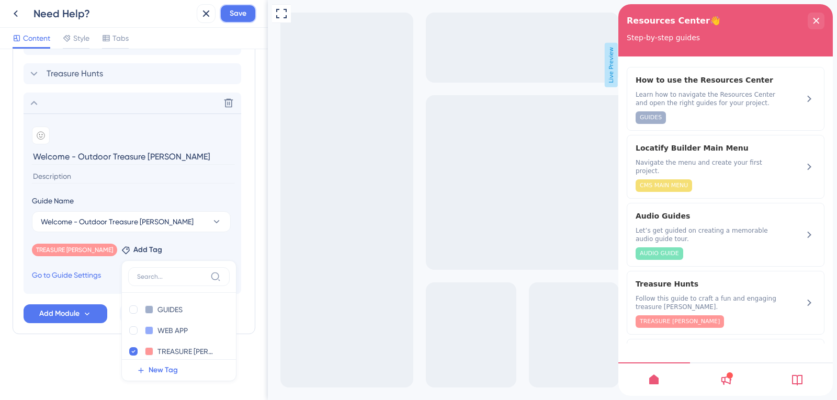
click at [236, 13] on span "Save" at bounding box center [238, 13] width 17 height 13
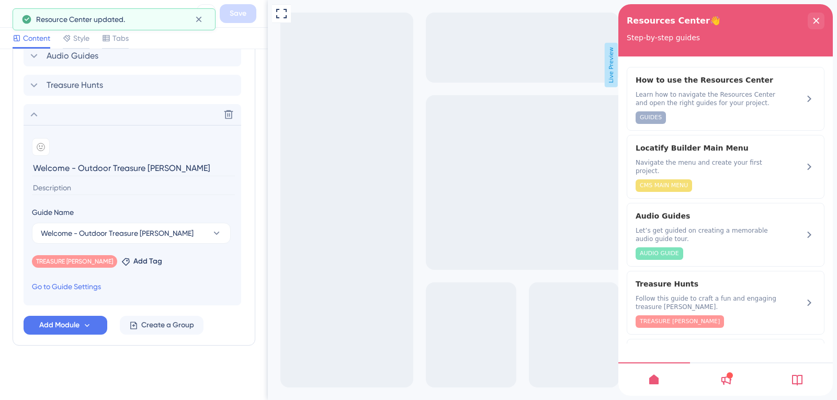
scroll to position [333, 0]
click at [114, 188] on input at bounding box center [133, 188] width 203 height 14
paste input "Let’s get guided on creating a memorable audio guide tour."
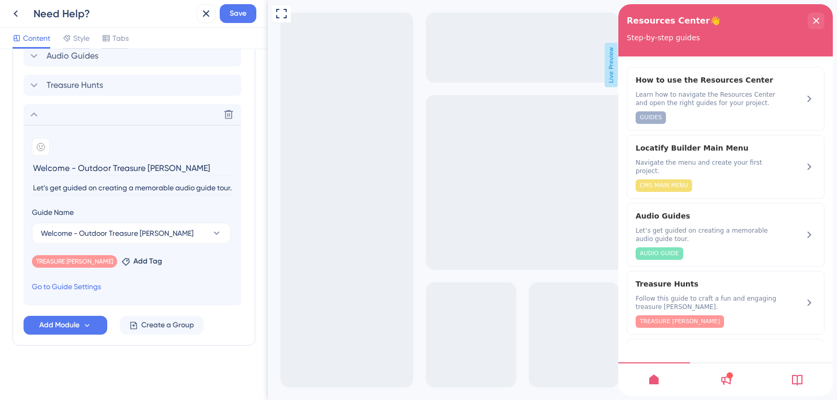
click at [100, 187] on input "Let’s get guided on creating a memorable audio guide tour." at bounding box center [133, 188] width 203 height 14
drag, startPoint x: 179, startPoint y: 186, endPoint x: 238, endPoint y: 189, distance: 59.2
click at [239, 189] on section "Add emoji Welcome - Outdoor Treasure Hunt Let’s get guided on creating a memora…" at bounding box center [133, 215] width 218 height 180
type input "L"
paste input "Let’s get guided on creating a memorable audio guide tour."
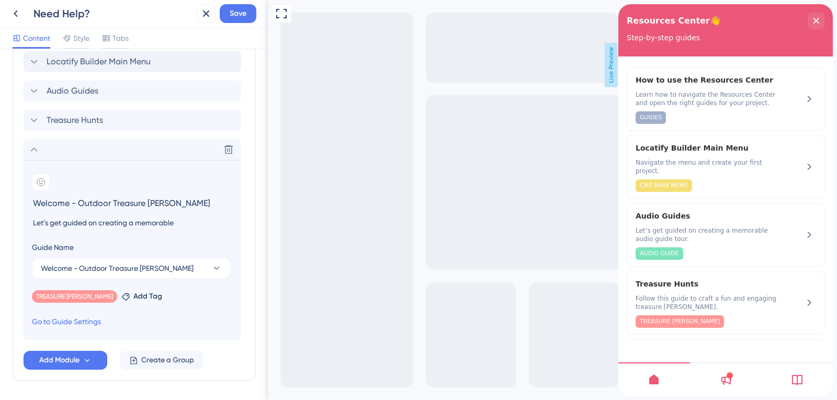
scroll to position [280, 0]
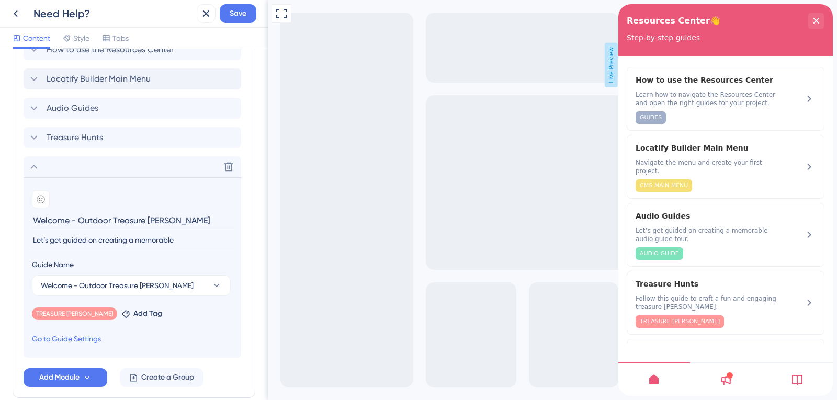
click at [203, 243] on input "Let’s get guided on creating a memorable" at bounding box center [133, 240] width 203 height 14
click at [182, 238] on input "Let’s get guided on creating an engaging treqsure hunt game" at bounding box center [133, 240] width 203 height 14
click at [195, 244] on input "Let’s get guided on creating an engaging treasure hunt game" at bounding box center [133, 240] width 203 height 14
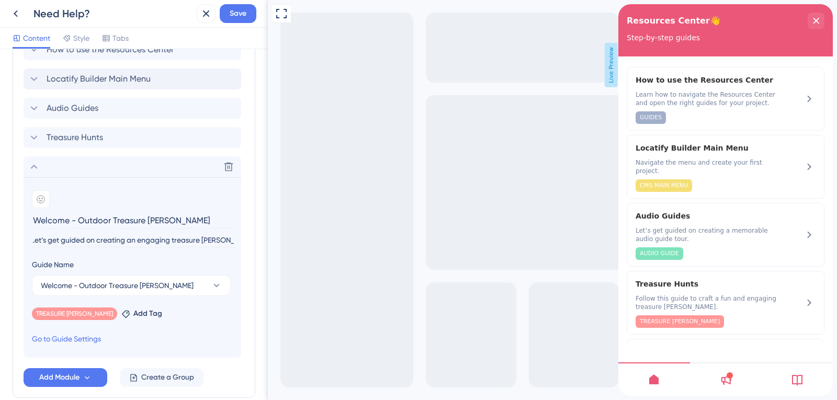
scroll to position [0, 7]
type input "Let’s get guided on creating an engaging treasure hunt game."
click at [219, 241] on input "Let’s get guided on creating an engaging treasure hunt game." at bounding box center [133, 240] width 203 height 14
click at [233, 243] on input "Let’s get guided on creating an engaging treasure hunt game." at bounding box center [133, 240] width 203 height 14
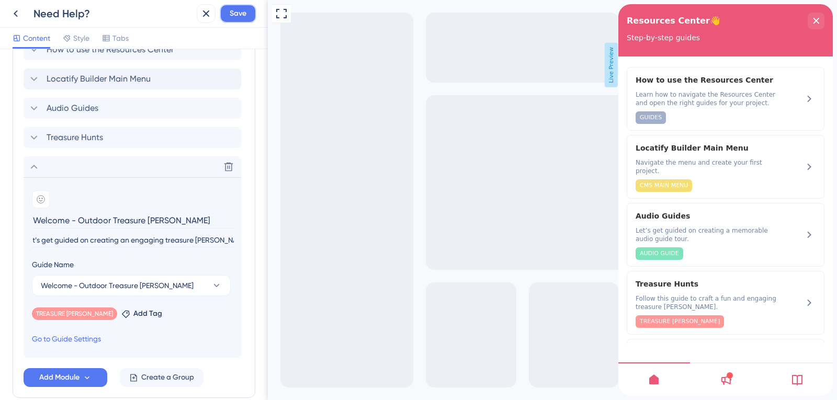
click at [244, 17] on span "Save" at bounding box center [238, 13] width 17 height 13
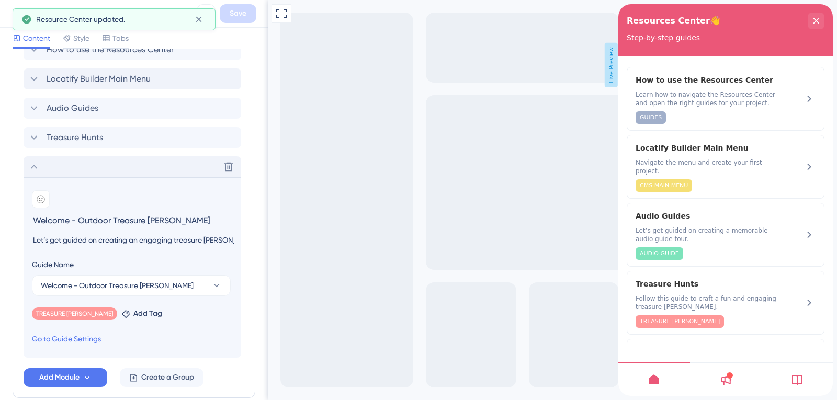
click at [41, 172] on div "Delete" at bounding box center [133, 166] width 218 height 21
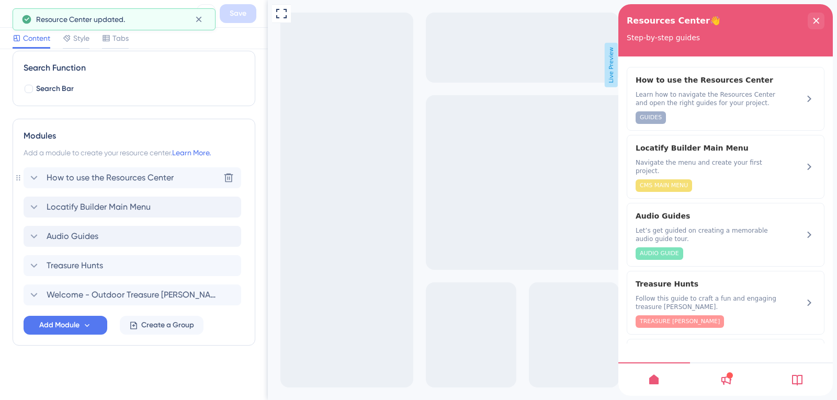
click at [89, 238] on span "Audio Guides" at bounding box center [73, 236] width 52 height 13
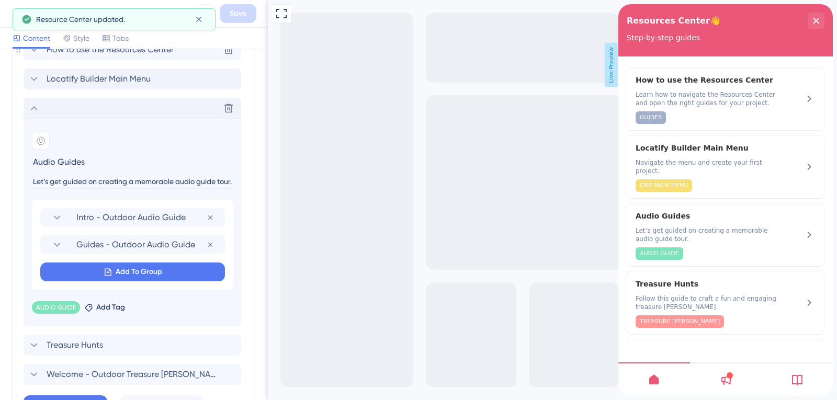
click at [92, 233] on div "Intro - Outdoor Audio Guide Remove from group Guides - Outdoor Audio Guide Remo…" at bounding box center [132, 245] width 201 height 90
click at [151, 221] on span "Intro - Outdoor Audio Guide" at bounding box center [141, 217] width 130 height 13
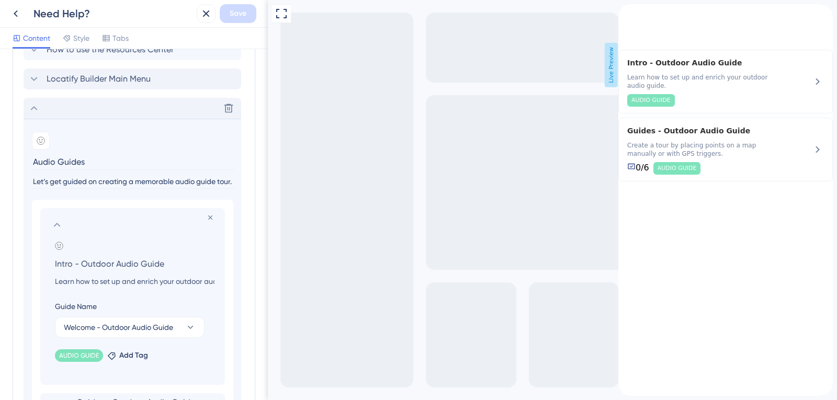
click at [183, 275] on section "Add emoji Intro - Outdoor Audio Guide Learn how to set up and enrich your outdo…" at bounding box center [135, 265] width 160 height 46
click at [183, 278] on input "Learn how to set up and enrich your outdoor audio guide." at bounding box center [135, 281] width 176 height 13
click at [203, 280] on input "Learn how to set up and enrich your outdoor audio guide." at bounding box center [135, 281] width 176 height 13
click at [205, 280] on input "Learn how to set up and enrich your outdoor audio guide." at bounding box center [135, 281] width 176 height 13
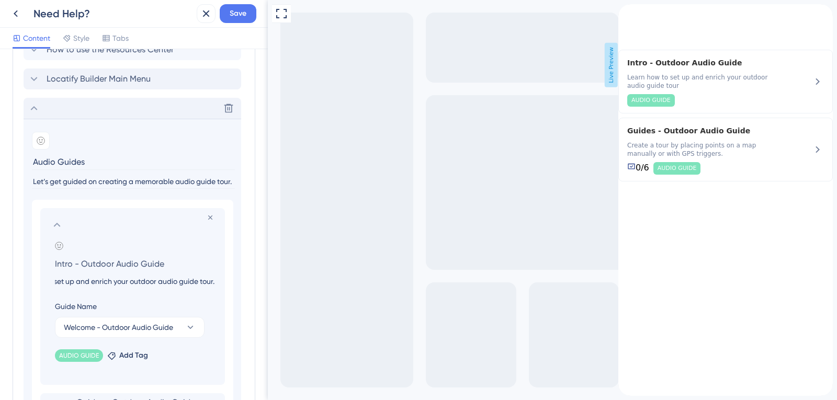
scroll to position [0, 48]
type input "Learn how to set up and enrich your outdoor audio guide tour."
click at [236, 10] on span "Save" at bounding box center [238, 13] width 17 height 13
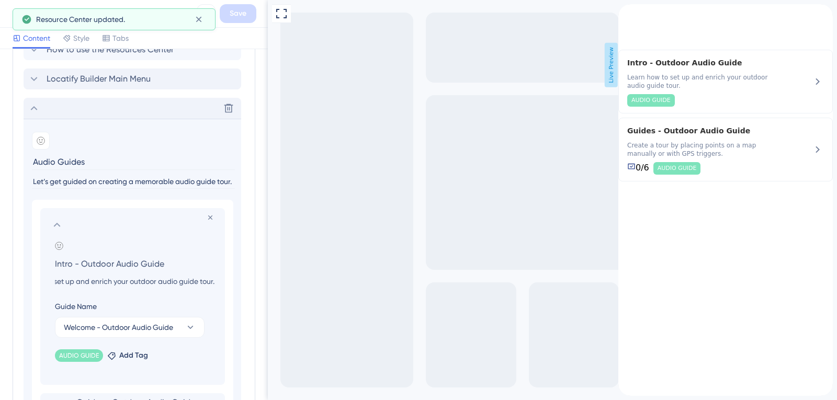
scroll to position [0, 0]
click at [53, 223] on icon at bounding box center [57, 225] width 13 height 13
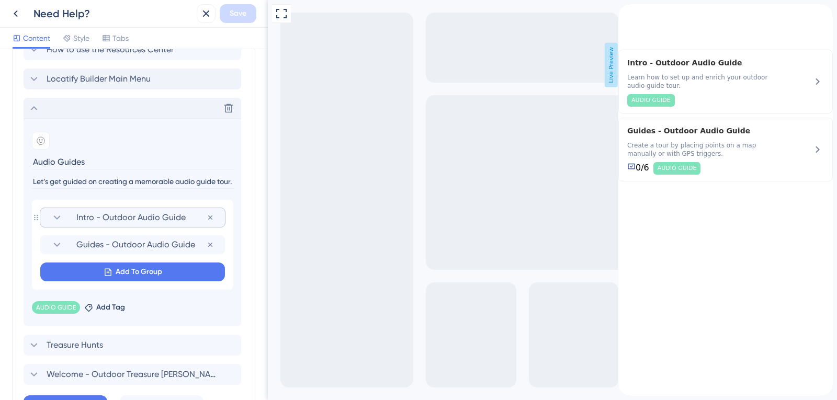
click at [35, 108] on icon at bounding box center [34, 108] width 7 height 4
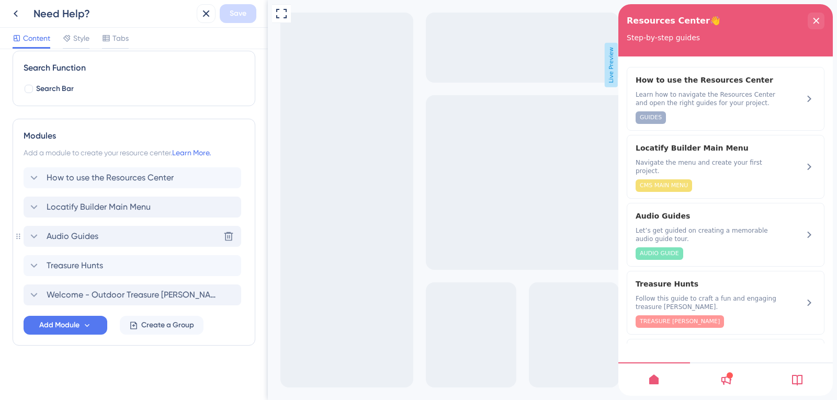
scroll to position [152, 0]
click at [89, 264] on span "Treasure Hunts" at bounding box center [75, 265] width 56 height 13
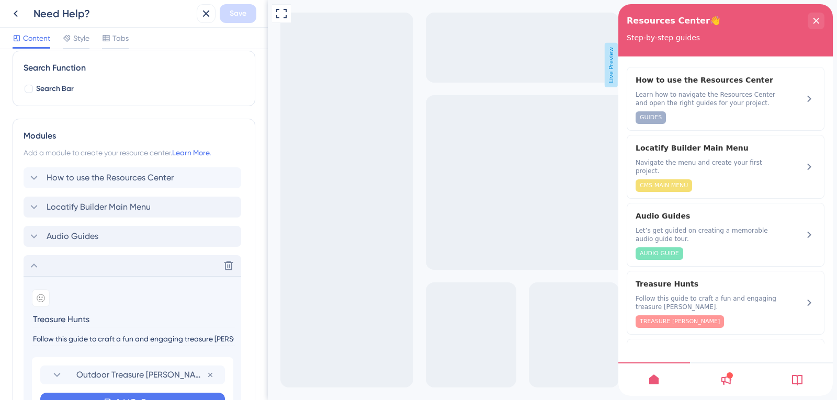
scroll to position [280, 0]
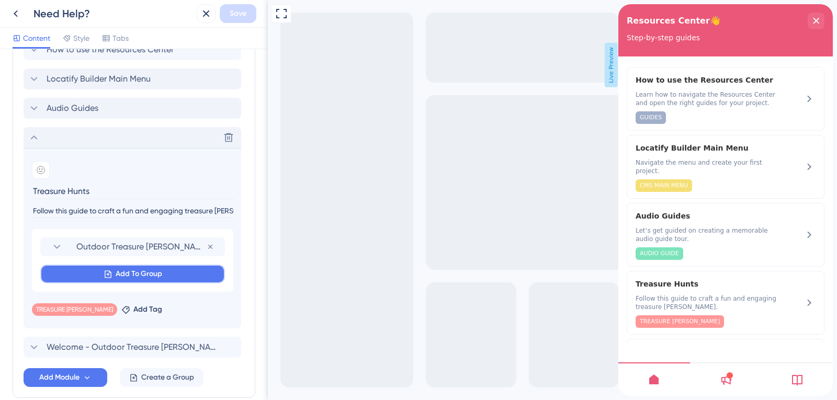
click at [89, 274] on button "Add To Group" at bounding box center [132, 274] width 185 height 19
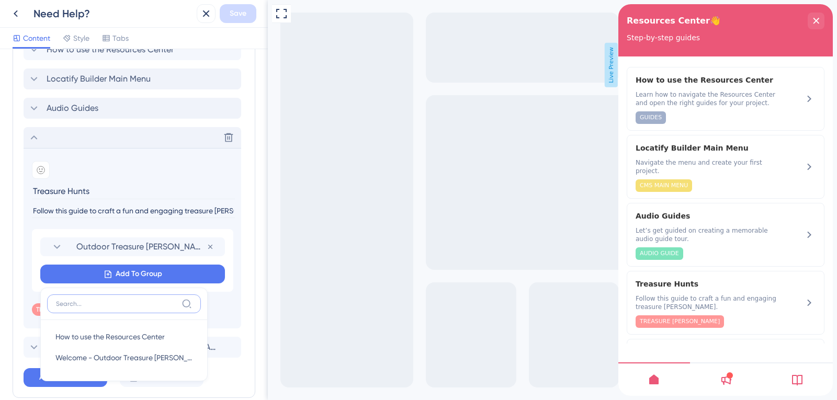
scroll to position [333, 0]
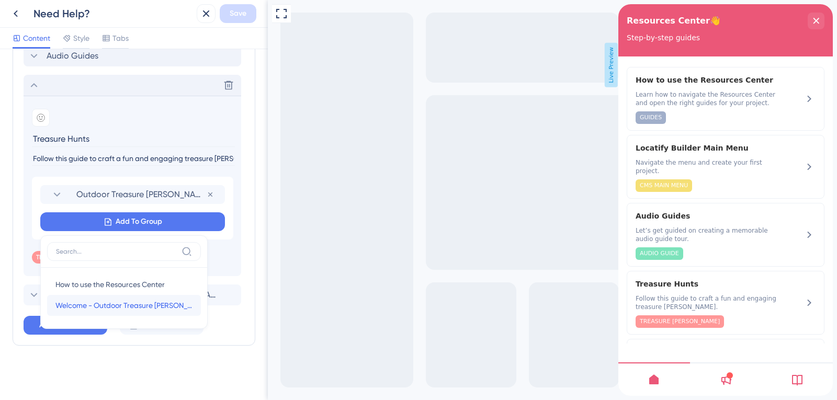
click at [108, 302] on span "Welcome - Outdoor Treasure [PERSON_NAME]" at bounding box center [123, 305] width 137 height 13
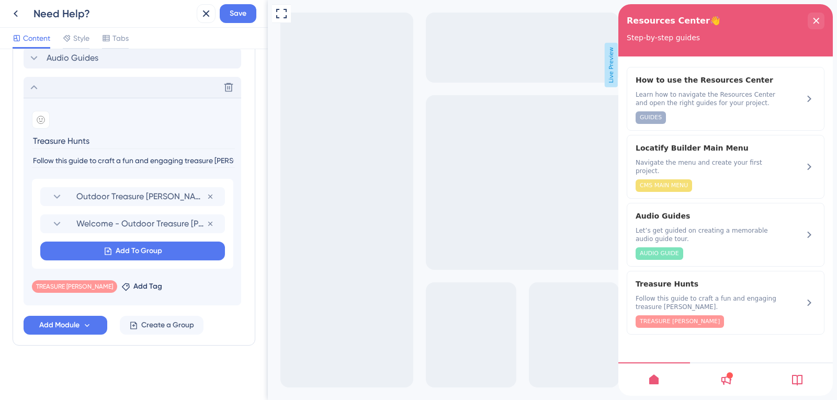
scroll to position [331, 0]
click at [126, 219] on span "Welcome - Outdoor Treasure [PERSON_NAME]" at bounding box center [141, 224] width 130 height 13
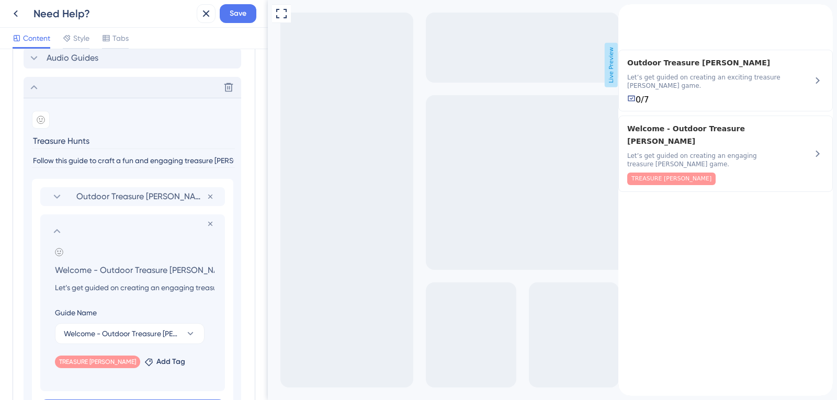
click at [59, 221] on section "Remove from group Add emoji Welcome - Outdoor Treasure Hunt Let’s get guided on…" at bounding box center [132, 302] width 185 height 177
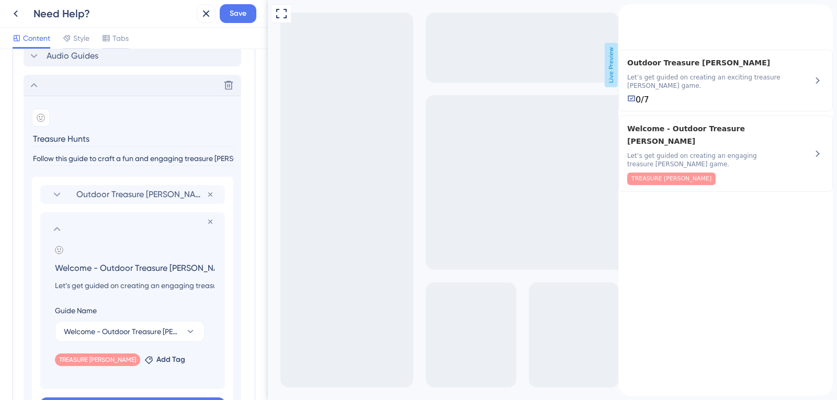
click at [95, 272] on input "Welcome - Outdoor Treasure [PERSON_NAME]" at bounding box center [135, 268] width 176 height 15
drag, startPoint x: 91, startPoint y: 267, endPoint x: 38, endPoint y: 267, distance: 52.3
click at [38, 267] on div "Remove from group Add emoji Welcome - Outdoor Treasure Hunt Let’s get guided on…" at bounding box center [125, 300] width 185 height 177
type input "Intro - Outdoor Treasure Hunt"
click at [235, 12] on span "Save" at bounding box center [238, 13] width 17 height 13
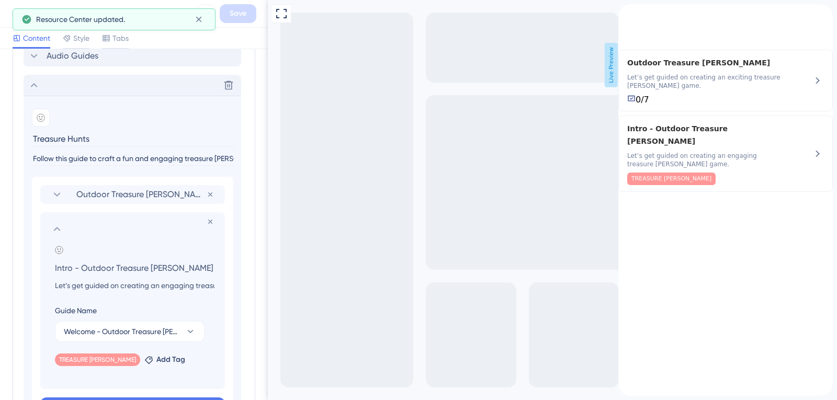
click at [60, 229] on icon at bounding box center [57, 229] width 13 height 13
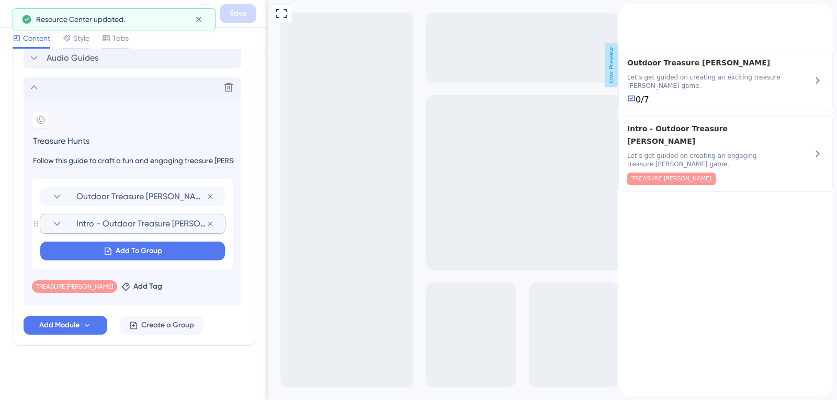
scroll to position [331, 0]
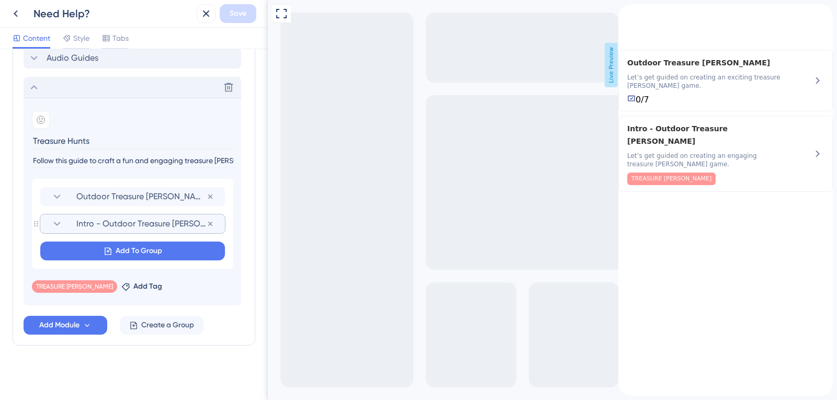
click at [35, 225] on div "Outdoor Treasure Hunt Remove from group Intro - Outdoor Treasure Hunt Remove fr…" at bounding box center [132, 224] width 201 height 90
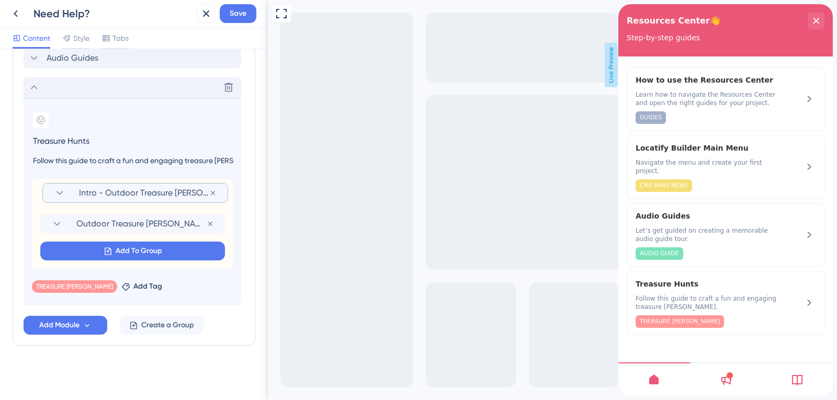
drag, startPoint x: 36, startPoint y: 228, endPoint x: 38, endPoint y: 193, distance: 34.6
click at [38, 193] on div "Outdoor Treasure Hunt Remove from group Intro - Outdoor Treasure Hunt Remove fr…" at bounding box center [132, 224] width 201 height 90
click at [127, 224] on span "Outdoor Treasure Hunt" at bounding box center [141, 224] width 130 height 13
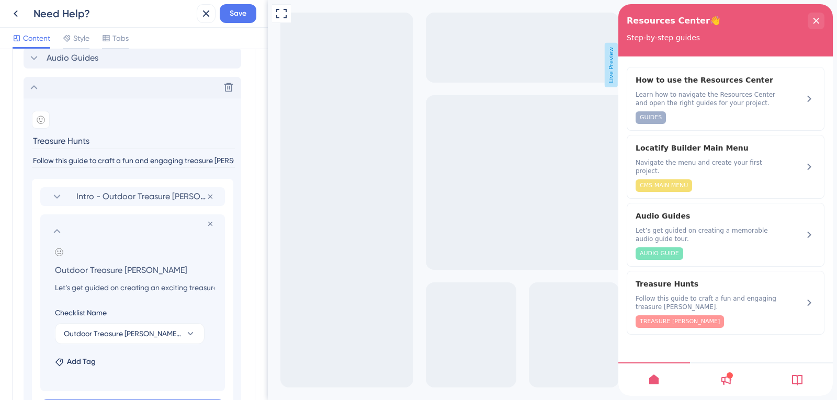
click at [53, 272] on input "Outdoor Treasure Hunt" at bounding box center [135, 270] width 176 height 15
click at [57, 266] on input "Outdoor Treasure Hunt" at bounding box center [135, 270] width 176 height 15
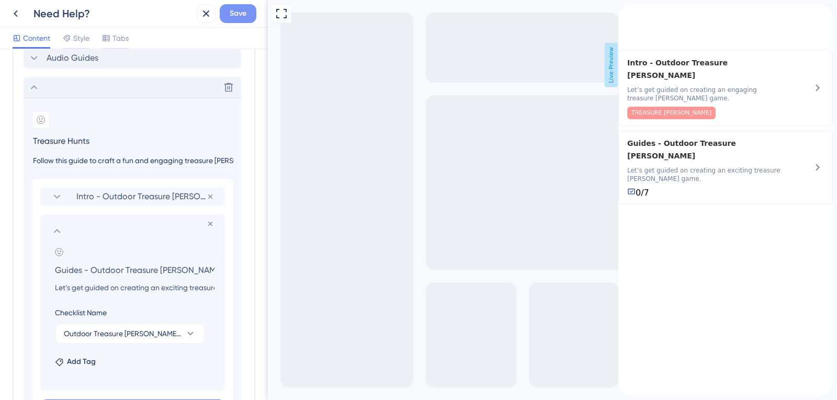
type input "Guides - Outdoor Treasure Hunt"
click at [238, 13] on span "Save" at bounding box center [238, 13] width 17 height 13
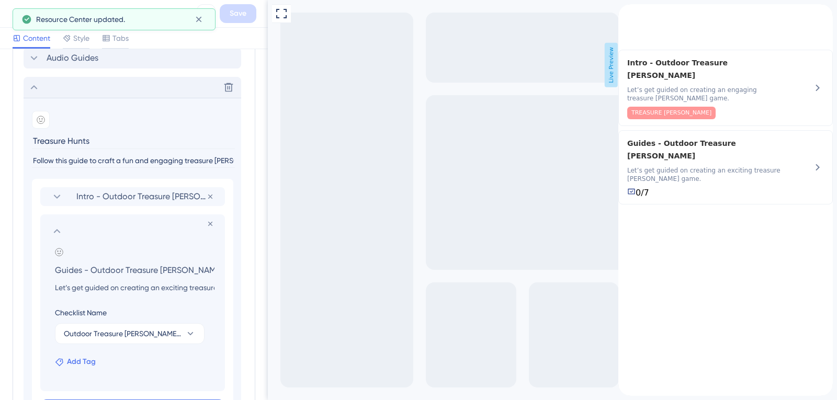
click at [84, 362] on span "Add Tag" at bounding box center [81, 362] width 29 height 13
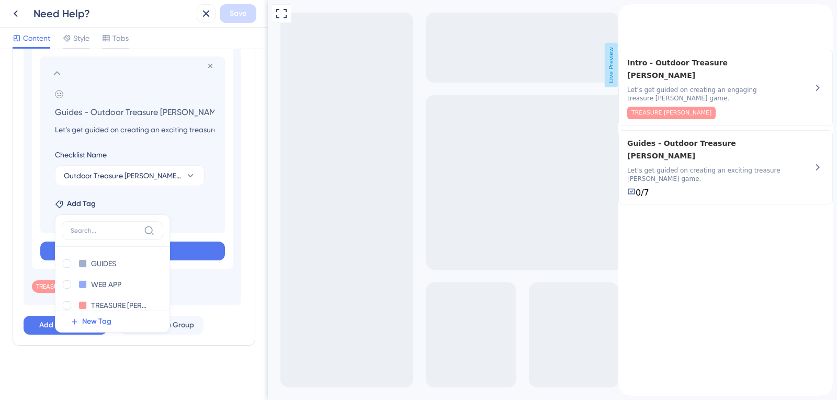
click at [69, 303] on div at bounding box center [67, 305] width 8 height 8
checkbox input "true"
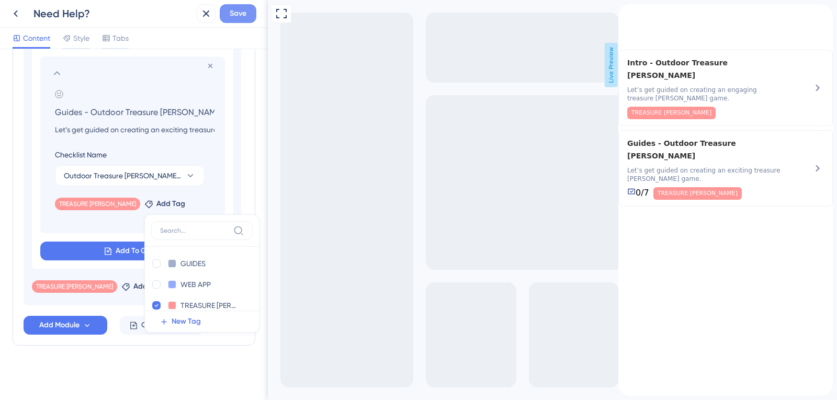
click at [246, 13] on span "Save" at bounding box center [238, 13] width 17 height 13
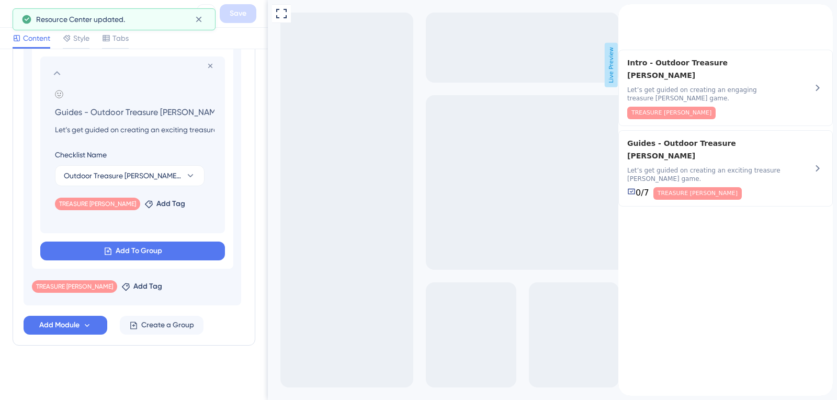
click at [56, 74] on icon at bounding box center [57, 73] width 13 height 13
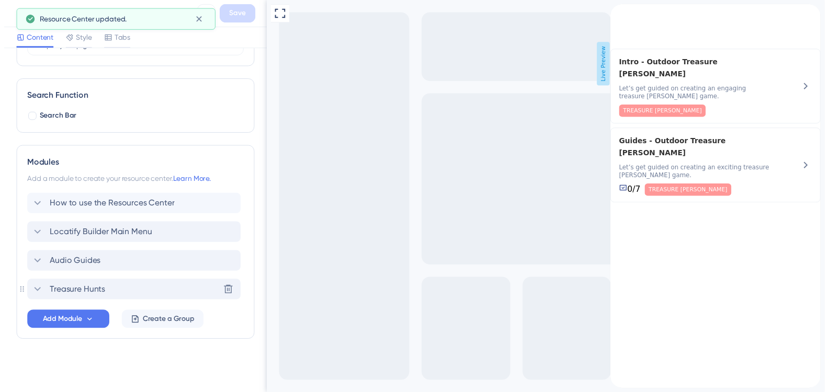
scroll to position [123, 0]
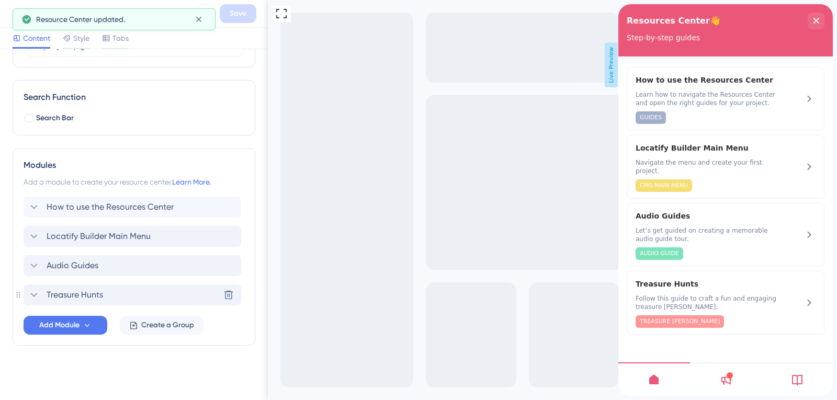
click at [37, 88] on div "Search Function Search Bar" at bounding box center [134, 107] width 243 height 55
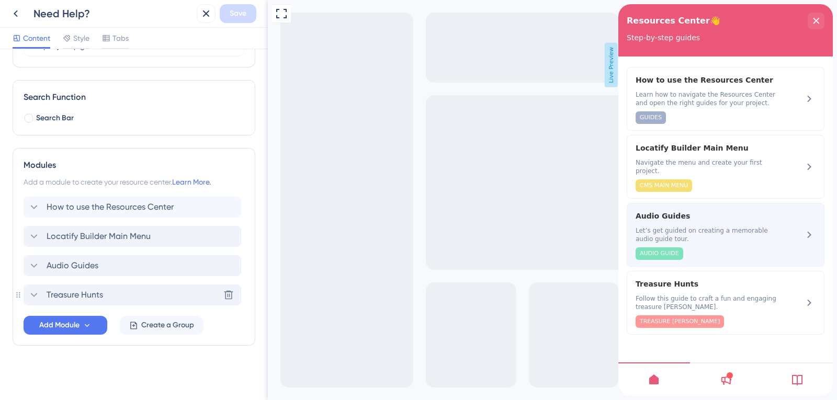
click at [727, 228] on span "Let’s get guided on creating a memorable audio guide tour." at bounding box center [708, 235] width 144 height 17
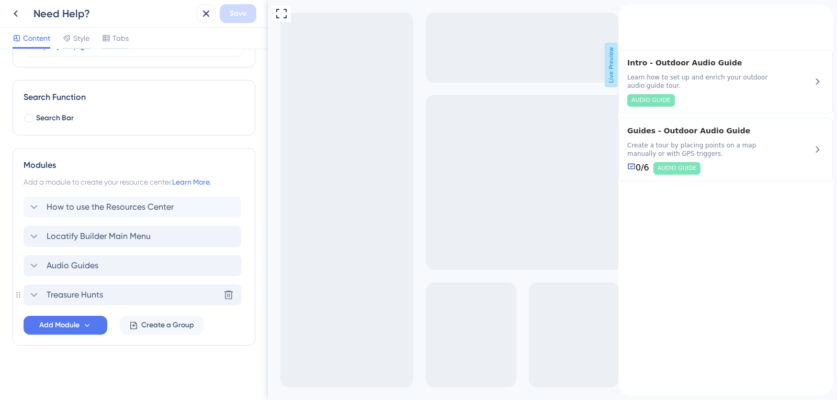
click at [630, 15] on div "back to header" at bounding box center [626, 9] width 17 height 10
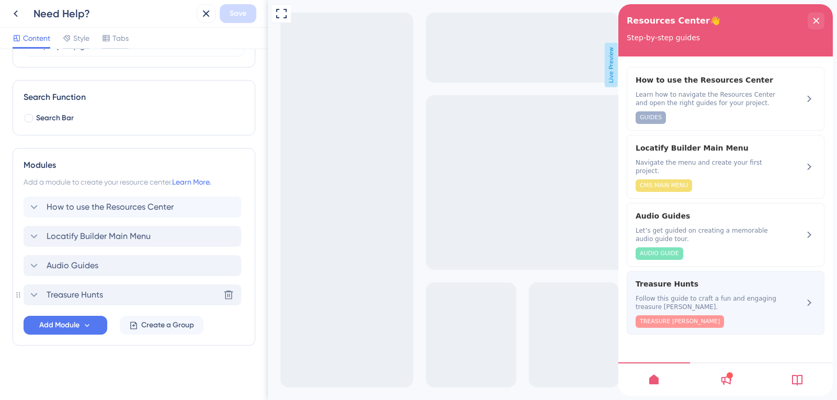
click at [698, 295] on span "Follow this guide to craft a fun and engaging treasure hunt." at bounding box center [708, 303] width 144 height 17
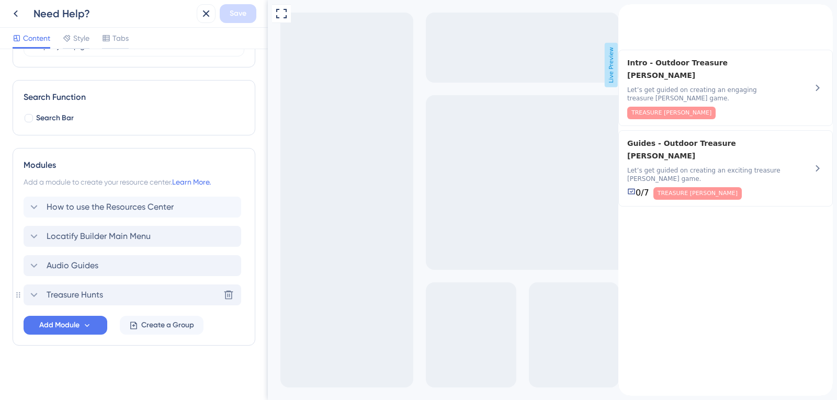
click at [627, 13] on icon "back to header" at bounding box center [622, 8] width 8 height 8
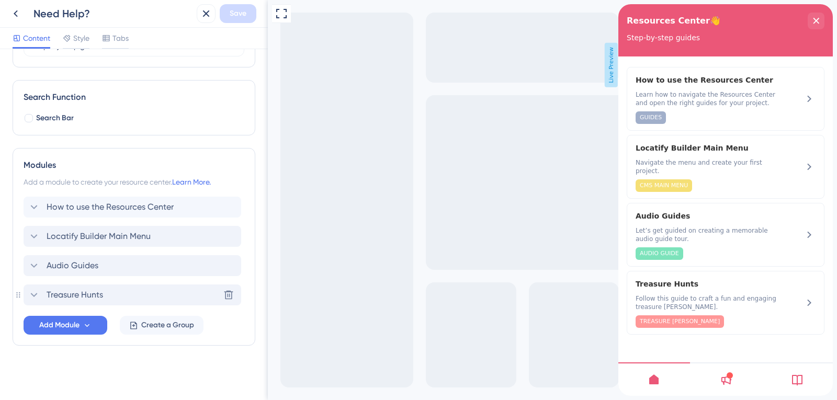
click at [21, 20] on button at bounding box center [15, 13] width 19 height 19
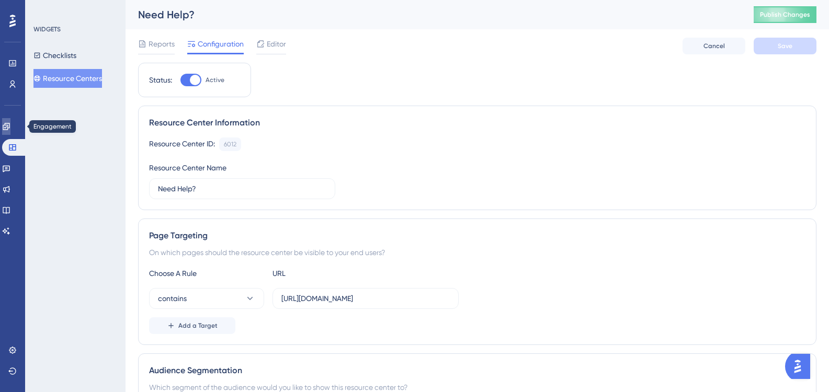
click at [9, 128] on icon at bounding box center [6, 126] width 7 height 7
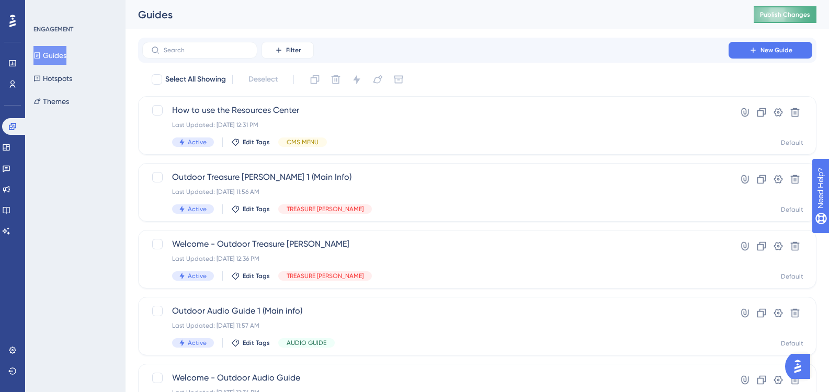
click at [792, 16] on span "Publish Changes" at bounding box center [785, 14] width 50 height 8
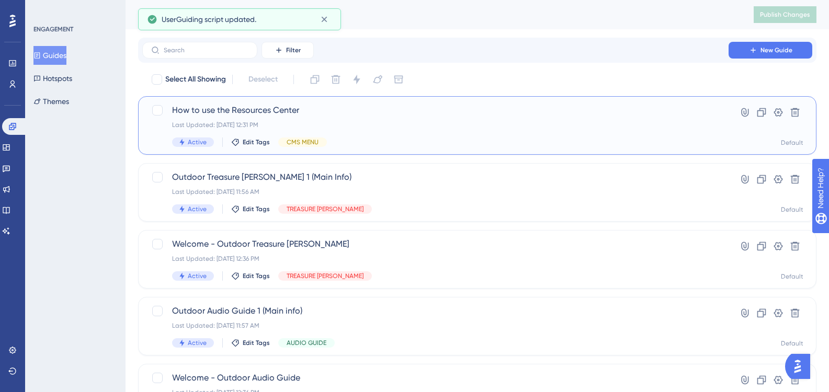
click at [286, 120] on div "How to use the Resources Center Last Updated: 03 oct. 2025 12:31 PM Active Edit…" at bounding box center [435, 125] width 527 height 43
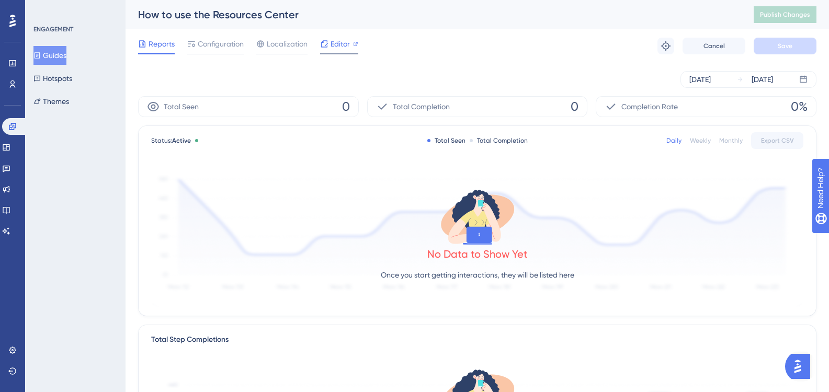
click at [341, 53] on div at bounding box center [339, 54] width 38 height 2
click at [58, 54] on button "Guides" at bounding box center [49, 55] width 33 height 19
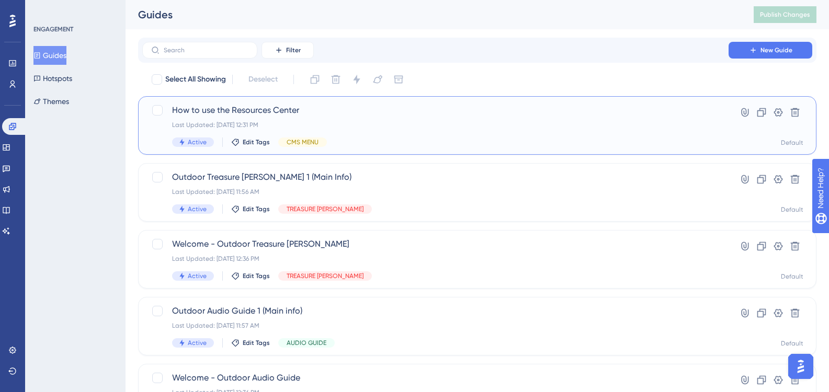
click at [228, 117] on div "How to use the Resources Center Last Updated: 03 oct. 2025 12:31 PM Active Edit…" at bounding box center [435, 125] width 527 height 43
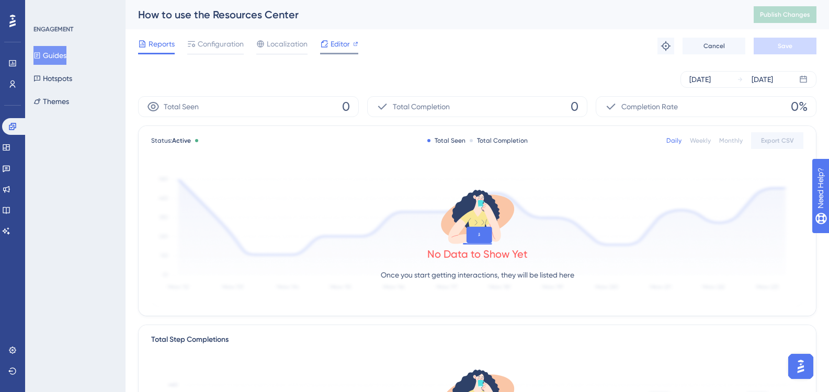
click at [348, 43] on span "Editor" at bounding box center [340, 44] width 19 height 13
click at [10, 142] on link at bounding box center [6, 147] width 8 height 17
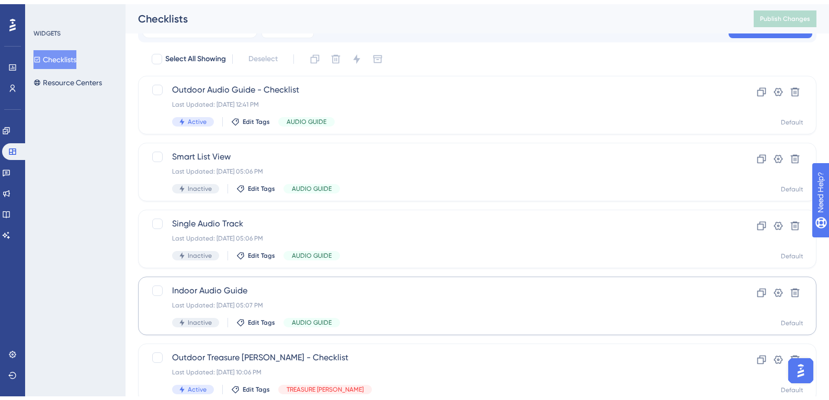
scroll to position [56, 0]
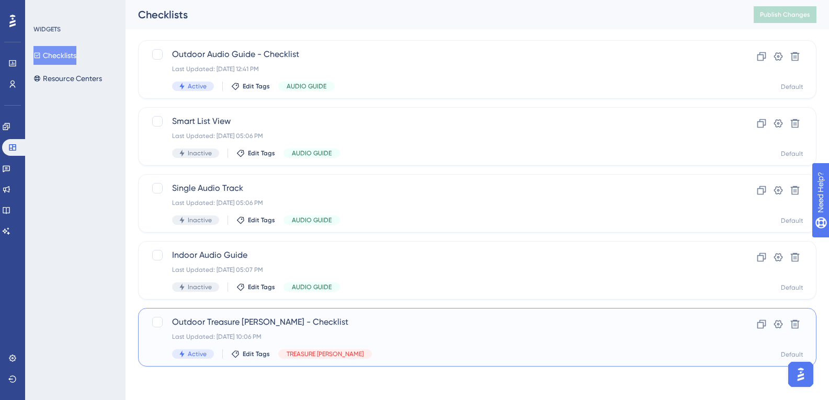
click at [287, 329] on div "Outdoor Treasure Hunt - Checklist Last Updated: 02 oct. 2025 10:06 PM Active Ed…" at bounding box center [435, 337] width 527 height 43
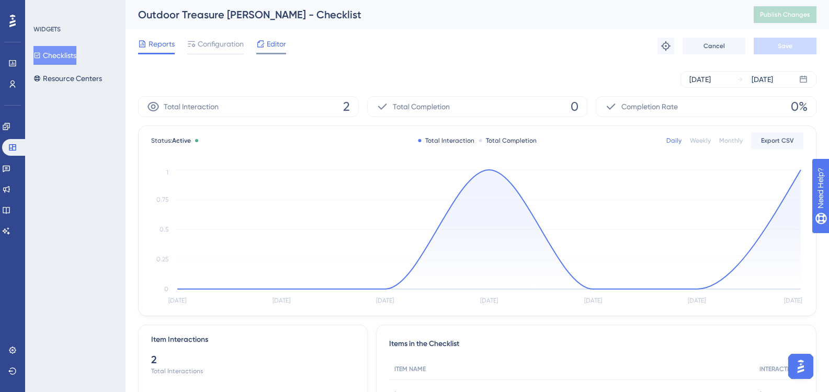
click at [270, 48] on span "Editor" at bounding box center [276, 44] width 19 height 13
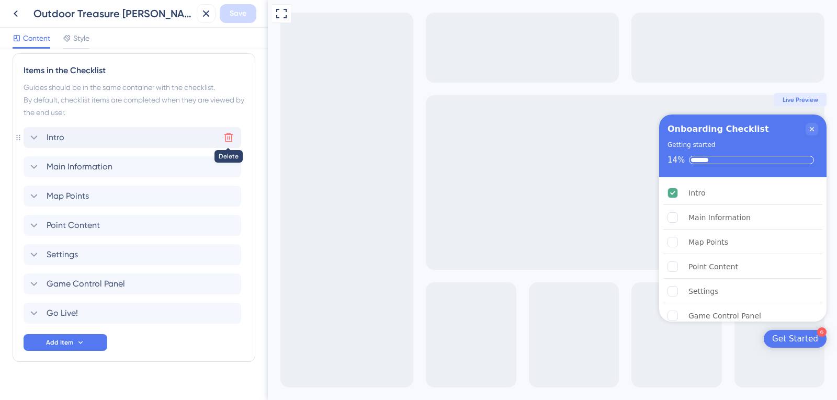
click at [232, 133] on icon at bounding box center [228, 137] width 10 height 10
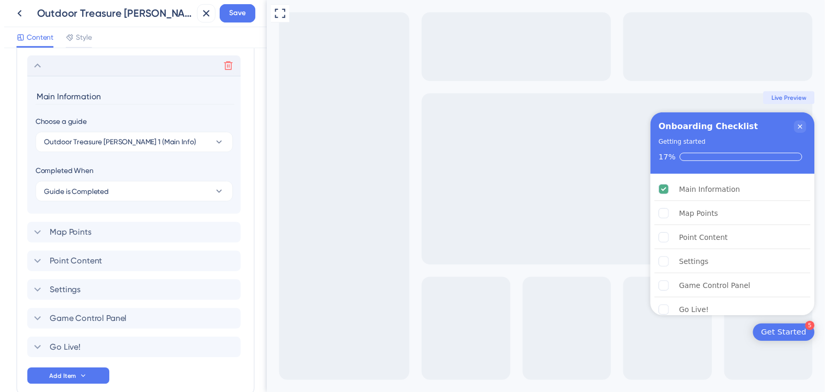
scroll to position [340, 0]
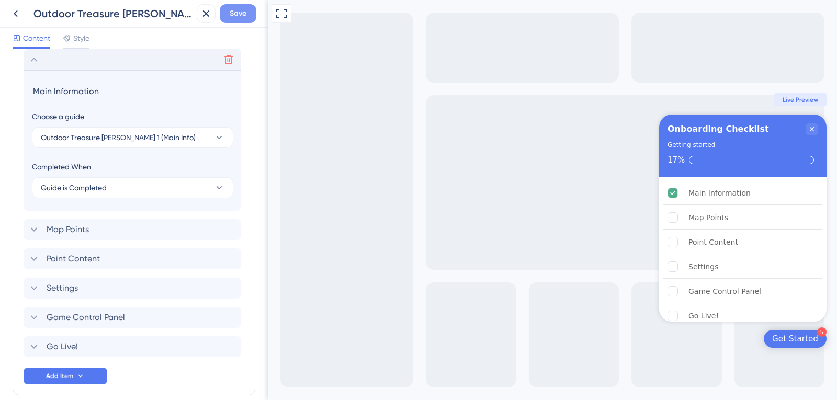
click at [235, 9] on span "Save" at bounding box center [238, 13] width 17 height 13
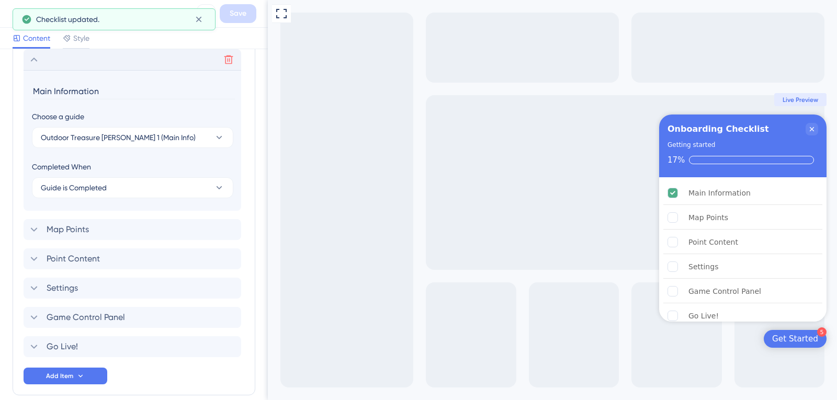
click at [11, 12] on icon at bounding box center [15, 13] width 13 height 13
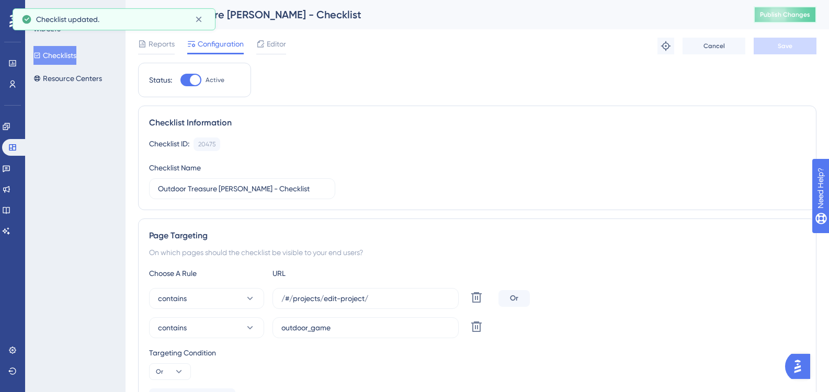
click at [782, 16] on span "Publish Changes" at bounding box center [785, 14] width 50 height 8
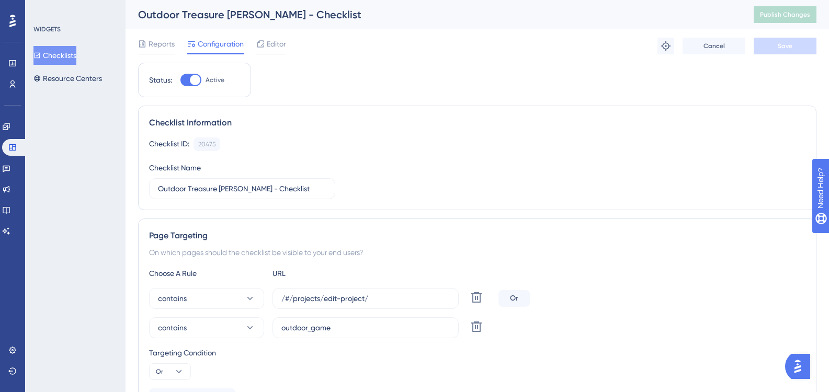
click at [71, 49] on button "Checklists" at bounding box center [54, 55] width 43 height 19
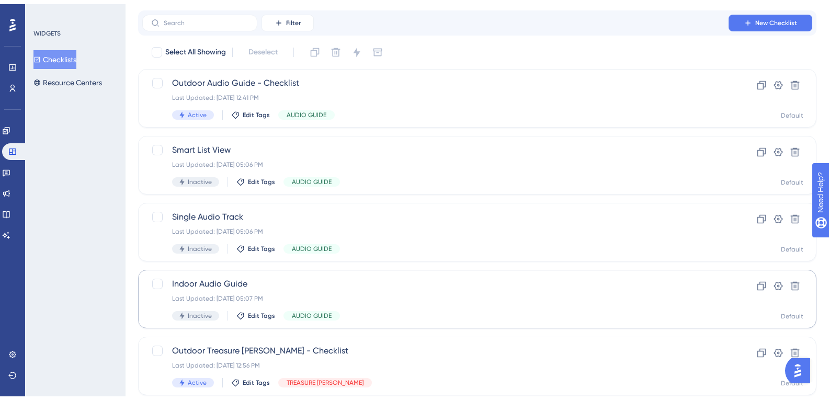
scroll to position [56, 0]
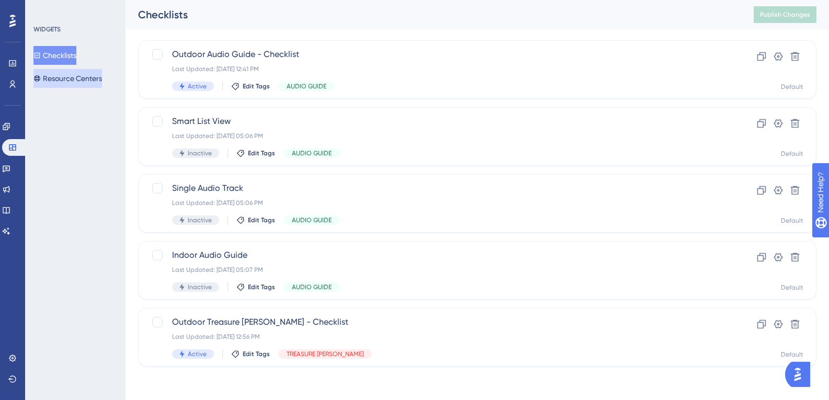
click at [74, 72] on button "Resource Centers" at bounding box center [67, 78] width 69 height 19
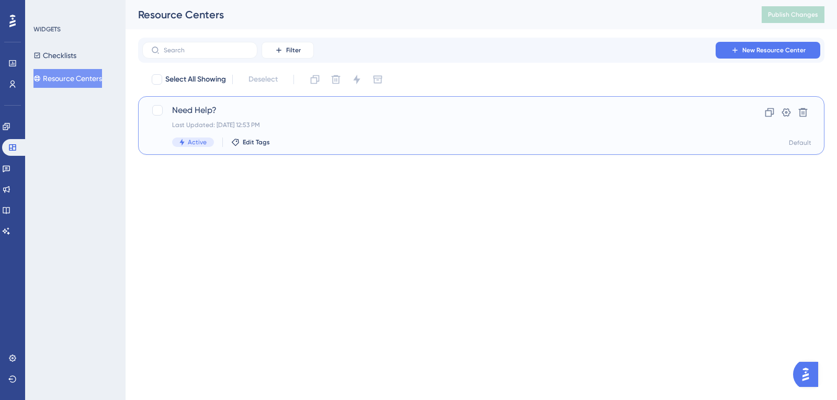
click at [208, 104] on div "Need Help? Last Updated: 03 oct. 2025 12:53 PM Active Edit Tags Clone Settings …" at bounding box center [481, 125] width 686 height 59
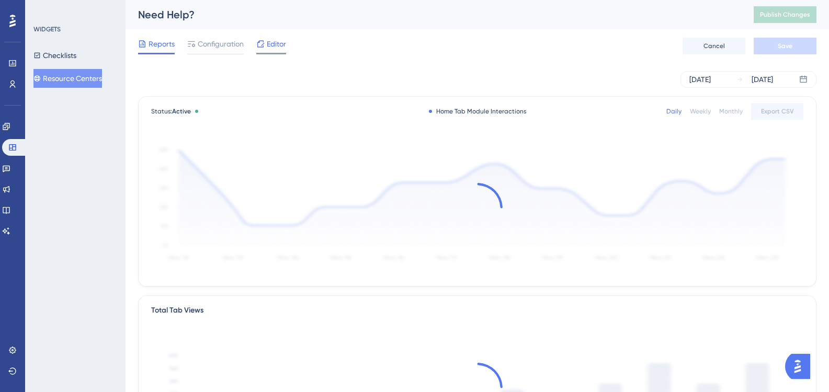
click at [269, 43] on span "Editor" at bounding box center [276, 44] width 19 height 13
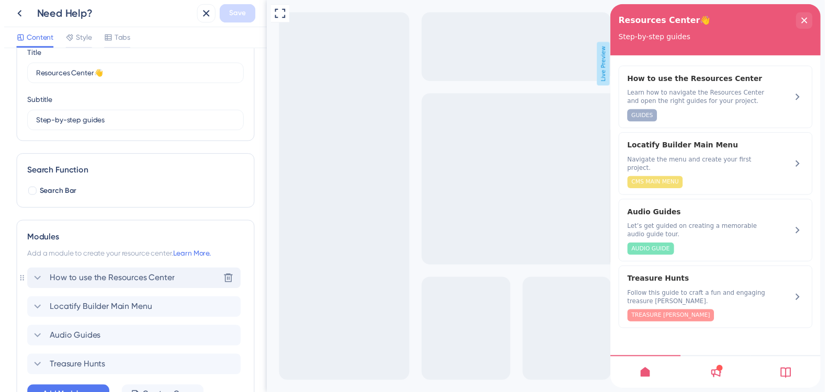
scroll to position [123, 0]
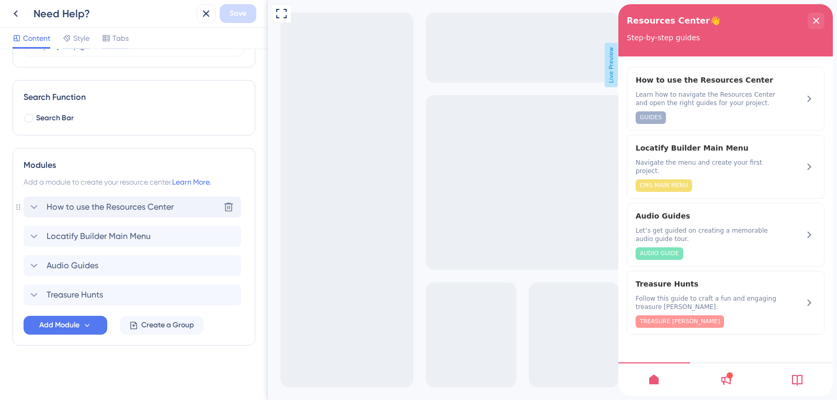
click at [114, 206] on span "How to use the Resources Center" at bounding box center [110, 207] width 127 height 13
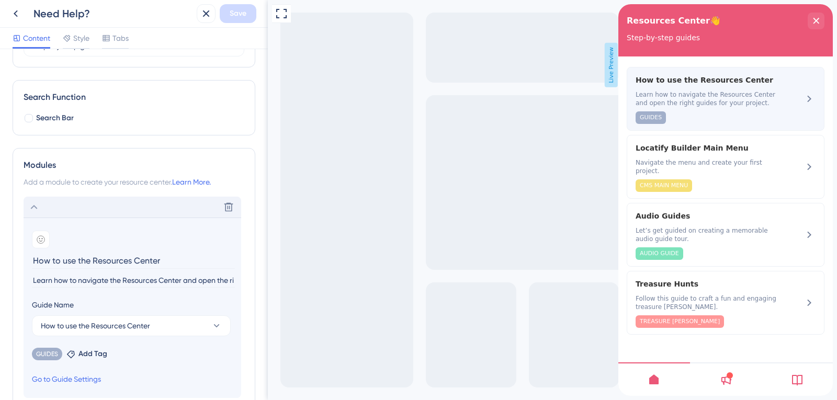
click at [677, 97] on span "Learn how to navigate the Resources Center and open the right guides for your p…" at bounding box center [708, 99] width 144 height 17
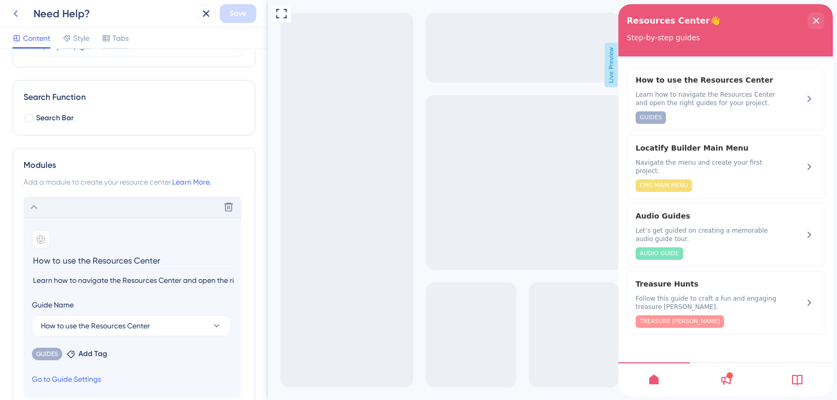
click at [20, 15] on icon at bounding box center [15, 13] width 13 height 13
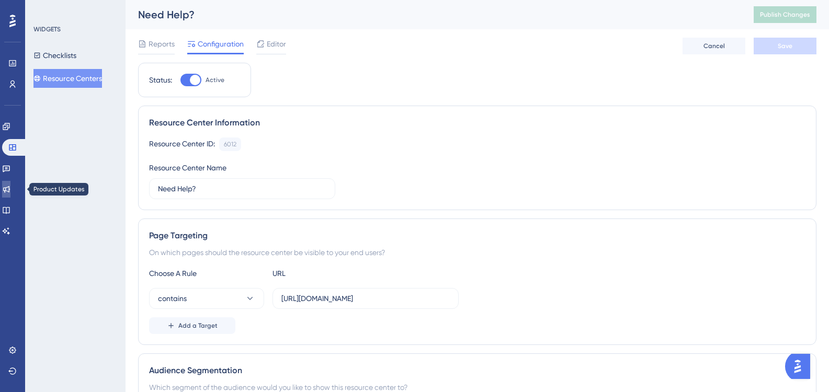
click at [10, 187] on icon at bounding box center [6, 189] width 8 height 8
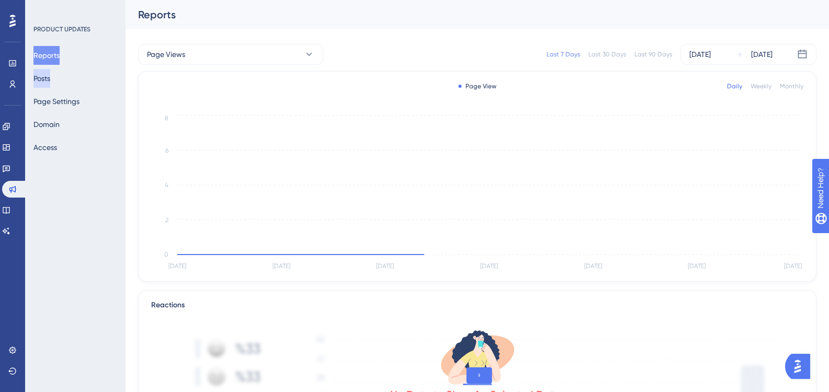
click at [50, 85] on button "Posts" at bounding box center [41, 78] width 17 height 19
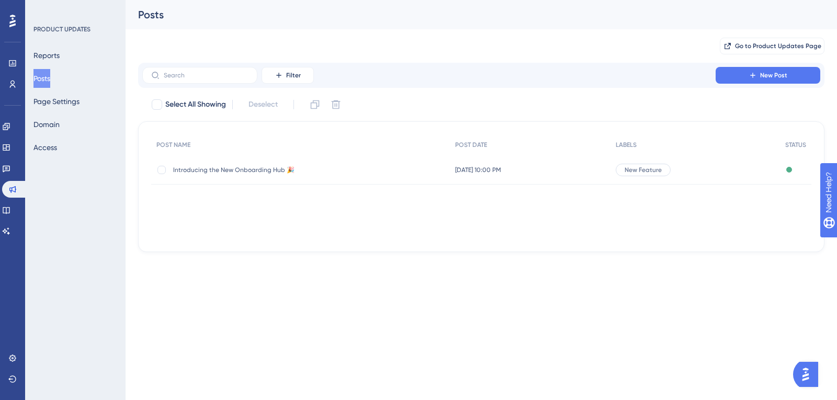
click at [430, 173] on div "Introducing the New Onboarding Hub 🎉 Introducing the New Onboarding Hub 🎉" at bounding box center [300, 169] width 299 height 29
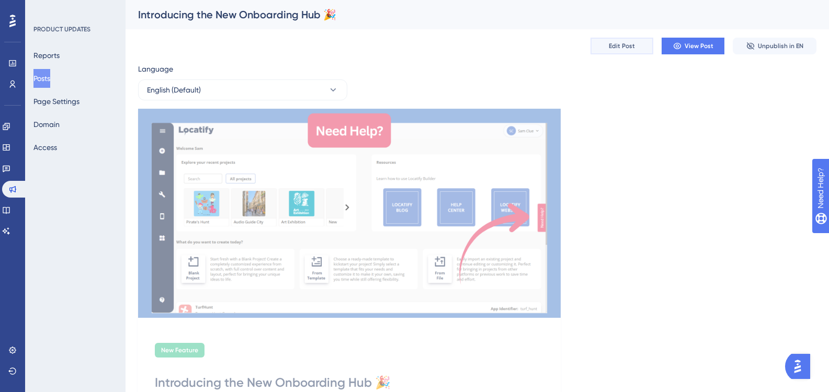
click at [627, 46] on span "Edit Post" at bounding box center [622, 46] width 26 height 8
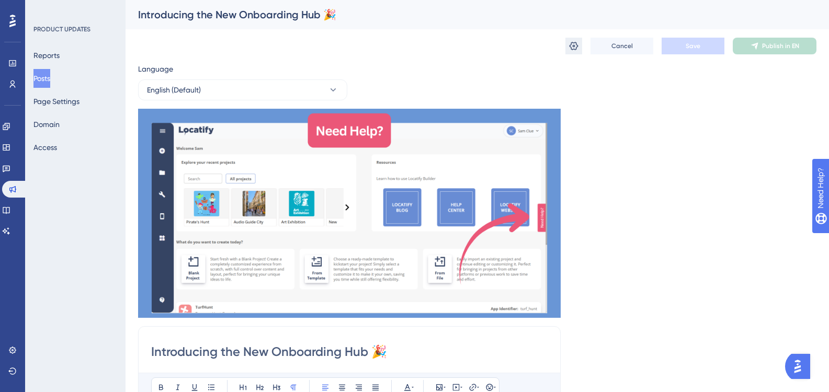
click at [570, 47] on icon at bounding box center [574, 46] width 9 height 8
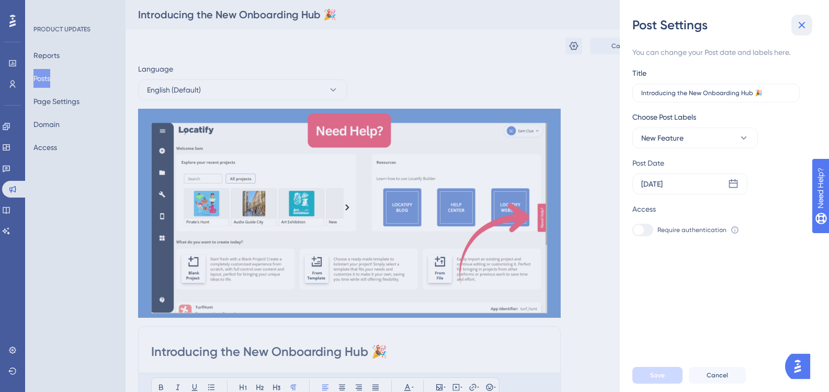
click at [798, 24] on icon at bounding box center [802, 25] width 13 height 13
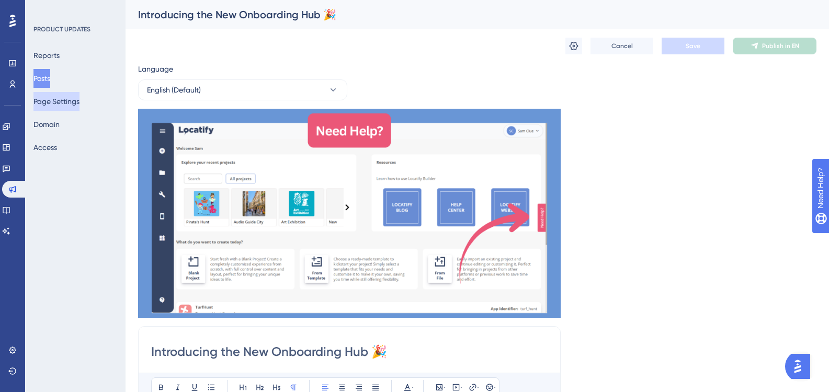
click at [53, 99] on button "Page Settings" at bounding box center [56, 101] width 46 height 19
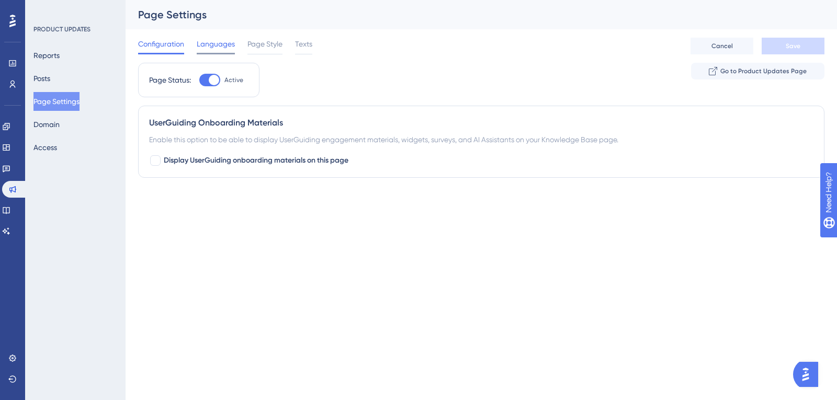
click at [210, 49] on span "Languages" at bounding box center [216, 44] width 38 height 13
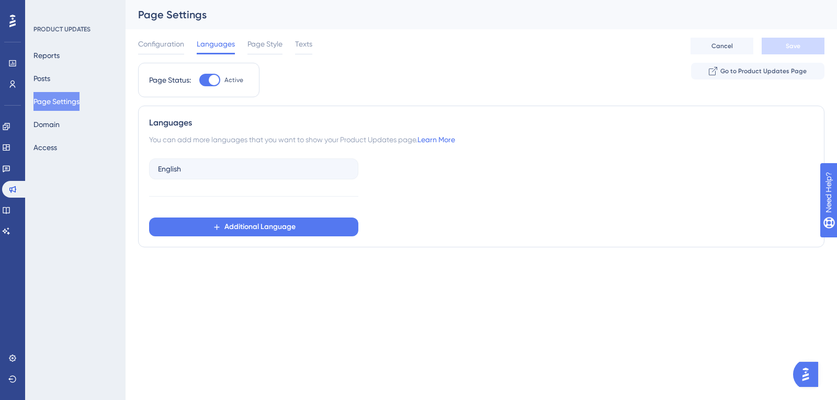
click at [285, 47] on div "Configuration Languages Page Style Texts" at bounding box center [225, 46] width 174 height 17
click at [282, 47] on span "Page Style" at bounding box center [264, 44] width 35 height 13
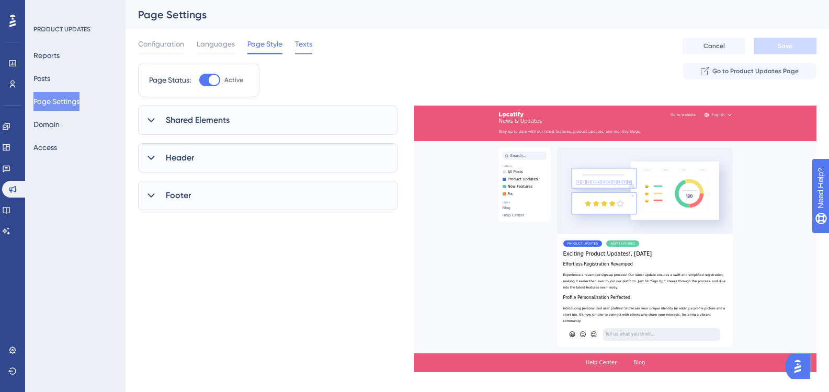
click at [304, 47] on span "Texts" at bounding box center [303, 44] width 17 height 13
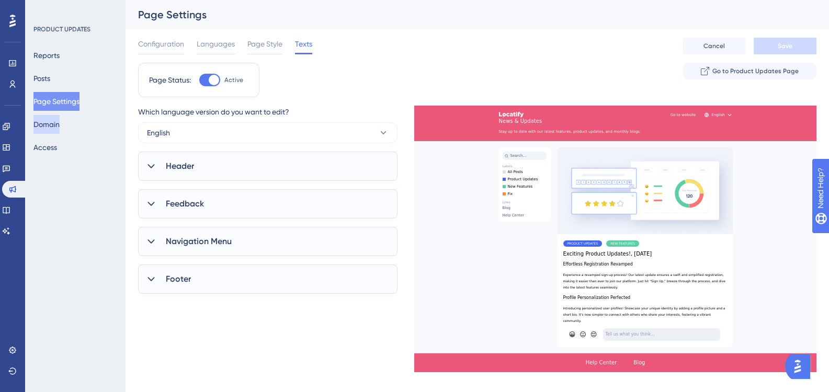
click at [60, 132] on button "Domain" at bounding box center [46, 124] width 26 height 19
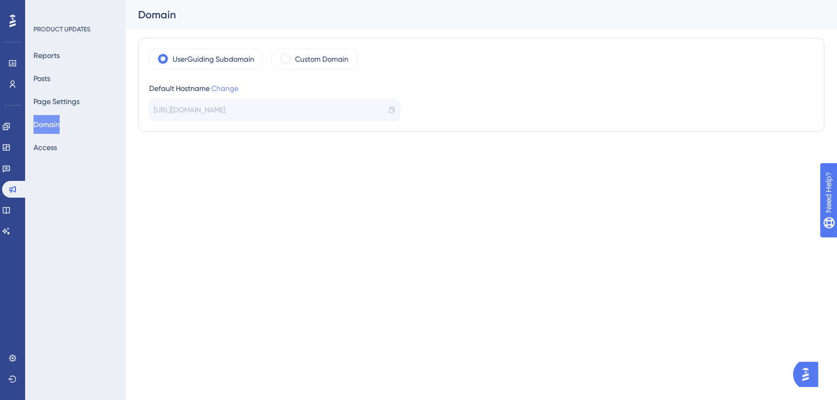
click at [232, 88] on link "Change" at bounding box center [224, 88] width 27 height 8
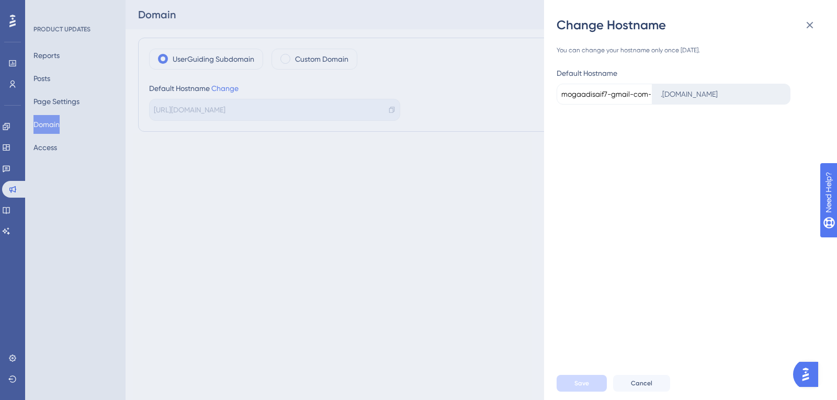
click at [566, 96] on input "mogaadisaif7-gmail-com-PYOR" at bounding box center [605, 94] width 96 height 21
drag, startPoint x: 563, startPoint y: 95, endPoint x: 644, endPoint y: 95, distance: 81.1
click at [644, 95] on div "mogaadisaif7-gmail-com-PYOR . updates.userguiding.com" at bounding box center [686, 92] width 259 height 25
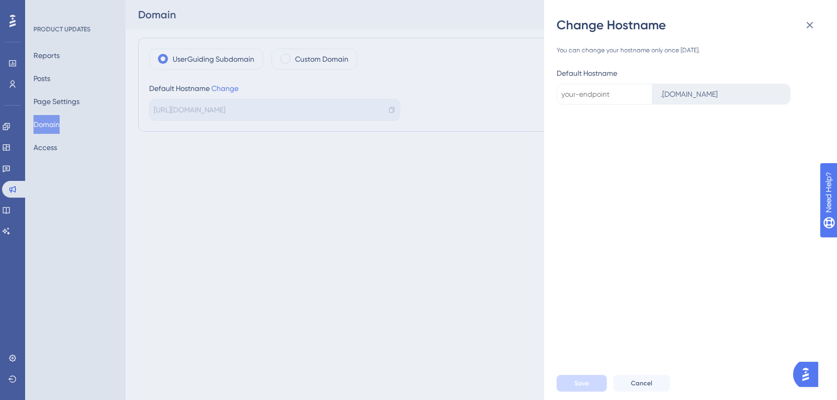
type input "mogaadisaif7-gmail-com-pyor"
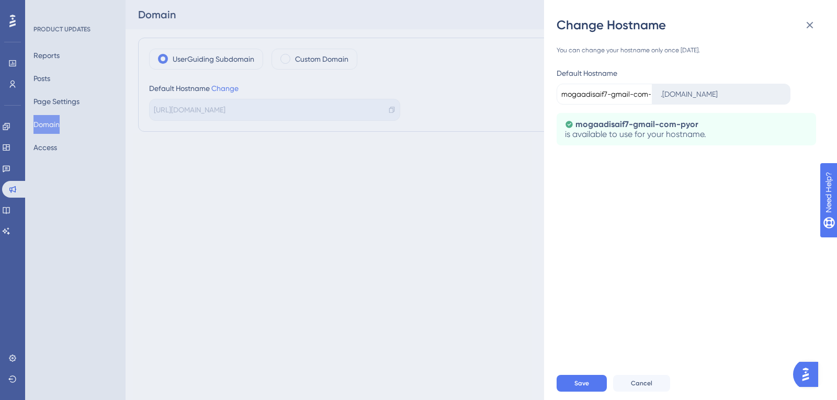
scroll to position [0, 24]
drag, startPoint x: 564, startPoint y: 95, endPoint x: 651, endPoint y: 96, distance: 87.4
click at [651, 96] on div "mogaadisaif7-gmail-com-pyor . updates.userguiding.com" at bounding box center [686, 92] width 259 height 25
click at [553, 180] on div "Change Hostname You can change your hostname only once in 90 days. Default Host…" at bounding box center [690, 200] width 293 height 400
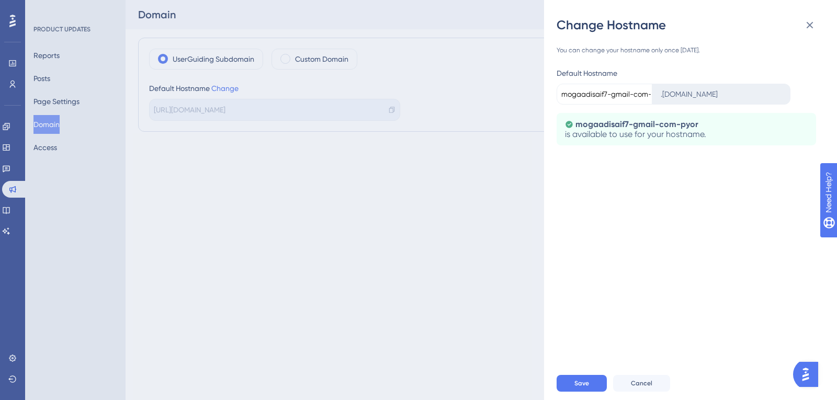
scroll to position [0, 24]
drag, startPoint x: 563, startPoint y: 95, endPoint x: 646, endPoint y: 94, distance: 82.7
click at [646, 94] on div "mogaadisaif7-gmail-com-pyor . updates.userguiding.com" at bounding box center [686, 92] width 259 height 25
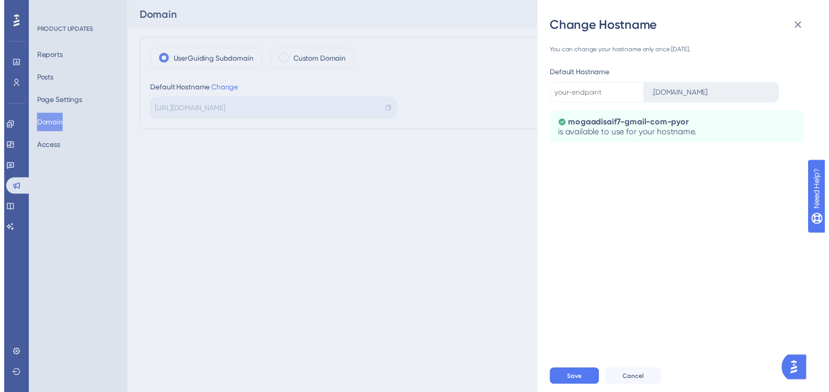
scroll to position [0, 0]
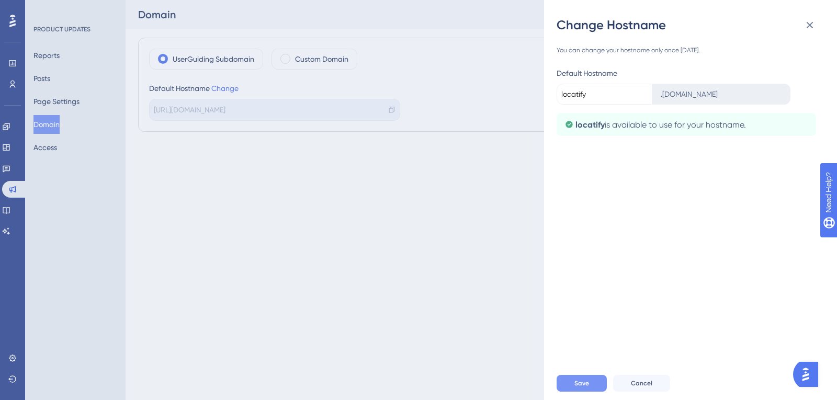
type input "locatify"
click at [581, 390] on button "Save" at bounding box center [582, 383] width 50 height 17
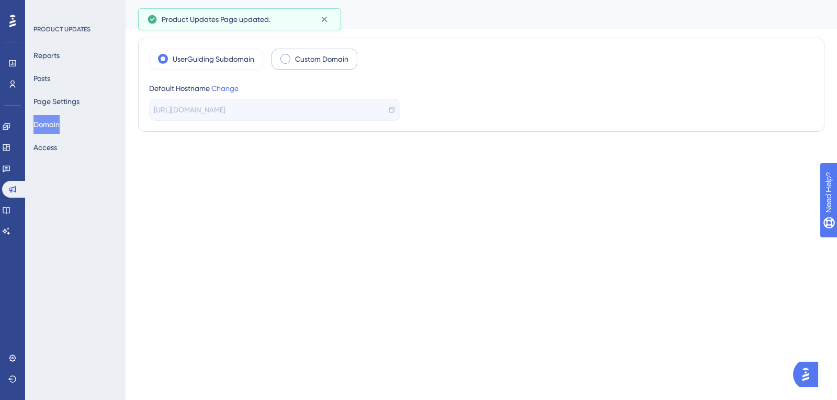
click at [281, 58] on span at bounding box center [285, 59] width 10 height 10
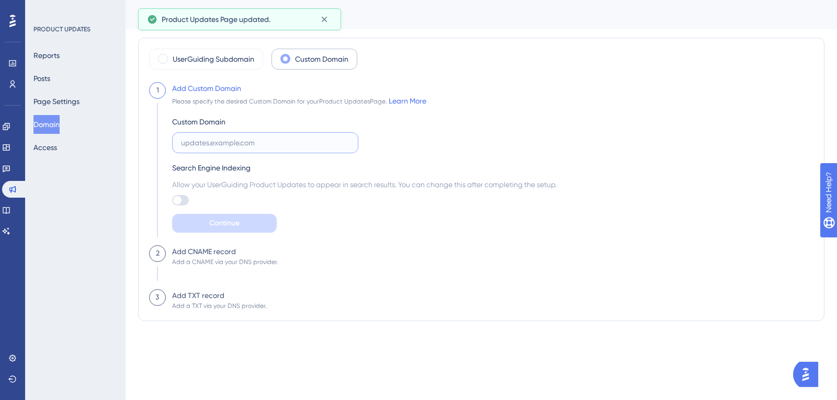
click at [230, 146] on input "text" at bounding box center [265, 143] width 168 height 12
click at [154, 54] on div "UserGuiding Subdomain" at bounding box center [206, 59] width 114 height 21
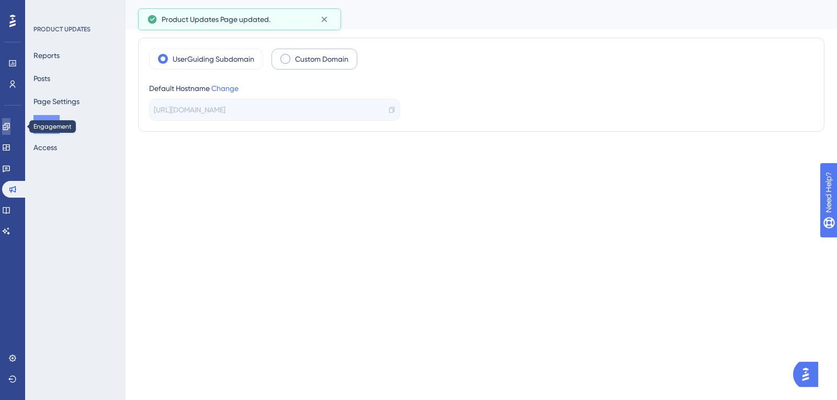
click at [10, 126] on icon at bounding box center [6, 126] width 8 height 8
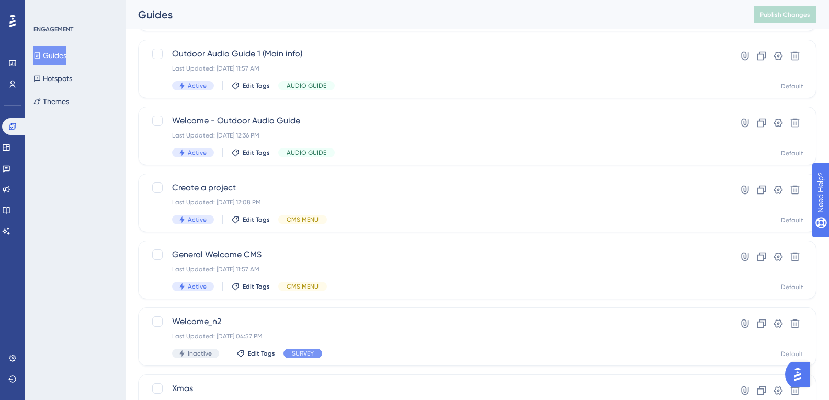
scroll to position [262, 0]
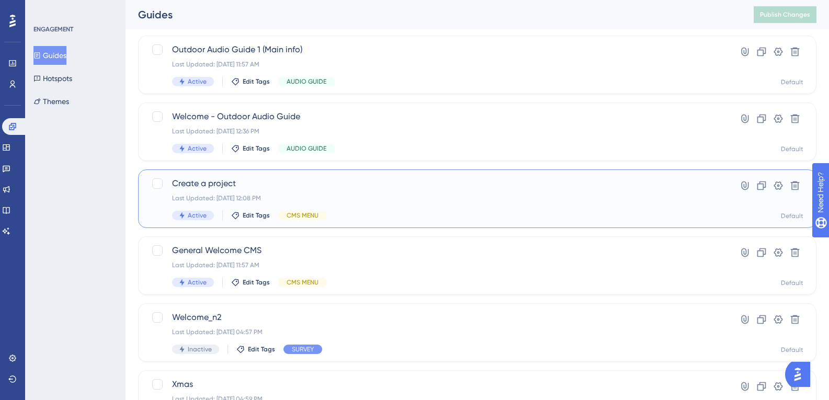
click at [249, 191] on div "Create a project Last Updated: 03 oct. 2025 12:08 PM Active Edit Tags CMS MENU" at bounding box center [435, 198] width 527 height 43
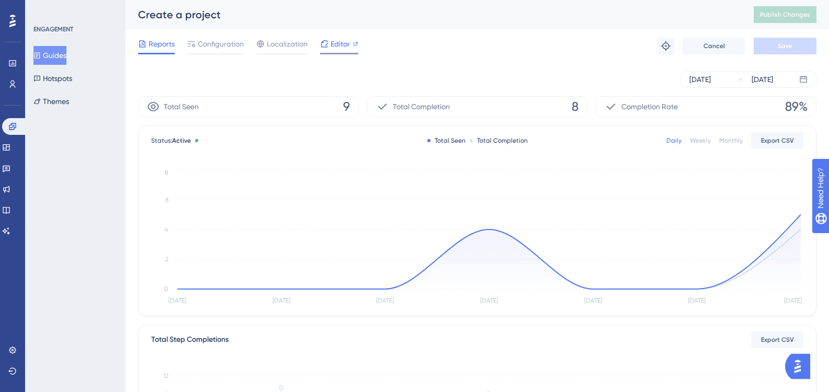
click at [322, 48] on icon at bounding box center [324, 44] width 8 height 8
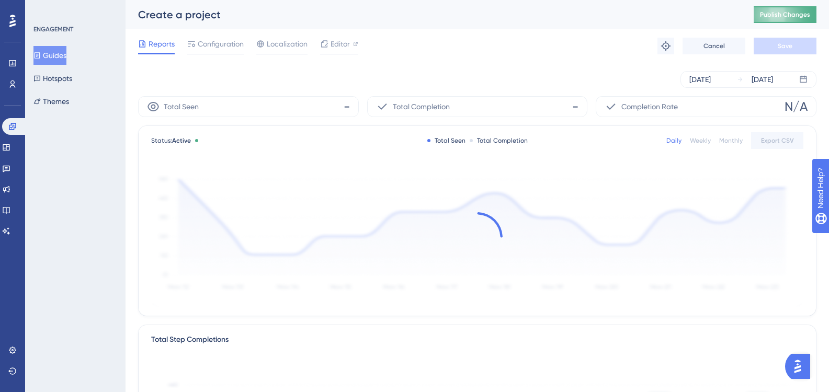
click at [780, 18] on span "Publish Changes" at bounding box center [785, 14] width 50 height 8
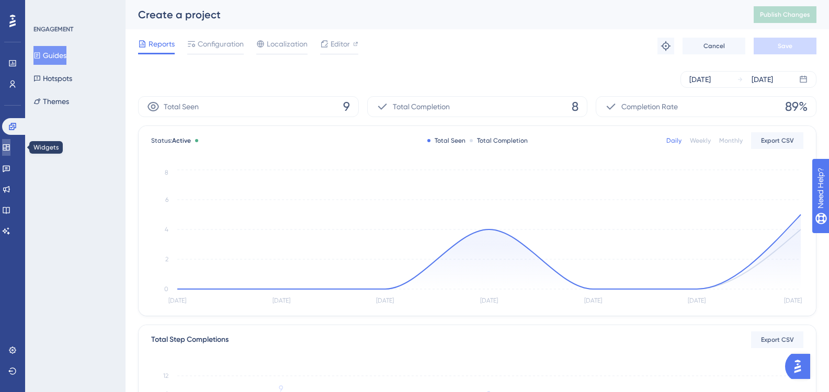
click at [9, 147] on icon at bounding box center [6, 147] width 7 height 6
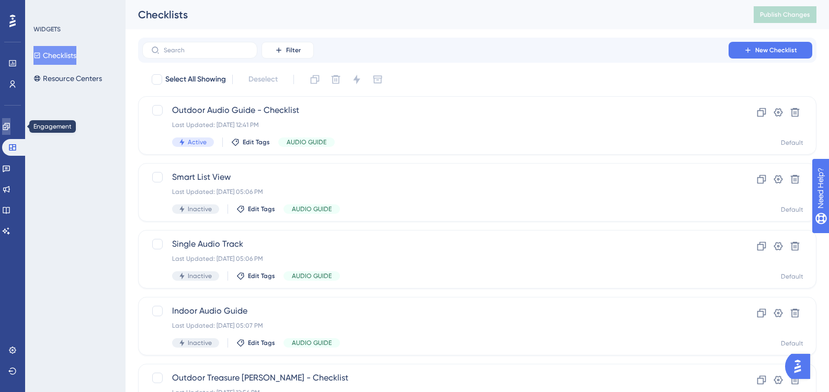
click at [10, 127] on link at bounding box center [6, 126] width 8 height 17
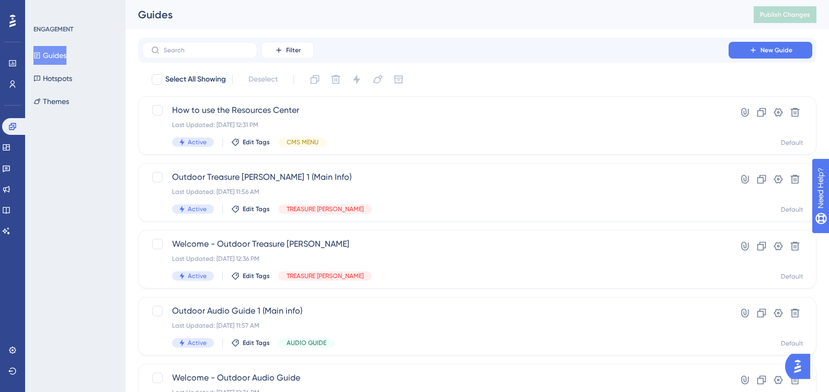
click at [66, 57] on button "Guides" at bounding box center [49, 55] width 33 height 19
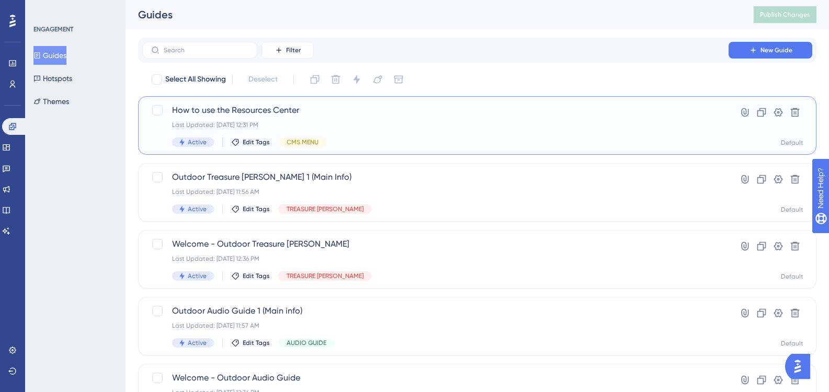
click at [253, 126] on div "Last Updated: [DATE] 12:31 PM" at bounding box center [435, 125] width 527 height 8
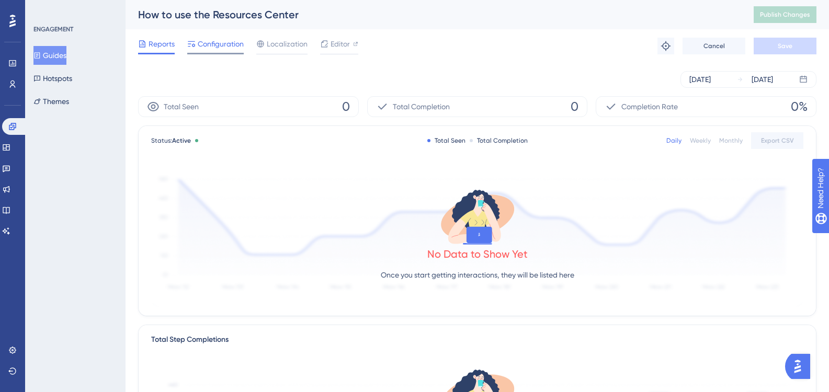
click at [227, 50] on span "Configuration" at bounding box center [221, 44] width 46 height 13
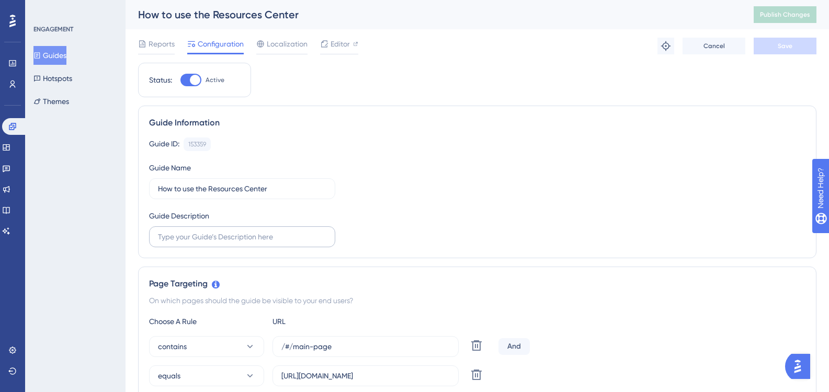
click at [263, 246] on label at bounding box center [242, 237] width 186 height 21
click at [263, 243] on input "text" at bounding box center [242, 237] width 168 height 12
click at [63, 57] on button "Guides" at bounding box center [49, 55] width 33 height 19
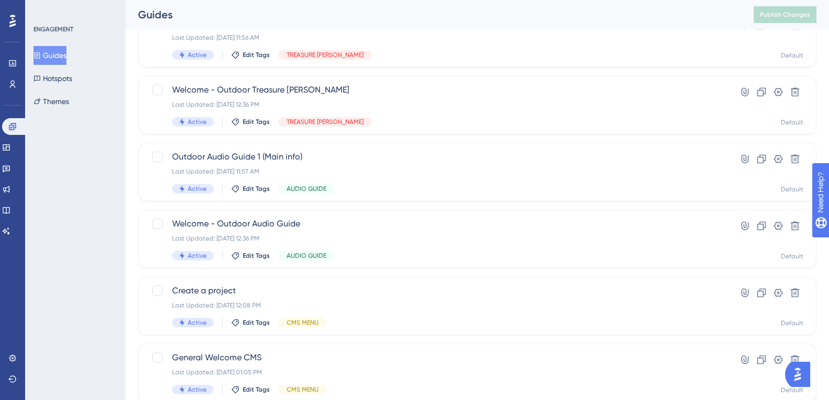
scroll to position [157, 0]
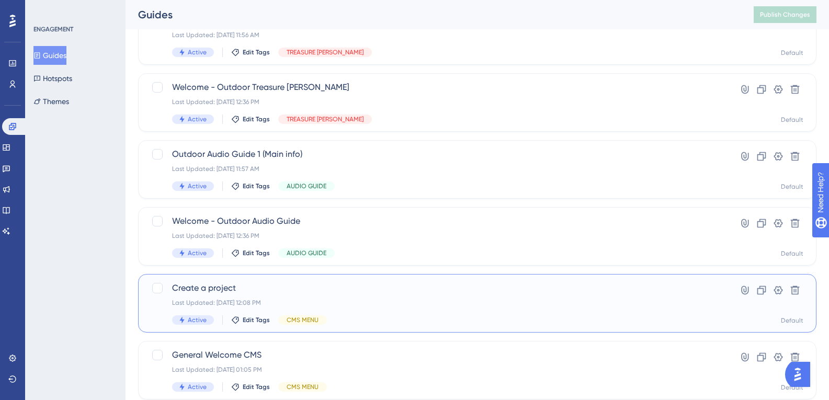
click at [215, 274] on div "Create a project Last Updated: [DATE] 12:08 PM Active Edit Tags CMS MENU Hyperl…" at bounding box center [477, 303] width 679 height 59
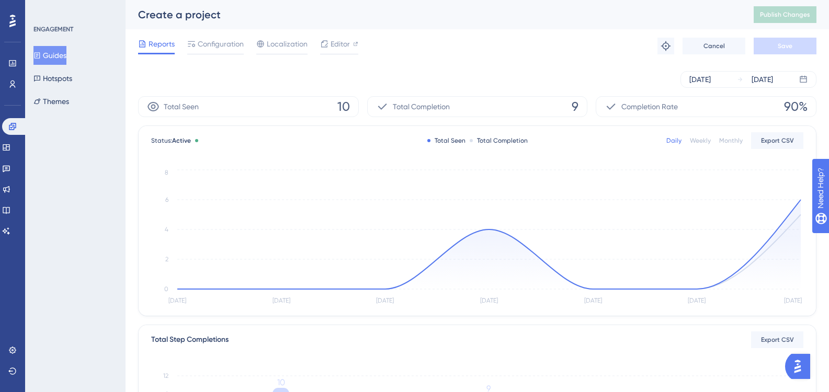
click at [205, 37] on div "Reports Configuration Localization Editor Troubleshoot Cancel Save" at bounding box center [477, 45] width 679 height 33
click at [206, 41] on span "Configuration" at bounding box center [221, 44] width 46 height 13
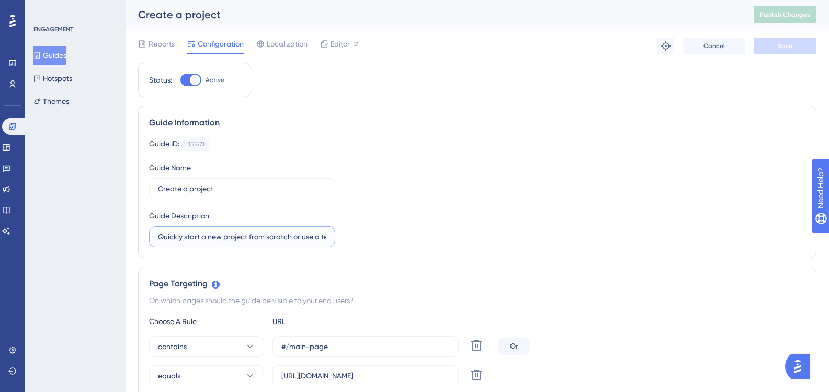
scroll to position [0, 79]
drag, startPoint x: 160, startPoint y: 238, endPoint x: 351, endPoint y: 229, distance: 191.7
click at [351, 229] on div "Guide ID: 151471 Copy Guide Name Create a project Guide Description Quickly sta…" at bounding box center [477, 193] width 657 height 110
